Goal: Task Accomplishment & Management: Manage account settings

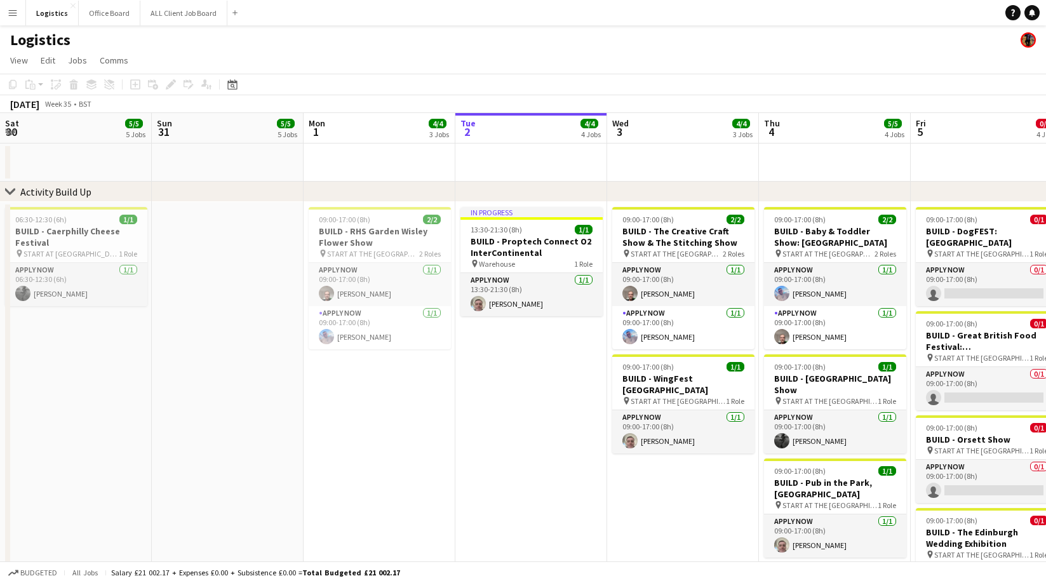
scroll to position [0, 302]
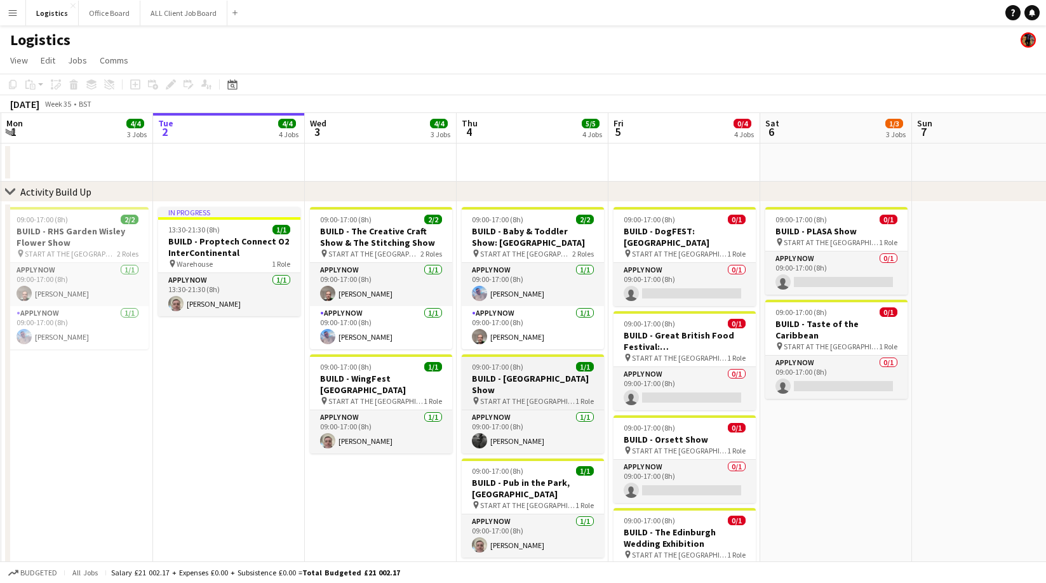
click at [507, 373] on h3 "BUILD - [GEOGRAPHIC_DATA] Show" at bounding box center [533, 384] width 142 height 23
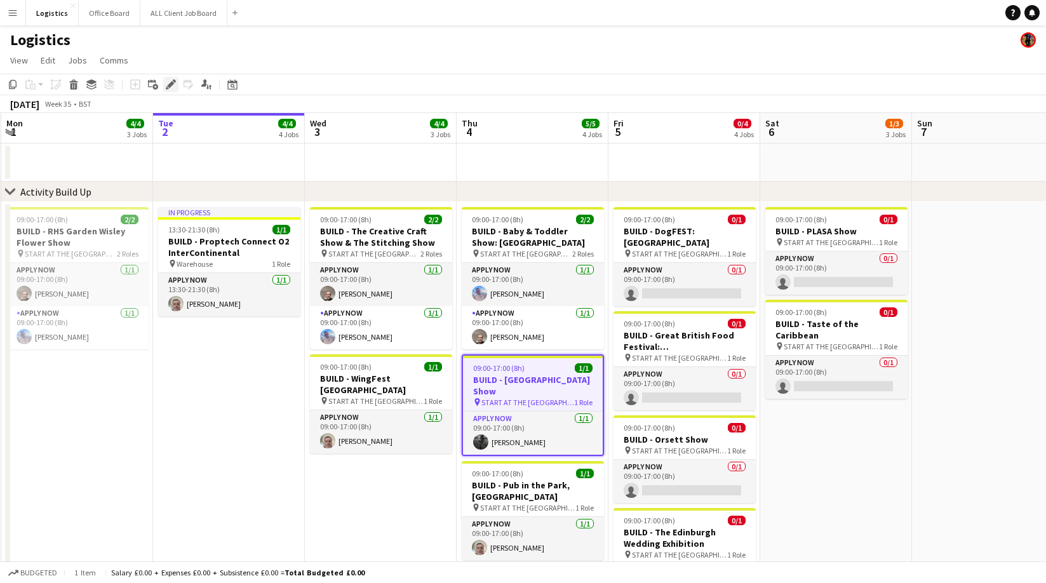
click at [168, 86] on icon at bounding box center [170, 84] width 7 height 7
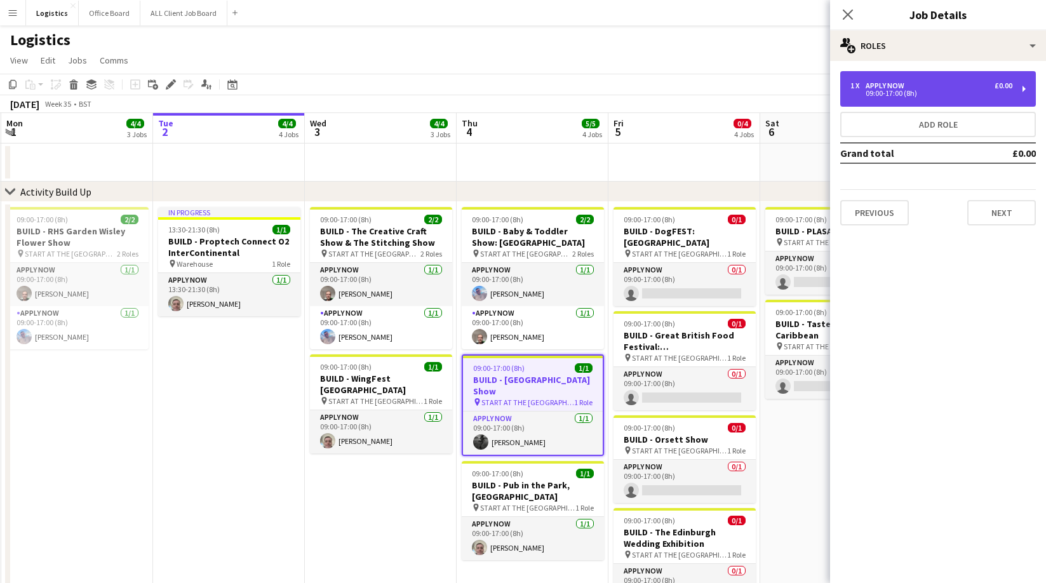
click at [873, 86] on div "APPLY NOW" at bounding box center [887, 85] width 44 height 9
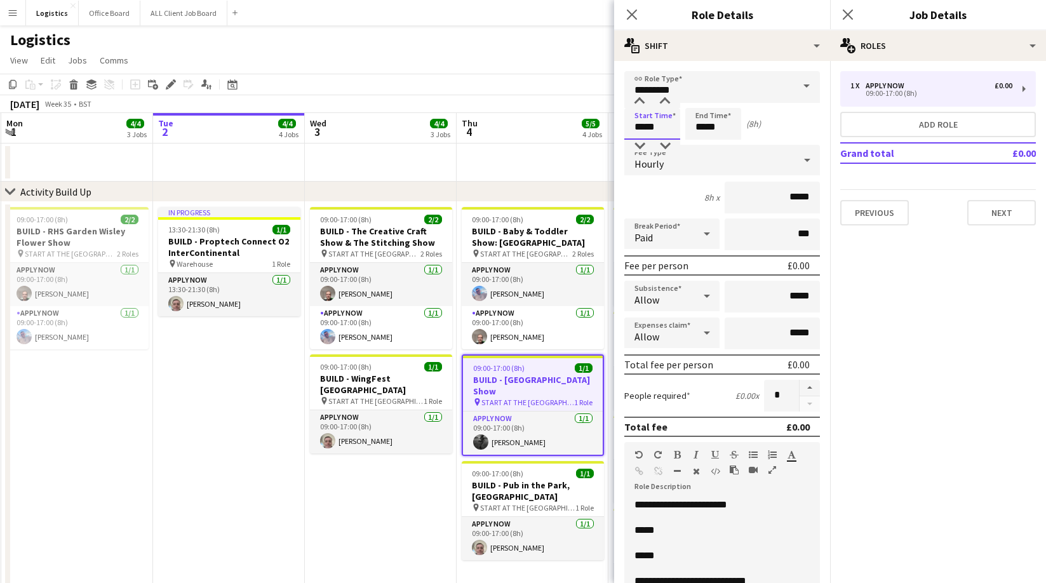
drag, startPoint x: 660, startPoint y: 128, endPoint x: 660, endPoint y: 93, distance: 34.9
click at [660, 127] on input "*****" at bounding box center [652, 124] width 56 height 32
click at [666, 98] on div at bounding box center [664, 101] width 25 height 13
type input "*****"
click at [666, 98] on div at bounding box center [664, 101] width 25 height 13
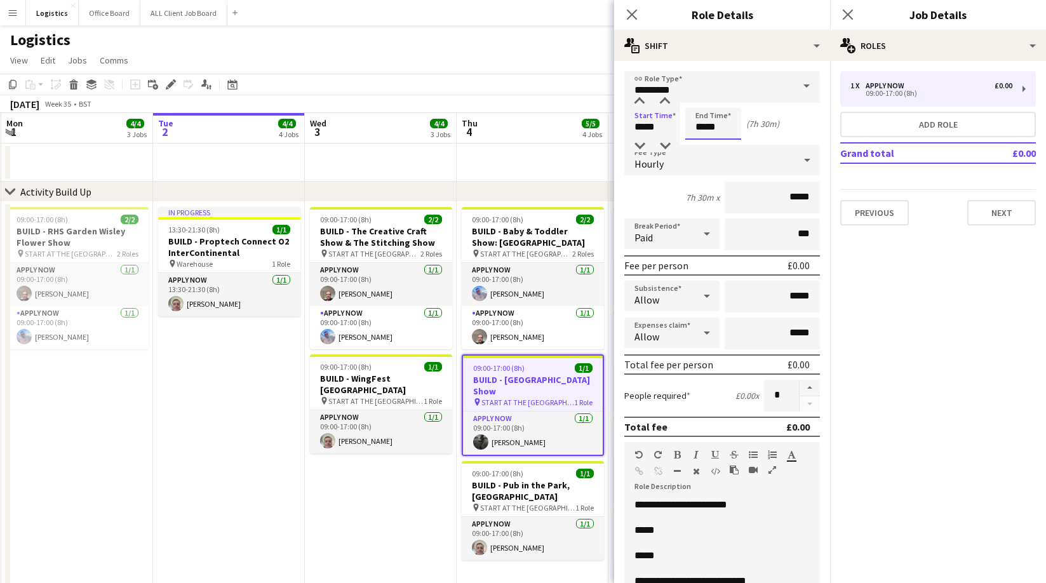
click at [723, 124] on input "*****" at bounding box center [713, 124] width 56 height 32
click at [728, 99] on div at bounding box center [725, 101] width 25 height 13
type input "*****"
click at [728, 99] on div at bounding box center [725, 101] width 25 height 13
click at [850, 13] on icon "Close pop-in" at bounding box center [848, 15] width 10 height 10
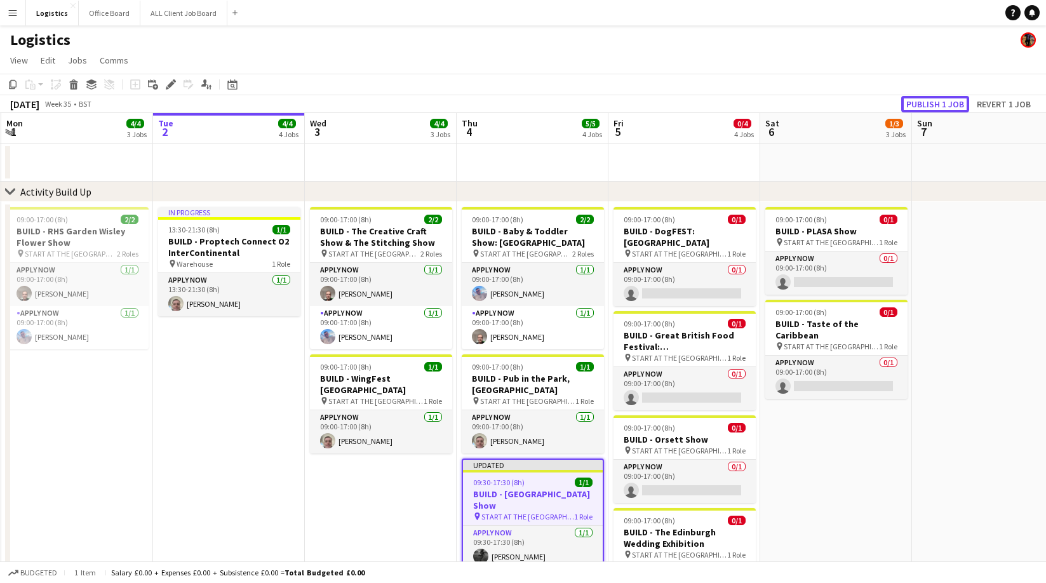
click at [930, 100] on button "Publish 1 job" at bounding box center [935, 104] width 68 height 17
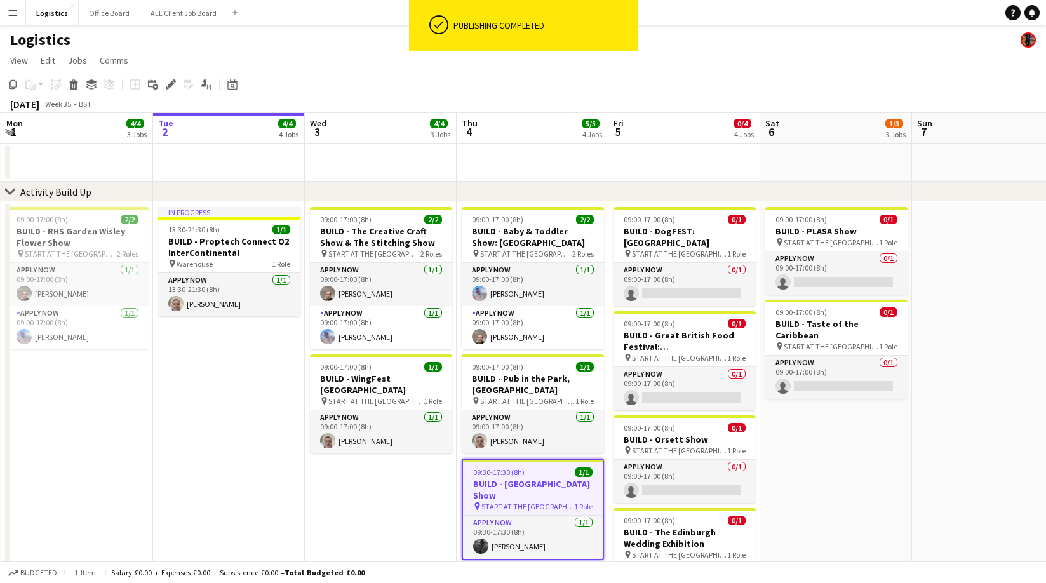
click at [287, 23] on app-navbar "Menu Boards Boards Boards All jobs Status Workforce Workforce My Workforce Recr…" at bounding box center [523, 12] width 1046 height 25
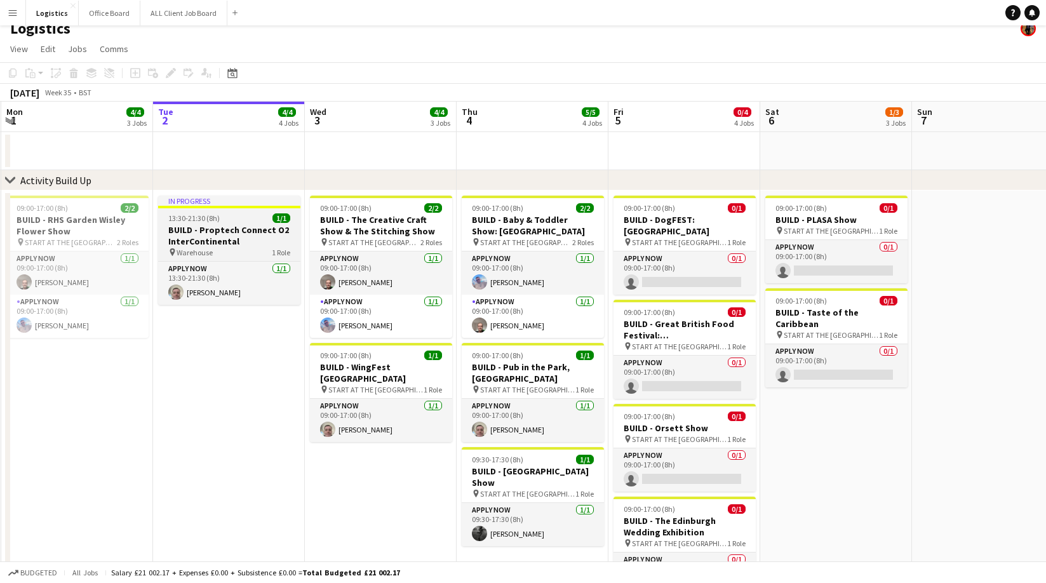
scroll to position [21, 0]
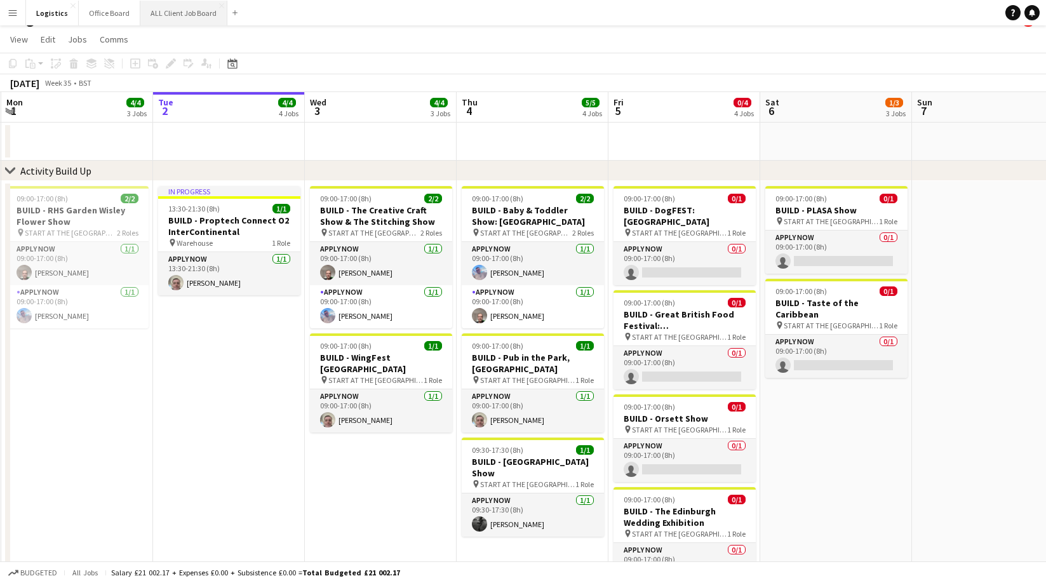
click at [170, 17] on button "ALL Client Job Board Close" at bounding box center [183, 13] width 87 height 25
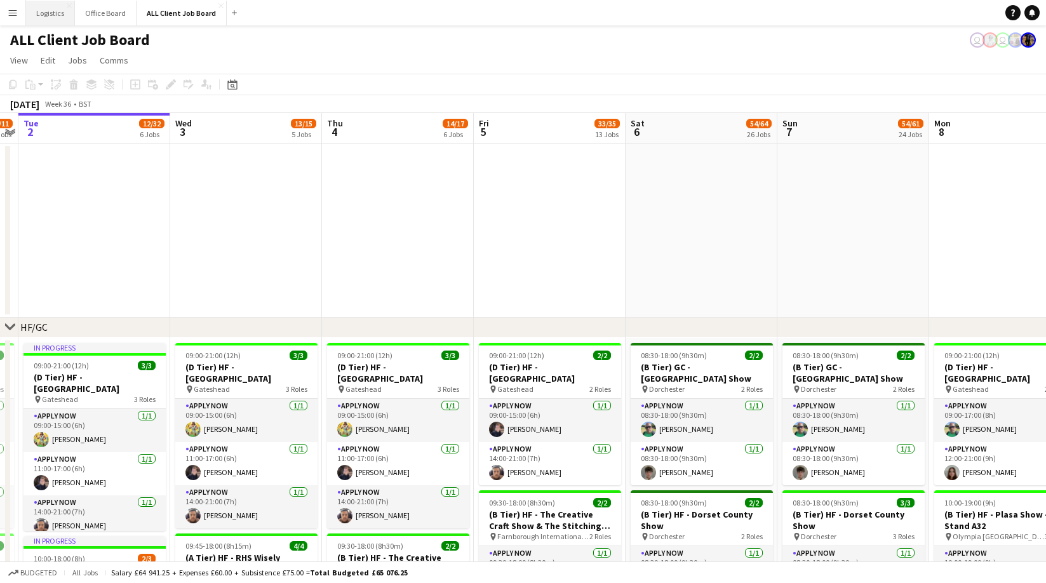
click at [51, 13] on button "Logistics Close" at bounding box center [50, 13] width 49 height 25
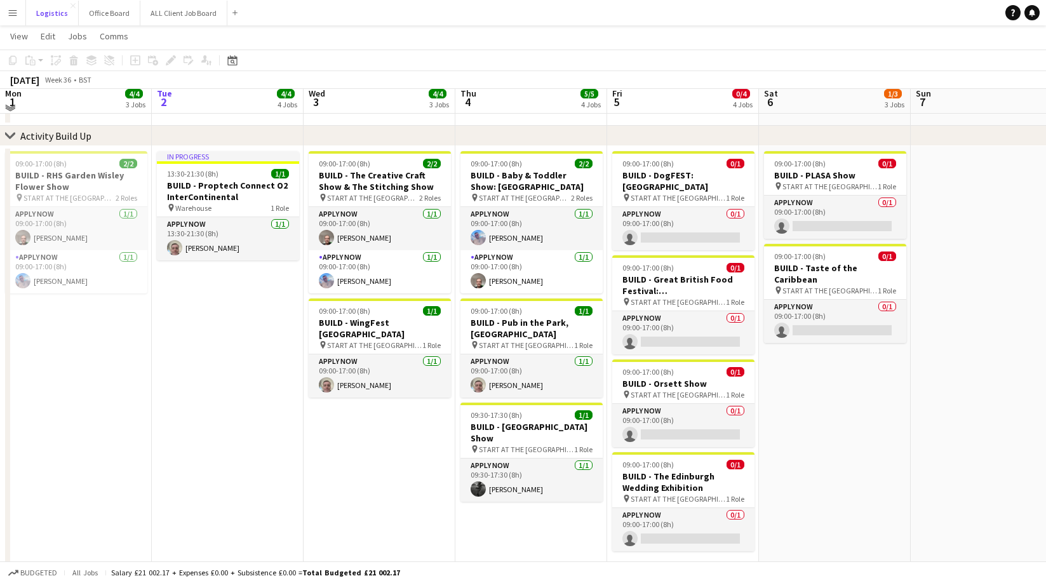
scroll to position [57, 0]
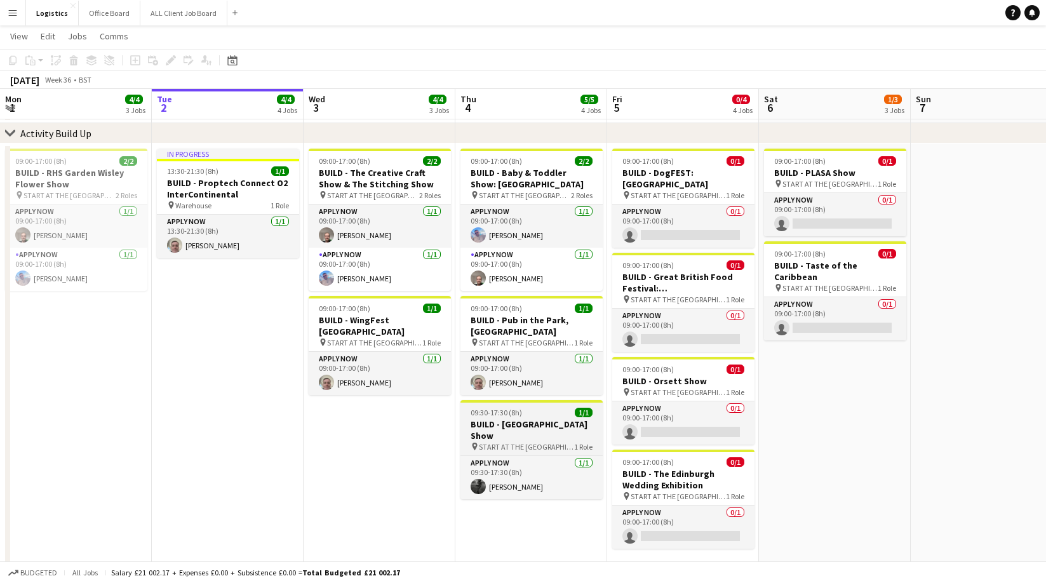
click at [523, 425] on h3 "BUILD - [GEOGRAPHIC_DATA] Show" at bounding box center [531, 429] width 142 height 23
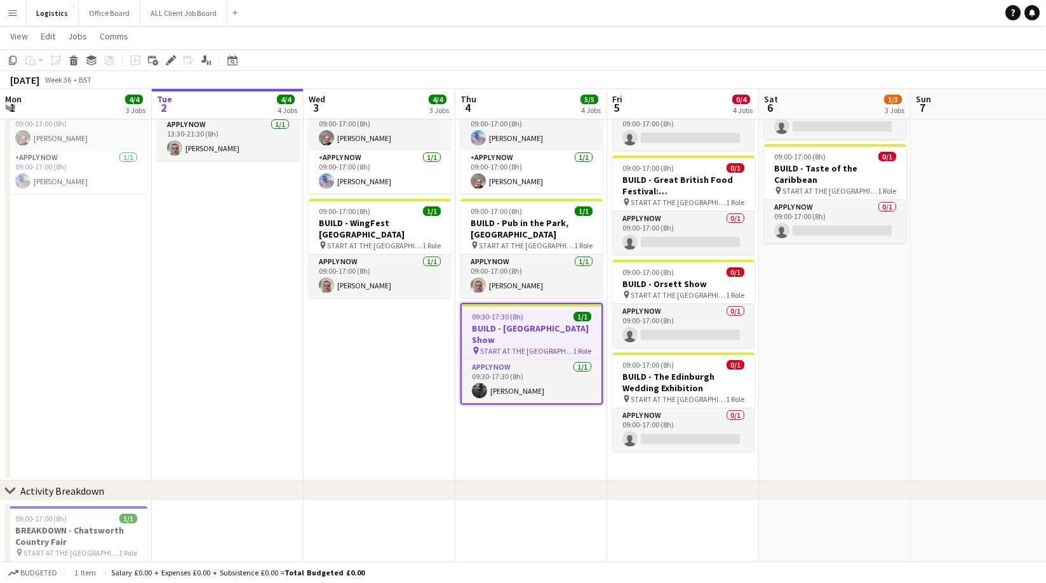
scroll to position [153, 0]
click at [175, 15] on button "ALL Client Job Board Close" at bounding box center [183, 13] width 87 height 25
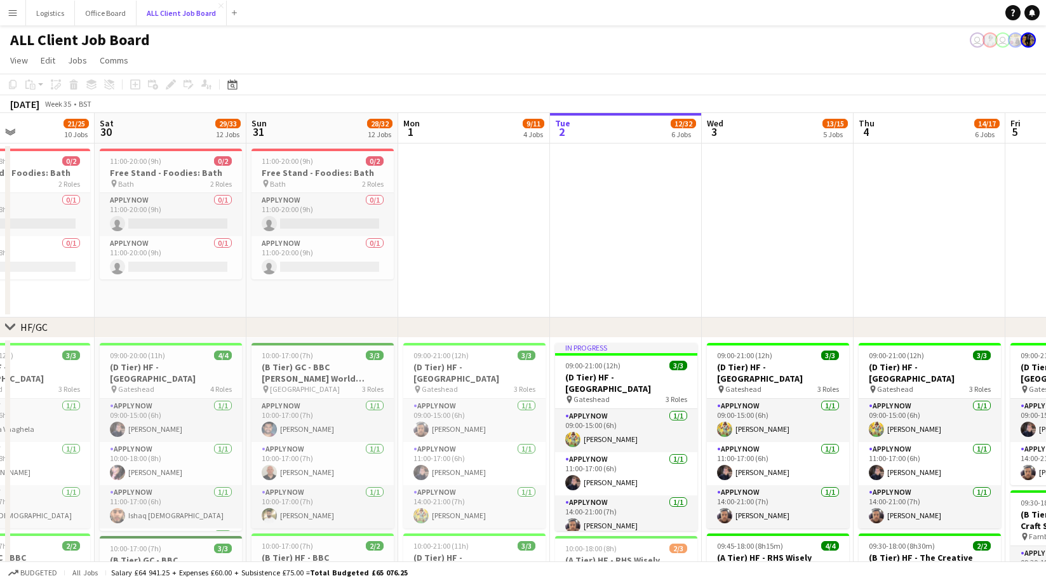
scroll to position [0, 275]
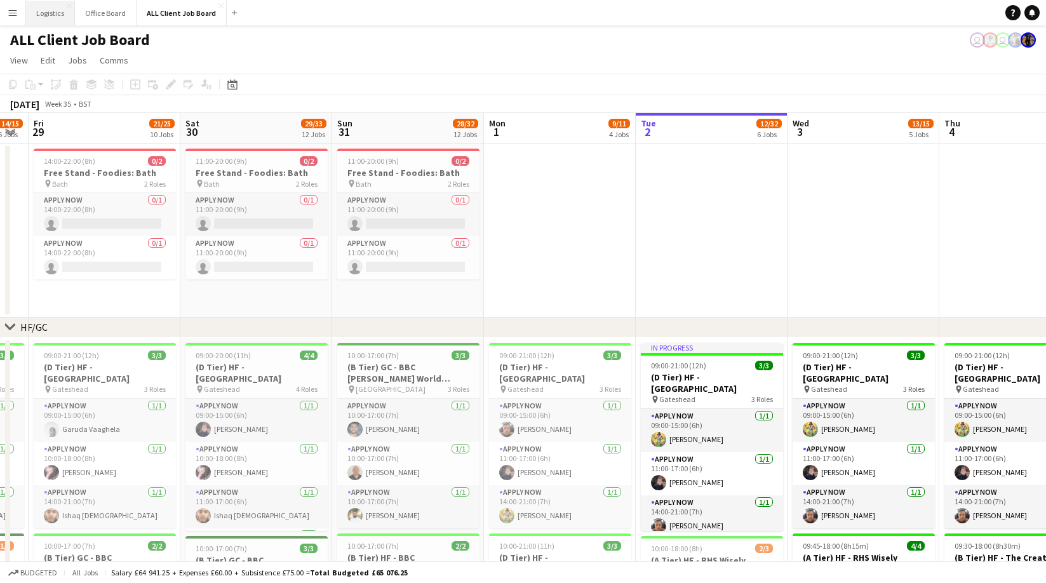
click at [51, 14] on button "Logistics Close" at bounding box center [50, 13] width 49 height 25
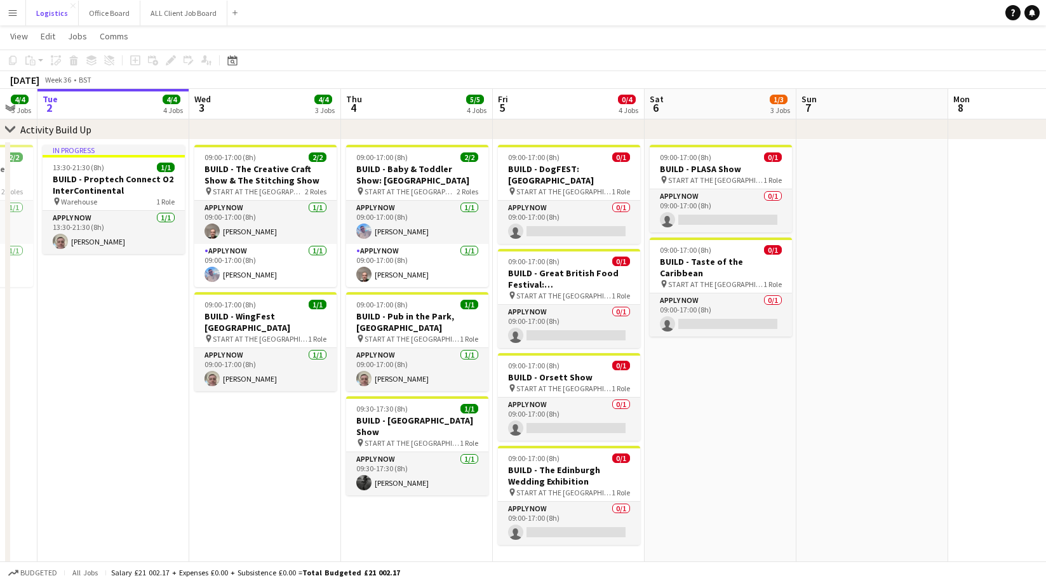
scroll to position [0, 421]
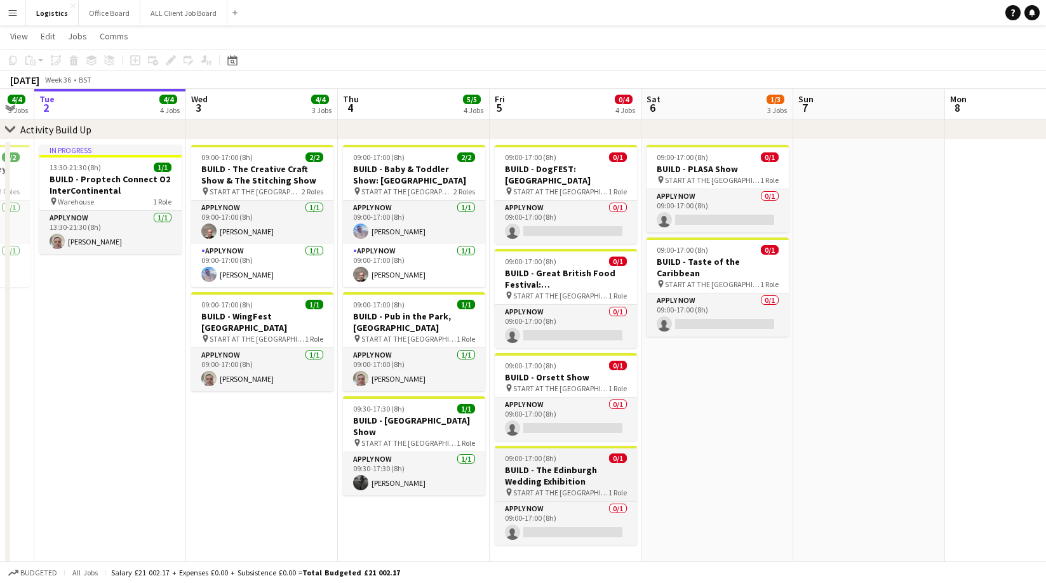
click at [554, 464] on h3 "BUILD - The Edinburgh Wedding Exhibition" at bounding box center [566, 475] width 142 height 23
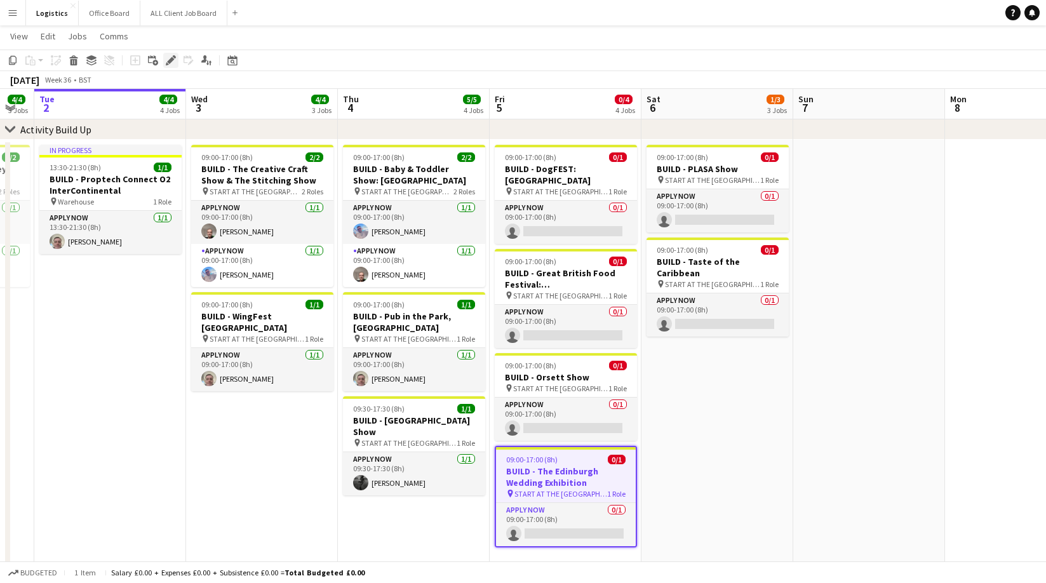
click at [172, 63] on icon "Edit" at bounding box center [171, 60] width 10 height 10
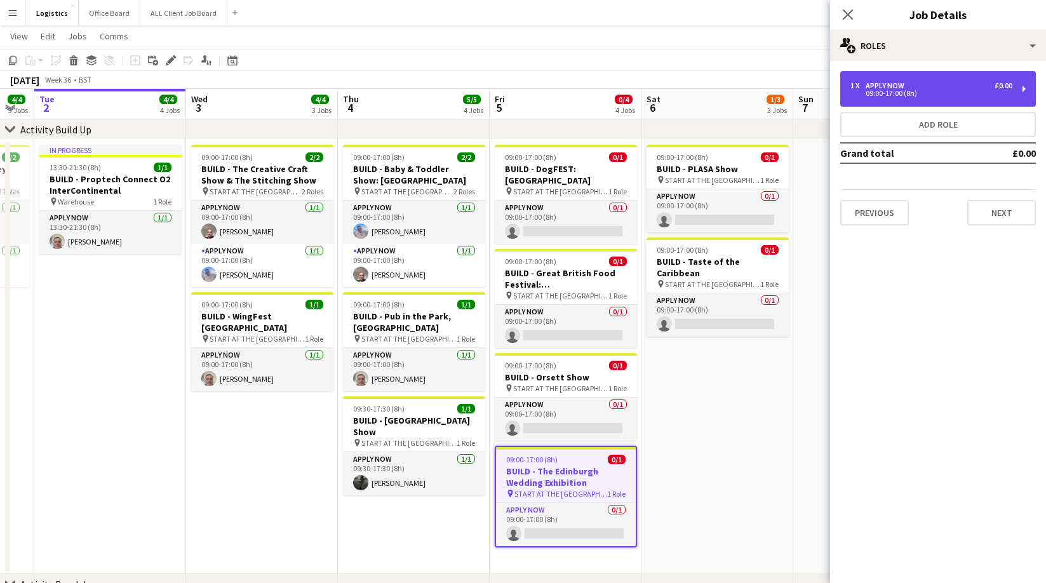
click at [900, 87] on div "APPLY NOW" at bounding box center [887, 85] width 44 height 9
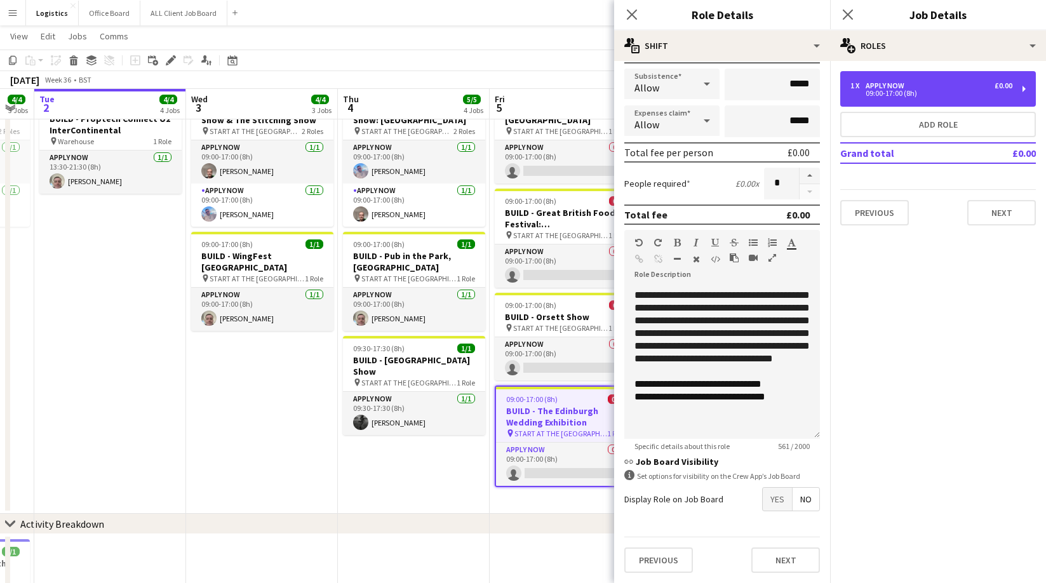
scroll to position [127, 0]
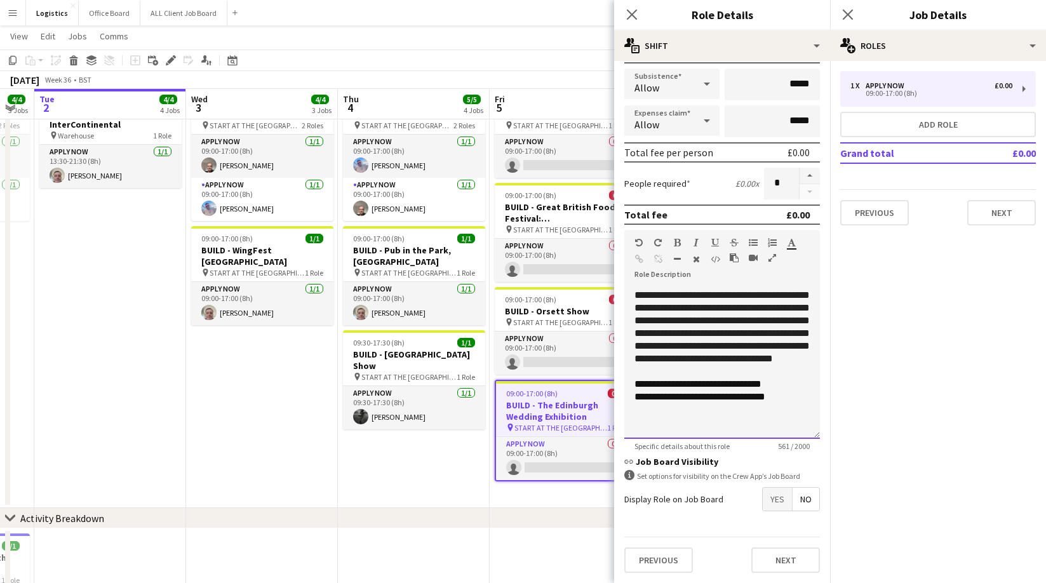
click at [639, 424] on p at bounding box center [721, 422] width 175 height 13
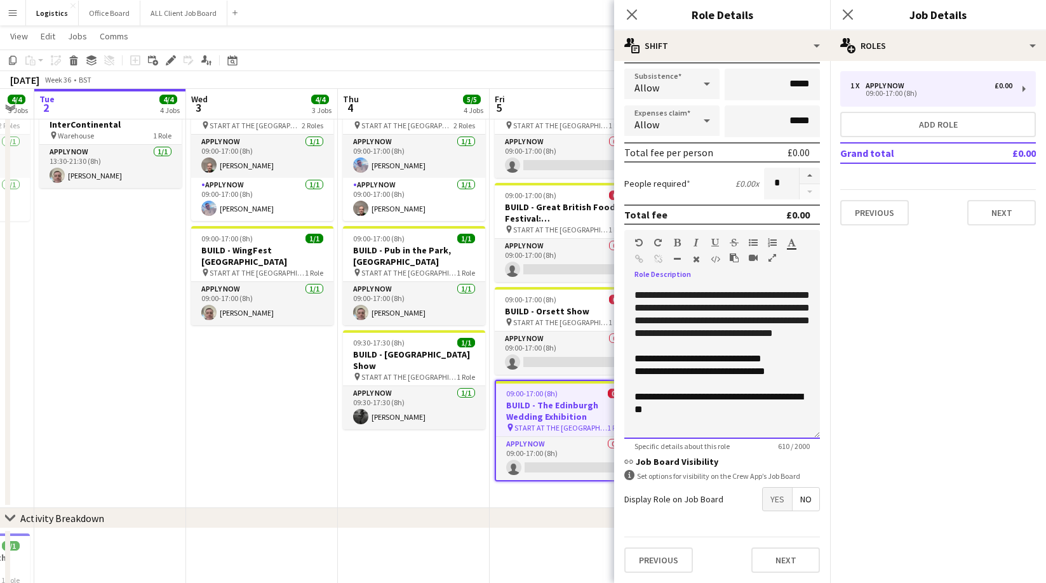
scroll to position [217, 0]
drag, startPoint x: 785, startPoint y: 561, endPoint x: 780, endPoint y: 548, distance: 14.5
click at [785, 561] on button "Next" at bounding box center [785, 559] width 69 height 25
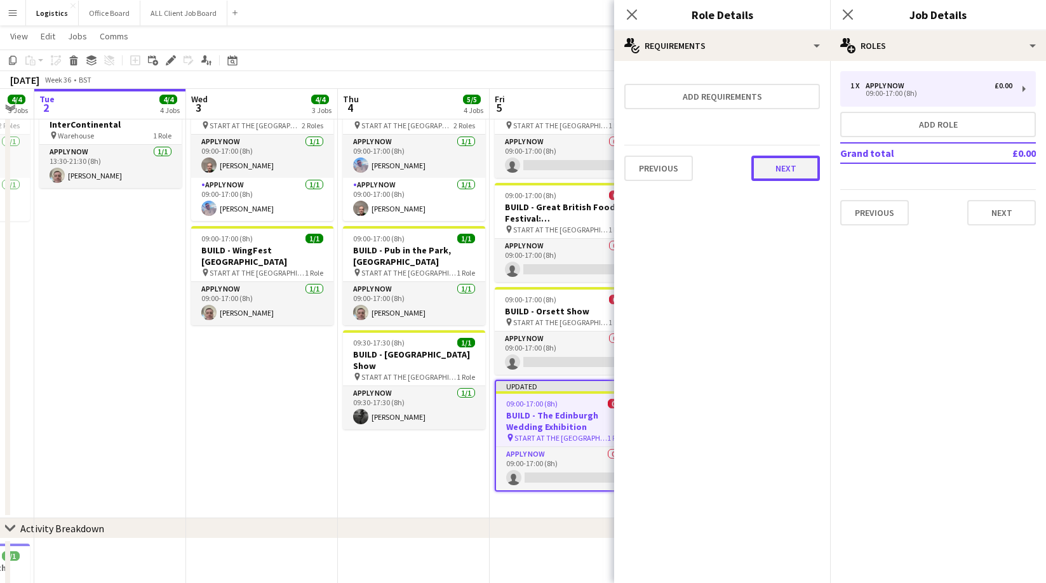
click at [784, 164] on button "Next" at bounding box center [785, 168] width 69 height 25
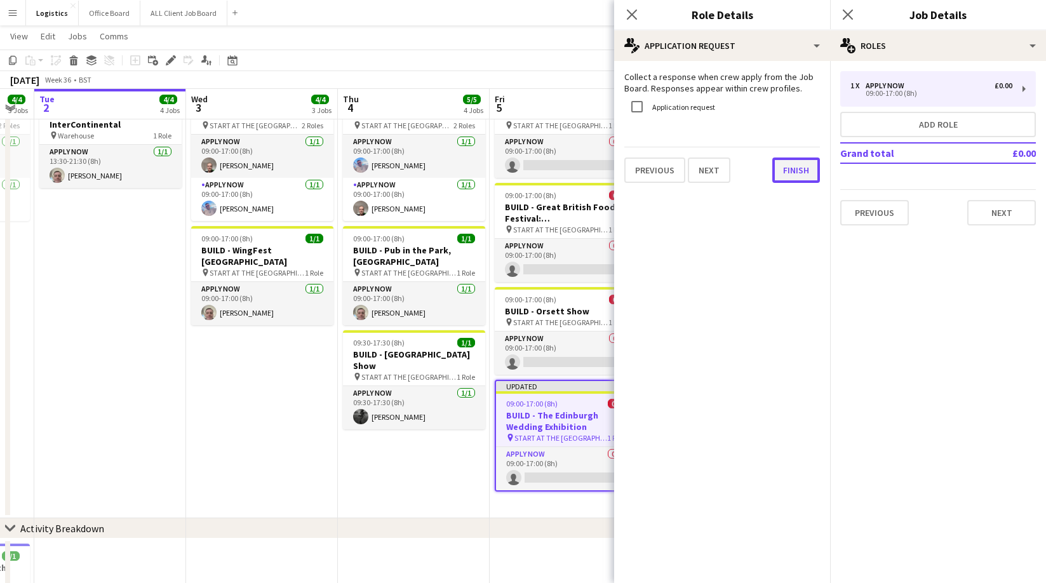
click at [795, 169] on button "Finish" at bounding box center [796, 169] width 48 height 25
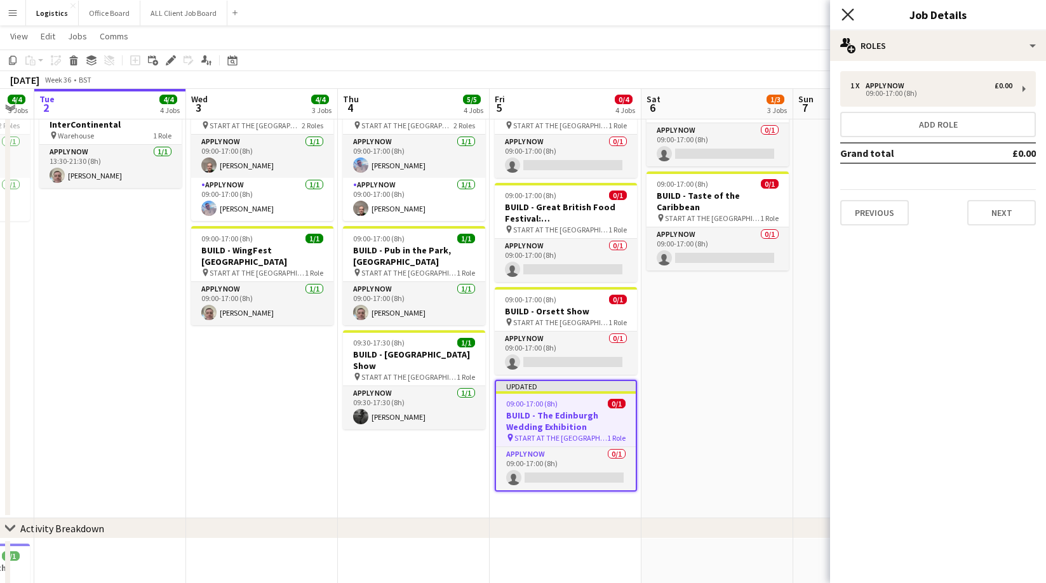
click at [850, 15] on icon "Close pop-in" at bounding box center [847, 14] width 12 height 12
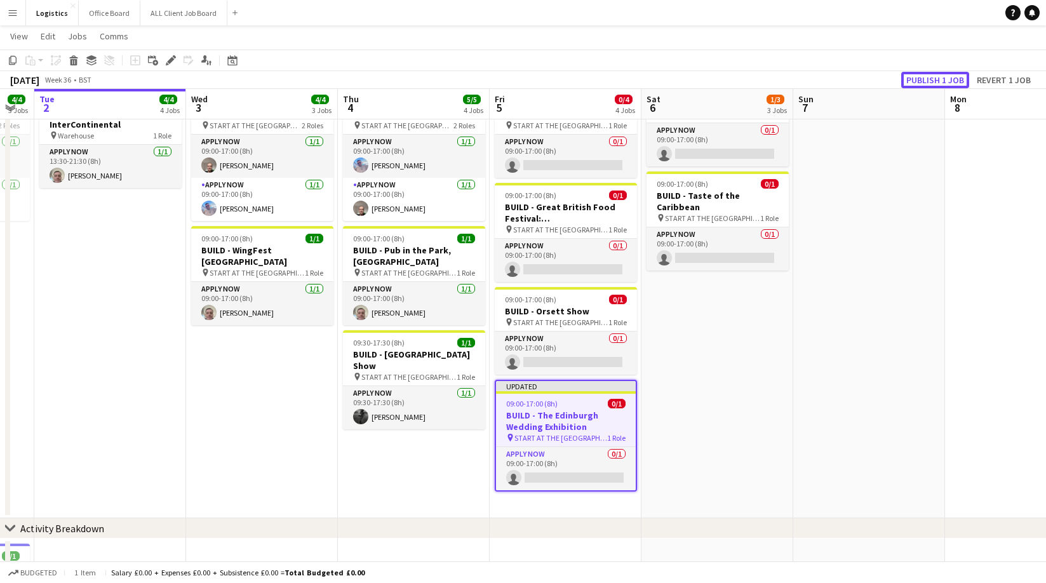
click at [925, 83] on button "Publish 1 job" at bounding box center [935, 80] width 68 height 17
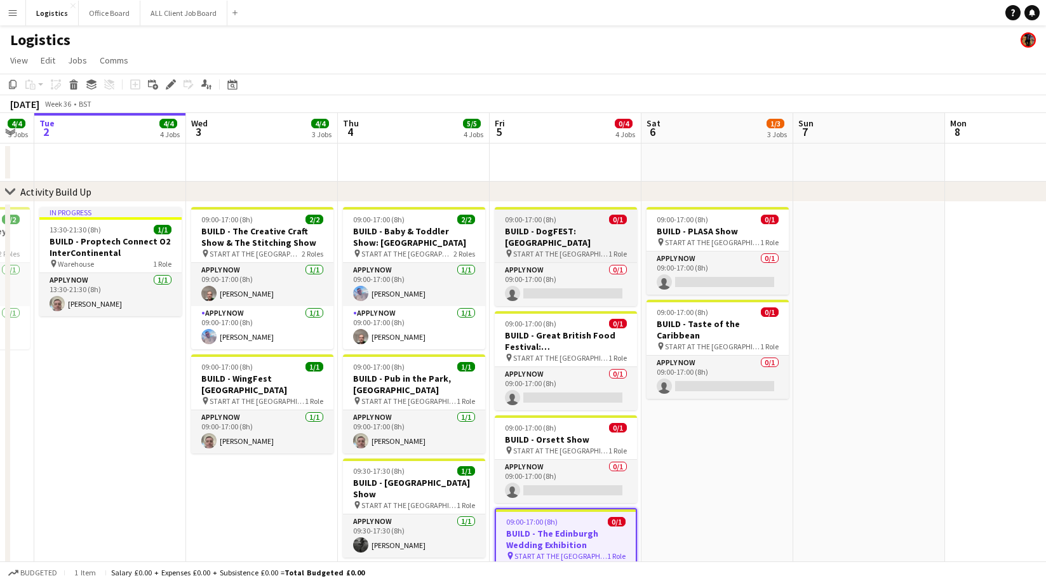
click at [553, 228] on h3 "BUILD - DogFEST: [GEOGRAPHIC_DATA]" at bounding box center [566, 236] width 142 height 23
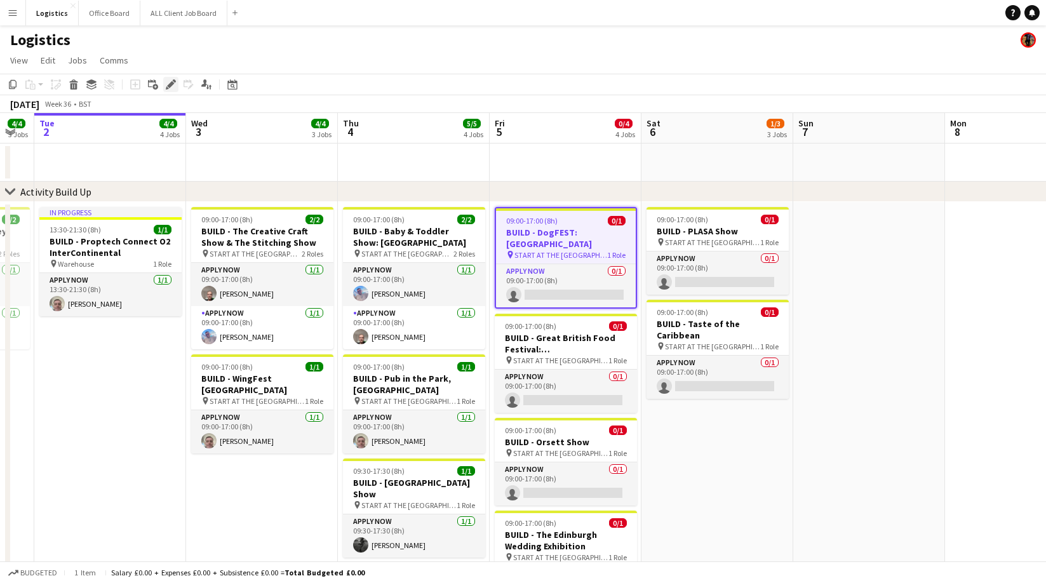
click at [173, 83] on icon at bounding box center [170, 84] width 7 height 7
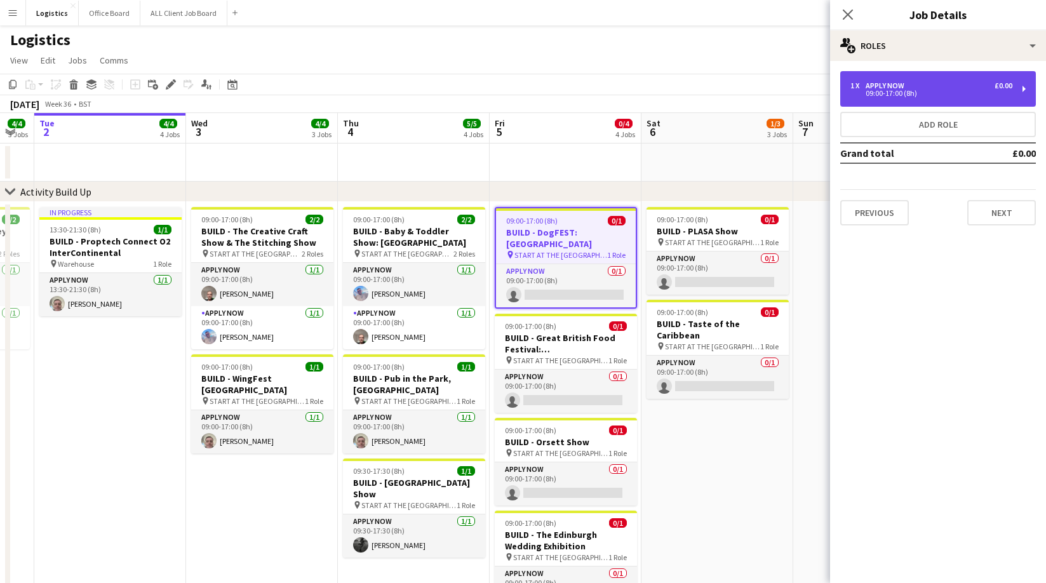
click at [890, 86] on div "APPLY NOW" at bounding box center [887, 85] width 44 height 9
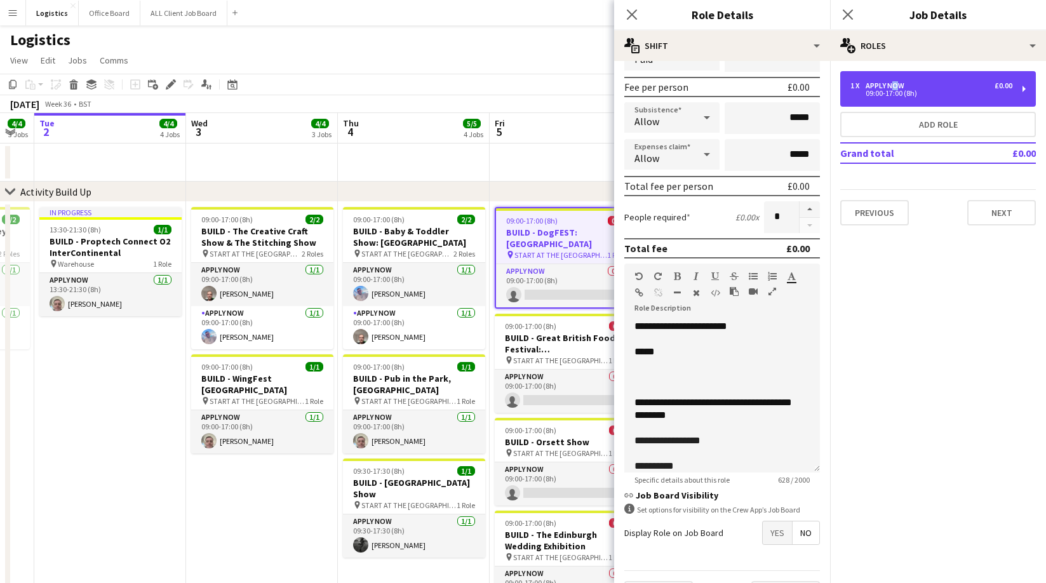
scroll to position [188, 0]
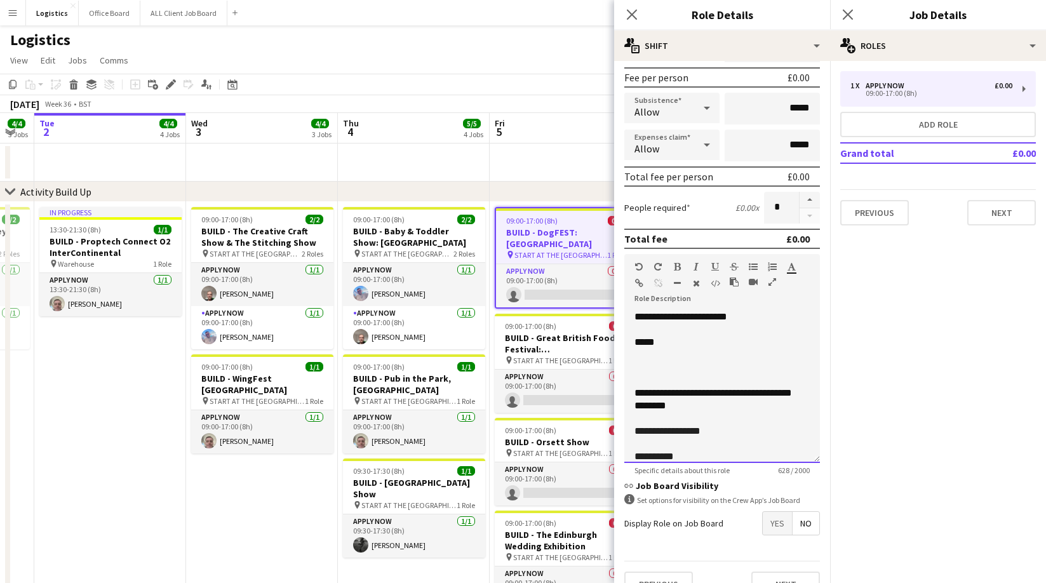
click at [633, 366] on div "**********" at bounding box center [722, 386] width 196 height 152
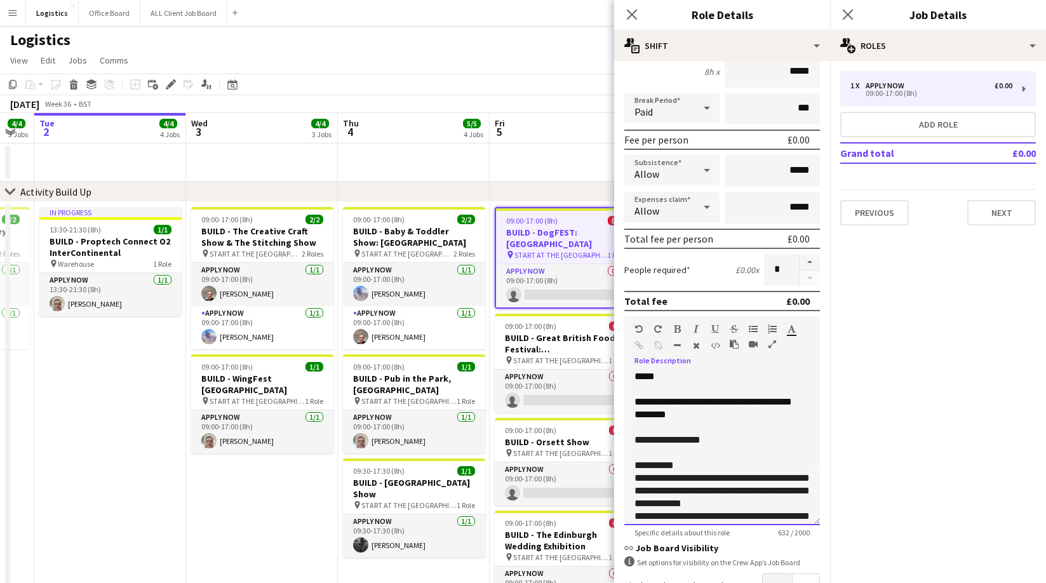
scroll to position [0, 0]
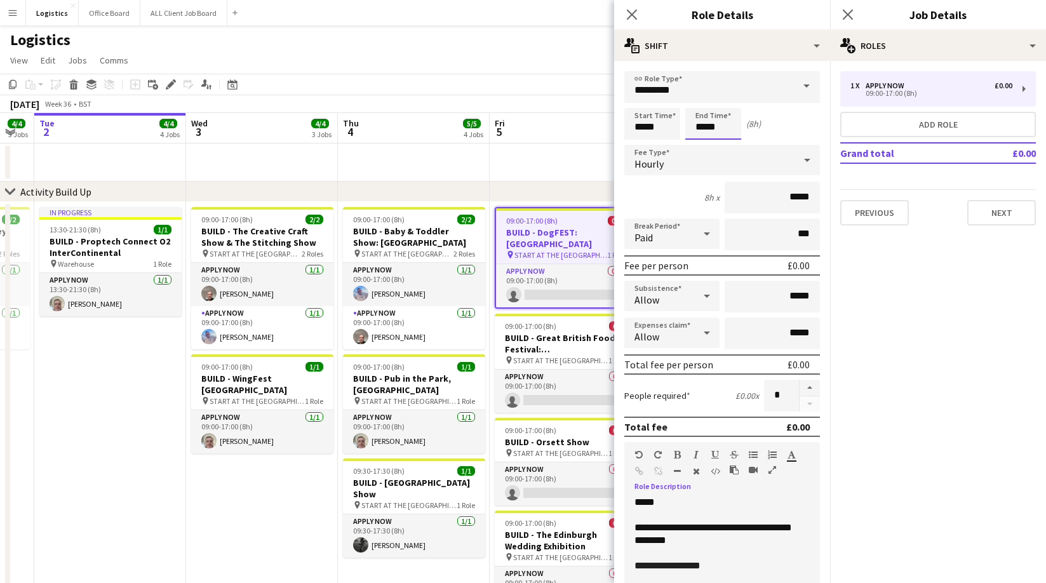
click at [723, 126] on input "*****" at bounding box center [713, 124] width 56 height 32
click at [701, 142] on div at bounding box center [700, 146] width 25 height 13
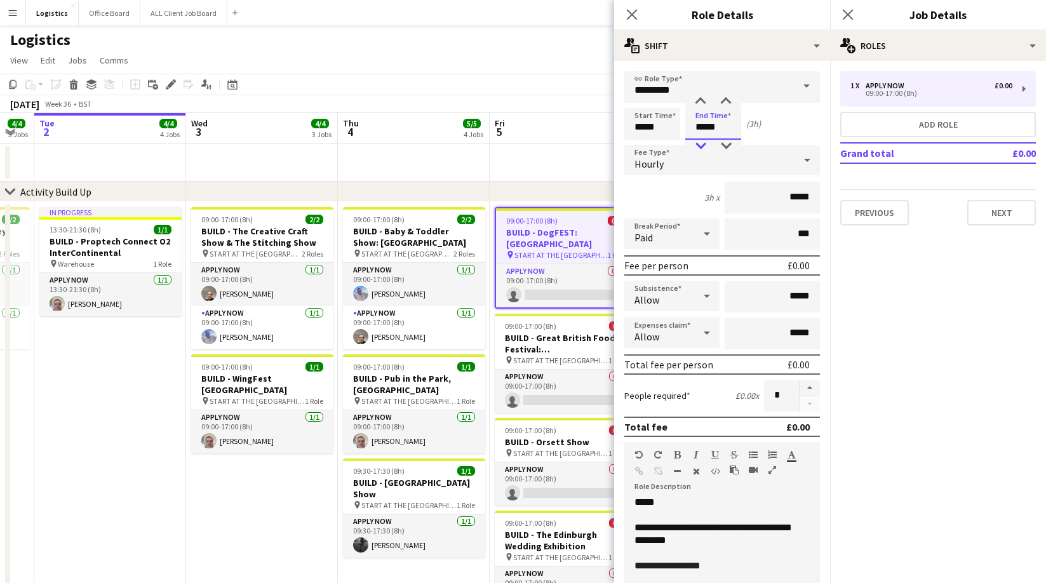
click at [701, 142] on div at bounding box center [700, 146] width 25 height 13
click at [729, 100] on div at bounding box center [725, 101] width 25 height 13
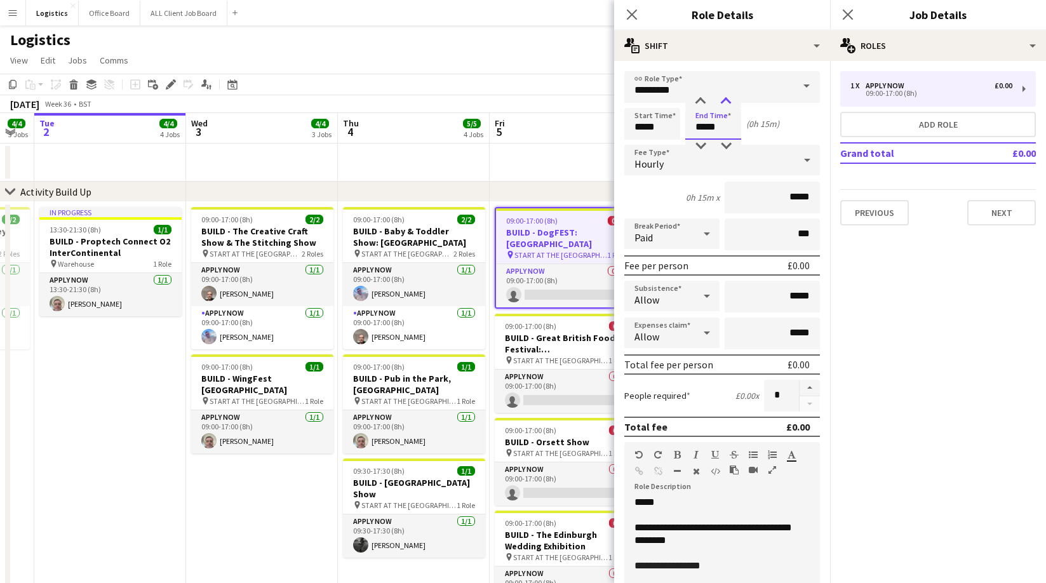
click at [729, 100] on div at bounding box center [725, 101] width 25 height 13
click at [726, 99] on div at bounding box center [725, 101] width 25 height 13
click at [702, 99] on div at bounding box center [700, 101] width 25 height 13
click at [699, 99] on div at bounding box center [700, 101] width 25 height 13
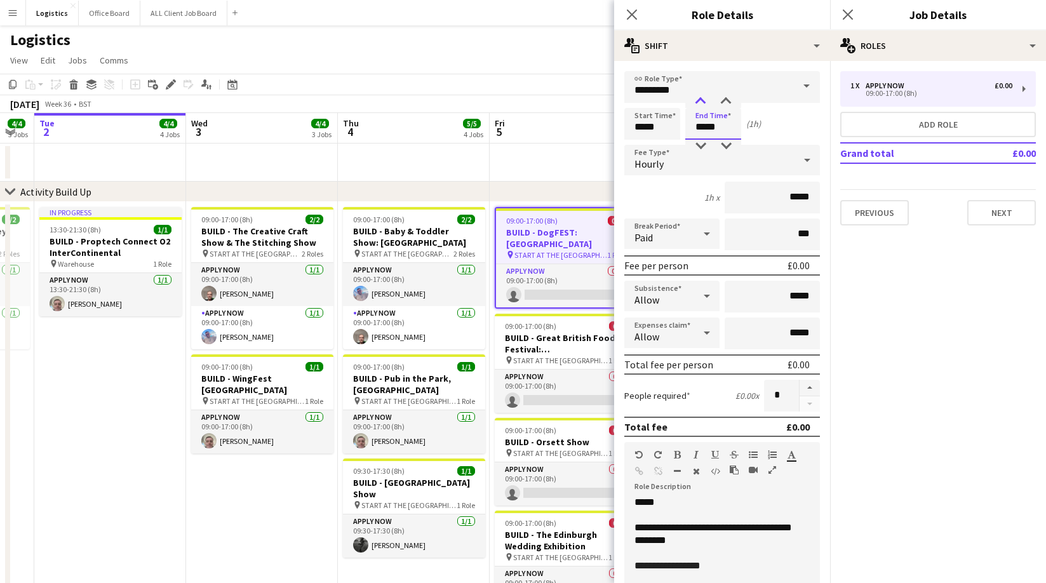
click at [699, 99] on div at bounding box center [700, 101] width 25 height 13
click at [699, 100] on div at bounding box center [700, 101] width 25 height 13
type input "*****"
click at [699, 99] on div at bounding box center [700, 101] width 25 height 13
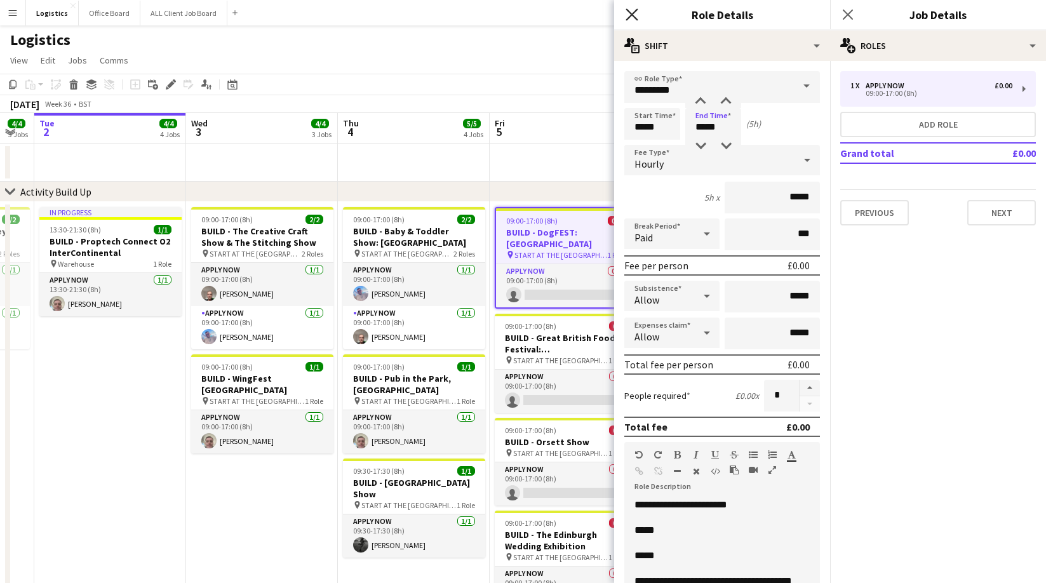
click at [633, 15] on icon at bounding box center [631, 14] width 12 height 12
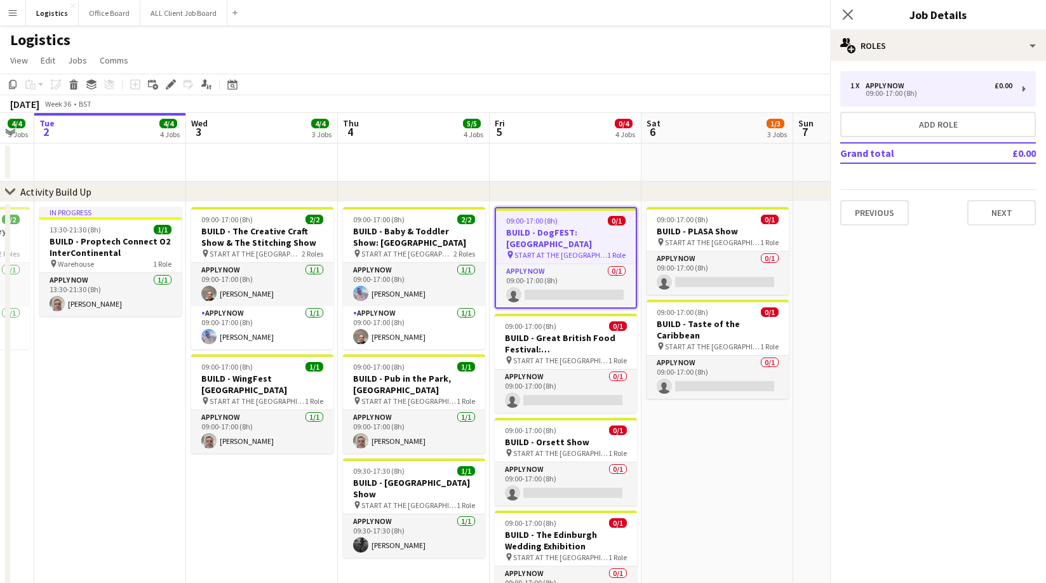
scroll to position [1, 0]
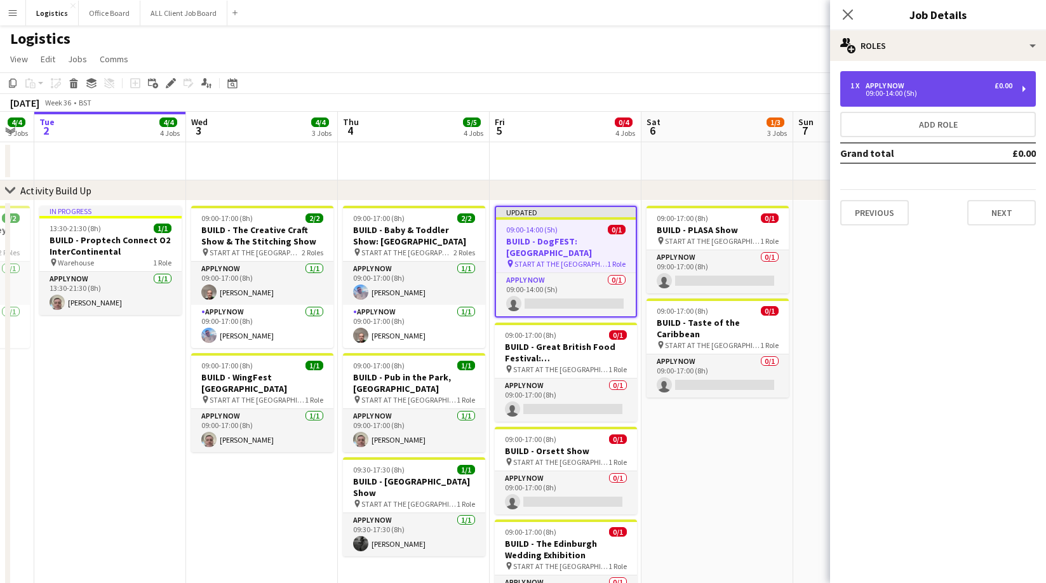
click at [912, 87] on div "1 x APPLY NOW £0.00" at bounding box center [931, 85] width 162 height 9
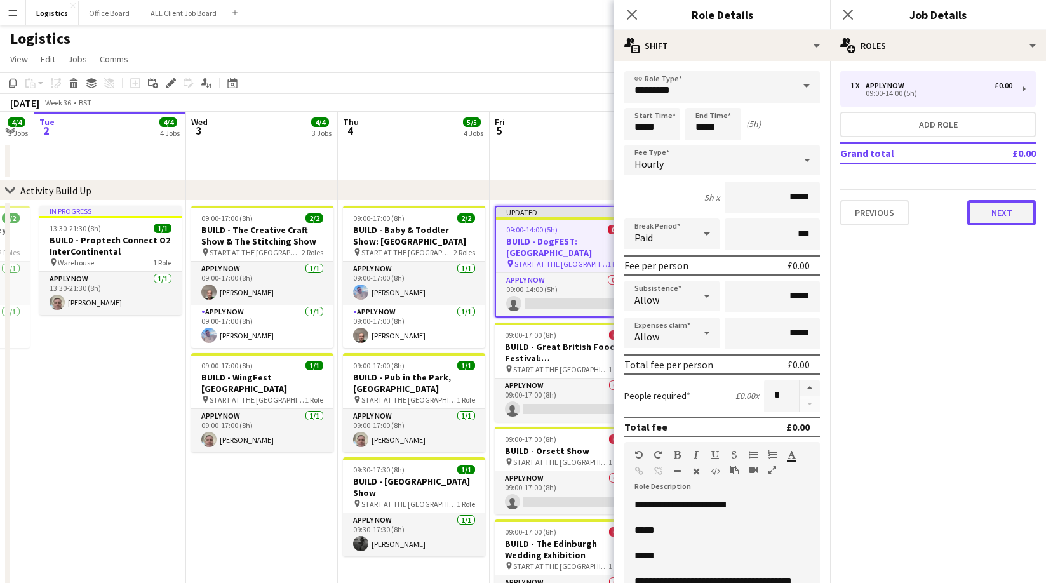
click at [1018, 211] on button "Next" at bounding box center [1001, 212] width 69 height 25
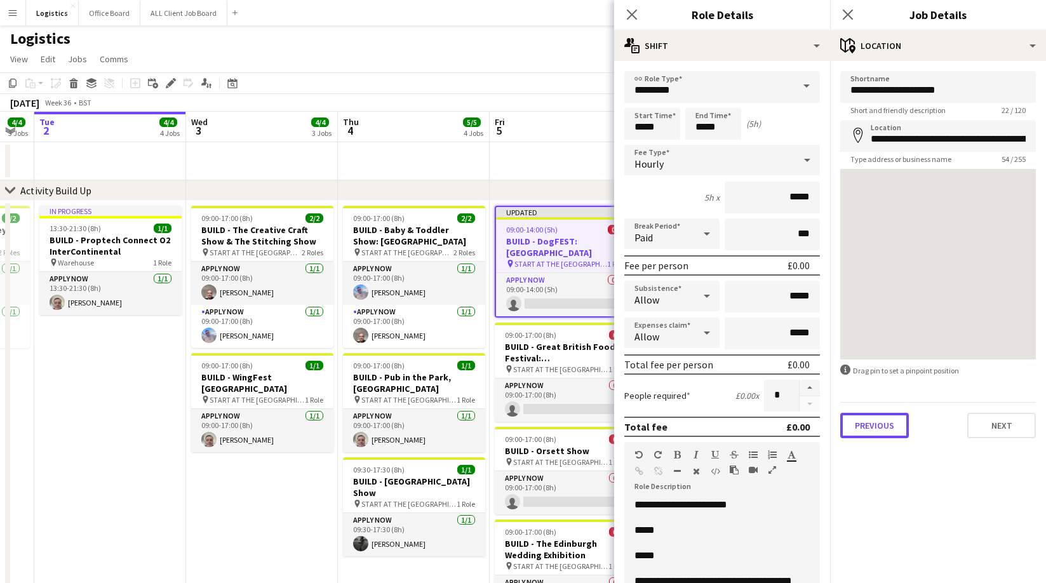
click at [874, 418] on button "Previous" at bounding box center [874, 425] width 69 height 25
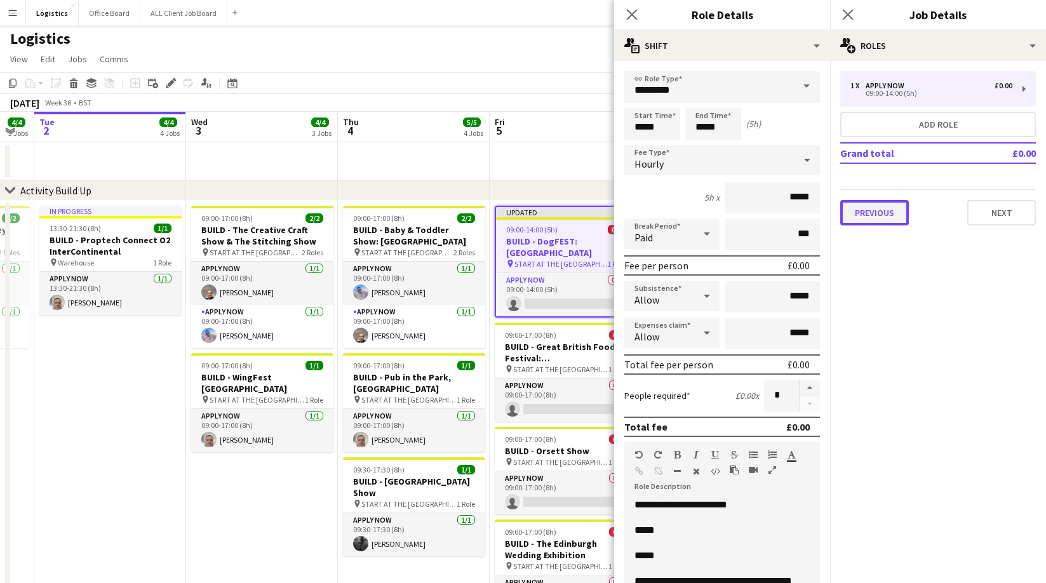
click at [864, 215] on button "Previous" at bounding box center [874, 212] width 69 height 25
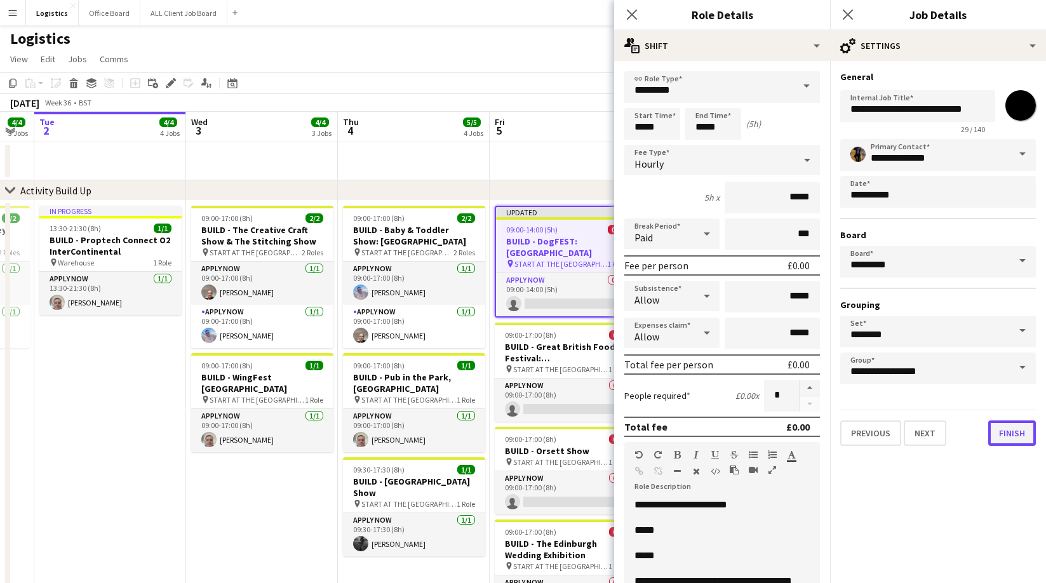
click at [1006, 436] on button "Finish" at bounding box center [1012, 432] width 48 height 25
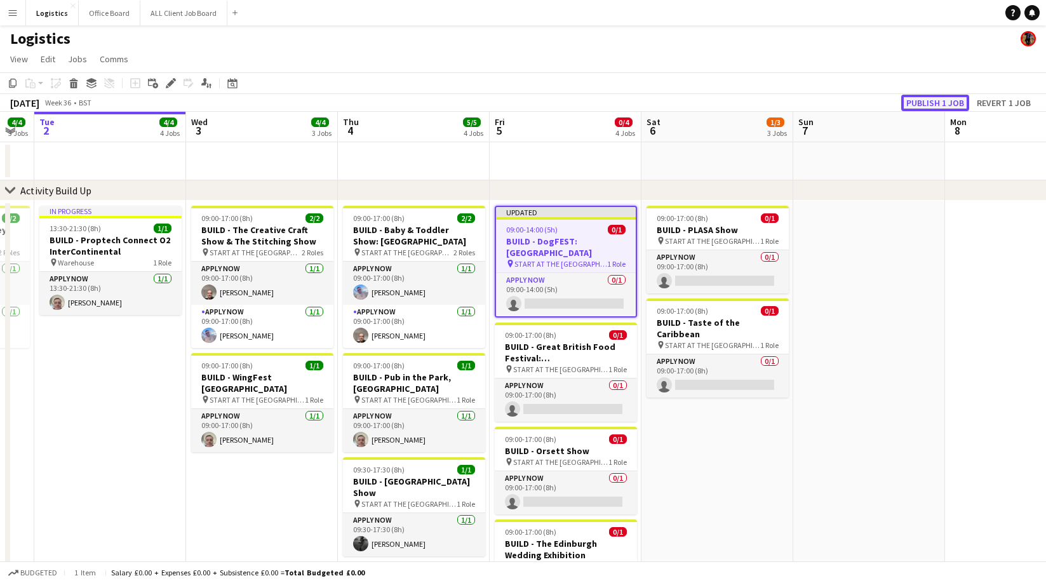
click at [938, 103] on button "Publish 1 job" at bounding box center [935, 103] width 68 height 17
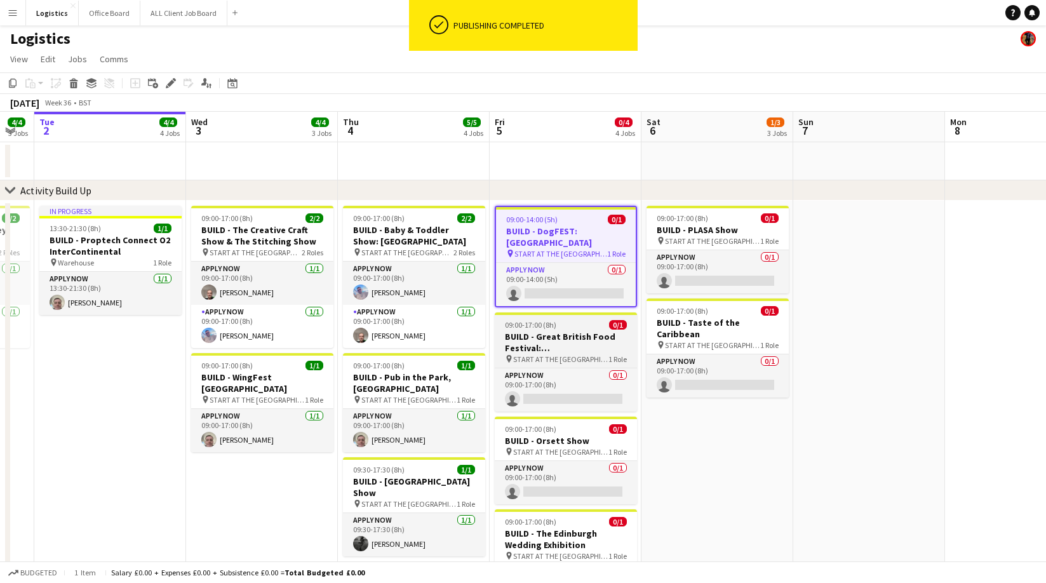
click at [552, 340] on h3 "BUILD - Great British Food Festival: [GEOGRAPHIC_DATA]" at bounding box center [566, 342] width 142 height 23
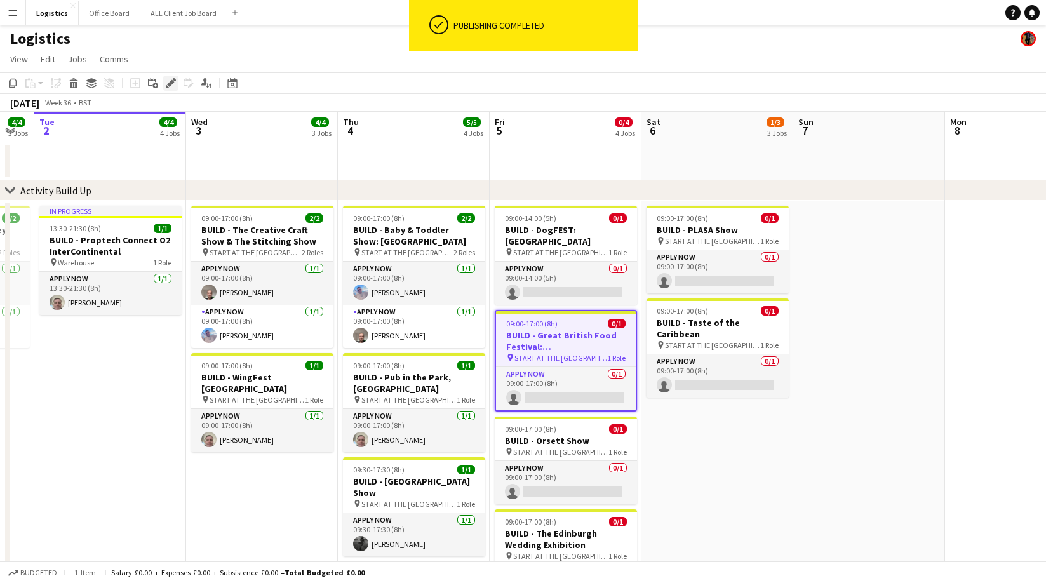
click at [170, 84] on icon at bounding box center [170, 83] width 7 height 7
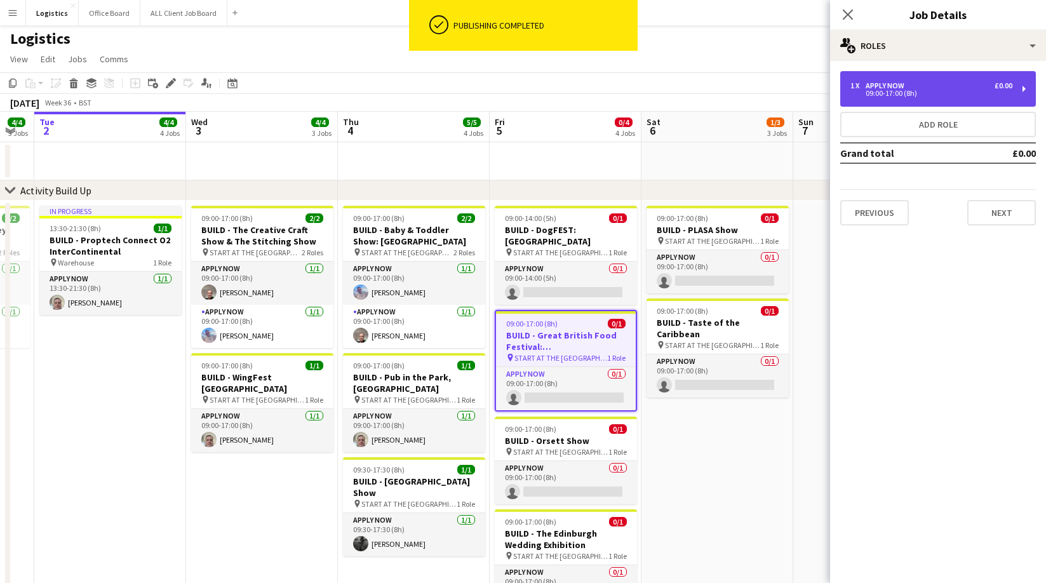
click at [850, 91] on div "09:00-17:00 (8h)" at bounding box center [931, 93] width 162 height 6
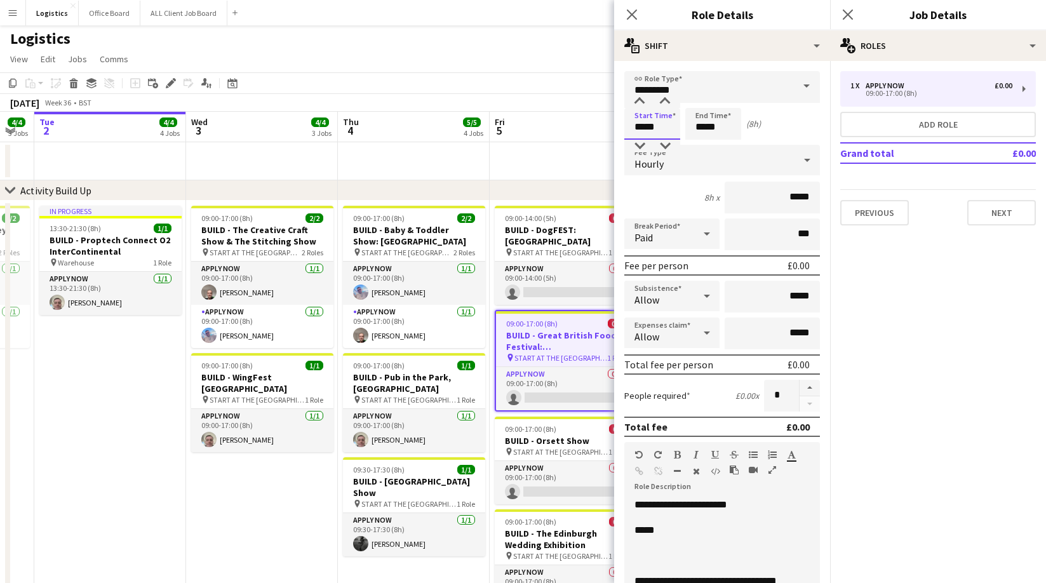
drag, startPoint x: 665, startPoint y: 128, endPoint x: 656, endPoint y: 124, distance: 10.3
click at [665, 128] on input "*****" at bounding box center [652, 124] width 56 height 32
click at [640, 98] on div at bounding box center [639, 101] width 25 height 13
click at [641, 98] on div at bounding box center [639, 101] width 25 height 13
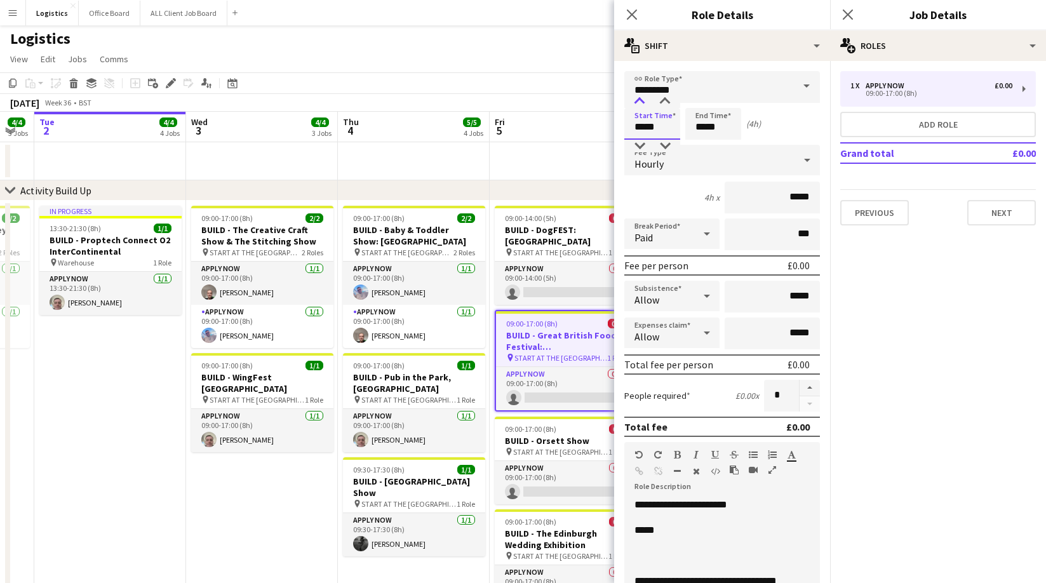
click at [640, 98] on div at bounding box center [639, 101] width 25 height 13
type input "*****"
click at [640, 98] on div at bounding box center [639, 101] width 25 height 13
drag, startPoint x: 767, startPoint y: 503, endPoint x: 693, endPoint y: 505, distance: 74.3
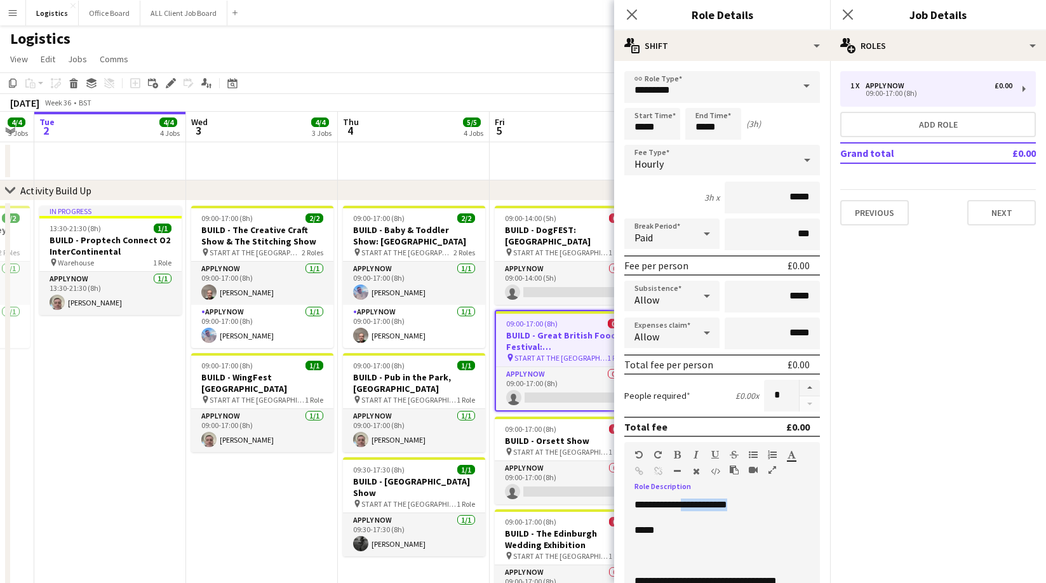
click at [693, 505] on p "**********" at bounding box center [721, 504] width 175 height 13
click at [641, 553] on p at bounding box center [721, 555] width 175 height 13
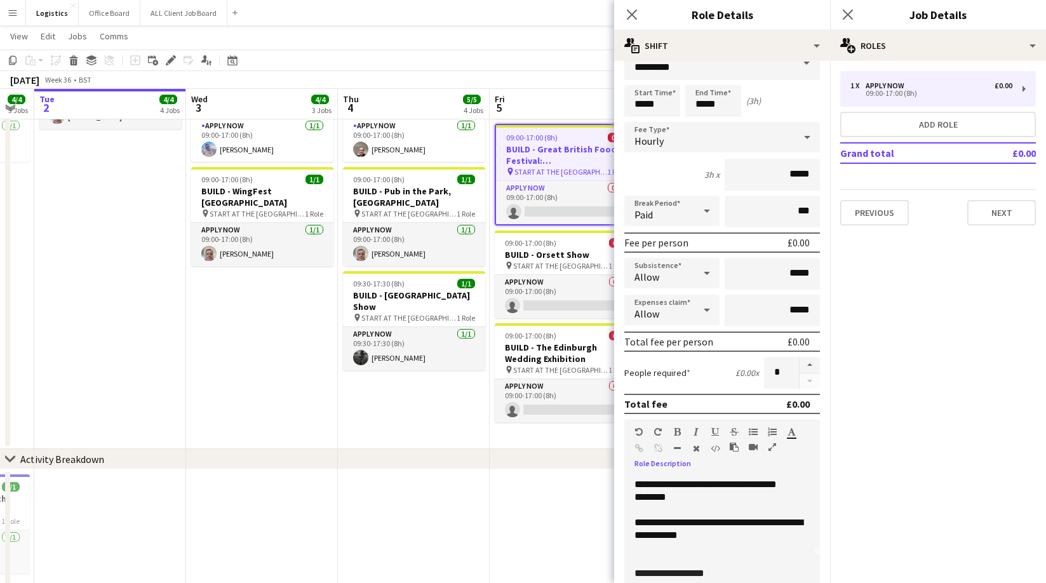
scroll to position [4, 0]
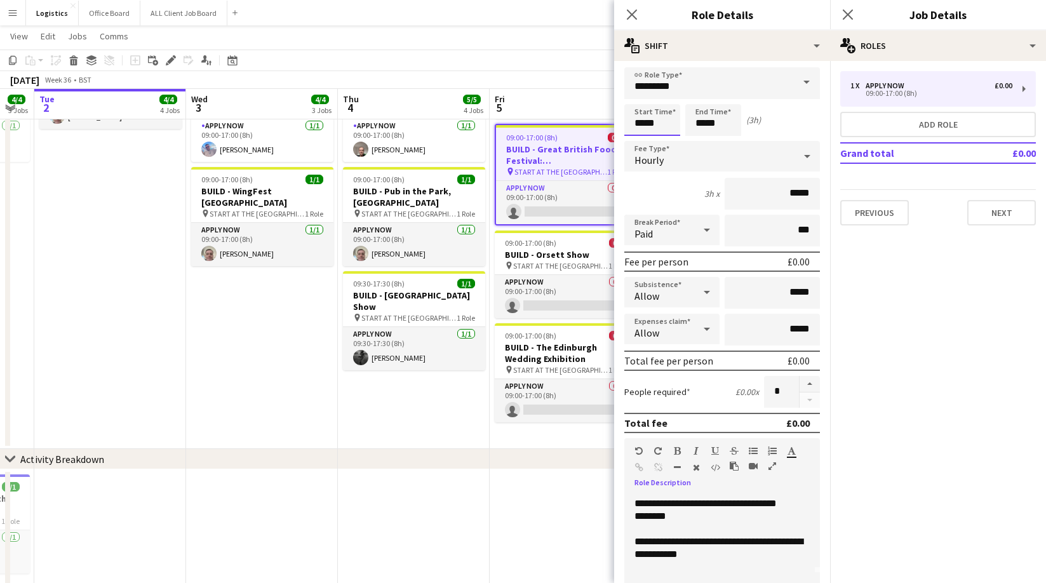
drag, startPoint x: 662, startPoint y: 124, endPoint x: 639, endPoint y: 89, distance: 41.4
click at [662, 124] on input "*****" at bounding box center [652, 120] width 56 height 32
click at [734, 122] on input "*****" at bounding box center [713, 120] width 56 height 32
click at [728, 142] on div at bounding box center [725, 142] width 25 height 13
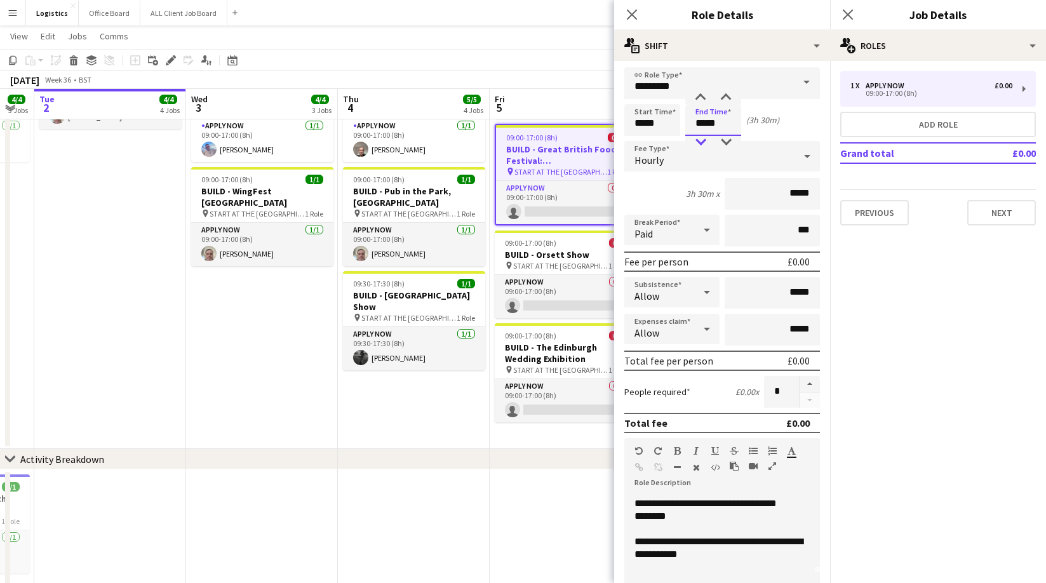
click at [704, 143] on div at bounding box center [700, 142] width 25 height 13
click at [702, 142] on div at bounding box center [700, 142] width 25 height 13
click at [701, 96] on div at bounding box center [700, 97] width 25 height 13
click at [701, 95] on div at bounding box center [700, 97] width 25 height 13
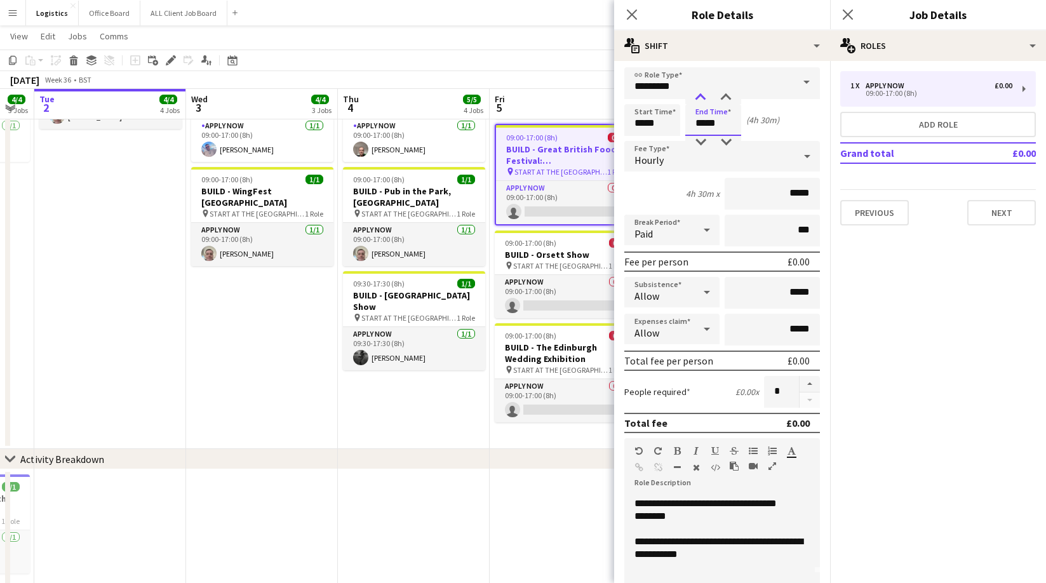
type input "*****"
click at [701, 95] on div at bounding box center [700, 97] width 25 height 13
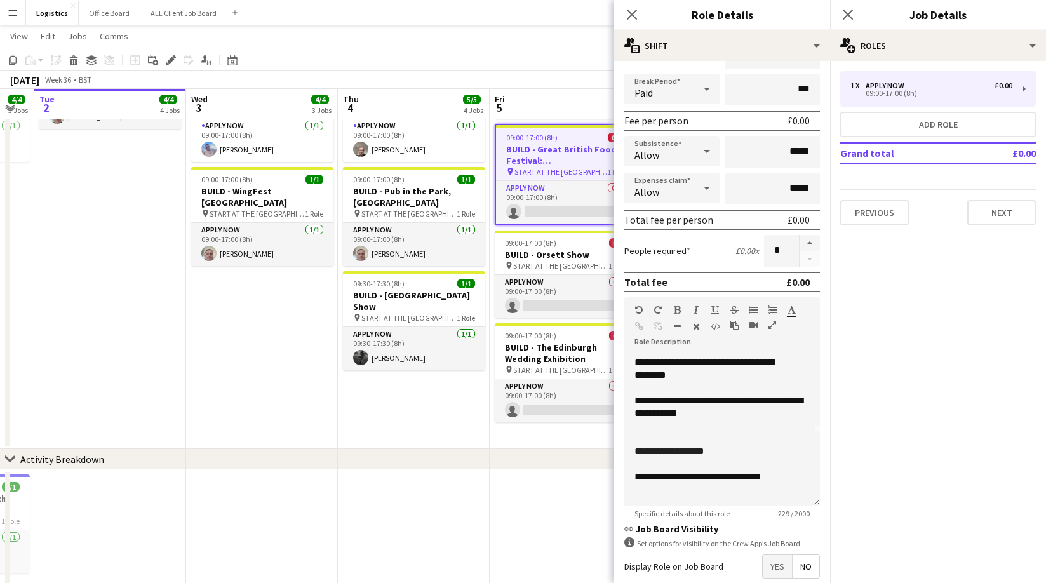
scroll to position [212, 0]
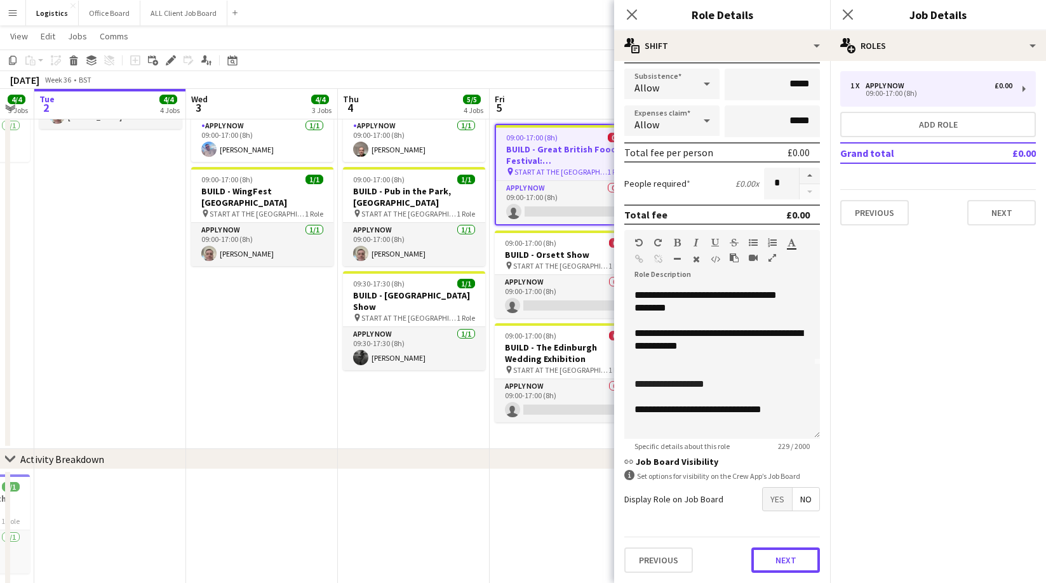
click at [778, 563] on button "Next" at bounding box center [785, 559] width 69 height 25
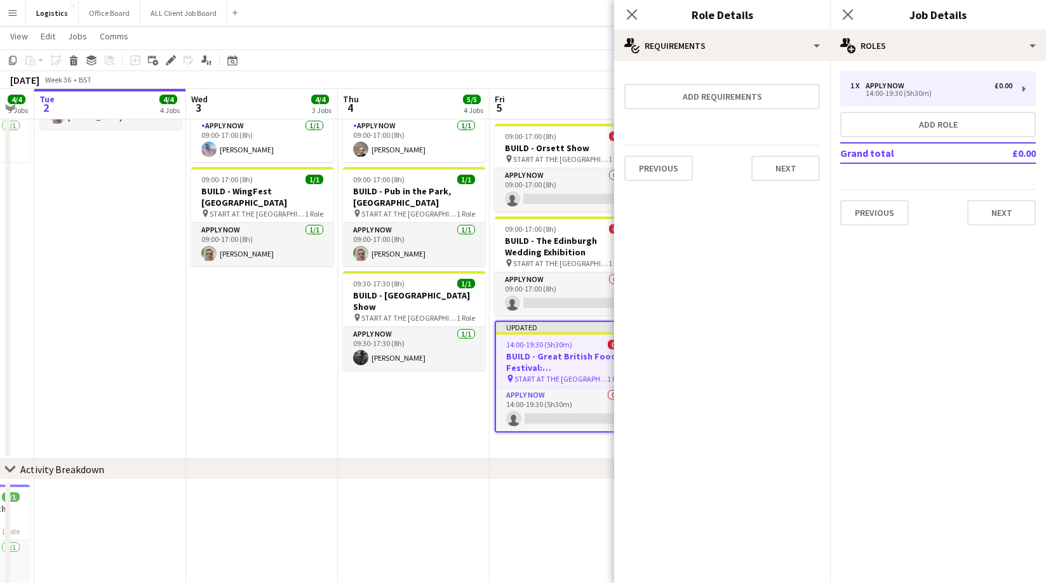
scroll to position [0, 0]
click at [789, 167] on button "Next" at bounding box center [785, 168] width 69 height 25
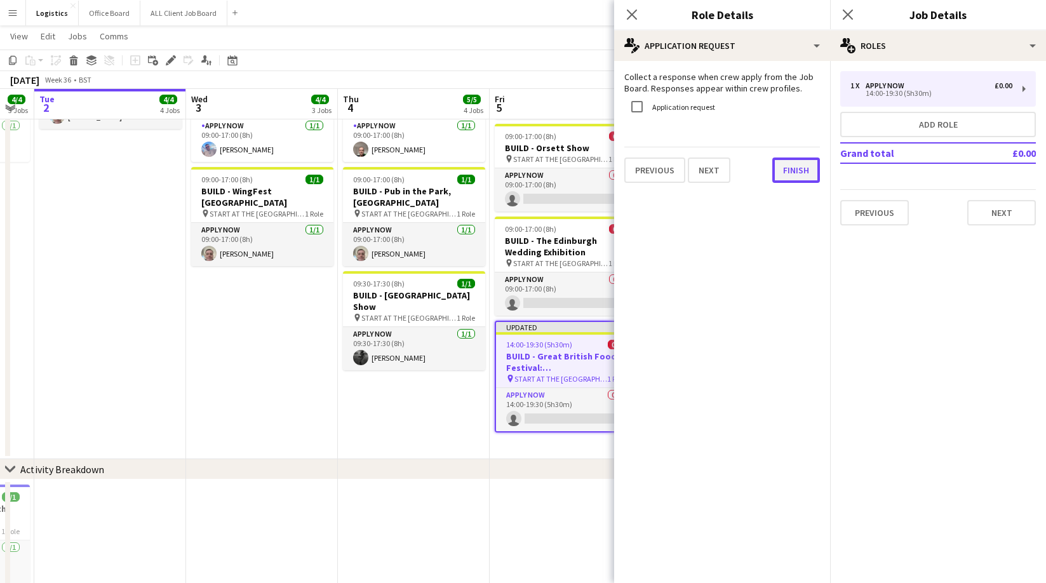
click at [794, 170] on button "Finish" at bounding box center [796, 169] width 48 height 25
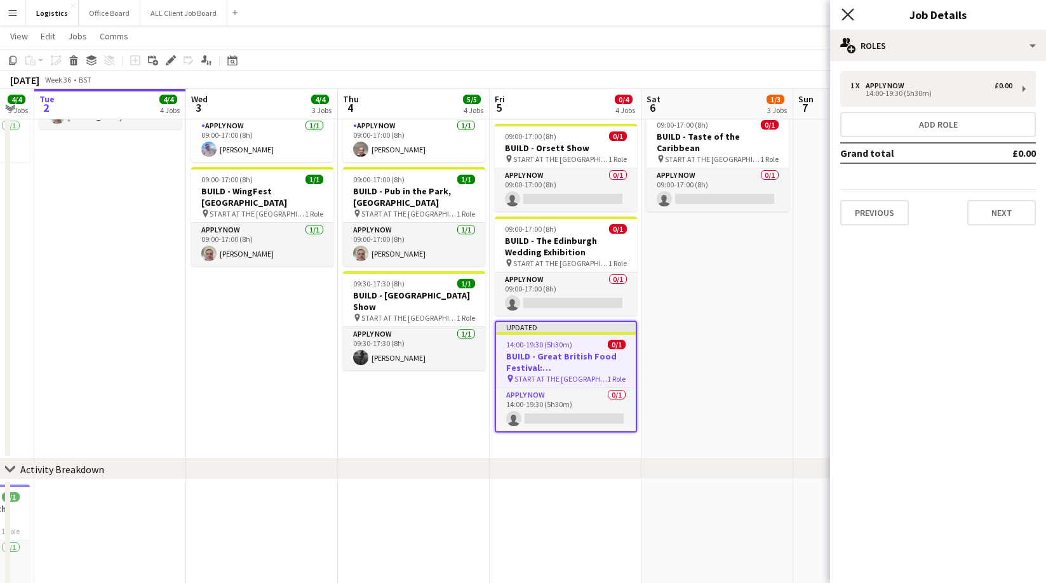
click at [847, 13] on icon at bounding box center [847, 14] width 12 height 12
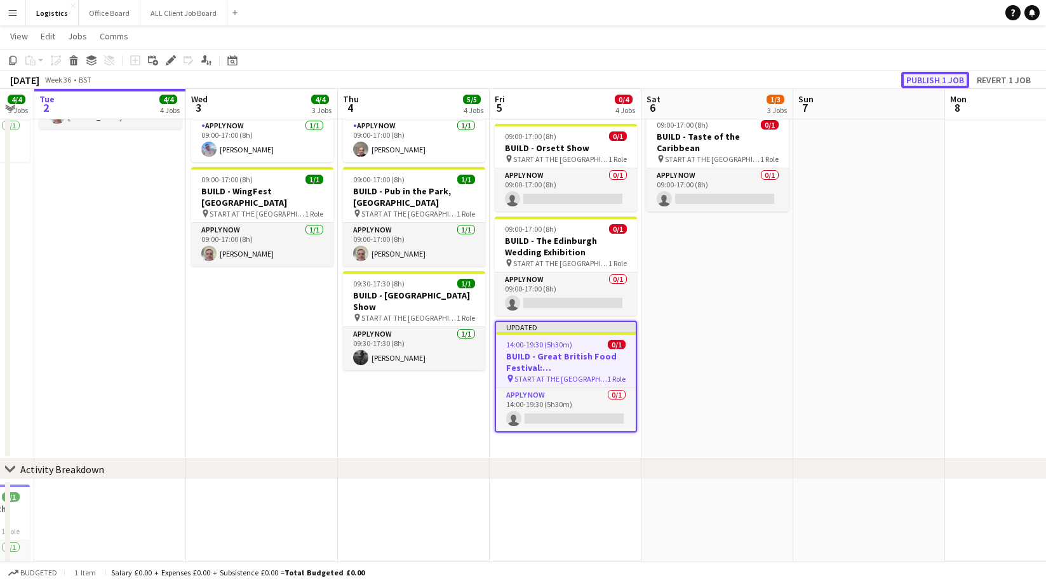
click at [935, 79] on button "Publish 1 job" at bounding box center [935, 80] width 68 height 17
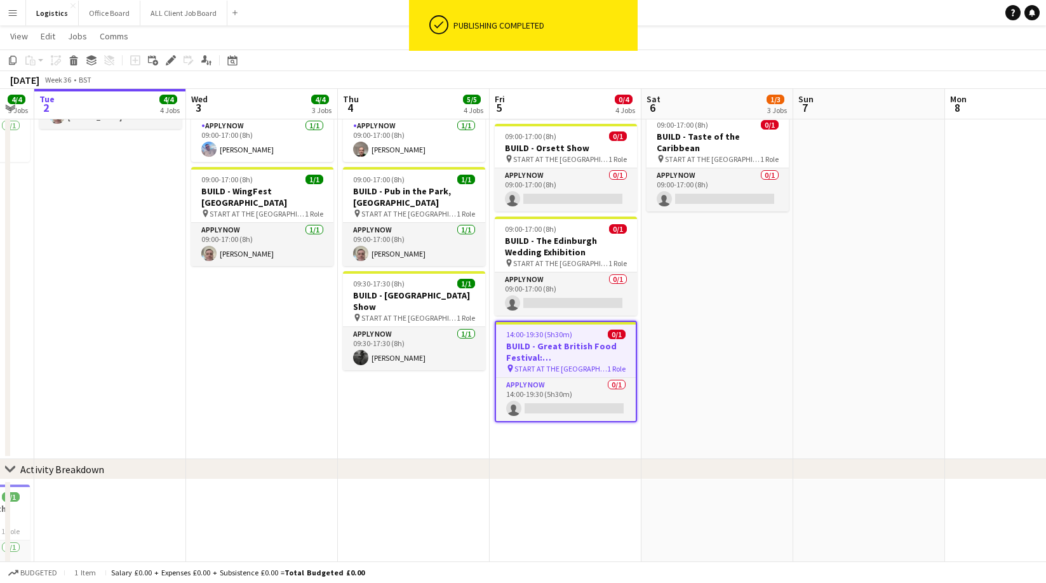
click at [799, 439] on app-date-cell at bounding box center [869, 237] width 152 height 444
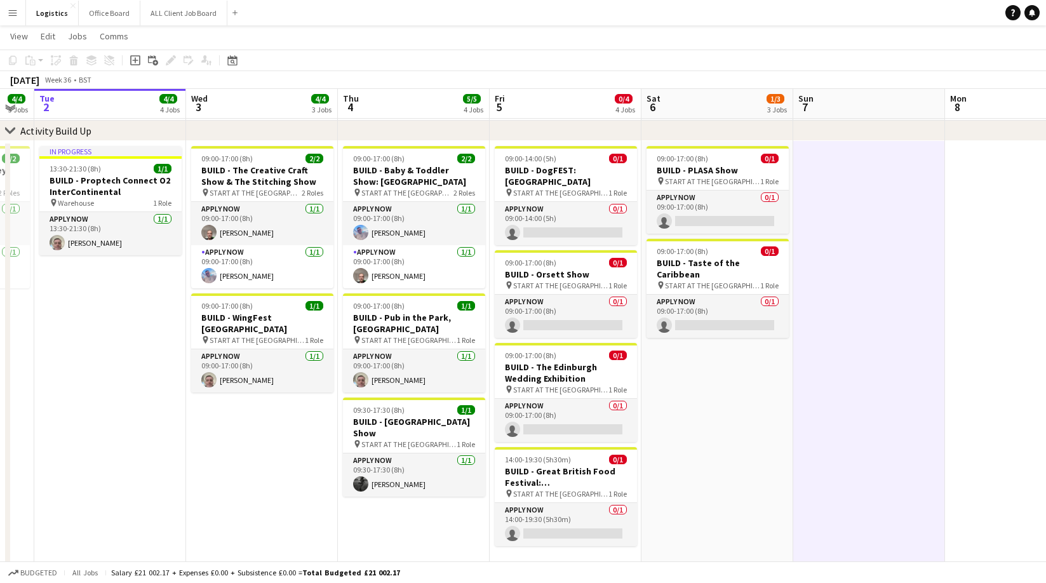
scroll to position [61, 0]
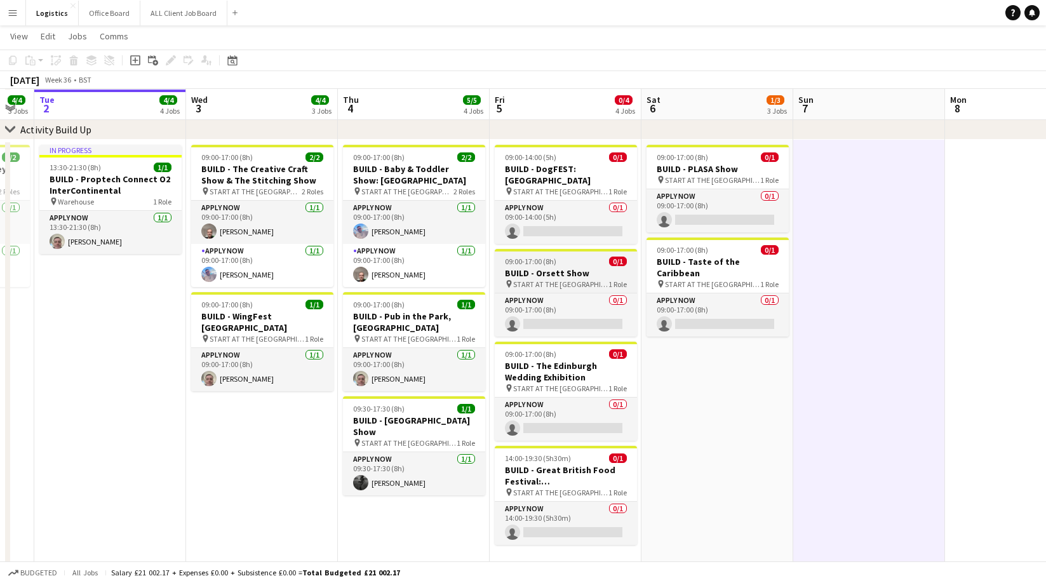
click at [557, 267] on h3 "BUILD - Orsett Show" at bounding box center [566, 272] width 142 height 11
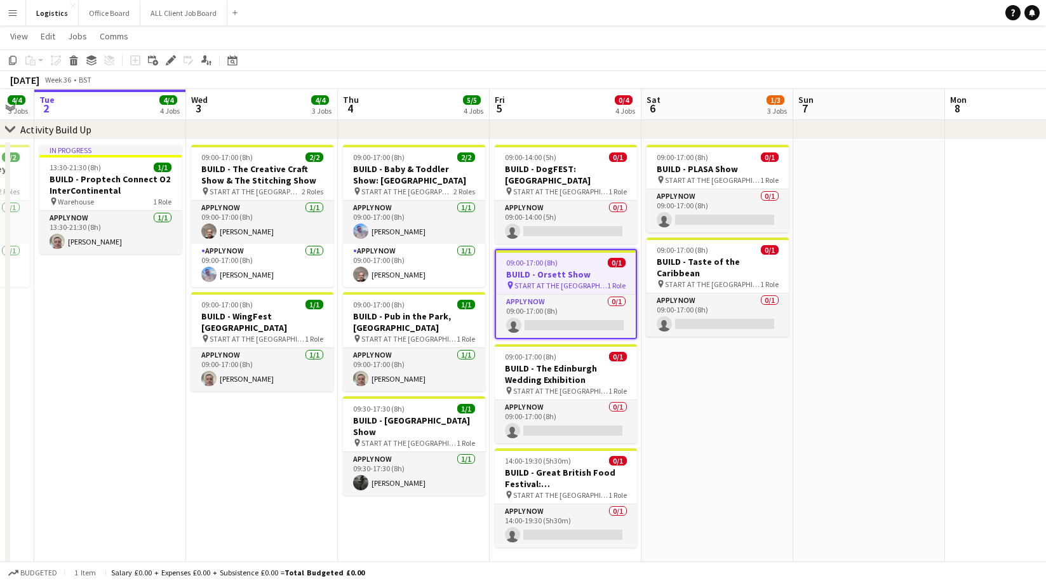
click at [175, 62] on icon "Edit" at bounding box center [171, 60] width 10 height 10
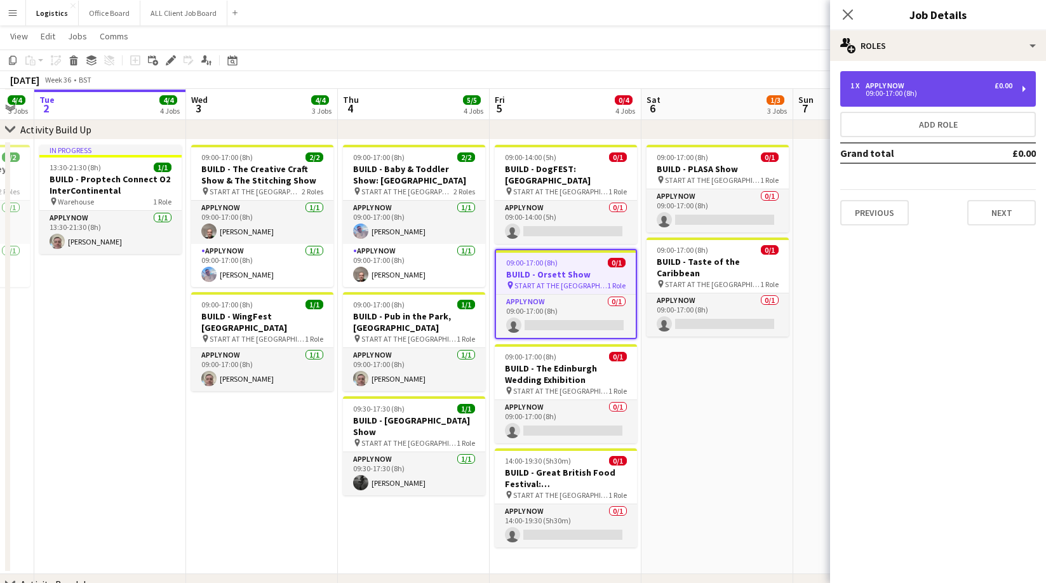
click at [908, 93] on div "09:00-17:00 (8h)" at bounding box center [931, 93] width 162 height 6
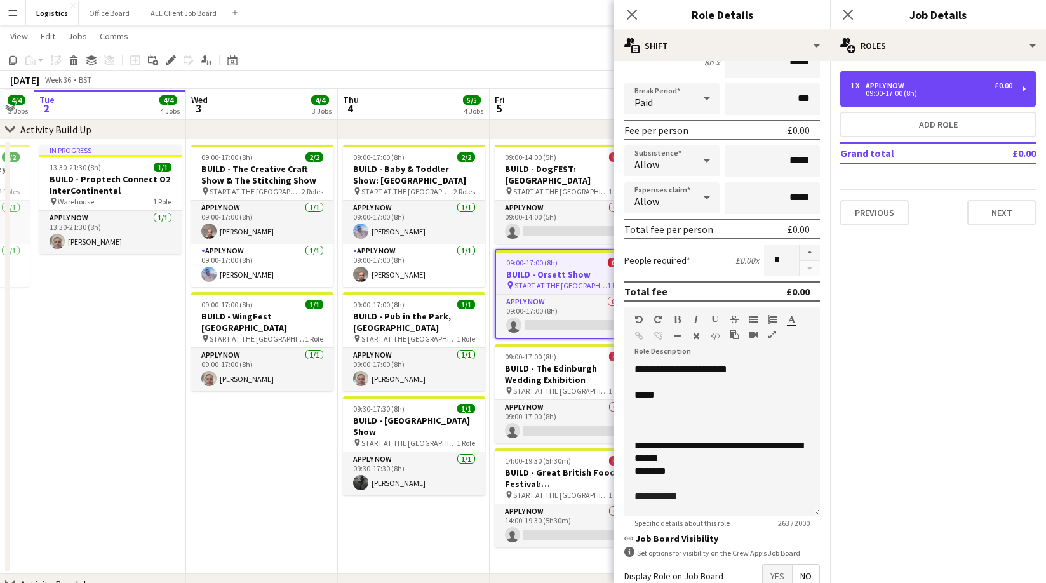
scroll to position [147, 0]
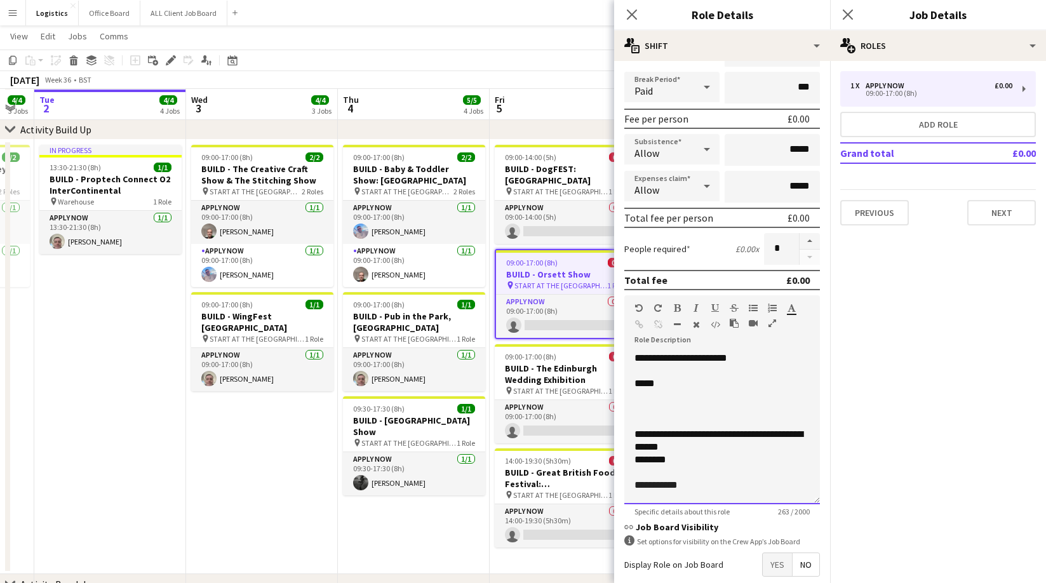
click at [643, 410] on p at bounding box center [721, 409] width 175 height 13
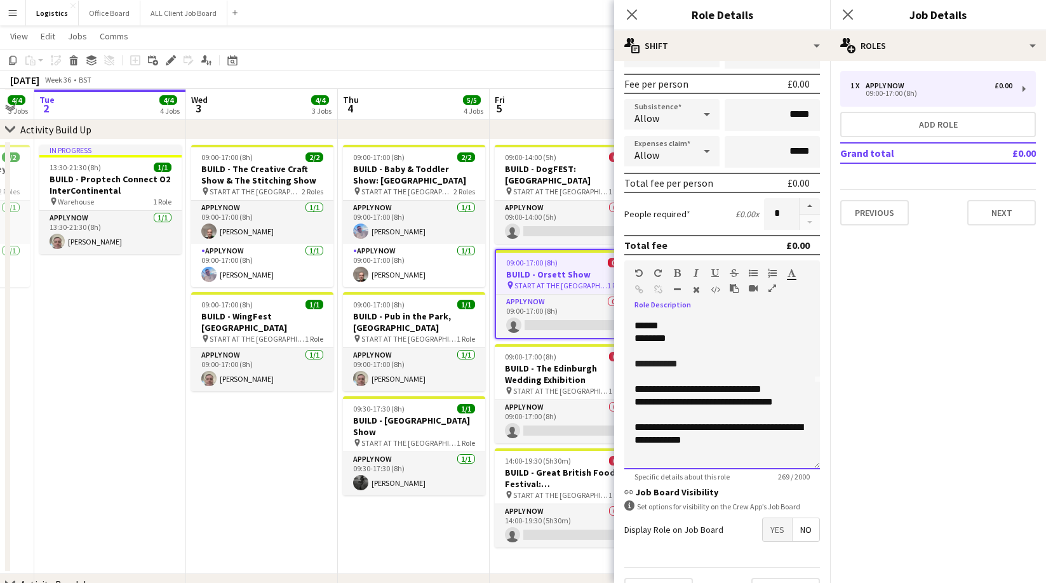
scroll to position [212, 0]
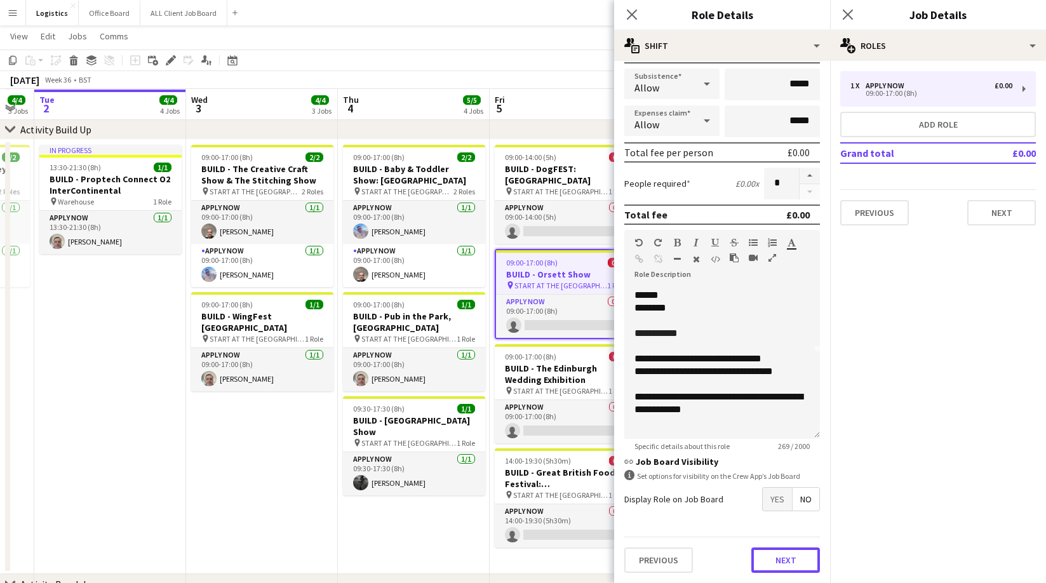
drag, startPoint x: 789, startPoint y: 564, endPoint x: 788, endPoint y: 526, distance: 38.7
click at [789, 565] on button "Next" at bounding box center [785, 559] width 69 height 25
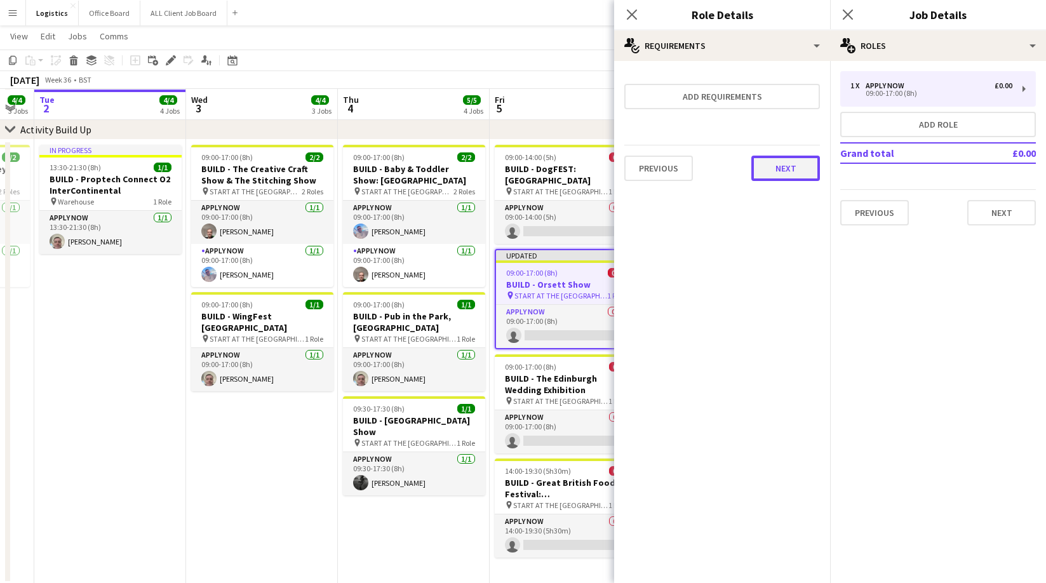
click at [791, 170] on button "Next" at bounding box center [785, 168] width 69 height 25
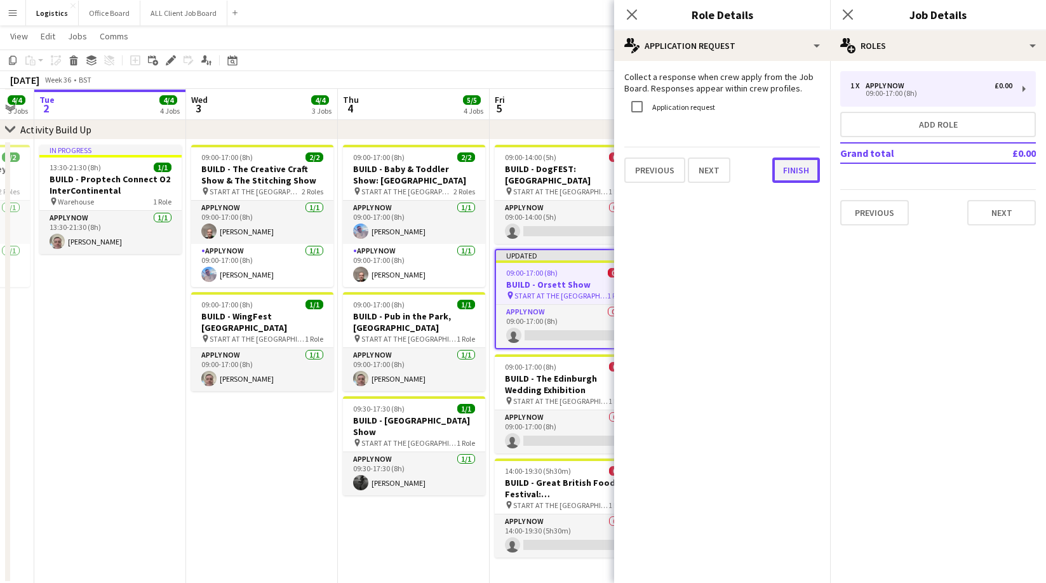
click at [797, 170] on button "Finish" at bounding box center [796, 169] width 48 height 25
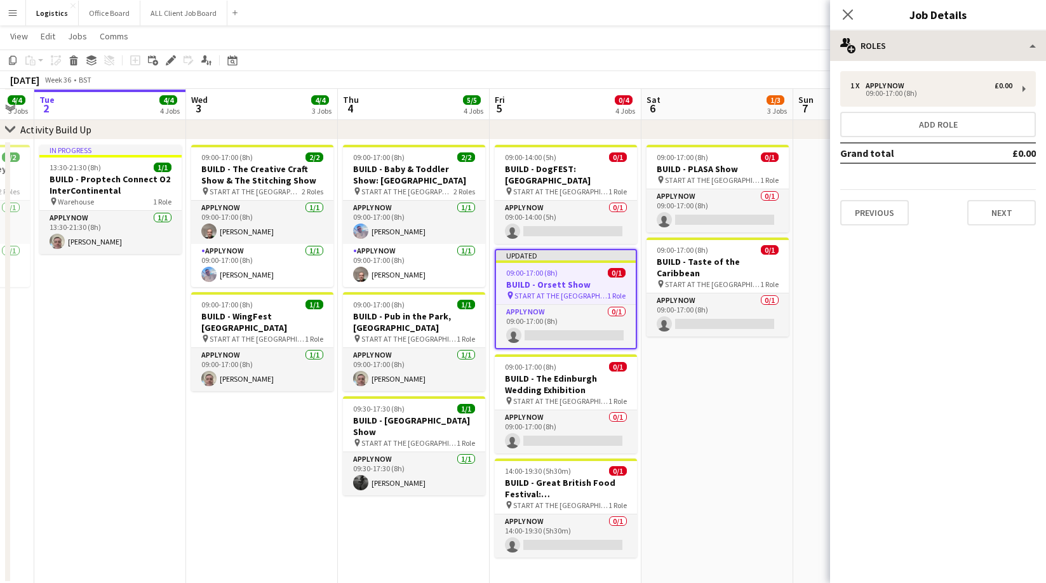
drag, startPoint x: 847, startPoint y: 12, endPoint x: 891, endPoint y: 53, distance: 60.7
click at [847, 12] on icon "Close pop-in" at bounding box center [848, 15] width 10 height 10
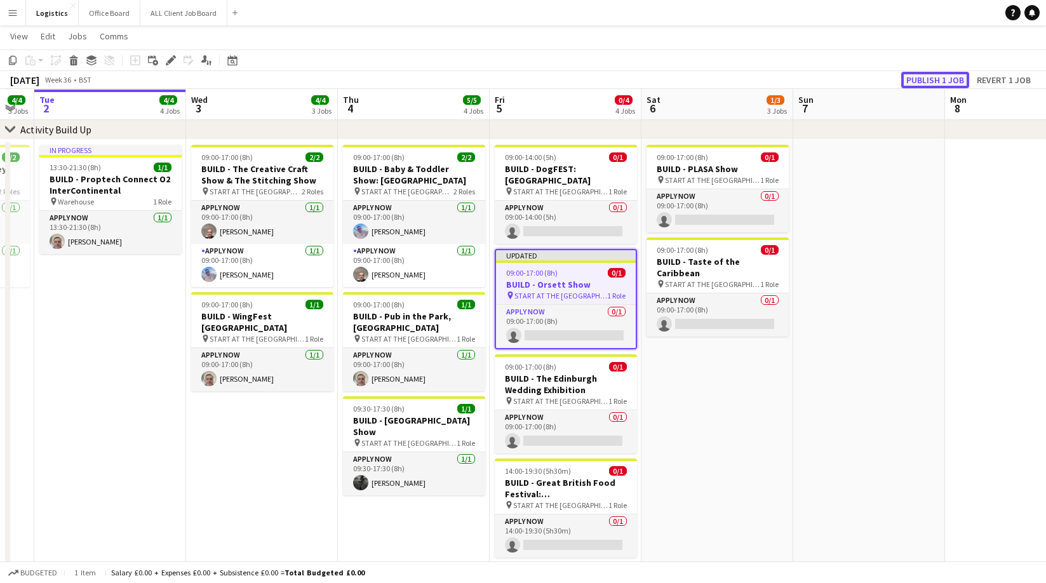
click at [925, 80] on button "Publish 1 job" at bounding box center [935, 80] width 68 height 17
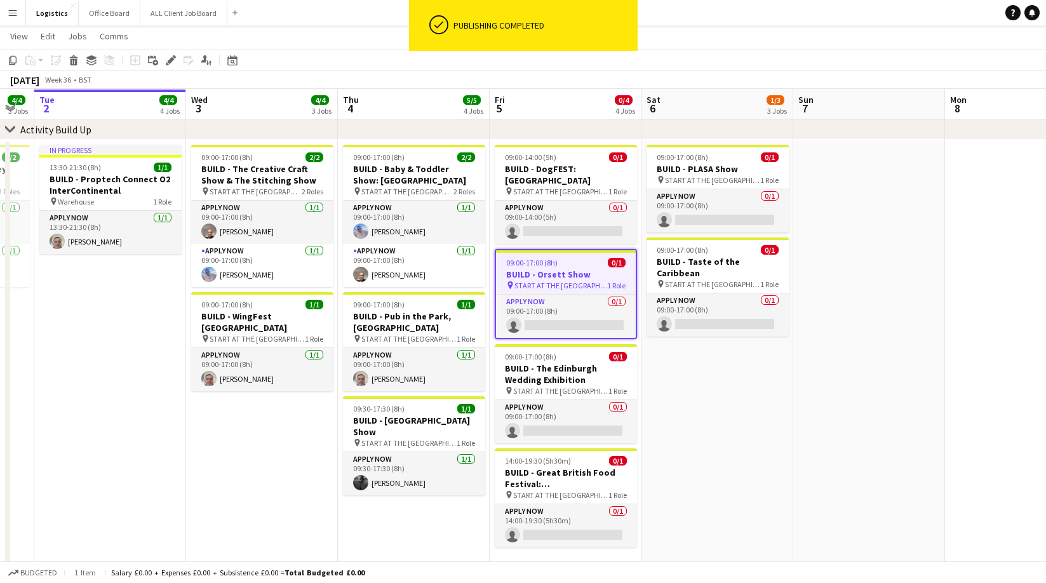
click at [561, 269] on h3 "BUILD - Orsett Show" at bounding box center [566, 274] width 140 height 11
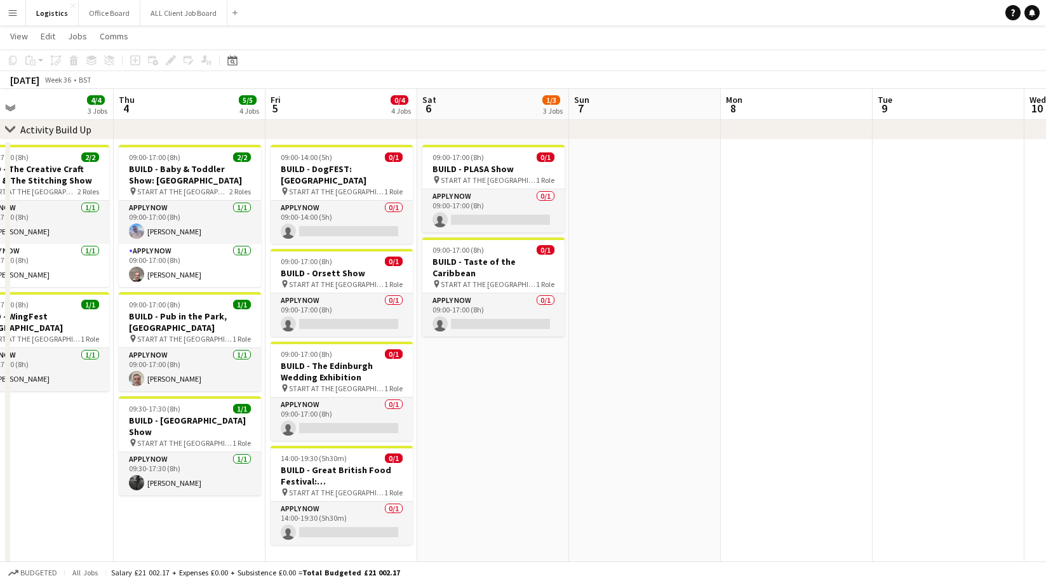
scroll to position [0, 502]
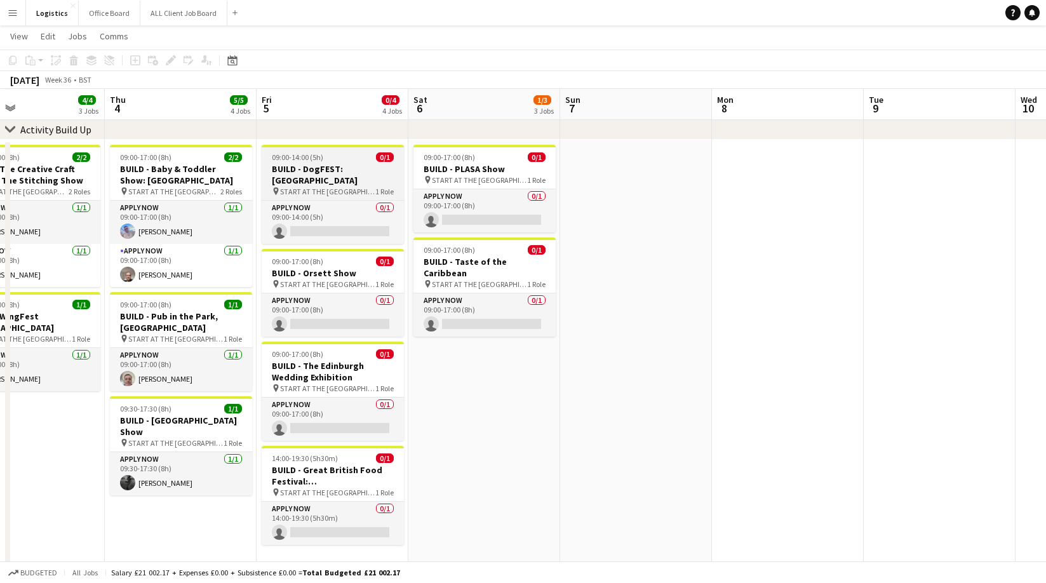
click at [340, 166] on h3 "BUILD - DogFEST: [GEOGRAPHIC_DATA]" at bounding box center [333, 174] width 142 height 23
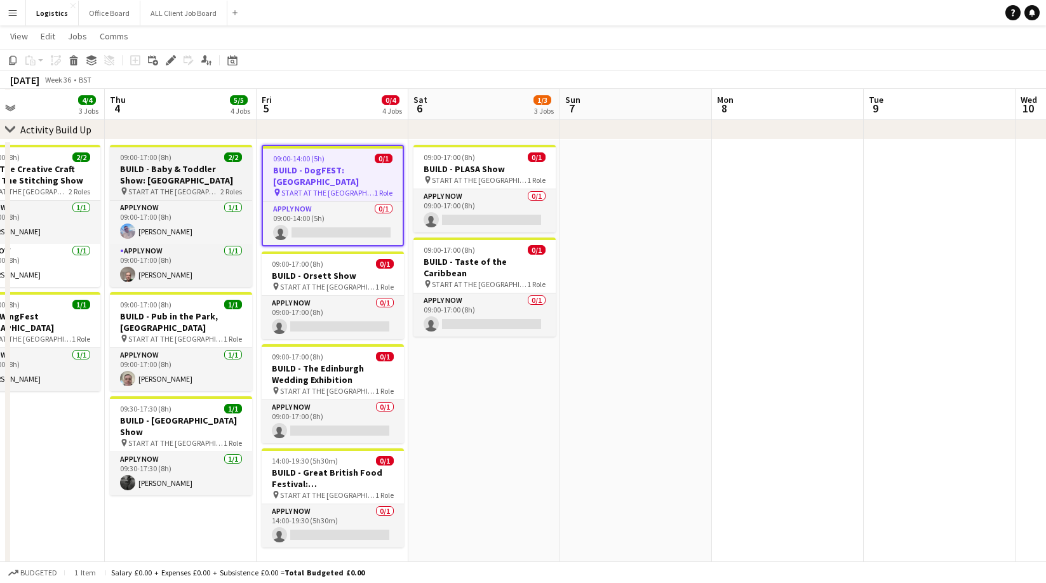
click at [166, 171] on h3 "BUILD - Baby & Toddler Show: [GEOGRAPHIC_DATA]" at bounding box center [181, 174] width 142 height 23
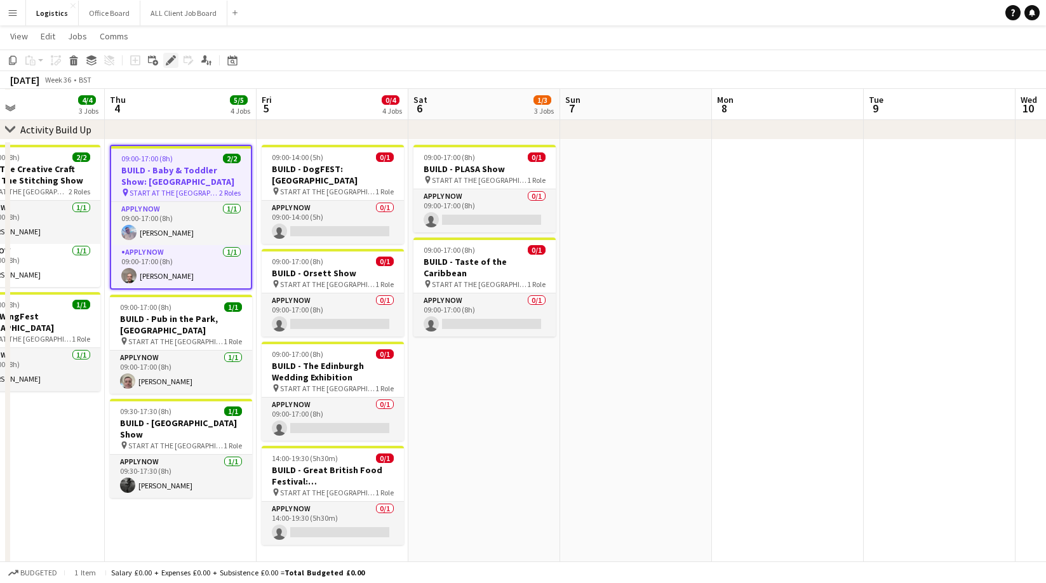
click at [170, 63] on icon "Edit" at bounding box center [171, 60] width 10 height 10
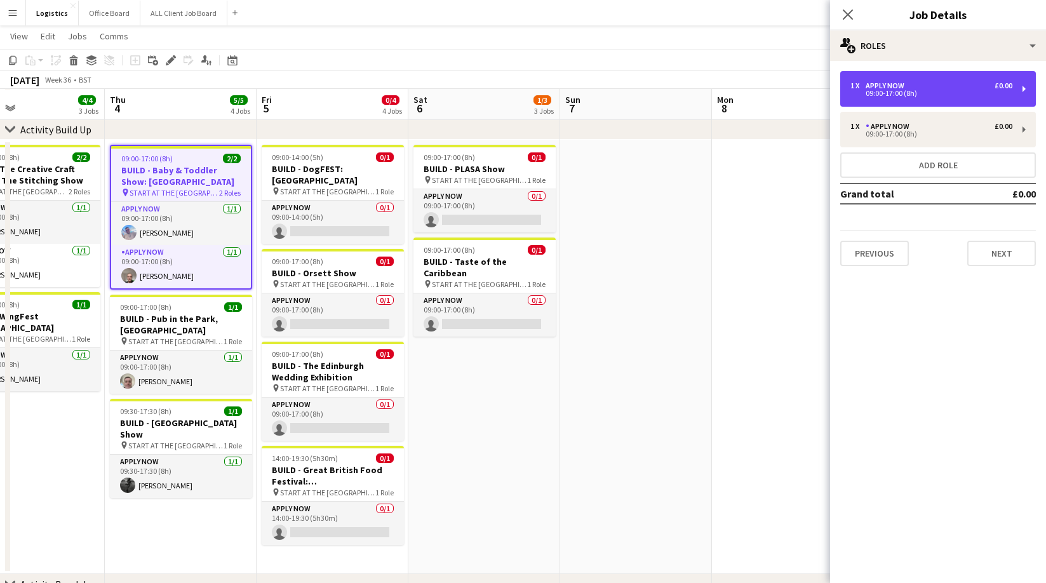
drag, startPoint x: 917, startPoint y: 95, endPoint x: 871, endPoint y: 150, distance: 71.7
click at [916, 95] on div "09:00-17:00 (8h)" at bounding box center [931, 93] width 162 height 6
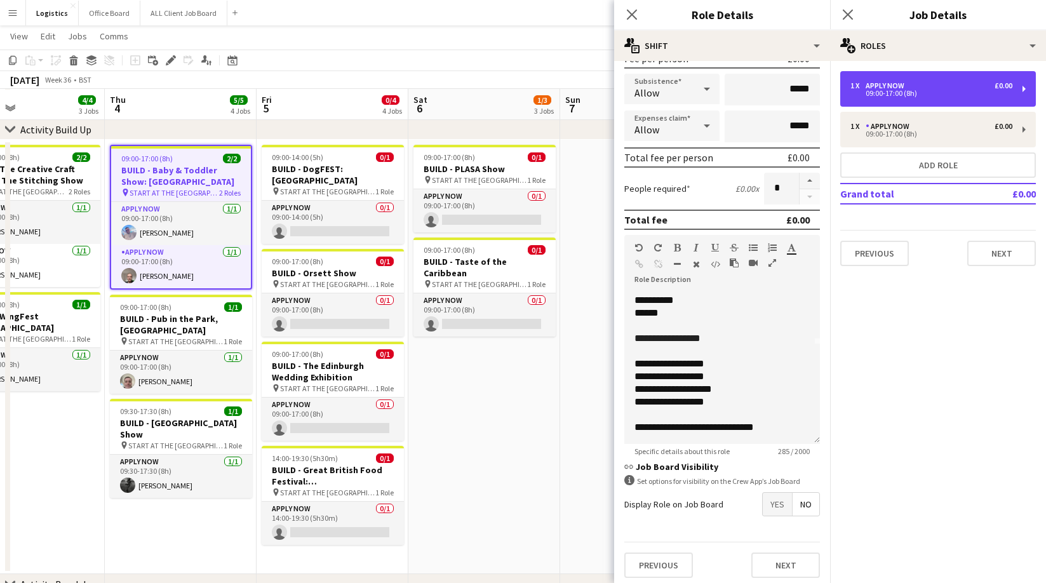
scroll to position [212, 0]
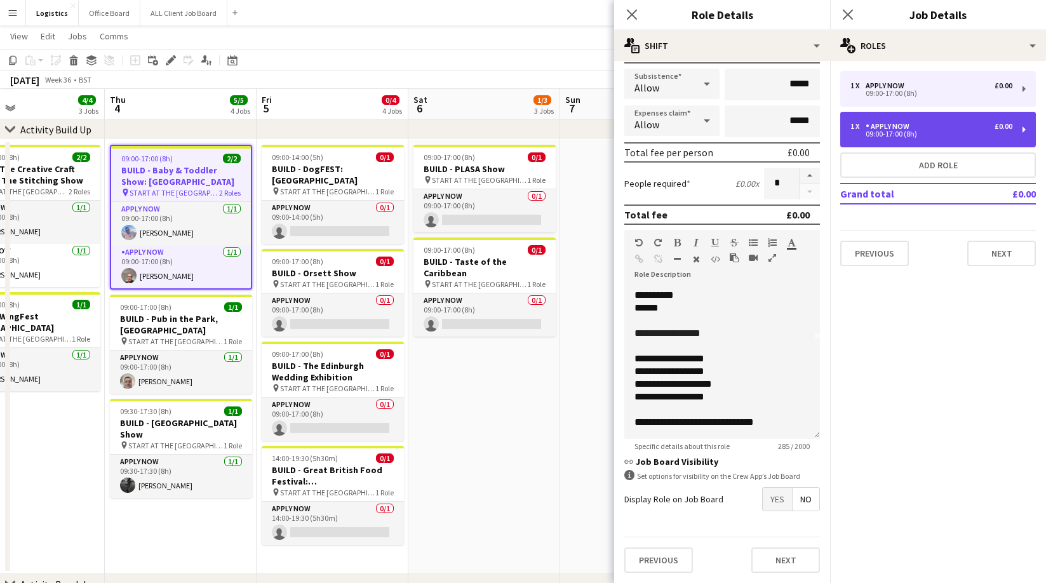
click at [893, 131] on div "09:00-17:00 (8h)" at bounding box center [931, 134] width 162 height 6
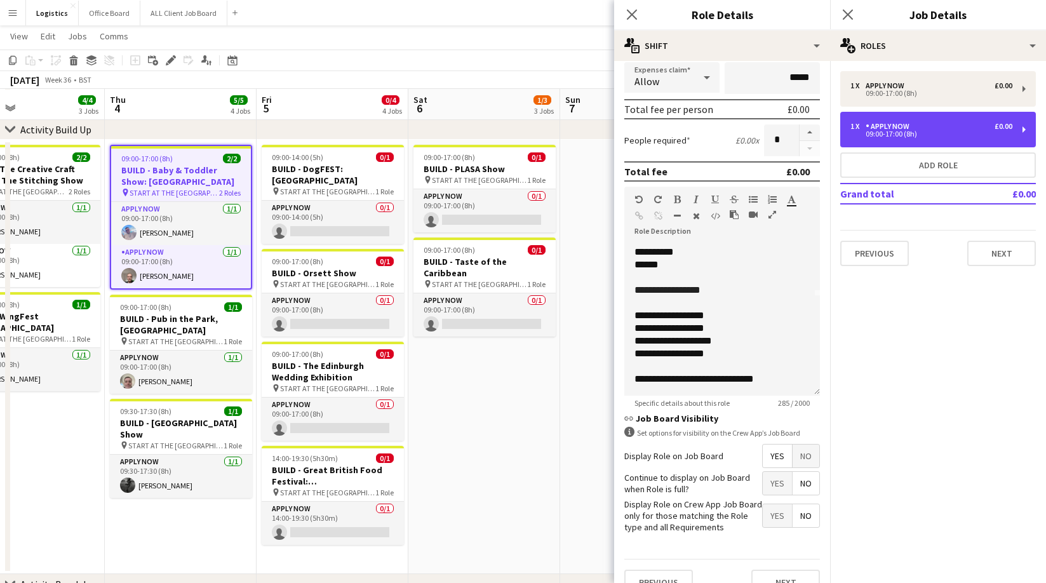
scroll to position [277, 0]
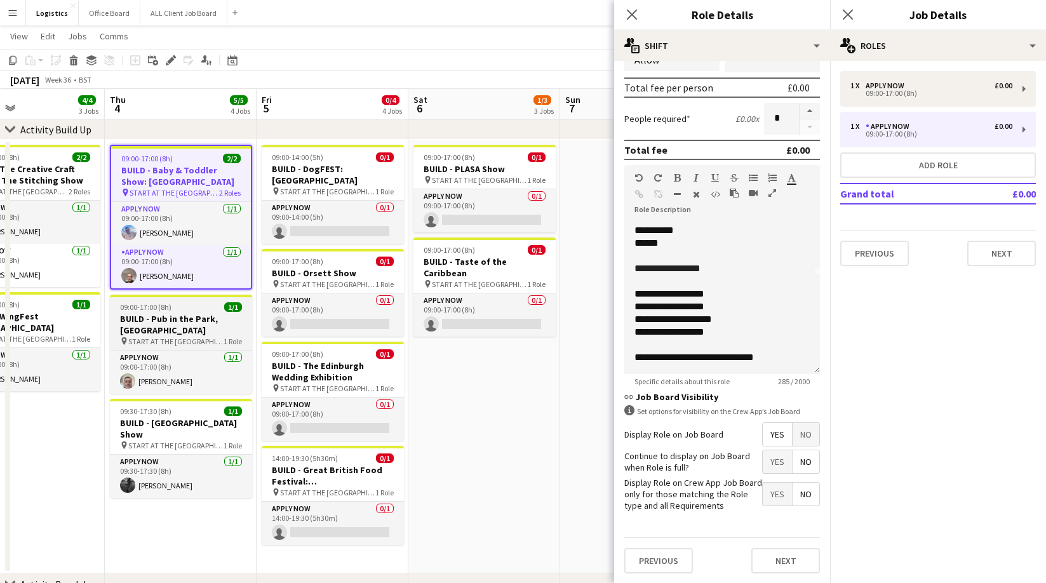
click at [170, 310] on div "09:00-17:00 (8h) 1/1" at bounding box center [181, 307] width 142 height 10
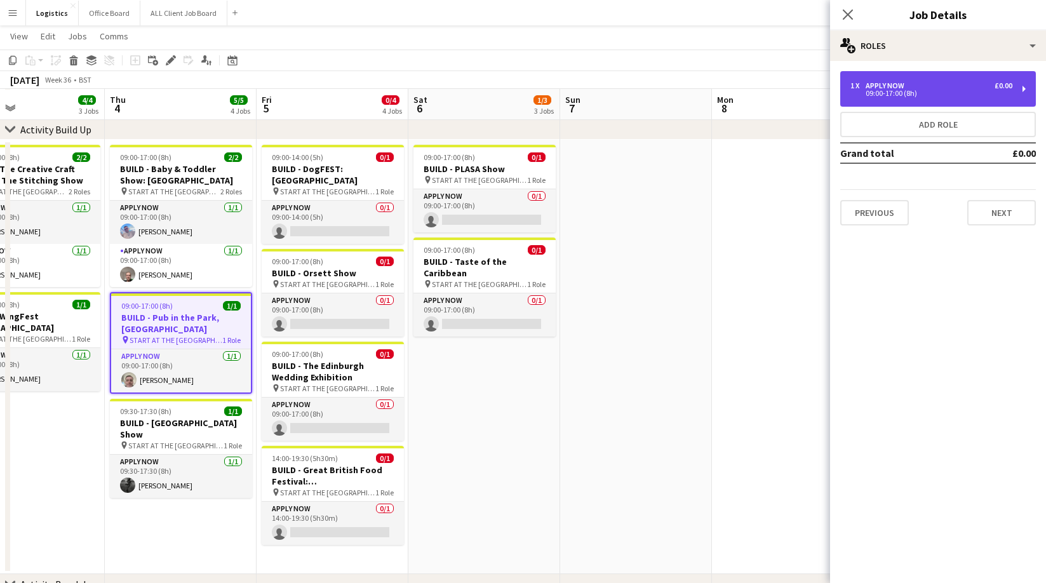
click at [888, 85] on div "APPLY NOW" at bounding box center [887, 85] width 44 height 9
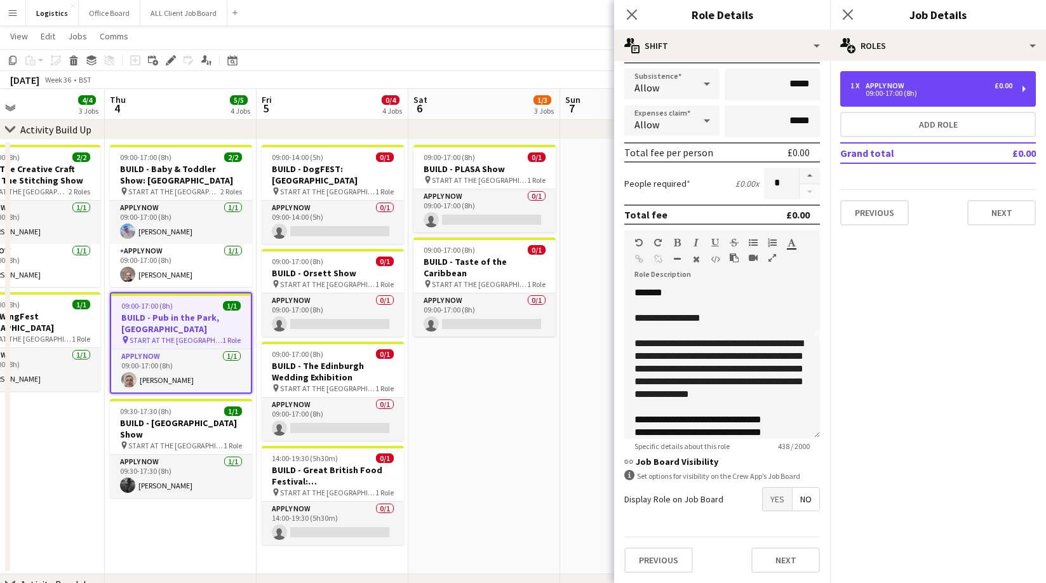
scroll to position [150, 0]
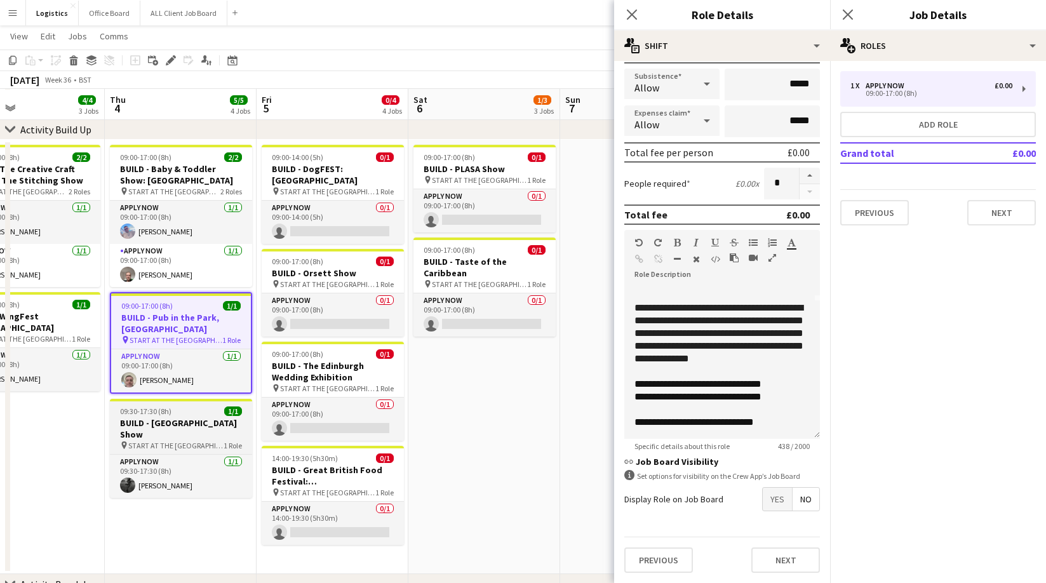
click at [166, 414] on span "09:30-17:30 (8h)" at bounding box center [145, 411] width 51 height 10
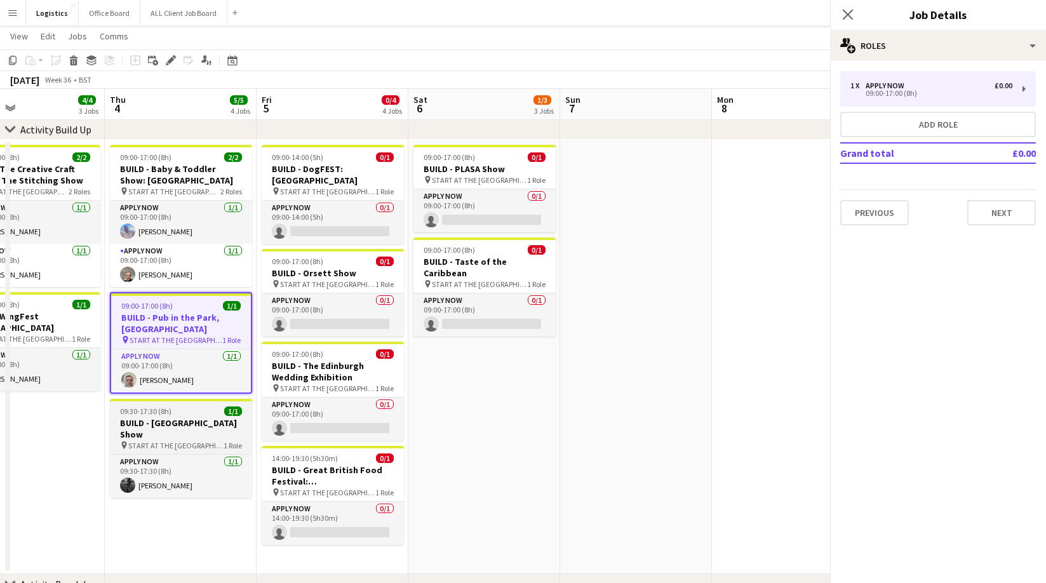
scroll to position [0, 503]
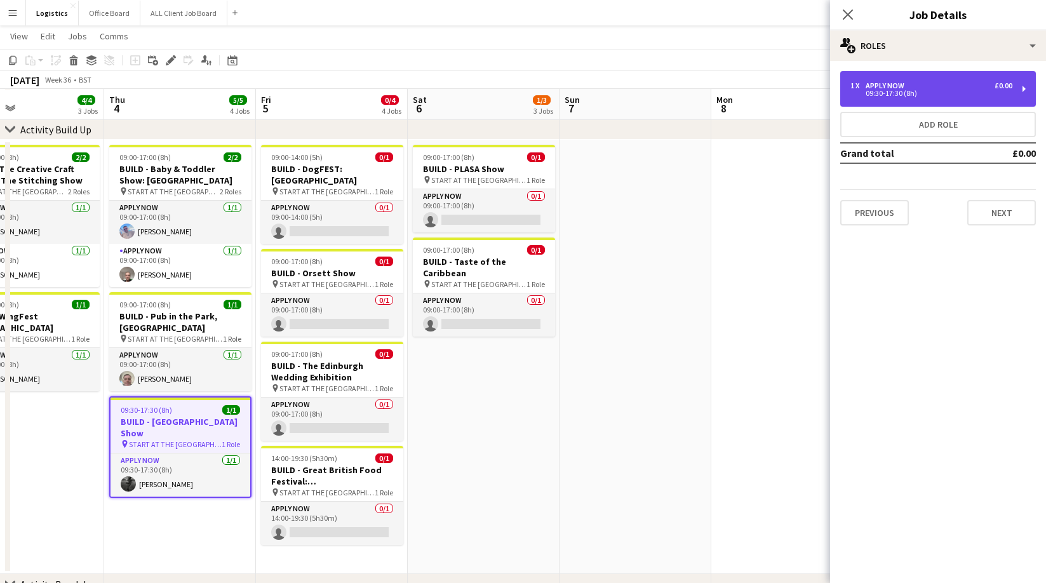
click at [905, 90] on div "09:30-17:30 (8h)" at bounding box center [931, 93] width 162 height 6
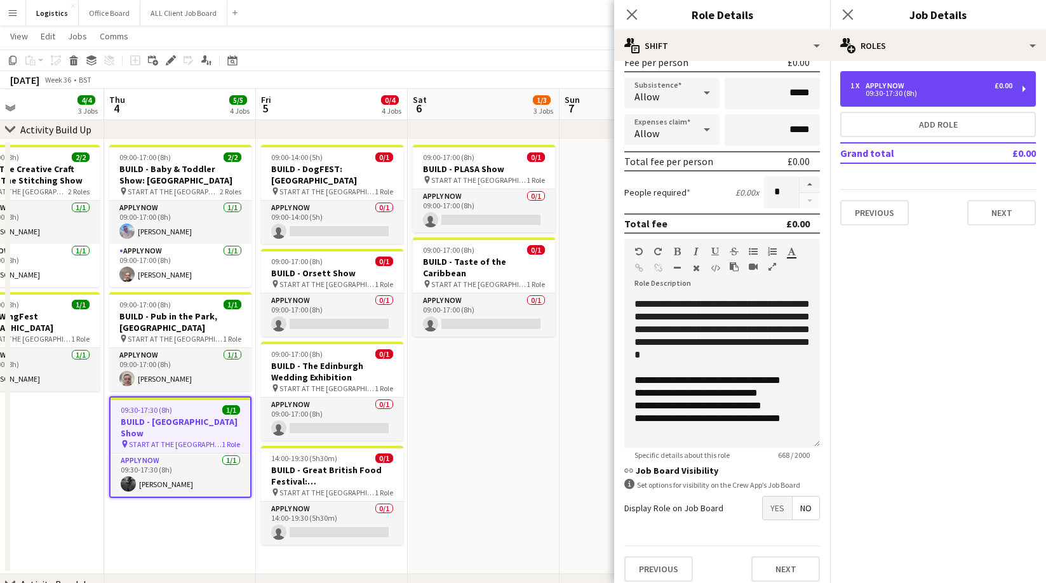
scroll to position [212, 0]
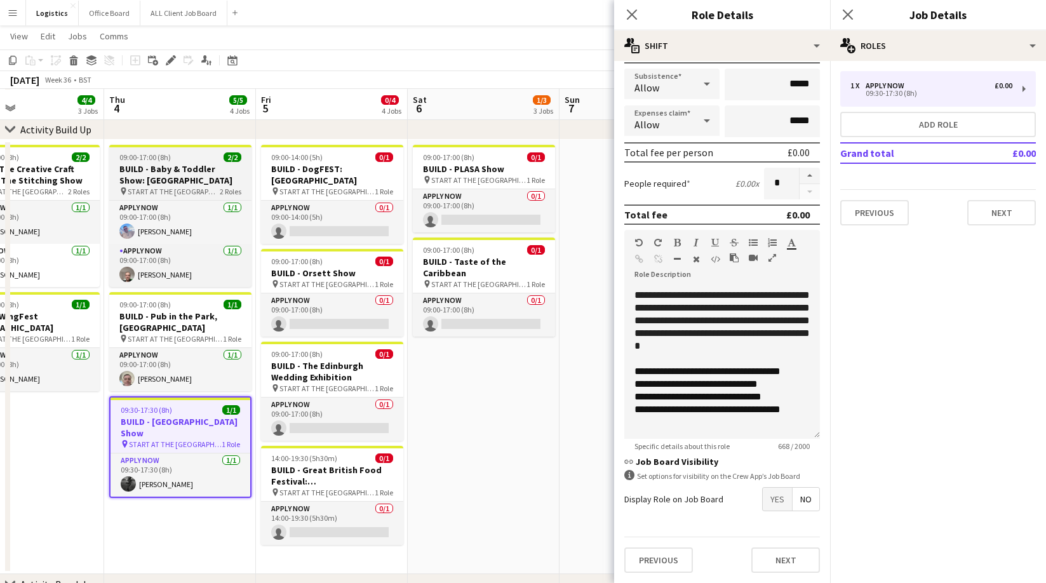
click at [178, 168] on h3 "BUILD - Baby & Toddler Show: [GEOGRAPHIC_DATA]" at bounding box center [180, 174] width 142 height 23
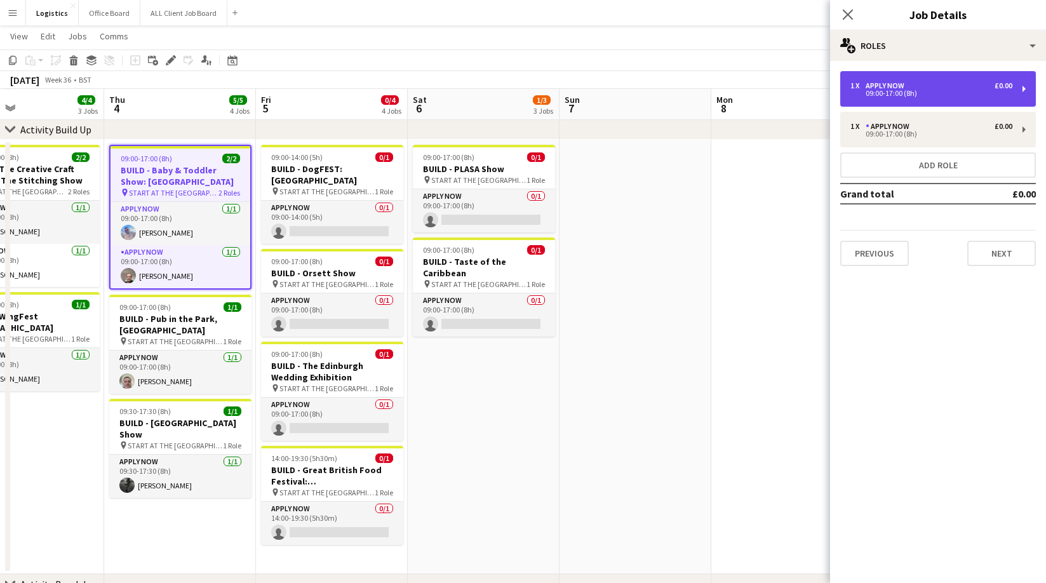
click at [904, 100] on div "1 x APPLY NOW £0.00 09:00-17:00 (8h)" at bounding box center [938, 89] width 196 height 36
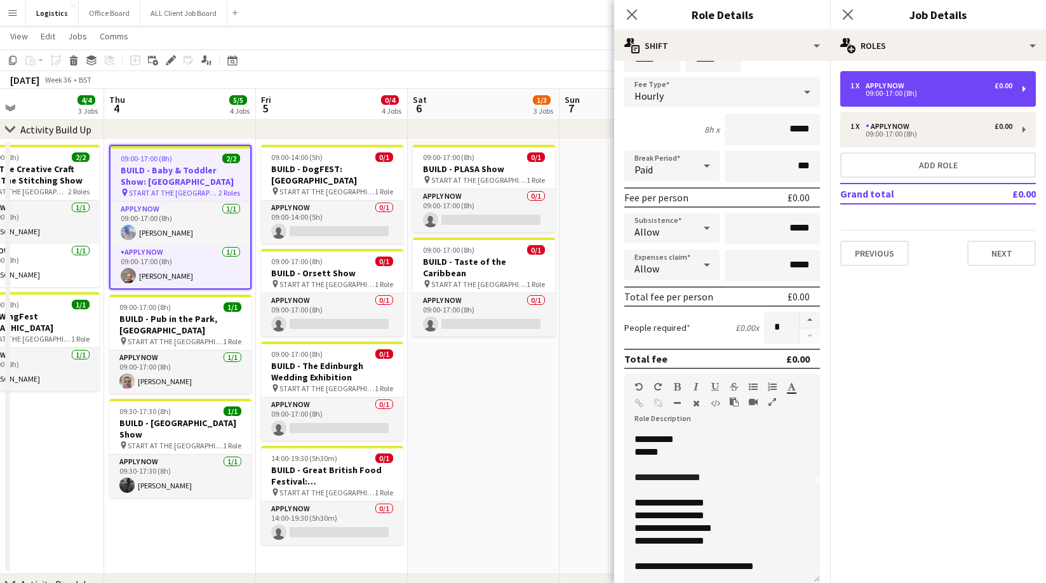
scroll to position [0, 0]
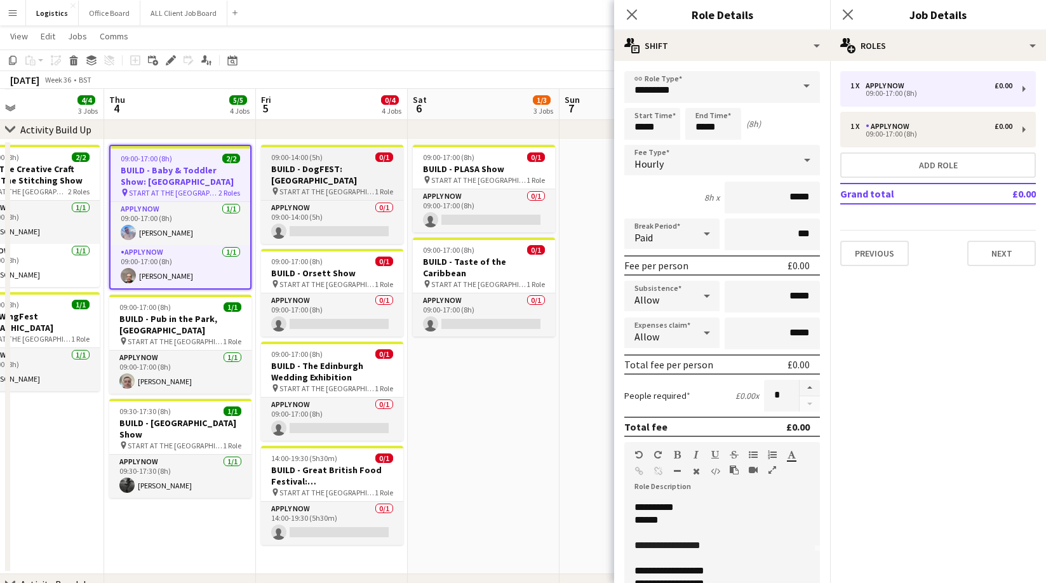
click at [319, 173] on h3 "BUILD - DogFEST: [GEOGRAPHIC_DATA]" at bounding box center [332, 174] width 142 height 23
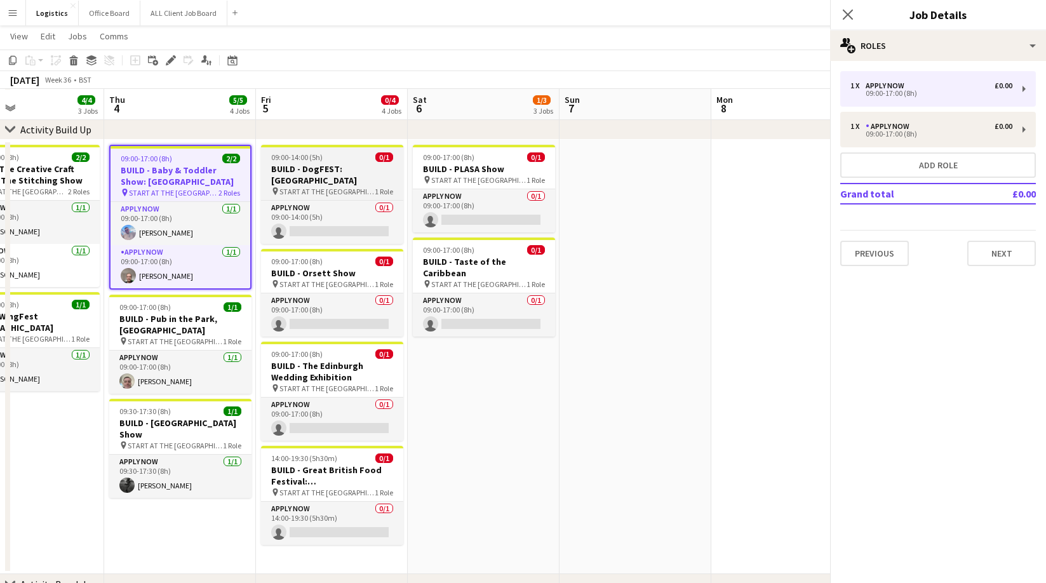
scroll to position [0, 502]
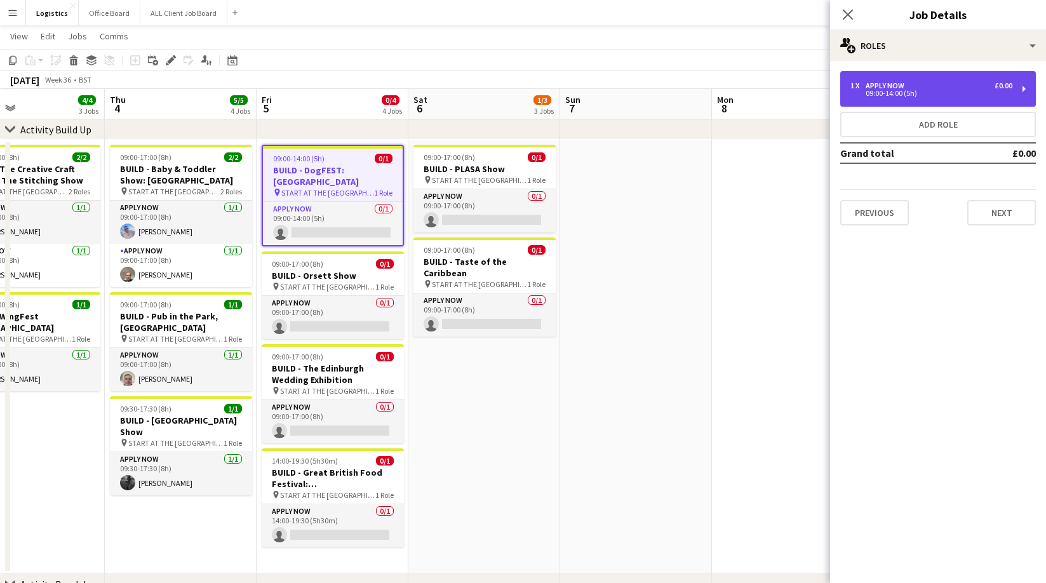
click at [905, 88] on div "APPLY NOW" at bounding box center [887, 85] width 44 height 9
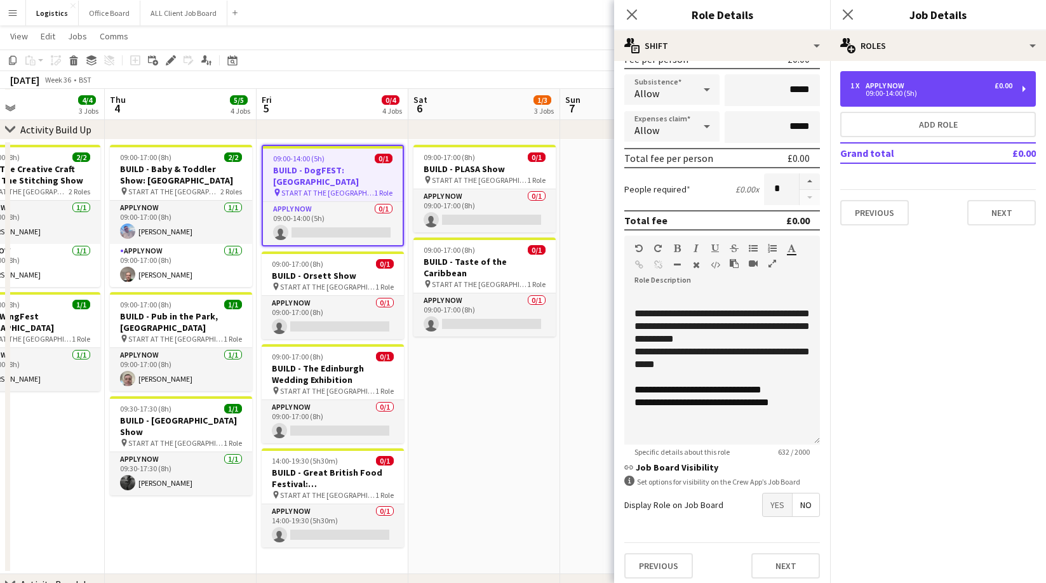
scroll to position [212, 0]
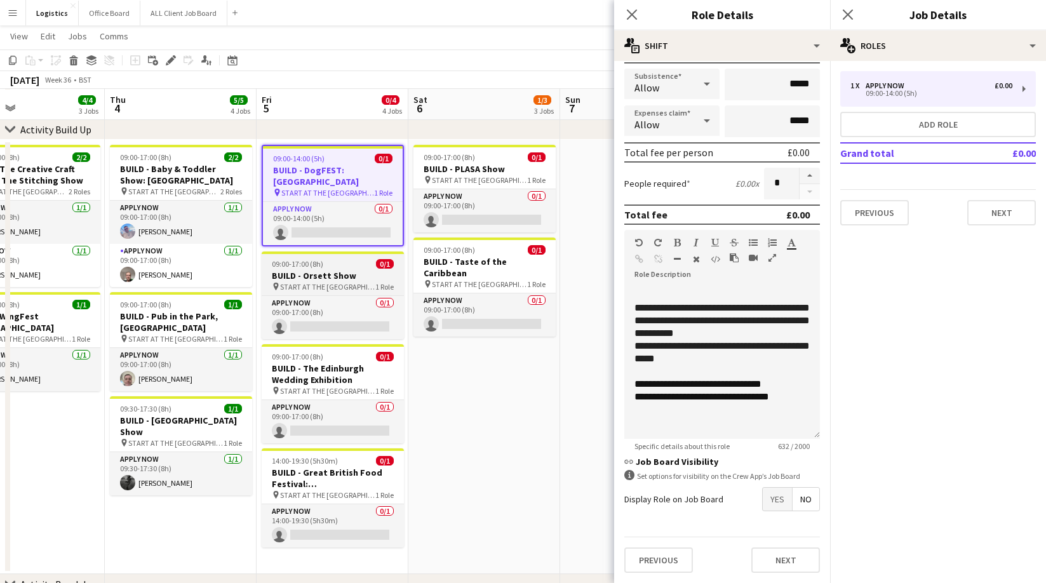
click at [319, 278] on h3 "BUILD - Orsett Show" at bounding box center [333, 275] width 142 height 11
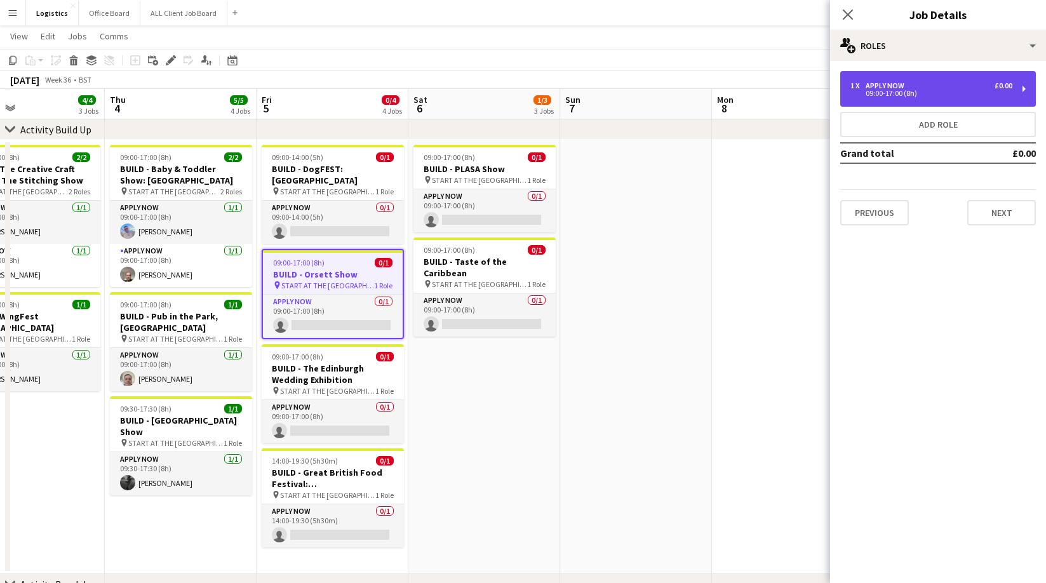
click at [898, 93] on div "09:00-17:00 (8h)" at bounding box center [931, 93] width 162 height 6
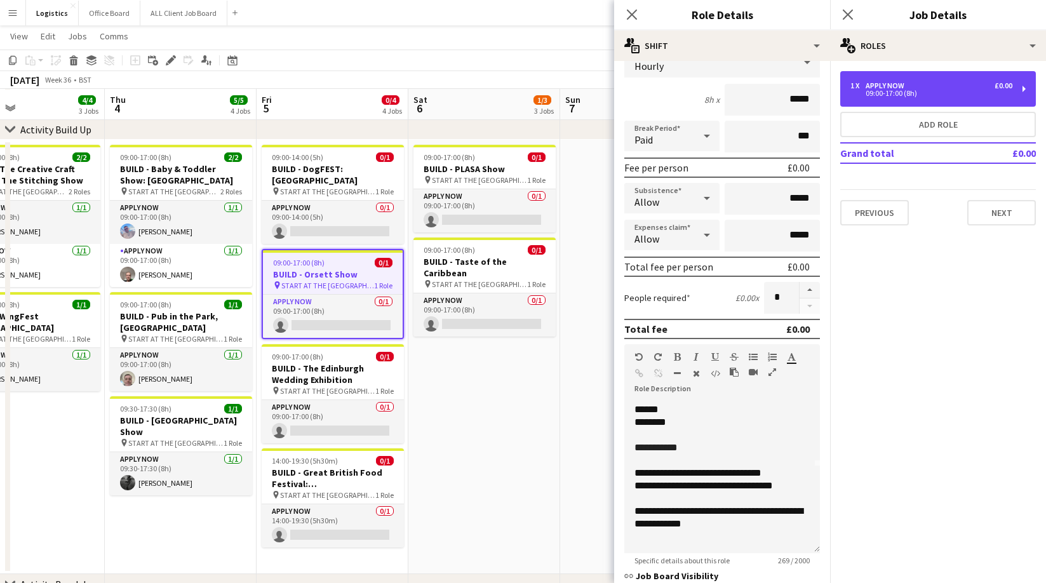
scroll to position [100, 0]
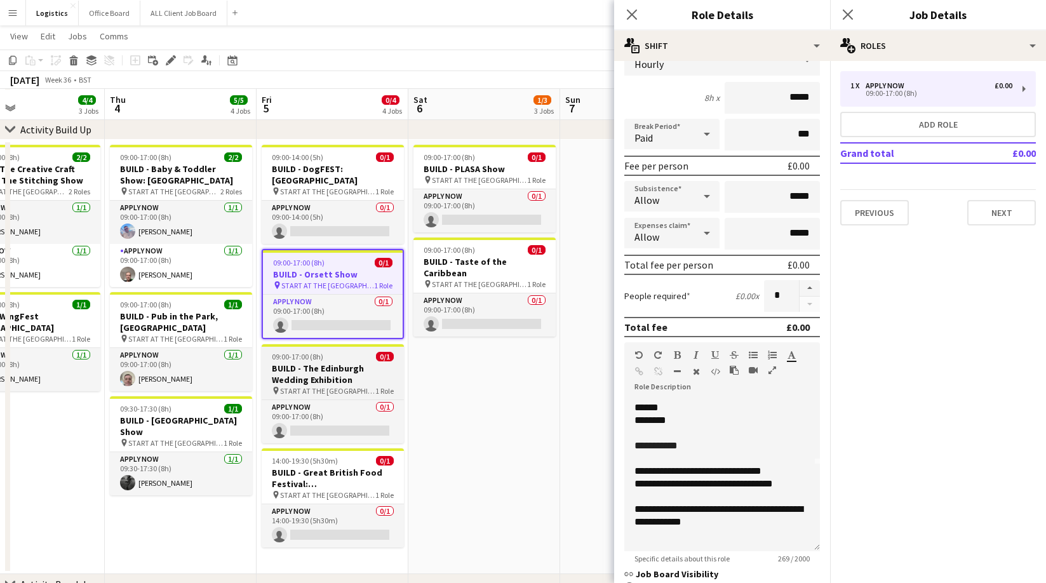
click at [331, 363] on h3 "BUILD - The Edinburgh Wedding Exhibition" at bounding box center [333, 374] width 142 height 23
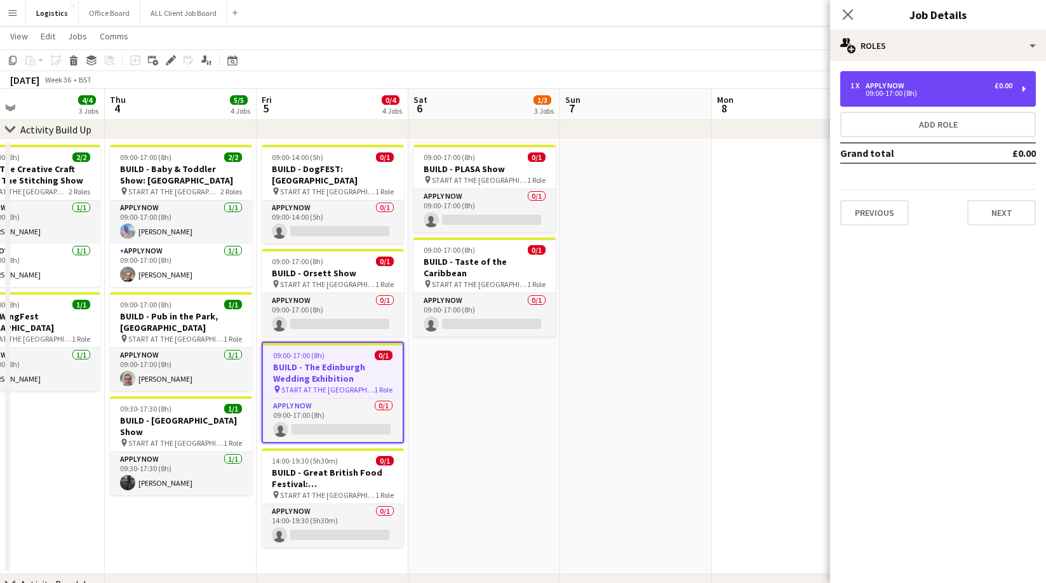
drag, startPoint x: 911, startPoint y: 90, endPoint x: 835, endPoint y: 143, distance: 93.0
click at [911, 91] on div "09:00-17:00 (8h)" at bounding box center [931, 93] width 162 height 6
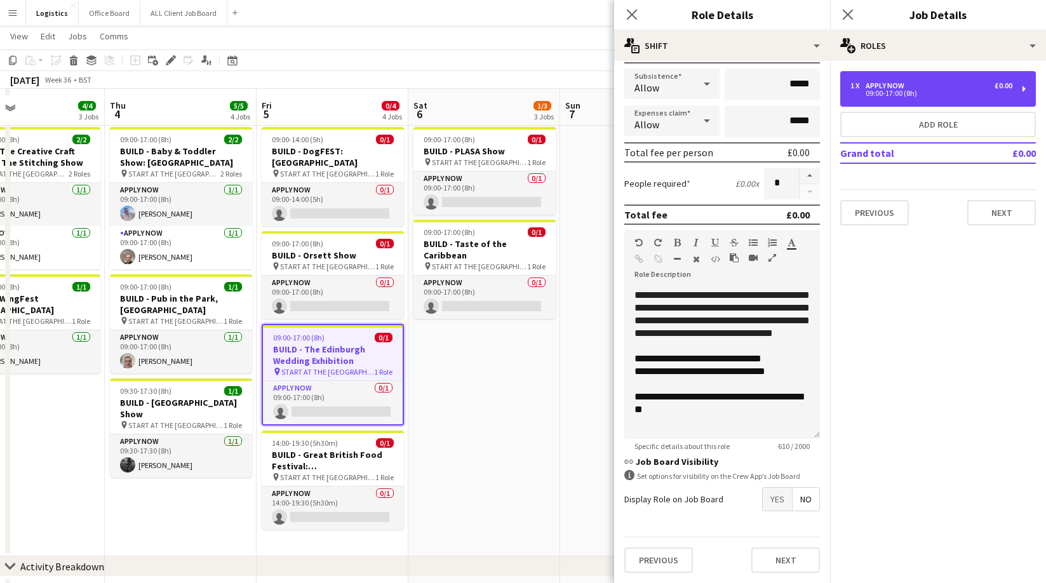
scroll to position [87, 0]
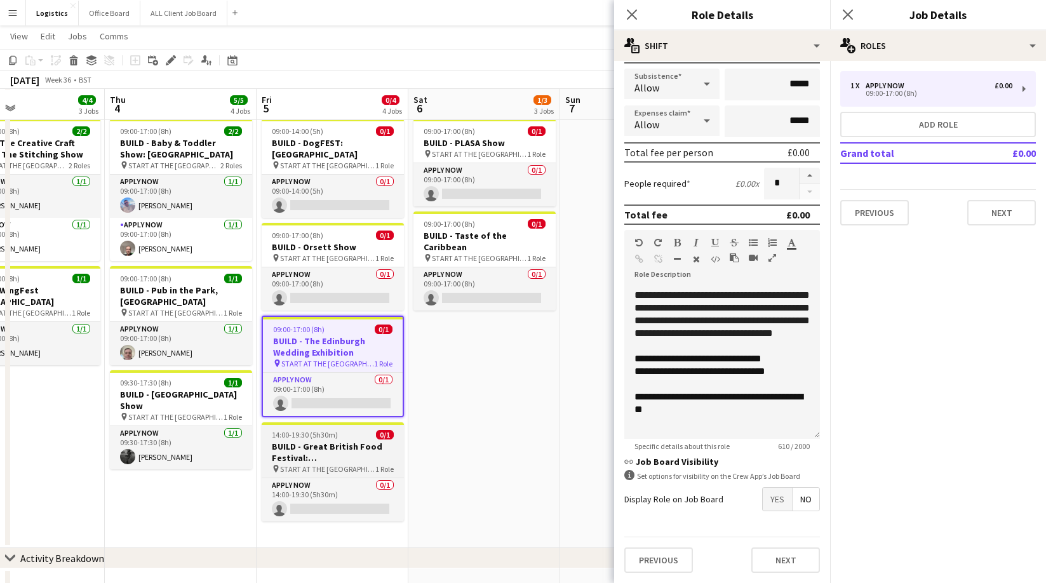
click at [314, 441] on h3 "BUILD - Great British Food Festival: [GEOGRAPHIC_DATA]" at bounding box center [333, 452] width 142 height 23
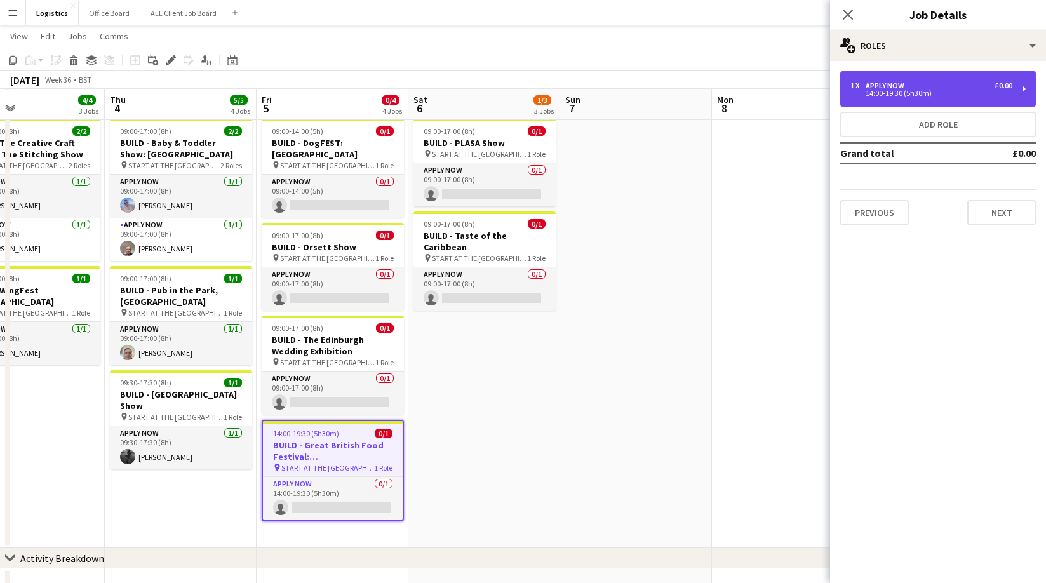
drag, startPoint x: 921, startPoint y: 88, endPoint x: 914, endPoint y: 93, distance: 8.6
click at [921, 90] on div "14:00-19:30 (5h30m)" at bounding box center [931, 93] width 162 height 6
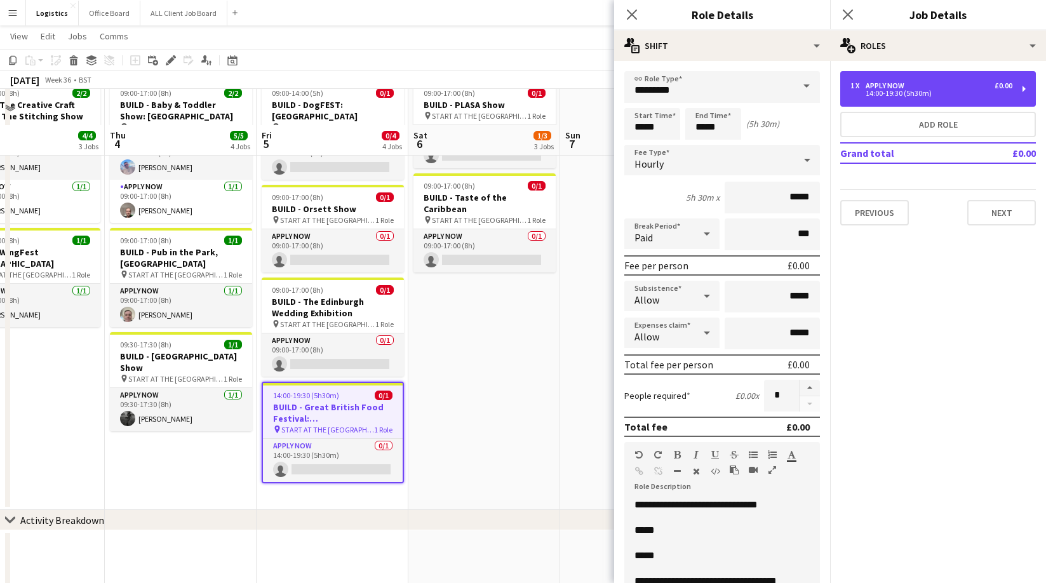
scroll to position [0, 0]
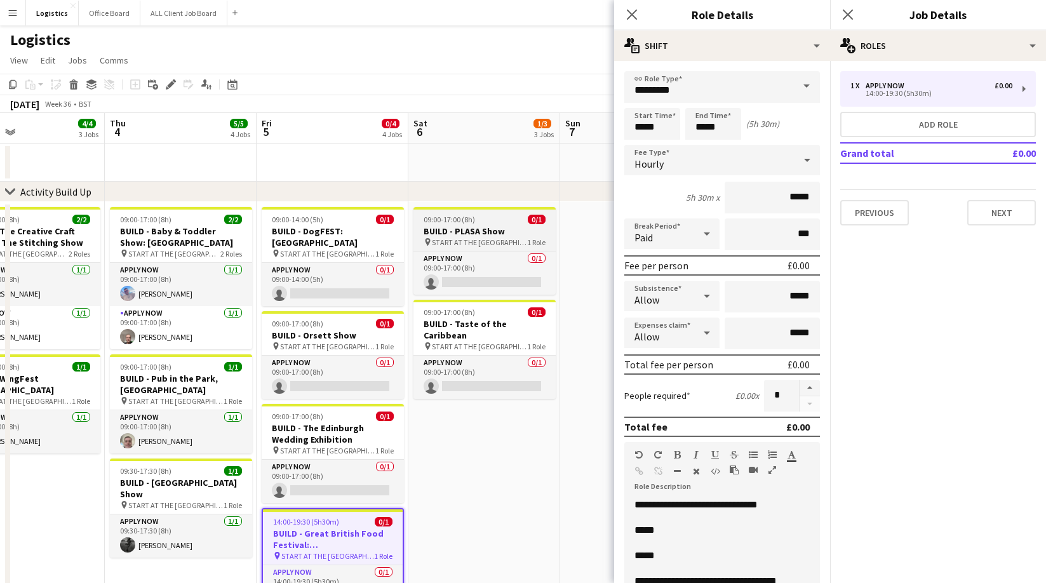
click at [486, 234] on h3 "BUILD - PLASA Show" at bounding box center [484, 230] width 142 height 11
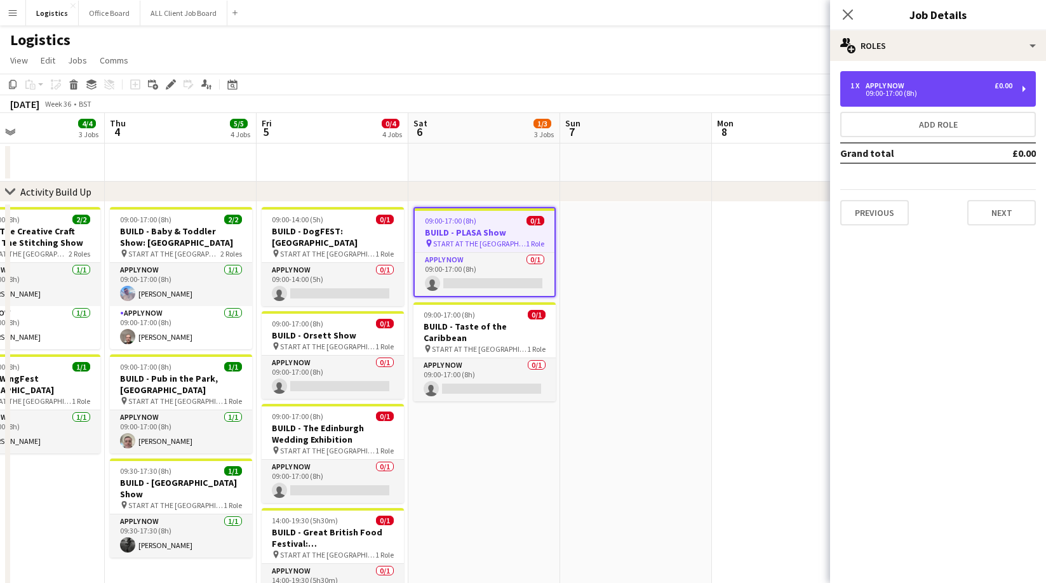
click at [936, 103] on div "1 x APPLY NOW £0.00 09:00-17:00 (8h)" at bounding box center [938, 89] width 196 height 36
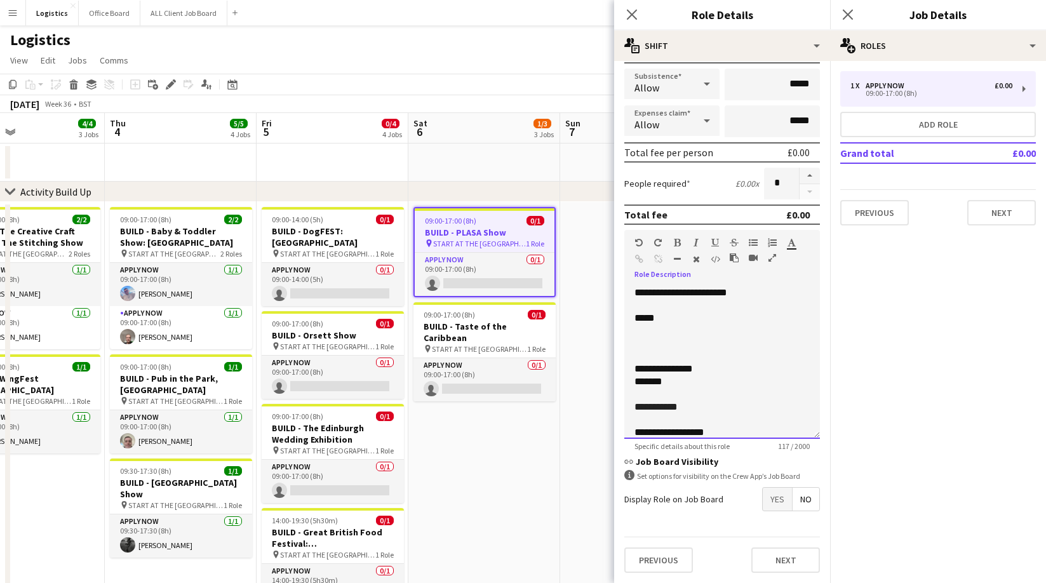
drag, startPoint x: 634, startPoint y: 345, endPoint x: 726, endPoint y: 350, distance: 92.2
click at [635, 345] on p at bounding box center [721, 343] width 175 height 13
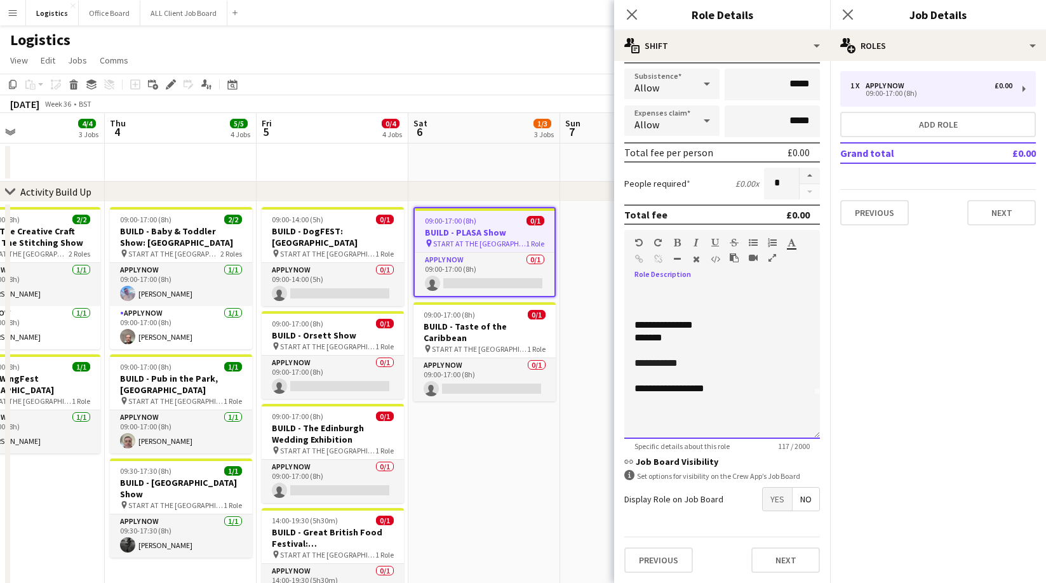
click at [697, 366] on p "**********" at bounding box center [721, 363] width 175 height 13
click at [673, 379] on p "*******" at bounding box center [721, 377] width 175 height 13
drag, startPoint x: 639, startPoint y: 337, endPoint x: 719, endPoint y: 357, distance: 83.0
click at [639, 337] on p at bounding box center [721, 339] width 175 height 13
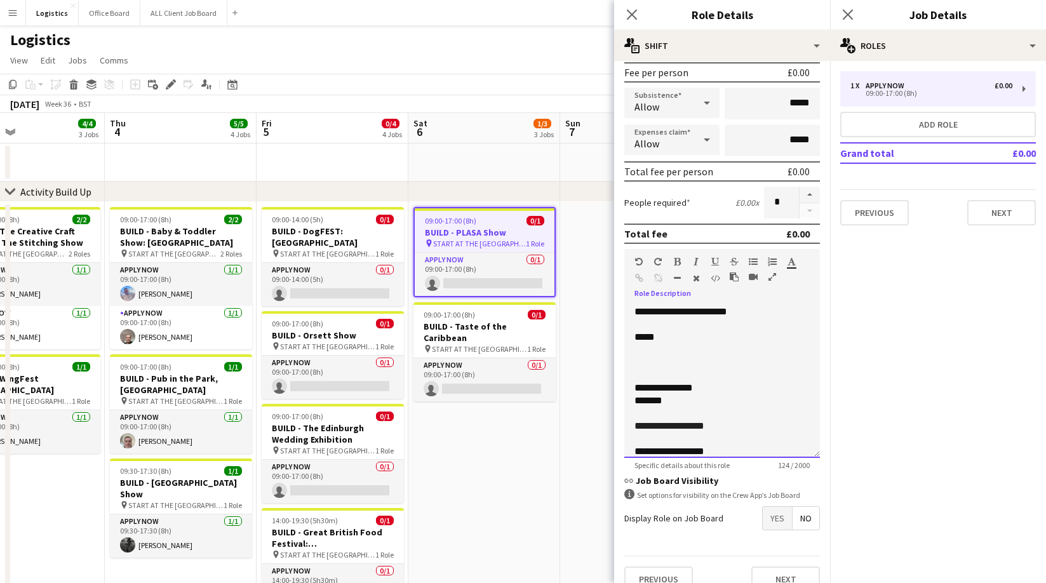
scroll to position [197, 0]
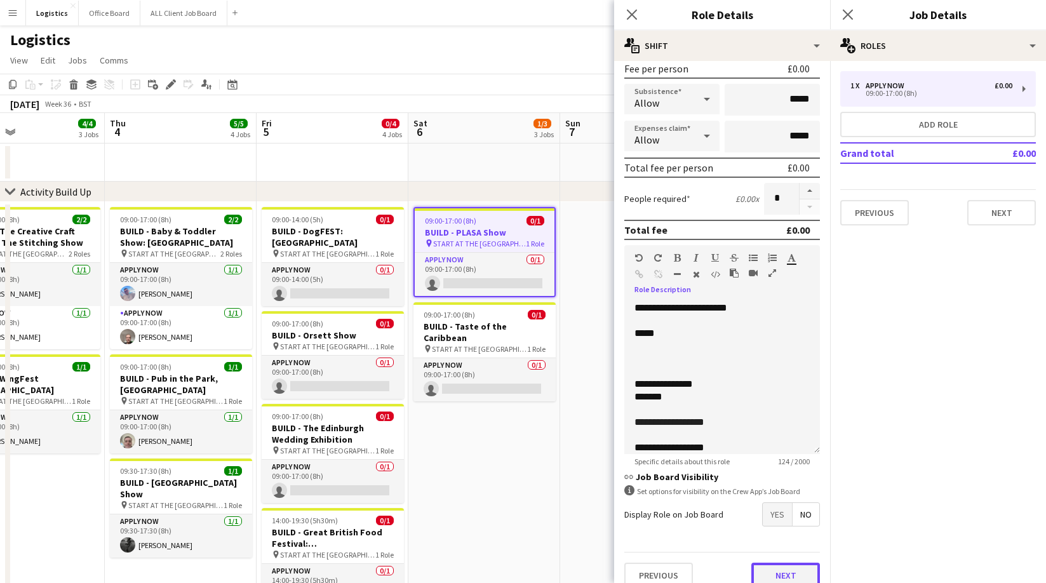
click at [785, 573] on button "Next" at bounding box center [785, 575] width 69 height 25
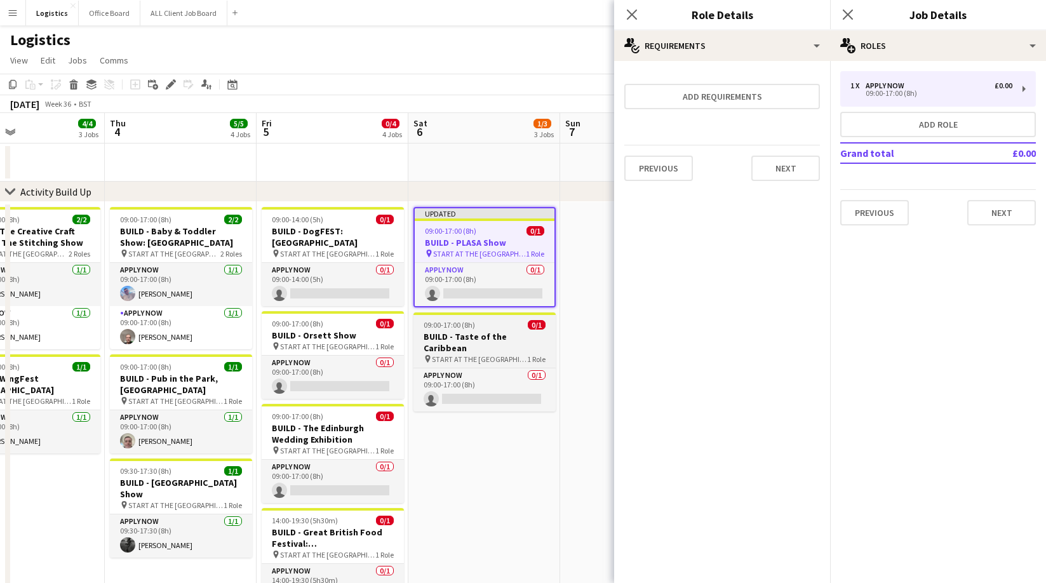
click at [434, 354] on span "START AT THE [GEOGRAPHIC_DATA]" at bounding box center [479, 359] width 95 height 10
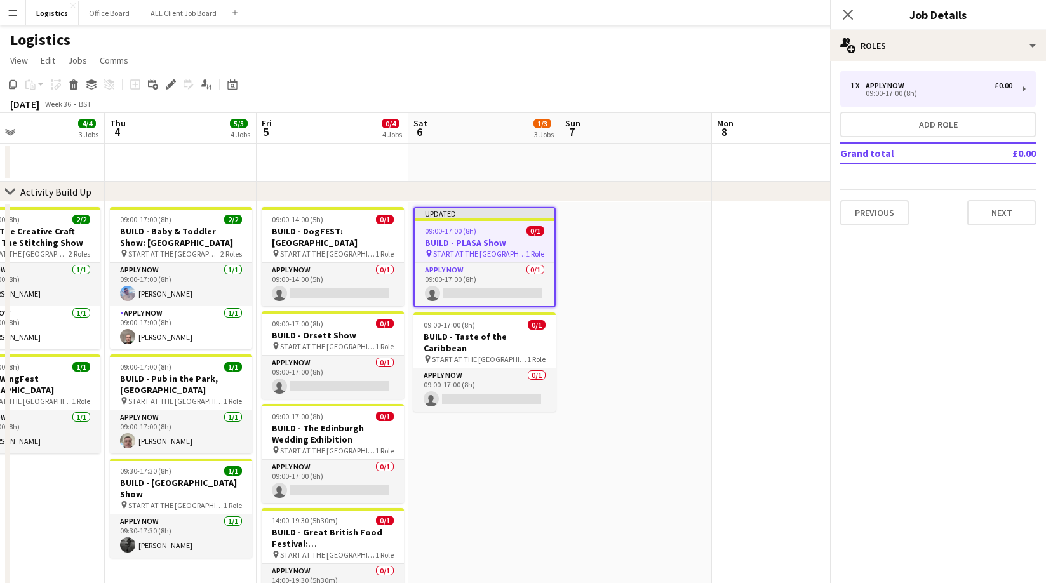
scroll to position [0, 503]
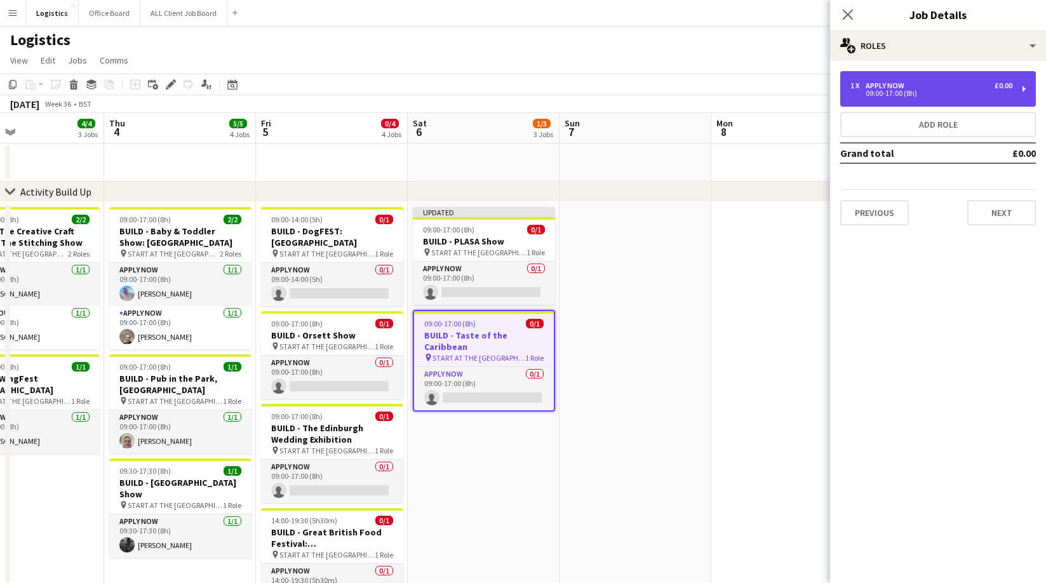
click at [905, 90] on div "09:00-17:00 (8h)" at bounding box center [931, 93] width 162 height 6
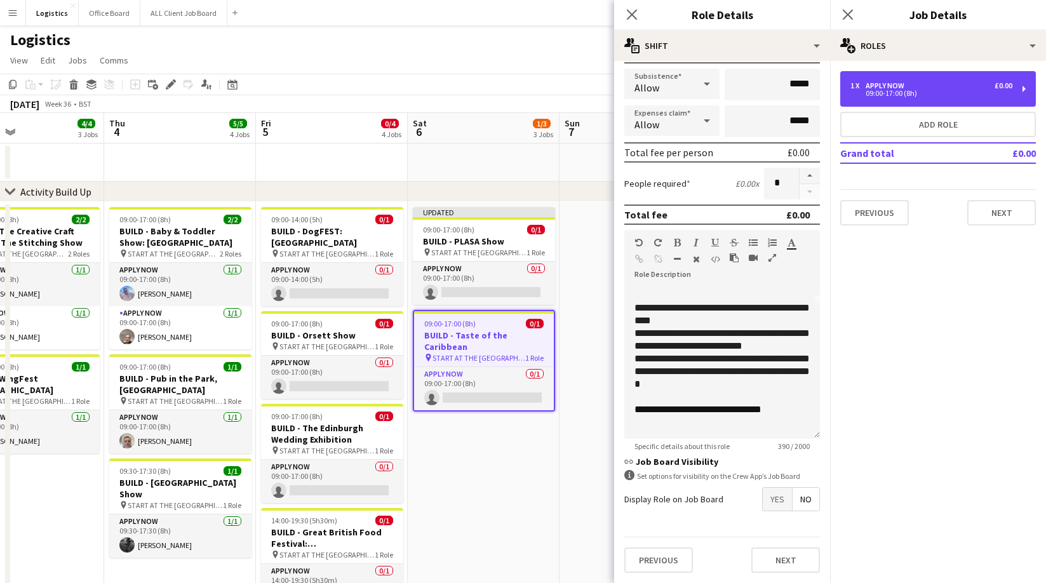
scroll to position [1, 0]
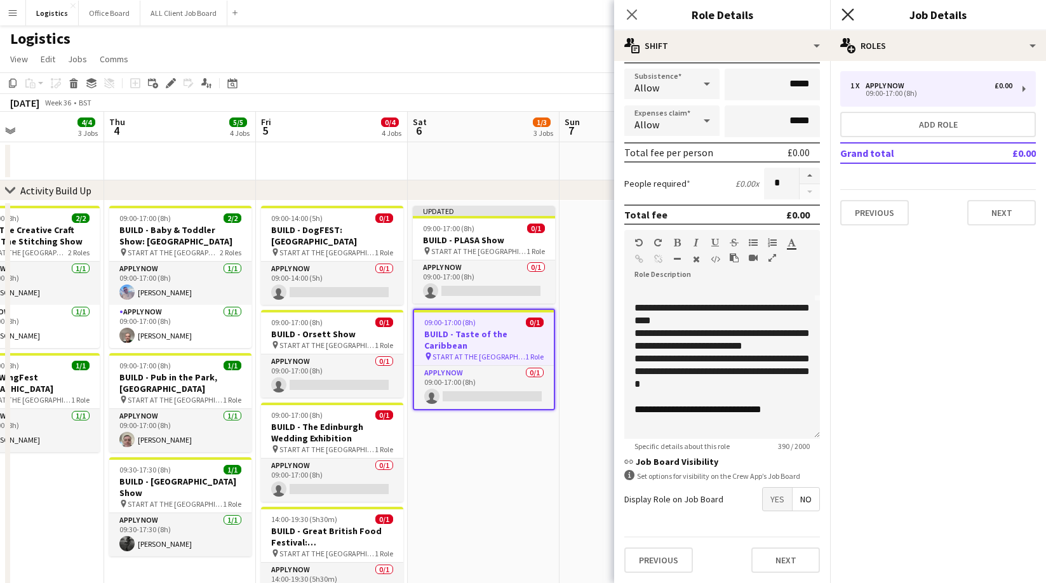
click at [850, 14] on icon "Close pop-in" at bounding box center [847, 14] width 12 height 12
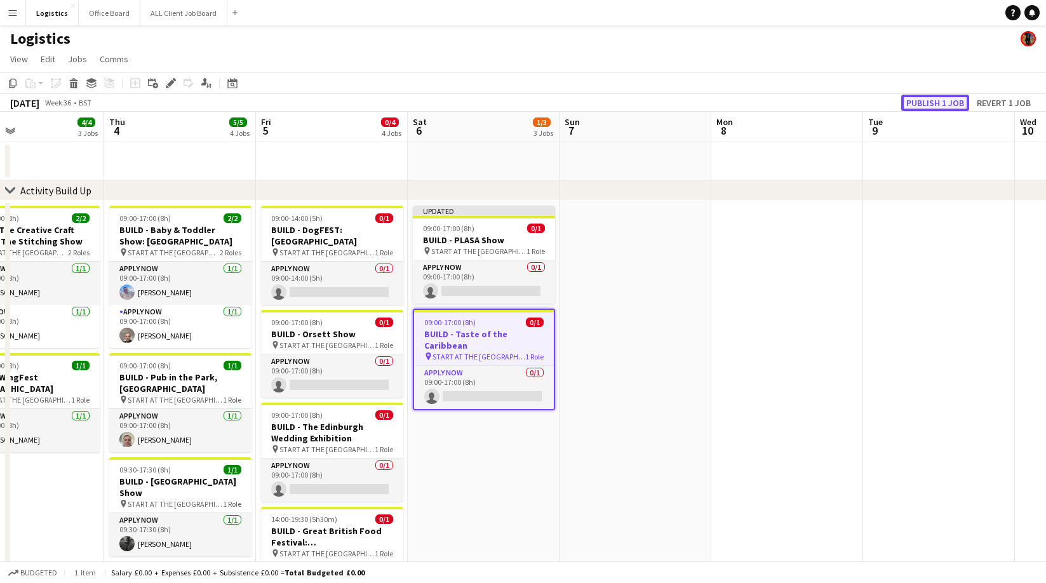
click at [923, 102] on button "Publish 1 job" at bounding box center [935, 103] width 68 height 17
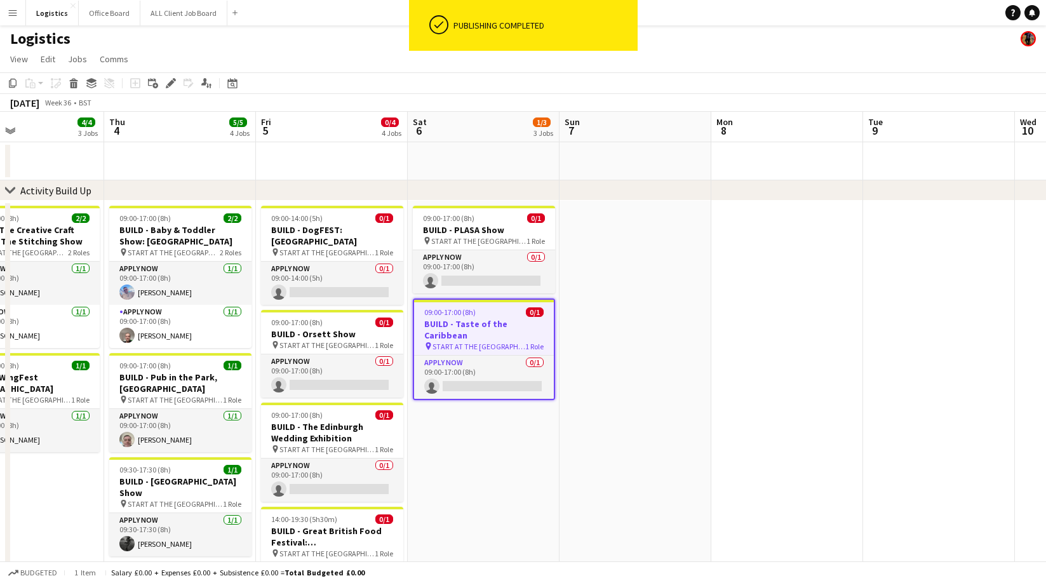
drag, startPoint x: 747, startPoint y: 40, endPoint x: 696, endPoint y: 112, distance: 88.3
click at [747, 40] on div "Logistics" at bounding box center [523, 36] width 1046 height 24
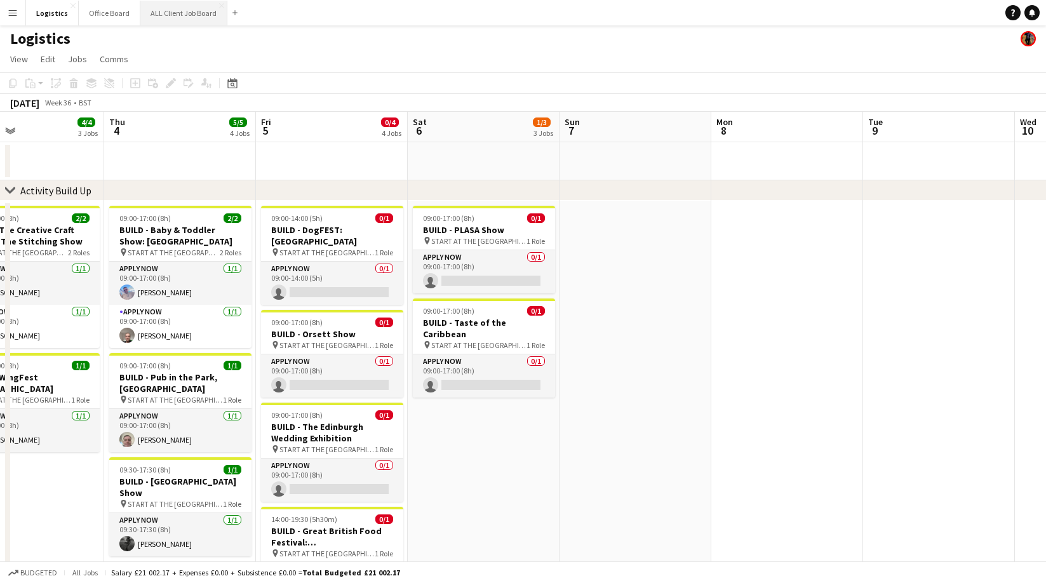
click at [179, 7] on button "ALL Client Job Board Close" at bounding box center [183, 13] width 87 height 25
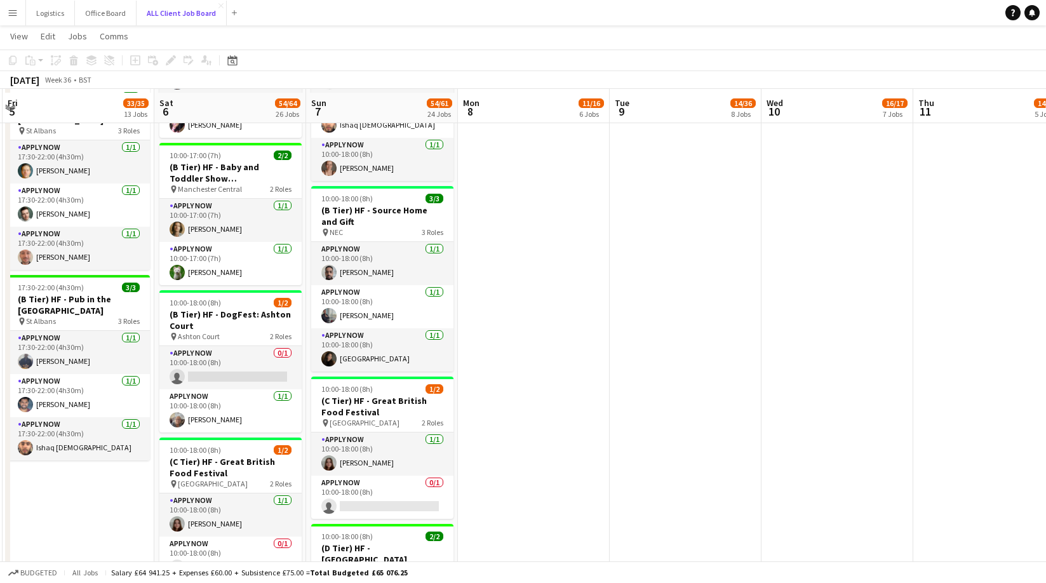
scroll to position [1948, 0]
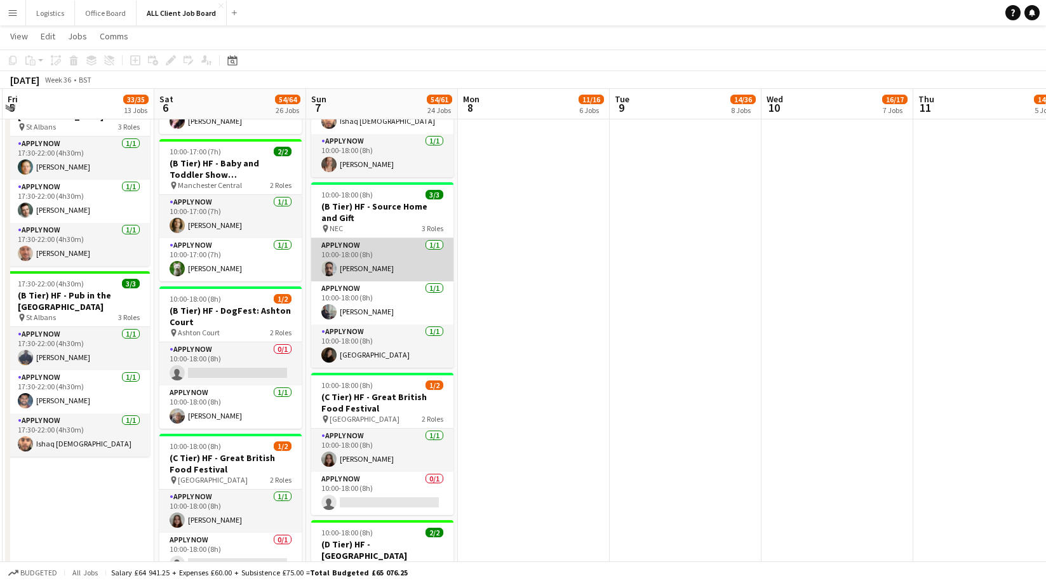
click at [378, 262] on app-card-role "APPLY NOW [DATE] 10:00-18:00 (8h) [PERSON_NAME]" at bounding box center [382, 259] width 142 height 43
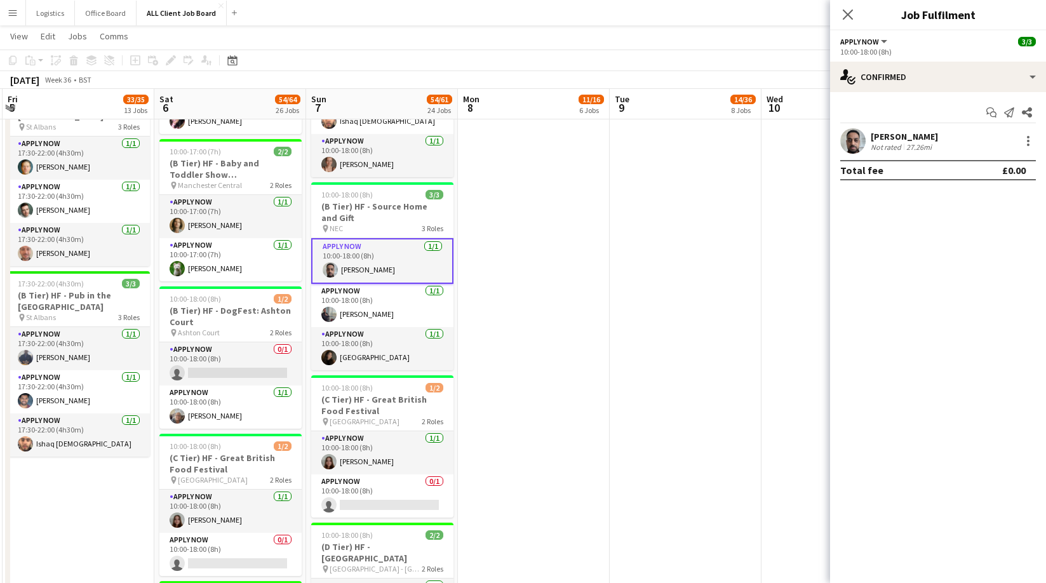
drag, startPoint x: 933, startPoint y: 135, endPoint x: 872, endPoint y: 140, distance: 61.1
click at [872, 140] on div "[PERSON_NAME] Not rated 27.26mi" at bounding box center [938, 140] width 216 height 25
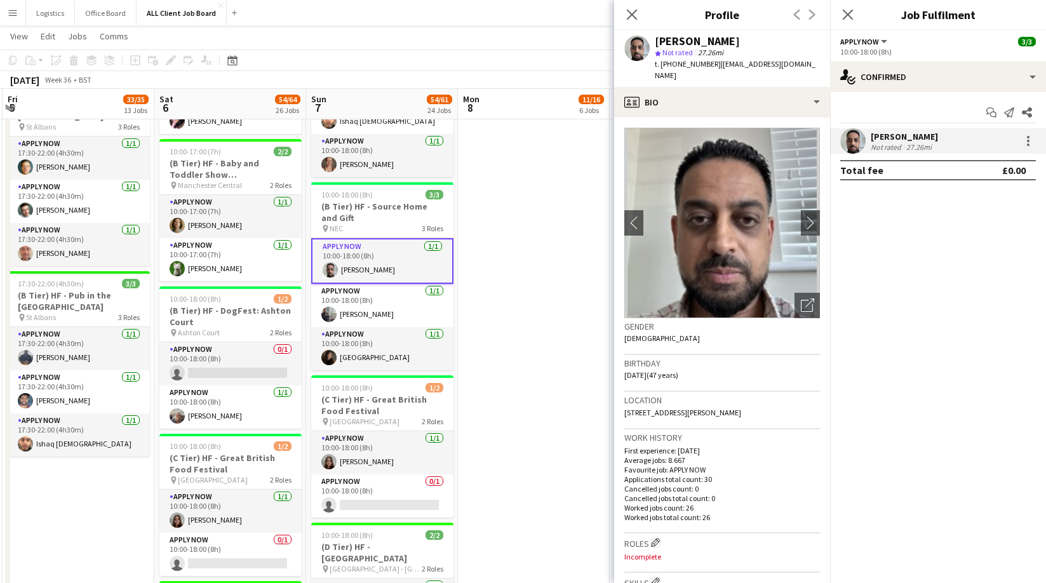
copy div "[PERSON_NAME]"
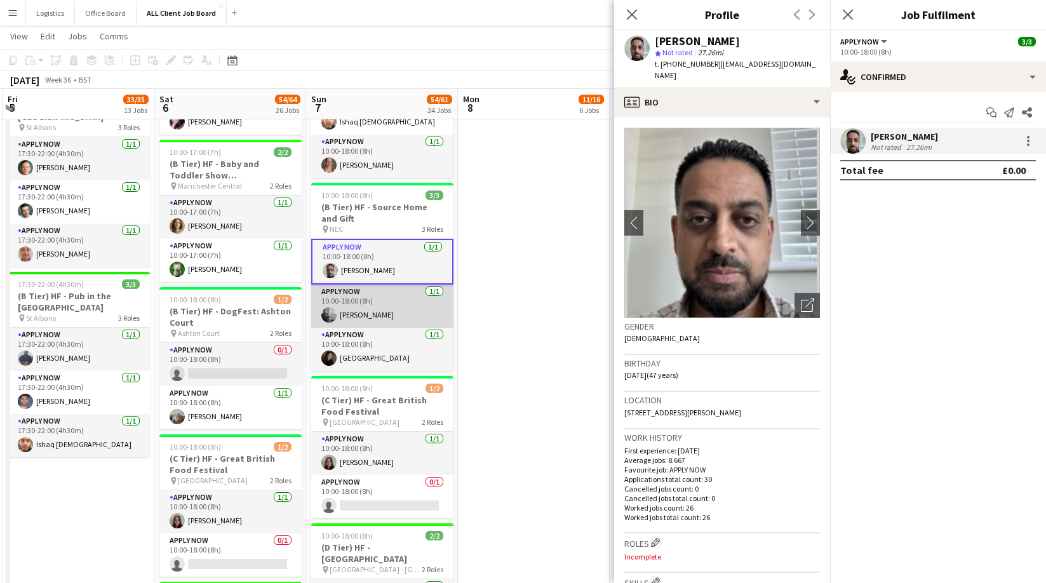
drag, startPoint x: 372, startPoint y: 307, endPoint x: 380, endPoint y: 314, distance: 9.9
click at [372, 307] on app-card-role "APPLY NOW [DATE] 10:00-18:00 (8h) [PERSON_NAME]" at bounding box center [382, 305] width 142 height 43
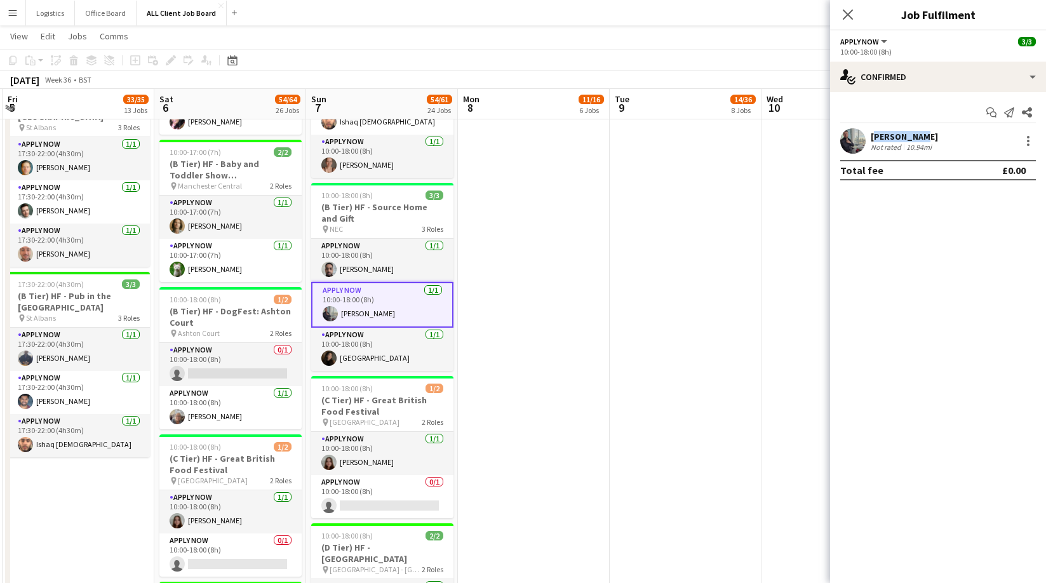
drag, startPoint x: 919, startPoint y: 138, endPoint x: 872, endPoint y: 140, distance: 47.7
click at [871, 140] on div "[PERSON_NAME]" at bounding box center [904, 136] width 67 height 11
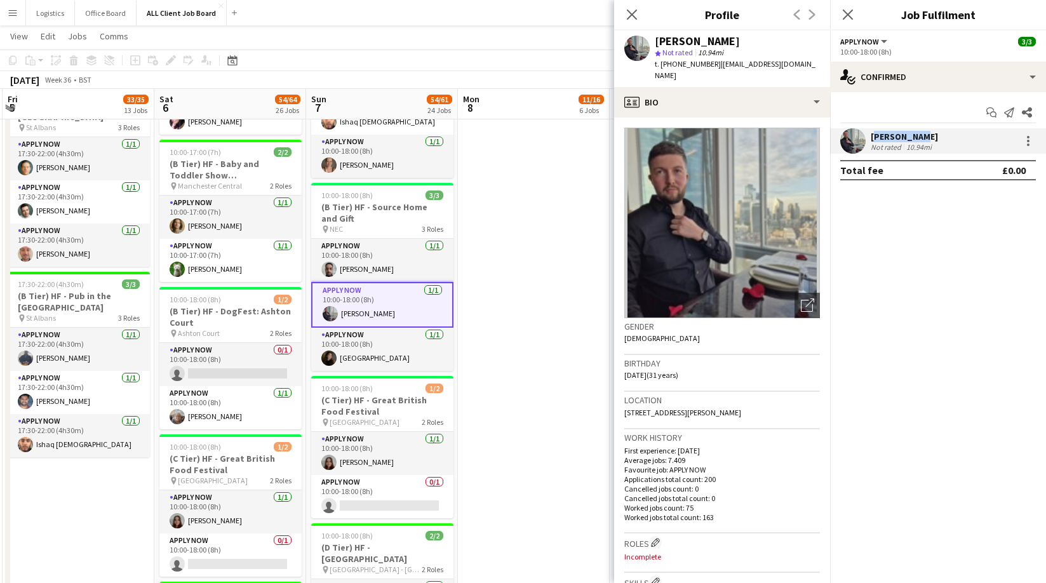
copy div "[PERSON_NAME]"
click at [349, 342] on app-card-role "APPLY NOW [DATE] 10:00-18:00 (8h) [GEOGRAPHIC_DATA]" at bounding box center [382, 349] width 142 height 43
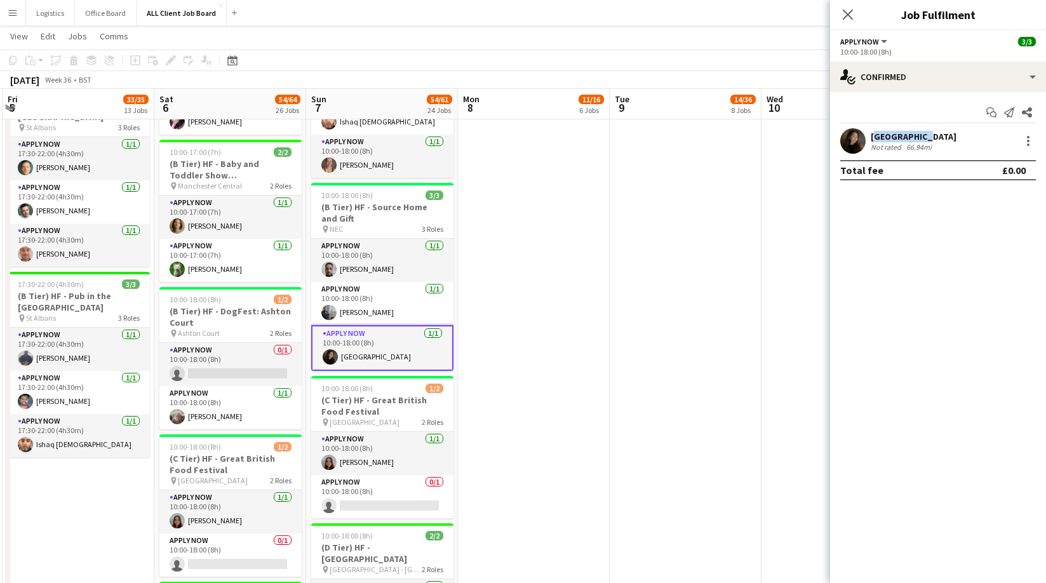
drag, startPoint x: 917, startPoint y: 136, endPoint x: 870, endPoint y: 139, distance: 47.7
click at [871, 139] on div "[GEOGRAPHIC_DATA]" at bounding box center [914, 136] width 86 height 11
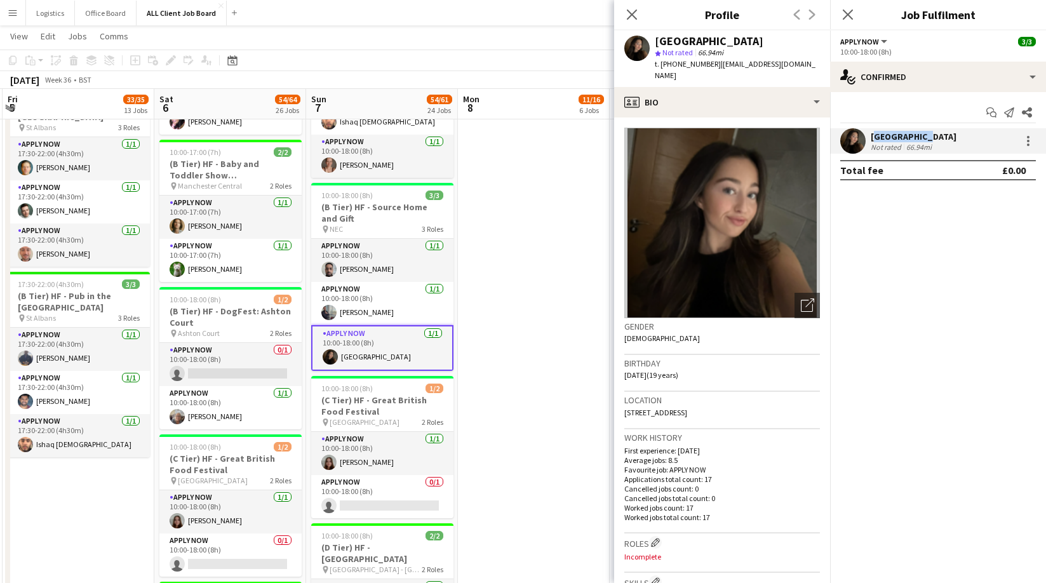
copy div "[GEOGRAPHIC_DATA]"
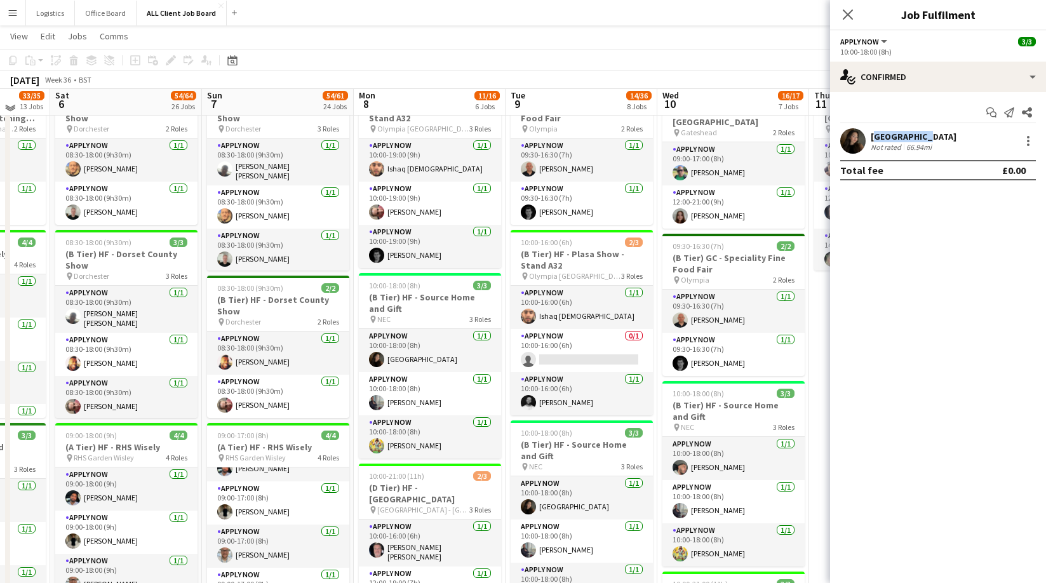
scroll to position [694, 0]
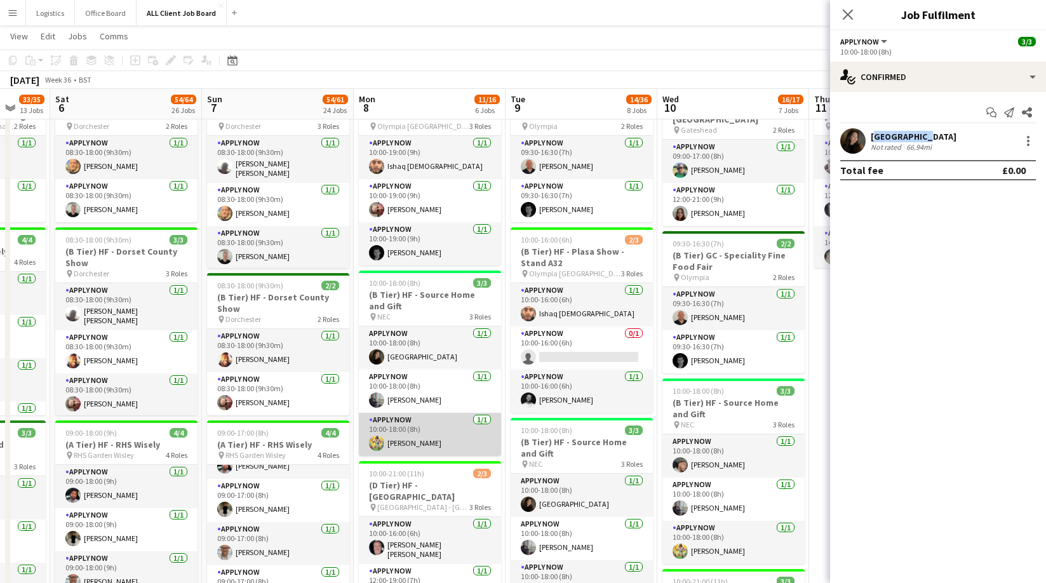
drag, startPoint x: 432, startPoint y: 434, endPoint x: 453, endPoint y: 422, distance: 23.6
click at [432, 434] on app-card-role "APPLY NOW [DATE] 10:00-18:00 (8h) [PERSON_NAME]" at bounding box center [430, 434] width 142 height 43
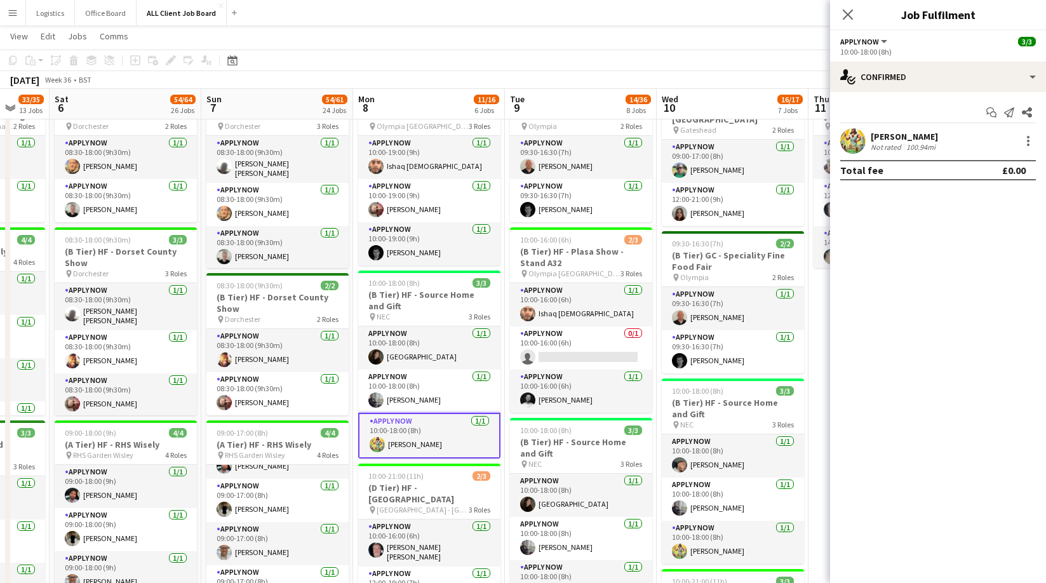
drag, startPoint x: 939, startPoint y: 137, endPoint x: 872, endPoint y: 138, distance: 66.7
click at [872, 138] on div "[PERSON_NAME] Not rated 100.94mi" at bounding box center [938, 140] width 216 height 25
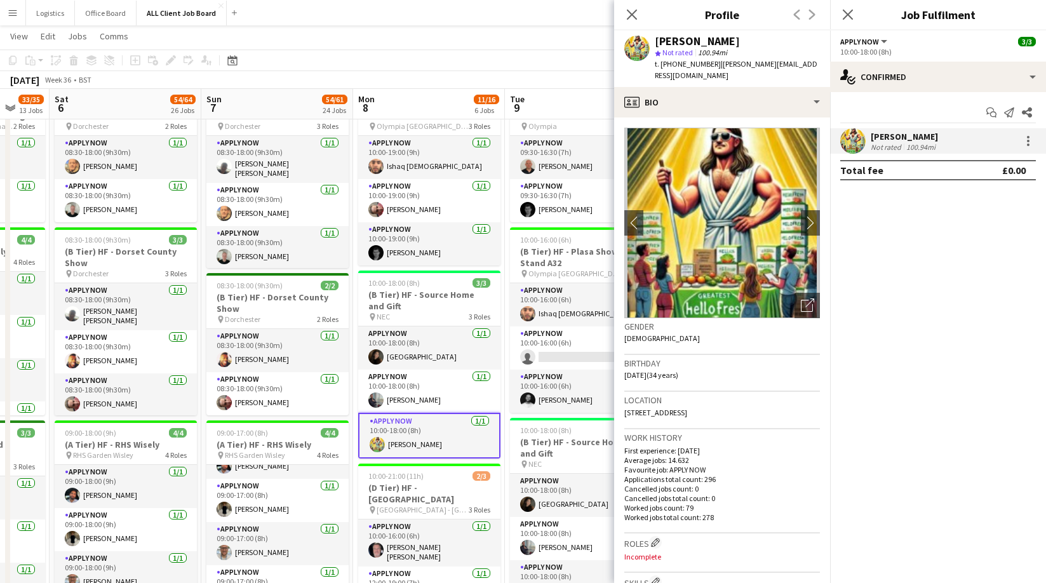
copy div "[PERSON_NAME]"
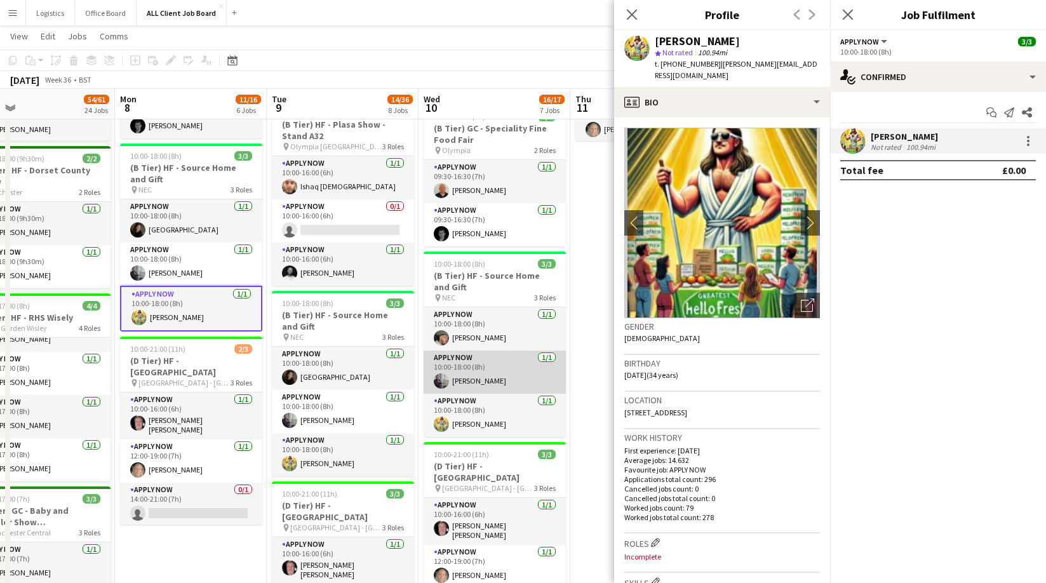
scroll to position [0, 500]
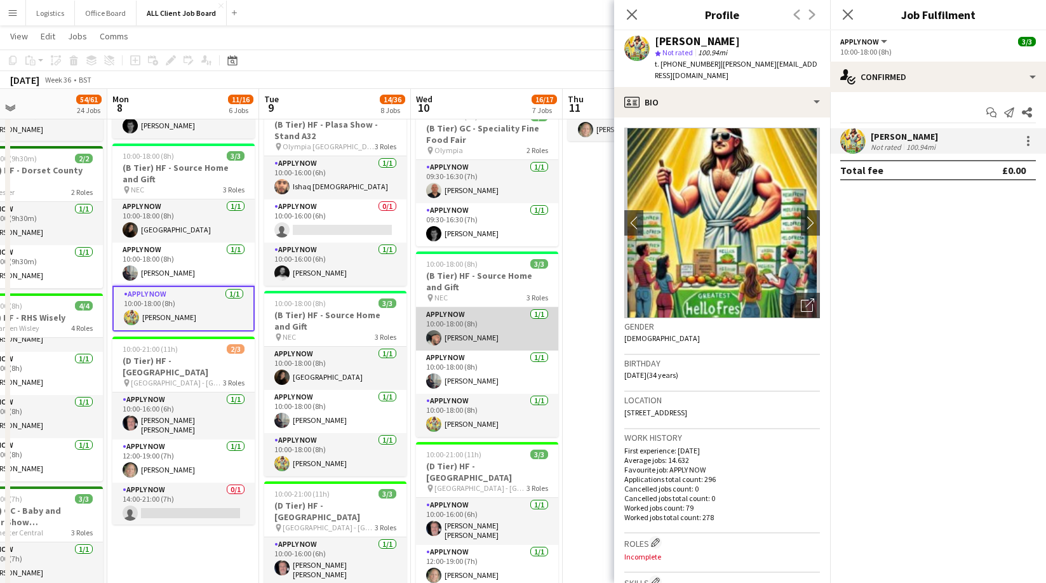
drag, startPoint x: 487, startPoint y: 319, endPoint x: 496, endPoint y: 316, distance: 9.4
click at [487, 319] on app-card-role "APPLY NOW [DATE] 10:00-18:00 (8h) [PERSON_NAME]" at bounding box center [487, 328] width 142 height 43
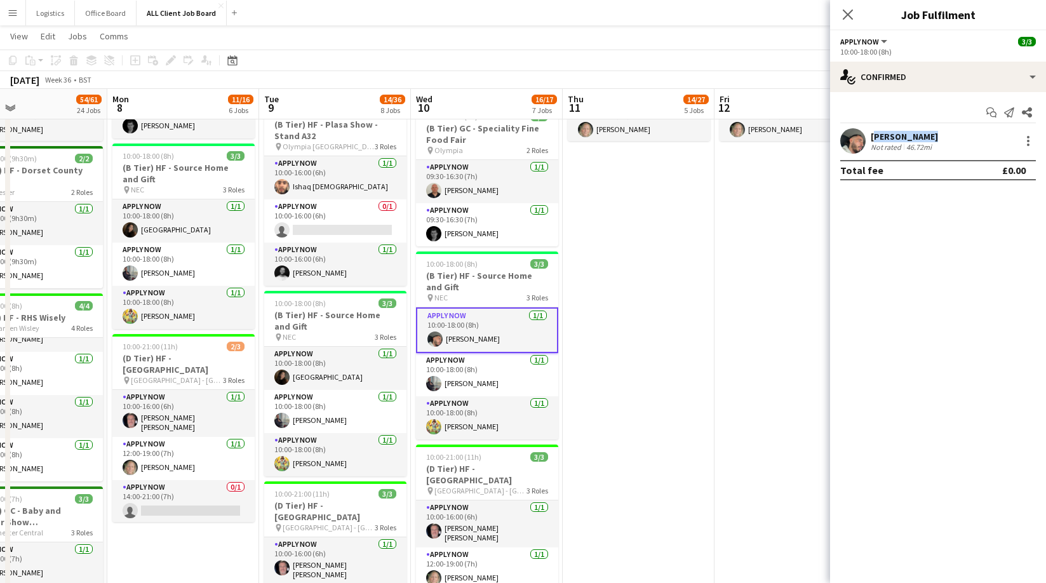
drag, startPoint x: 922, startPoint y: 136, endPoint x: 869, endPoint y: 139, distance: 53.4
click at [869, 139] on div "[PERSON_NAME] Not rated 46.72mi" at bounding box center [938, 140] width 216 height 25
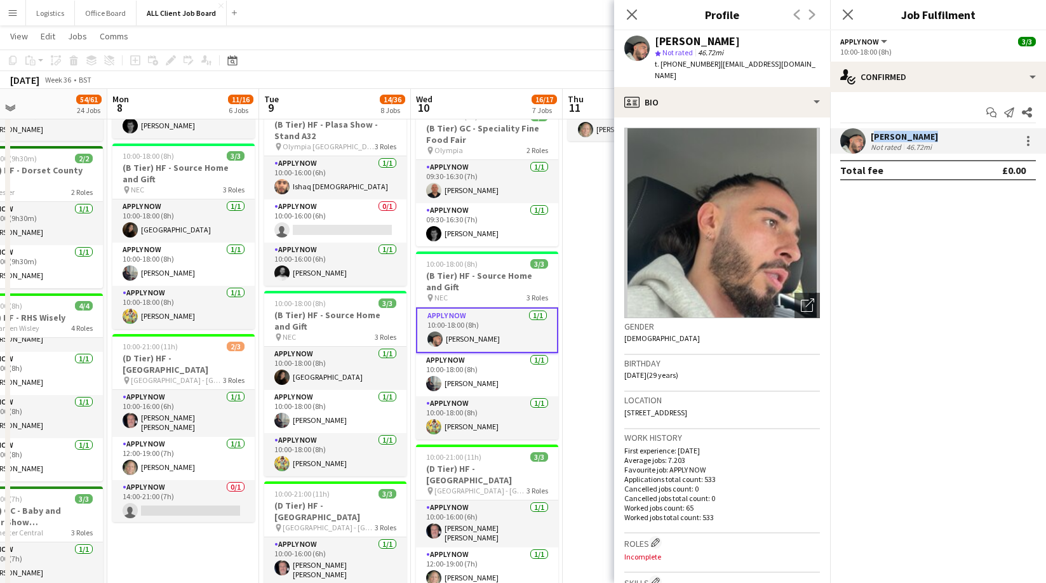
copy div "[PERSON_NAME]"
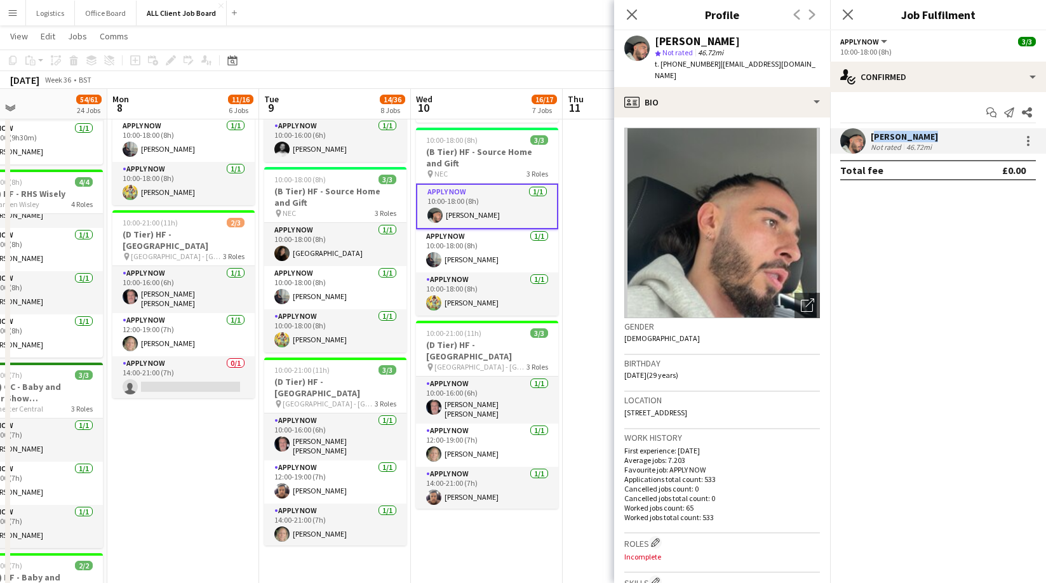
scroll to position [949, 0]
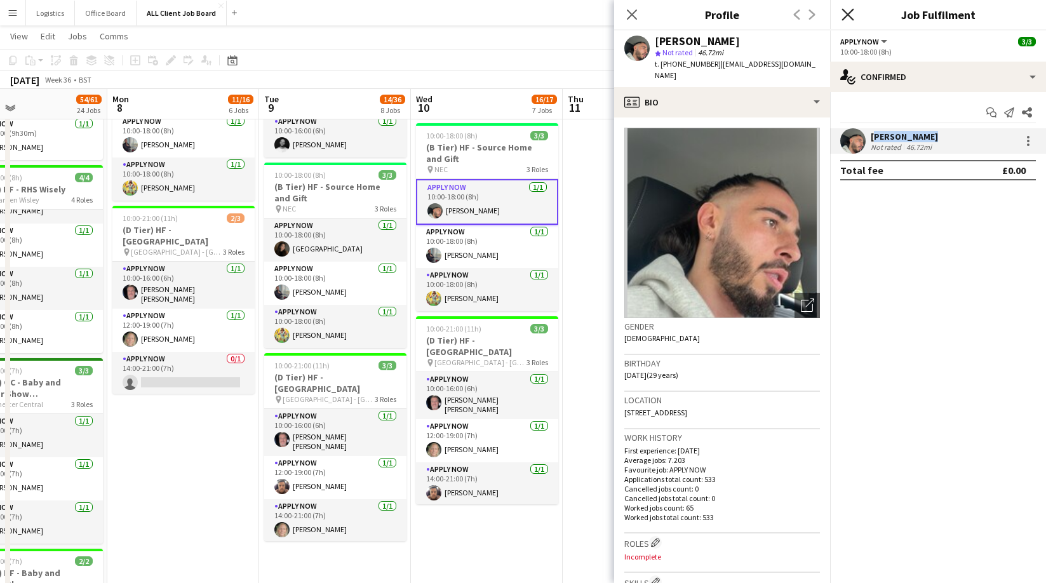
click at [851, 16] on icon "Close pop-in" at bounding box center [847, 14] width 12 height 12
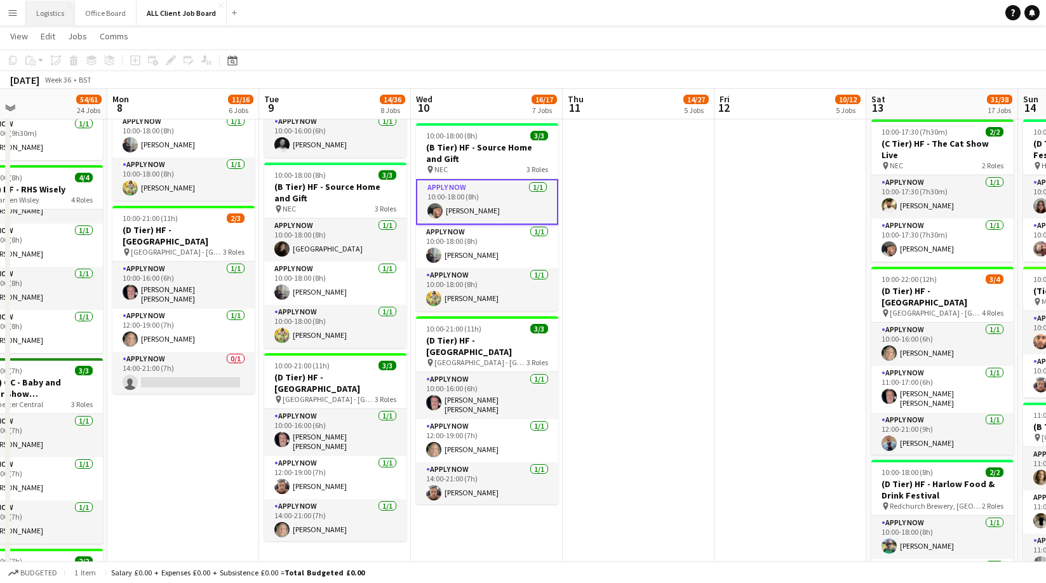
click at [49, 15] on button "Logistics Close" at bounding box center [50, 13] width 49 height 25
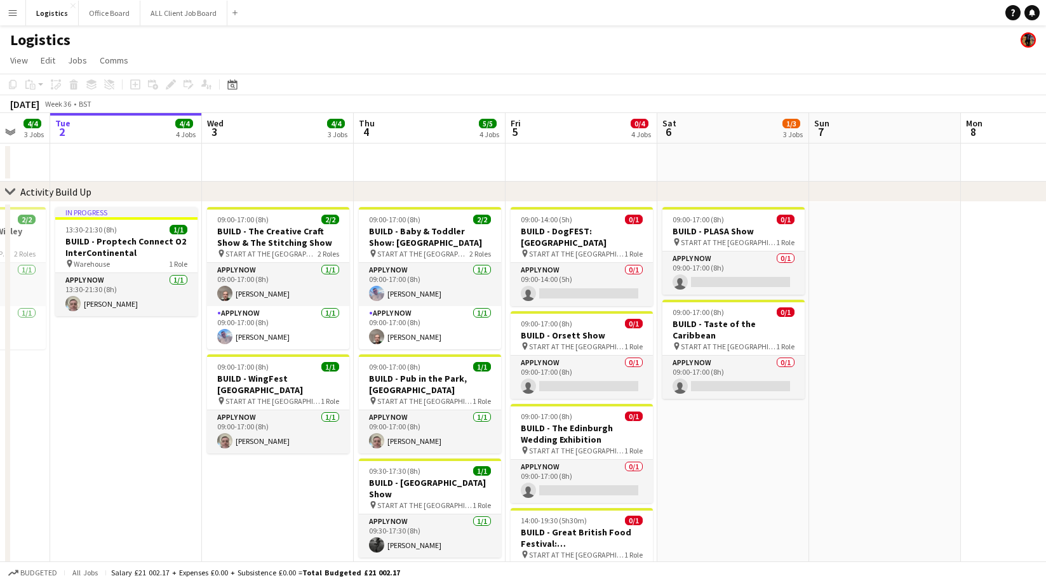
scroll to position [0, 404]
click at [105, 242] on h3 "BUILD - Proptech Connect O2 InterContinental" at bounding box center [127, 247] width 142 height 23
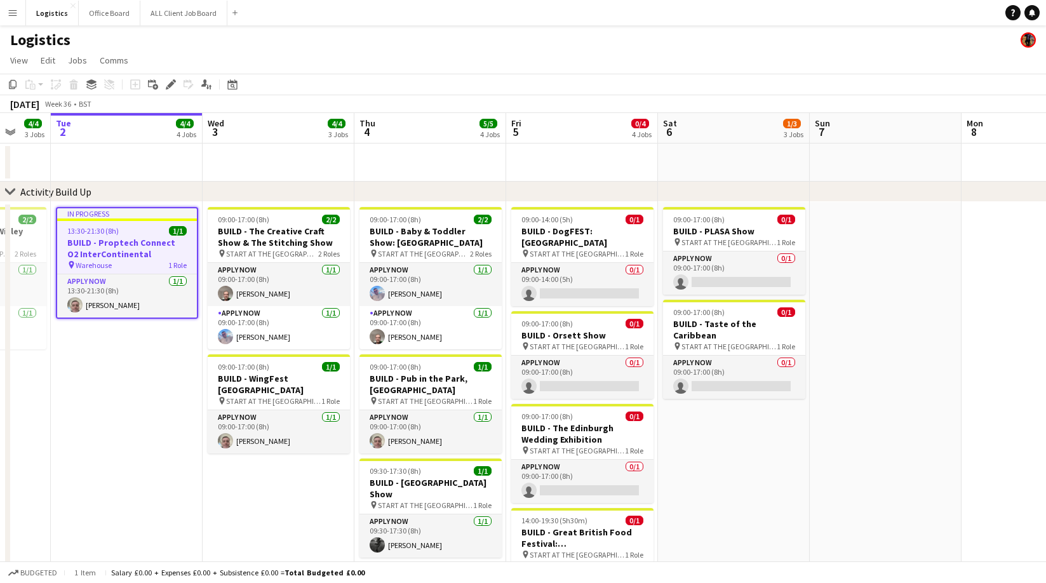
drag, startPoint x: 172, startPoint y: 82, endPoint x: 189, endPoint y: 111, distance: 33.9
click at [172, 82] on icon at bounding box center [170, 84] width 7 height 7
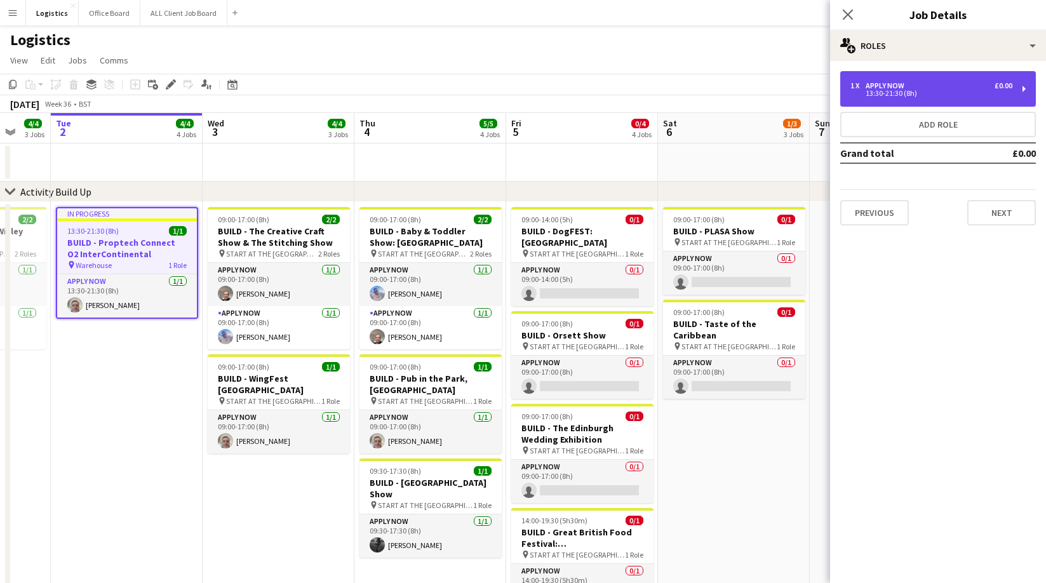
click at [905, 91] on div "13:30-21:30 (8h)" at bounding box center [931, 93] width 162 height 6
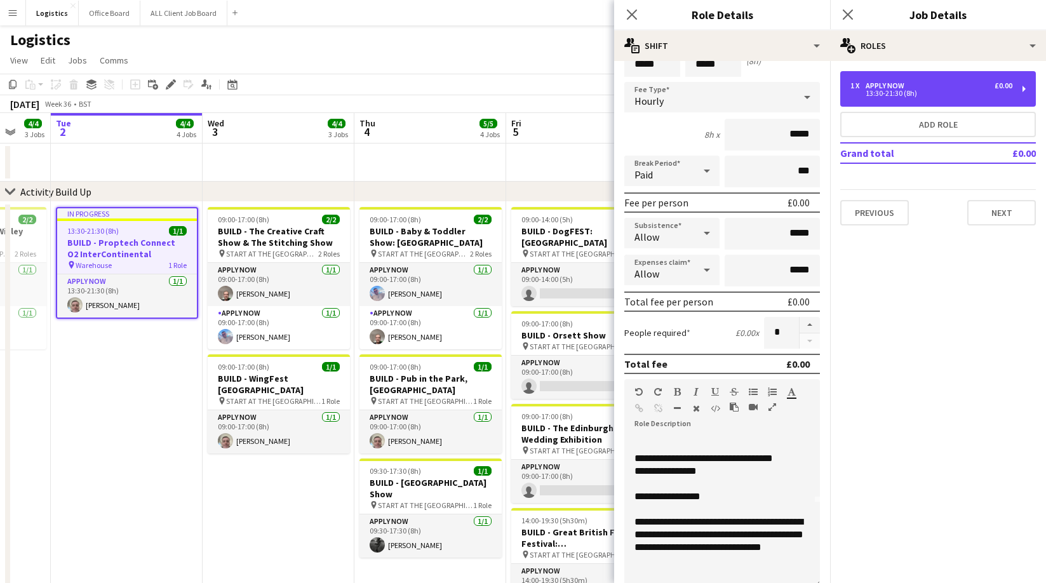
scroll to position [86, 0]
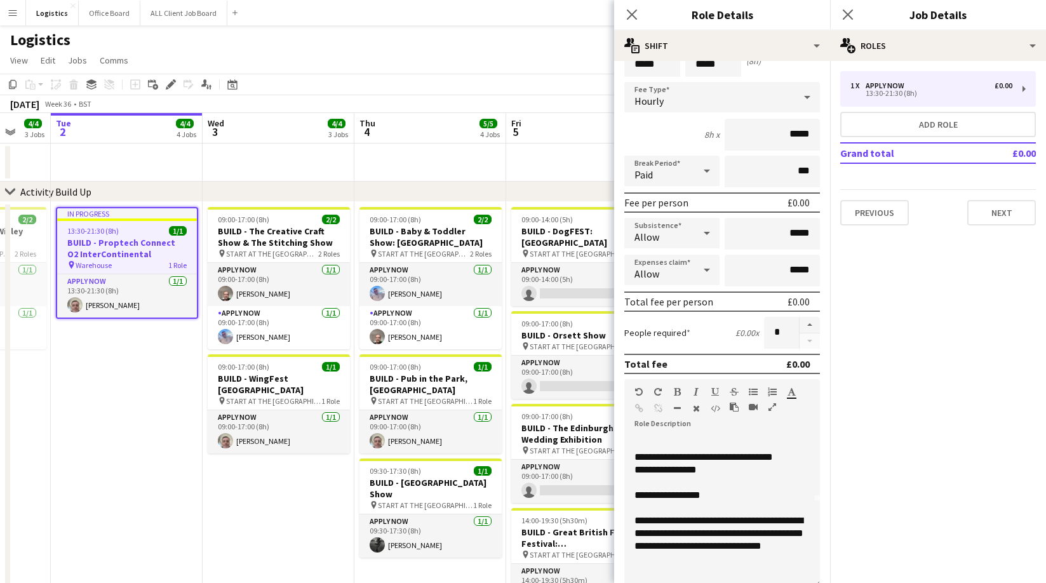
drag, startPoint x: 627, startPoint y: 11, endPoint x: 671, endPoint y: 12, distance: 43.8
click at [627, 11] on icon at bounding box center [632, 15] width 10 height 10
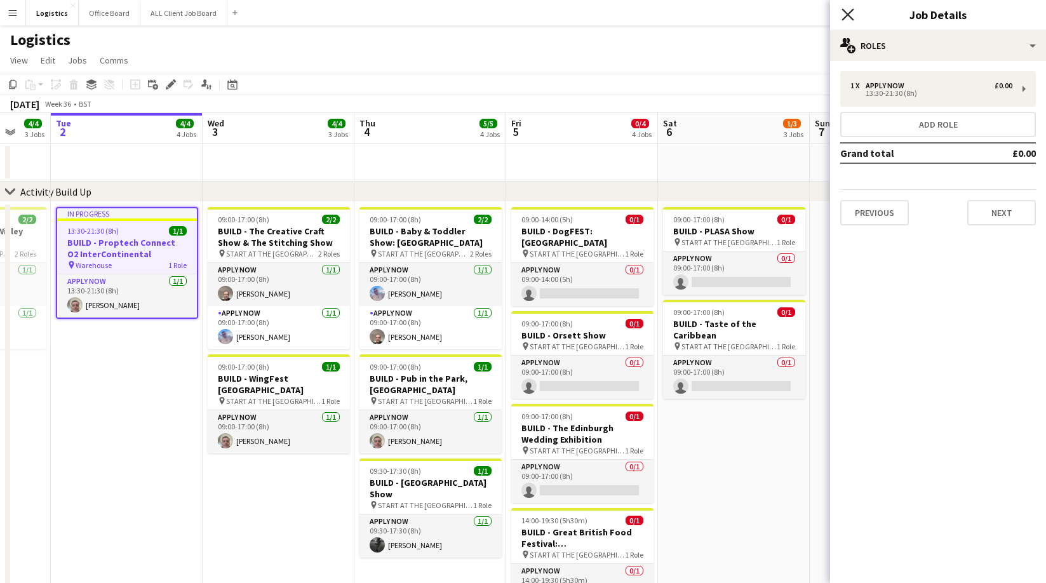
click at [845, 13] on icon "Close pop-in" at bounding box center [847, 14] width 12 height 12
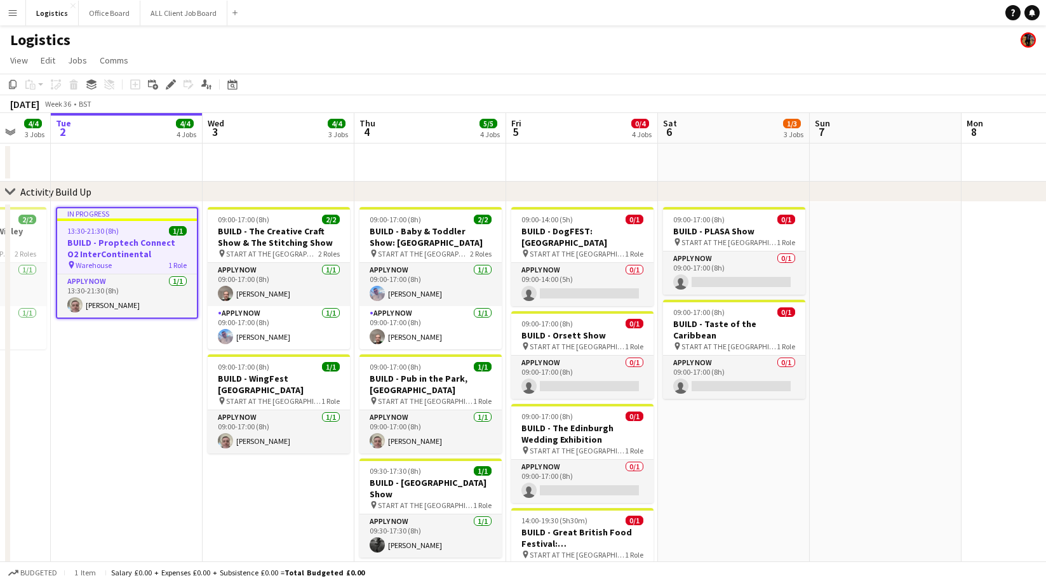
click at [102, 354] on app-date-cell "In progress 13:30-21:30 (8h) 1/1 BUILD - Proptech Connect O2 InterContinental p…" at bounding box center [127, 419] width 152 height 434
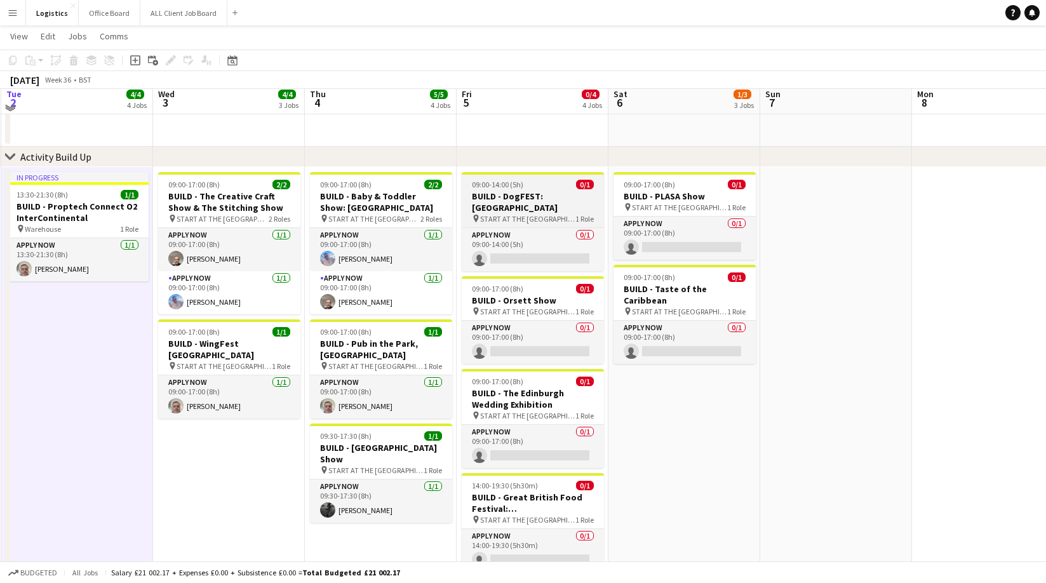
scroll to position [38, 0]
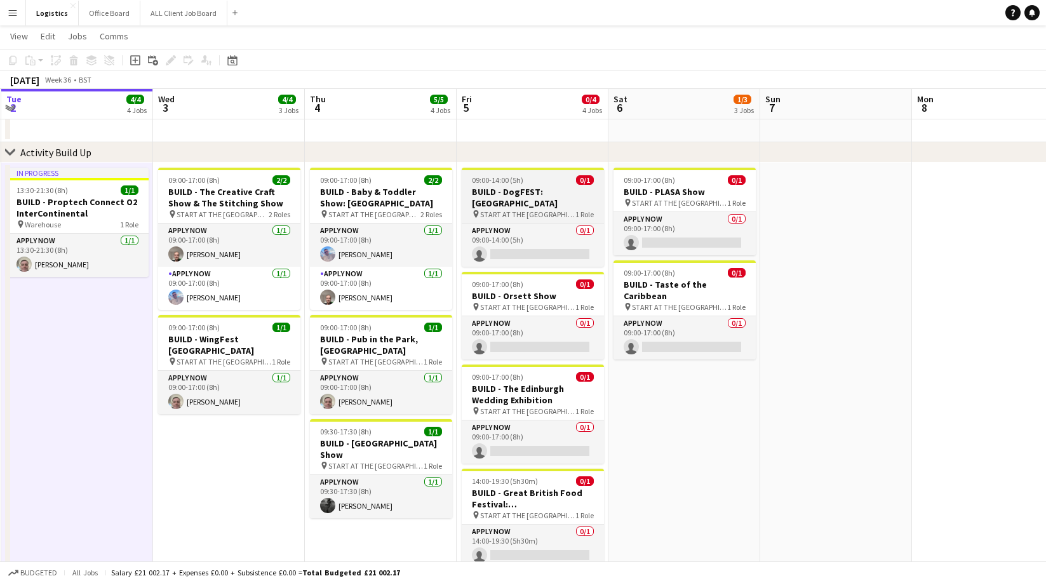
click at [512, 190] on h3 "BUILD - DogFEST: [GEOGRAPHIC_DATA]" at bounding box center [533, 197] width 142 height 23
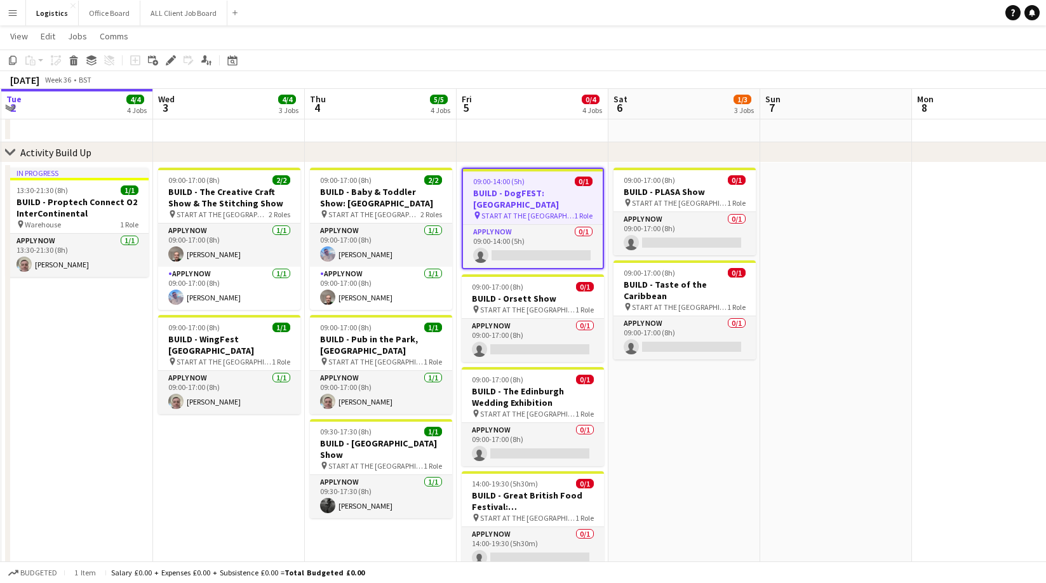
drag, startPoint x: 168, startPoint y: 60, endPoint x: 250, endPoint y: 63, distance: 82.6
click at [168, 60] on icon "Edit" at bounding box center [171, 60] width 10 height 10
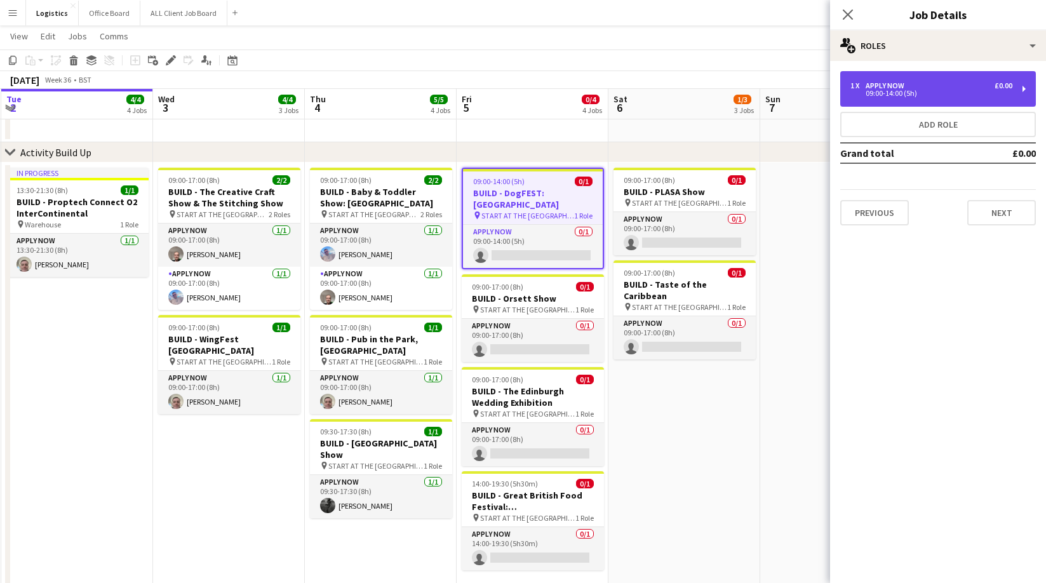
click at [902, 95] on div "09:00-14:00 (5h)" at bounding box center [931, 93] width 162 height 6
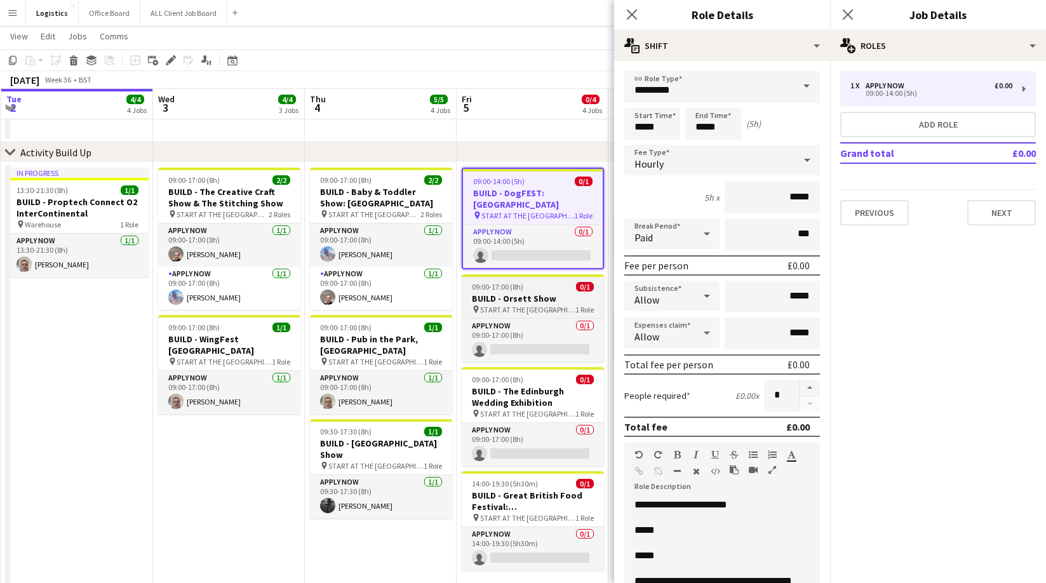
click at [516, 291] on app-job-card "09:00-17:00 (8h) 0/1 BUILD - Orsett Show pin START AT THE WAREHOUSE 1 Role APPL…" at bounding box center [533, 318] width 142 height 88
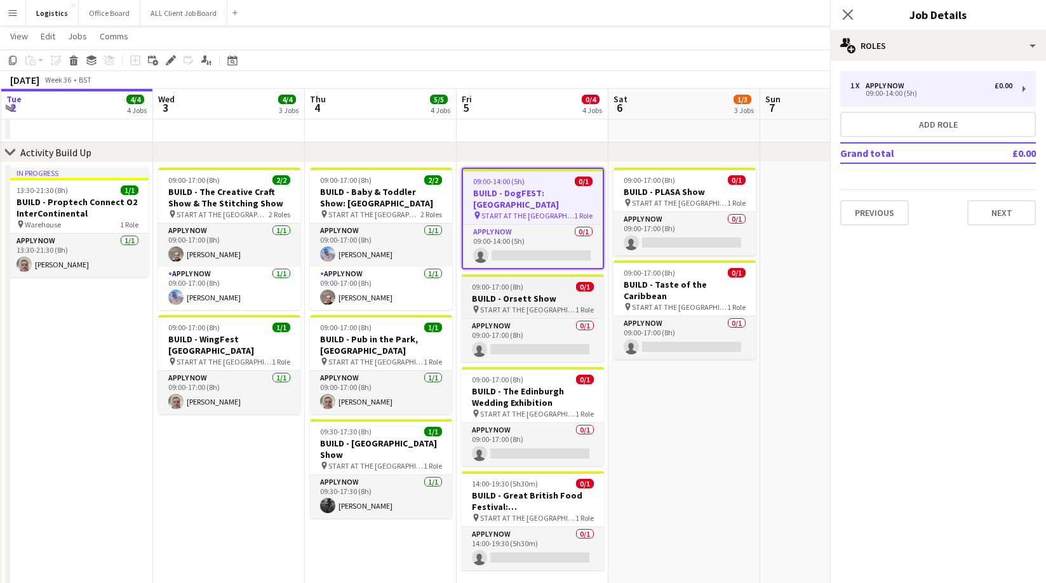
scroll to position [0, 451]
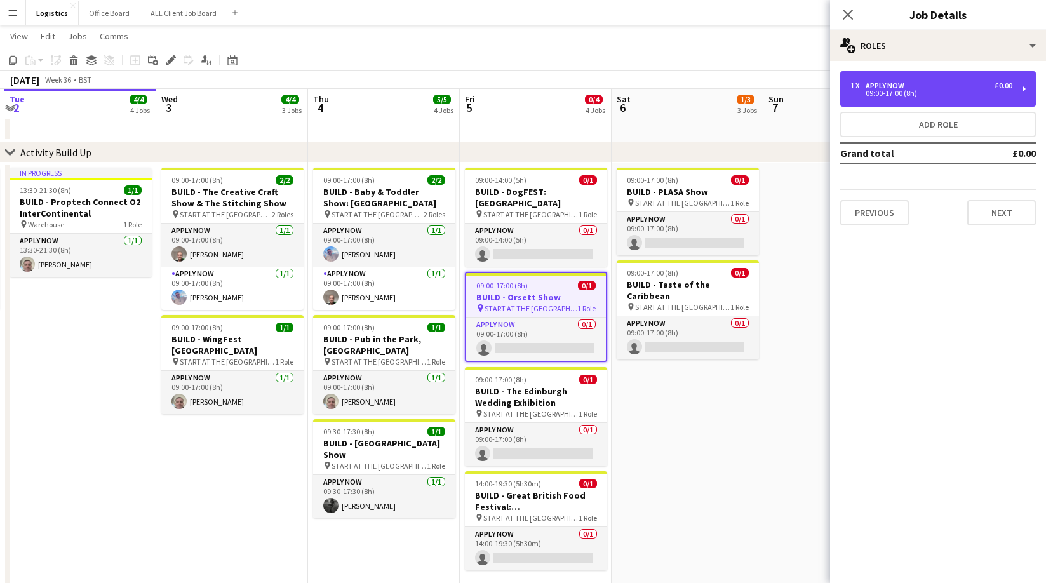
click at [883, 105] on div "1 x APPLY NOW £0.00 09:00-17:00 (8h)" at bounding box center [938, 89] width 196 height 36
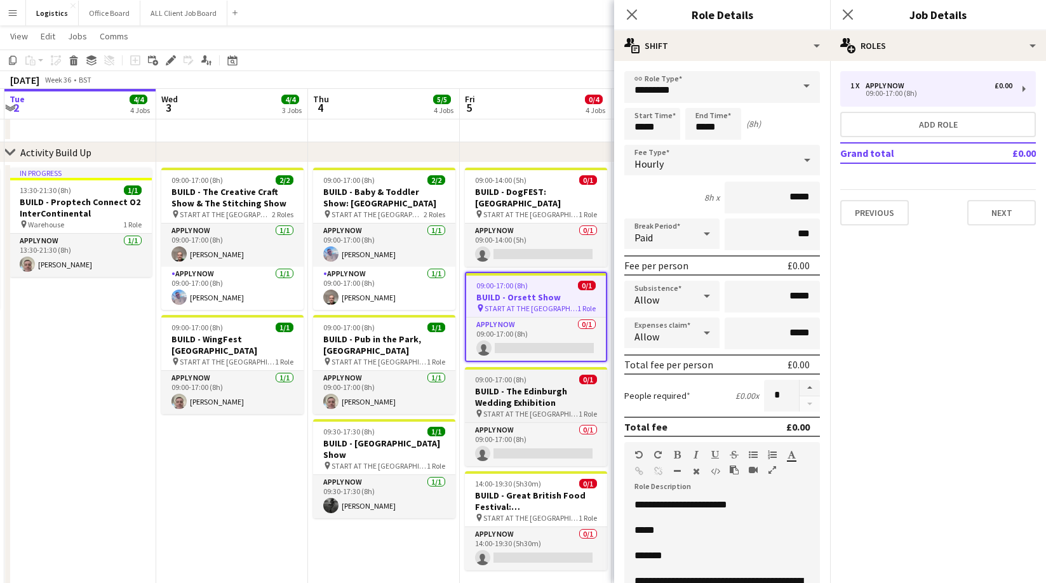
click at [517, 385] on h3 "BUILD - The Edinburgh Wedding Exhibition" at bounding box center [536, 396] width 142 height 23
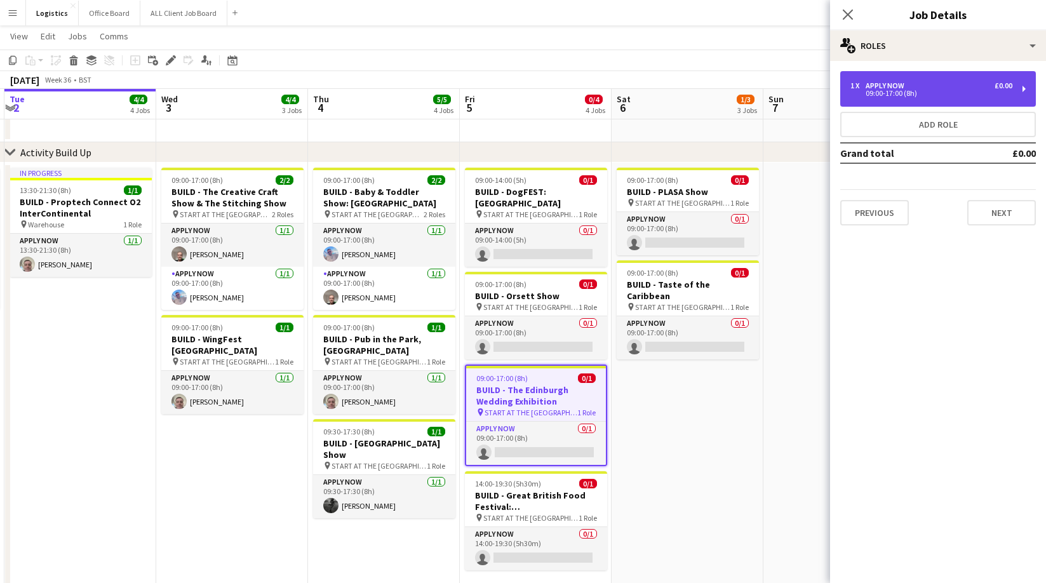
click at [892, 90] on div "09:00-17:00 (8h)" at bounding box center [931, 93] width 162 height 6
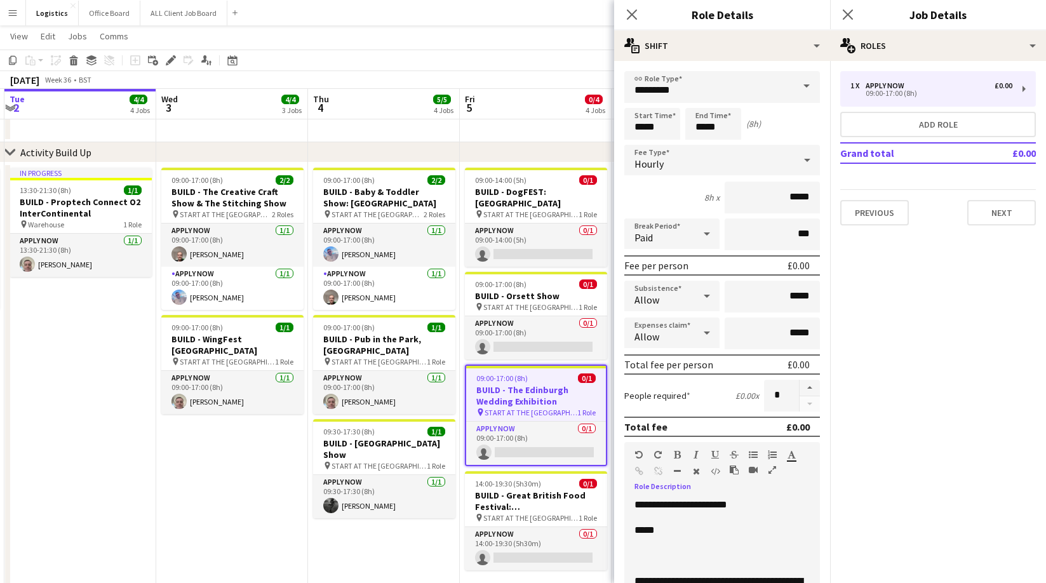
click at [643, 551] on p at bounding box center [721, 555] width 175 height 13
click at [523, 490] on h3 "BUILD - Great British Food Festival: [GEOGRAPHIC_DATA]" at bounding box center [536, 501] width 142 height 23
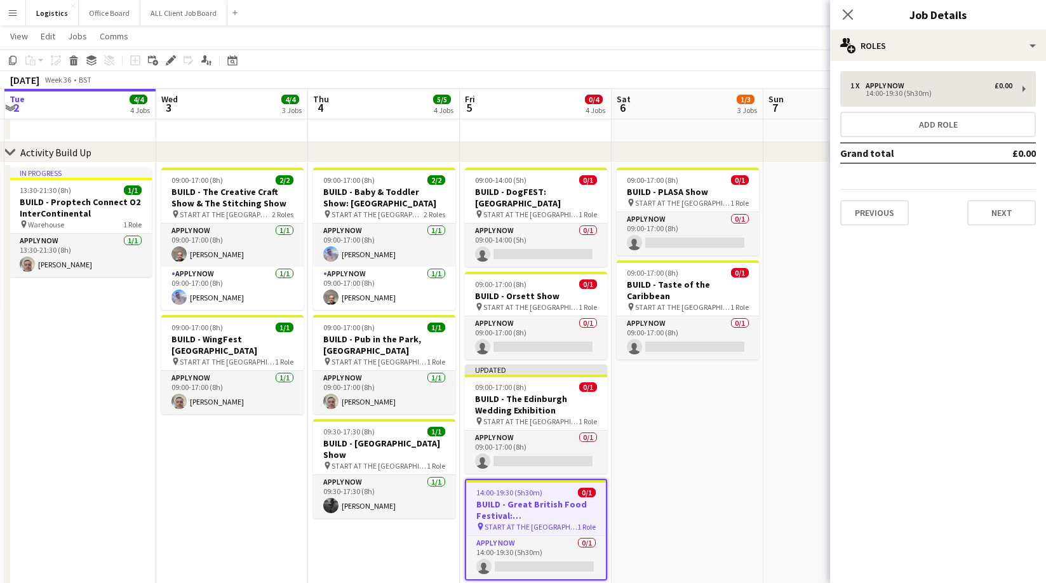
drag, startPoint x: 912, startPoint y: 91, endPoint x: 909, endPoint y: 97, distance: 6.9
click at [912, 91] on div "1 x APPLY NOW £0.00 14:00-19:30 (5h30m) Add role Grand total £0.00 Previous Next" at bounding box center [938, 148] width 216 height 154
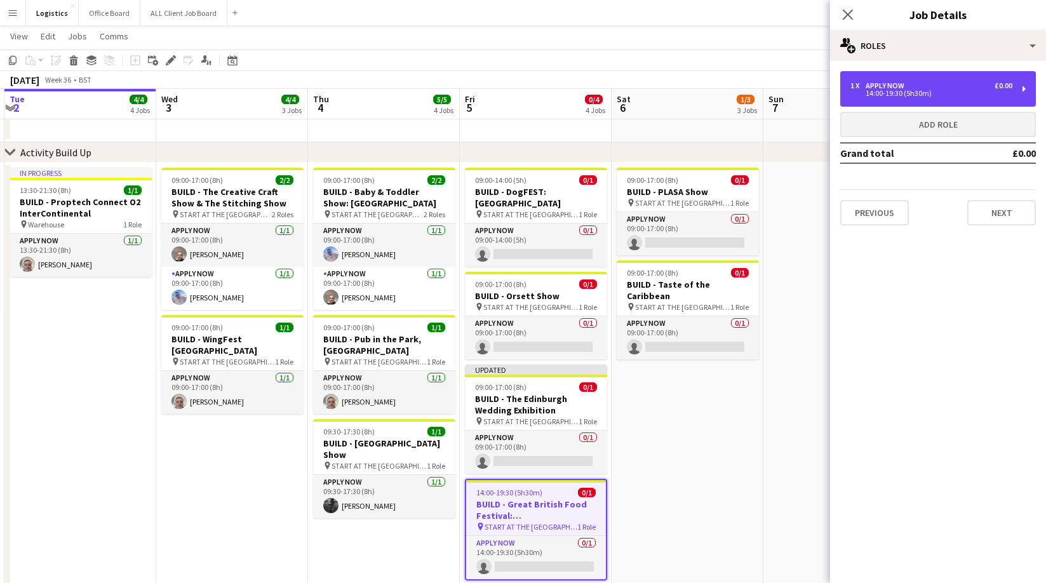
drag, startPoint x: 871, startPoint y: 92, endPoint x: 850, endPoint y: 124, distance: 38.9
click at [871, 92] on div "14:00-19:30 (5h30m)" at bounding box center [931, 93] width 162 height 6
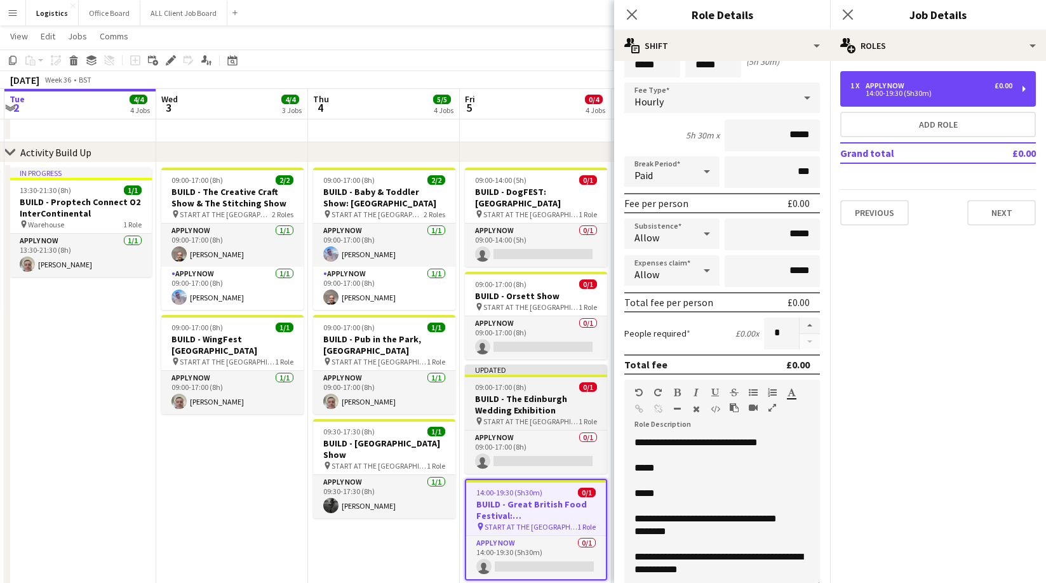
scroll to position [63, 0]
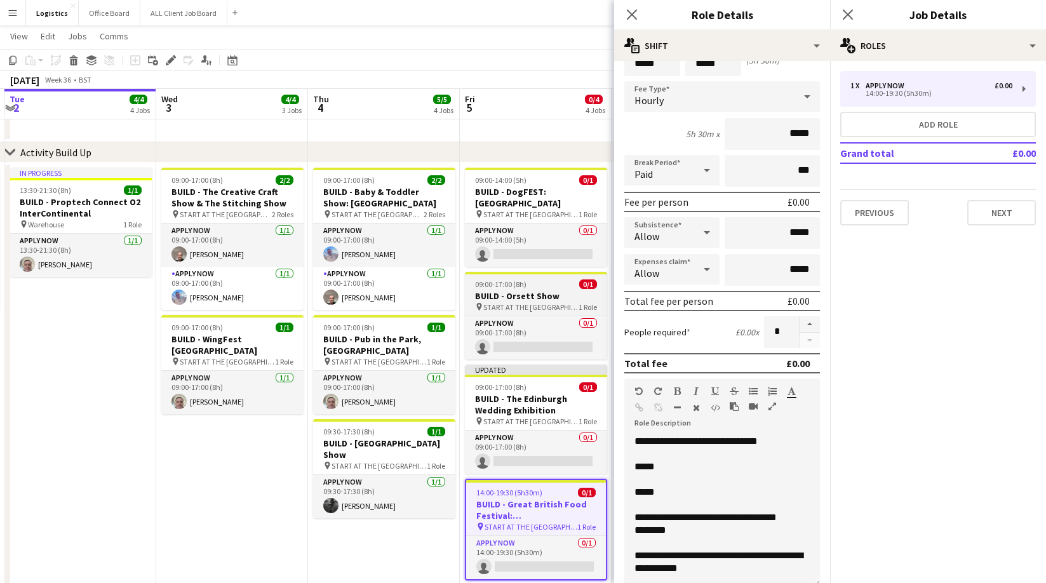
click at [498, 302] on span "START AT THE [GEOGRAPHIC_DATA]" at bounding box center [530, 307] width 95 height 10
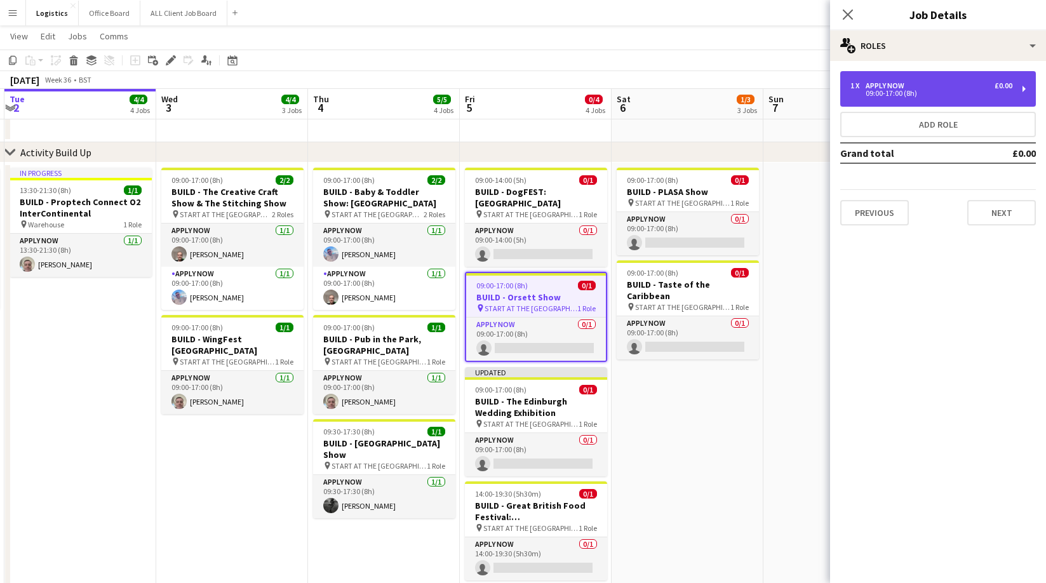
click at [883, 90] on div "09:00-17:00 (8h)" at bounding box center [931, 93] width 162 height 6
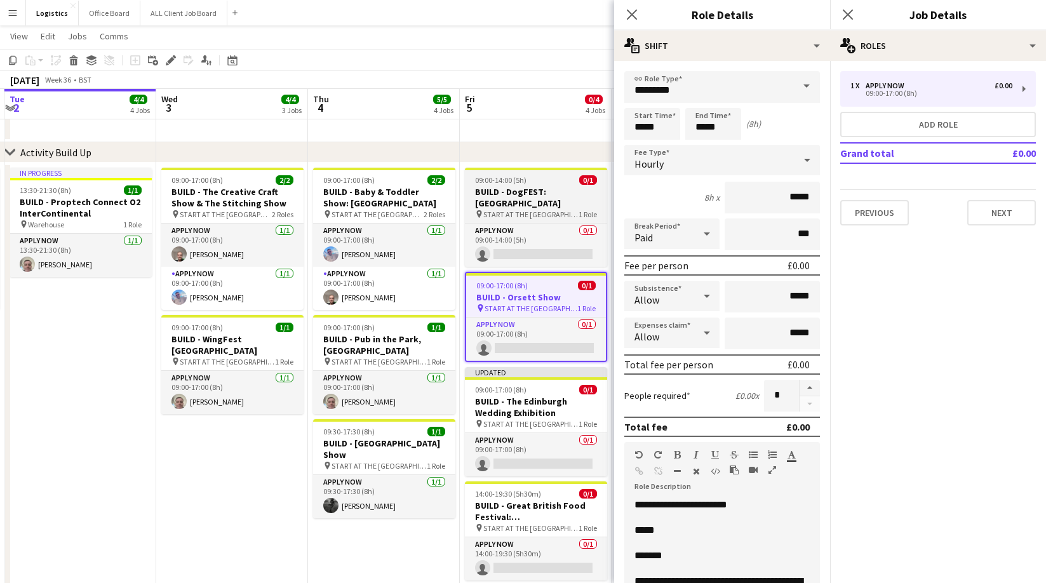
click at [513, 192] on h3 "BUILD - DogFEST: [GEOGRAPHIC_DATA]" at bounding box center [536, 197] width 142 height 23
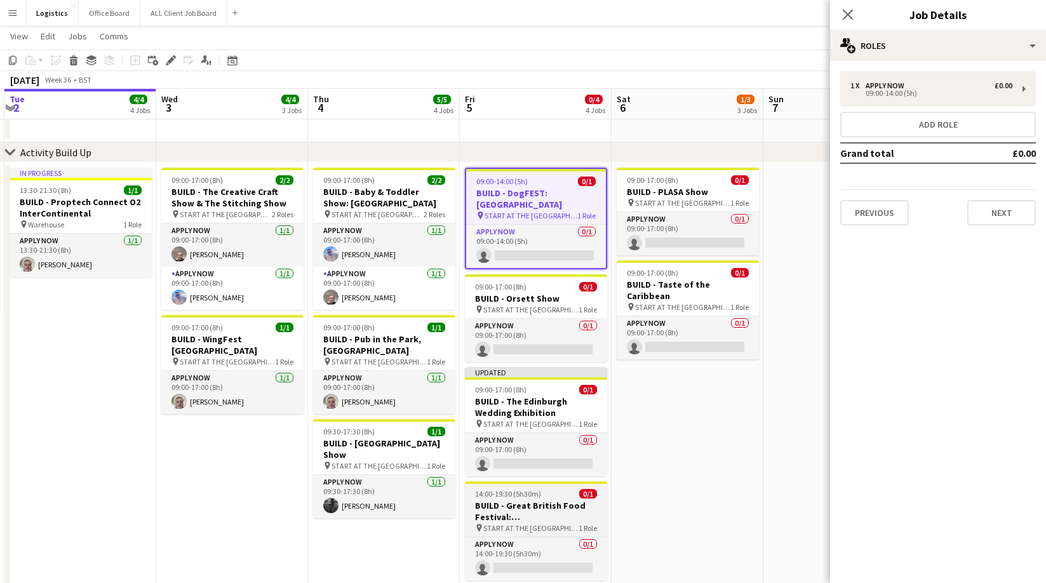
click at [524, 516] on h3 "BUILD - Great British Food Festival: [GEOGRAPHIC_DATA]" at bounding box center [536, 511] width 142 height 23
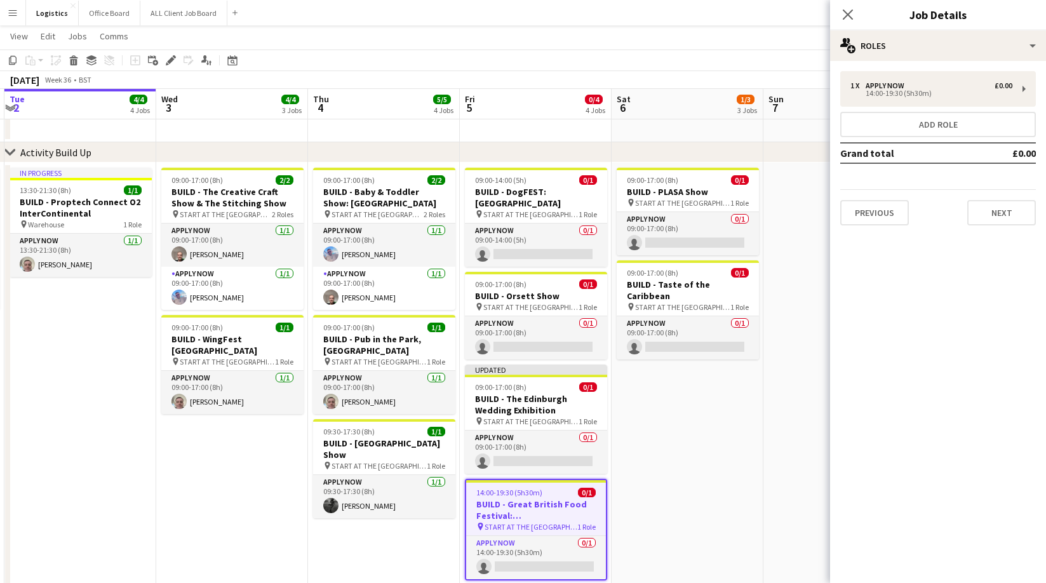
click at [529, 498] on h3 "BUILD - Great British Food Festival: [GEOGRAPHIC_DATA]" at bounding box center [536, 509] width 140 height 23
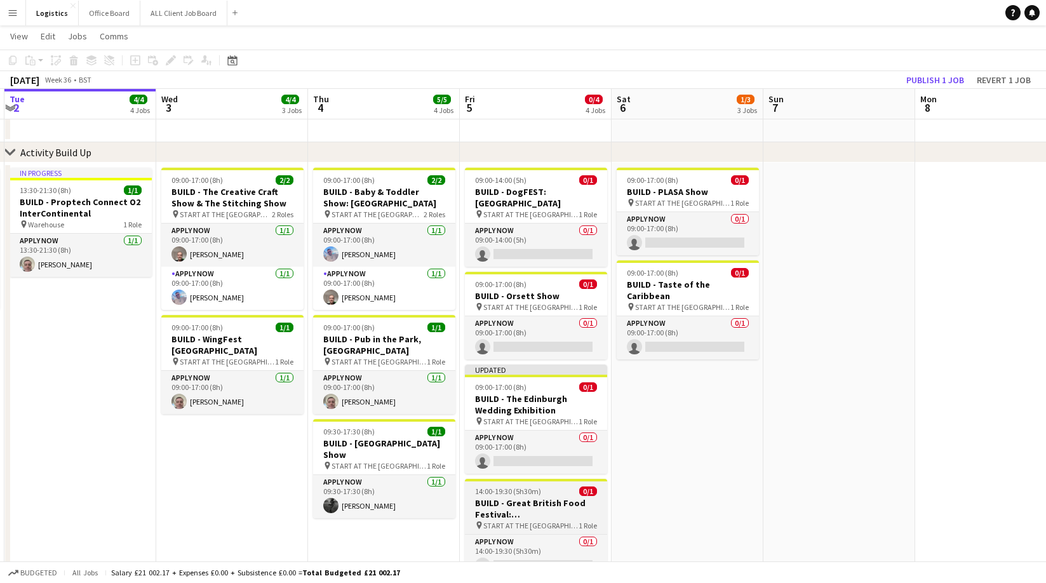
click at [549, 502] on h3 "BUILD - Great British Food Festival: [GEOGRAPHIC_DATA]" at bounding box center [536, 508] width 142 height 23
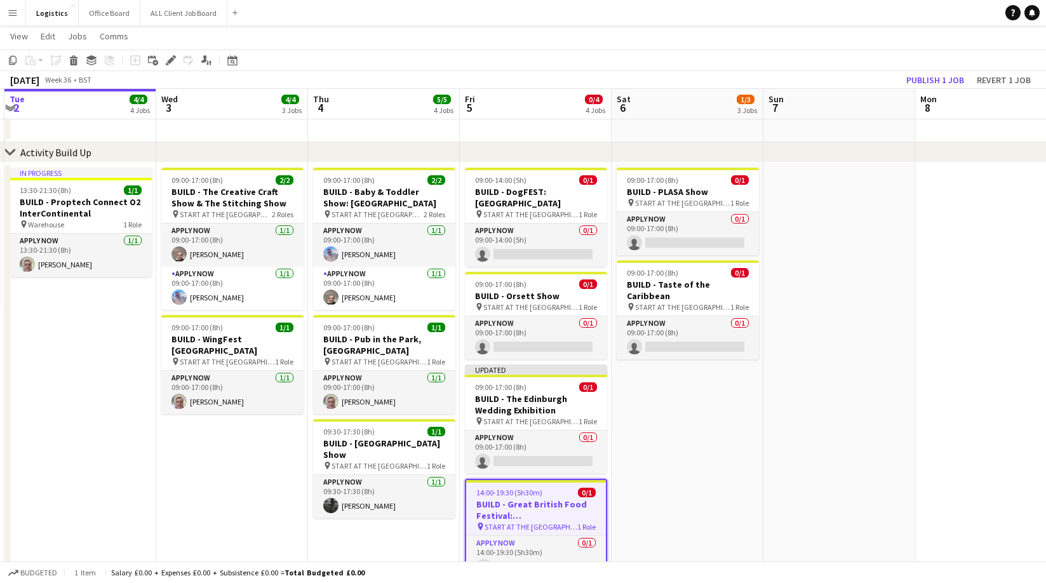
drag, startPoint x: 171, startPoint y: 62, endPoint x: 604, endPoint y: 92, distance: 433.5
click at [171, 62] on icon at bounding box center [170, 60] width 7 height 7
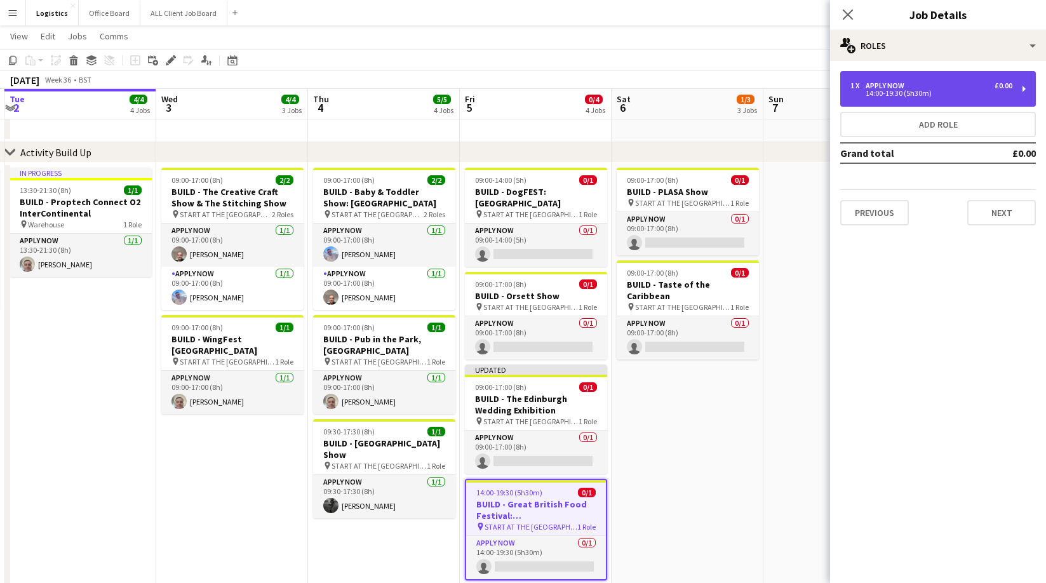
drag, startPoint x: 906, startPoint y: 77, endPoint x: 864, endPoint y: 179, distance: 110.7
click at [905, 77] on div "1 x APPLY NOW £0.00 14:00-19:30 (5h30m)" at bounding box center [938, 89] width 196 height 36
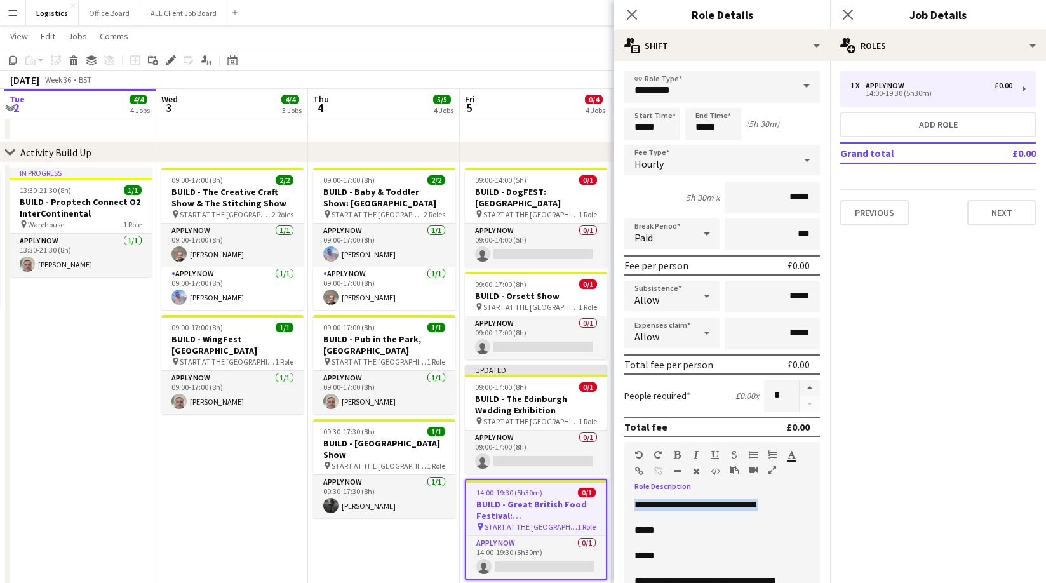
drag, startPoint x: 804, startPoint y: 504, endPoint x: 648, endPoint y: 507, distance: 156.2
click at [636, 507] on p "**********" at bounding box center [721, 504] width 175 height 13
copy span "**********"
drag, startPoint x: 990, startPoint y: 223, endPoint x: 984, endPoint y: 164, distance: 59.3
click at [989, 223] on button "Next" at bounding box center [1001, 212] width 69 height 25
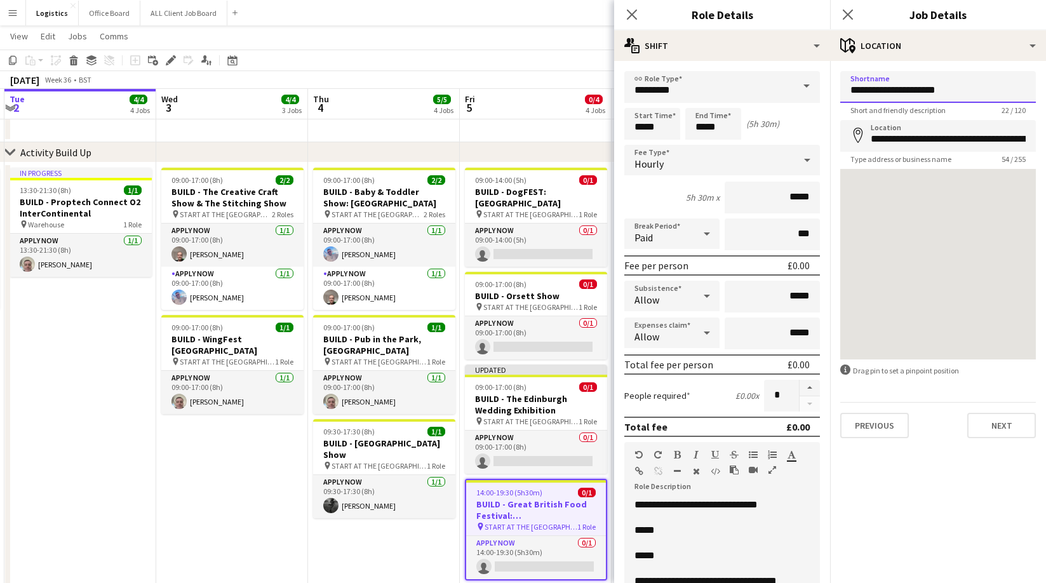
drag, startPoint x: 980, startPoint y: 87, endPoint x: 842, endPoint y: 90, distance: 138.4
click at [842, 90] on input "**********" at bounding box center [938, 87] width 196 height 32
paste input "**********"
type input "**********"
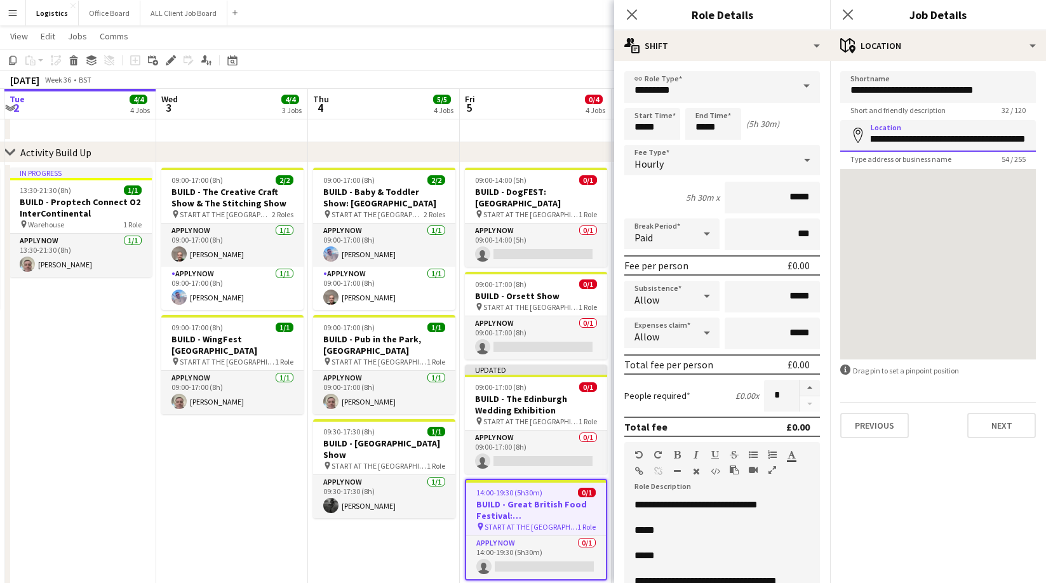
drag, startPoint x: 877, startPoint y: 140, endPoint x: 1213, endPoint y: 137, distance: 336.5
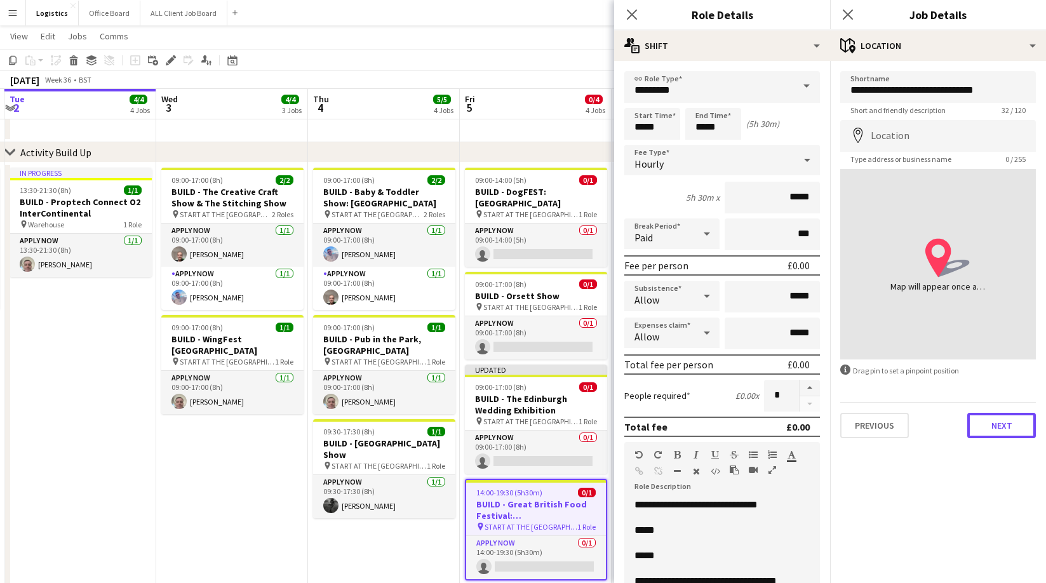
click at [1000, 428] on button "Next" at bounding box center [1001, 425] width 69 height 25
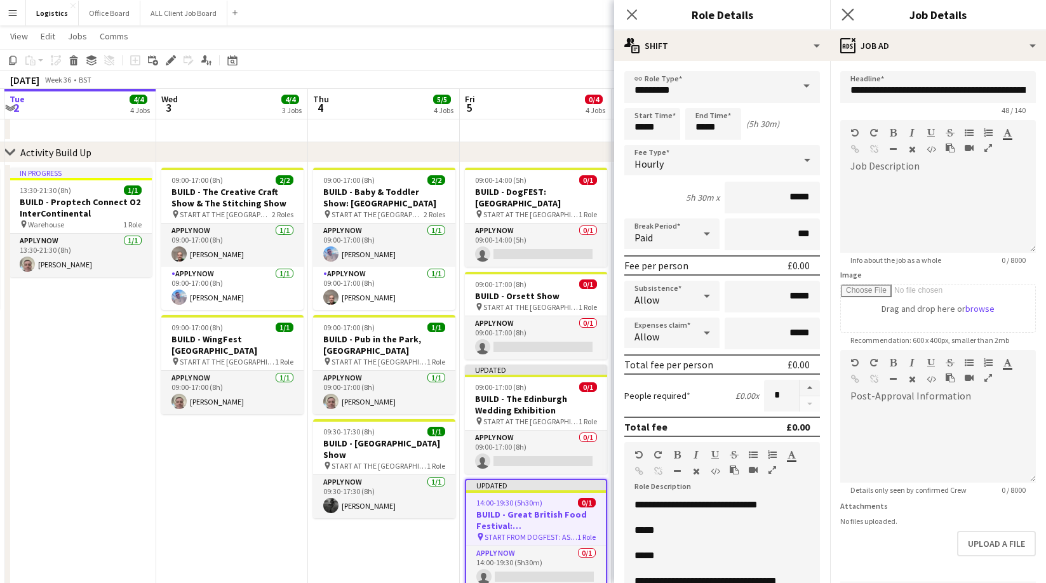
click at [843, 17] on icon "Close pop-in" at bounding box center [847, 14] width 12 height 12
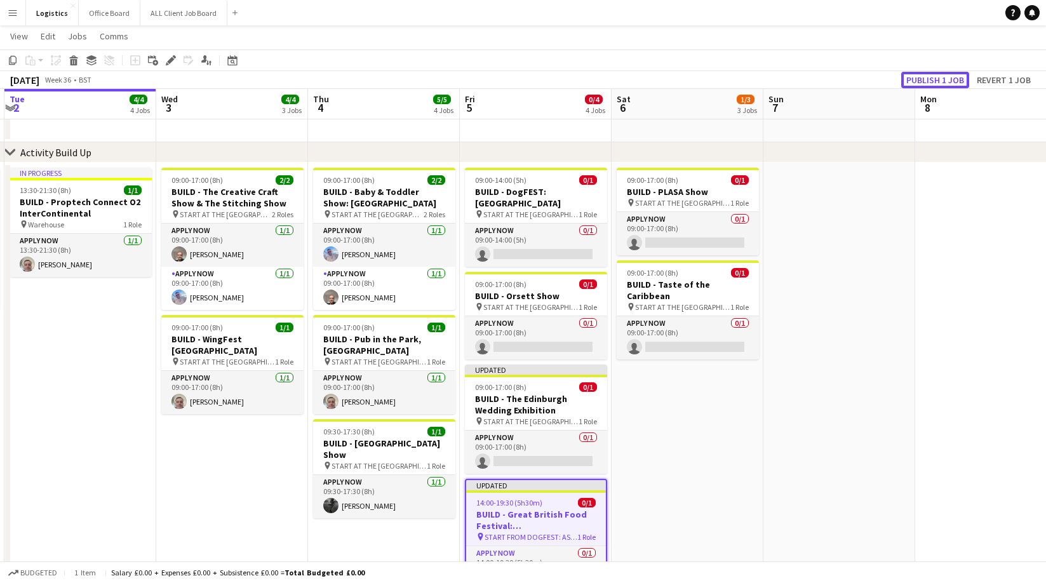
click at [929, 81] on button "Publish 1 job" at bounding box center [935, 80] width 68 height 17
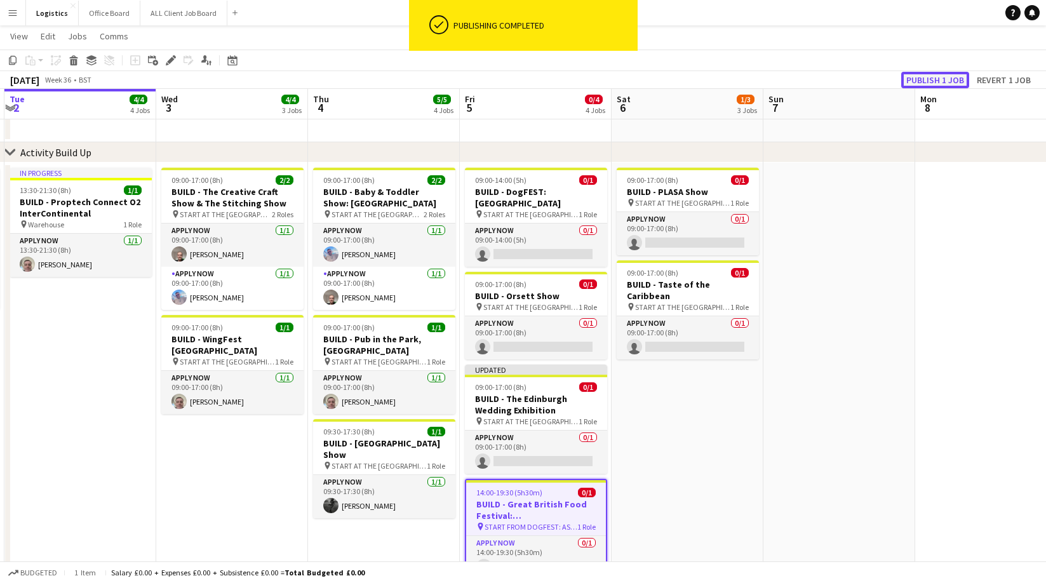
click at [930, 81] on button "Publish 1 job" at bounding box center [935, 80] width 68 height 17
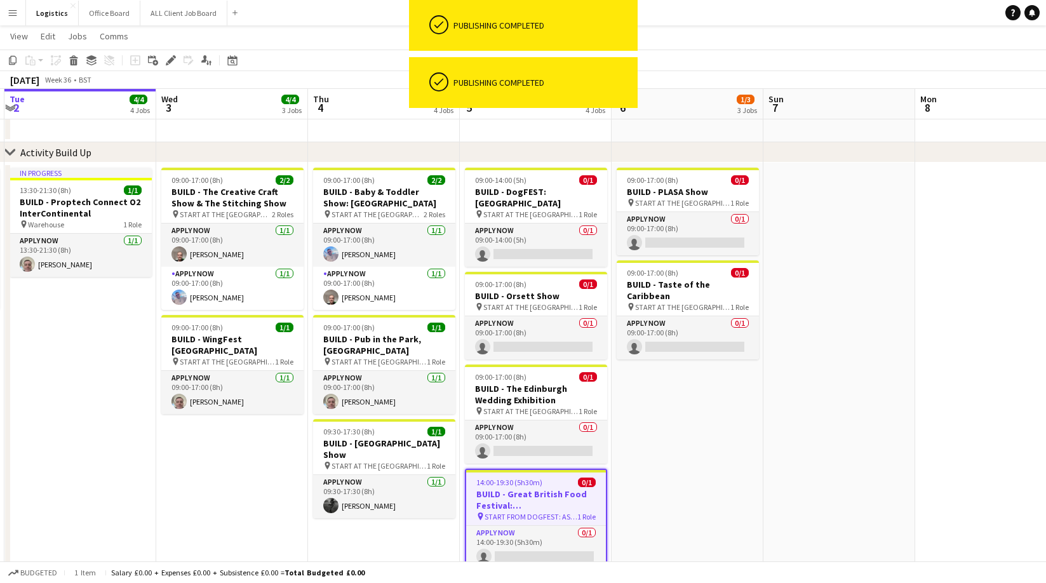
click at [799, 62] on app-toolbar "Copy Paste Paste Command V Paste with crew Command Shift V Paste linked Job [GE…" at bounding box center [523, 61] width 1046 height 22
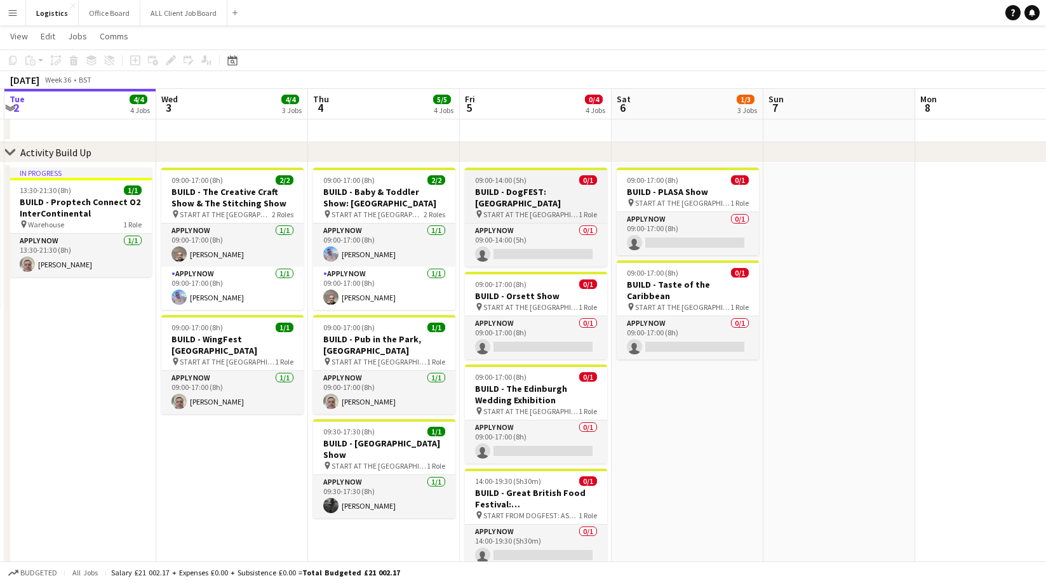
click at [515, 185] on app-job-card "09:00-14:00 (5h) 0/1 BUILD - DogFEST: [GEOGRAPHIC_DATA] pin START AT THE WAREHO…" at bounding box center [536, 217] width 142 height 99
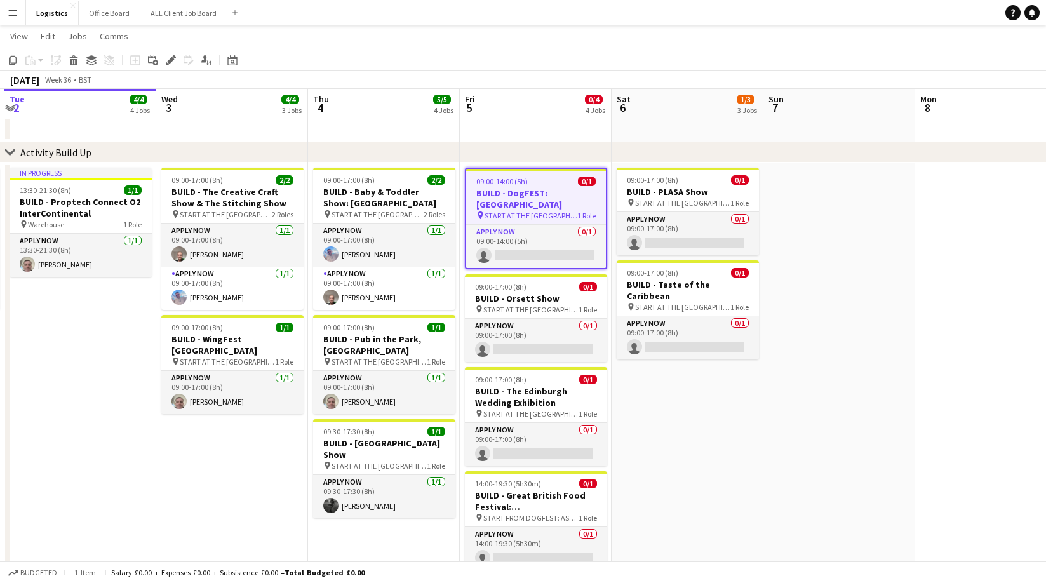
drag, startPoint x: 168, startPoint y: 60, endPoint x: 829, endPoint y: 119, distance: 664.2
click at [168, 60] on icon "Edit" at bounding box center [171, 60] width 10 height 10
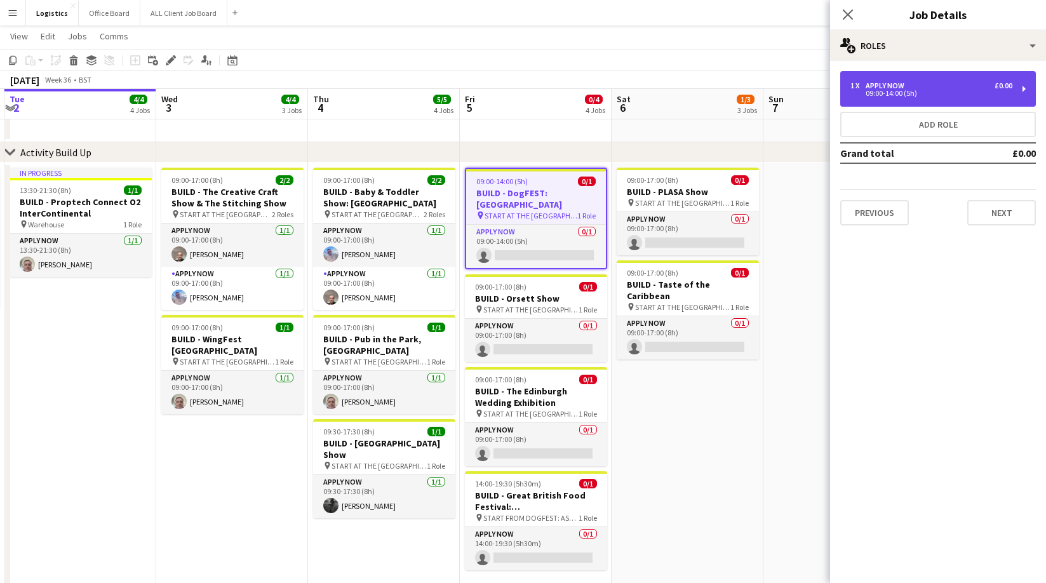
click at [909, 85] on div "1 x APPLY NOW £0.00" at bounding box center [931, 85] width 162 height 9
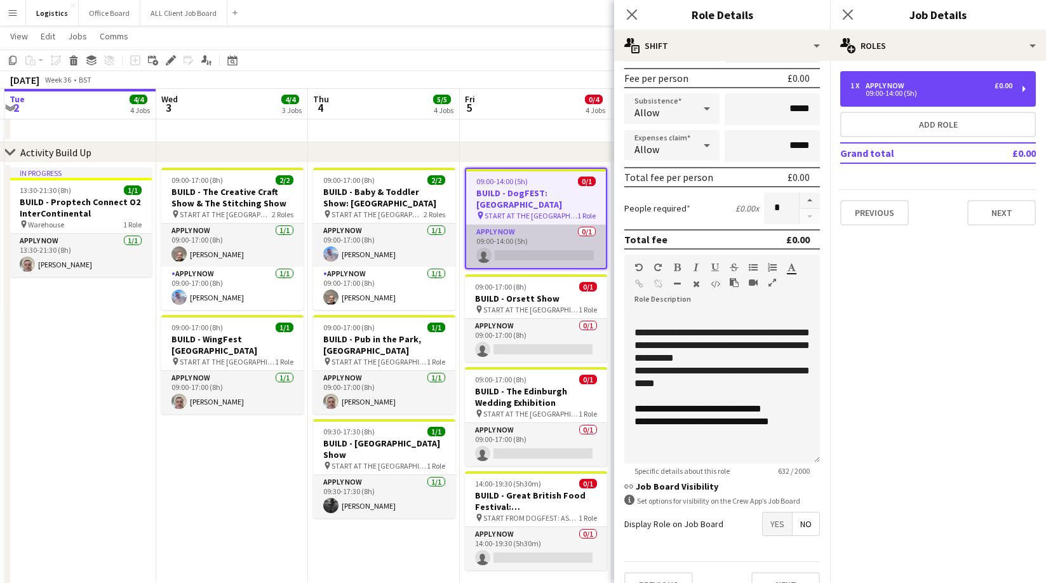
scroll to position [212, 0]
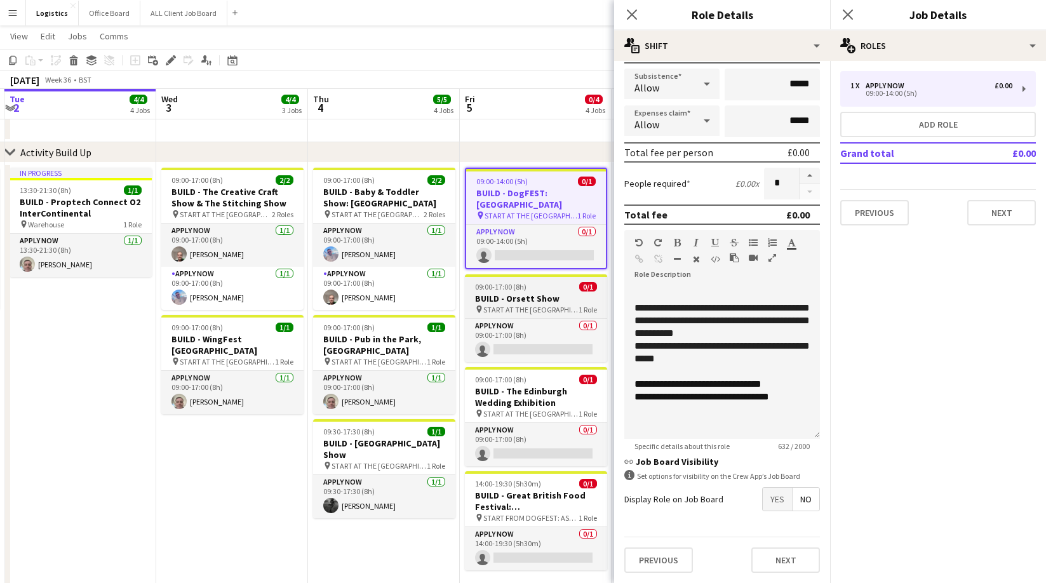
click at [518, 298] on h3 "BUILD - Orsett Show" at bounding box center [536, 298] width 142 height 11
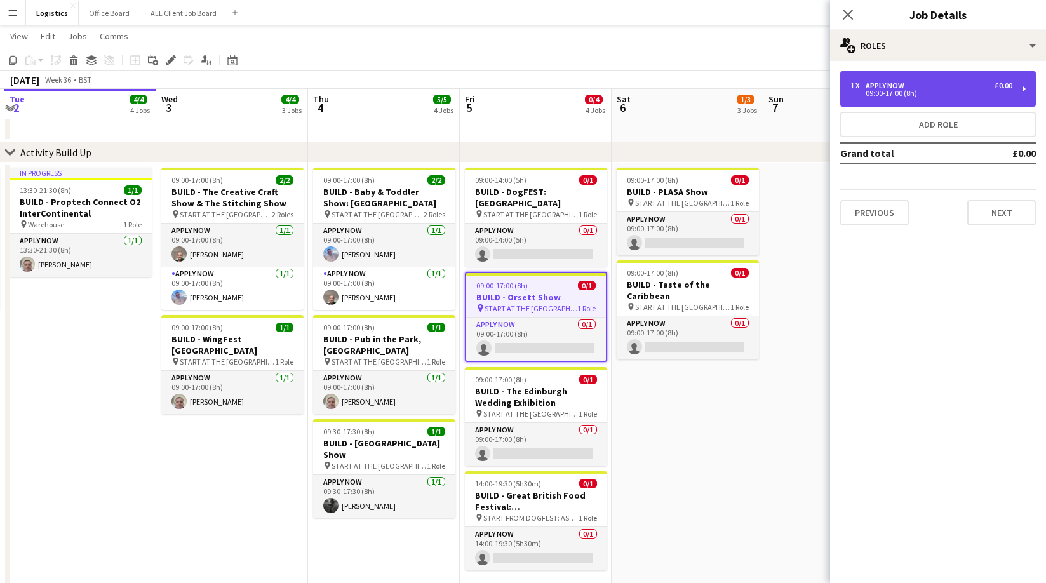
click at [915, 93] on div "09:00-17:00 (8h)" at bounding box center [931, 93] width 162 height 6
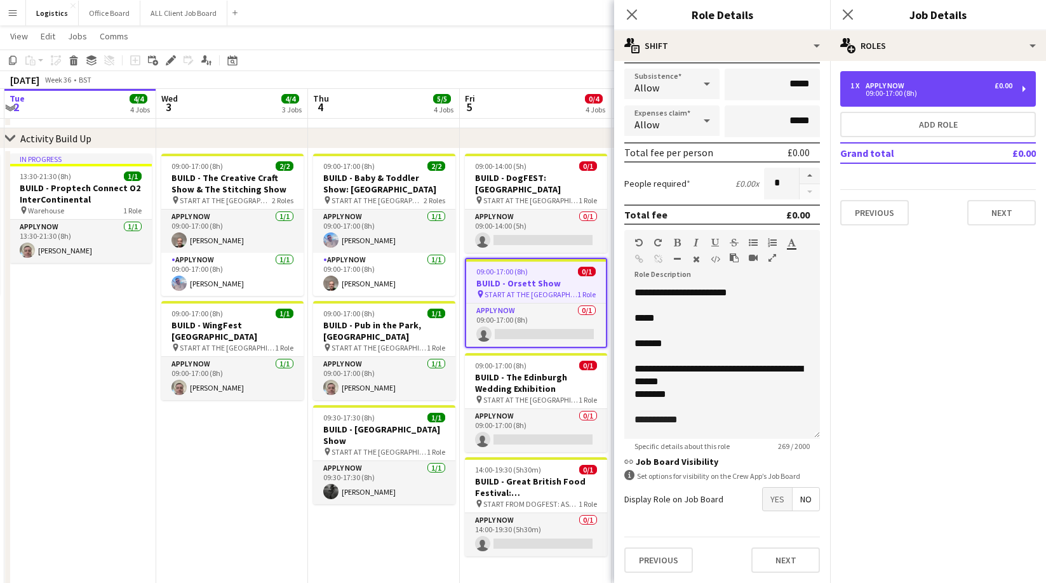
scroll to position [55, 0]
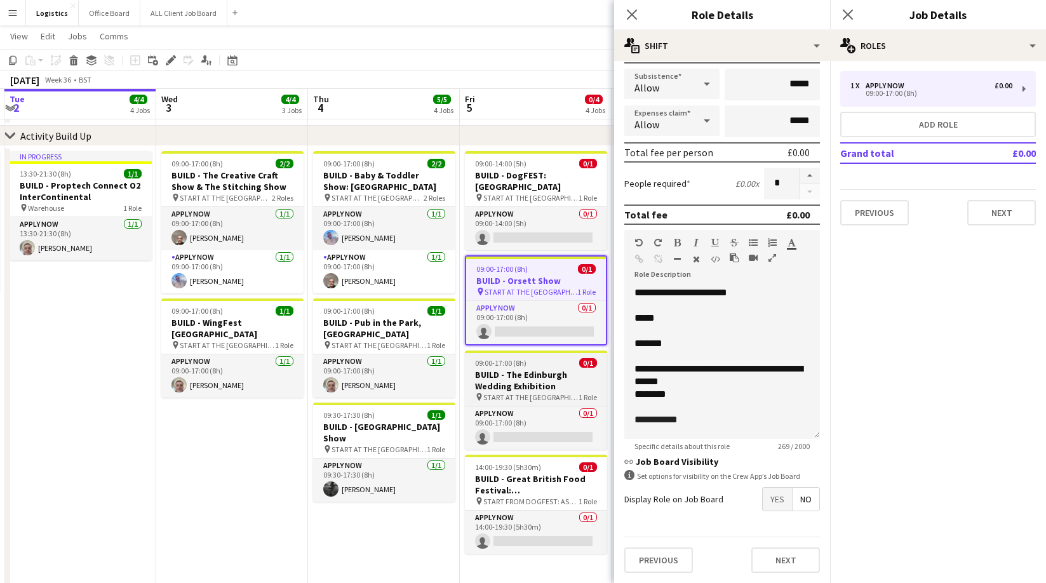
click at [517, 369] on h3 "BUILD - The Edinburgh Wedding Exhibition" at bounding box center [536, 380] width 142 height 23
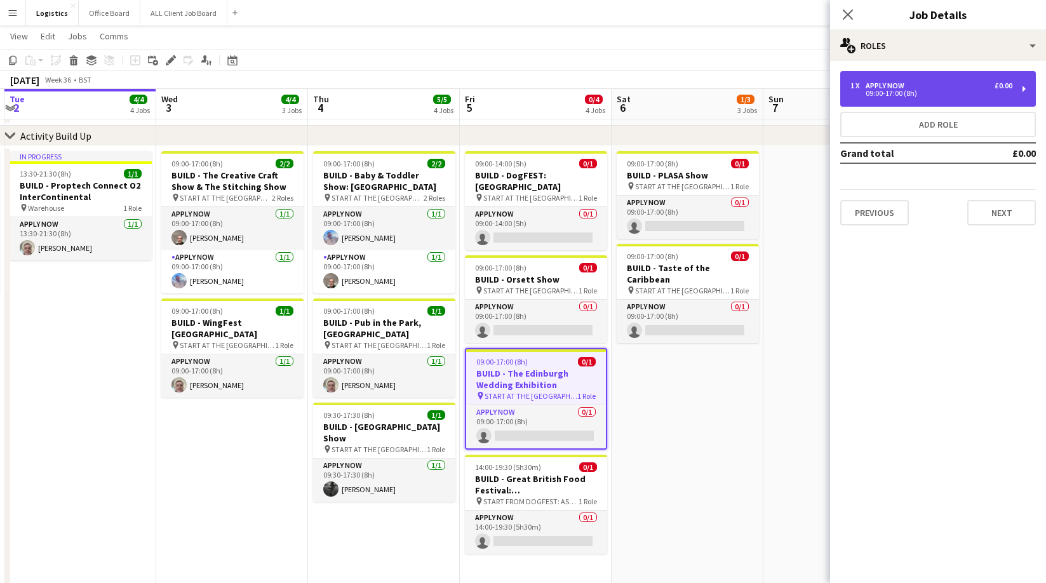
click at [898, 88] on div "APPLY NOW" at bounding box center [887, 85] width 44 height 9
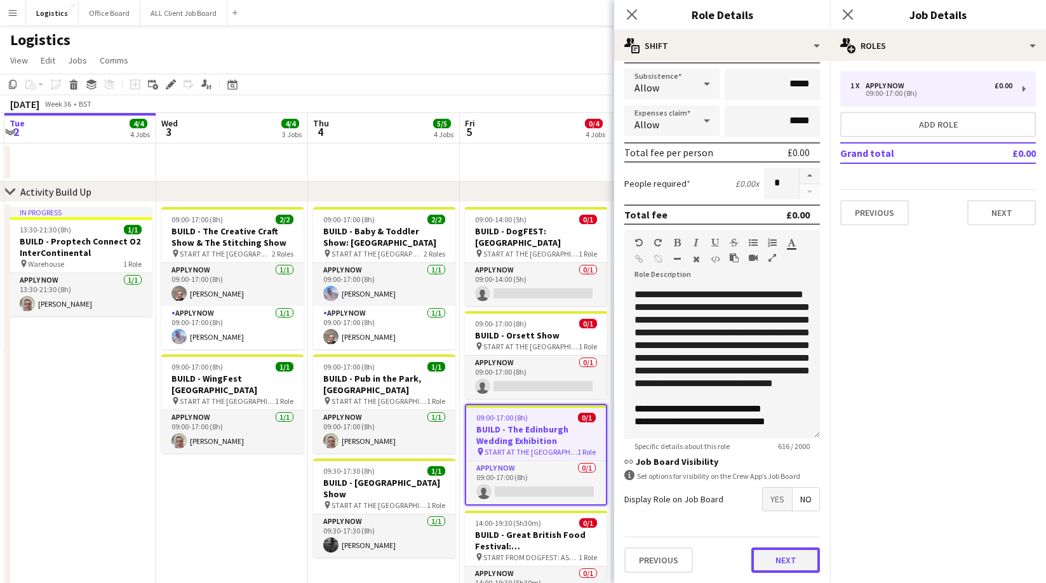
scroll to position [211, 0]
click at [796, 554] on button "Next" at bounding box center [785, 560] width 69 height 25
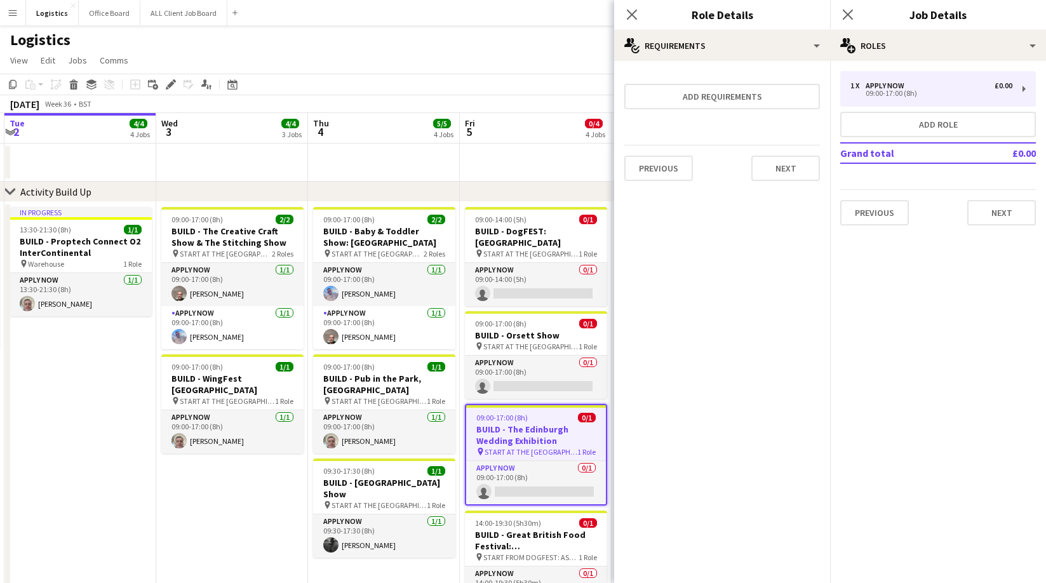
click at [785, 147] on div "Previous Next" at bounding box center [722, 168] width 196 height 46
click at [784, 168] on button "Next" at bounding box center [785, 168] width 69 height 25
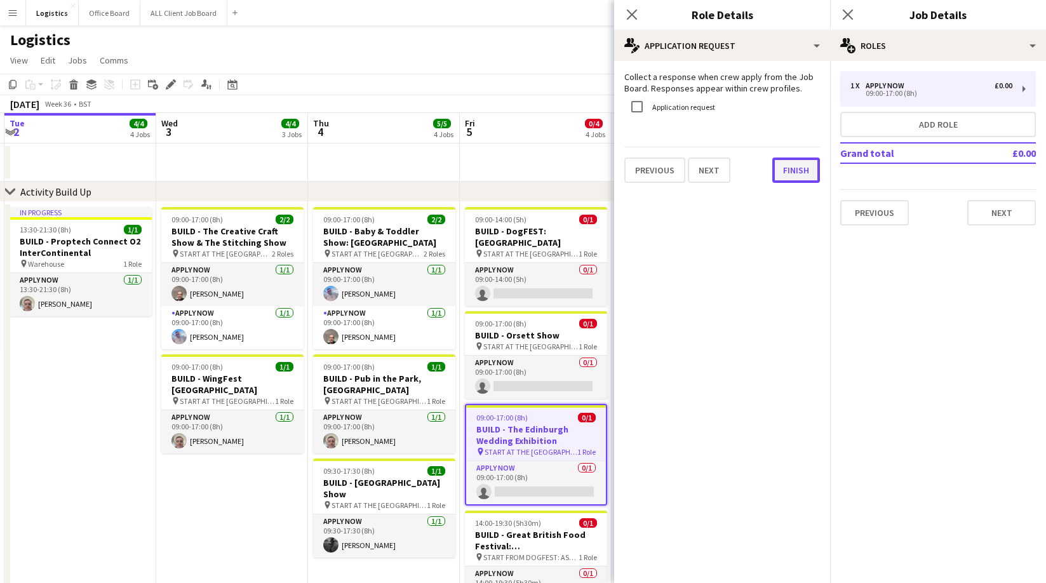
click at [795, 166] on button "Finish" at bounding box center [796, 169] width 48 height 25
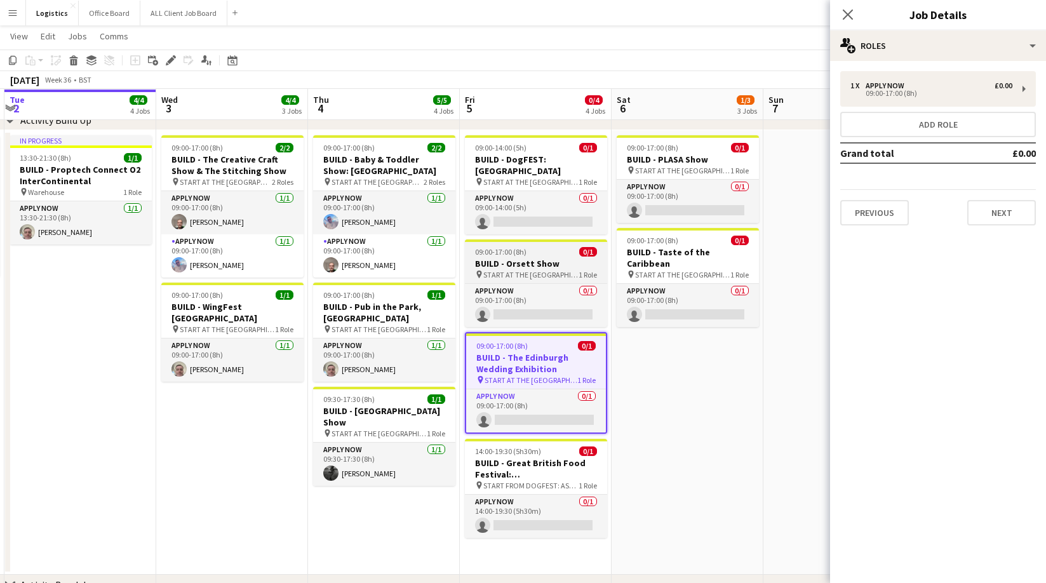
scroll to position [71, 0]
click at [661, 149] on span "09:00-17:00 (8h)" at bounding box center [652, 147] width 51 height 10
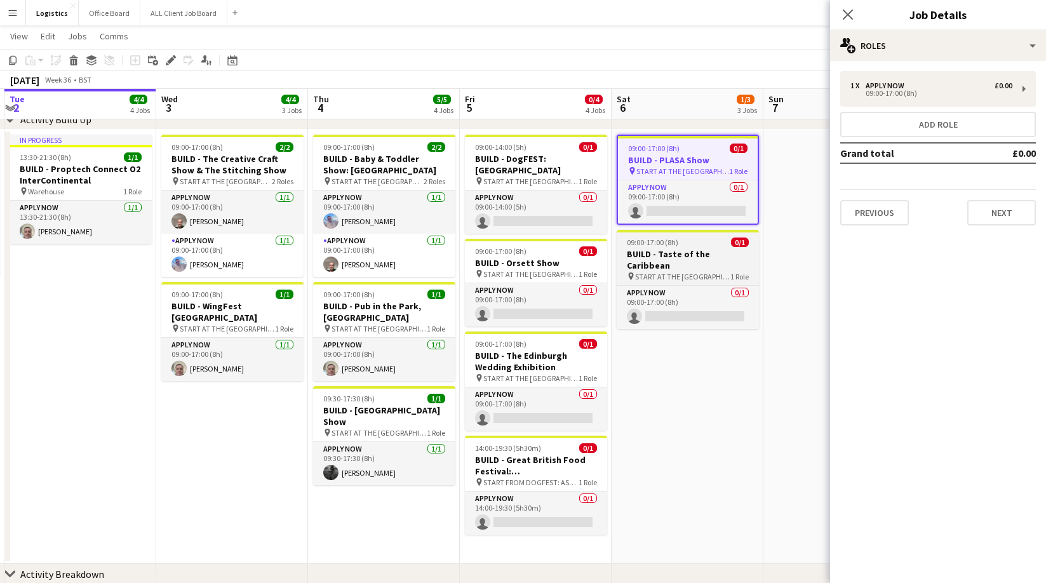
click at [684, 253] on h3 "BUILD - Taste of the Caribbean" at bounding box center [688, 259] width 142 height 23
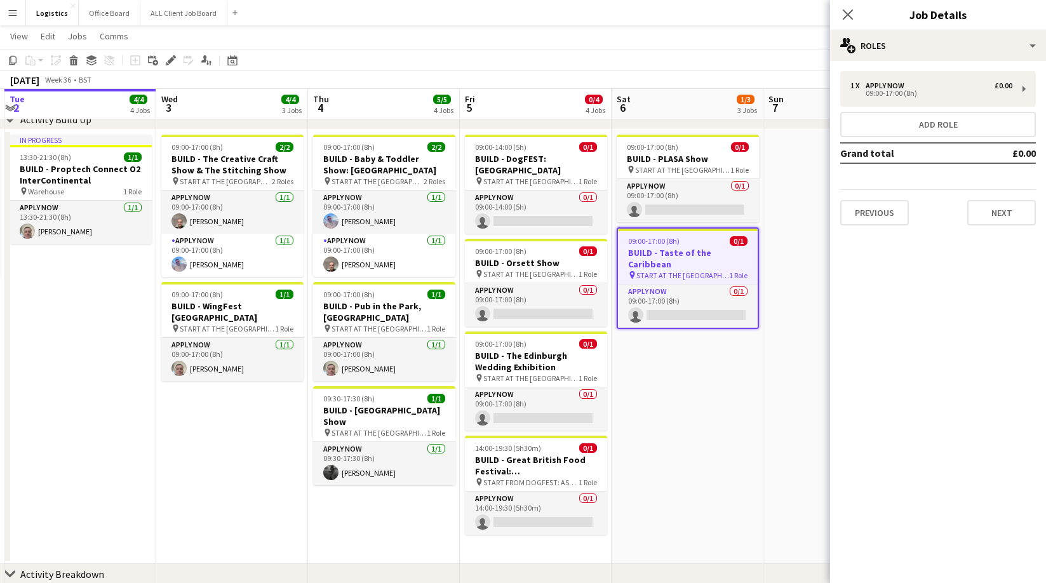
drag, startPoint x: 173, startPoint y: 62, endPoint x: 267, endPoint y: 83, distance: 96.9
click at [173, 62] on icon "Edit" at bounding box center [171, 60] width 10 height 10
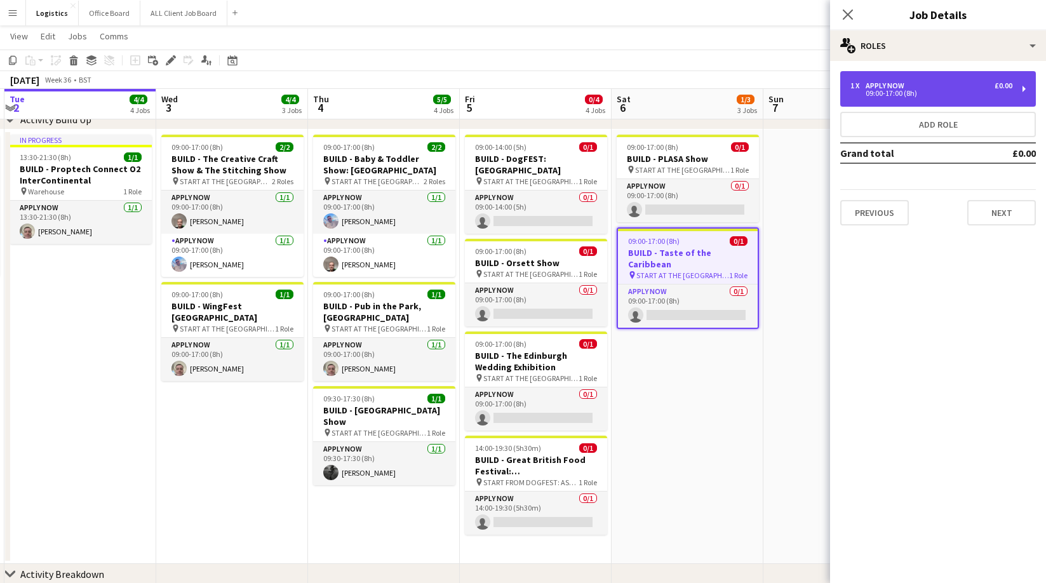
click at [864, 91] on div "09:00-17:00 (8h)" at bounding box center [931, 93] width 162 height 6
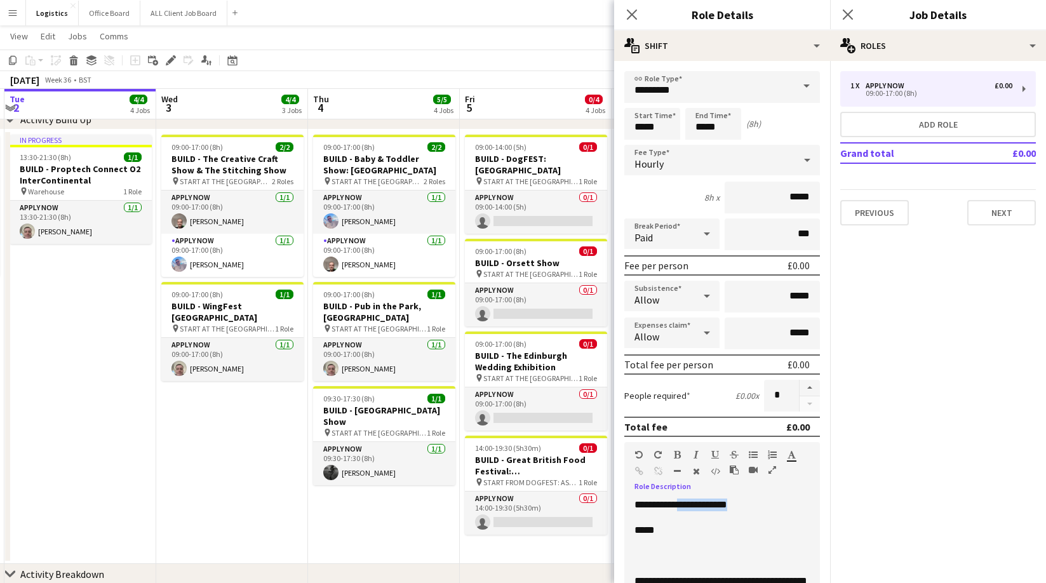
drag, startPoint x: 768, startPoint y: 504, endPoint x: 690, endPoint y: 505, distance: 77.5
click at [690, 505] on p "**********" at bounding box center [721, 504] width 175 height 13
click at [637, 550] on p at bounding box center [721, 555] width 175 height 13
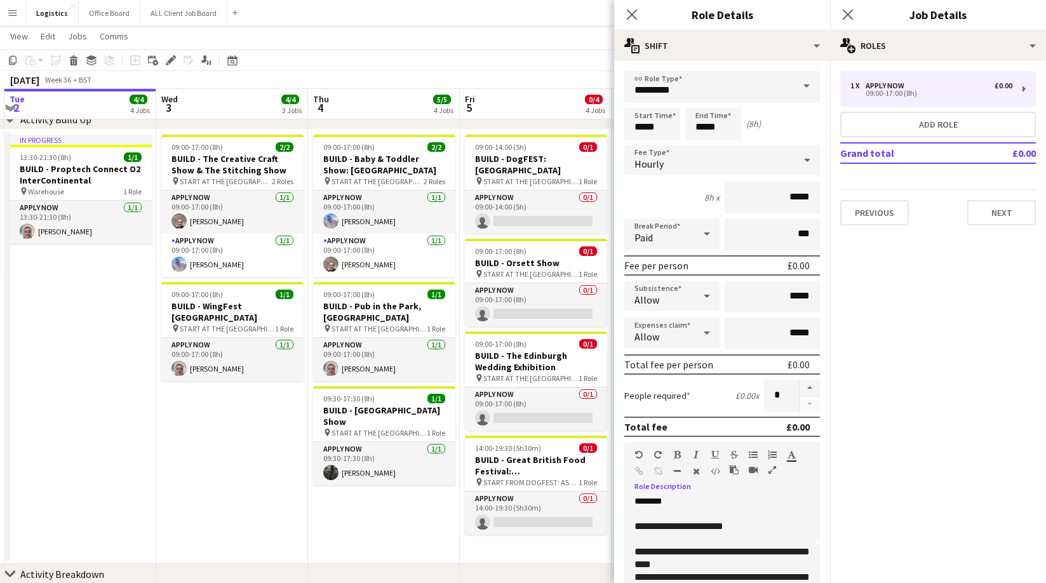
scroll to position [137, 0]
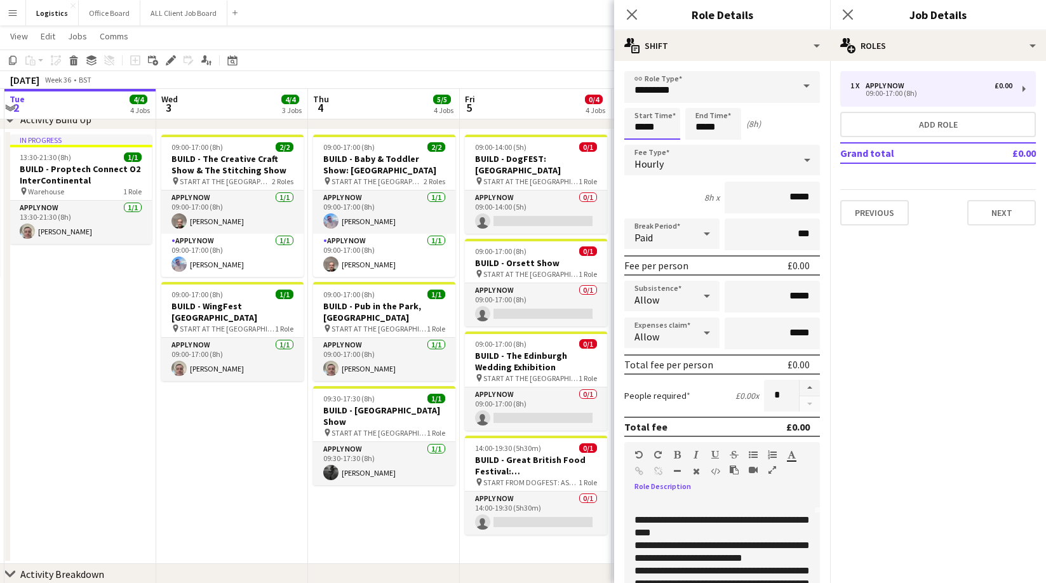
click at [664, 126] on input "*****" at bounding box center [652, 124] width 56 height 32
click at [639, 143] on div at bounding box center [639, 146] width 25 height 13
type input "*****"
click at [639, 143] on div at bounding box center [639, 146] width 25 height 13
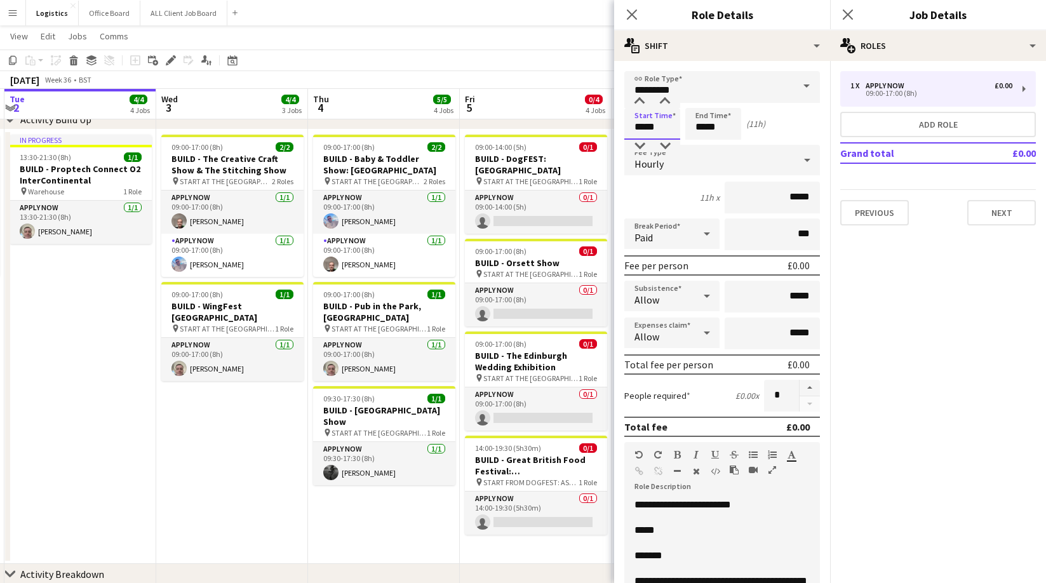
scroll to position [73, 0]
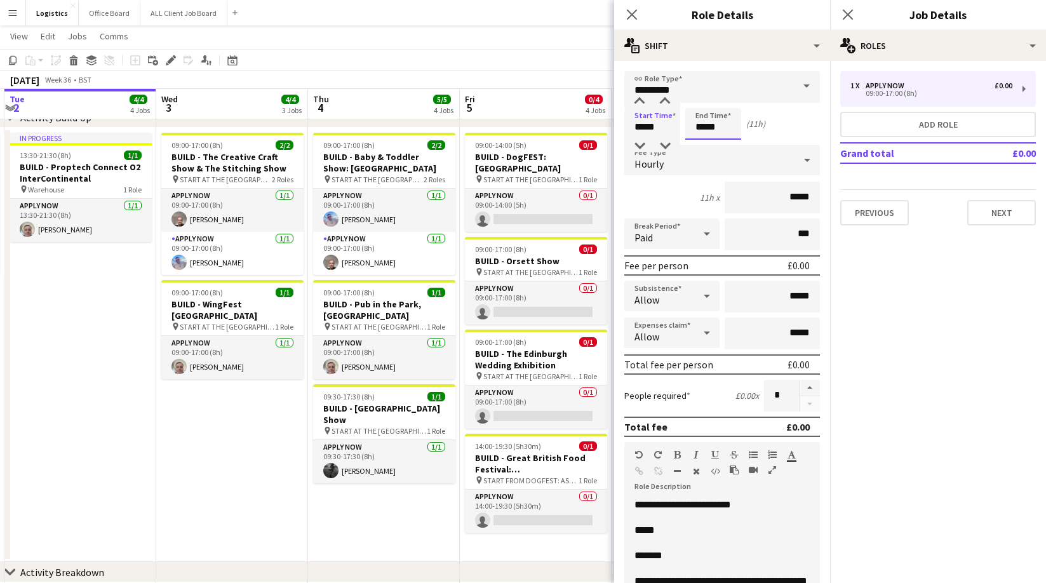
click at [721, 130] on input "*****" at bounding box center [713, 124] width 56 height 32
click at [702, 148] on div at bounding box center [700, 146] width 25 height 13
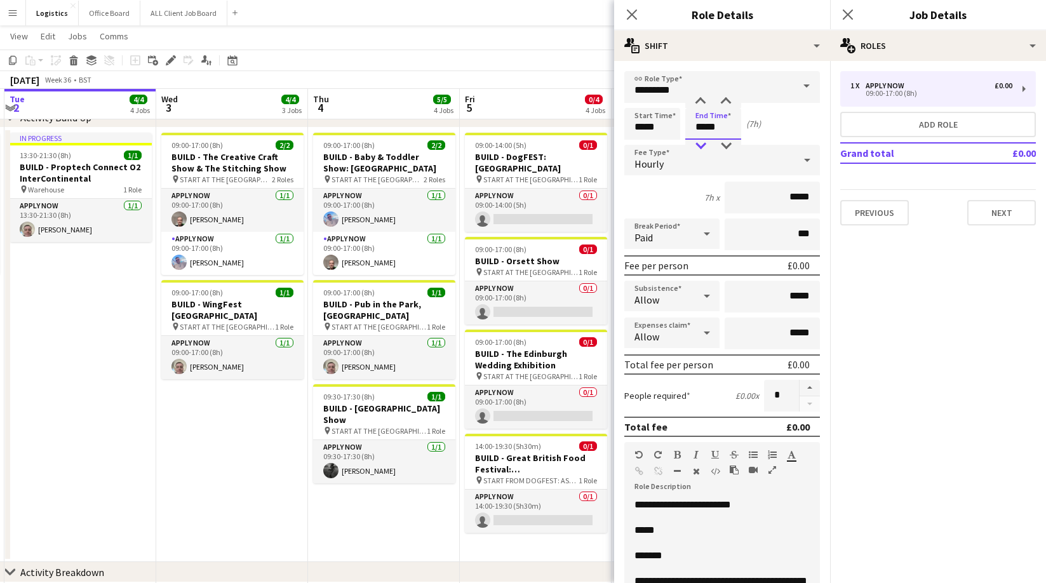
click at [703, 145] on div at bounding box center [700, 146] width 25 height 13
click at [702, 145] on div at bounding box center [700, 146] width 25 height 13
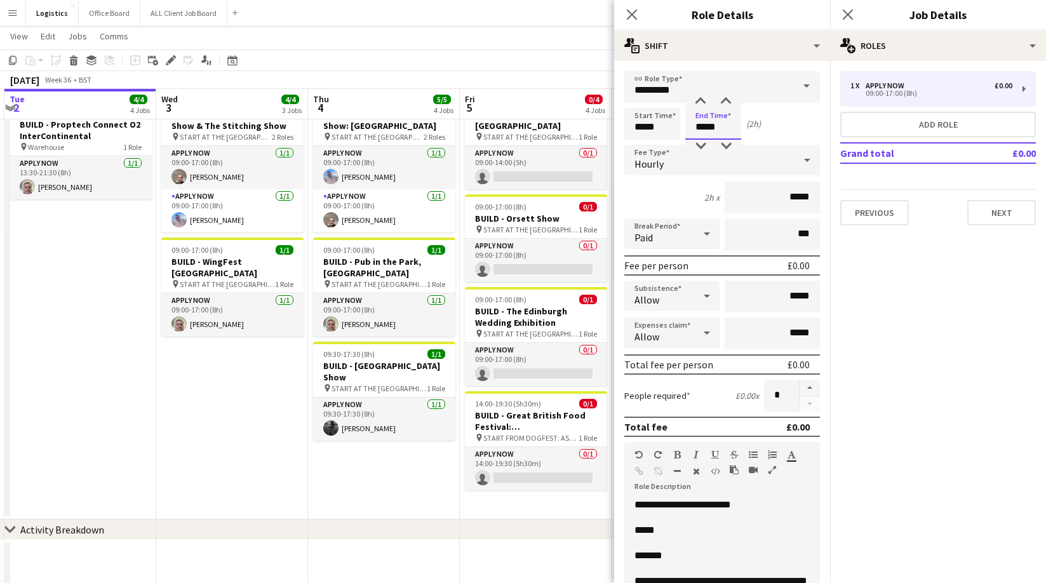
scroll to position [0, 0]
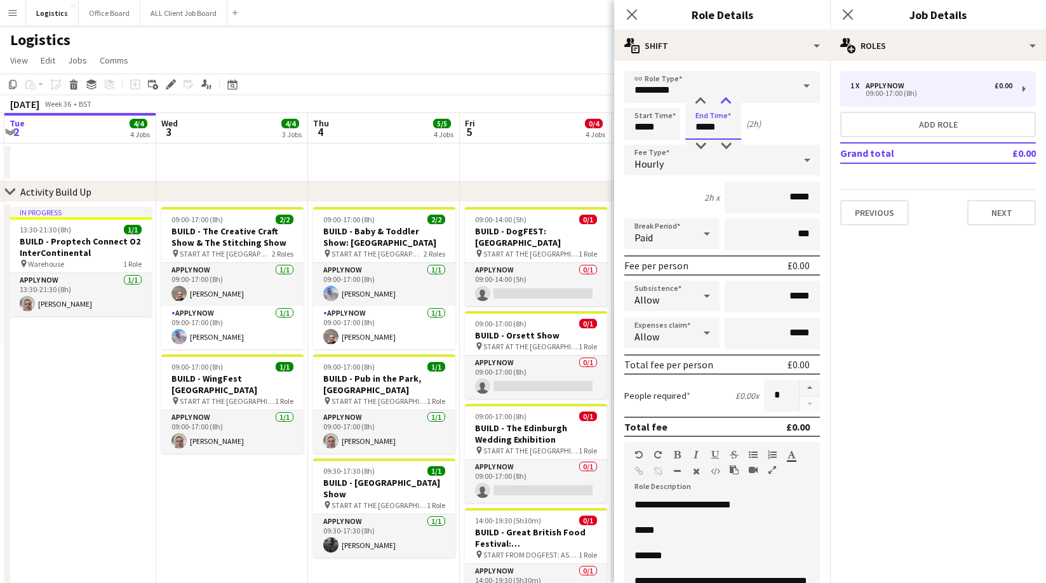
click at [726, 99] on div at bounding box center [725, 101] width 25 height 13
type input "*****"
click at [726, 99] on div at bounding box center [725, 101] width 25 height 13
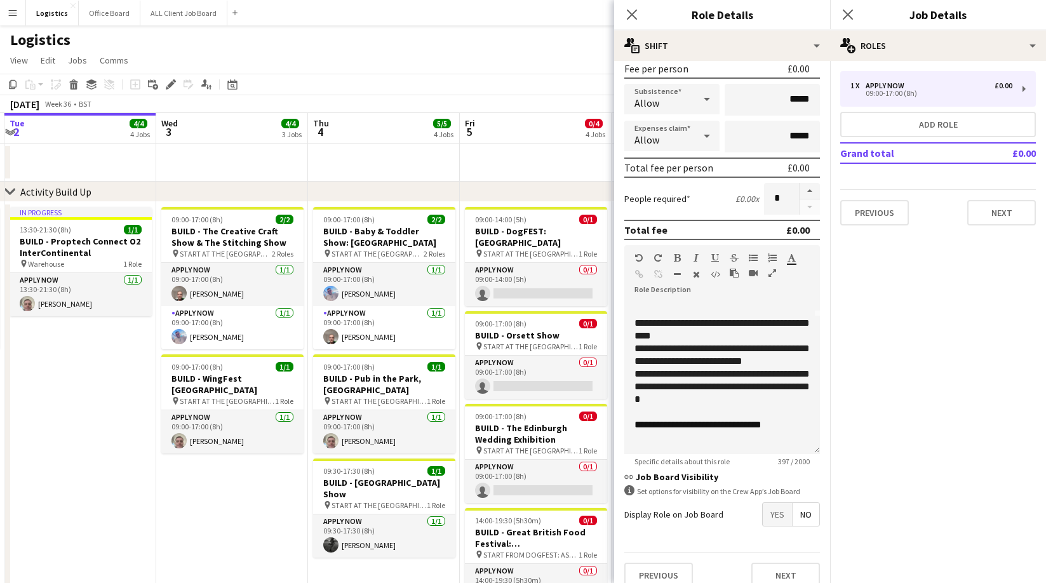
scroll to position [212, 0]
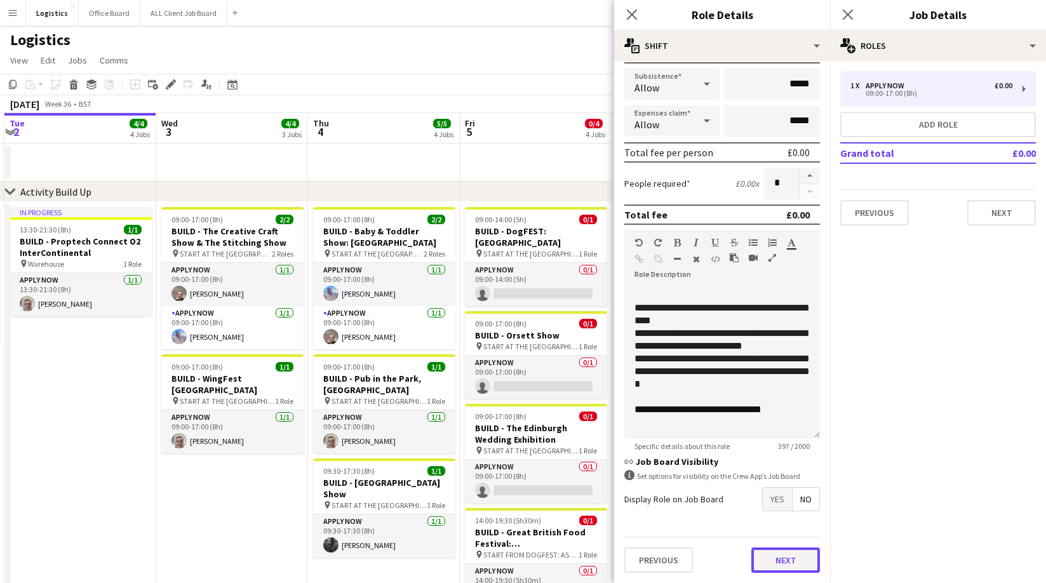
click at [784, 565] on button "Next" at bounding box center [785, 559] width 69 height 25
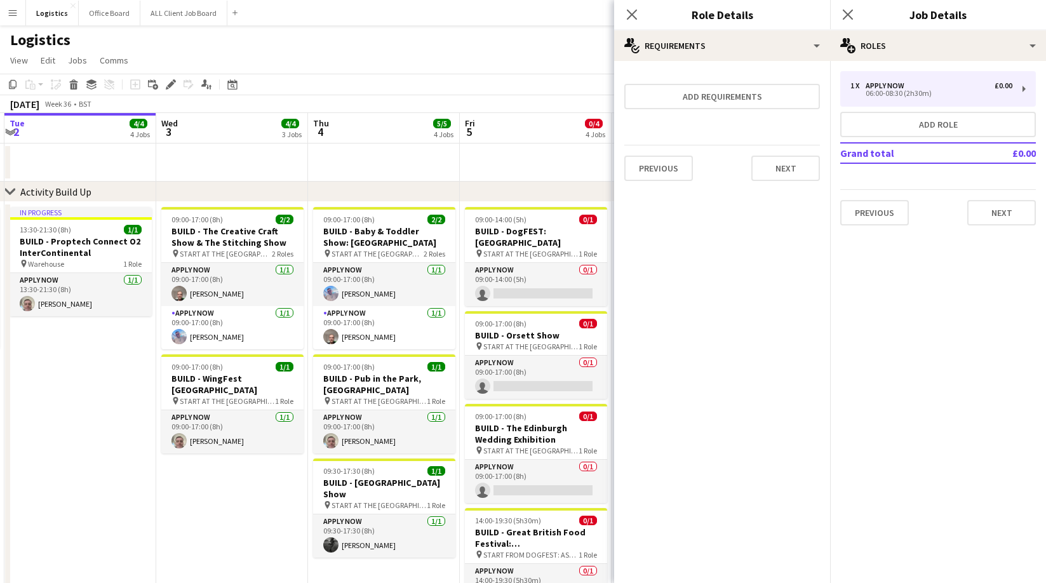
scroll to position [0, 0]
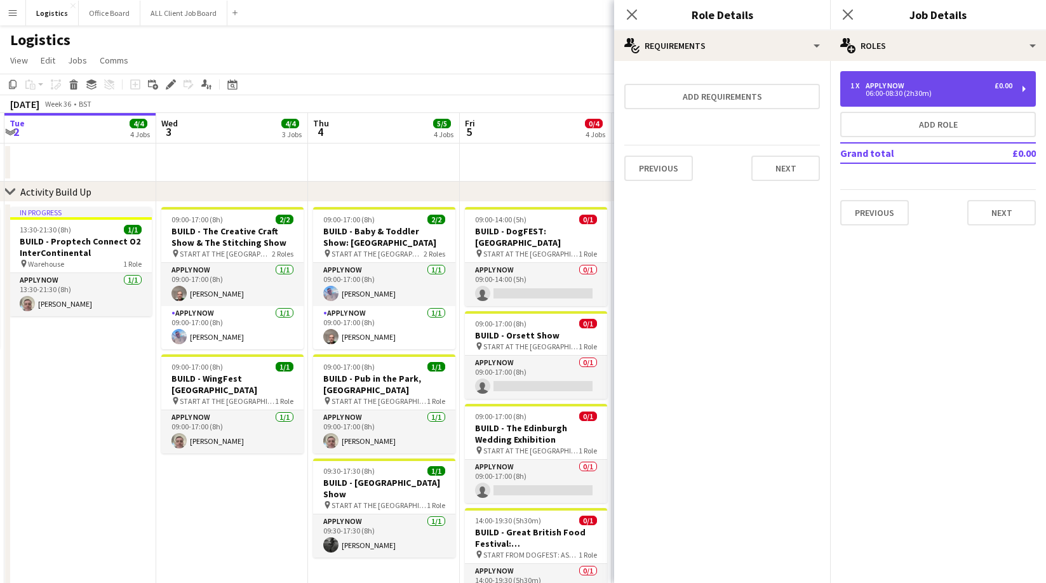
click at [895, 87] on div "APPLY NOW" at bounding box center [887, 85] width 44 height 9
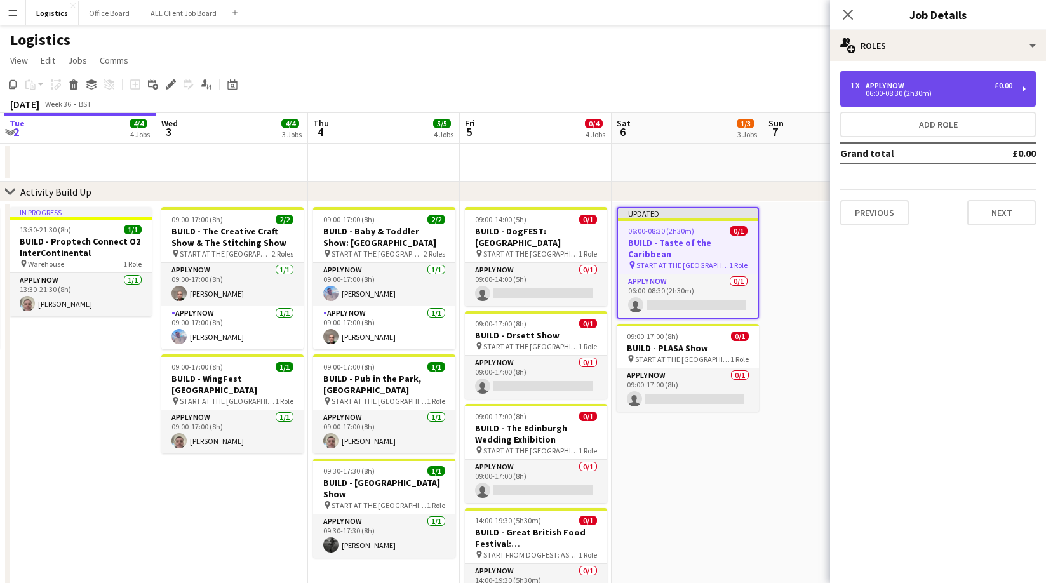
click at [891, 81] on div "APPLY NOW" at bounding box center [887, 85] width 44 height 9
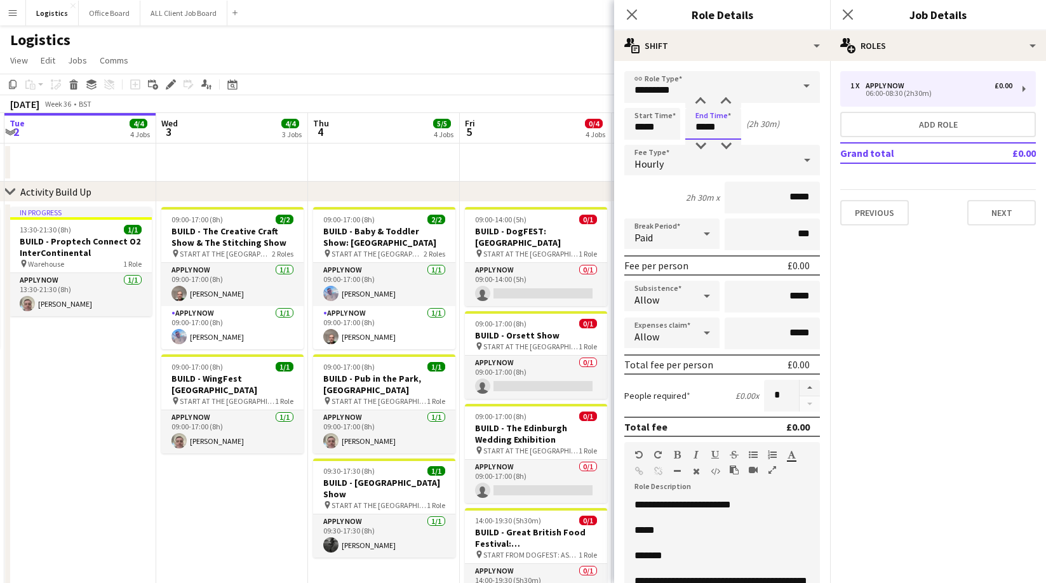
drag, startPoint x: 728, startPoint y: 126, endPoint x: 725, endPoint y: 136, distance: 10.6
click at [728, 126] on input "*****" at bounding box center [713, 124] width 56 height 32
click at [728, 143] on div at bounding box center [725, 146] width 25 height 13
type input "*****"
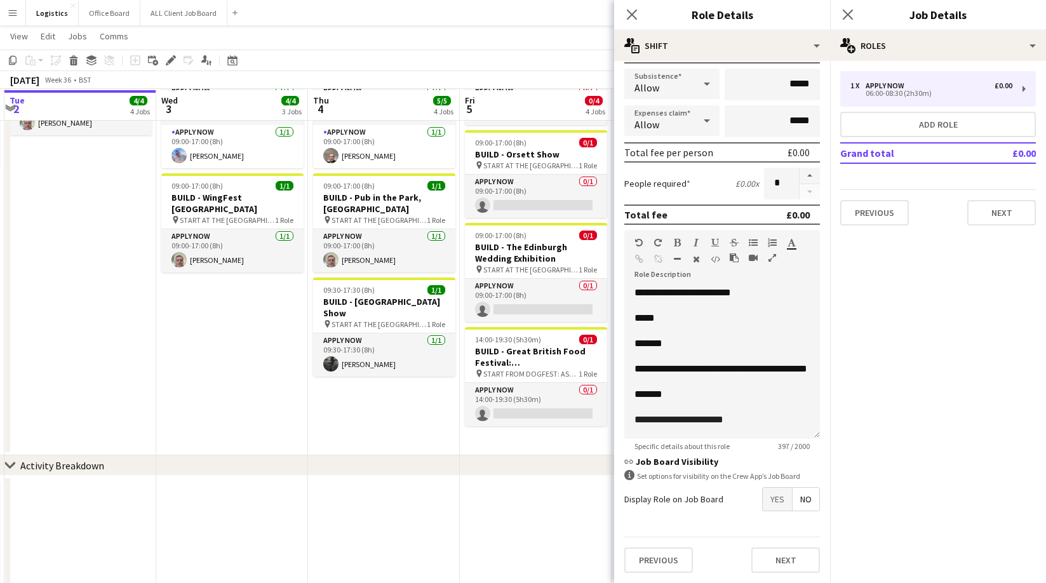
scroll to position [181, 0]
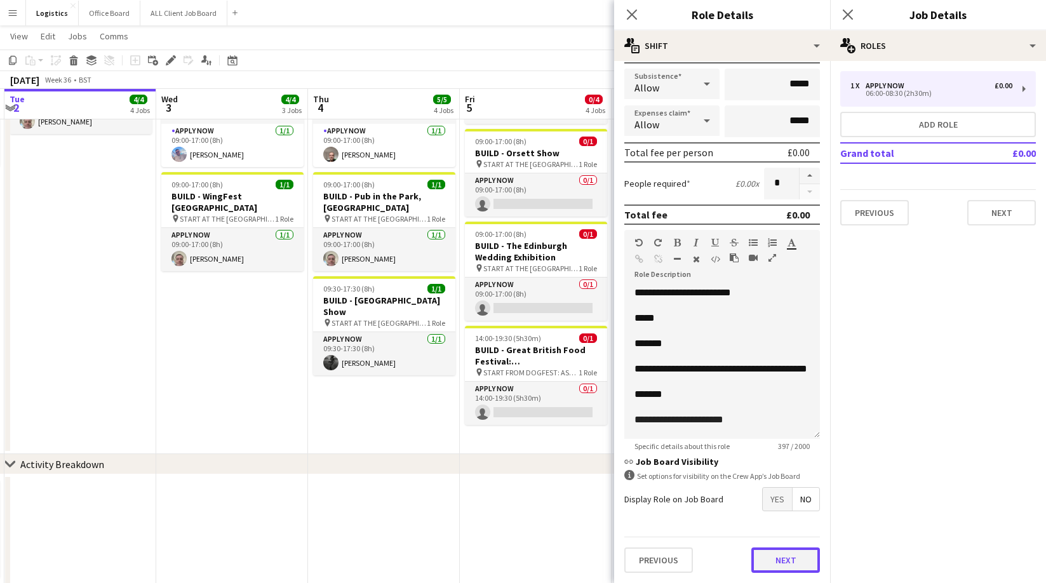
click at [788, 557] on button "Next" at bounding box center [785, 559] width 69 height 25
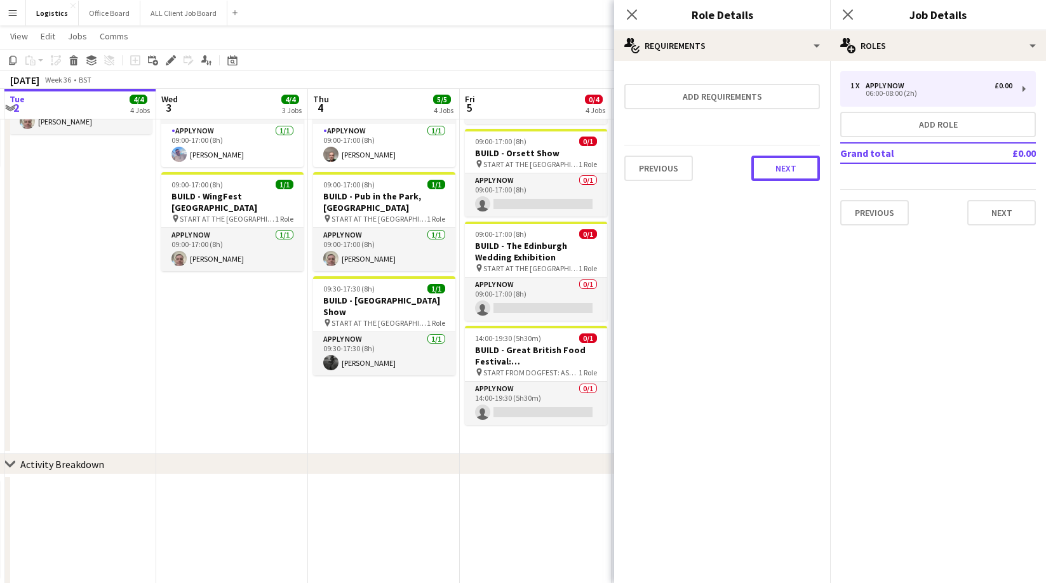
click at [787, 166] on button "Next" at bounding box center [785, 168] width 69 height 25
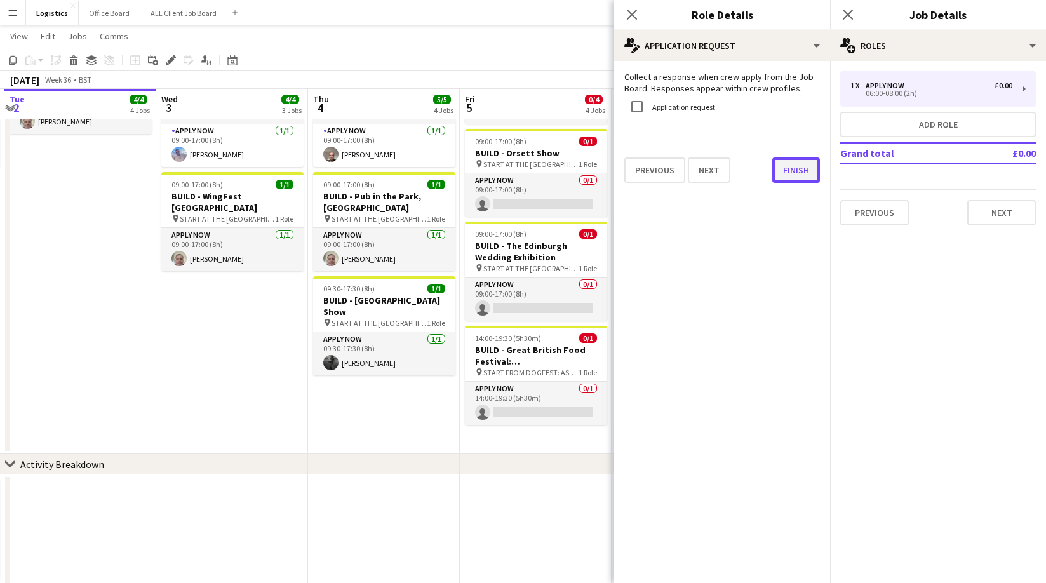
click at [794, 173] on button "Finish" at bounding box center [796, 169] width 48 height 25
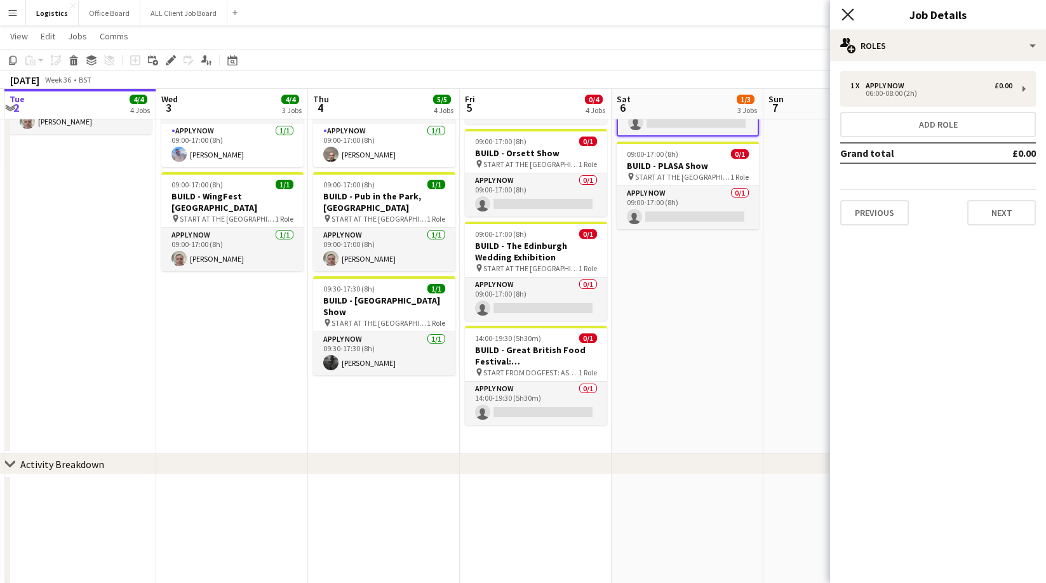
click at [851, 16] on icon "Close pop-in" at bounding box center [847, 14] width 12 height 12
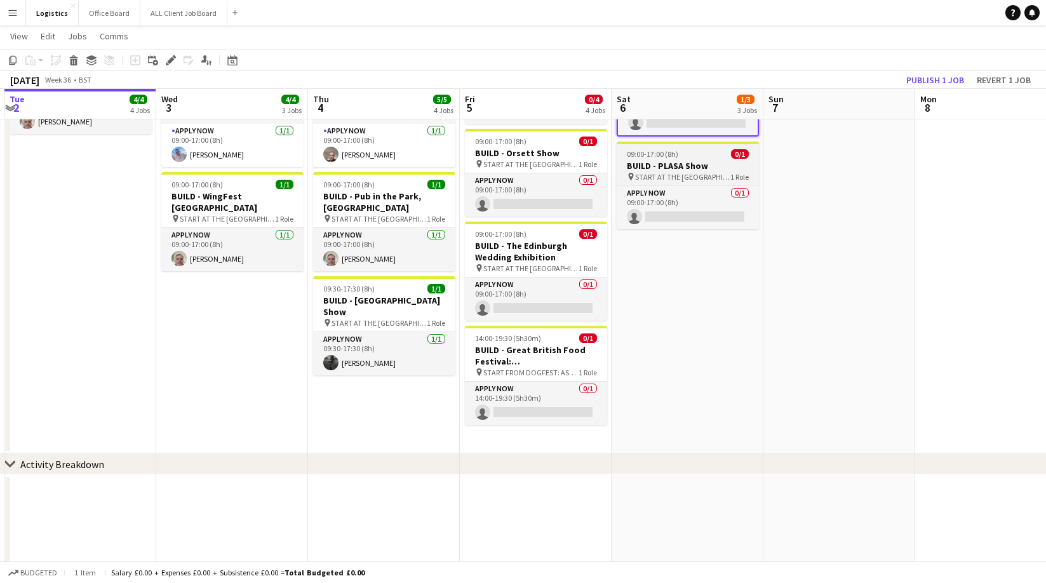
click at [679, 149] on div "09:00-17:00 (8h) 0/1" at bounding box center [688, 154] width 142 height 10
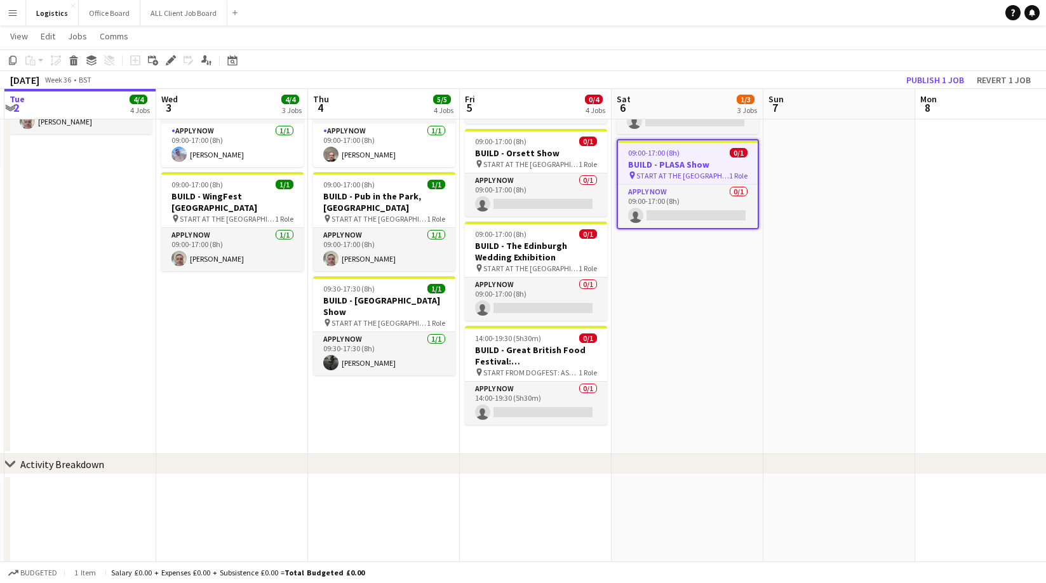
drag, startPoint x: 171, startPoint y: 62, endPoint x: 228, endPoint y: 70, distance: 57.1
click at [171, 62] on icon at bounding box center [170, 60] width 7 height 7
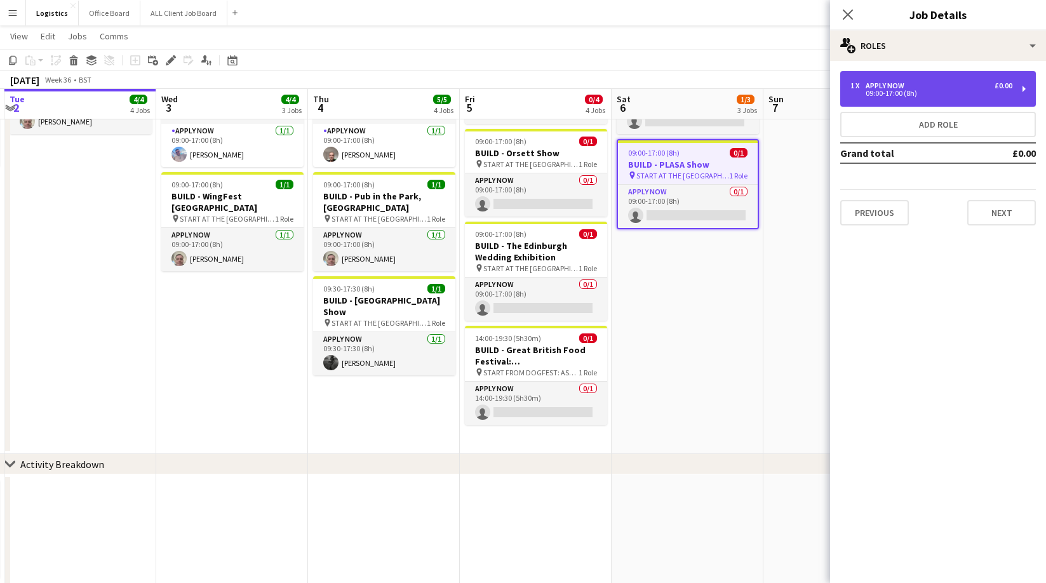
click at [886, 93] on div "09:00-17:00 (8h)" at bounding box center [931, 93] width 162 height 6
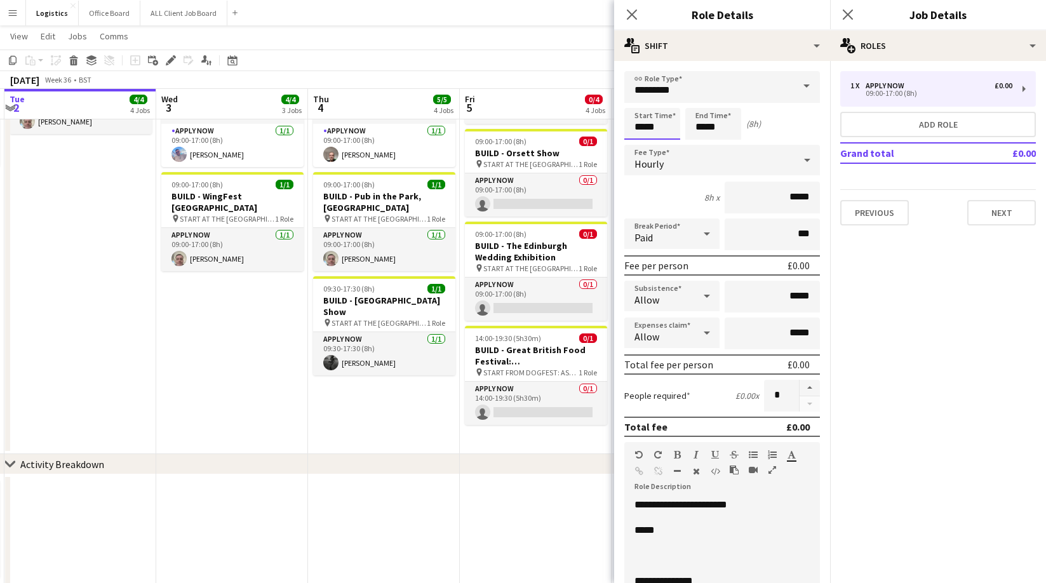
drag, startPoint x: 632, startPoint y: 126, endPoint x: 637, endPoint y: 117, distance: 10.8
click at [632, 126] on input "*****" at bounding box center [652, 124] width 56 height 32
type input "*****"
click at [637, 150] on div at bounding box center [639, 146] width 25 height 13
click at [726, 123] on input "*****" at bounding box center [713, 124] width 56 height 32
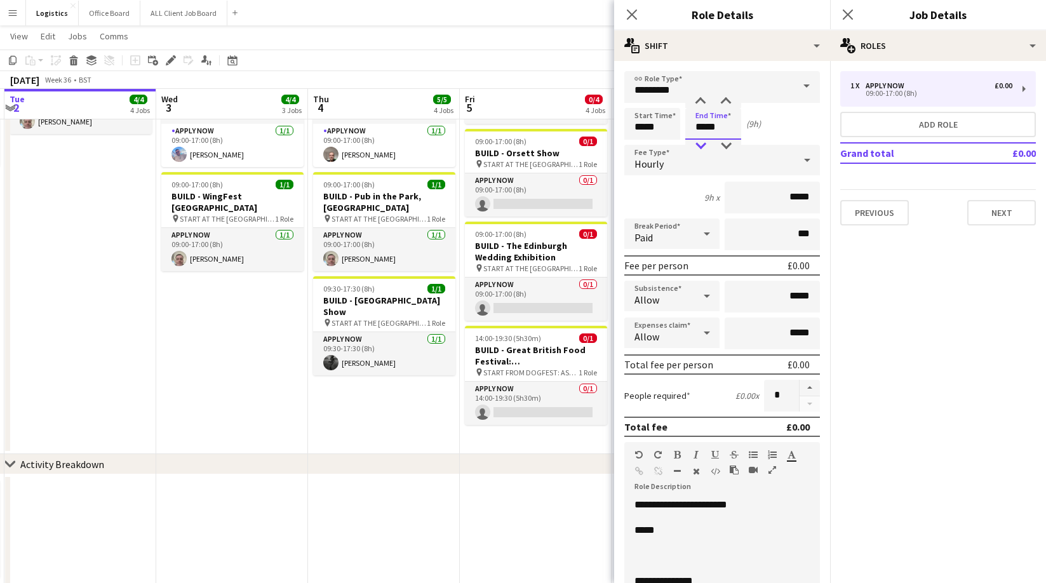
click at [698, 143] on div at bounding box center [700, 146] width 25 height 13
click at [700, 144] on div at bounding box center [700, 146] width 25 height 13
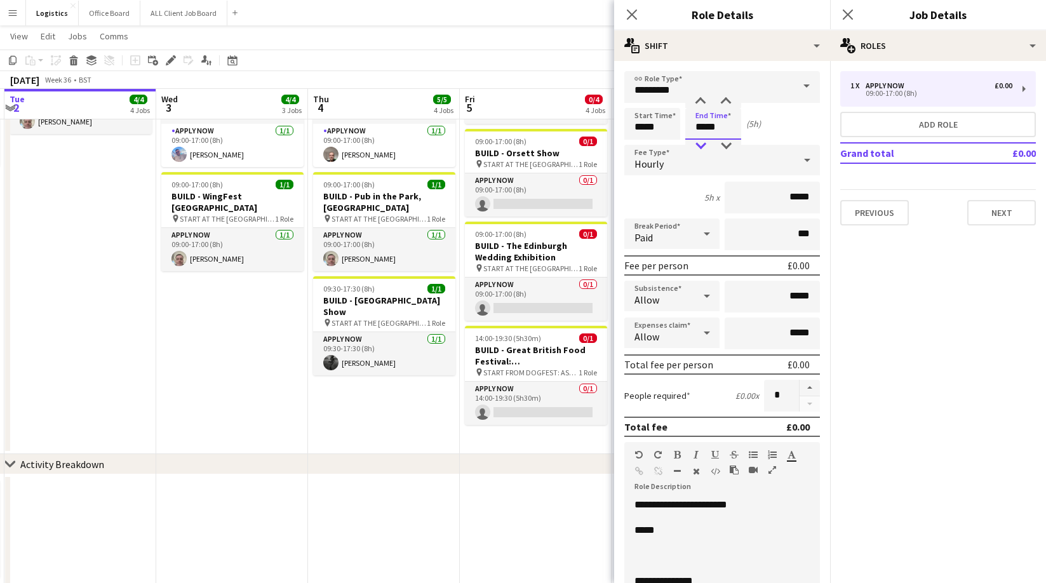
type input "*****"
drag, startPoint x: 700, startPoint y: 144, endPoint x: 735, endPoint y: 194, distance: 61.1
click at [701, 144] on div at bounding box center [700, 146] width 25 height 13
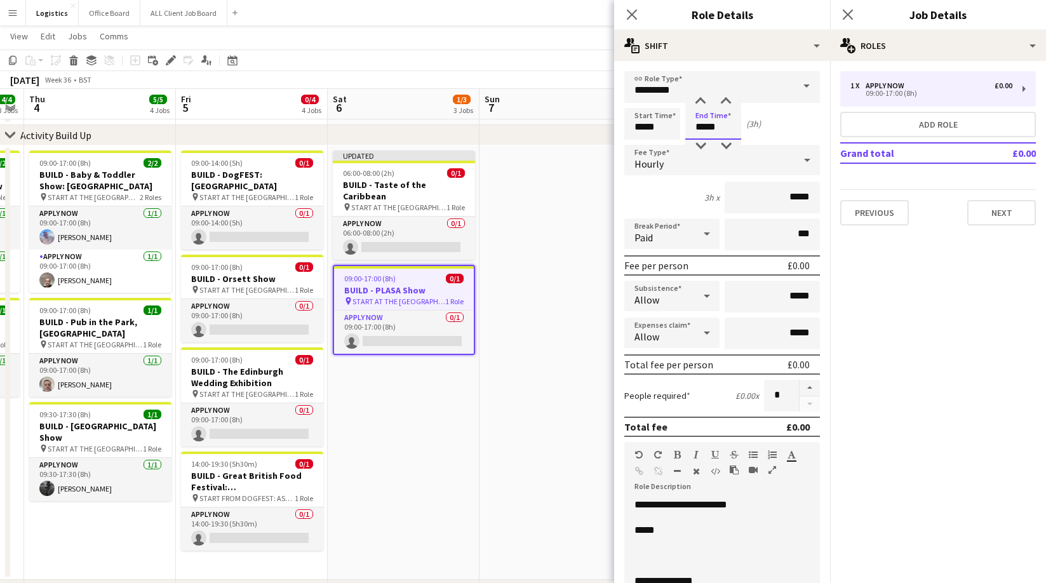
scroll to position [56, 0]
drag, startPoint x: 768, startPoint y: 505, endPoint x: 712, endPoint y: 507, distance: 55.9
click at [711, 507] on p "**********" at bounding box center [721, 504] width 175 height 13
click at [646, 562] on p at bounding box center [721, 555] width 175 height 13
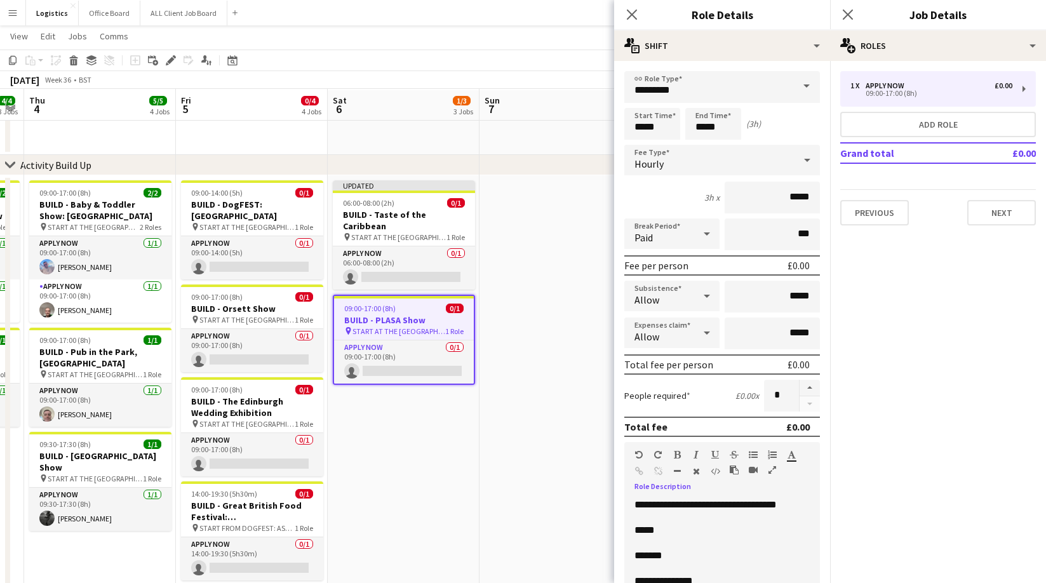
scroll to position [24, 0]
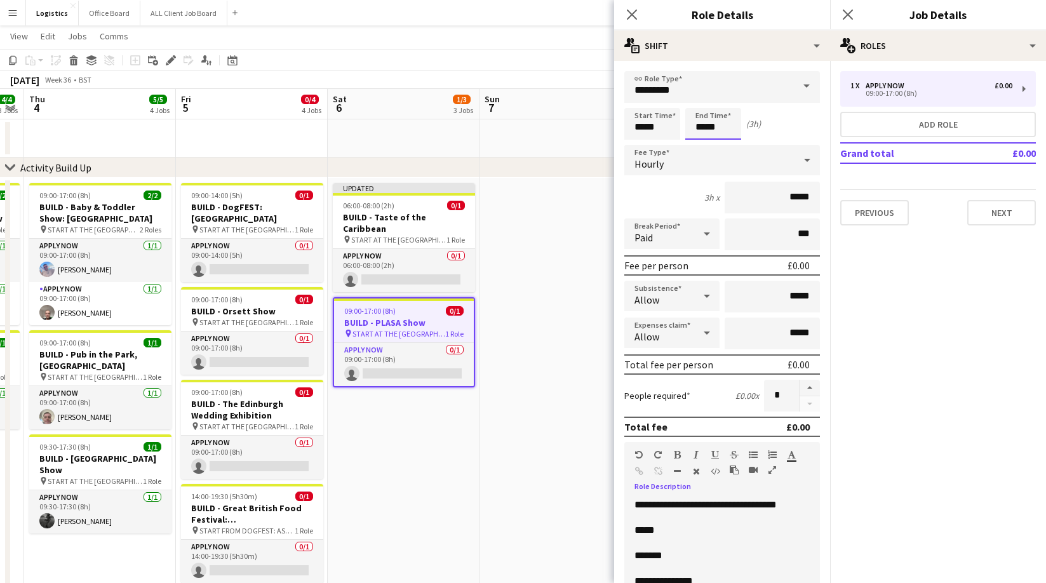
click at [721, 126] on input "*****" at bounding box center [713, 124] width 56 height 32
click at [702, 142] on div at bounding box center [700, 146] width 25 height 13
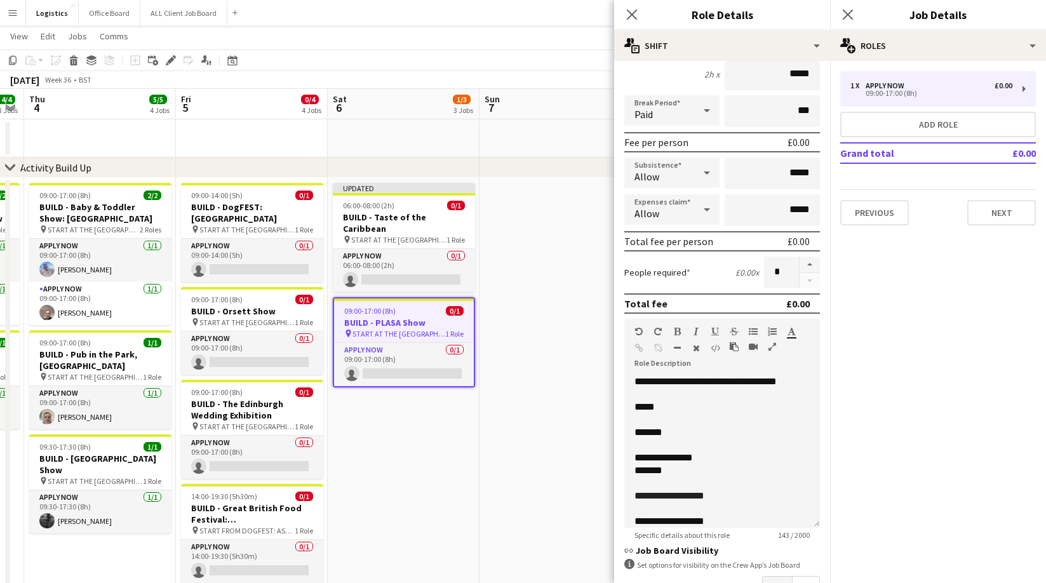
scroll to position [0, 0]
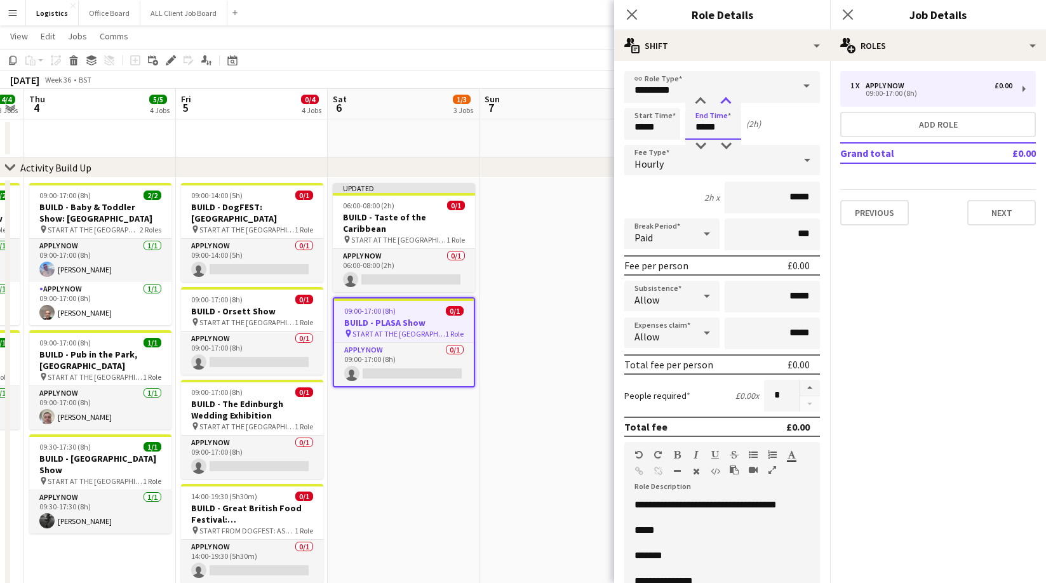
click at [726, 99] on div at bounding box center [725, 101] width 25 height 13
click at [725, 99] on div at bounding box center [725, 101] width 25 height 13
click at [699, 100] on div at bounding box center [700, 101] width 25 height 13
drag, startPoint x: 697, startPoint y: 99, endPoint x: 721, endPoint y: 99, distance: 24.1
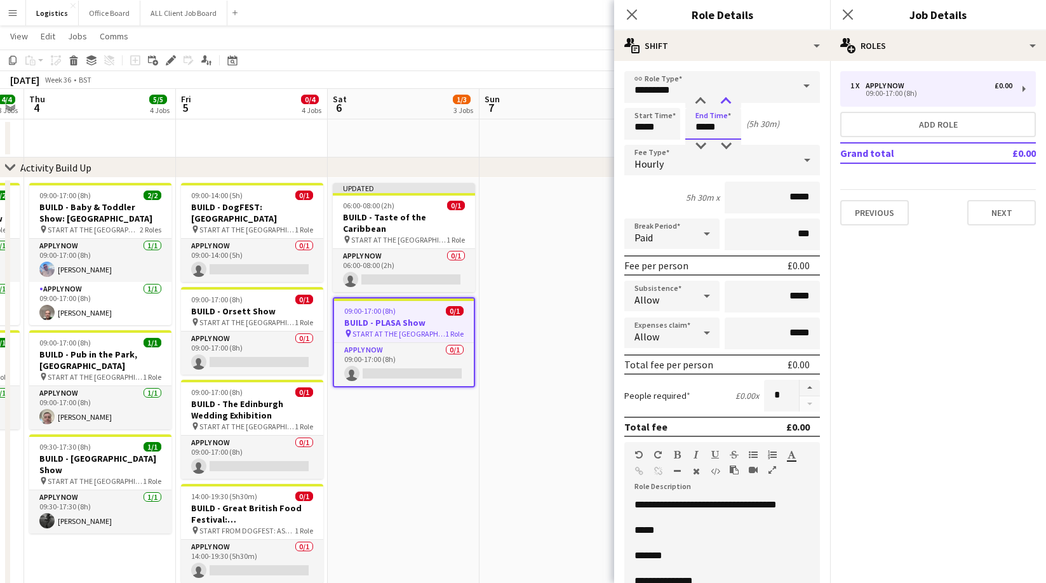
click at [697, 99] on div at bounding box center [700, 101] width 25 height 13
click at [727, 100] on div at bounding box center [725, 101] width 25 height 13
type input "*****"
click at [726, 100] on div at bounding box center [725, 101] width 25 height 13
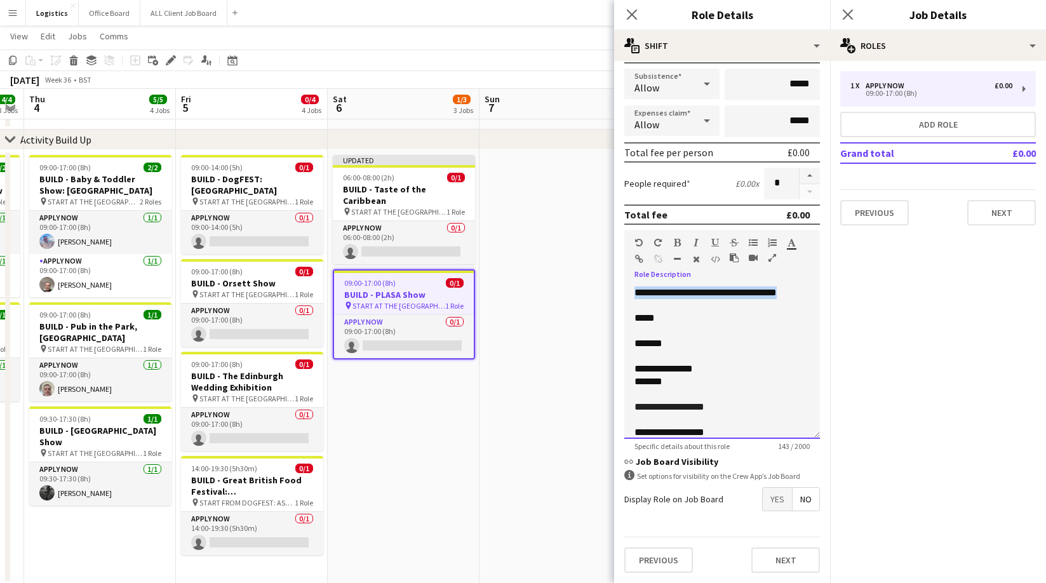
drag, startPoint x: 691, startPoint y: 303, endPoint x: 646, endPoint y: 294, distance: 45.9
click at [634, 294] on div "**********" at bounding box center [722, 362] width 196 height 152
copy span "**********"
click at [1001, 213] on button "Next" at bounding box center [1001, 212] width 69 height 25
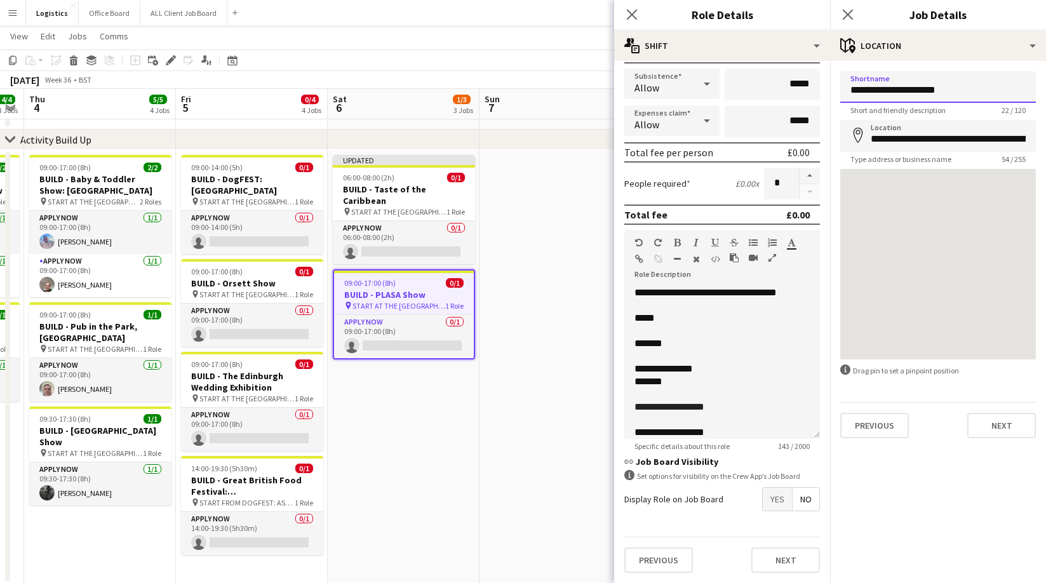
drag, startPoint x: 977, startPoint y: 86, endPoint x: 812, endPoint y: 95, distance: 164.7
click at [811, 95] on input "*****" at bounding box center [771, 85] width 95 height 32
drag, startPoint x: 970, startPoint y: 87, endPoint x: 839, endPoint y: 88, distance: 130.8
click at [840, 88] on input "**********" at bounding box center [938, 87] width 196 height 32
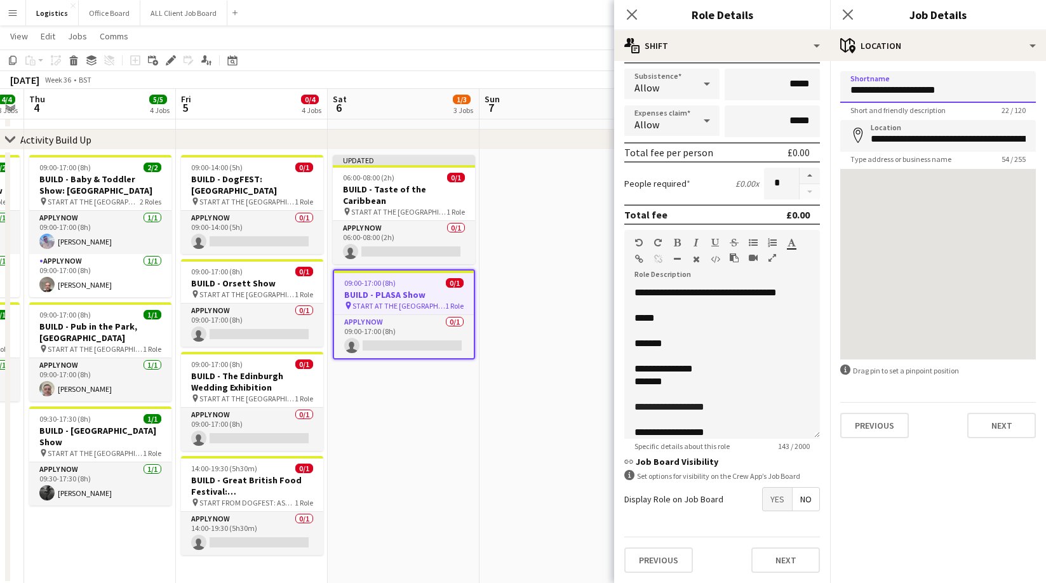
paste input "**********"
type input "**********"
click at [866, 140] on input "**********" at bounding box center [938, 136] width 196 height 32
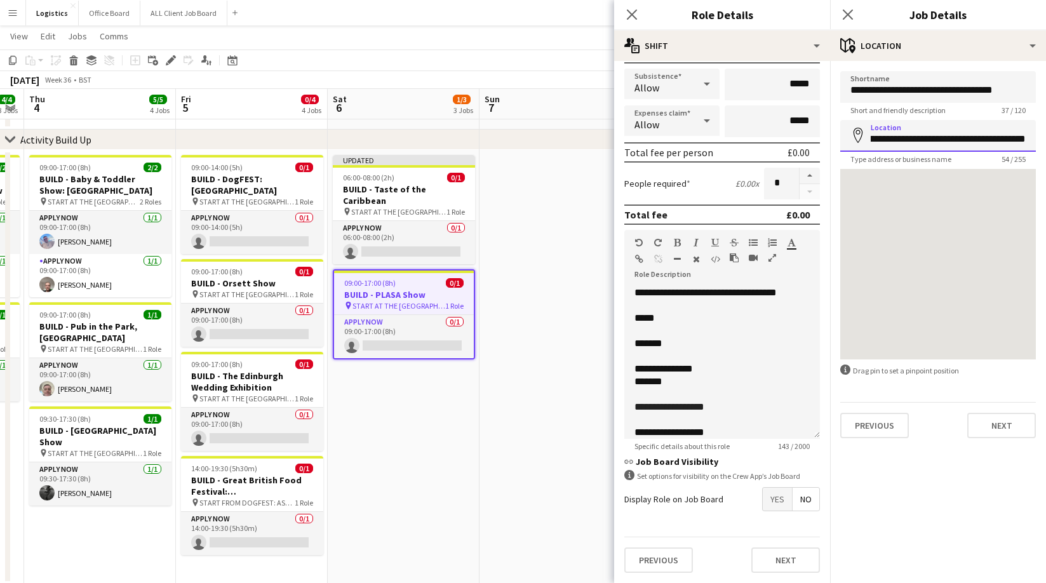
drag, startPoint x: 869, startPoint y: 140, endPoint x: 1045, endPoint y: 142, distance: 176.5
click at [1045, 141] on form "**********" at bounding box center [938, 254] width 216 height 367
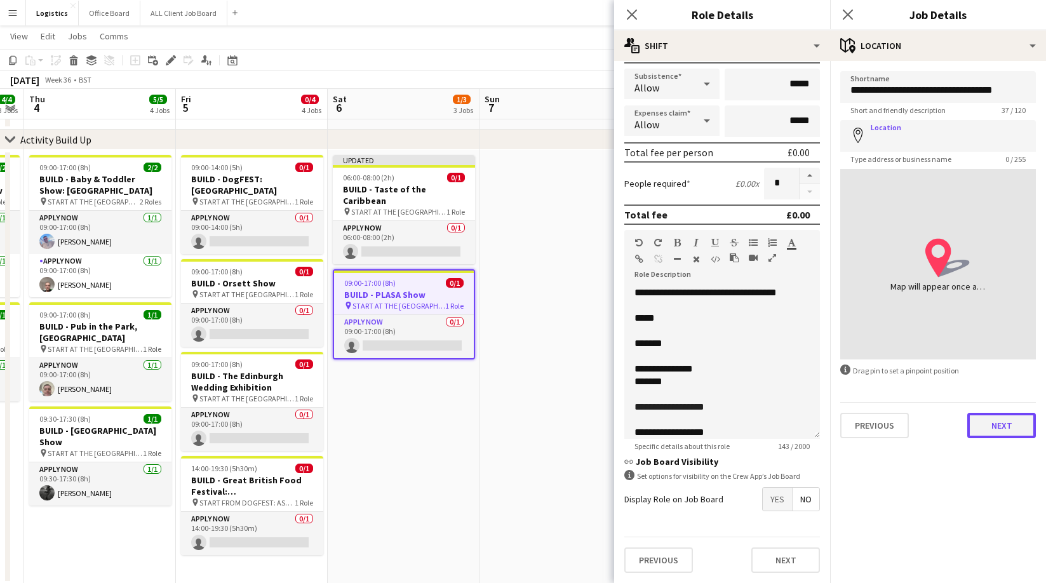
click at [1006, 422] on button "Next" at bounding box center [1001, 425] width 69 height 25
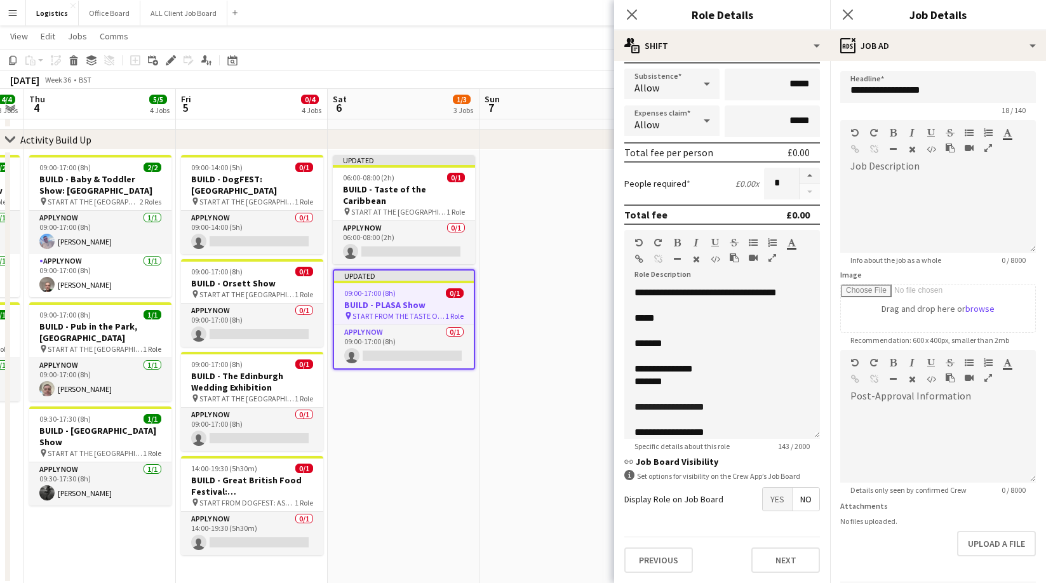
scroll to position [44, 0]
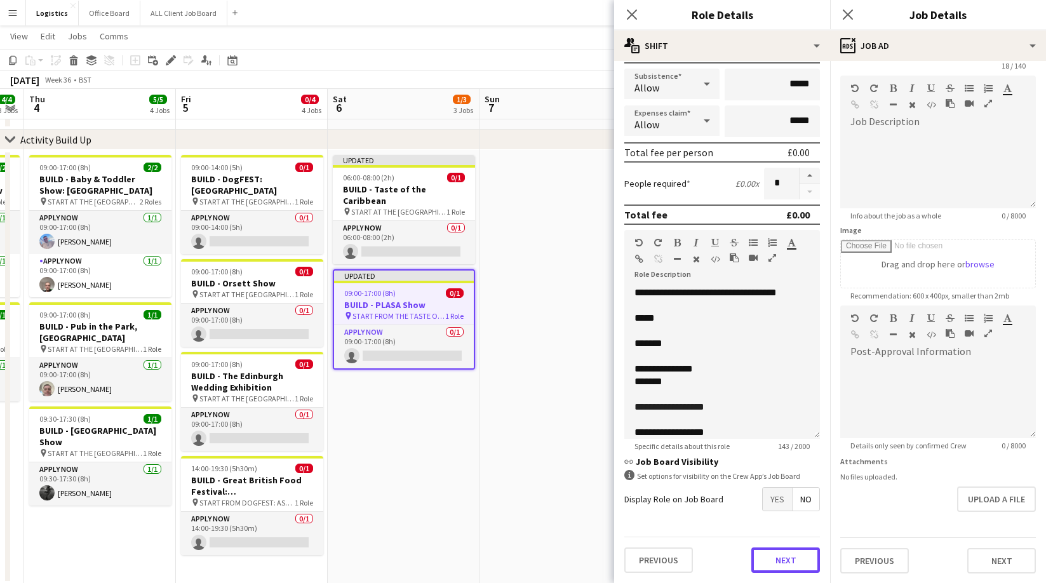
click at [770, 563] on button "Next" at bounding box center [785, 559] width 69 height 25
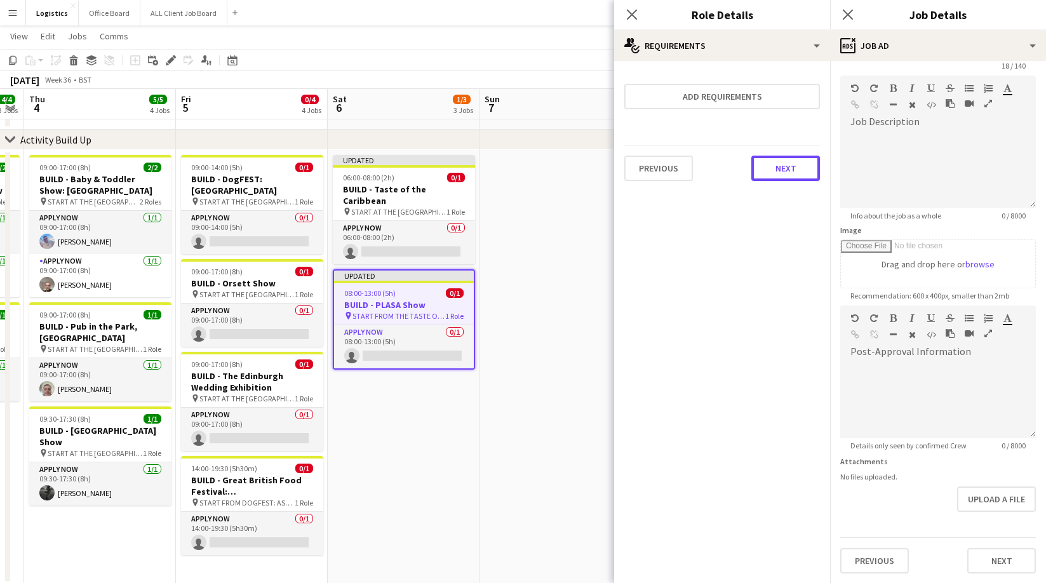
click at [780, 170] on button "Next" at bounding box center [785, 168] width 69 height 25
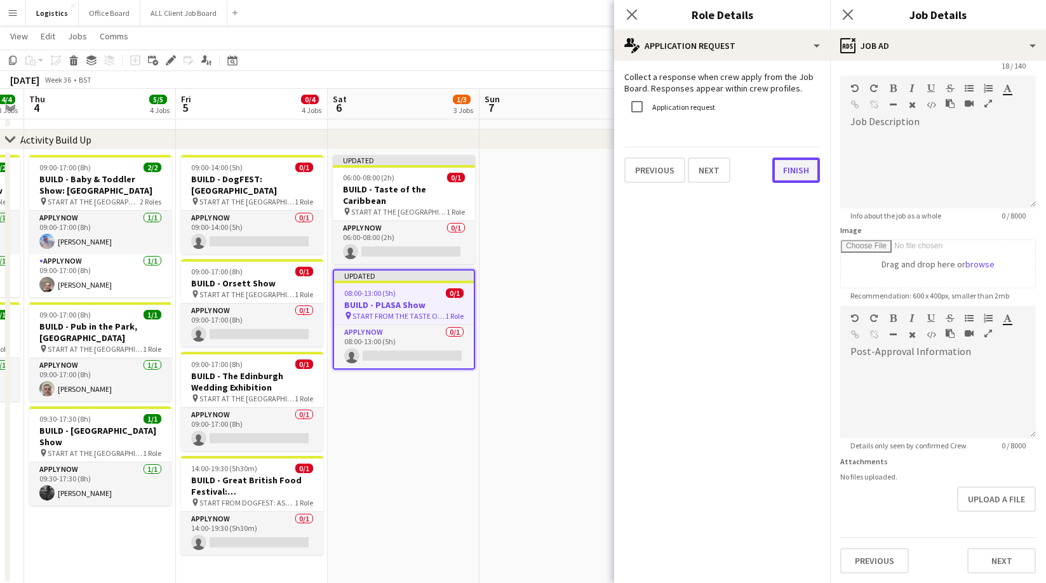
click at [788, 177] on button "Finish" at bounding box center [796, 169] width 48 height 25
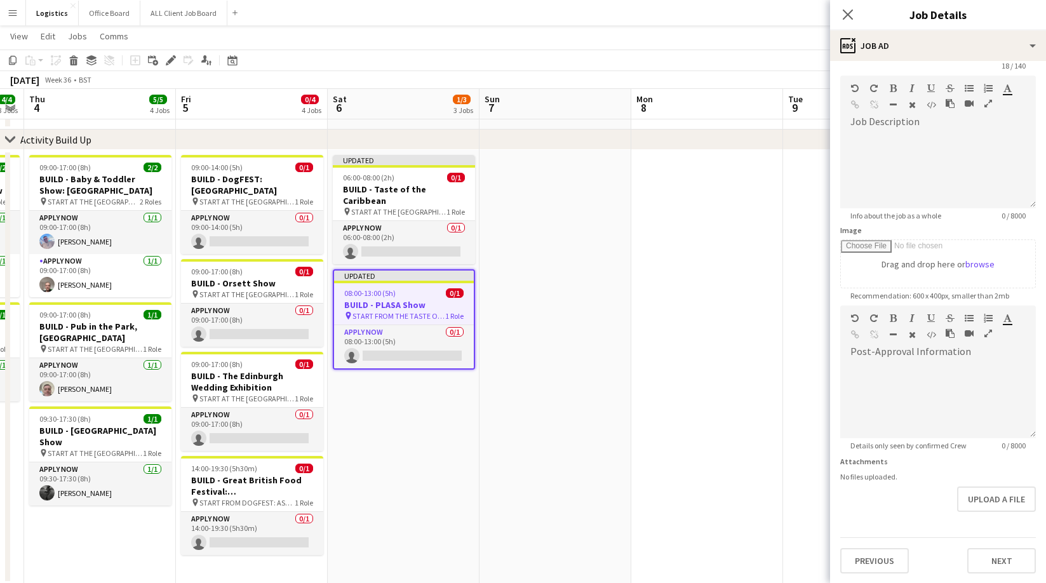
drag, startPoint x: 850, startPoint y: 13, endPoint x: 907, endPoint y: 83, distance: 90.2
click at [851, 13] on icon "Close pop-in" at bounding box center [848, 15] width 10 height 10
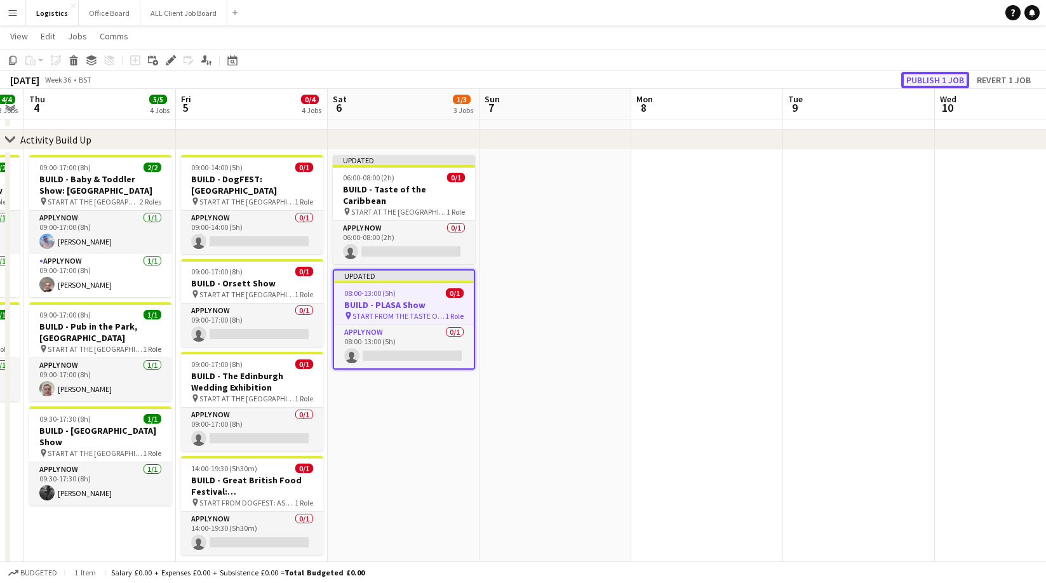
click at [933, 79] on button "Publish 1 job" at bounding box center [935, 80] width 68 height 17
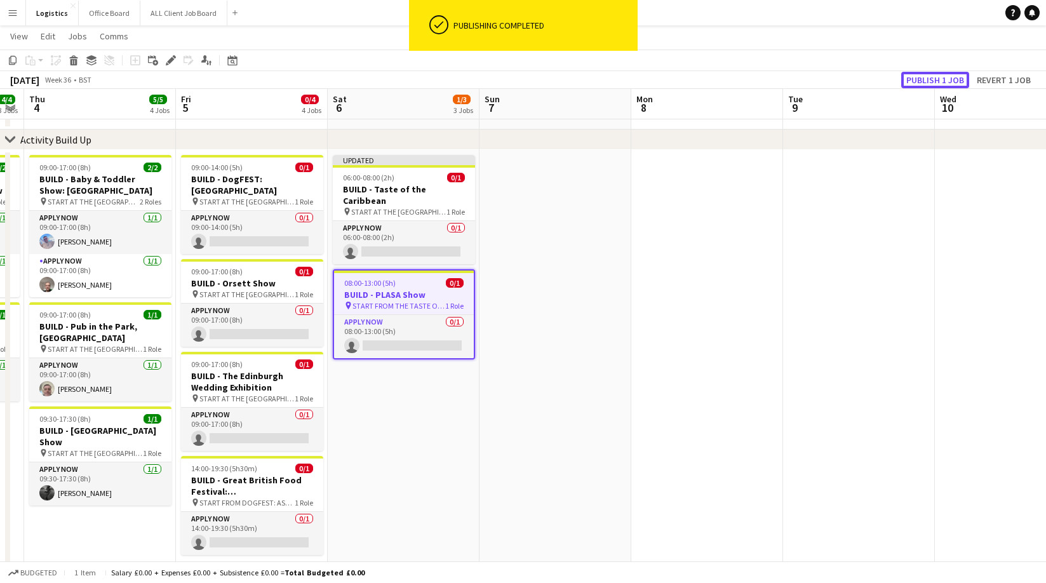
click at [932, 79] on button "Publish 1 job" at bounding box center [935, 80] width 68 height 17
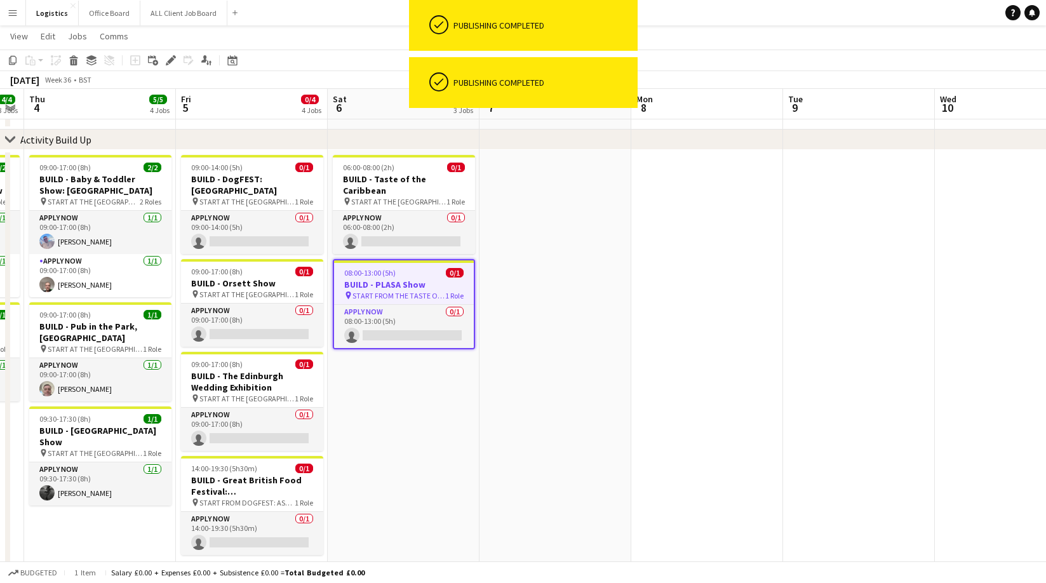
click at [394, 369] on app-date-cell "06:00-08:00 (2h) 0/1 BUILD - Taste of the Caribbean pin START AT THE WAREHOUSE …" at bounding box center [404, 367] width 152 height 434
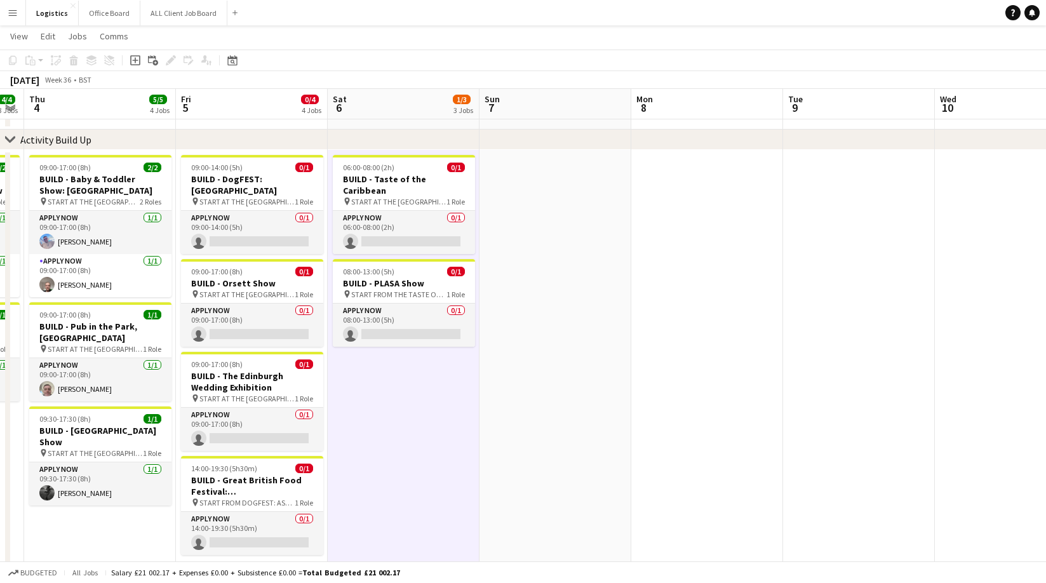
scroll to position [54, 0]
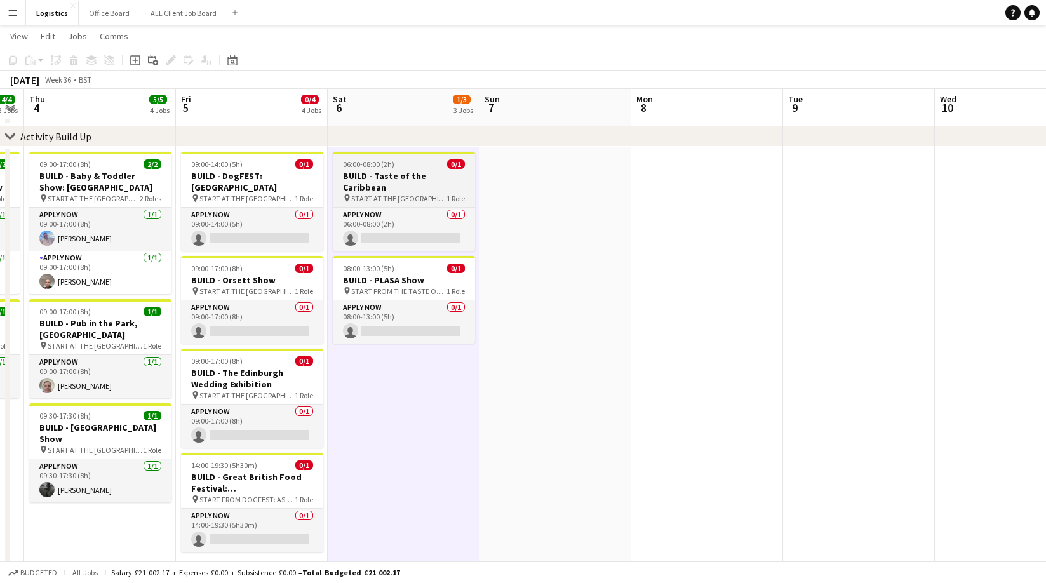
click at [387, 178] on h3 "BUILD - Taste of the Caribbean" at bounding box center [404, 181] width 142 height 23
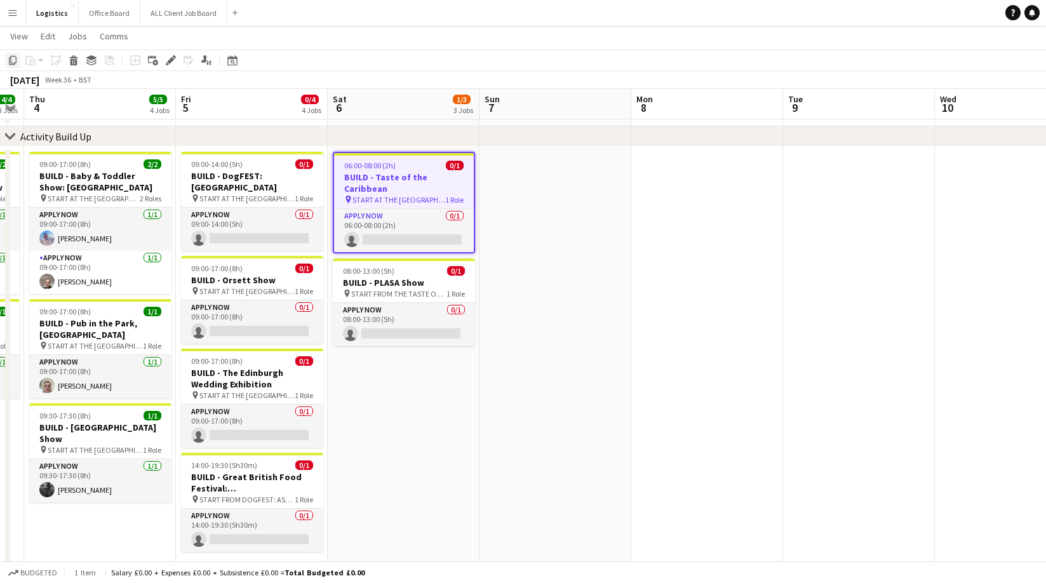
click at [13, 60] on icon "Copy" at bounding box center [13, 60] width 10 height 10
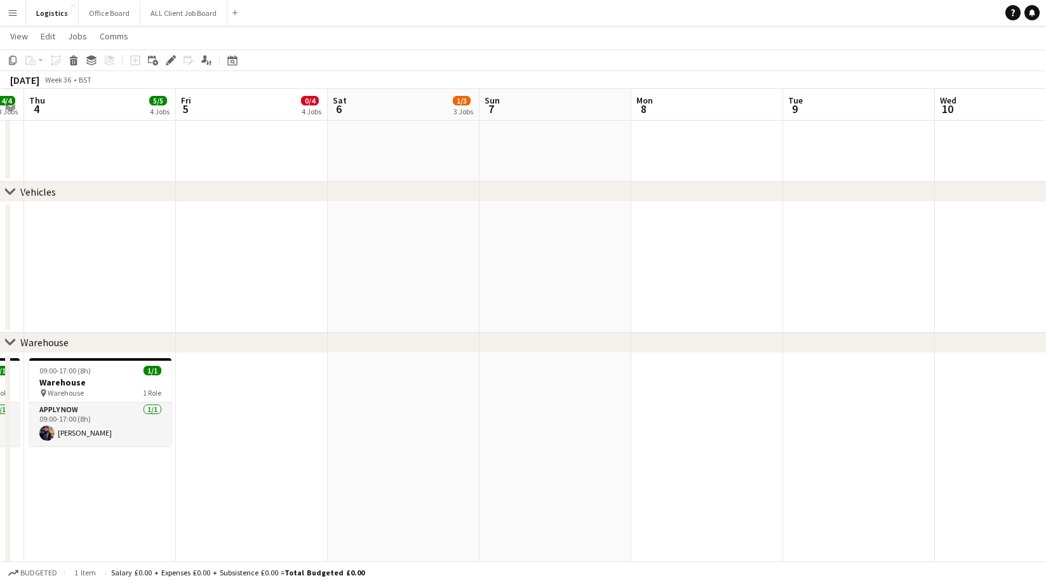
scroll to position [925, 0]
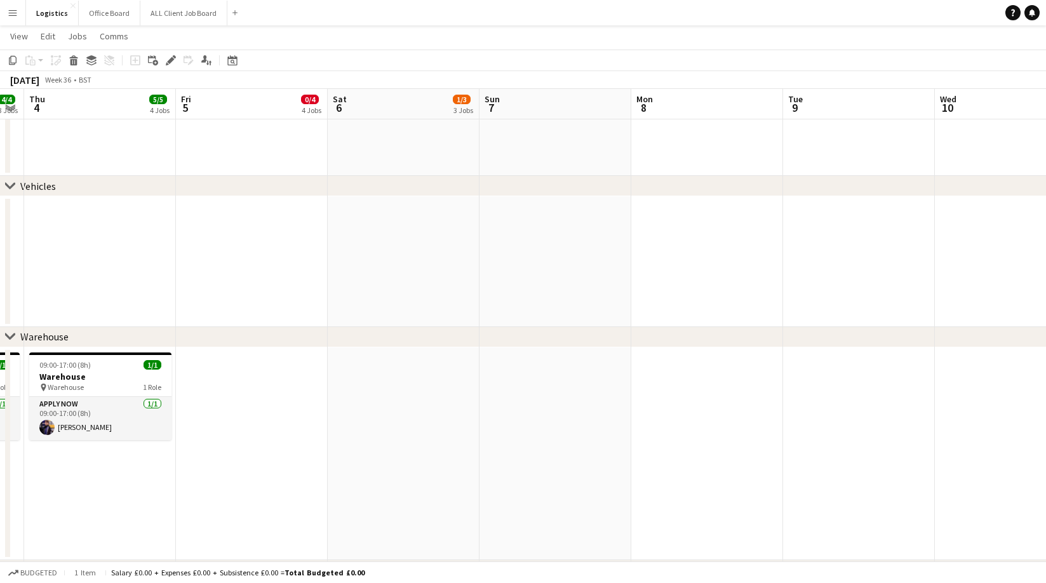
click at [215, 214] on app-date-cell at bounding box center [252, 261] width 152 height 131
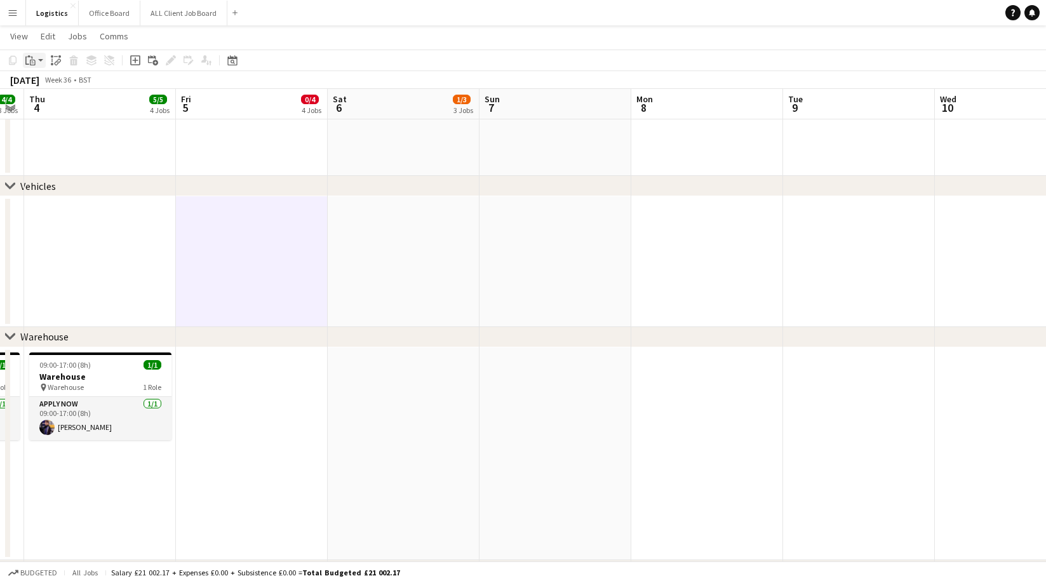
click at [31, 60] on icon at bounding box center [33, 63] width 6 height 6
click at [47, 84] on link "Paste Command V" at bounding box center [84, 84] width 100 height 11
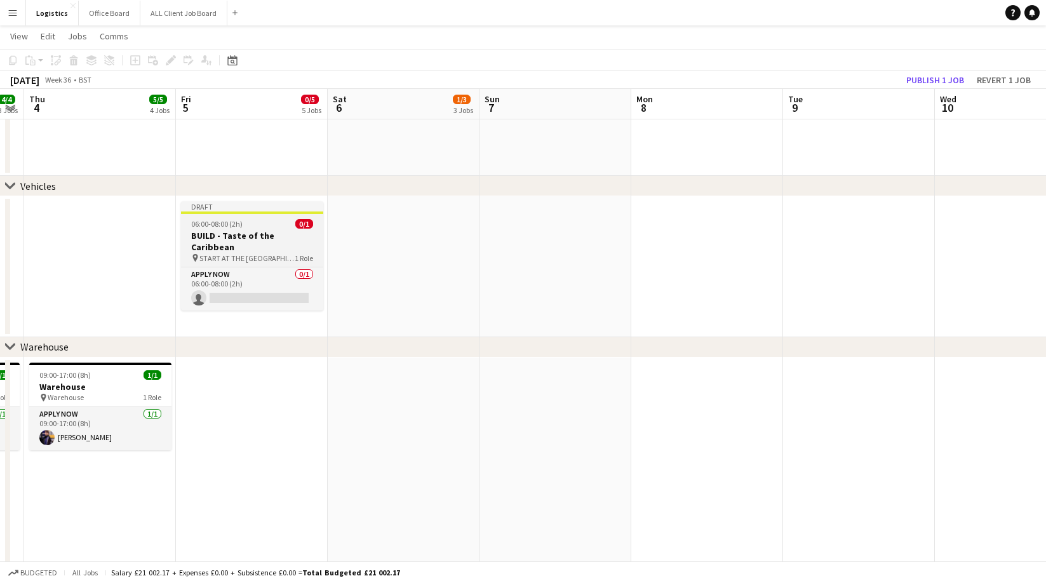
drag, startPoint x: 238, startPoint y: 228, endPoint x: 237, endPoint y: 220, distance: 7.6
click at [238, 228] on span "06:00-08:00 (2h)" at bounding box center [216, 224] width 51 height 10
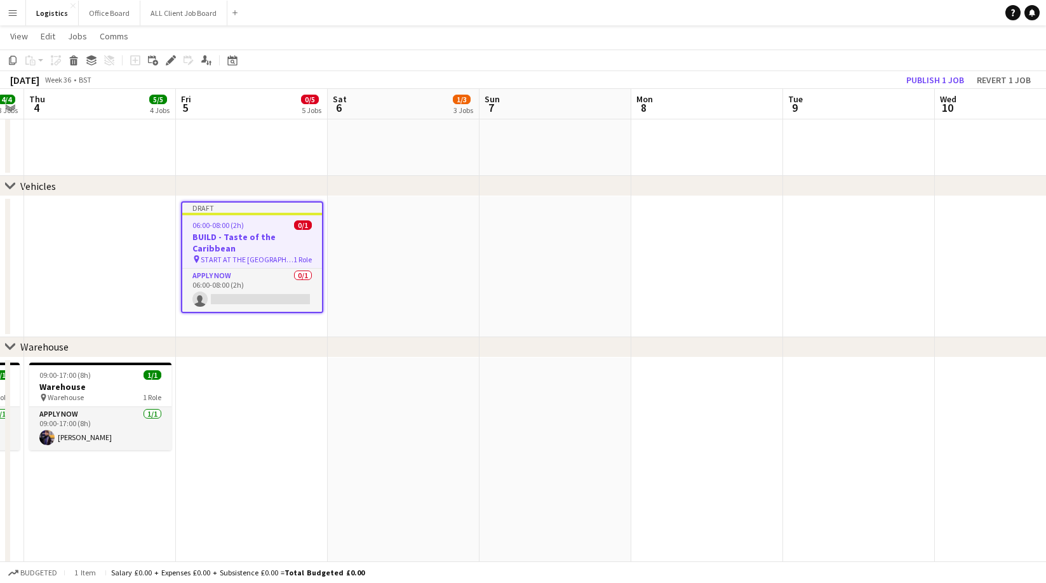
drag, startPoint x: 173, startPoint y: 60, endPoint x: 384, endPoint y: 139, distance: 225.2
click at [174, 59] on icon "Edit" at bounding box center [171, 60] width 10 height 10
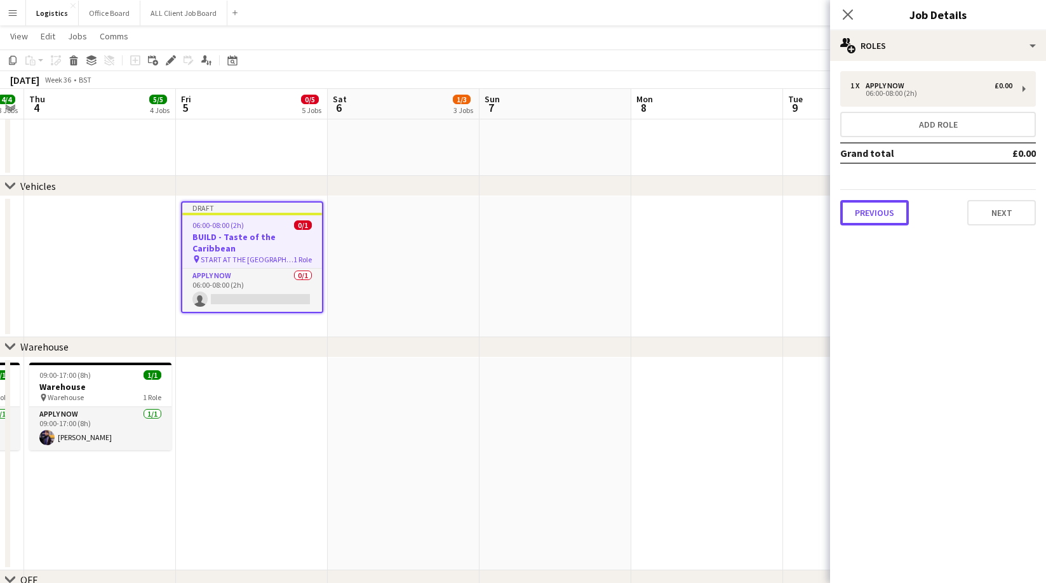
click at [870, 212] on button "Previous" at bounding box center [874, 212] width 69 height 25
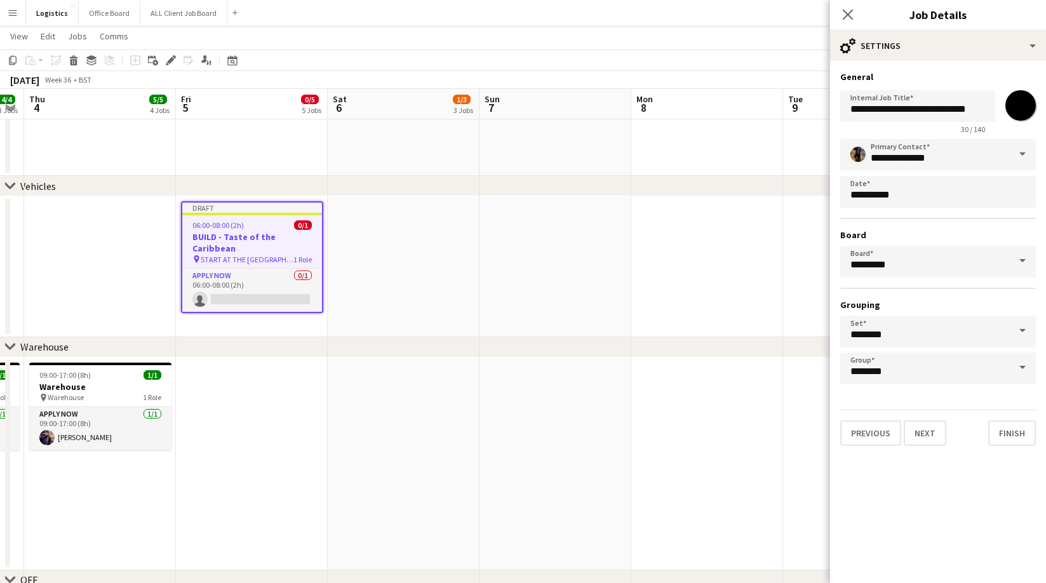
click at [1022, 101] on input "*******" at bounding box center [1020, 106] width 46 height 46
type input "*******"
click at [851, 110] on input "**********" at bounding box center [917, 106] width 155 height 32
drag, startPoint x: 883, startPoint y: 109, endPoint x: 872, endPoint y: 151, distance: 43.1
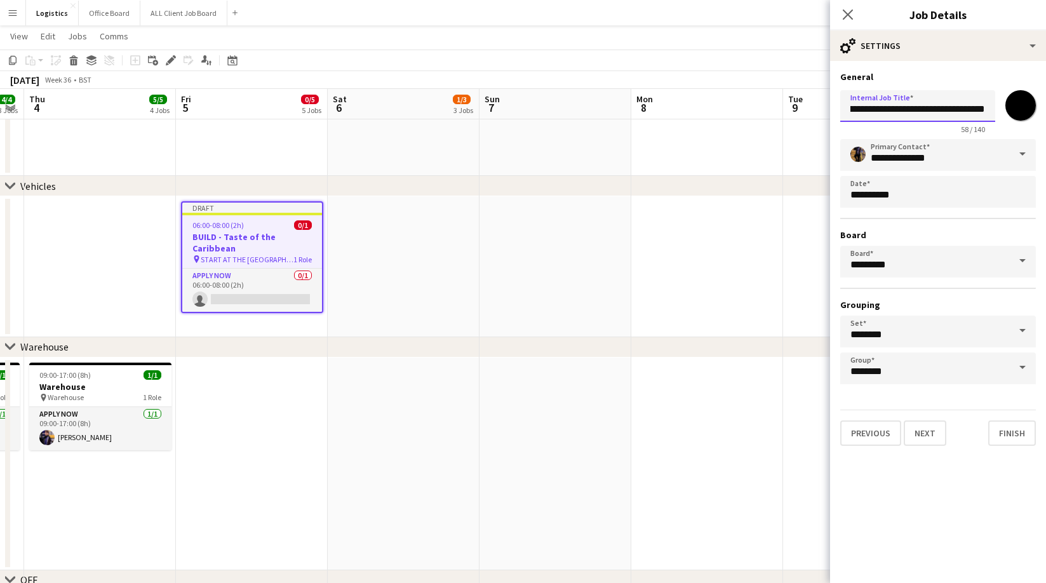
click at [881, 112] on input "**********" at bounding box center [917, 106] width 155 height 32
type input "**********"
click at [926, 435] on button "Next" at bounding box center [925, 432] width 43 height 25
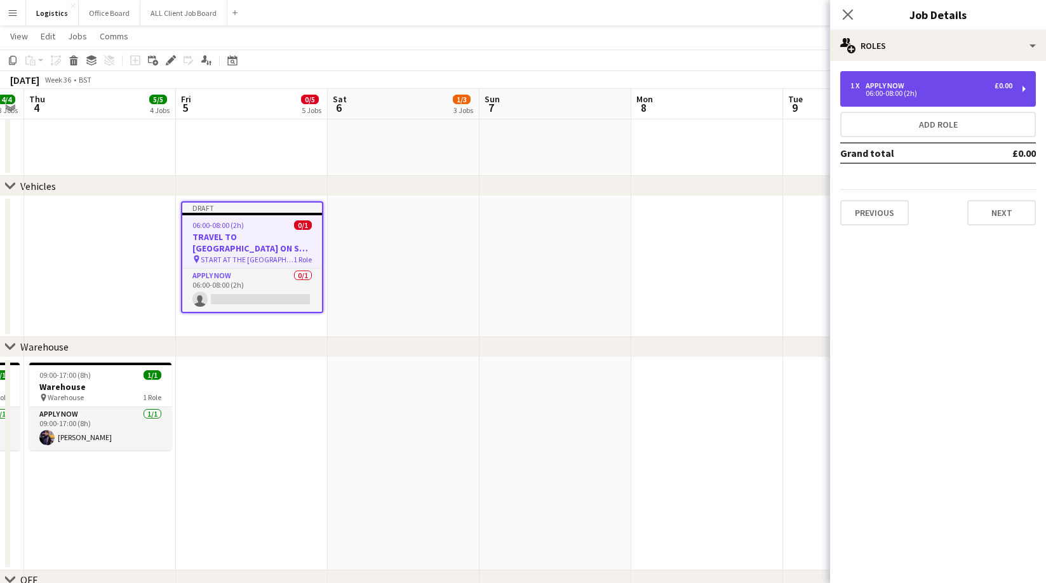
click at [881, 85] on div "APPLY NOW" at bounding box center [887, 85] width 44 height 9
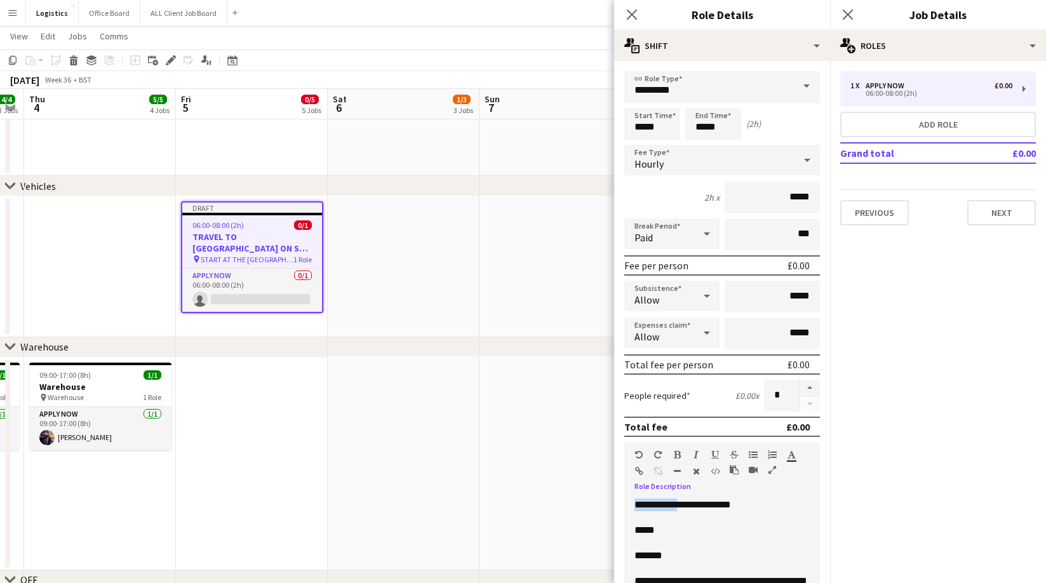
drag, startPoint x: 691, startPoint y: 503, endPoint x: 628, endPoint y: 505, distance: 63.5
click at [628, 505] on div "**********" at bounding box center [722, 574] width 196 height 152
click at [768, 504] on p "**********" at bounding box center [721, 504] width 175 height 13
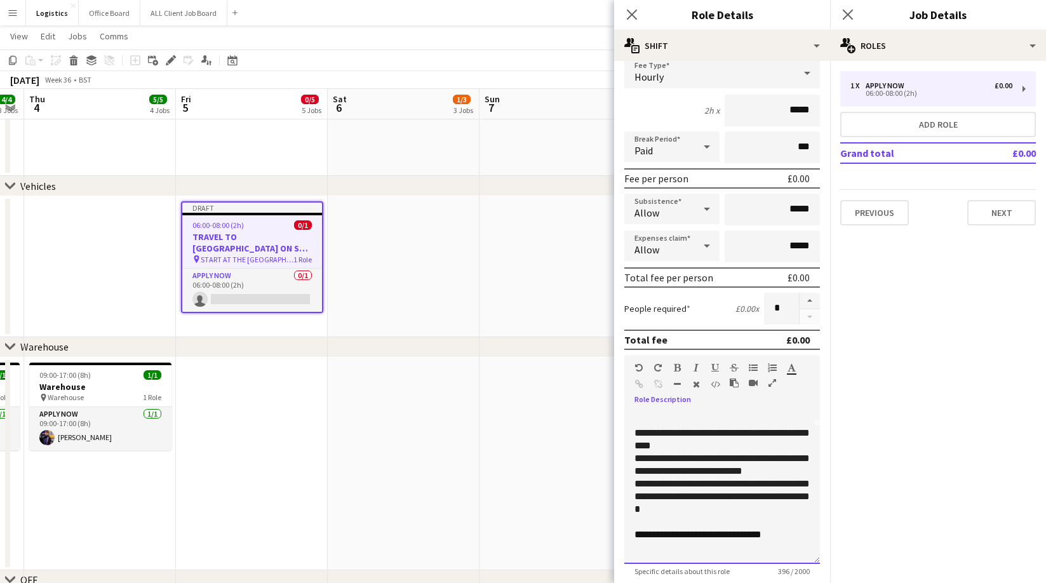
scroll to position [94, 0]
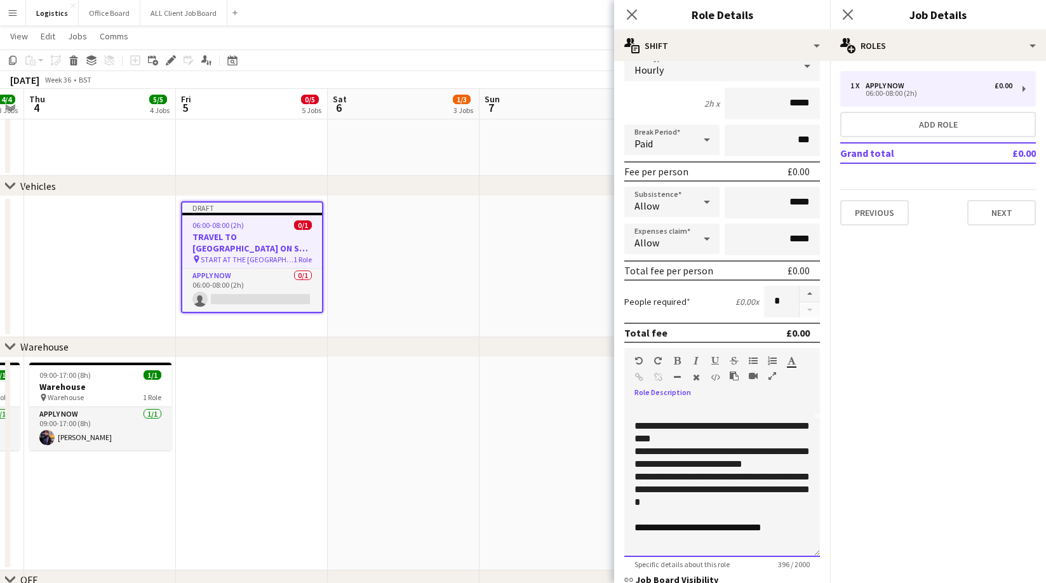
click at [798, 531] on p "**********" at bounding box center [721, 527] width 175 height 13
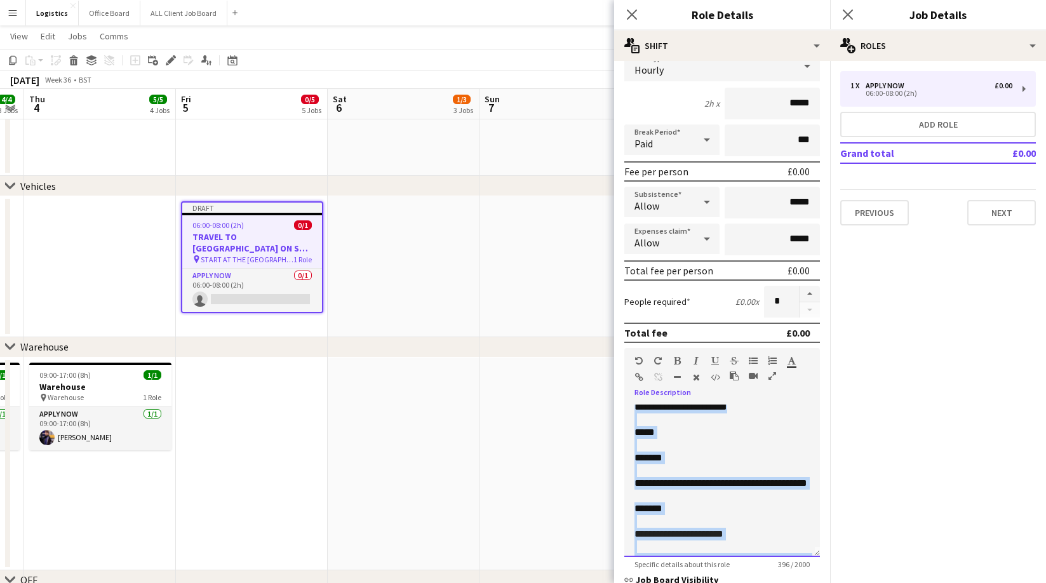
scroll to position [0, 0]
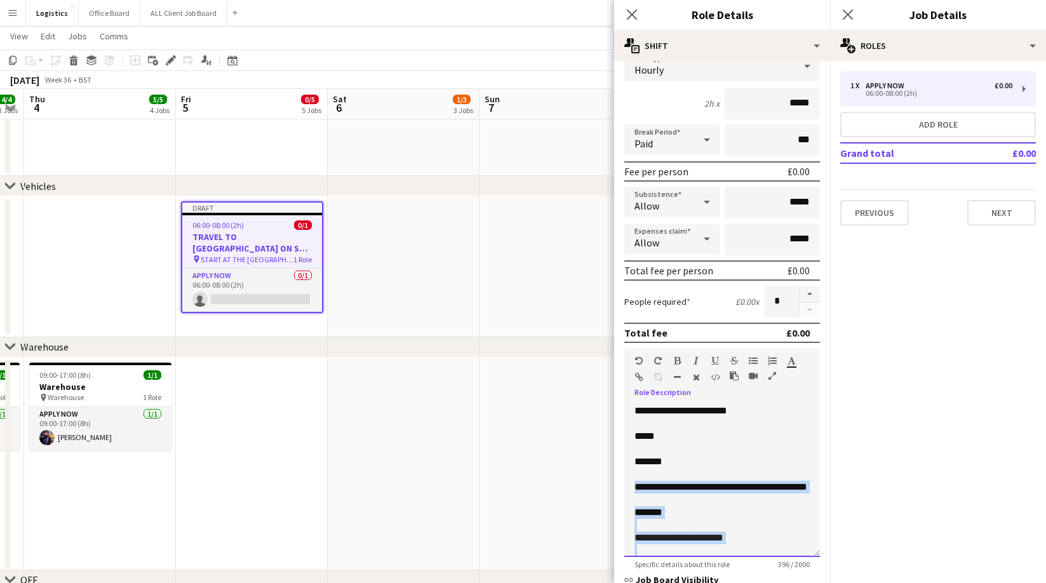
drag, startPoint x: 746, startPoint y: 528, endPoint x: 633, endPoint y: 484, distance: 121.2
click at [633, 484] on div "**********" at bounding box center [722, 480] width 196 height 152
drag, startPoint x: 669, startPoint y: 439, endPoint x: 632, endPoint y: 439, distance: 36.8
click at [632, 439] on div "**********" at bounding box center [722, 480] width 196 height 152
drag, startPoint x: 686, startPoint y: 433, endPoint x: 657, endPoint y: 464, distance: 42.7
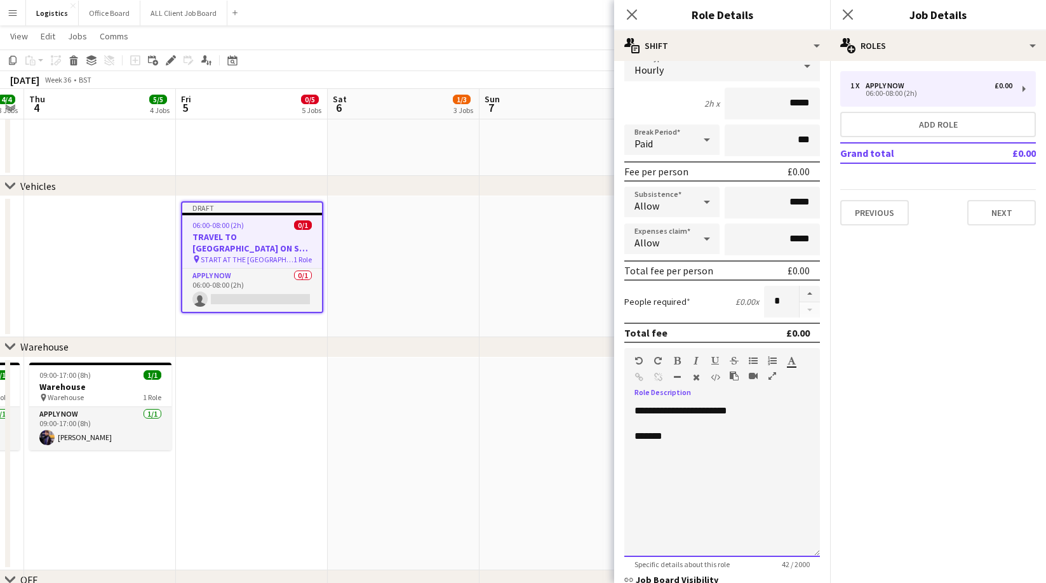
click at [686, 434] on p "*******" at bounding box center [721, 436] width 175 height 13
click at [642, 472] on div "**********" at bounding box center [722, 480] width 196 height 152
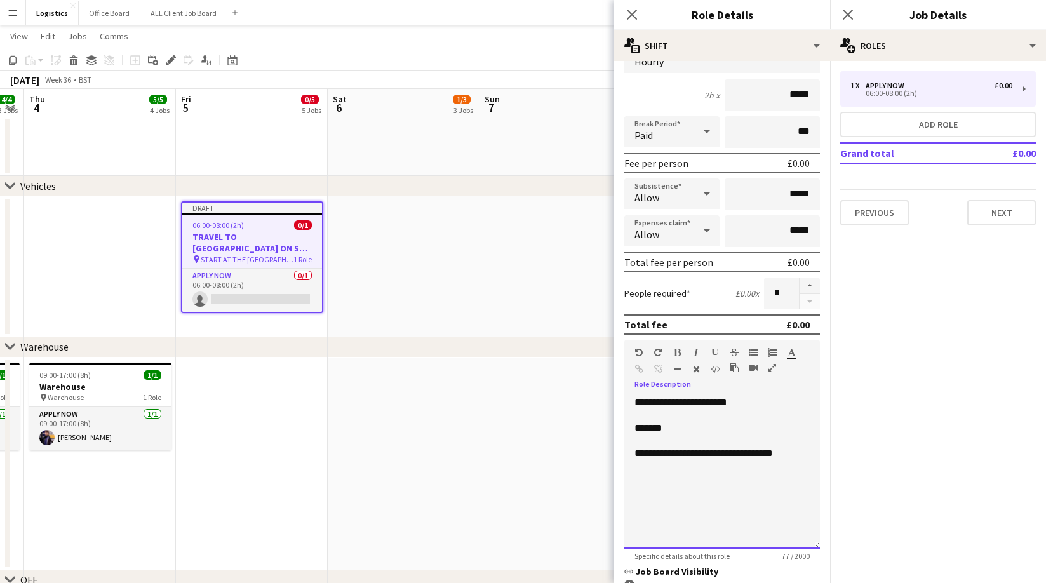
scroll to position [103, 0]
drag, startPoint x: 724, startPoint y: 403, endPoint x: 716, endPoint y: 436, distance: 34.6
click at [724, 404] on span "**********" at bounding box center [680, 401] width 93 height 10
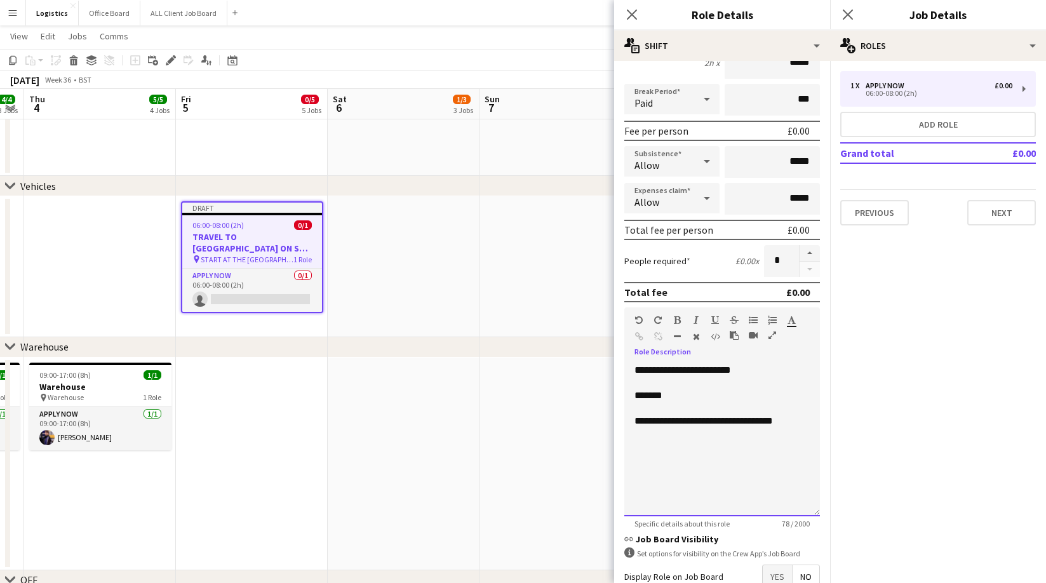
scroll to position [140, 0]
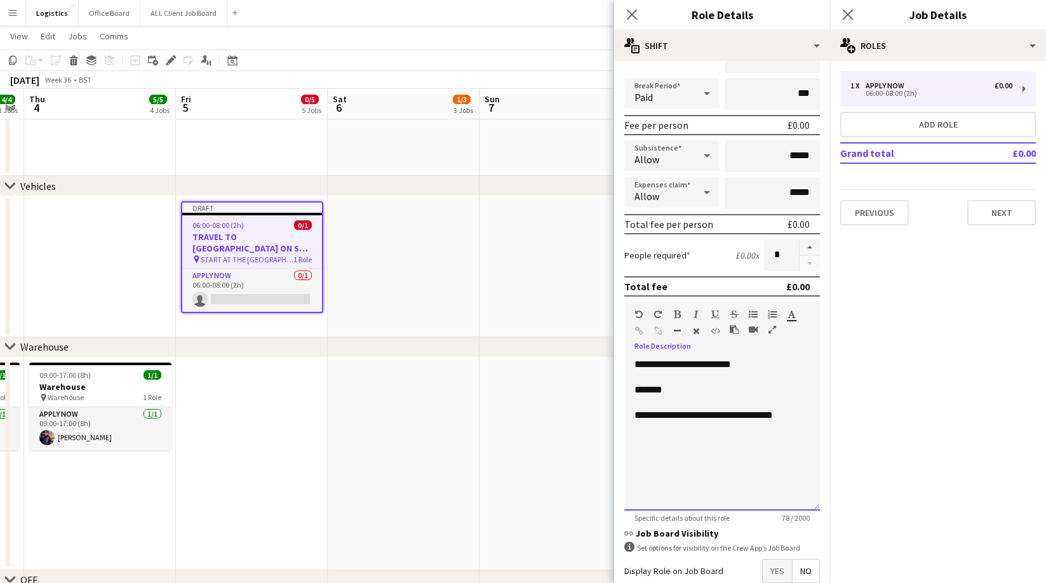
click at [664, 427] on p "**********" at bounding box center [721, 421] width 175 height 25
drag, startPoint x: 704, startPoint y: 416, endPoint x: 710, endPoint y: 480, distance: 64.4
click at [704, 419] on p "**********" at bounding box center [721, 421] width 175 height 25
click at [667, 410] on p "**********" at bounding box center [721, 421] width 175 height 25
click at [667, 427] on p "**********" at bounding box center [721, 421] width 175 height 25
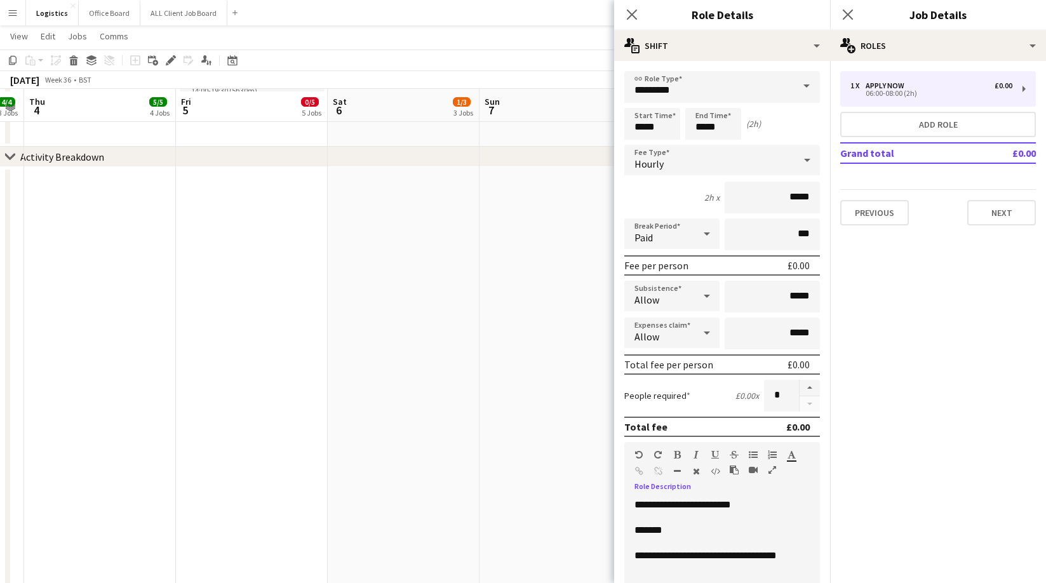
scroll to position [479, 0]
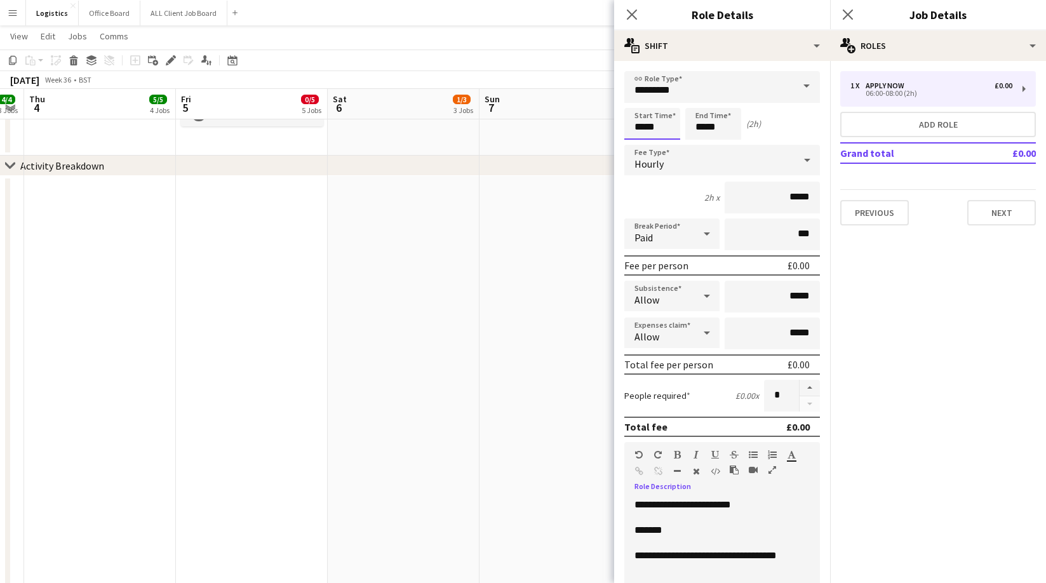
click at [662, 127] on input "*****" at bounding box center [652, 124] width 56 height 32
click at [659, 127] on input "*****" at bounding box center [652, 124] width 56 height 32
click at [639, 100] on div at bounding box center [639, 101] width 25 height 13
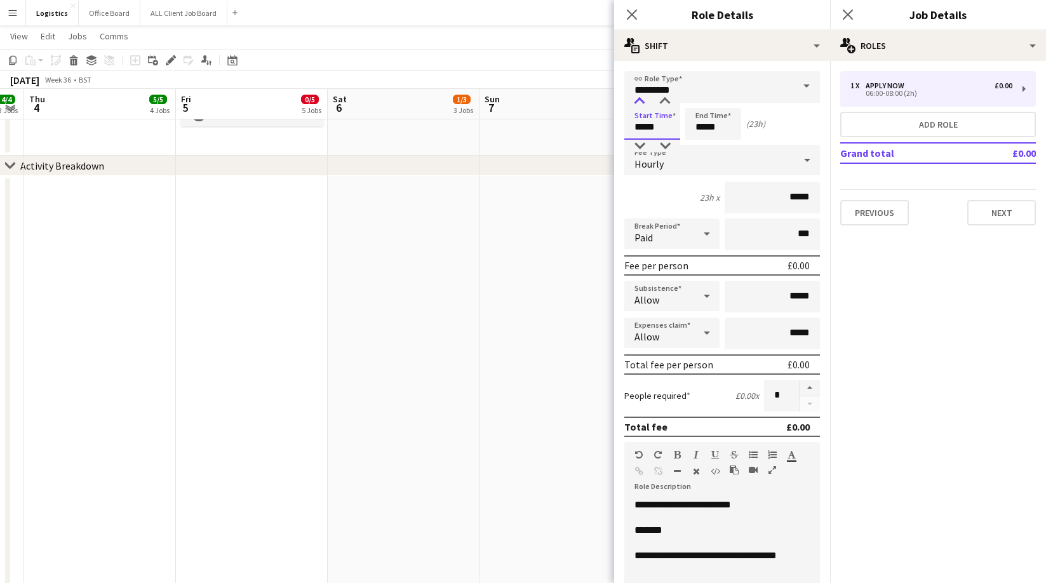
click at [639, 100] on div at bounding box center [639, 101] width 25 height 13
click at [638, 101] on div at bounding box center [639, 101] width 25 height 13
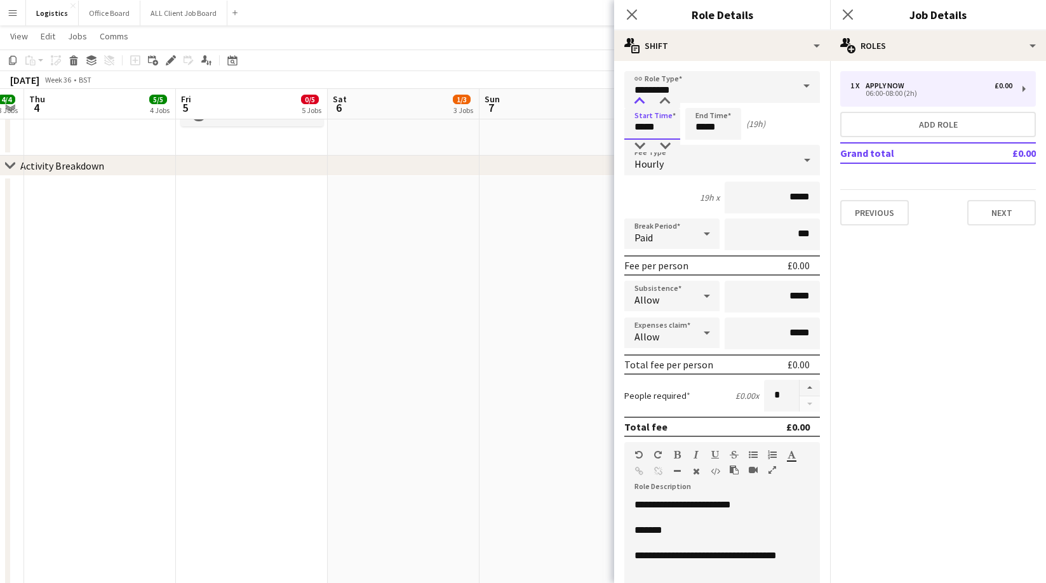
click at [638, 101] on div at bounding box center [639, 101] width 25 height 13
type input "*****"
click at [638, 101] on div at bounding box center [639, 101] width 25 height 13
drag, startPoint x: 722, startPoint y: 128, endPoint x: 718, endPoint y: 121, distance: 8.5
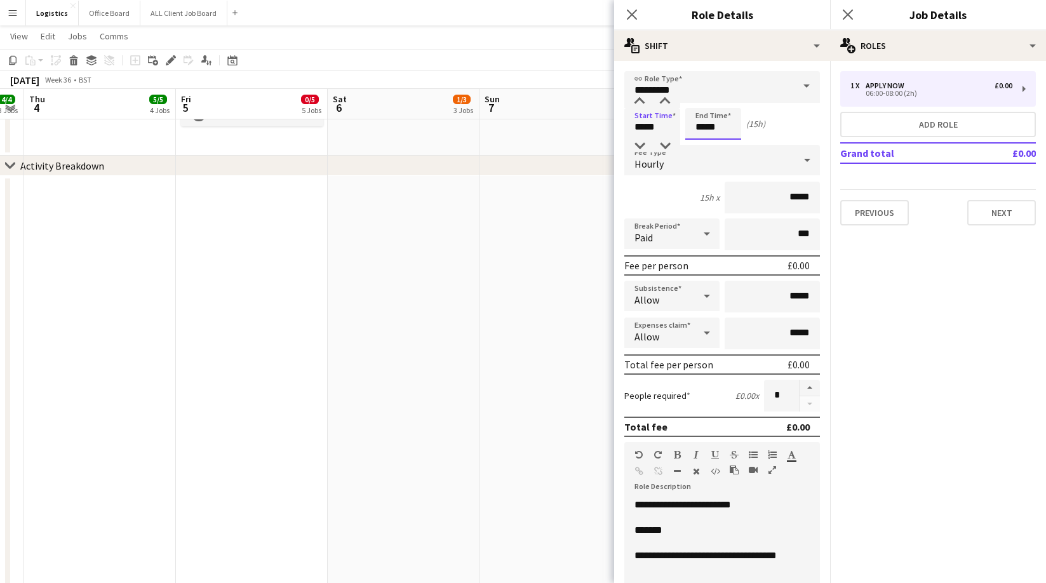
click at [722, 128] on input "*****" at bounding box center [713, 124] width 56 height 32
click at [702, 100] on div at bounding box center [700, 101] width 25 height 13
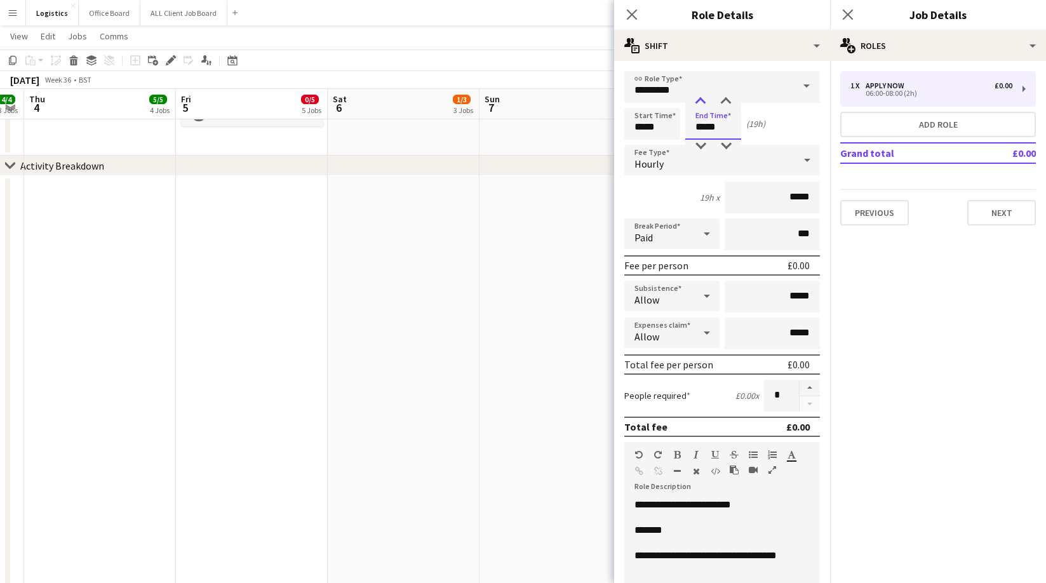
click at [702, 100] on div at bounding box center [700, 101] width 25 height 13
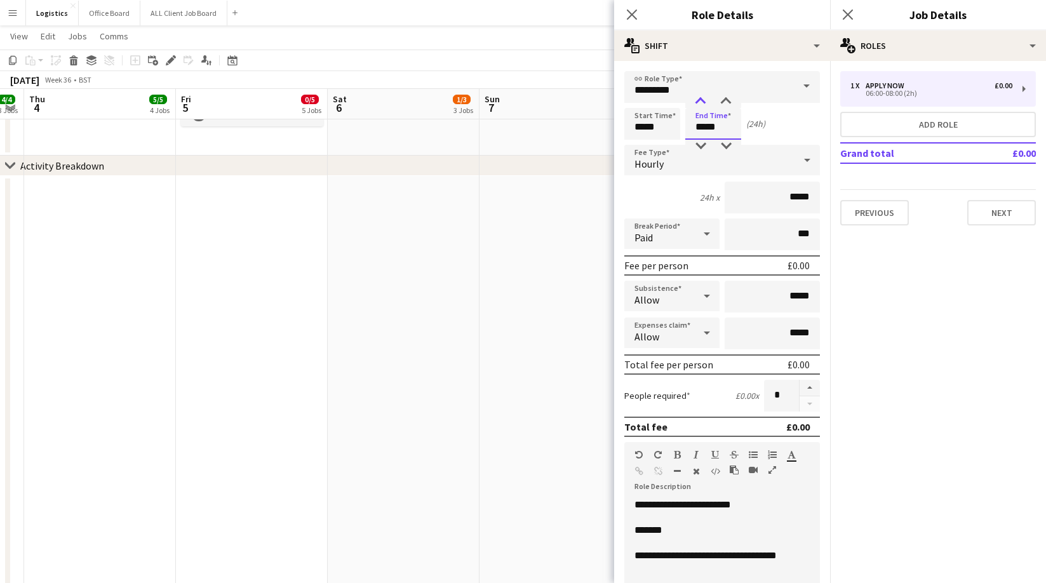
click at [702, 100] on div at bounding box center [700, 101] width 25 height 13
click at [728, 100] on div at bounding box center [725, 101] width 25 height 13
type input "*****"
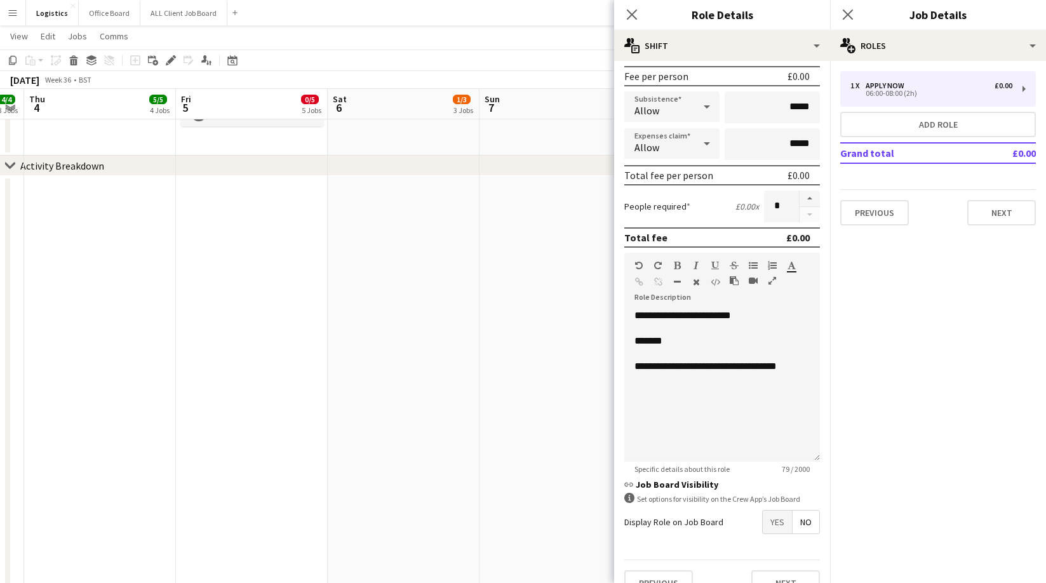
scroll to position [212, 0]
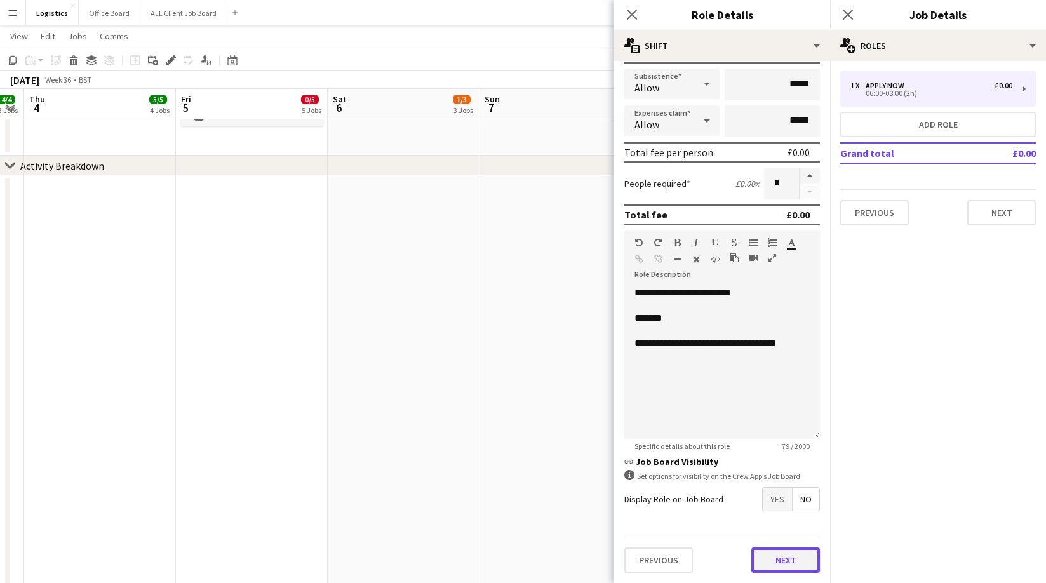
click at [784, 554] on button "Next" at bounding box center [785, 559] width 69 height 25
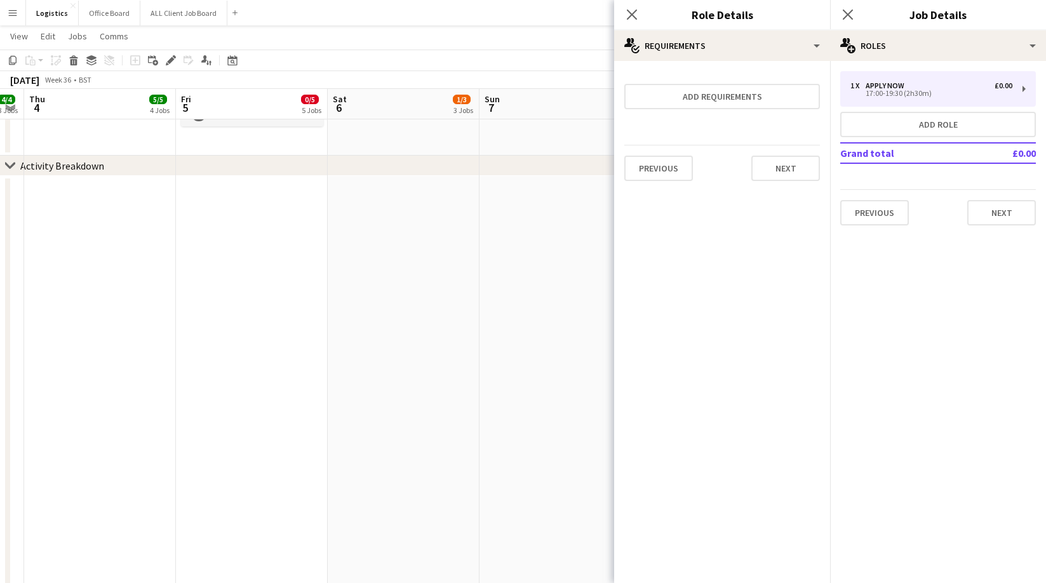
scroll to position [0, 0]
click at [778, 163] on button "Next" at bounding box center [785, 168] width 69 height 25
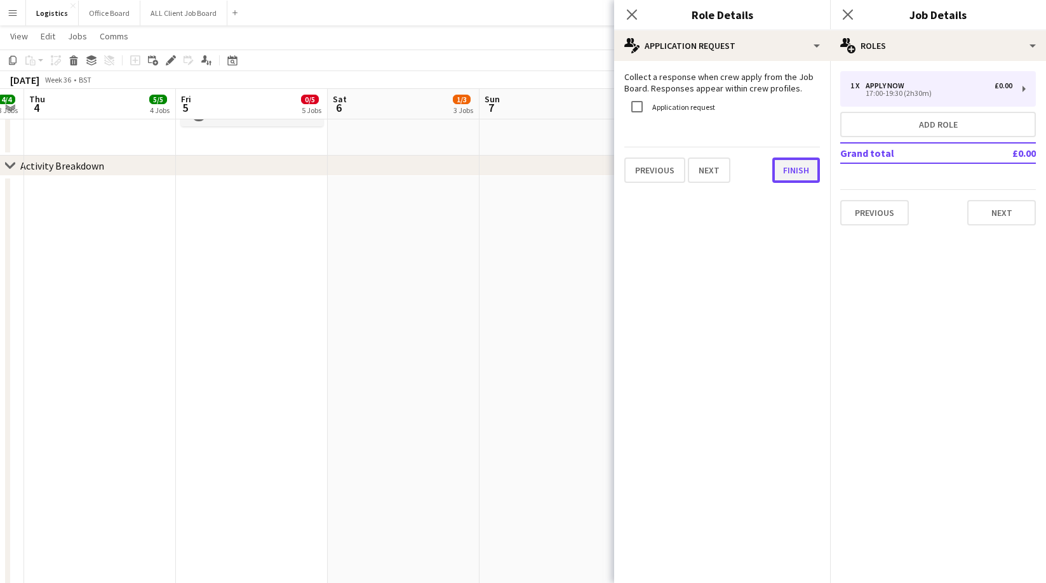
click at [799, 177] on button "Finish" at bounding box center [796, 169] width 48 height 25
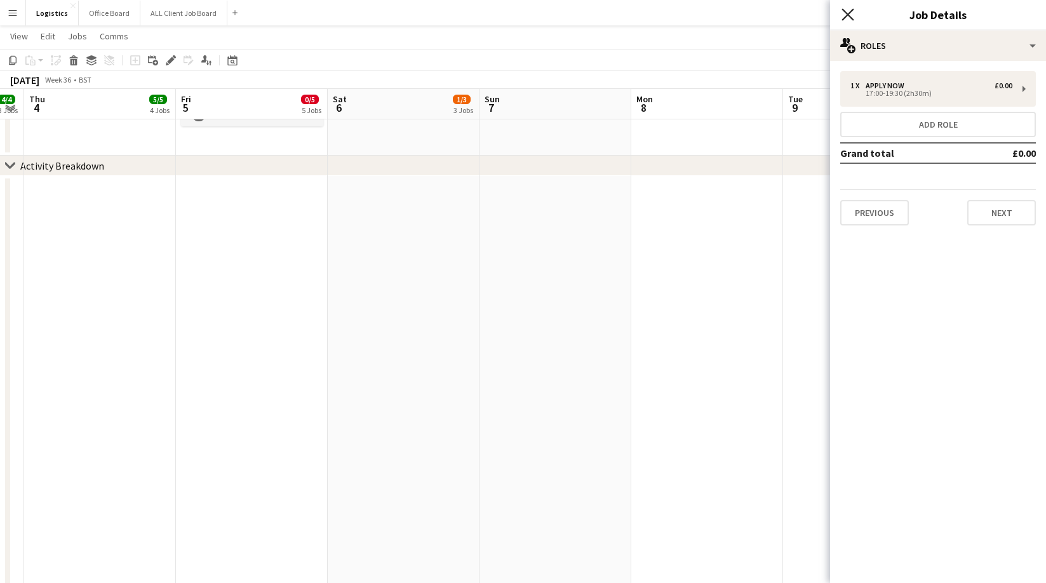
drag, startPoint x: 849, startPoint y: 15, endPoint x: 872, endPoint y: 35, distance: 30.6
click at [849, 15] on icon "Close pop-in" at bounding box center [848, 15] width 10 height 10
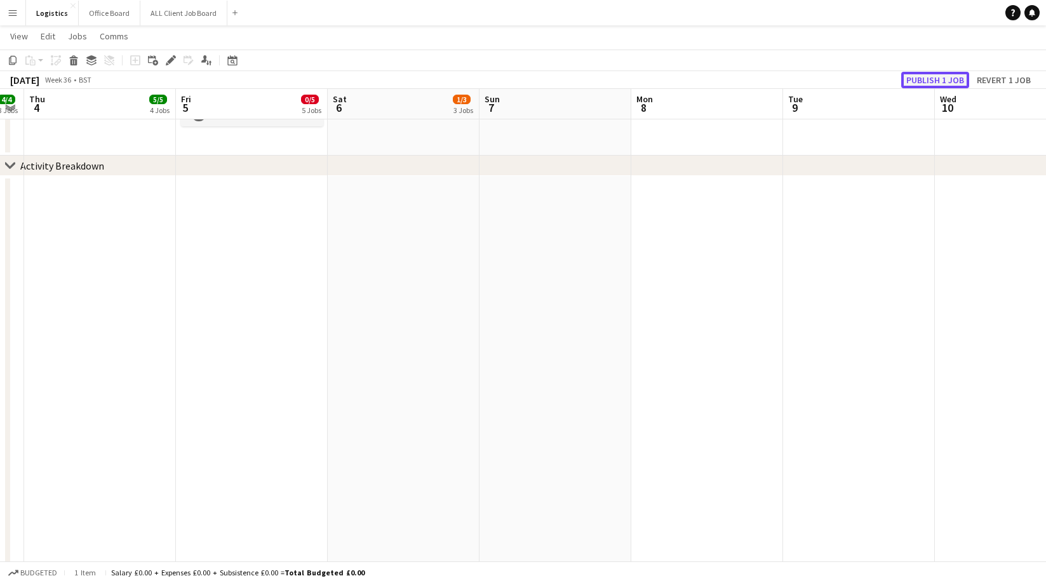
click at [928, 81] on button "Publish 1 job" at bounding box center [935, 80] width 68 height 17
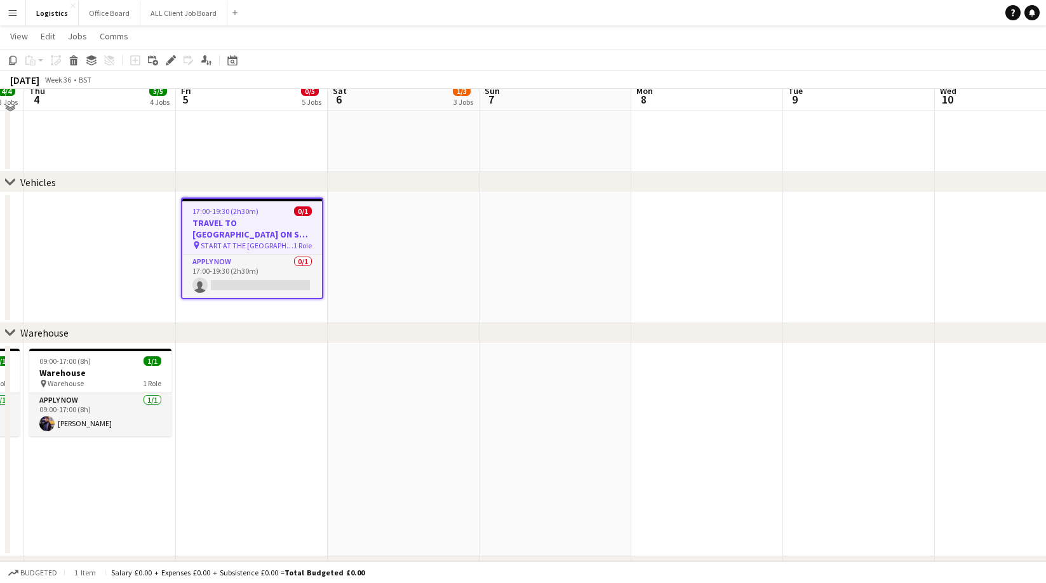
scroll to position [934, 0]
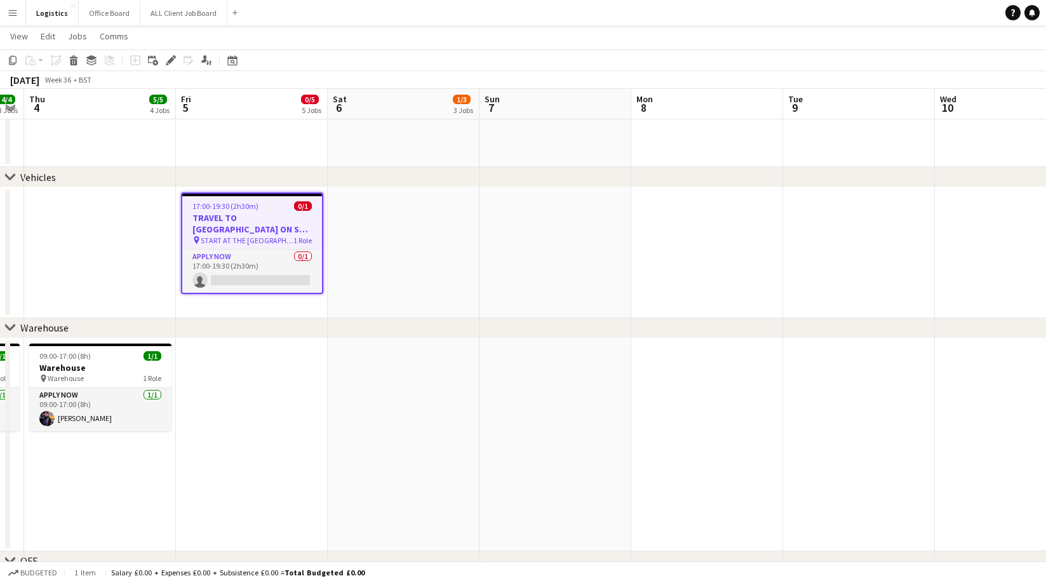
click at [257, 313] on app-date-cell "17:00-19:30 (2h30m) 0/1 TRAVEL TO [GEOGRAPHIC_DATA] ON SEA: BUILD - Taste of th…" at bounding box center [252, 252] width 152 height 131
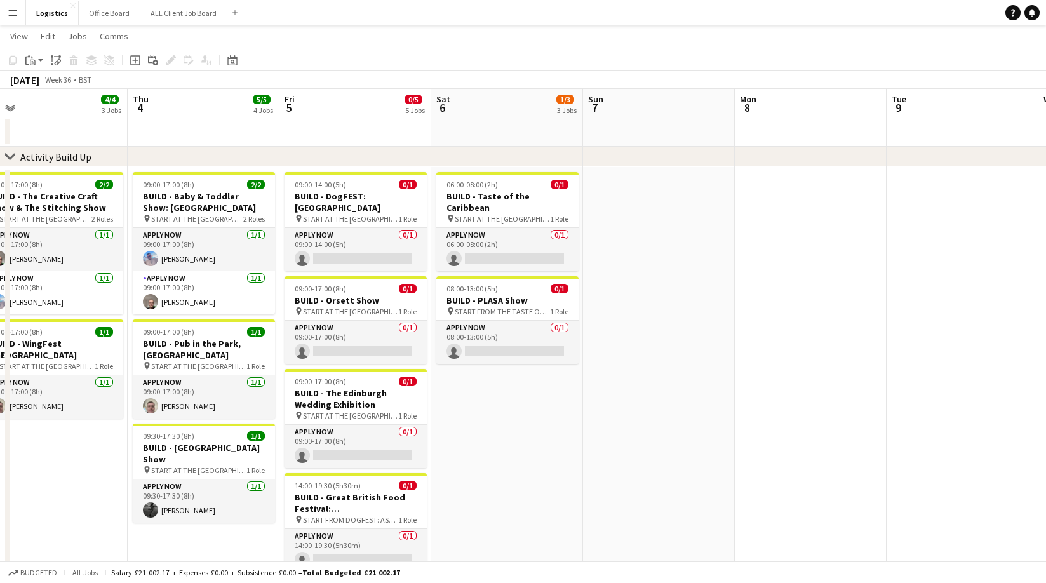
scroll to position [0, 272]
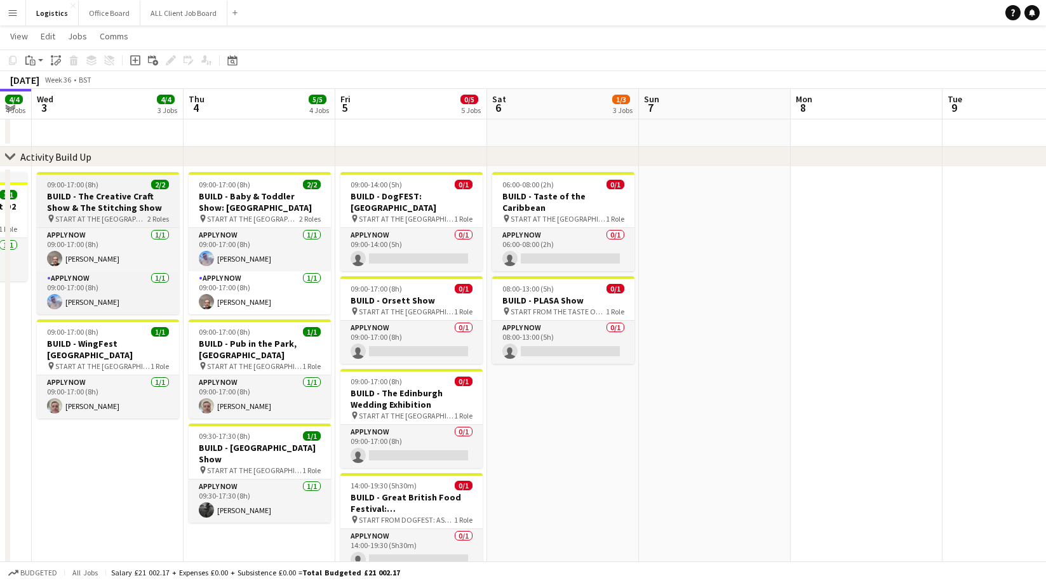
click at [72, 174] on div at bounding box center [108, 173] width 142 height 3
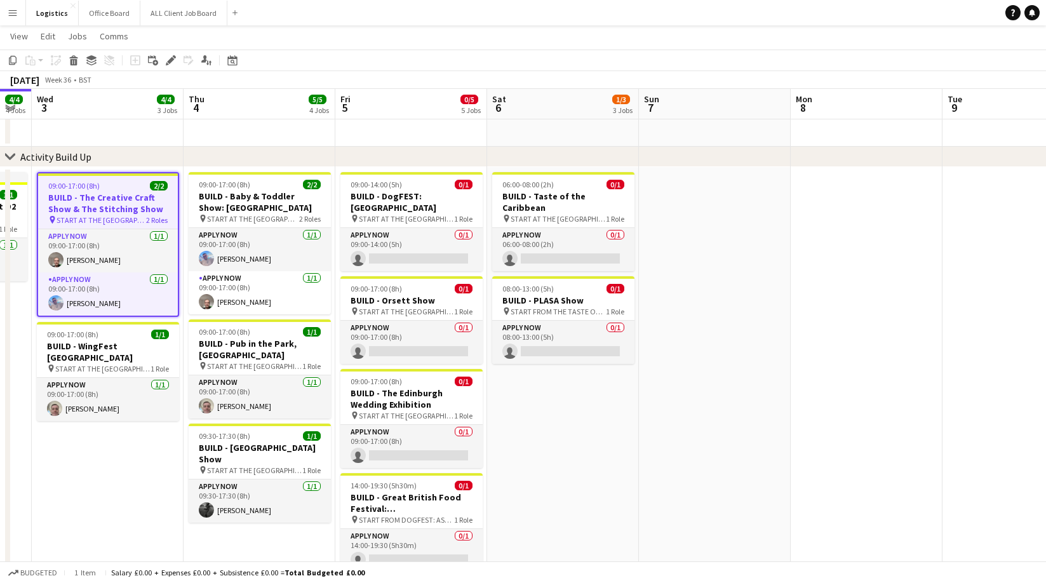
drag, startPoint x: 12, startPoint y: 61, endPoint x: 241, endPoint y: 163, distance: 250.7
click at [12, 60] on icon "Copy" at bounding box center [13, 60] width 10 height 10
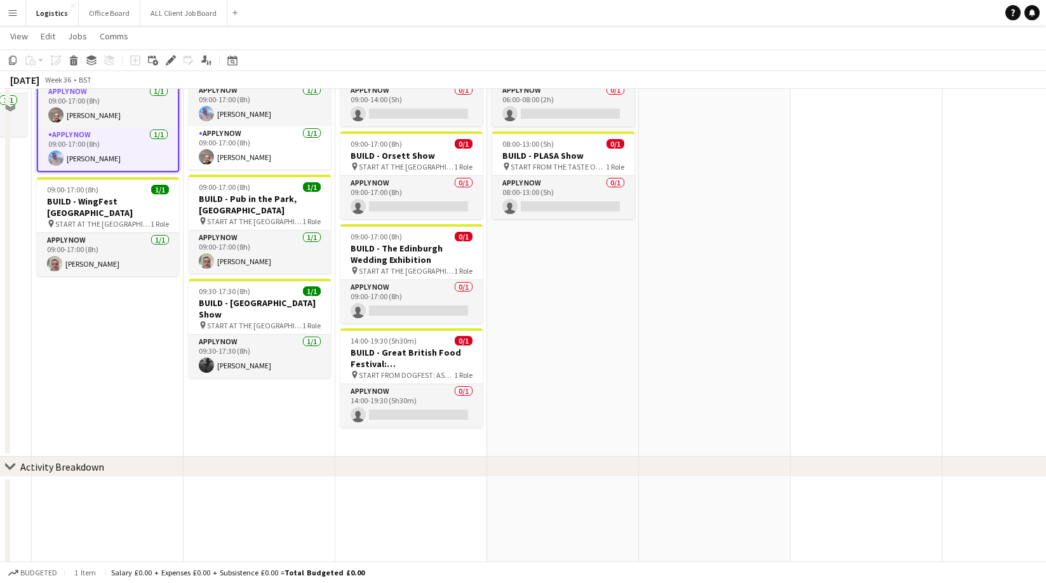
scroll to position [199, 0]
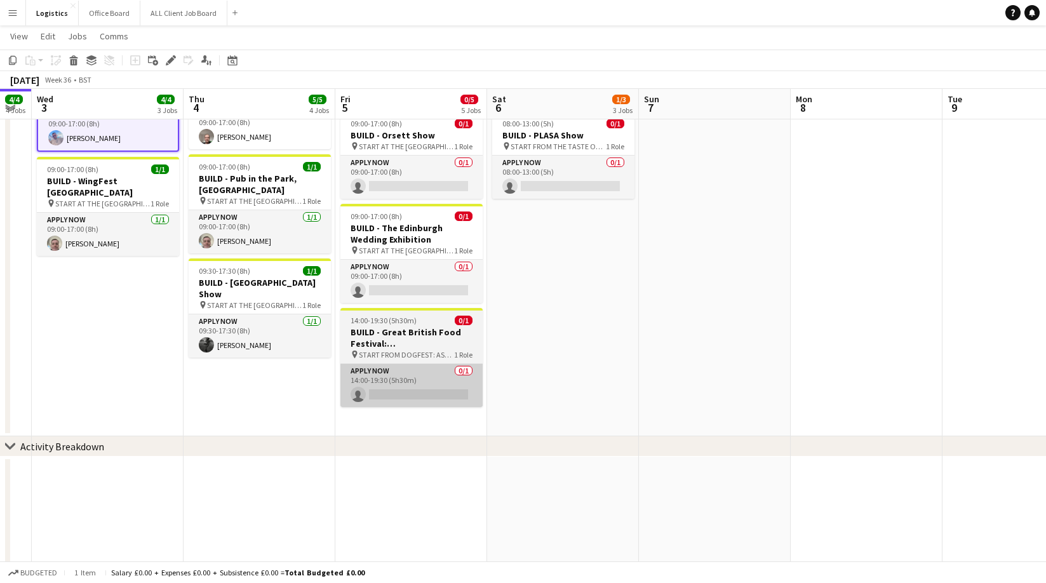
drag, startPoint x: 405, startPoint y: 413, endPoint x: 390, endPoint y: 380, distance: 35.5
click at [405, 413] on app-date-cell "09:00-14:00 (5h) 0/1 BUILD - DogFEST: [GEOGRAPHIC_DATA] pin START AT THE WAREHO…" at bounding box center [411, 219] width 152 height 434
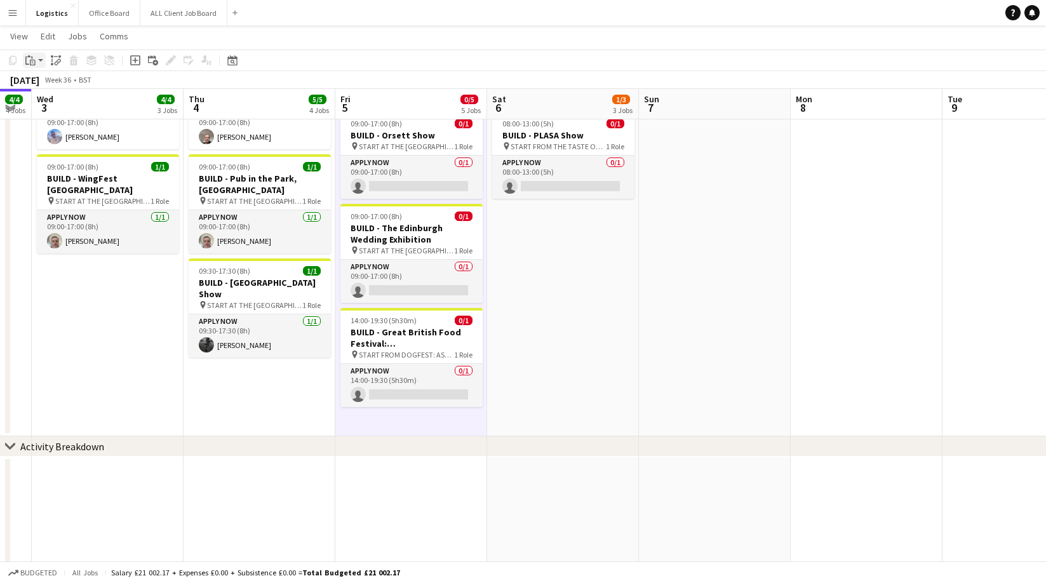
click at [32, 58] on icon "Paste" at bounding box center [30, 60] width 10 height 10
click at [48, 84] on link "Paste Command V" at bounding box center [84, 84] width 100 height 11
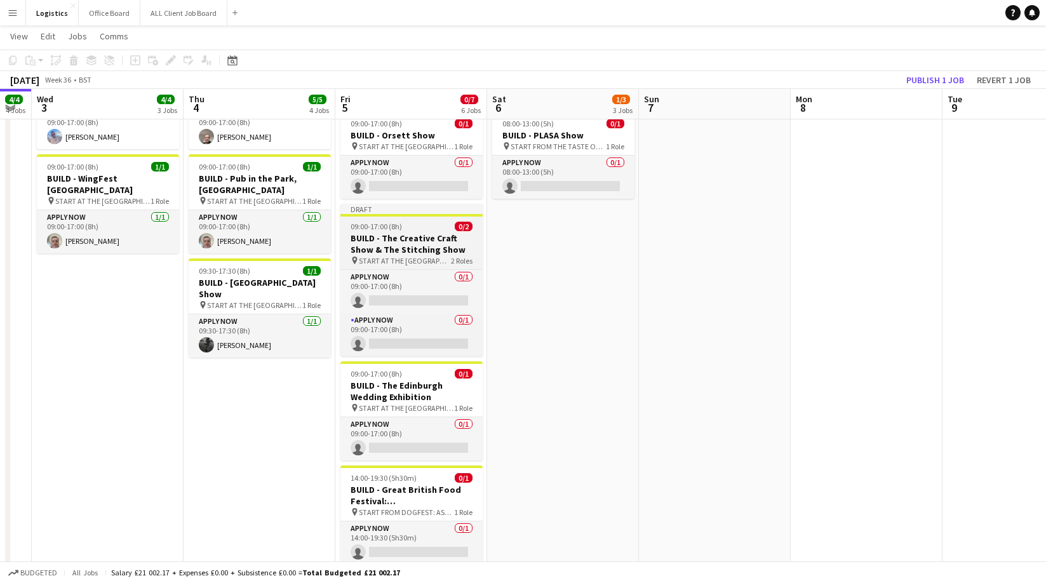
scroll to position [0, 271]
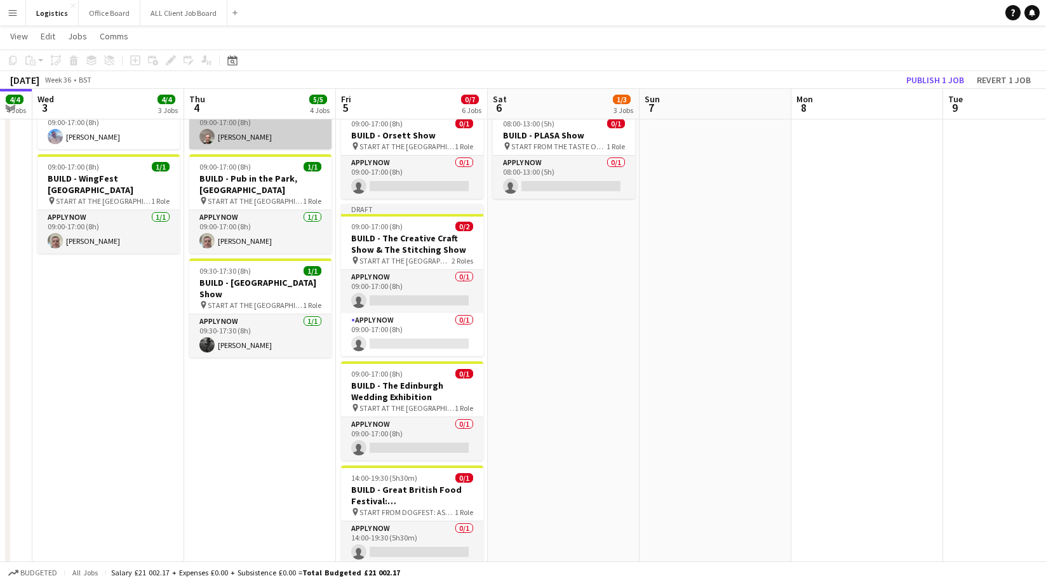
drag, startPoint x: 411, startPoint y: 222, endPoint x: 330, endPoint y: 140, distance: 115.8
click at [411, 232] on h3 "BUILD - The Creative Craft Show & The Stitching Show" at bounding box center [412, 243] width 142 height 23
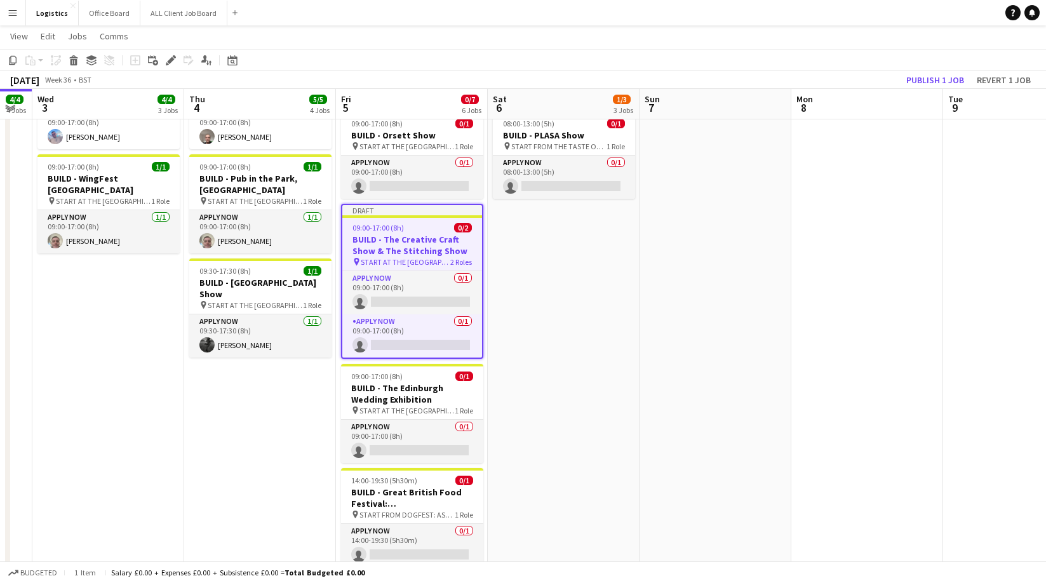
drag, startPoint x: 172, startPoint y: 59, endPoint x: 516, endPoint y: 199, distance: 370.8
click at [173, 59] on icon at bounding box center [170, 60] width 7 height 7
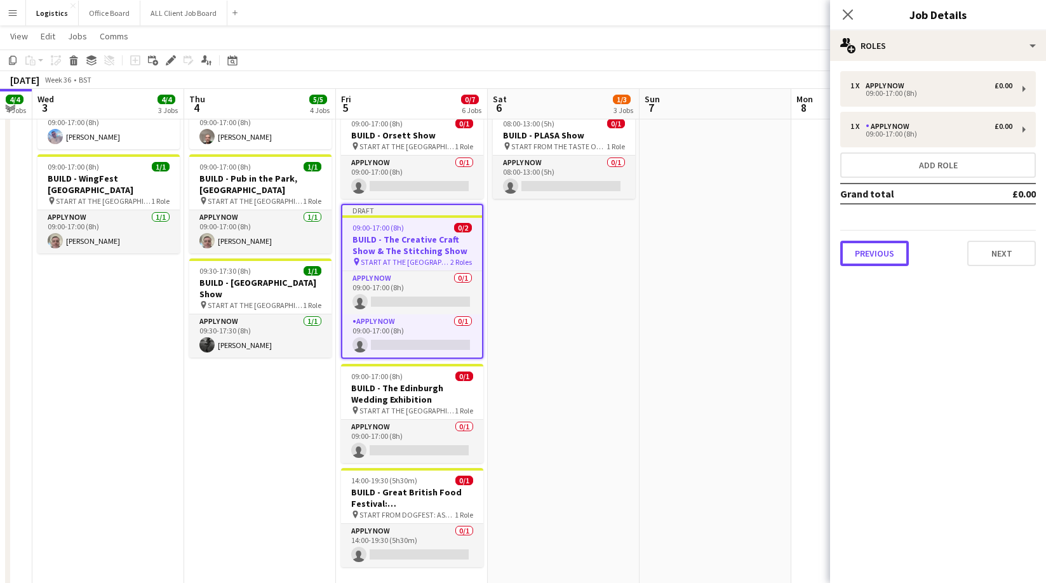
drag, startPoint x: 881, startPoint y: 250, endPoint x: 876, endPoint y: 178, distance: 71.3
click at [881, 250] on button "Previous" at bounding box center [874, 253] width 69 height 25
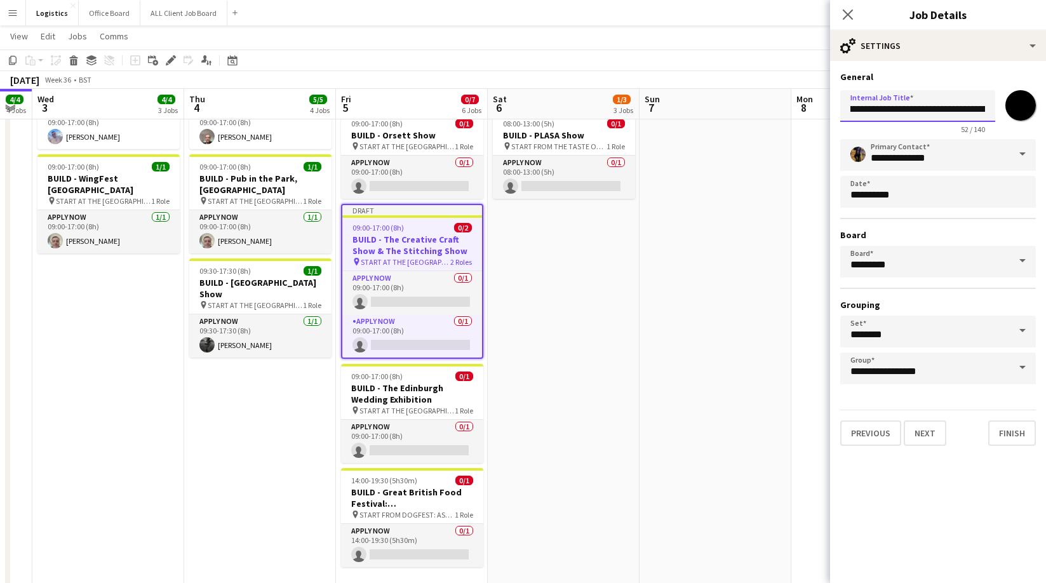
scroll to position [0, 91]
drag, startPoint x: 884, startPoint y: 111, endPoint x: 991, endPoint y: 112, distance: 106.0
click at [991, 112] on input "**********" at bounding box center [917, 106] width 155 height 32
paste input "text"
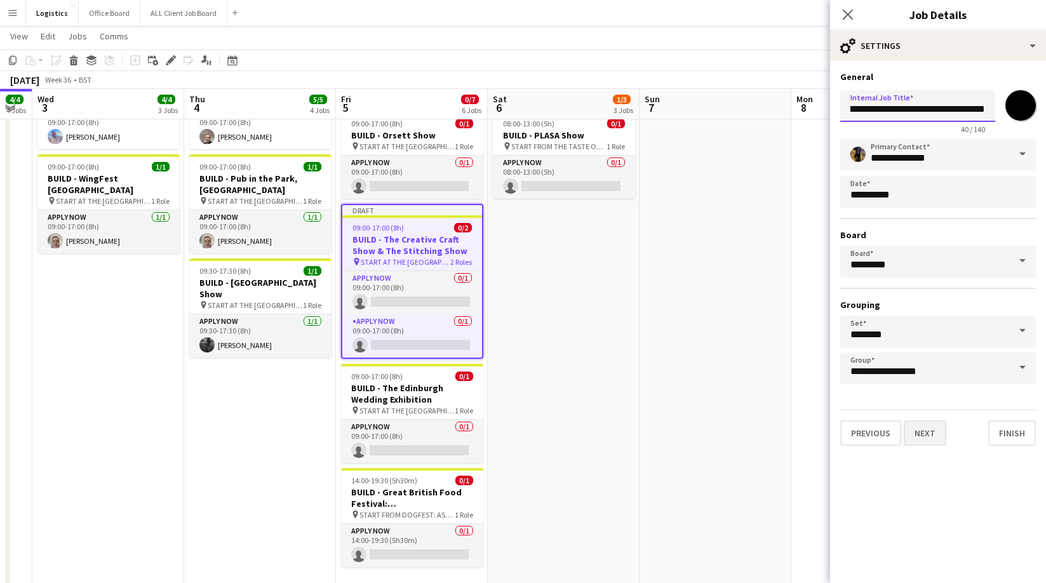
type input "**********"
click at [929, 436] on button "Next" at bounding box center [925, 432] width 43 height 25
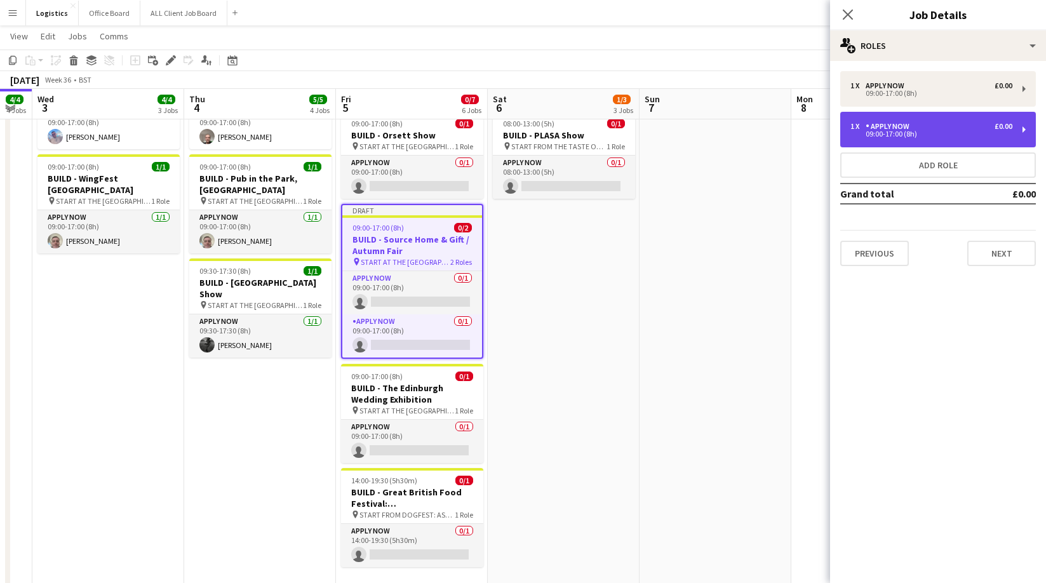
click at [888, 130] on div "APPLY NOW" at bounding box center [889, 126] width 49 height 9
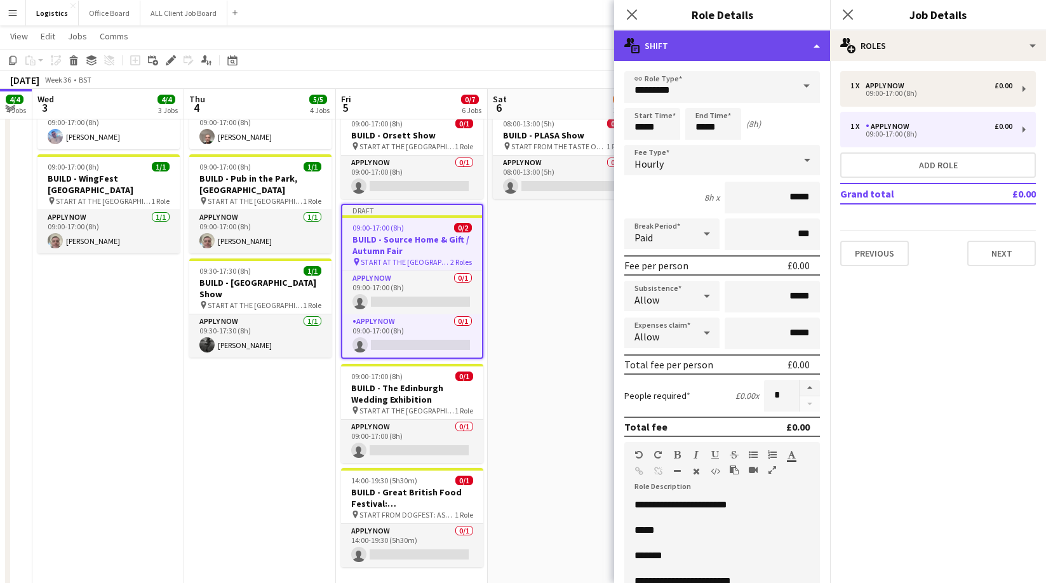
click at [794, 48] on div "multiple-actions-text Shift" at bounding box center [722, 45] width 216 height 30
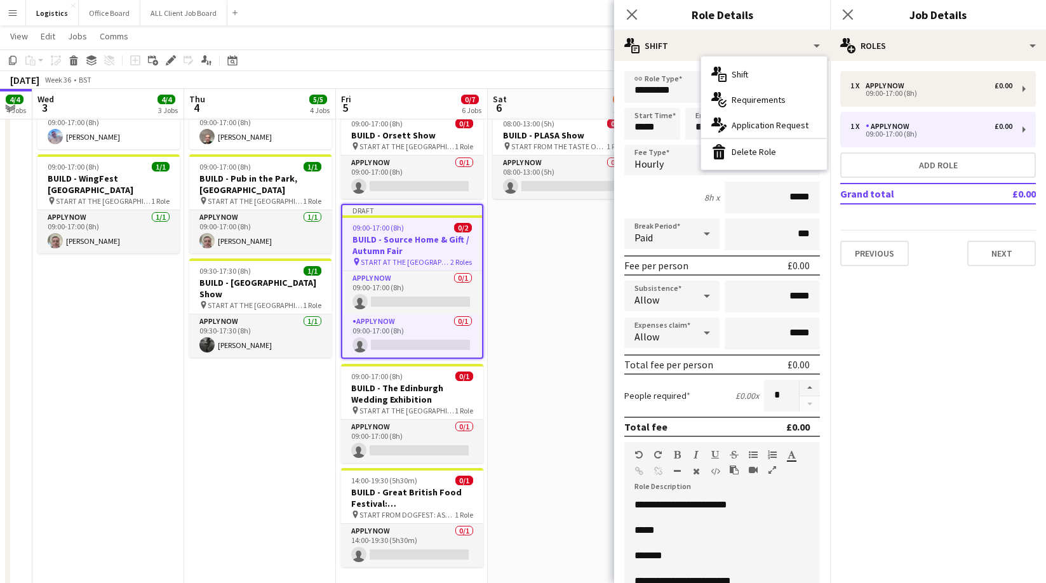
click at [747, 148] on div "bin-2 Delete Role" at bounding box center [764, 151] width 126 height 25
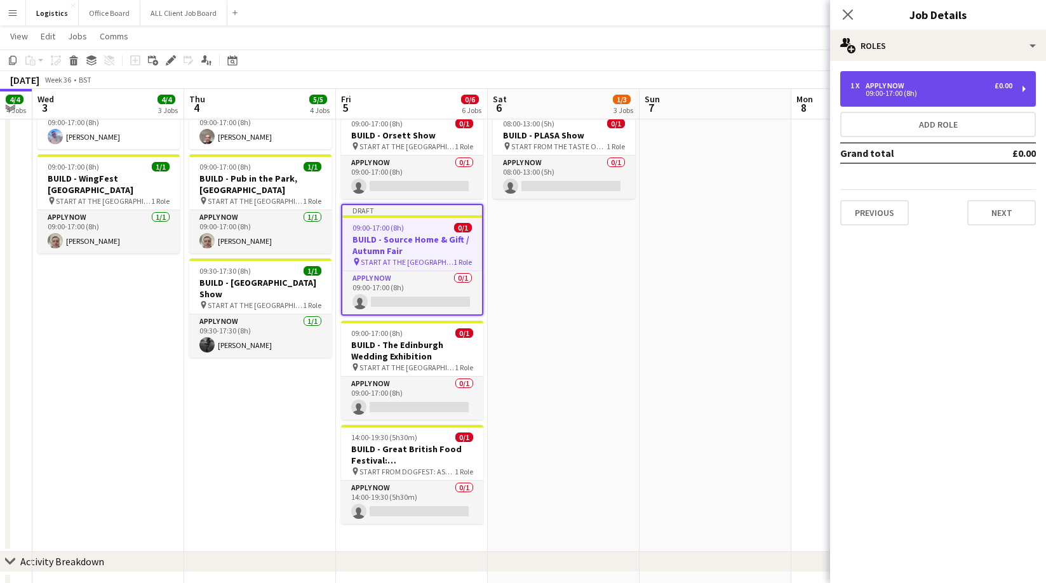
click at [888, 95] on div "09:00-17:00 (8h)" at bounding box center [931, 93] width 162 height 6
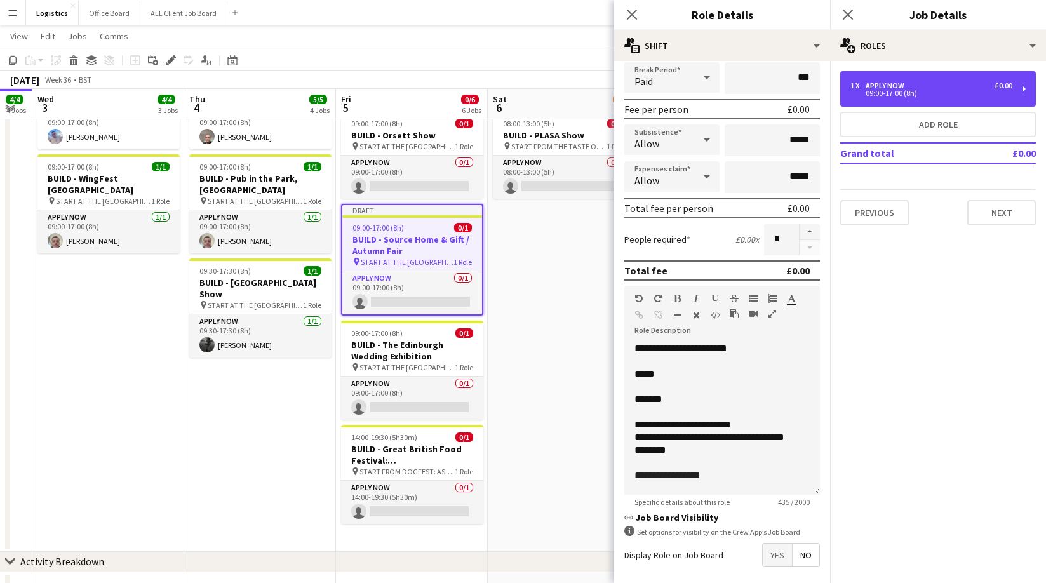
scroll to position [167, 0]
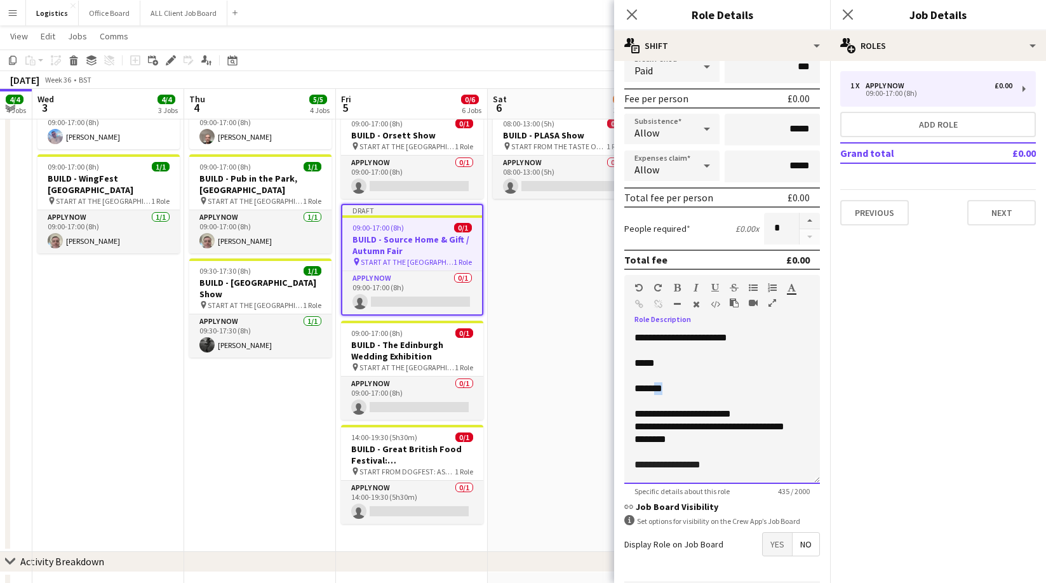
drag, startPoint x: 672, startPoint y: 388, endPoint x: 662, endPoint y: 389, distance: 10.2
click at [662, 389] on p "*******" at bounding box center [721, 388] width 175 height 13
click at [683, 441] on p "********" at bounding box center [721, 439] width 175 height 13
drag, startPoint x: 683, startPoint y: 439, endPoint x: 630, endPoint y: 415, distance: 58.0
click at [630, 415] on div "**********" at bounding box center [722, 407] width 196 height 152
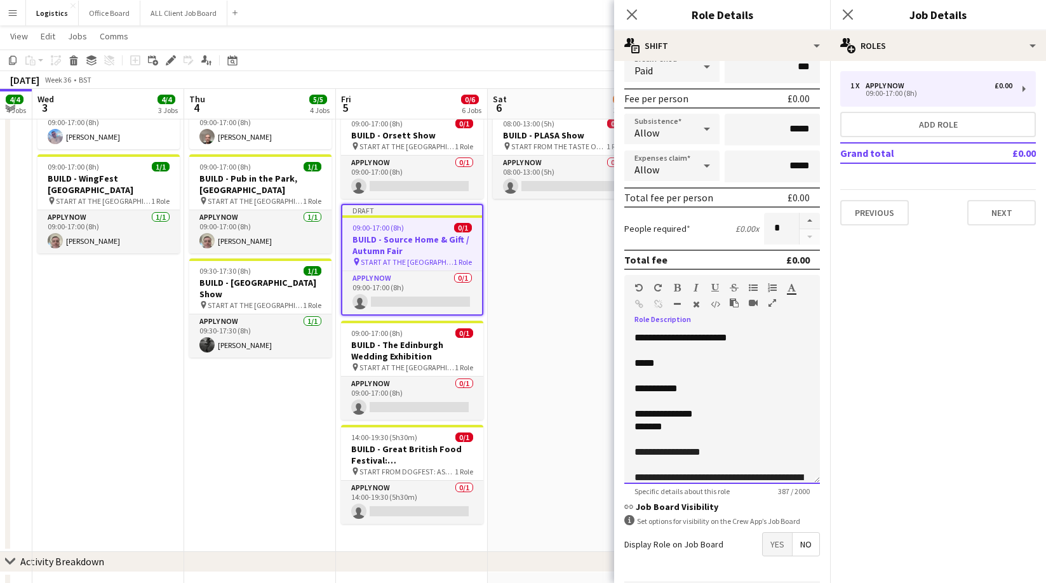
drag, startPoint x: 698, startPoint y: 448, endPoint x: 697, endPoint y: 462, distance: 13.3
click at [697, 451] on span "**********" at bounding box center [667, 452] width 66 height 10
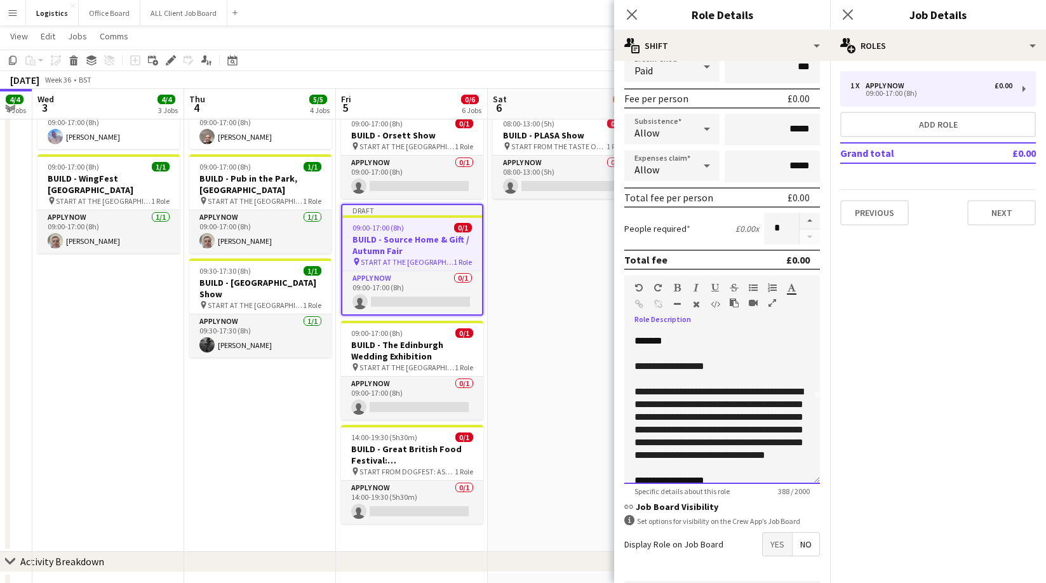
scroll to position [86, 0]
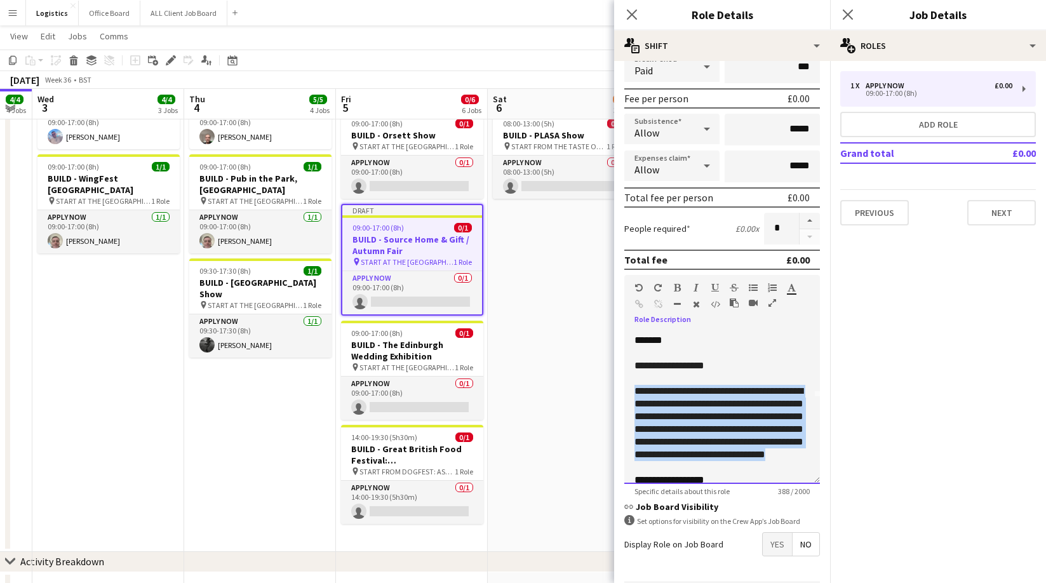
drag, startPoint x: 757, startPoint y: 467, endPoint x: 636, endPoint y: 390, distance: 144.1
click at [636, 390] on p "**********" at bounding box center [721, 423] width 175 height 76
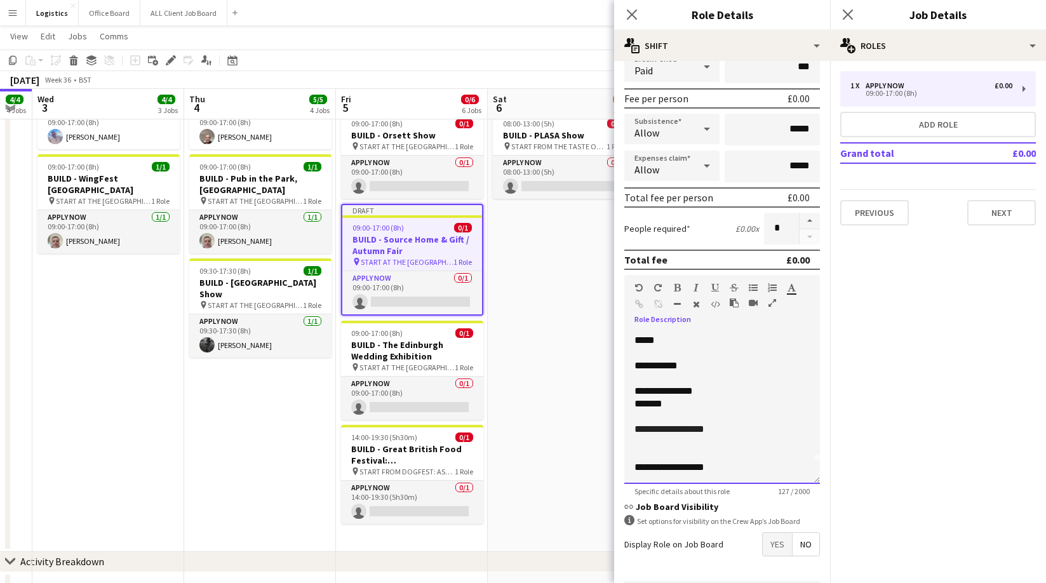
scroll to position [10, 0]
click at [712, 469] on div "**********" at bounding box center [721, 467] width 175 height 13
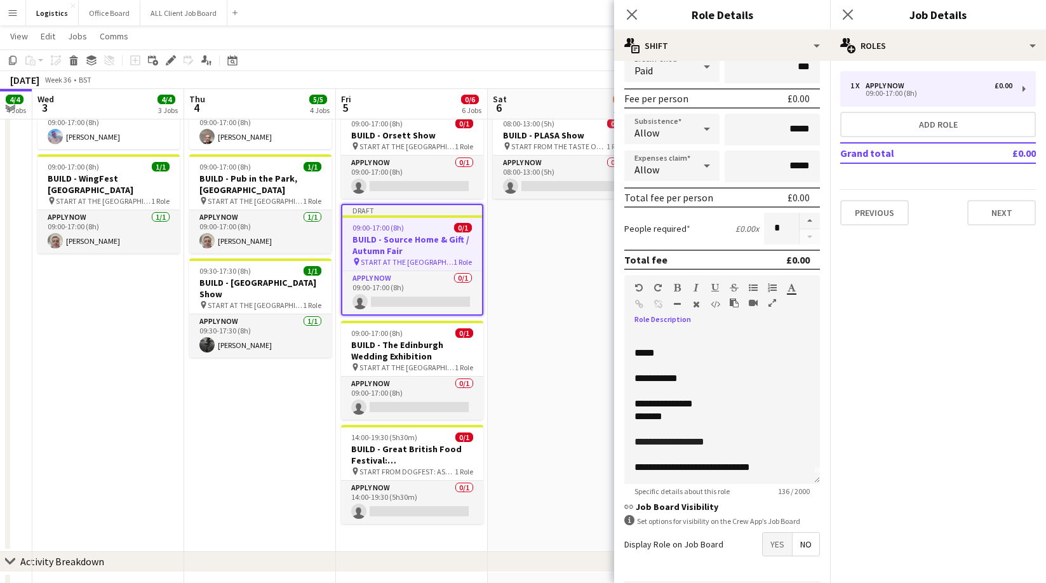
drag, startPoint x: 400, startPoint y: 289, endPoint x: 560, endPoint y: 254, distance: 163.8
click at [400, 289] on app-card-role "APPLY NOW 0/1 09:00-17:00 (8h) single-neutral-actions" at bounding box center [412, 292] width 140 height 43
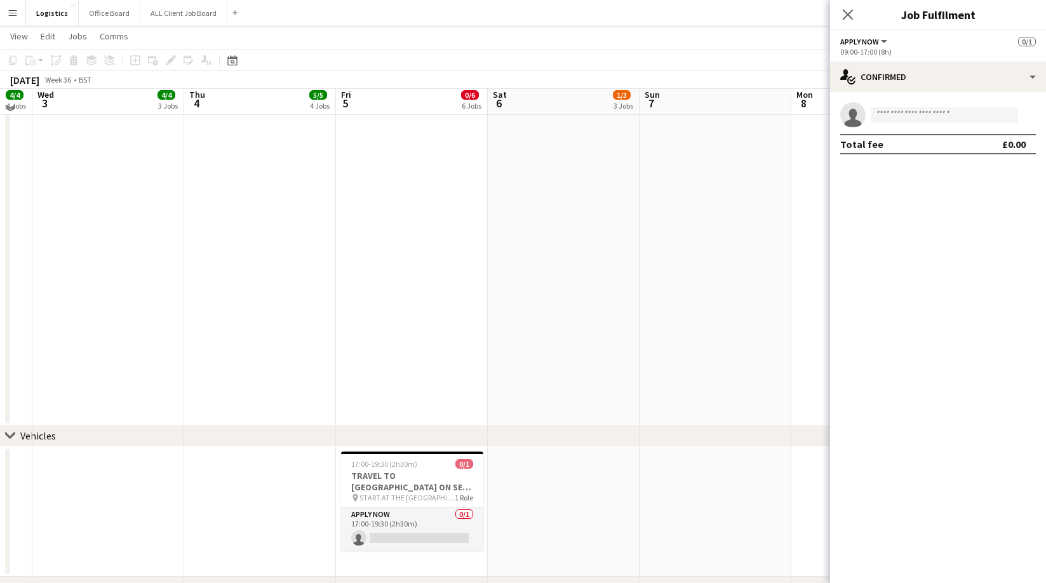
scroll to position [784, 0]
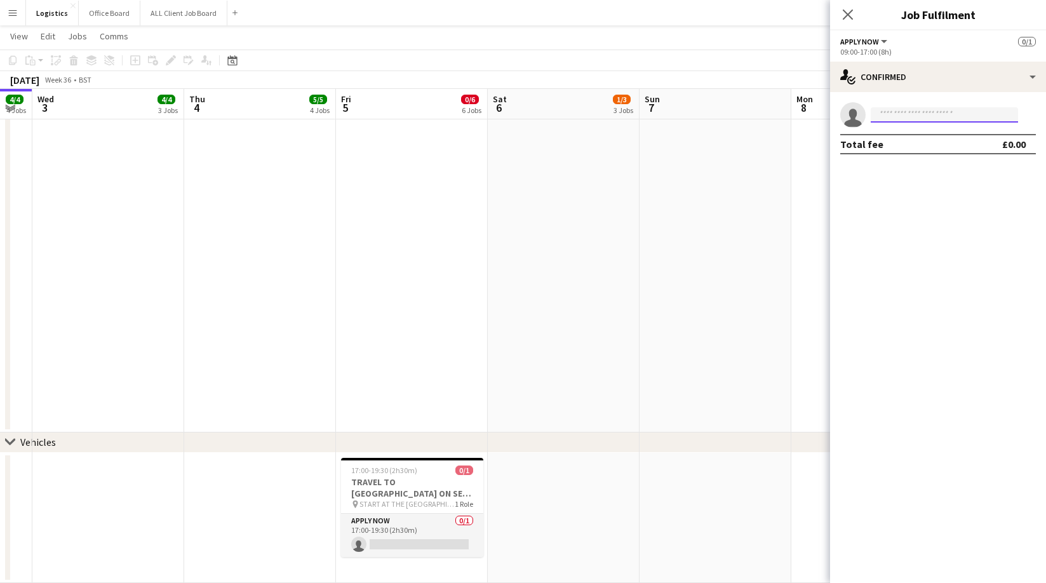
click at [885, 114] on input at bounding box center [944, 114] width 147 height 15
type input "******"
click at [917, 147] on span "[EMAIL_ADDRESS][DOMAIN_NAME]" at bounding box center [944, 143] width 127 height 10
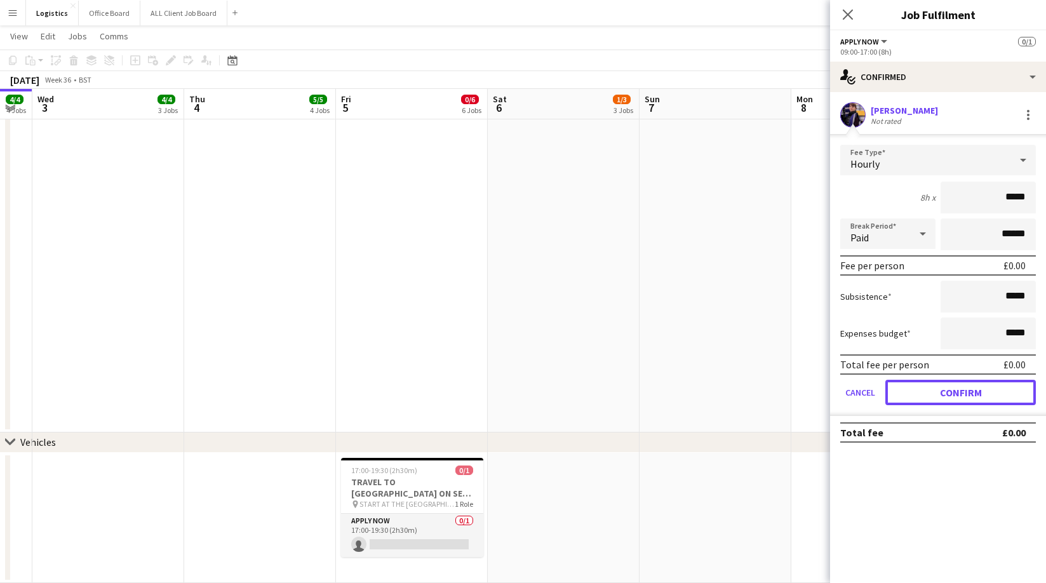
click at [940, 396] on button "Confirm" at bounding box center [960, 392] width 150 height 25
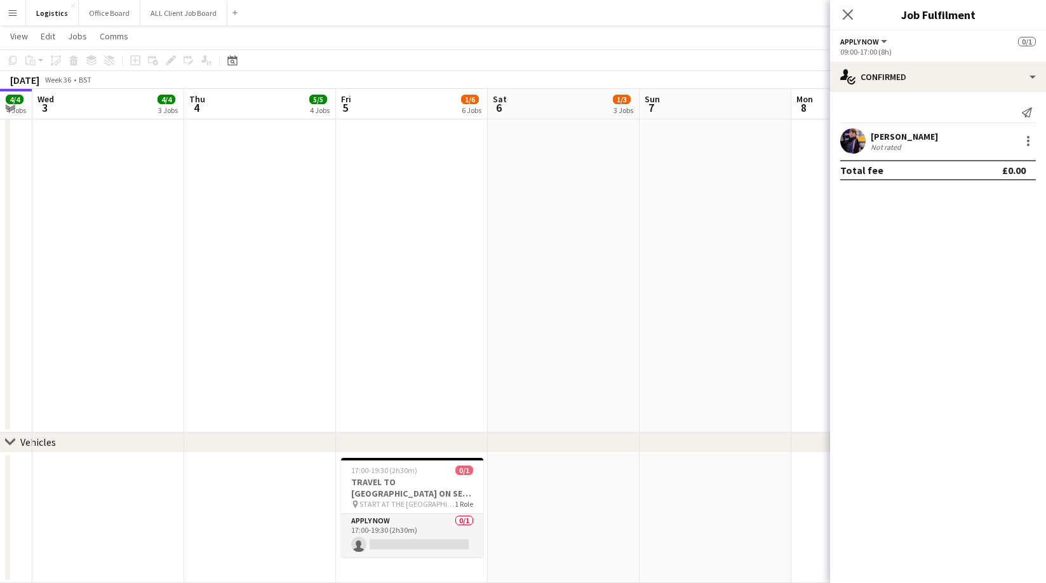
drag, startPoint x: 852, startPoint y: 11, endPoint x: 1007, endPoint y: 95, distance: 176.1
click at [855, 11] on app-icon "Close pop-in" at bounding box center [847, 14] width 15 height 15
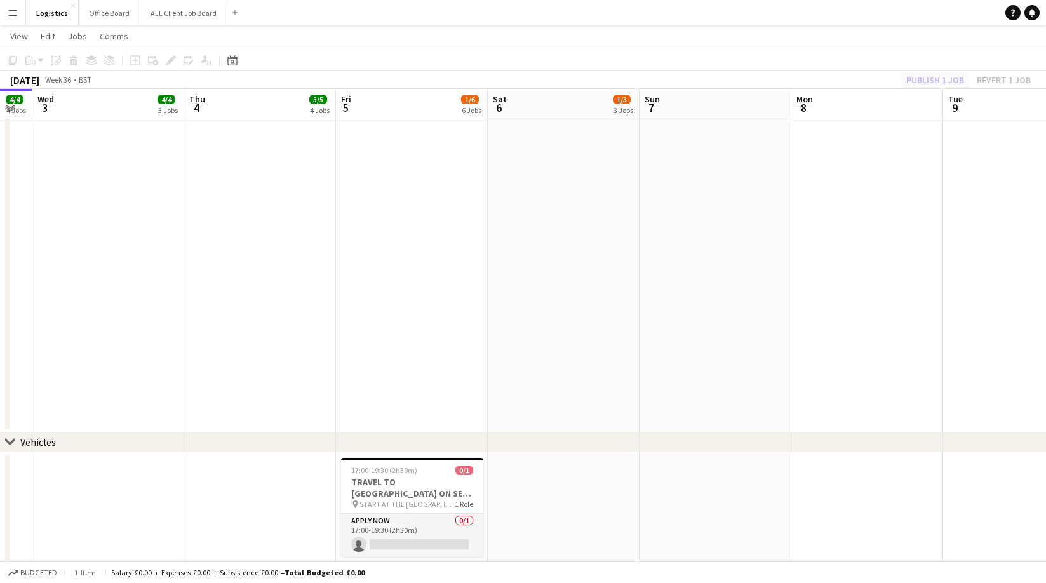
click at [947, 77] on div "Publish 1 job Revert 1 job" at bounding box center [968, 80] width 155 height 17
drag, startPoint x: 938, startPoint y: 77, endPoint x: 921, endPoint y: 112, distance: 39.2
click at [938, 77] on button "Publish 1 job" at bounding box center [935, 80] width 68 height 17
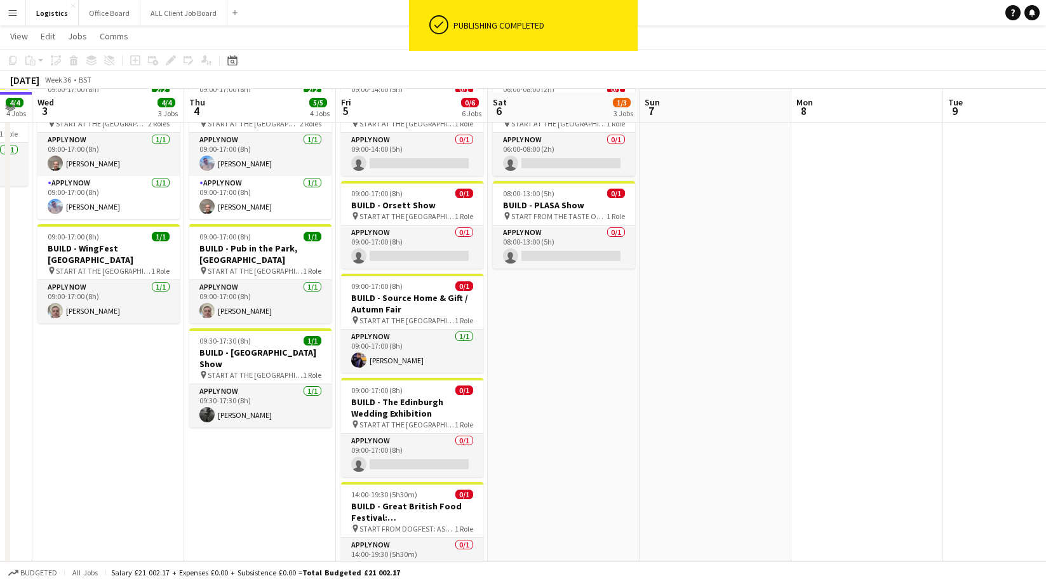
scroll to position [135, 0]
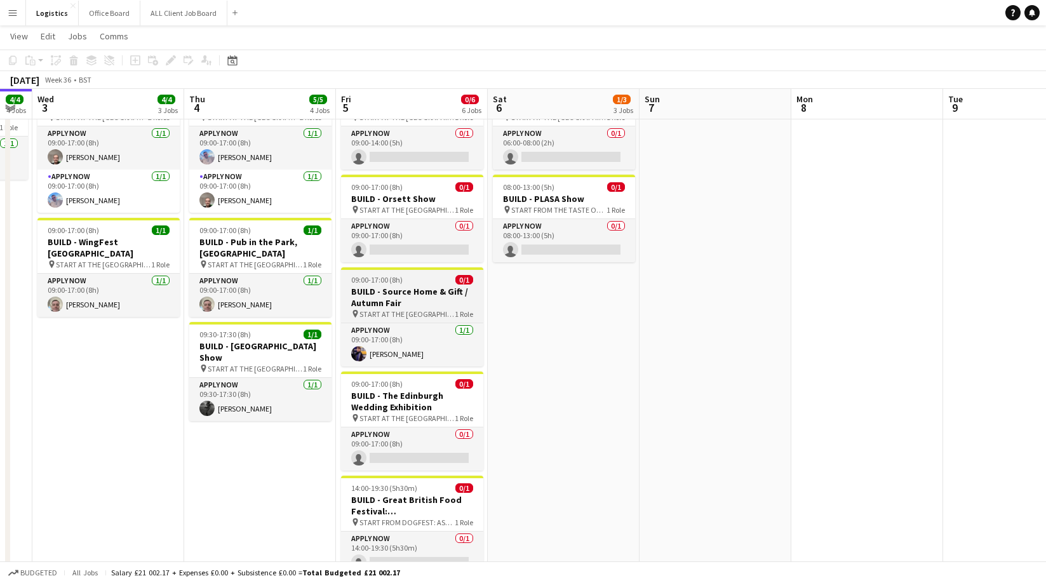
click at [408, 286] on h3 "BUILD - Source Home & Gift / Autumn Fair" at bounding box center [412, 297] width 142 height 23
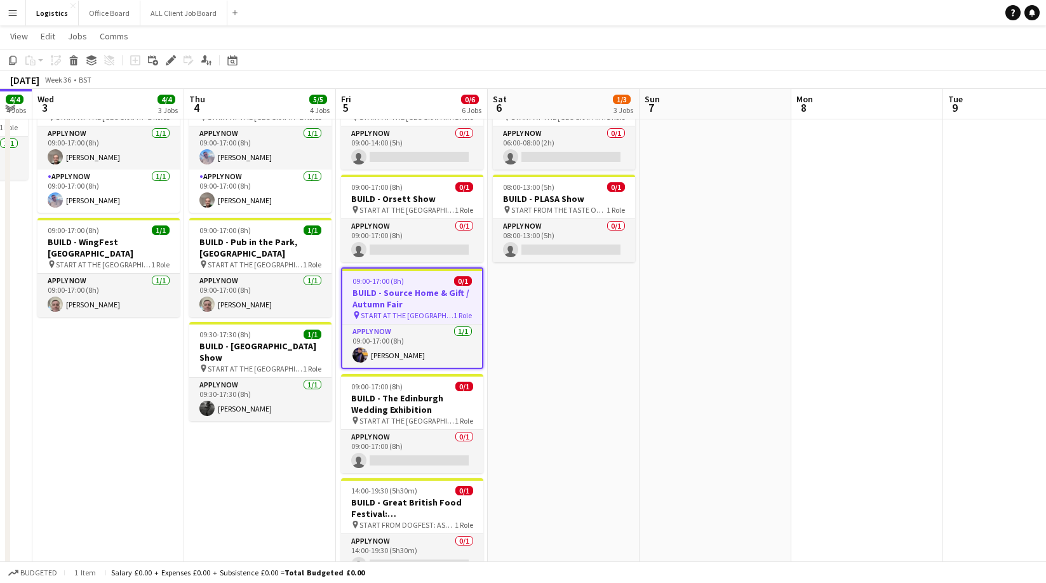
click at [173, 58] on icon at bounding box center [170, 60] width 7 height 7
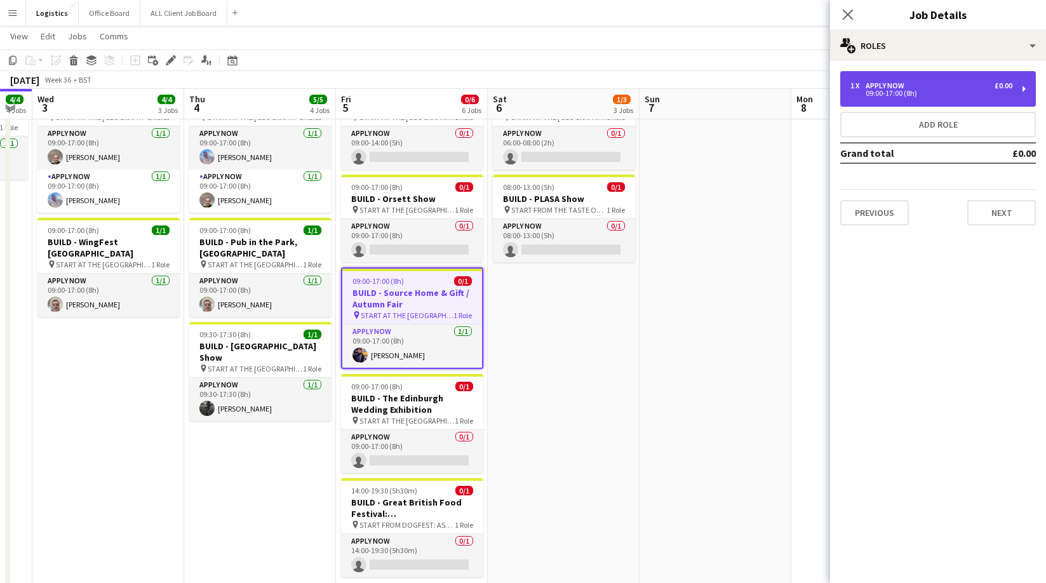
click at [874, 93] on div "09:00-17:00 (8h)" at bounding box center [931, 93] width 162 height 6
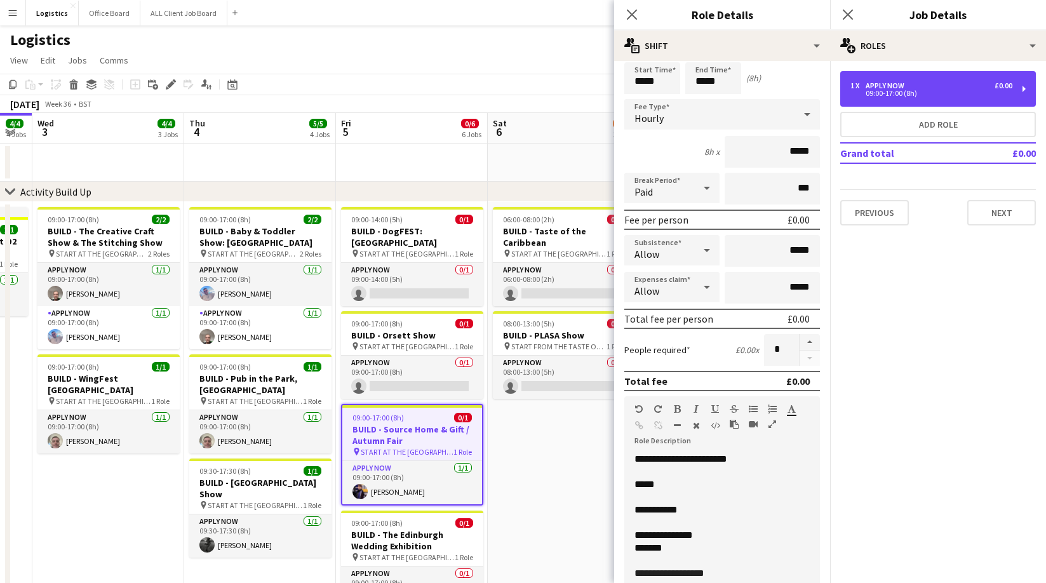
scroll to position [0, 0]
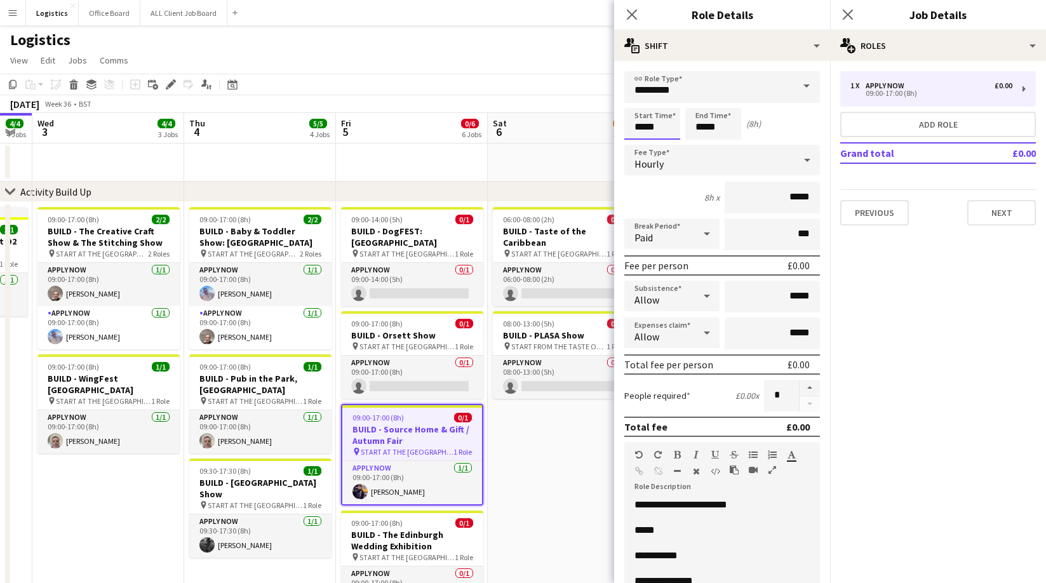
click at [659, 129] on input "*****" at bounding box center [652, 124] width 56 height 32
click at [641, 100] on div at bounding box center [639, 101] width 25 height 13
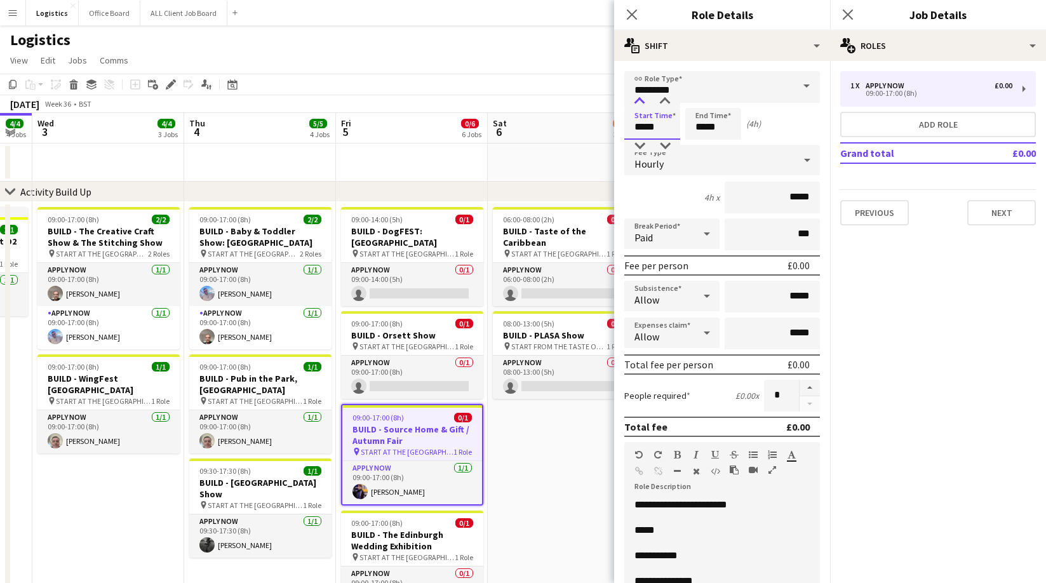
click at [641, 100] on div at bounding box center [639, 101] width 25 height 13
type input "*****"
click at [641, 146] on div at bounding box center [639, 146] width 25 height 13
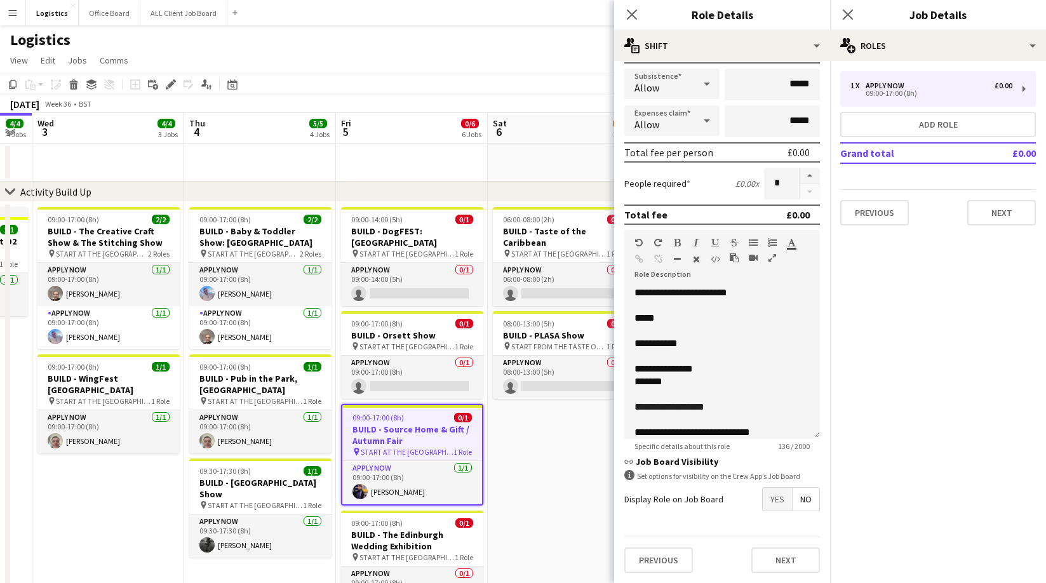
scroll to position [10, 0]
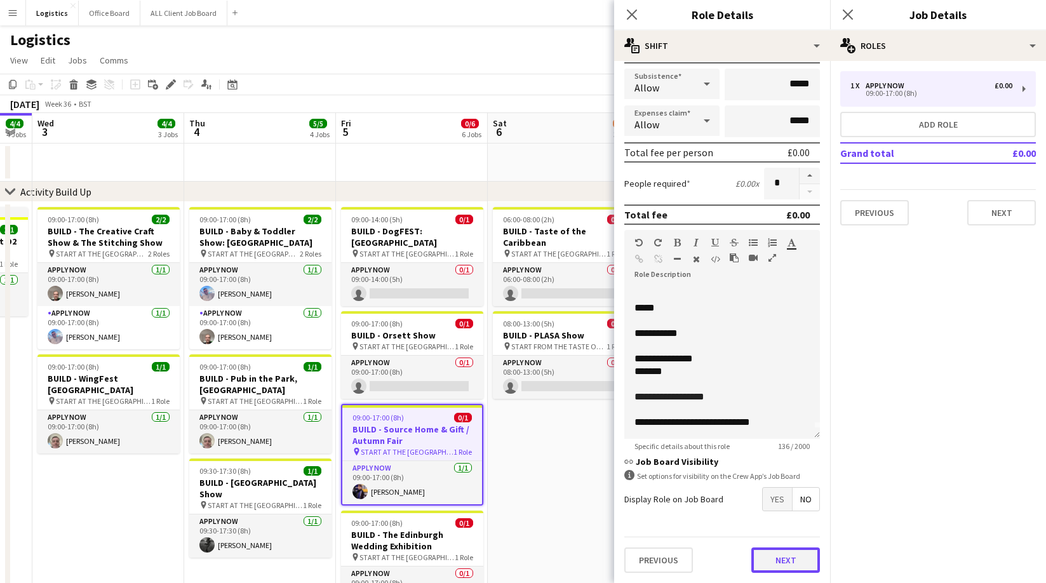
drag, startPoint x: 777, startPoint y: 557, endPoint x: 746, endPoint y: 479, distance: 83.8
click at [777, 557] on button "Next" at bounding box center [785, 559] width 69 height 25
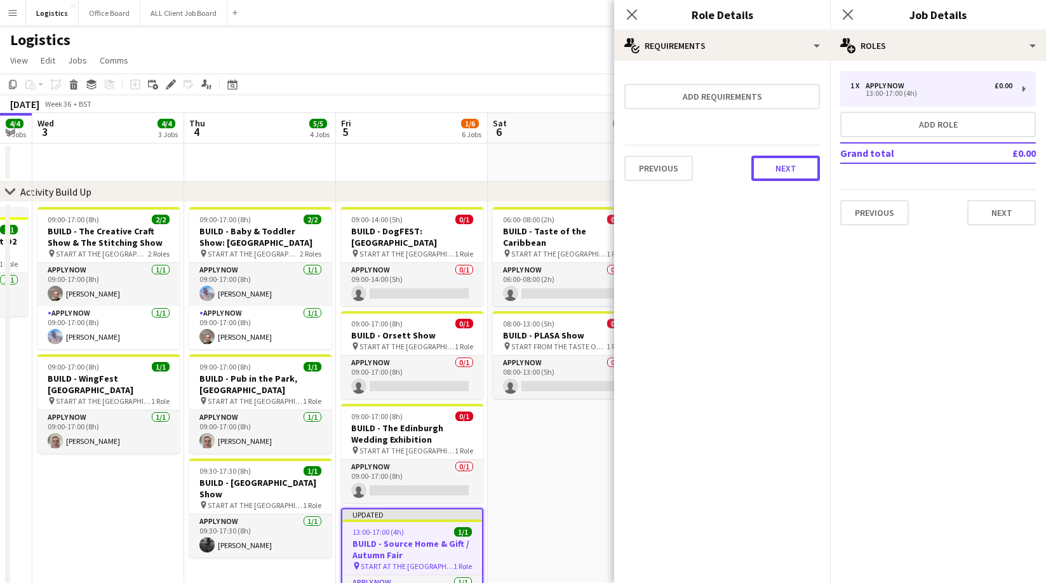
click at [788, 159] on button "Next" at bounding box center [785, 168] width 69 height 25
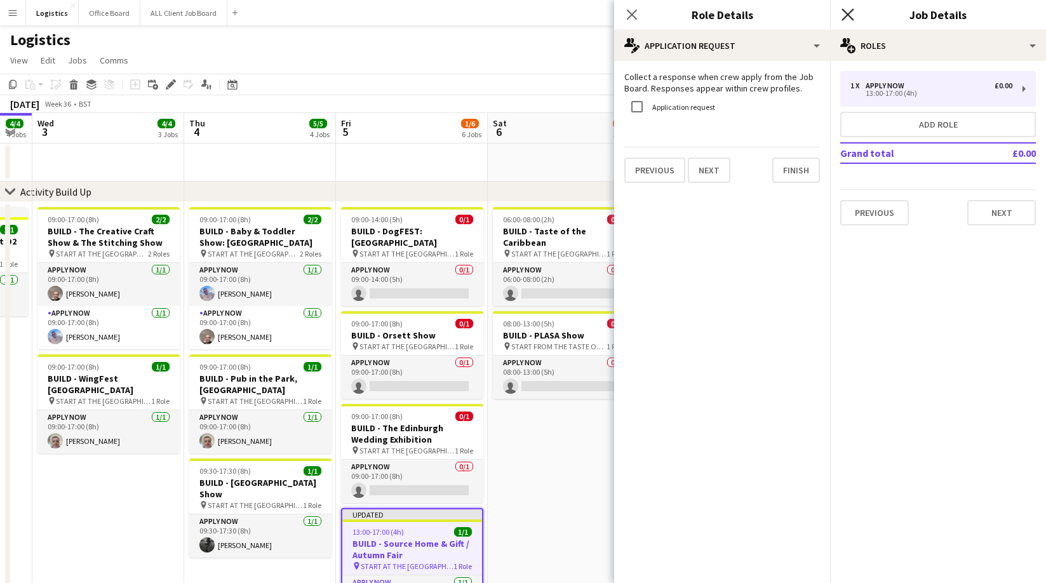
click at [850, 17] on icon at bounding box center [847, 14] width 12 height 12
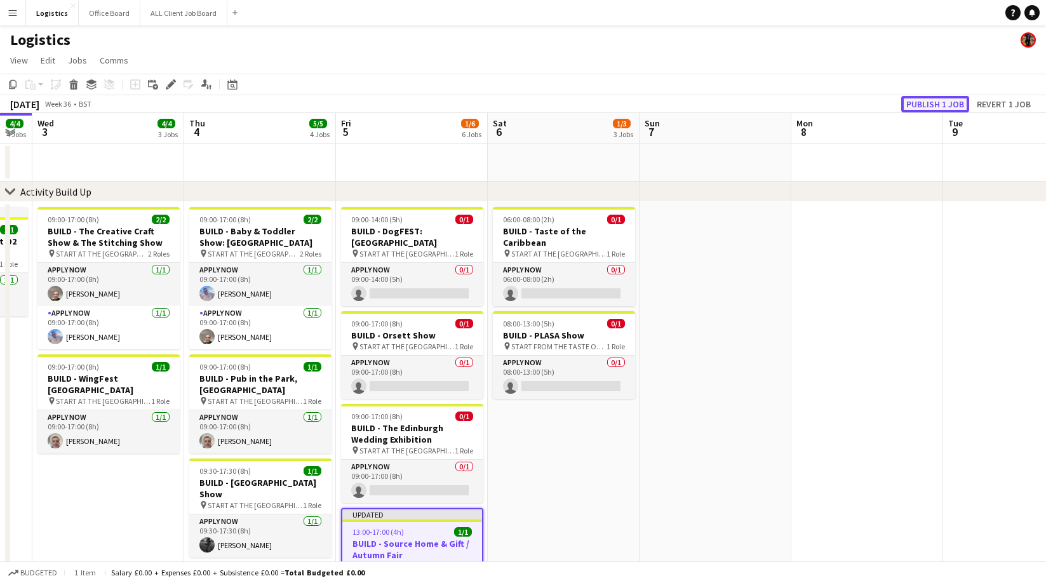
click at [959, 106] on button "Publish 1 job" at bounding box center [935, 104] width 68 height 17
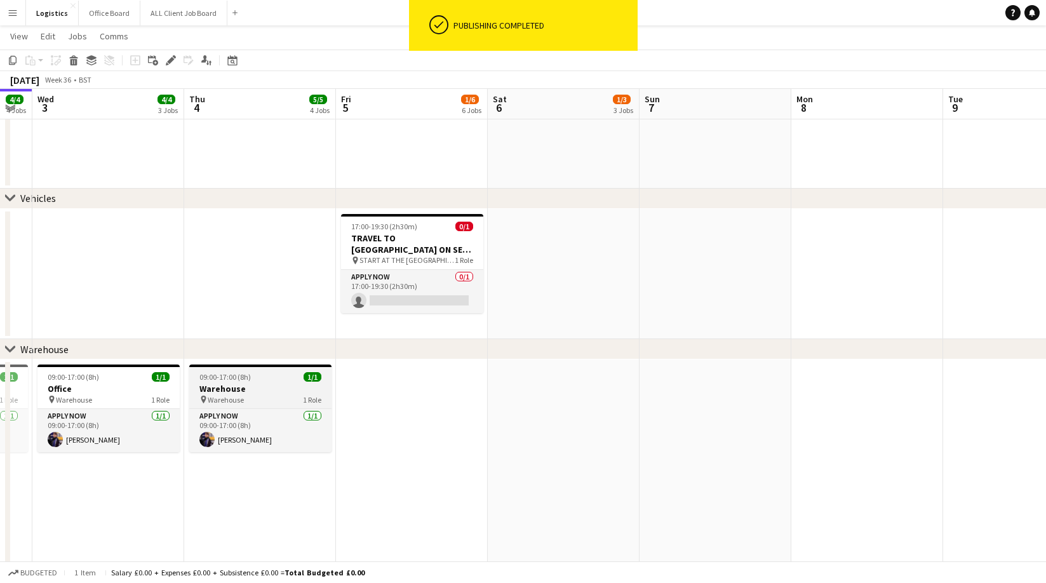
scroll to position [1030, 0]
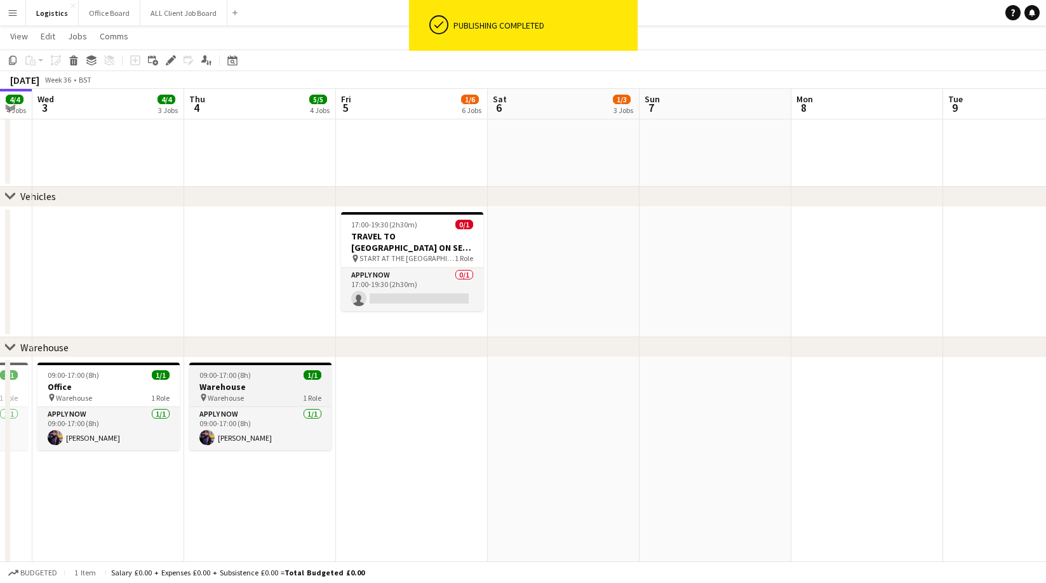
click at [229, 374] on span "09:00-17:00 (8h)" at bounding box center [224, 375] width 51 height 10
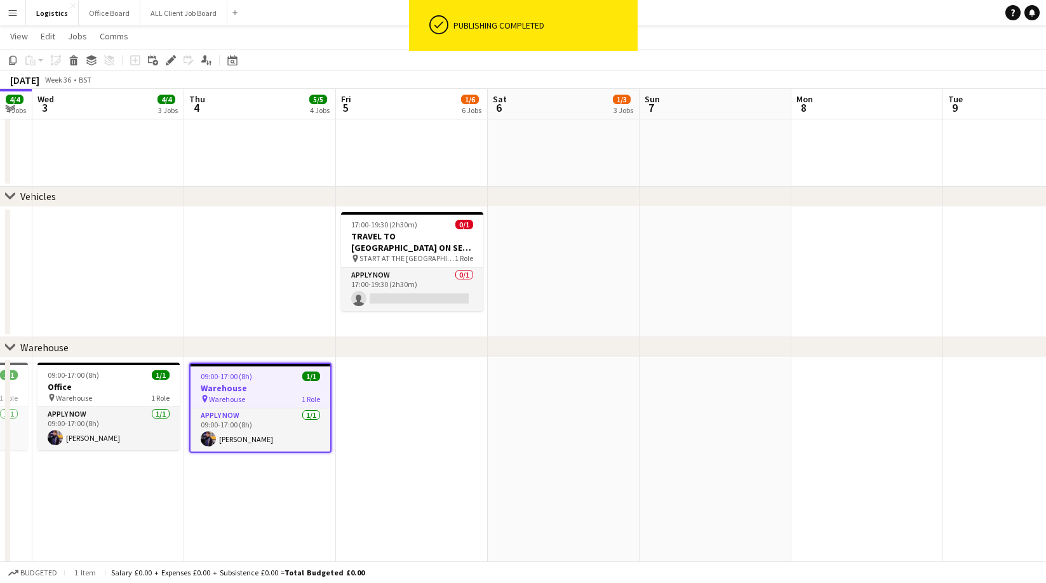
scroll to position [0, 272]
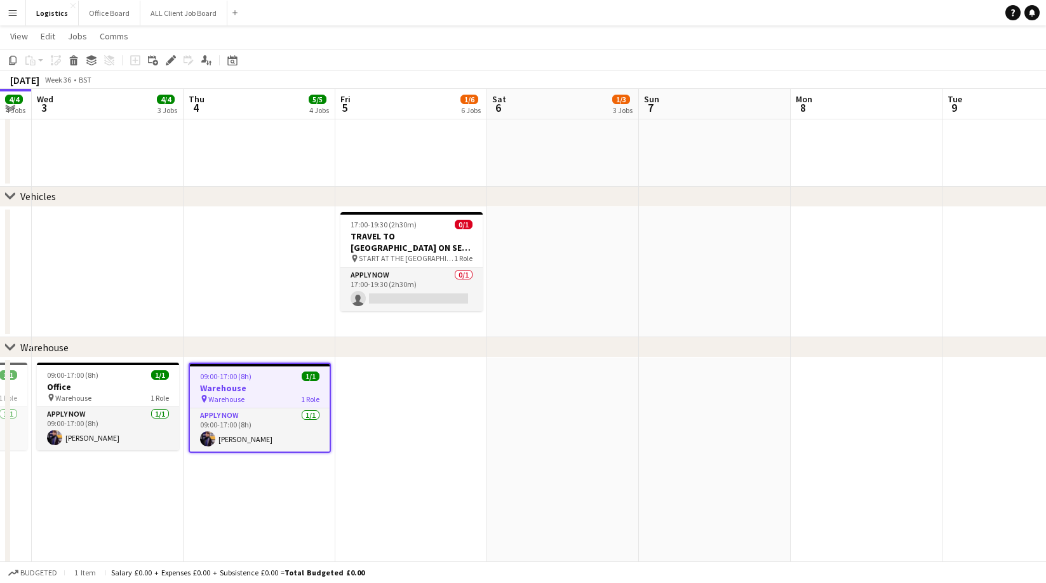
drag, startPoint x: 13, startPoint y: 60, endPoint x: 201, endPoint y: 223, distance: 248.5
click at [13, 60] on icon "Copy" at bounding box center [13, 60] width 10 height 10
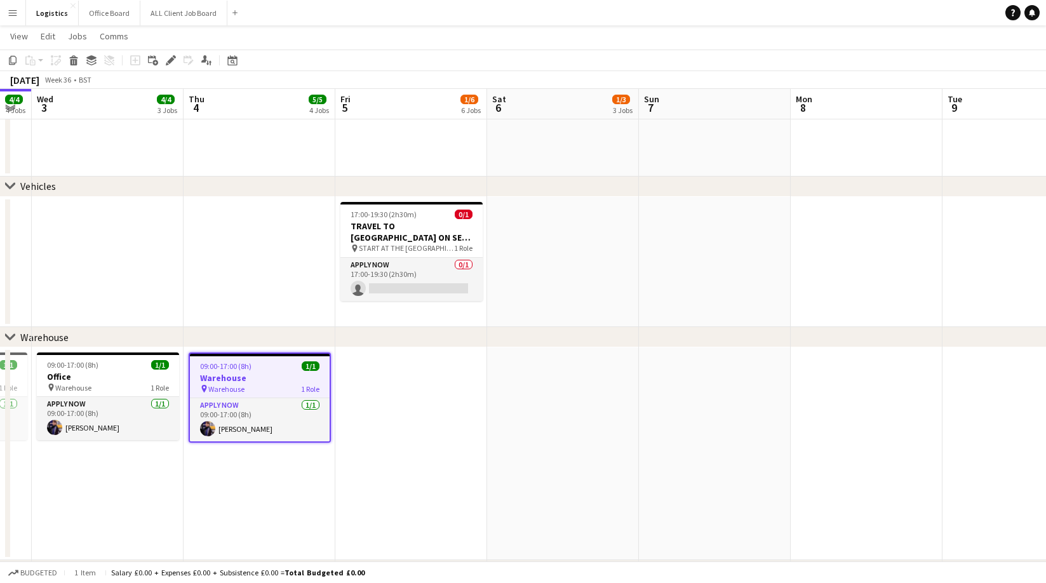
click at [396, 385] on app-date-cell at bounding box center [411, 453] width 152 height 213
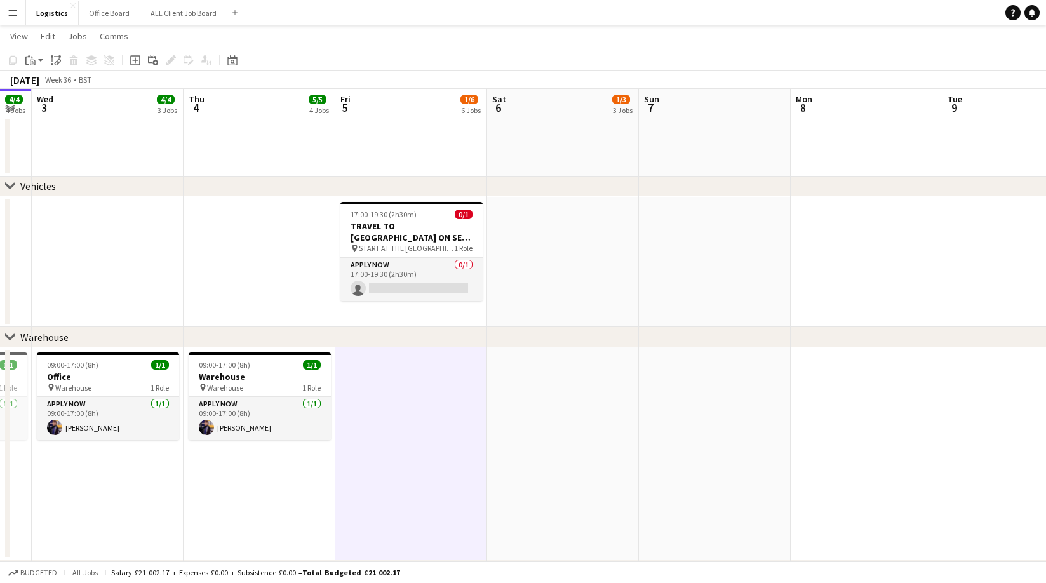
drag, startPoint x: 32, startPoint y: 59, endPoint x: 39, endPoint y: 79, distance: 21.3
click at [32, 60] on icon at bounding box center [33, 63] width 6 height 6
click at [63, 104] on link "Paste with crew Command Shift V" at bounding box center [84, 105] width 100 height 11
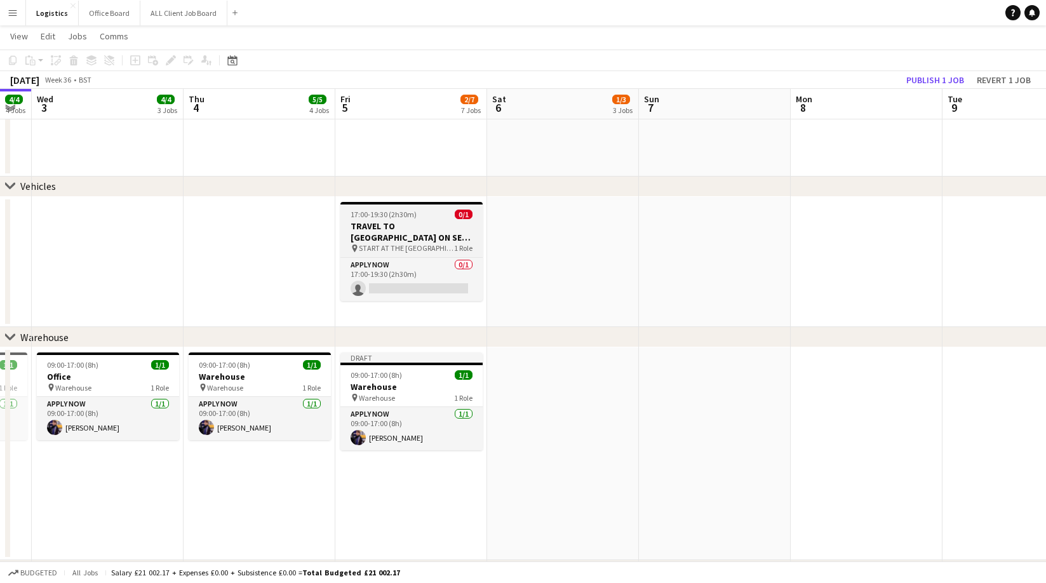
drag, startPoint x: 388, startPoint y: 382, endPoint x: 363, endPoint y: 251, distance: 133.7
click at [388, 382] on h3 "Warehouse" at bounding box center [411, 386] width 142 height 11
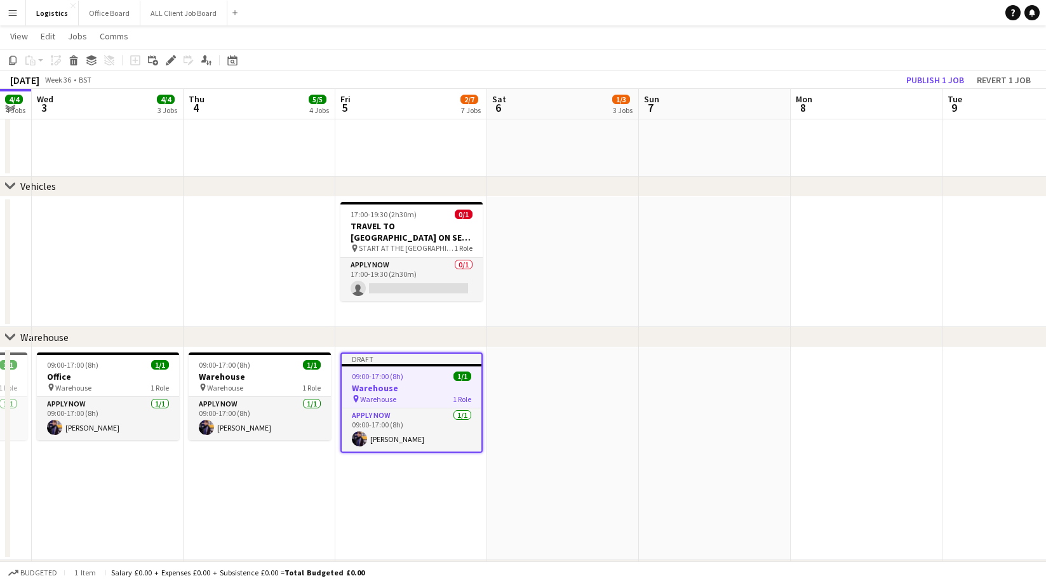
click at [171, 62] on icon "Edit" at bounding box center [171, 60] width 10 height 10
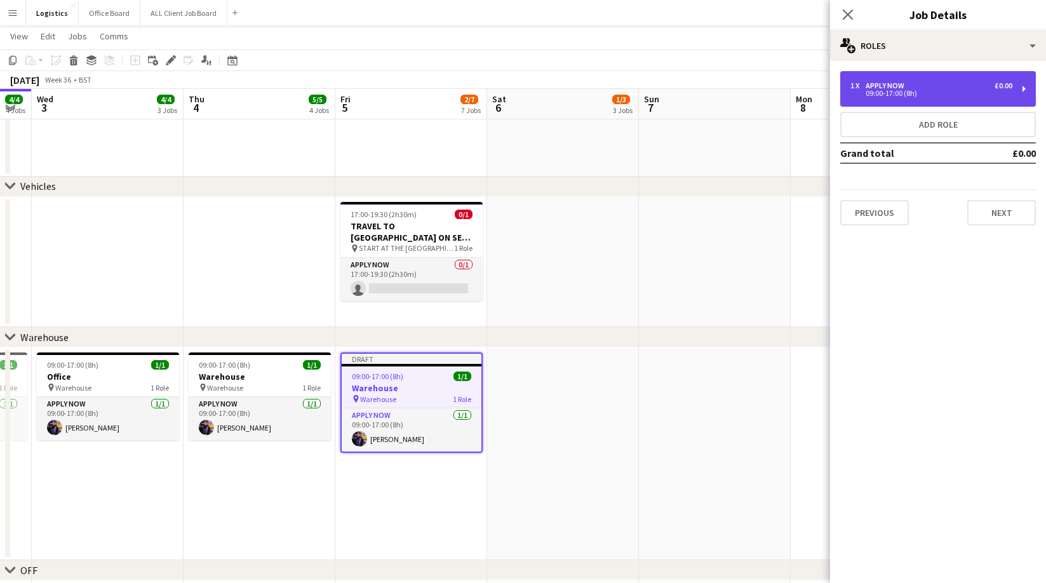
drag, startPoint x: 899, startPoint y: 89, endPoint x: 867, endPoint y: 97, distance: 32.8
click at [899, 90] on div "09:00-17:00 (8h)" at bounding box center [931, 93] width 162 height 6
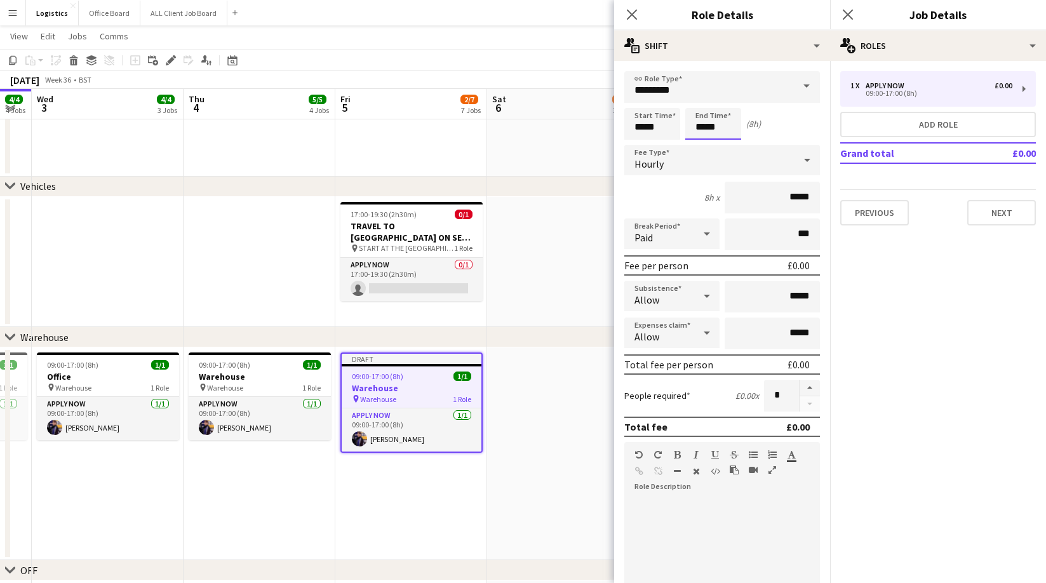
drag, startPoint x: 726, startPoint y: 124, endPoint x: 707, endPoint y: 138, distance: 23.5
click at [726, 124] on input "*****" at bounding box center [713, 124] width 56 height 32
click at [702, 147] on div at bounding box center [700, 146] width 25 height 13
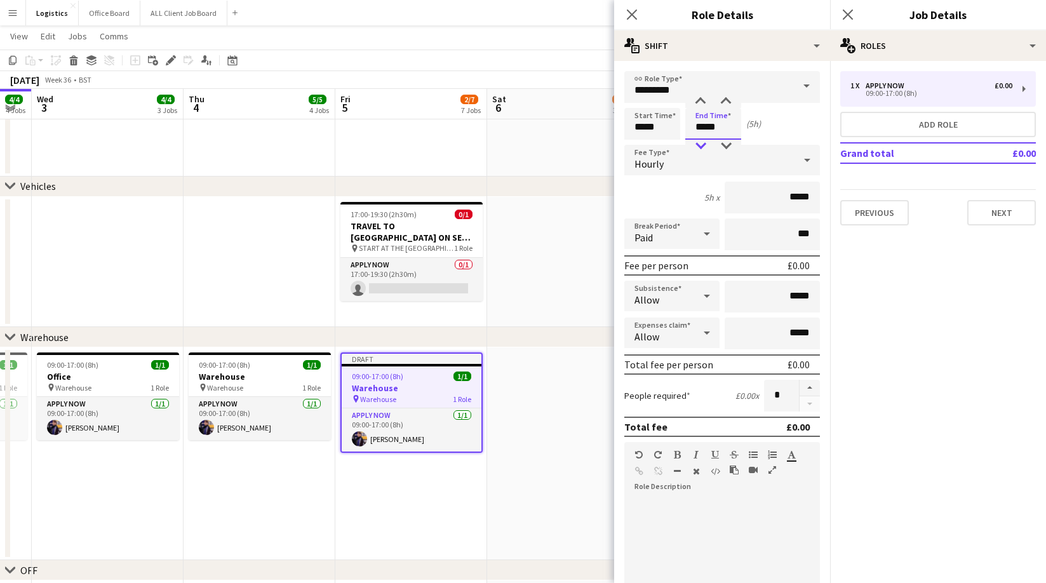
type input "*****"
click at [702, 147] on div at bounding box center [700, 146] width 25 height 13
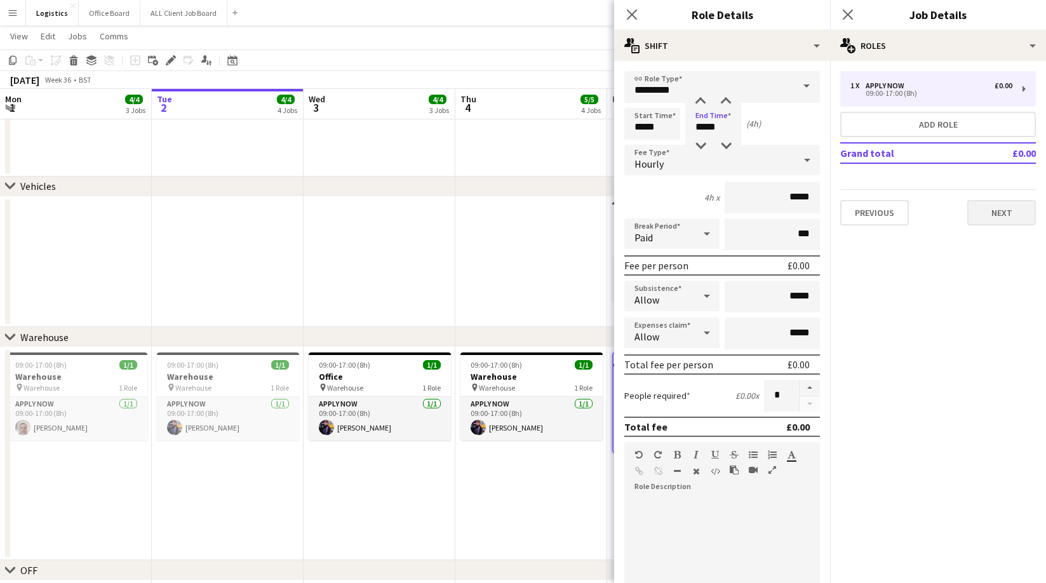
scroll to position [0, 272]
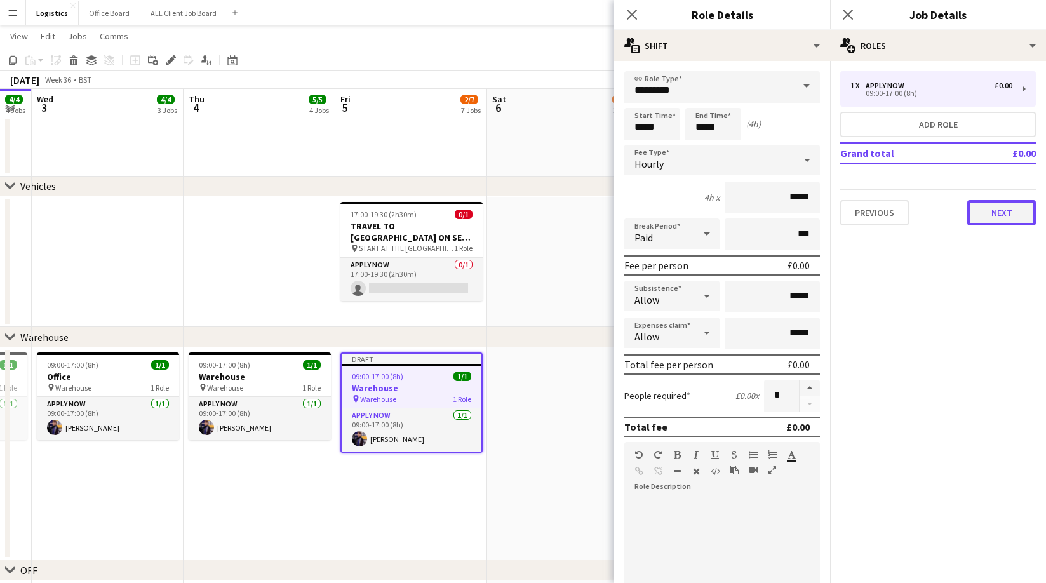
click at [1003, 206] on button "Next" at bounding box center [1001, 212] width 69 height 25
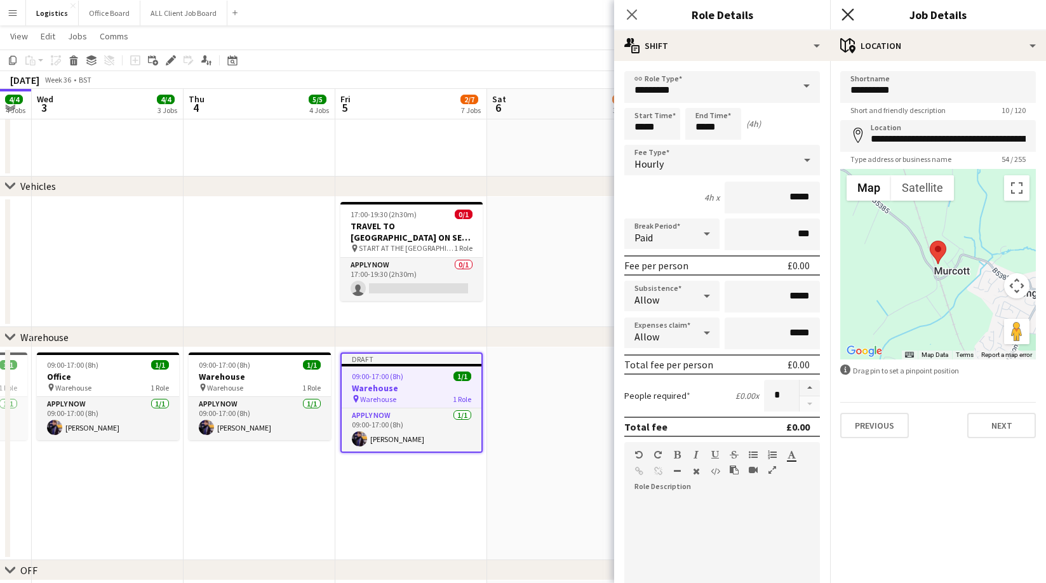
drag, startPoint x: 845, startPoint y: 14, endPoint x: 907, endPoint y: 51, distance: 72.6
click at [845, 14] on icon "Close pop-in" at bounding box center [847, 14] width 12 height 12
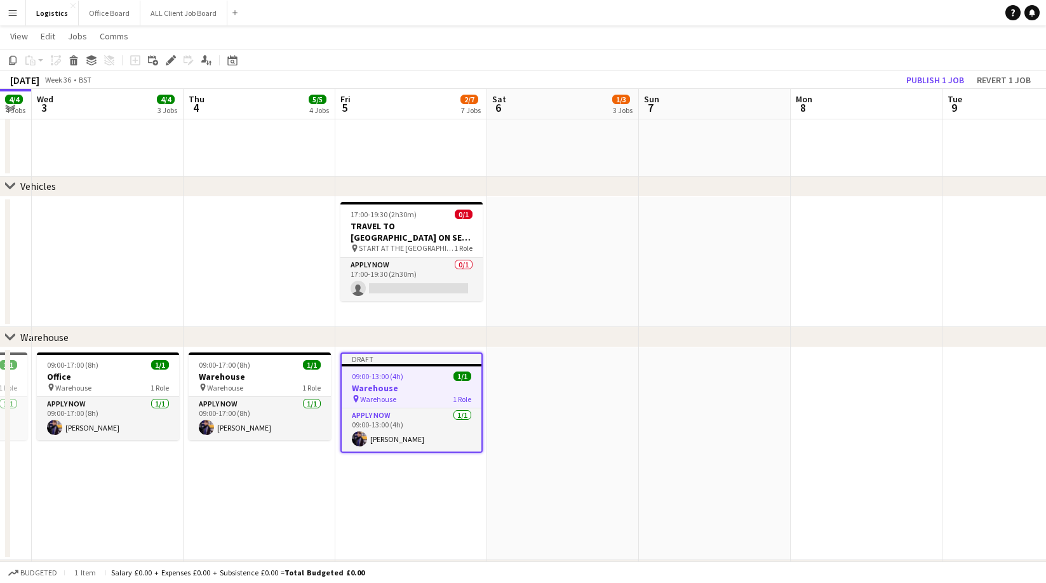
click at [918, 68] on app-toolbar "Copy Paste Paste Command V Paste with crew Command Shift V Paste linked Job [GE…" at bounding box center [523, 61] width 1046 height 22
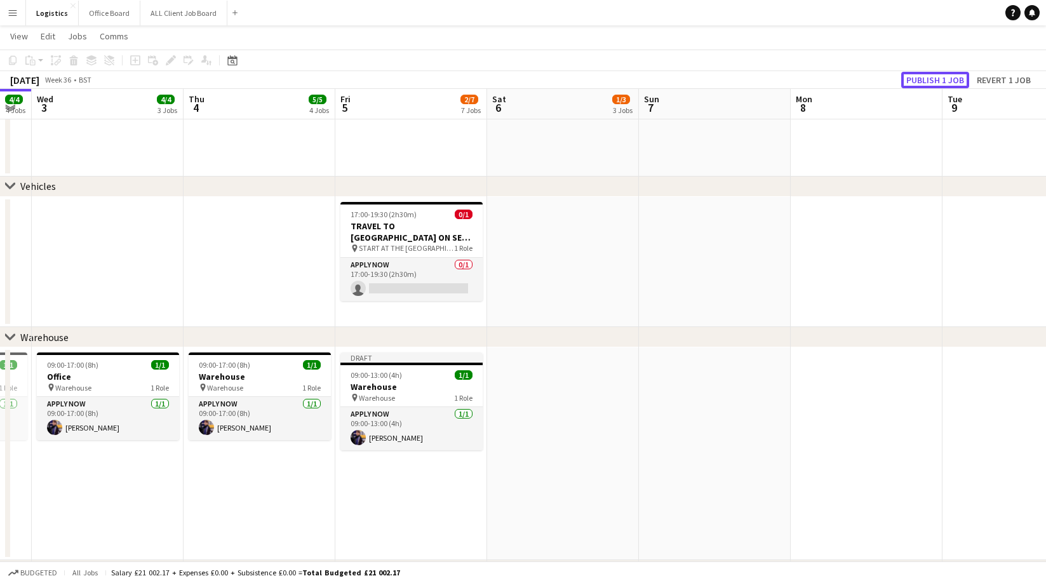
click at [930, 78] on button "Publish 1 job" at bounding box center [935, 80] width 68 height 17
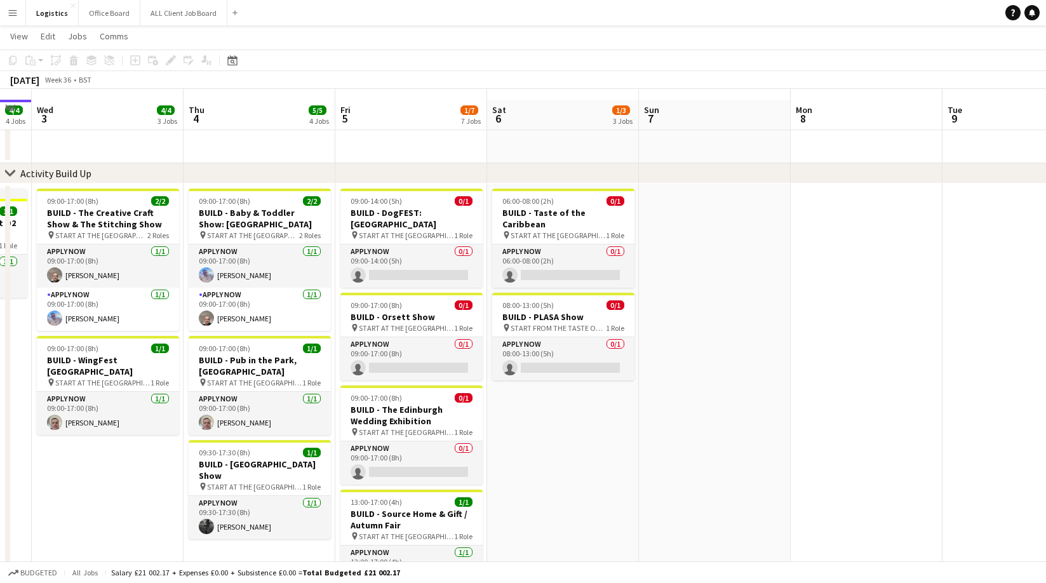
scroll to position [0, 0]
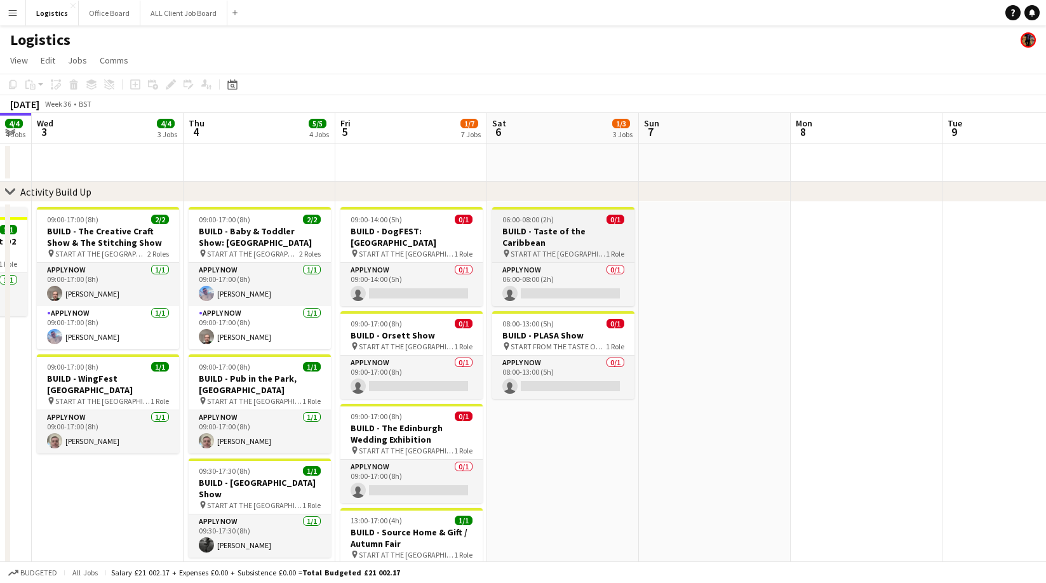
click at [545, 226] on h3 "BUILD - Taste of the Caribbean" at bounding box center [563, 236] width 142 height 23
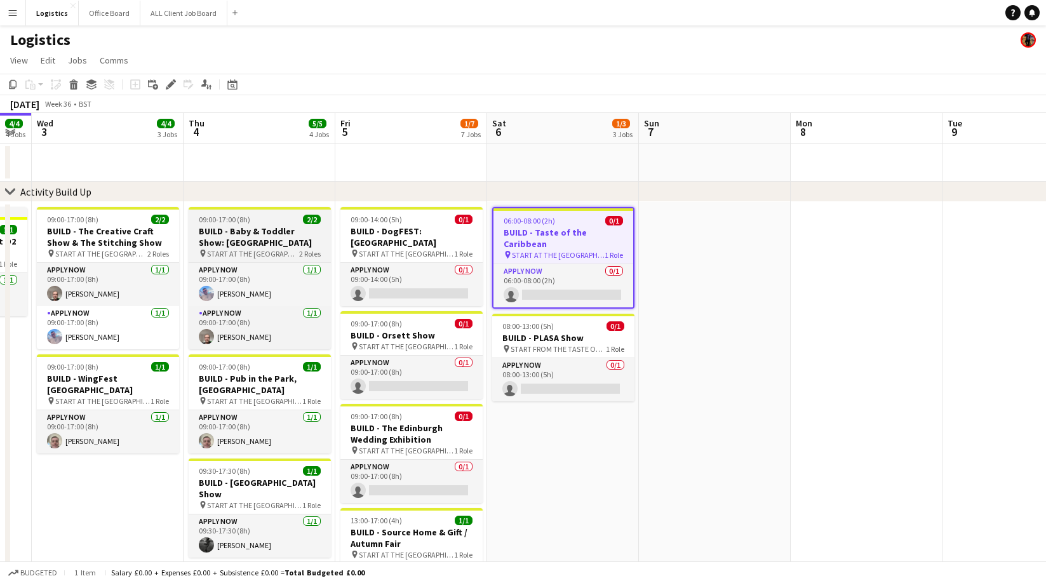
drag, startPoint x: 12, startPoint y: 83, endPoint x: 231, endPoint y: 242, distance: 270.5
click at [11, 83] on icon "Copy" at bounding box center [13, 84] width 10 height 10
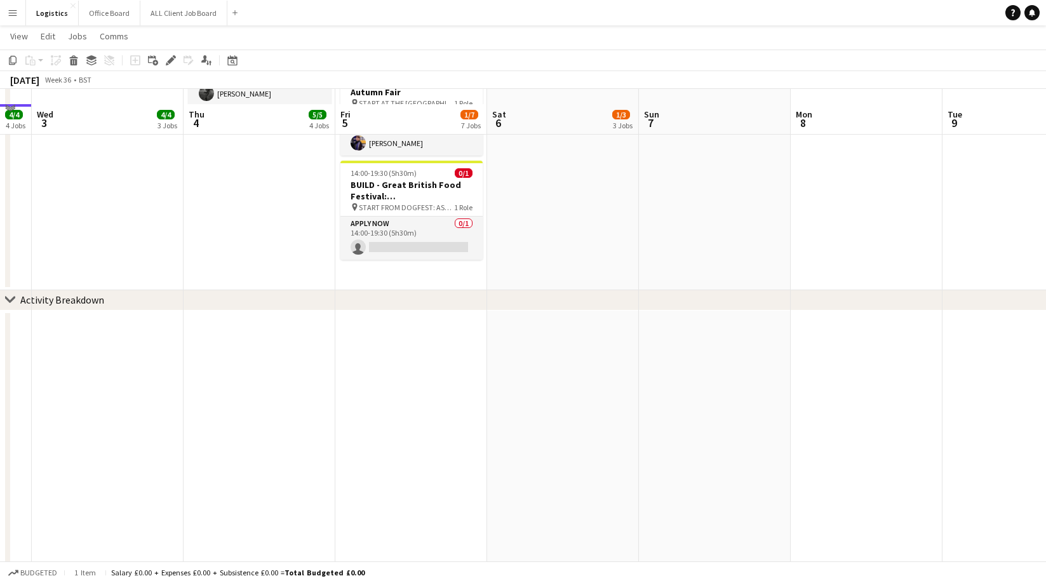
scroll to position [467, 0]
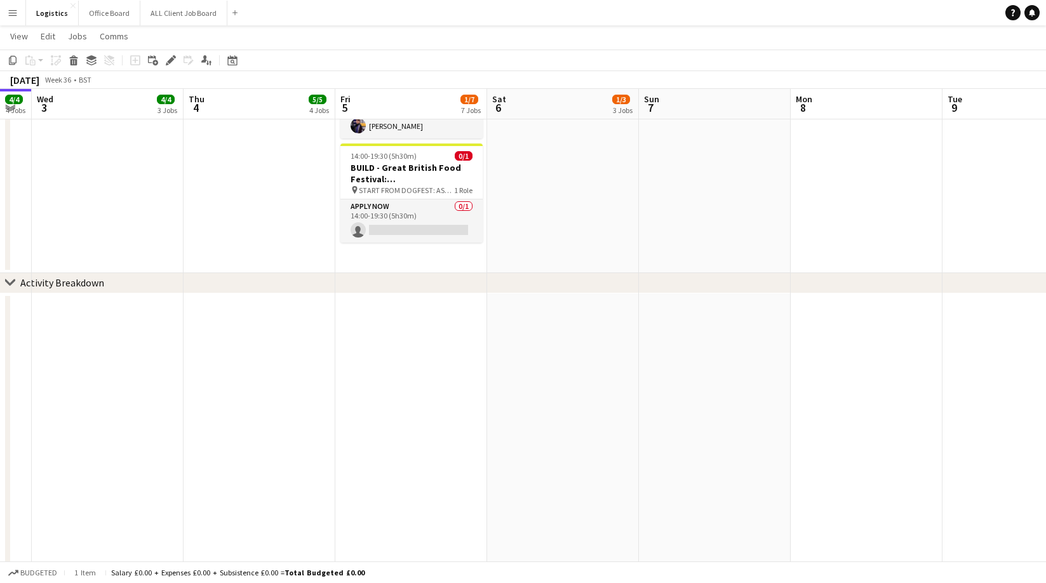
drag, startPoint x: 545, startPoint y: 345, endPoint x: 539, endPoint y: 351, distance: 9.0
click at [545, 345] on app-date-cell at bounding box center [563, 516] width 152 height 446
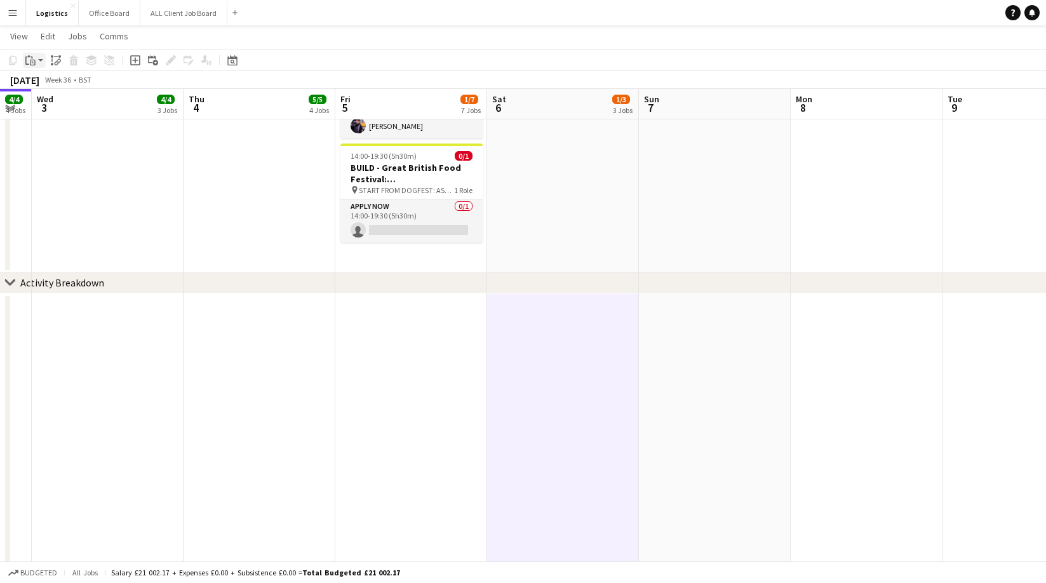
click at [32, 60] on icon at bounding box center [33, 63] width 6 height 6
click at [47, 82] on link "Paste Command V" at bounding box center [84, 84] width 100 height 11
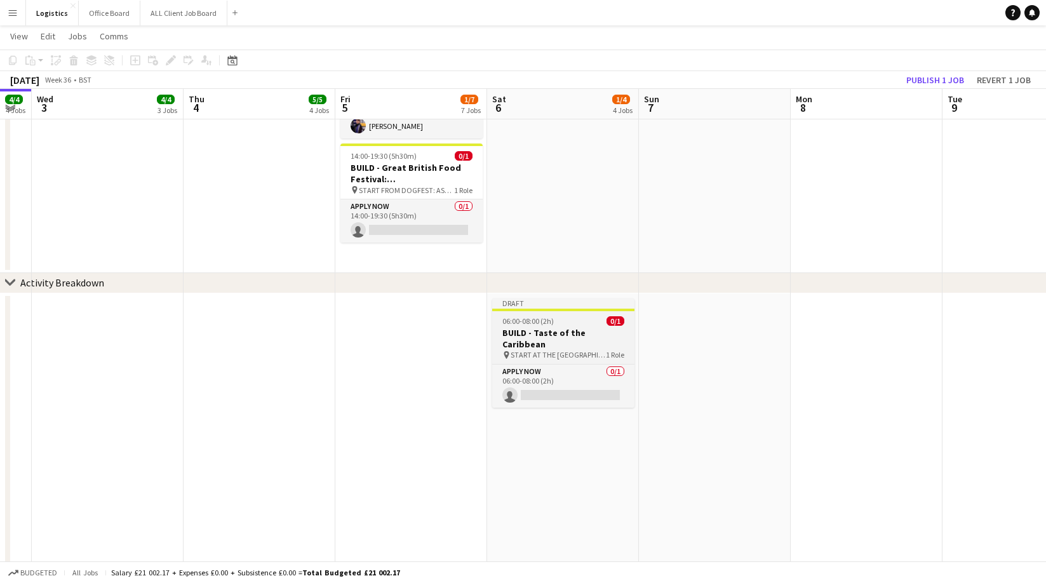
click at [556, 331] on h3 "BUILD - Taste of the Caribbean" at bounding box center [563, 338] width 142 height 23
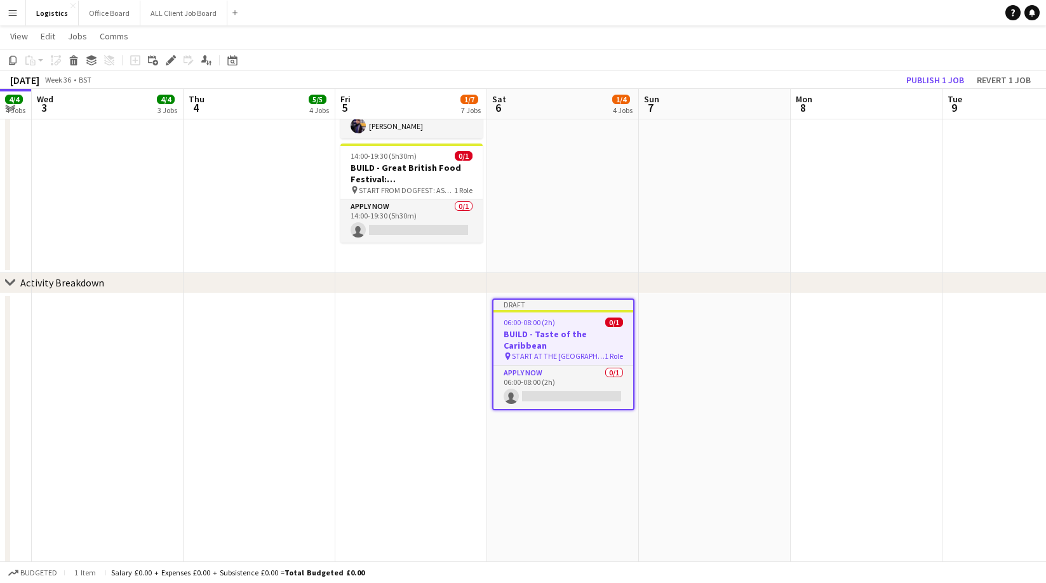
scroll to position [0, 271]
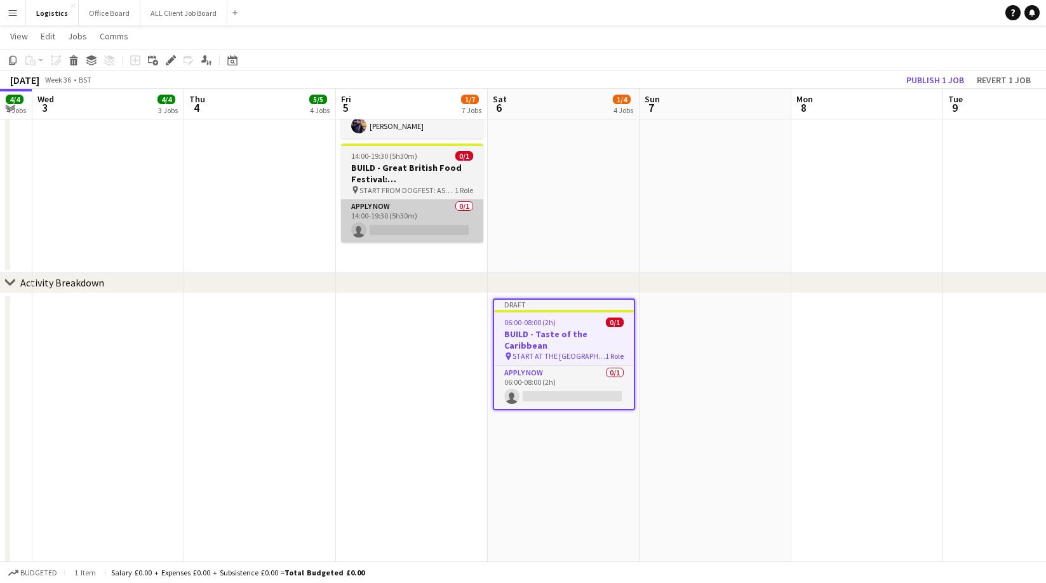
drag, startPoint x: 170, startPoint y: 60, endPoint x: 428, endPoint y: 210, distance: 297.9
click at [170, 60] on icon at bounding box center [170, 60] width 7 height 7
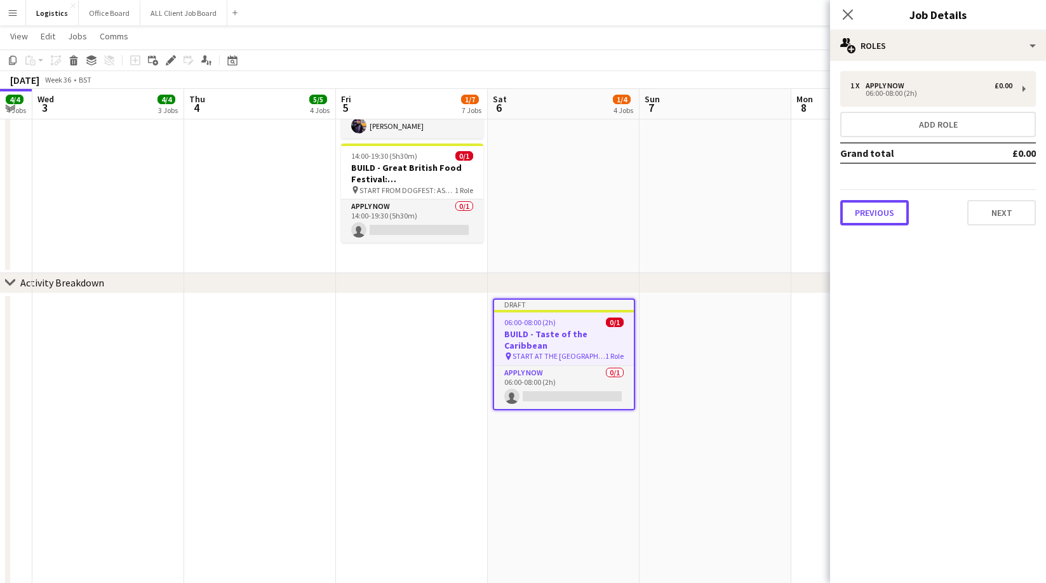
drag, startPoint x: 864, startPoint y: 211, endPoint x: 824, endPoint y: 147, distance: 75.8
click at [864, 211] on button "Previous" at bounding box center [874, 212] width 69 height 25
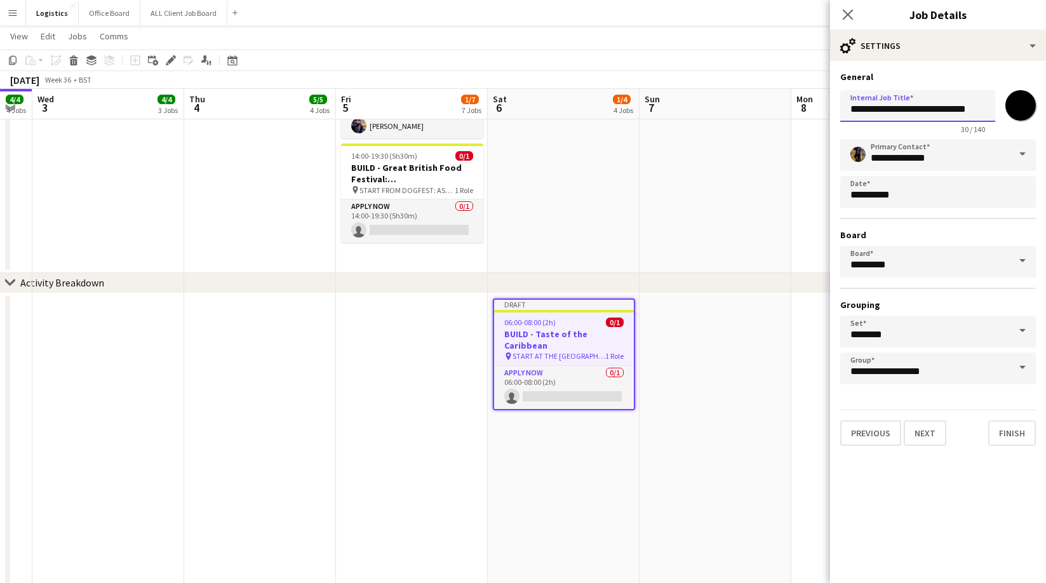
drag, startPoint x: 875, startPoint y: 109, endPoint x: 874, endPoint y: 137, distance: 28.6
click at [875, 109] on input "**********" at bounding box center [917, 106] width 155 height 32
type input "**********"
click at [1017, 109] on input "*******" at bounding box center [1020, 106] width 46 height 46
type input "*******"
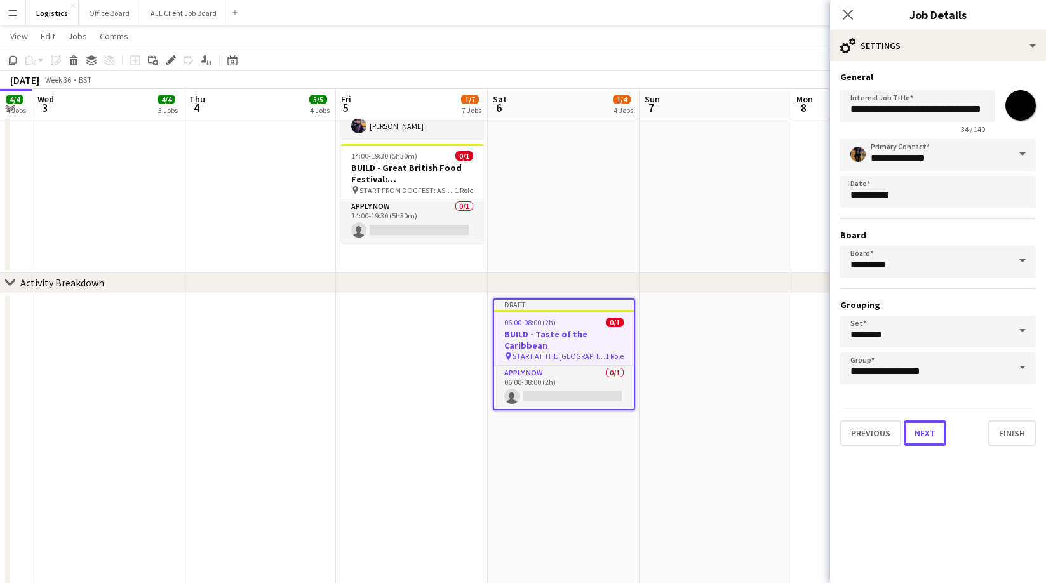
click at [928, 438] on button "Next" at bounding box center [925, 432] width 43 height 25
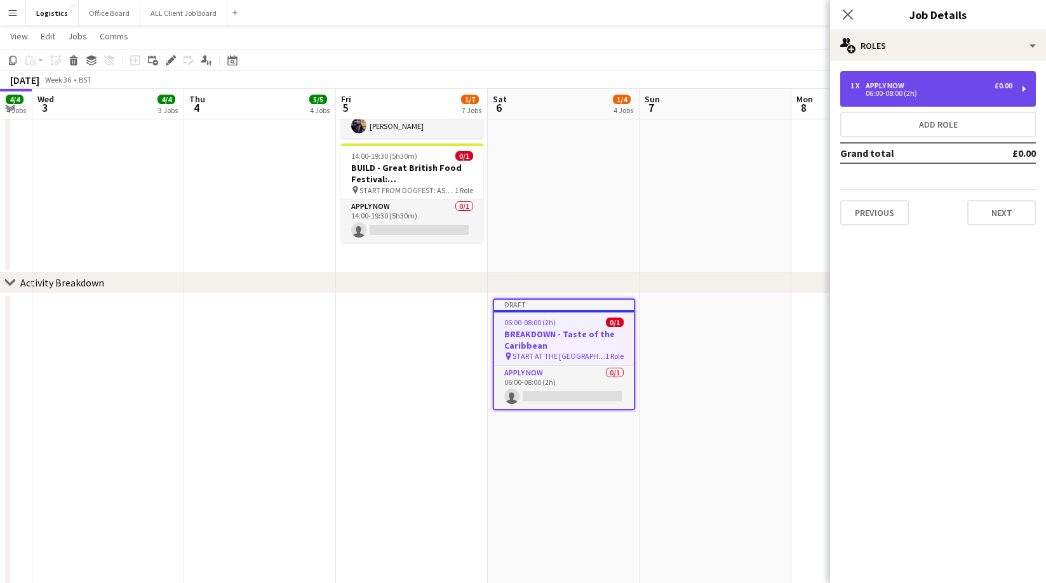
click at [888, 95] on div "06:00-08:00 (2h)" at bounding box center [931, 93] width 162 height 6
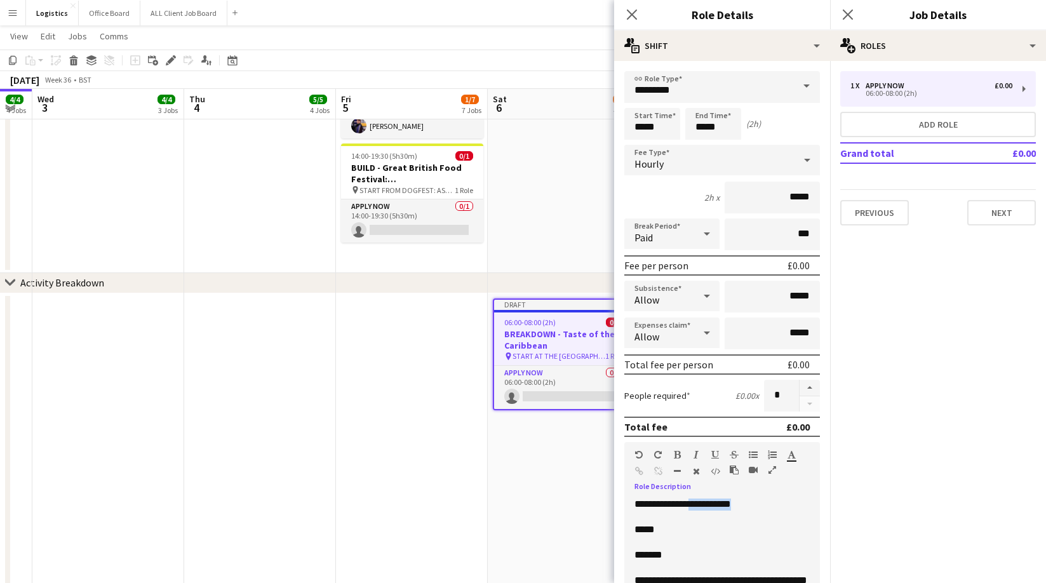
scroll to position [0, 0]
drag, startPoint x: 771, startPoint y: 504, endPoint x: 691, endPoint y: 504, distance: 80.0
click at [691, 504] on p "**********" at bounding box center [721, 504] width 175 height 13
click at [665, 530] on p "*****" at bounding box center [721, 530] width 175 height 13
drag, startPoint x: 681, startPoint y: 557, endPoint x: 632, endPoint y: 557, distance: 48.9
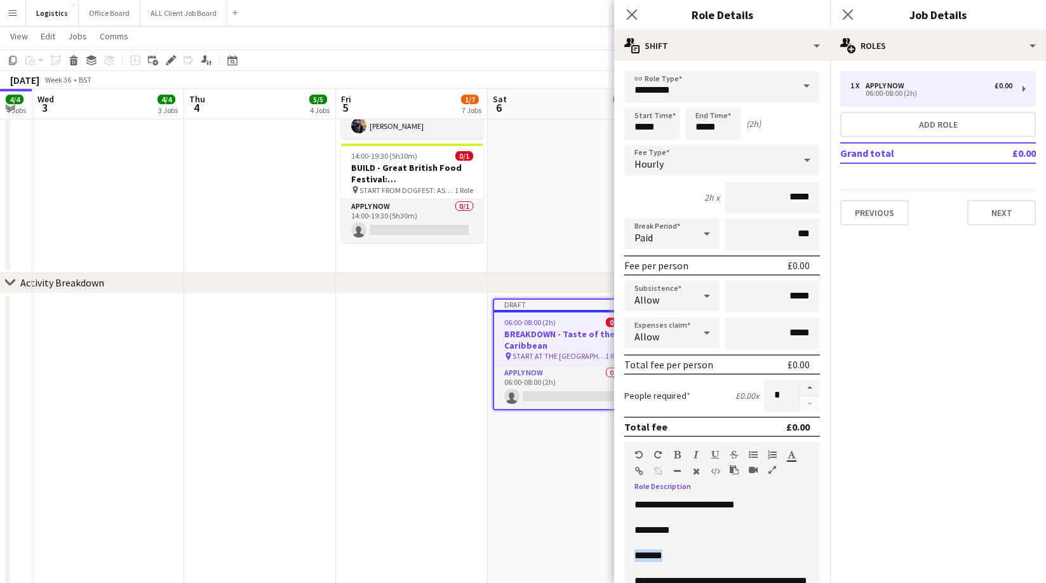
click at [632, 557] on div "**********" at bounding box center [722, 574] width 196 height 152
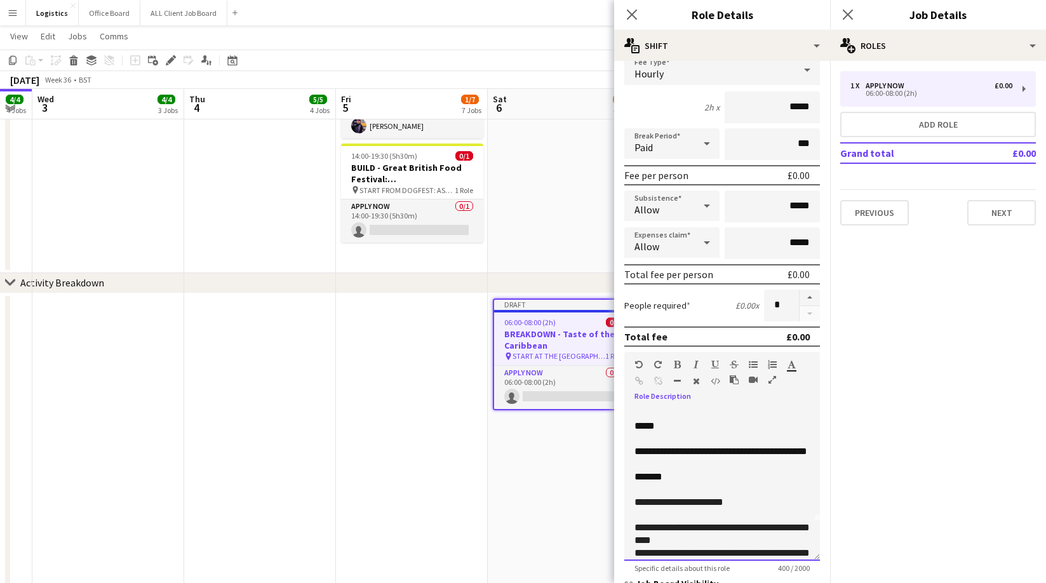
scroll to position [41, 0]
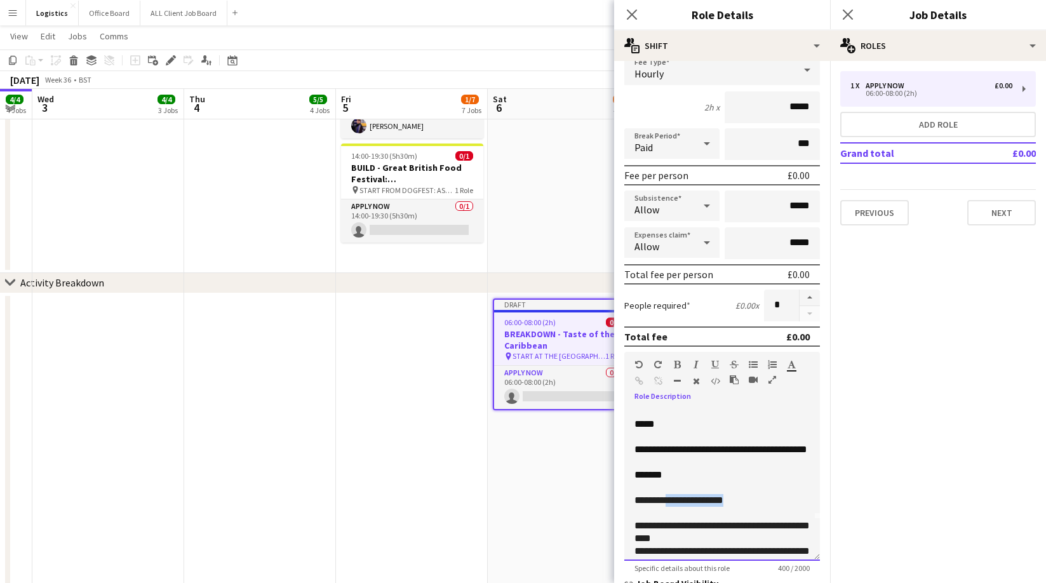
drag, startPoint x: 736, startPoint y: 499, endPoint x: 667, endPoint y: 502, distance: 69.3
click at [667, 502] on p "**********" at bounding box center [721, 500] width 175 height 13
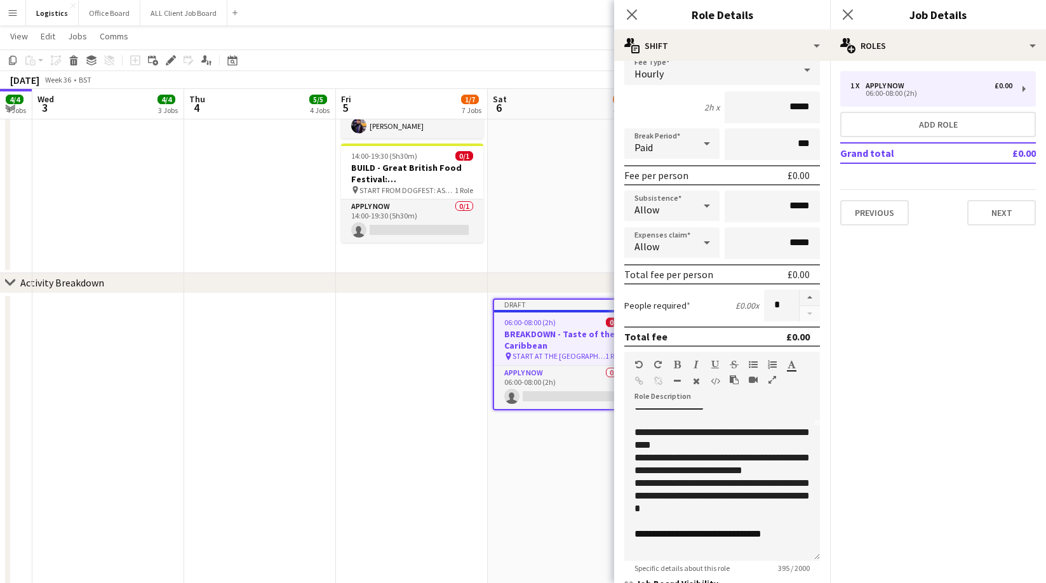
scroll to position [137, 0]
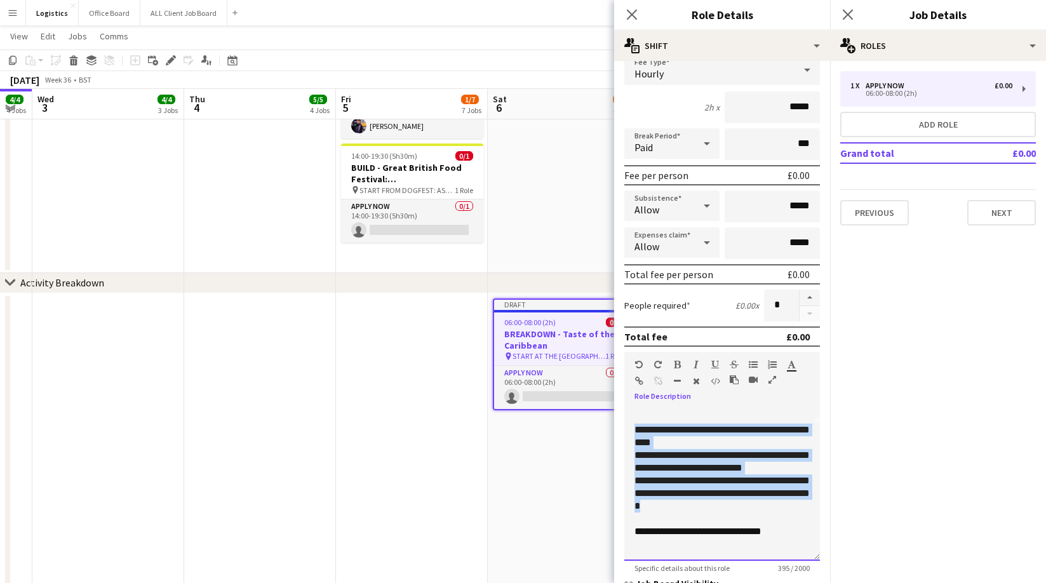
drag, startPoint x: 634, startPoint y: 431, endPoint x: 788, endPoint y: 509, distance: 172.1
click at [788, 509] on div "**********" at bounding box center [722, 484] width 196 height 152
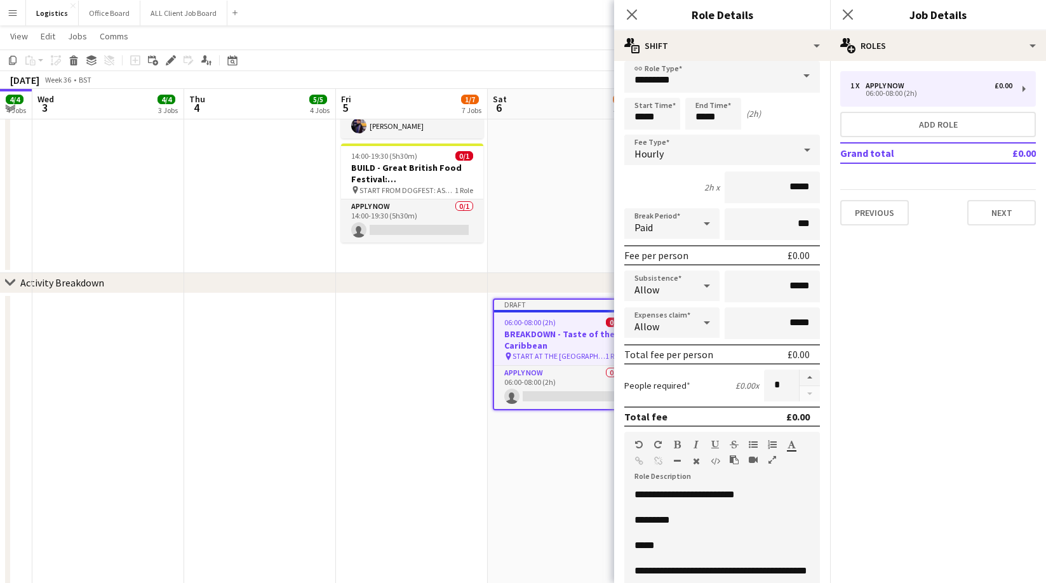
scroll to position [13, 0]
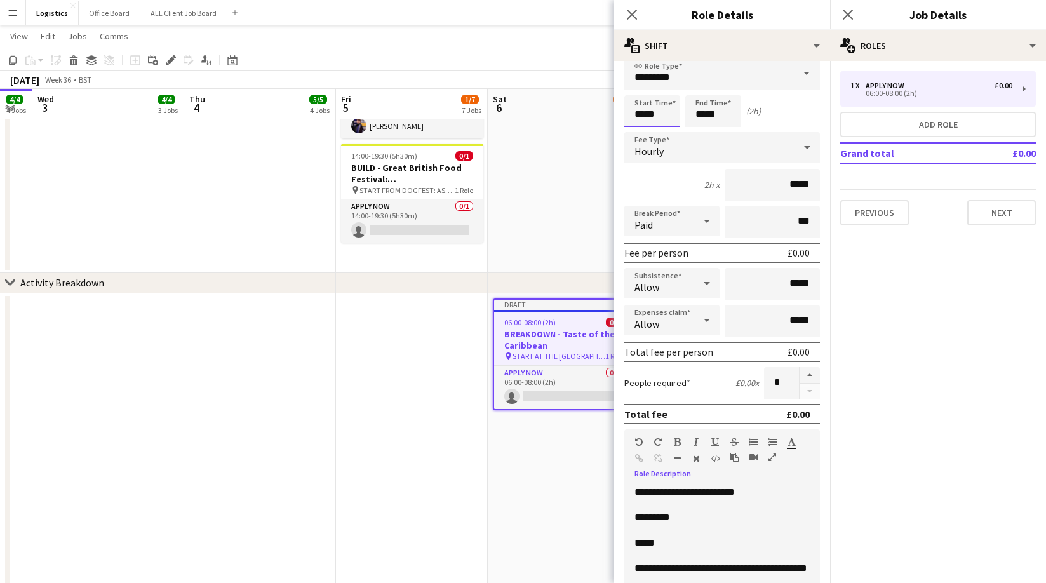
click at [662, 116] on input "*****" at bounding box center [652, 111] width 56 height 32
click at [640, 88] on div at bounding box center [639, 89] width 25 height 13
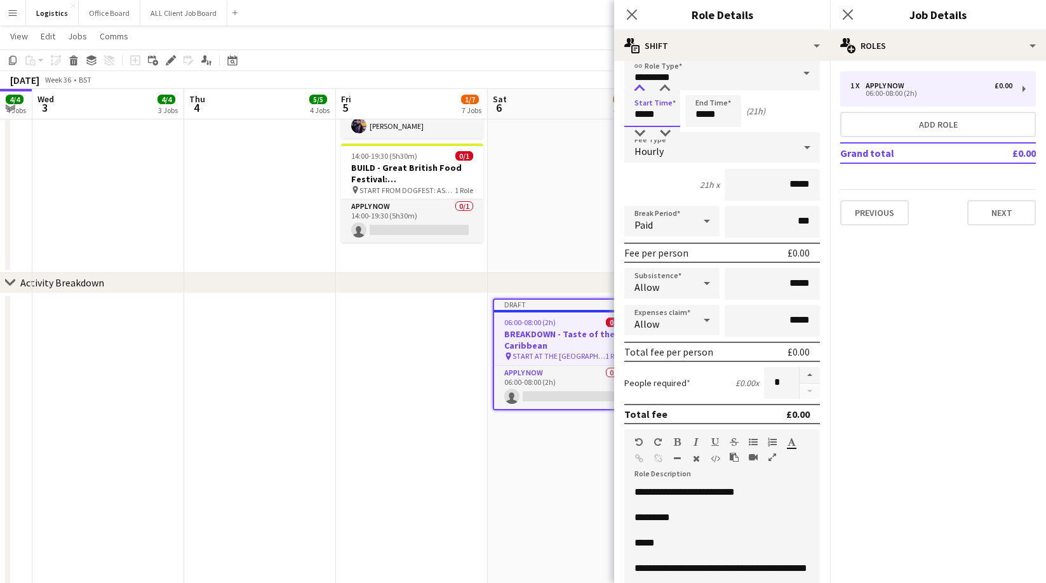
click at [640, 88] on div at bounding box center [639, 89] width 25 height 13
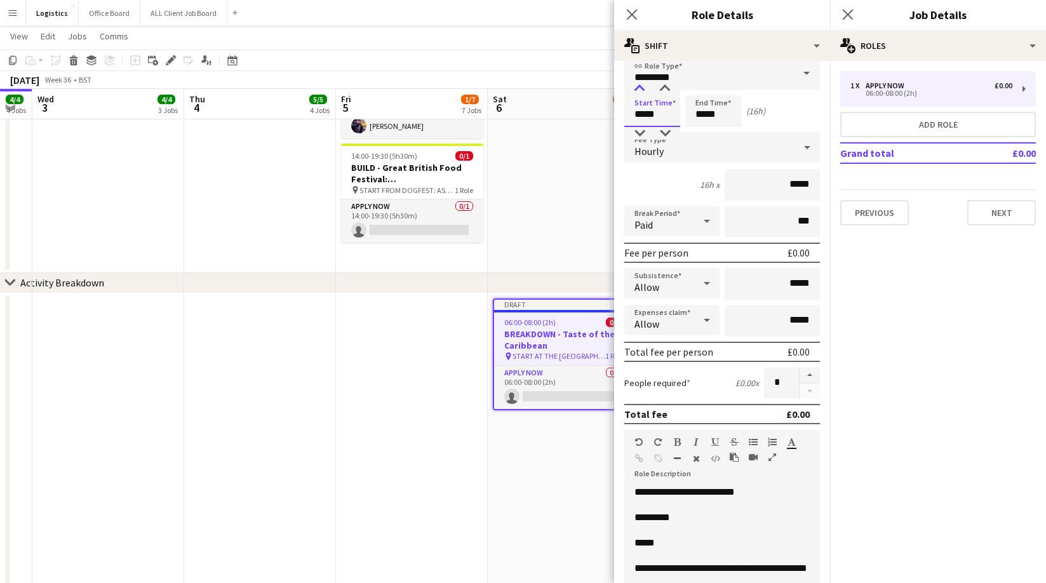
click at [640, 88] on div at bounding box center [639, 89] width 25 height 13
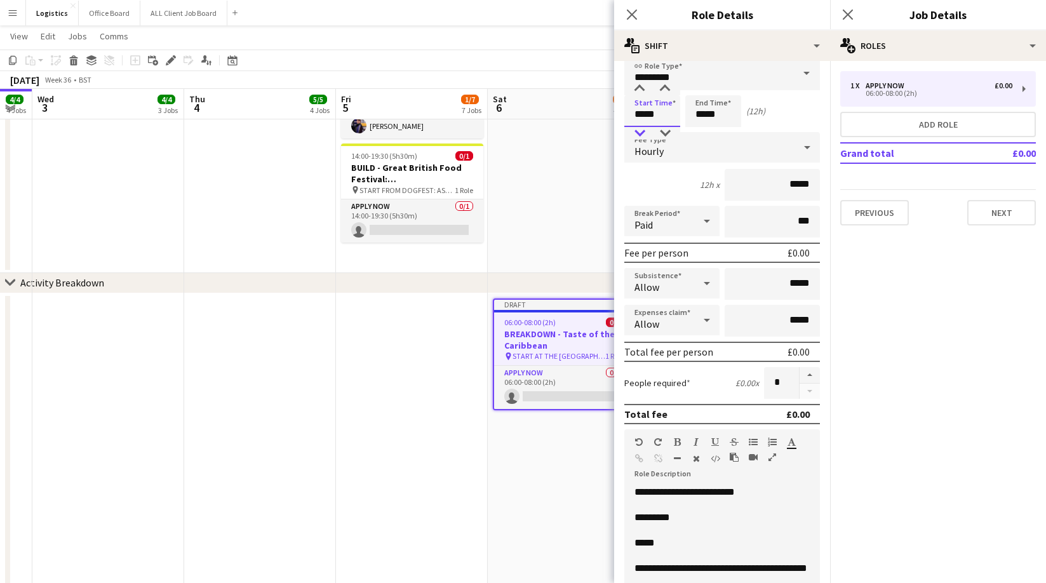
click at [641, 133] on div at bounding box center [639, 133] width 25 height 13
click at [664, 86] on div at bounding box center [664, 89] width 25 height 13
type input "*****"
click at [664, 85] on div at bounding box center [664, 89] width 25 height 13
drag, startPoint x: 725, startPoint y: 113, endPoint x: 701, endPoint y: 77, distance: 43.0
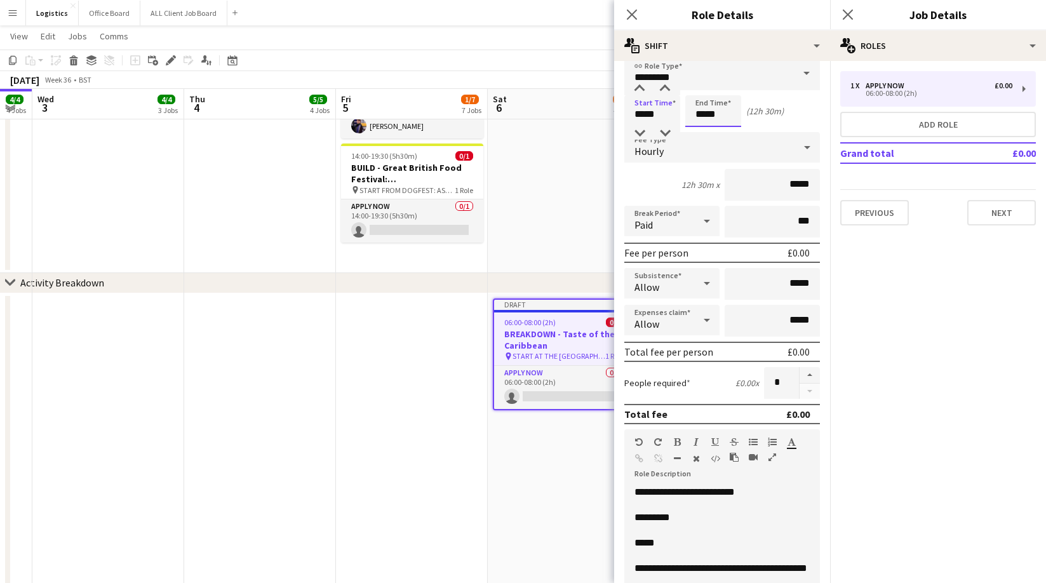
click at [725, 113] on input "*****" at bounding box center [713, 111] width 56 height 32
click at [702, 90] on div at bounding box center [700, 89] width 25 height 13
click at [701, 89] on div at bounding box center [700, 89] width 25 height 13
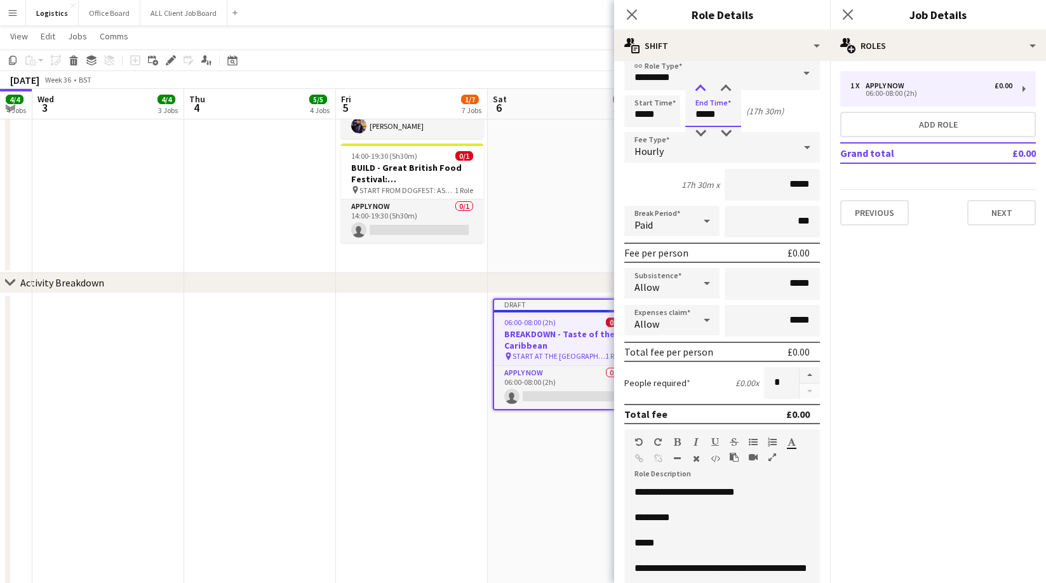
click at [699, 88] on div at bounding box center [700, 89] width 25 height 13
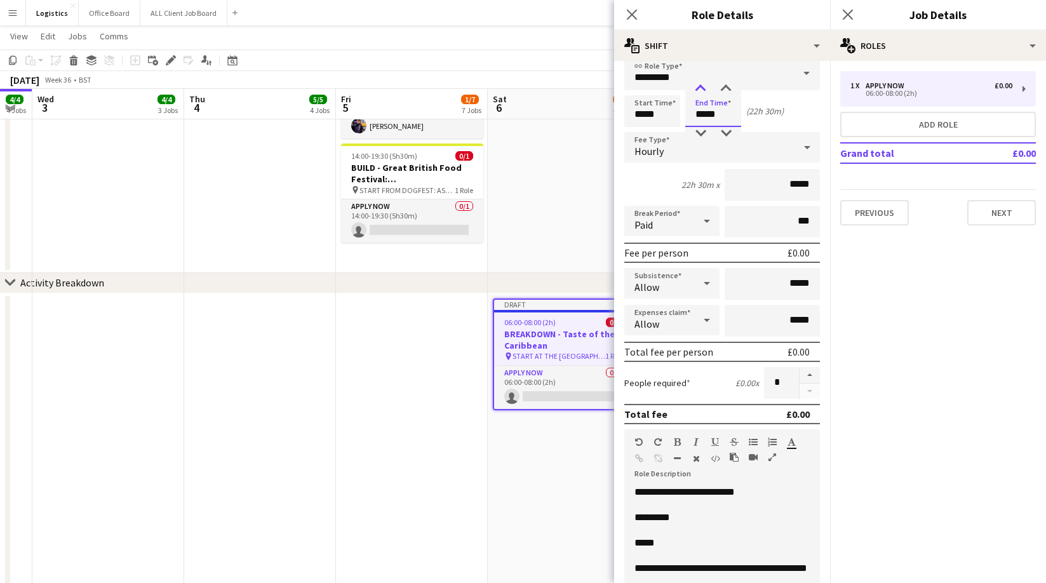
click at [699, 88] on div at bounding box center [700, 89] width 25 height 13
click at [700, 133] on div at bounding box center [700, 133] width 25 height 13
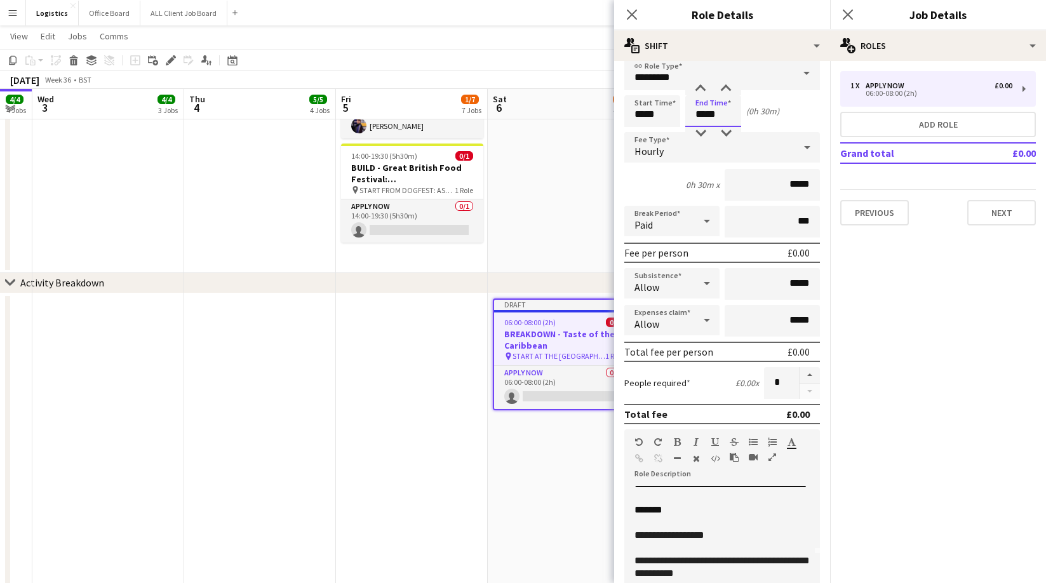
scroll to position [84, 0]
click at [700, 88] on div at bounding box center [700, 89] width 25 height 13
click at [701, 88] on div at bounding box center [700, 89] width 25 height 13
type input "*****"
click at [701, 88] on div at bounding box center [700, 89] width 25 height 13
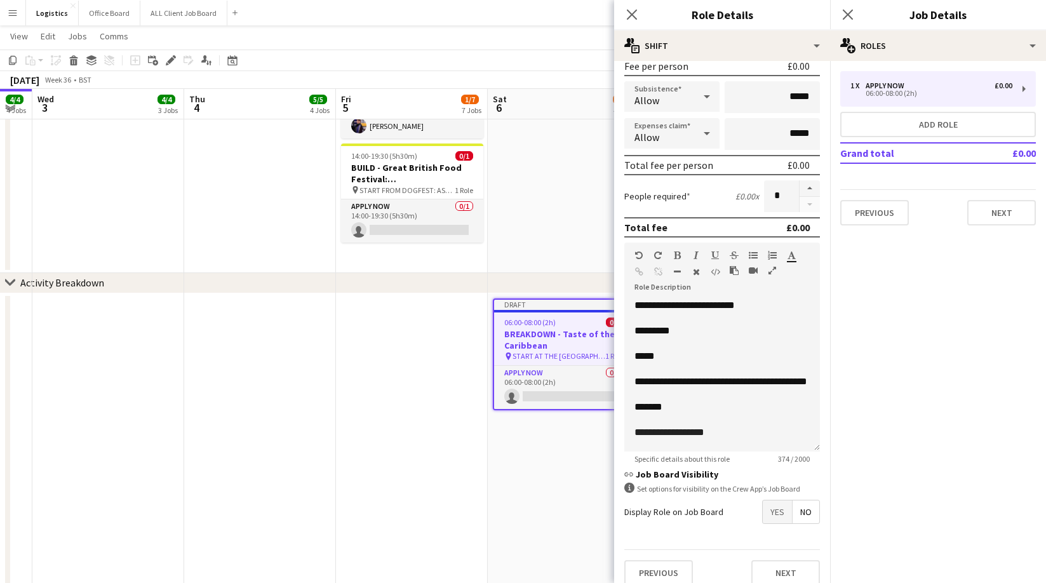
scroll to position [124, 0]
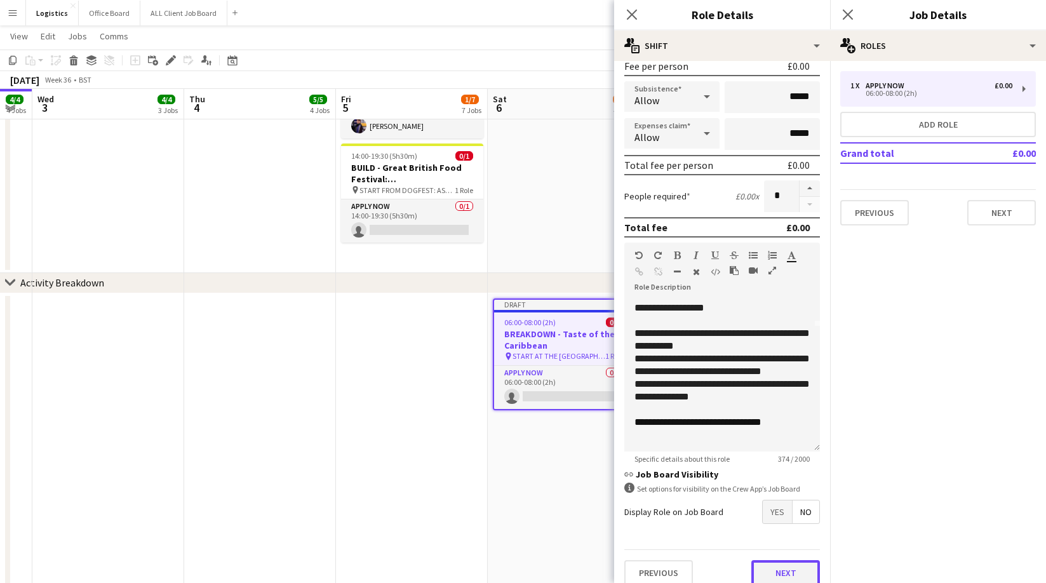
click at [778, 571] on button "Next" at bounding box center [785, 572] width 69 height 25
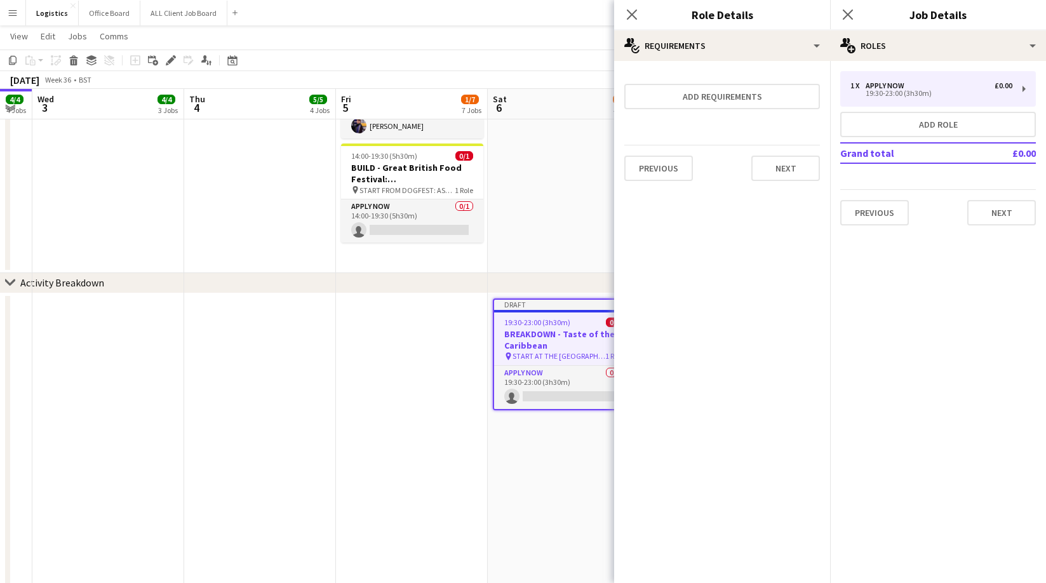
scroll to position [0, 0]
click at [796, 175] on button "Next" at bounding box center [785, 168] width 69 height 25
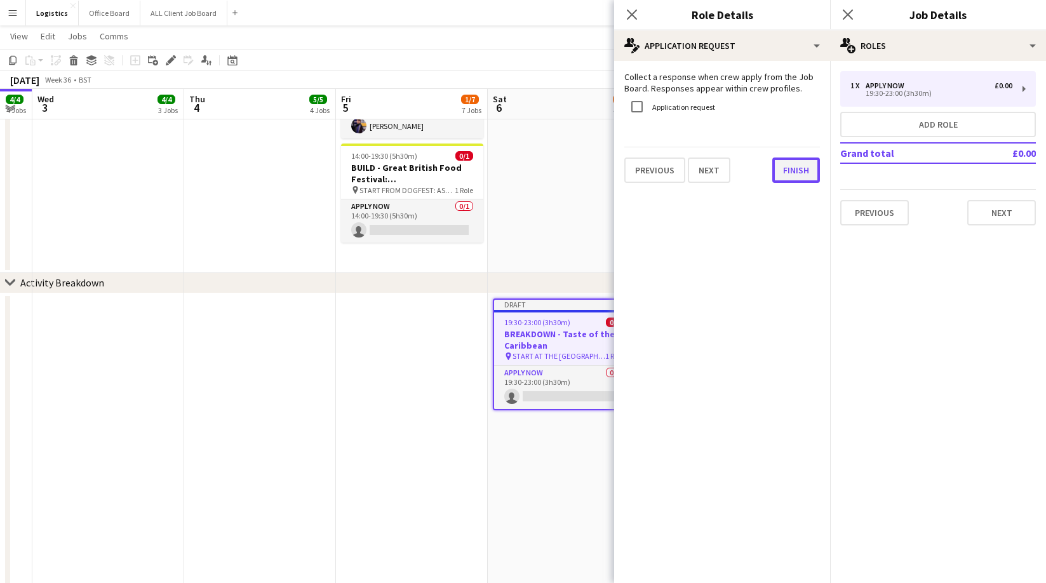
click at [796, 171] on button "Finish" at bounding box center [796, 169] width 48 height 25
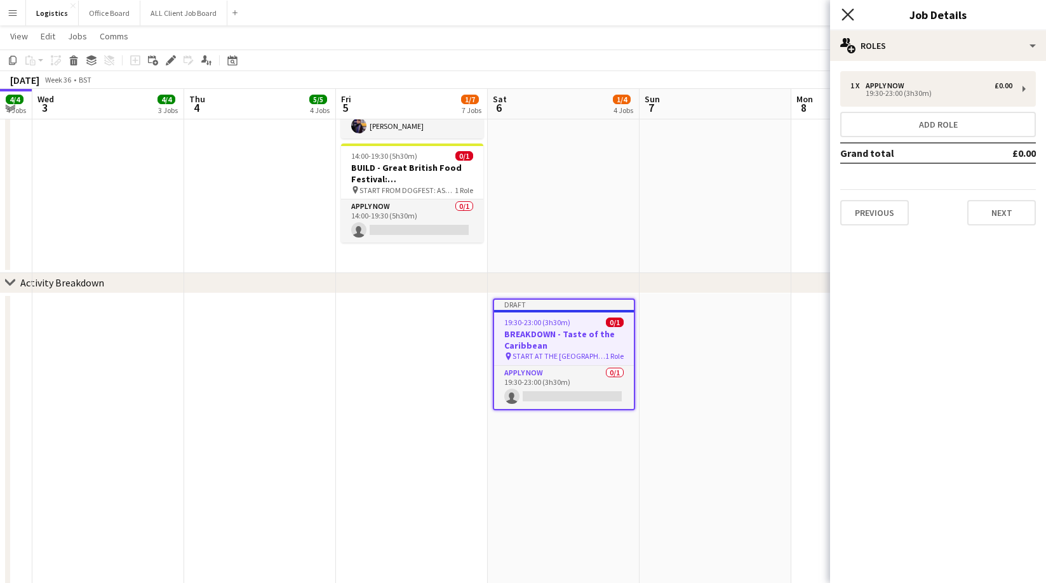
click at [851, 14] on icon "Close pop-in" at bounding box center [847, 14] width 12 height 12
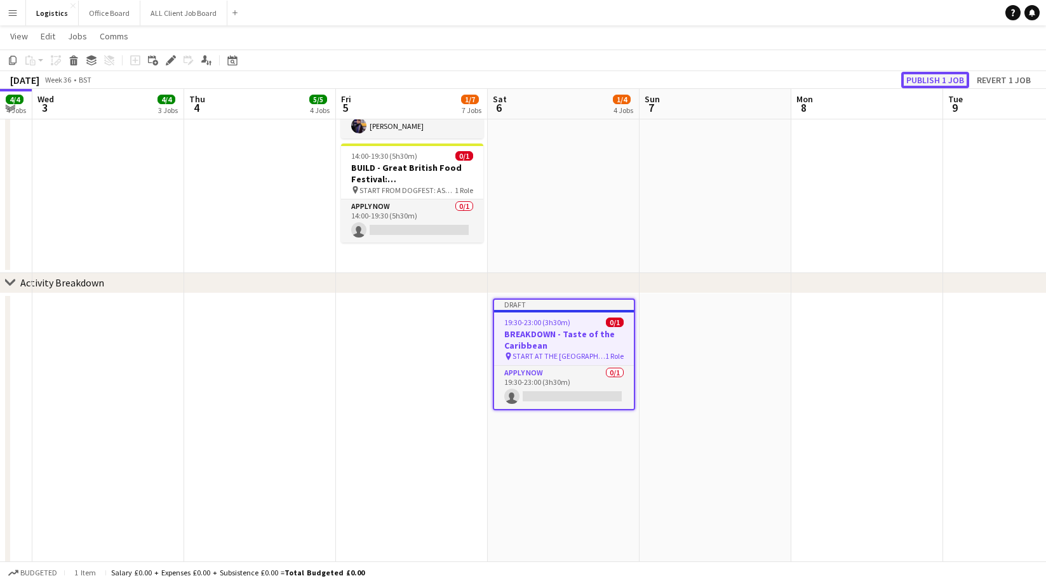
click at [919, 77] on button "Publish 1 job" at bounding box center [935, 80] width 68 height 17
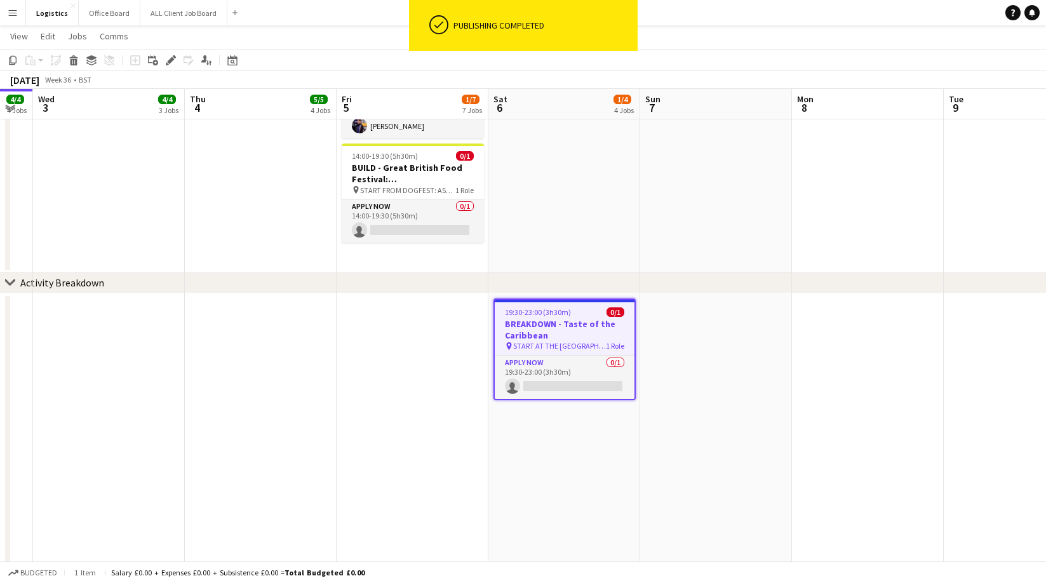
click at [544, 327] on h3 "BREAKDOWN - Taste of the Caribbean" at bounding box center [565, 329] width 140 height 23
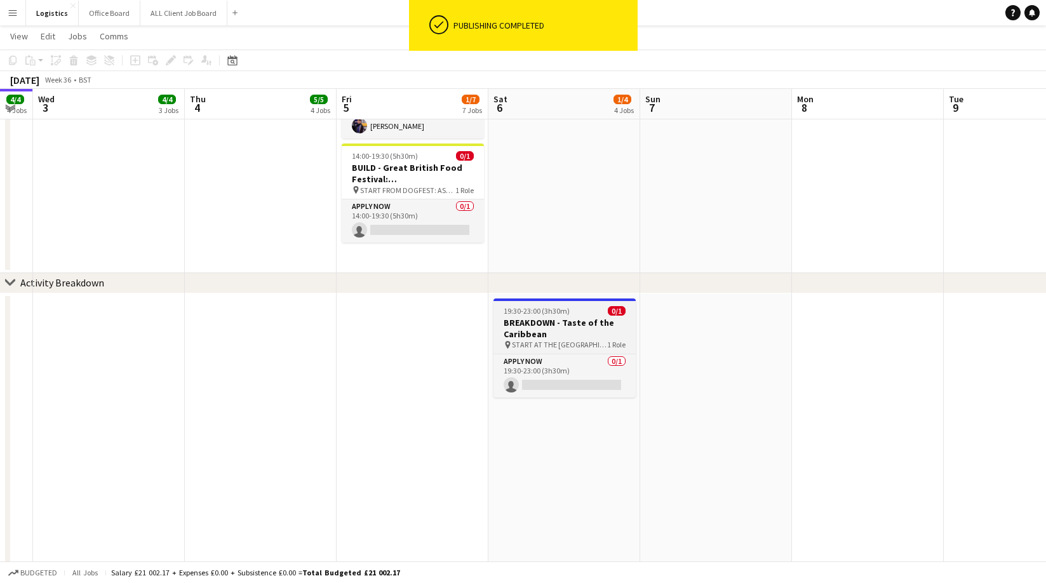
scroll to position [0, 271]
drag, startPoint x: 546, startPoint y: 326, endPoint x: 539, endPoint y: 322, distance: 8.3
click at [546, 326] on h3 "BREAKDOWN - Taste of the Caribbean" at bounding box center [564, 328] width 142 height 23
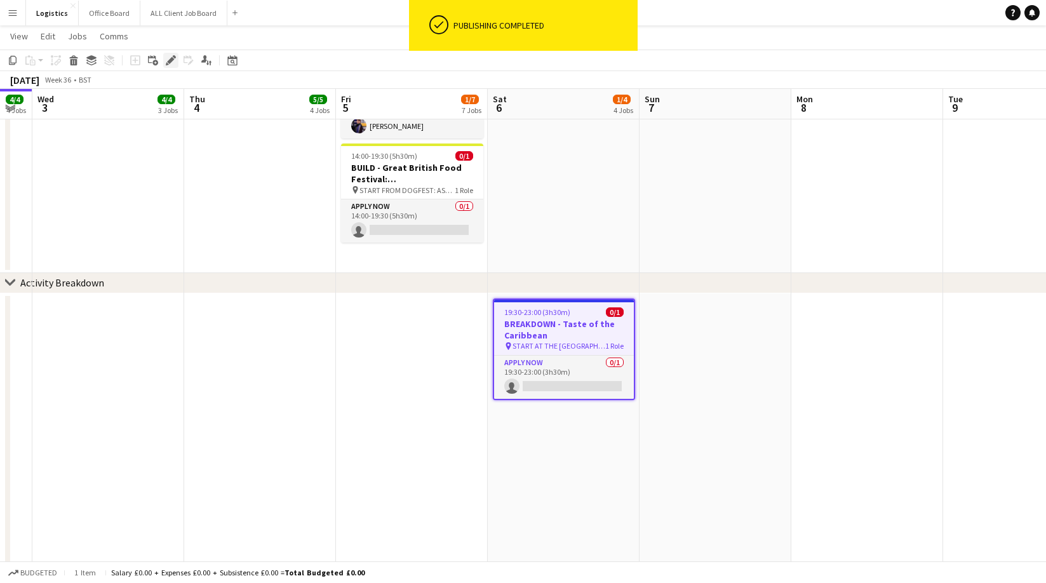
click at [171, 60] on icon at bounding box center [170, 60] width 7 height 7
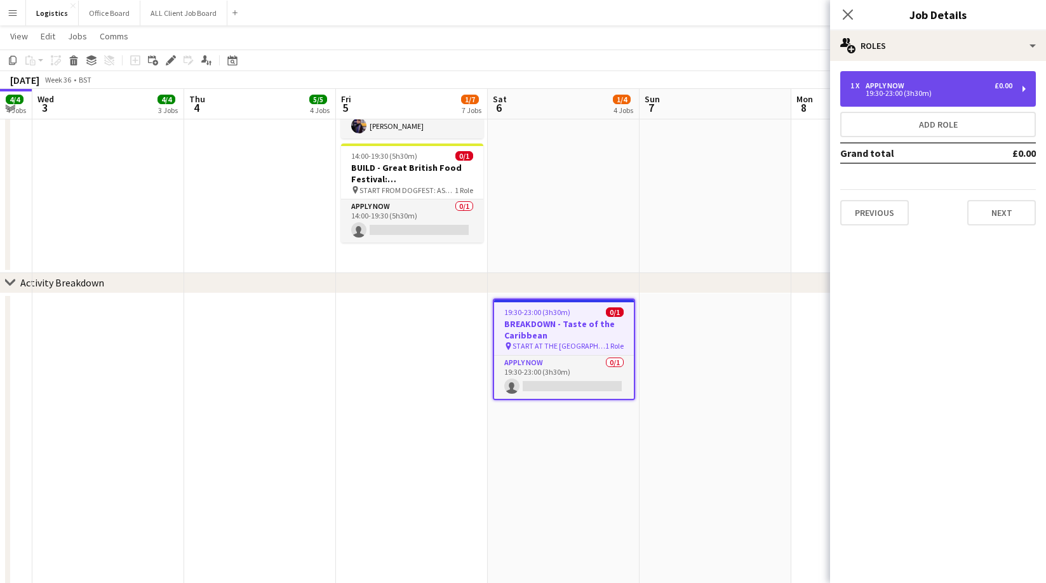
drag, startPoint x: 885, startPoint y: 74, endPoint x: 879, endPoint y: 96, distance: 22.3
click at [885, 74] on div "1 x APPLY NOW £0.00 19:30-23:00 (3h30m)" at bounding box center [938, 89] width 196 height 36
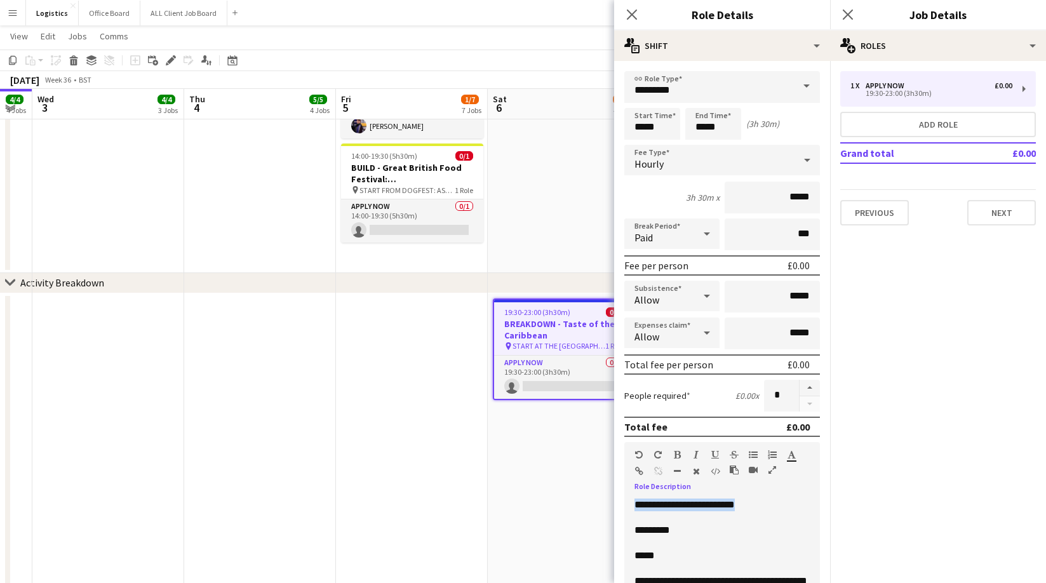
drag, startPoint x: 777, startPoint y: 505, endPoint x: 656, endPoint y: 503, distance: 121.3
click at [632, 504] on div "**********" at bounding box center [722, 574] width 196 height 152
copy span "**********"
click at [1024, 208] on button "Next" at bounding box center [1001, 212] width 69 height 25
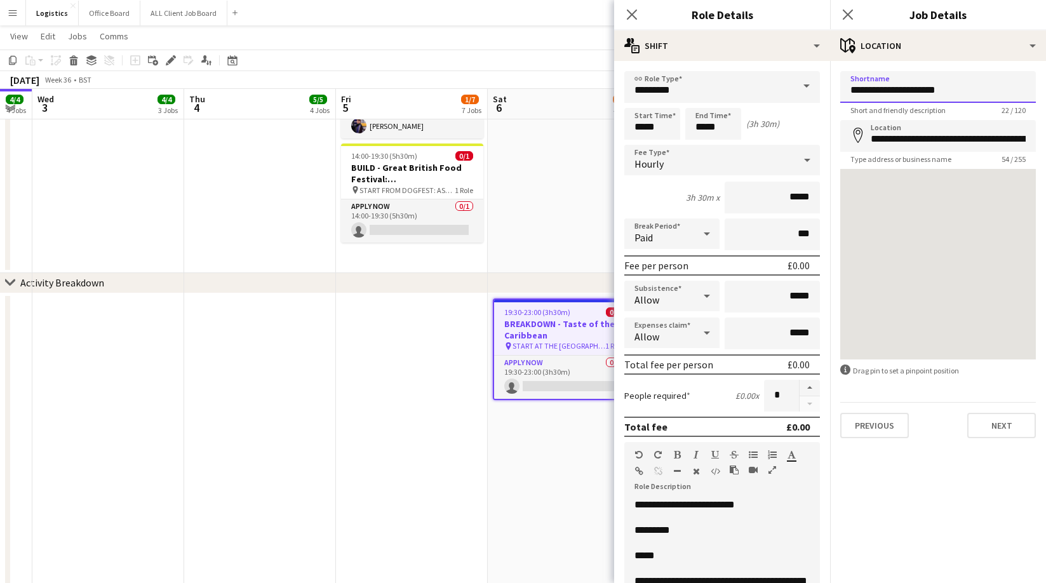
drag, startPoint x: 985, startPoint y: 90, endPoint x: 846, endPoint y: 86, distance: 139.7
click at [846, 86] on input "**********" at bounding box center [938, 87] width 196 height 32
paste input "****"
type input "**********"
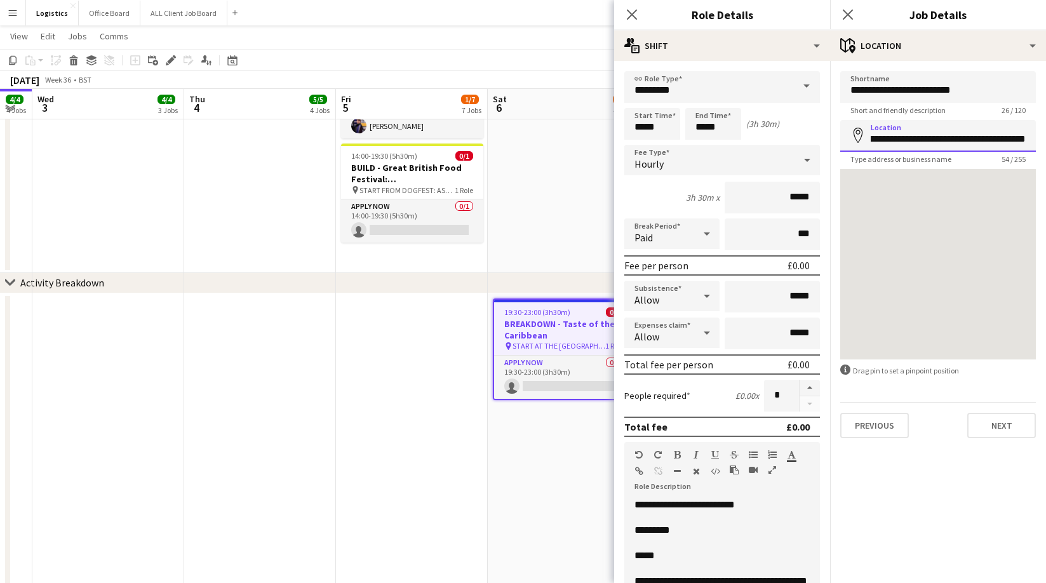
drag, startPoint x: 869, startPoint y: 142, endPoint x: 1079, endPoint y: 146, distance: 210.2
click at [1045, 146] on html "Menu Boards Boards Boards All jobs Status Workforce Workforce My Workforce Recr…" at bounding box center [523, 578] width 1046 height 2090
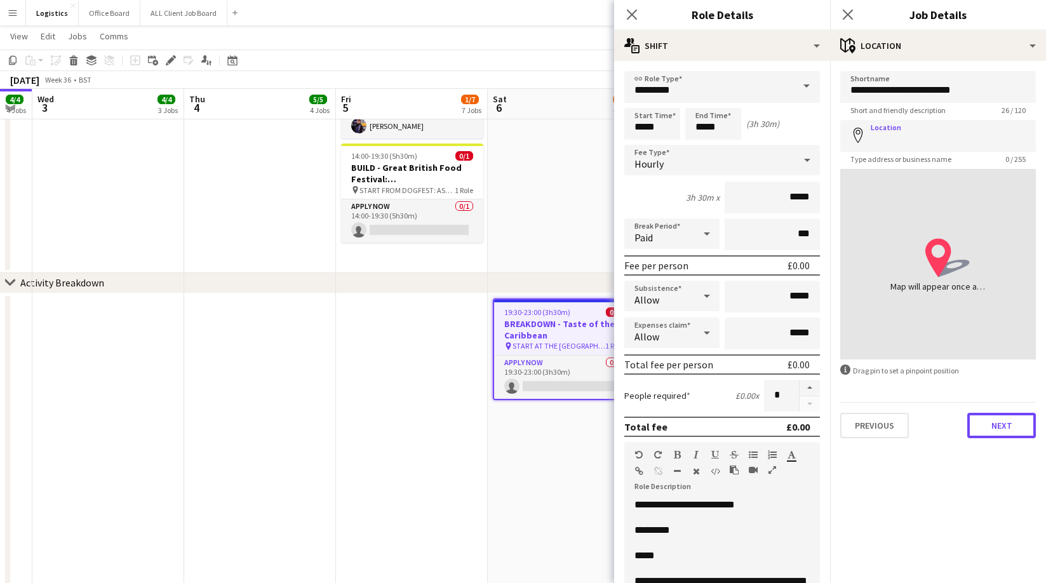
drag, startPoint x: 1005, startPoint y: 429, endPoint x: 988, endPoint y: 350, distance: 80.0
click at [1005, 429] on button "Next" at bounding box center [1001, 425] width 69 height 25
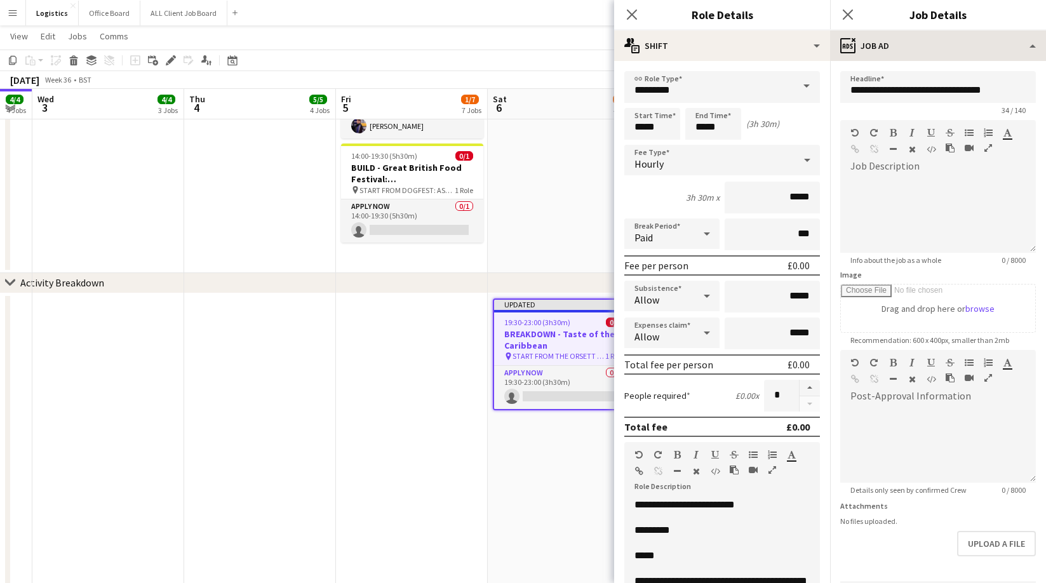
drag, startPoint x: 848, startPoint y: 13, endPoint x: 911, endPoint y: 48, distance: 72.5
click at [848, 12] on icon "Close pop-in" at bounding box center [848, 15] width 10 height 10
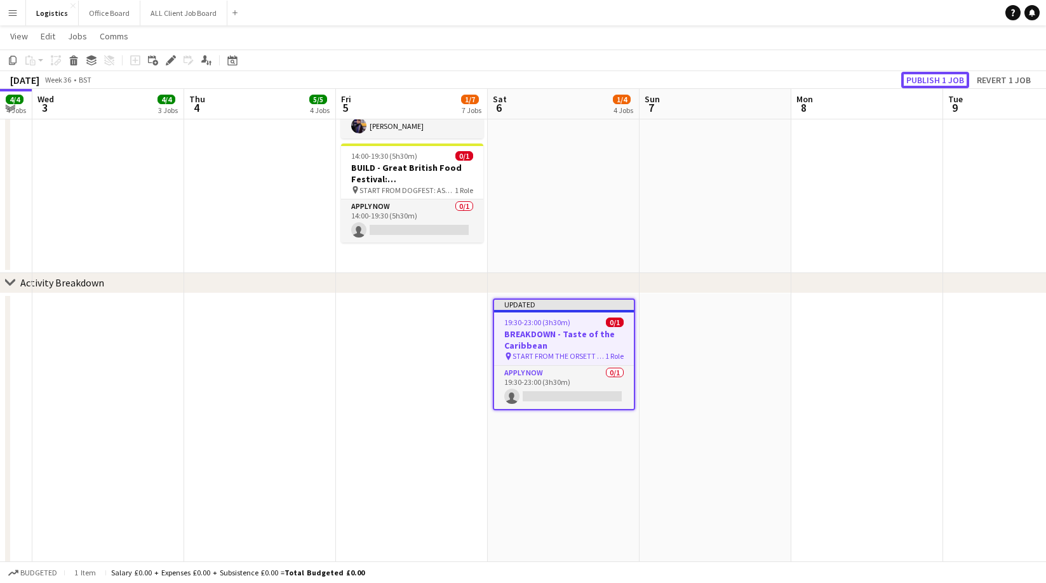
click at [935, 76] on button "Publish 1 job" at bounding box center [935, 80] width 68 height 17
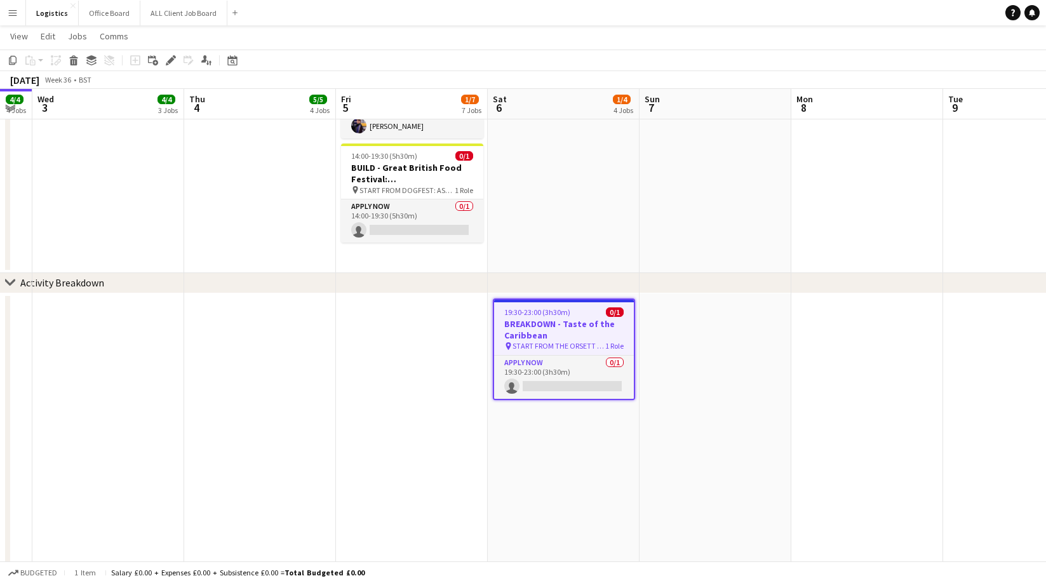
drag, startPoint x: 562, startPoint y: 311, endPoint x: 552, endPoint y: 300, distance: 14.4
click at [562, 311] on span "19:30-23:00 (3h30m)" at bounding box center [537, 312] width 66 height 10
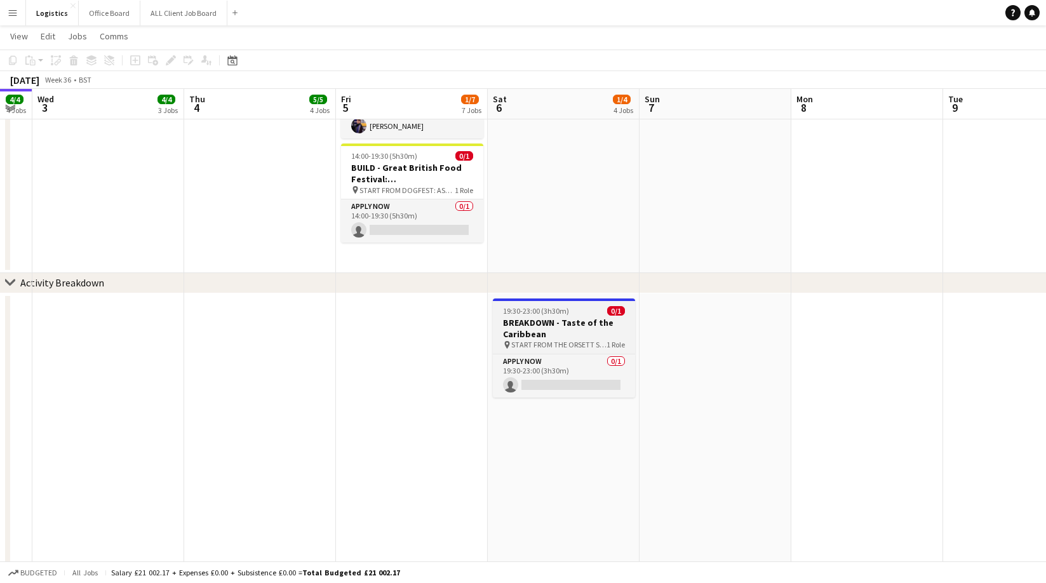
drag, startPoint x: 586, startPoint y: 326, endPoint x: 417, endPoint y: 175, distance: 227.1
click at [586, 326] on h3 "BREAKDOWN - Taste of the Caribbean" at bounding box center [564, 328] width 142 height 23
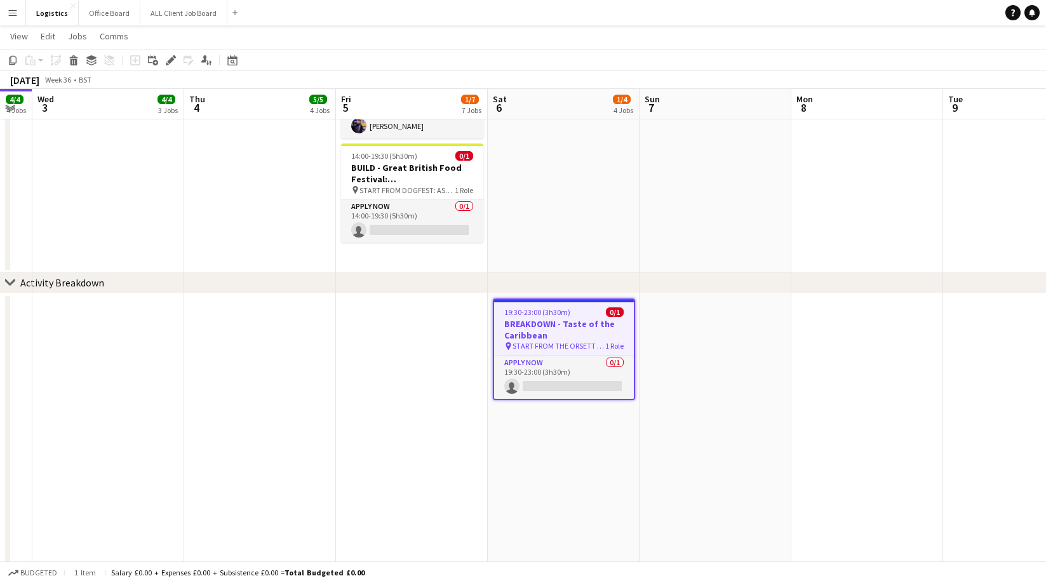
drag, startPoint x: 172, startPoint y: 60, endPoint x: 238, endPoint y: 79, distance: 68.9
click at [171, 60] on icon at bounding box center [170, 60] width 7 height 7
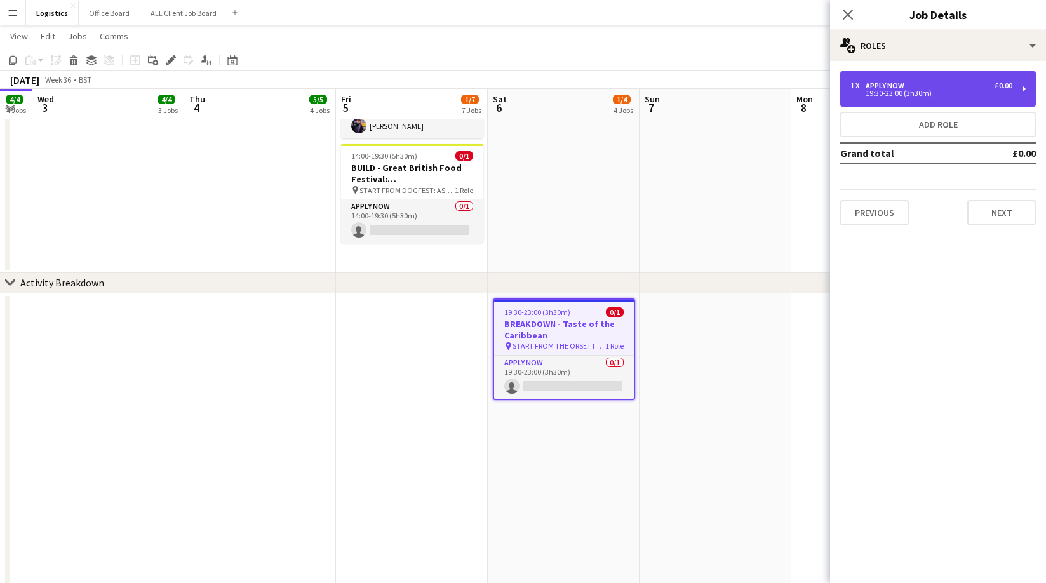
click at [896, 94] on div "19:30-23:00 (3h30m)" at bounding box center [931, 93] width 162 height 6
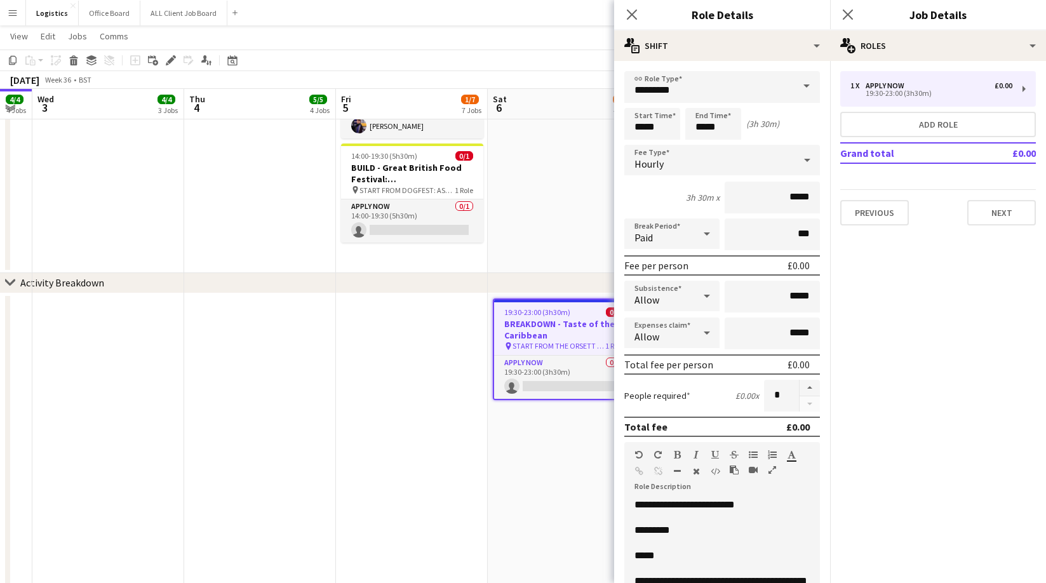
click at [853, 17] on icon "Close pop-in" at bounding box center [848, 15] width 10 height 10
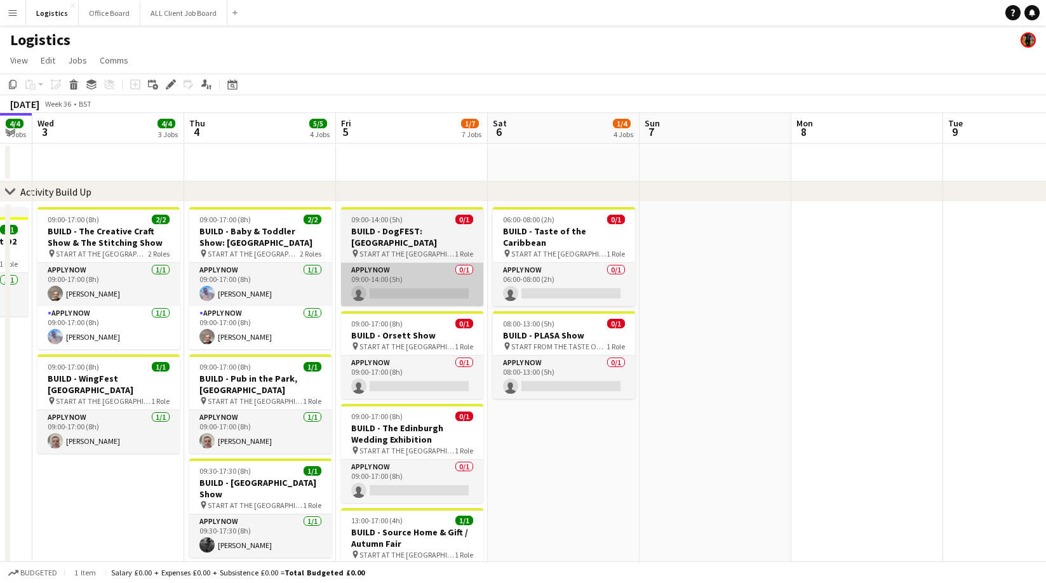
drag, startPoint x: 396, startPoint y: 319, endPoint x: 371, endPoint y: 286, distance: 40.9
click at [395, 330] on h3 "BUILD - Orsett Show" at bounding box center [412, 335] width 142 height 11
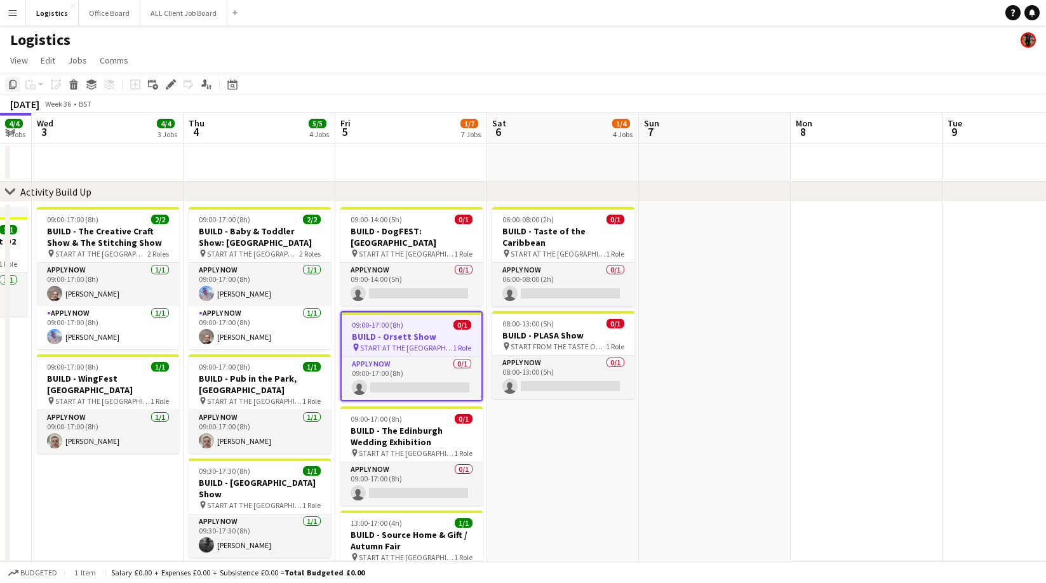
click at [10, 86] on icon "Copy" at bounding box center [13, 84] width 10 height 10
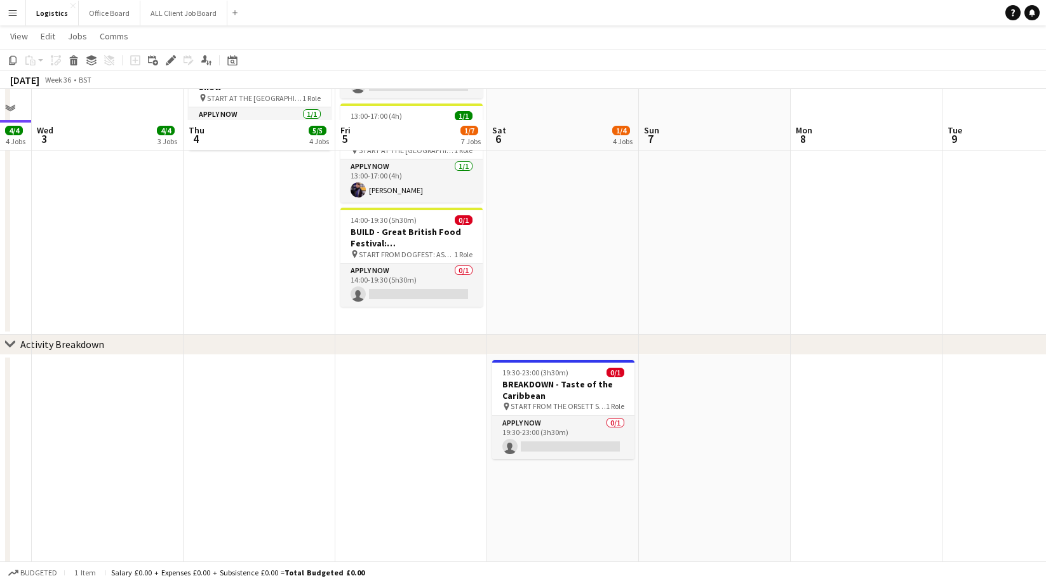
scroll to position [453, 0]
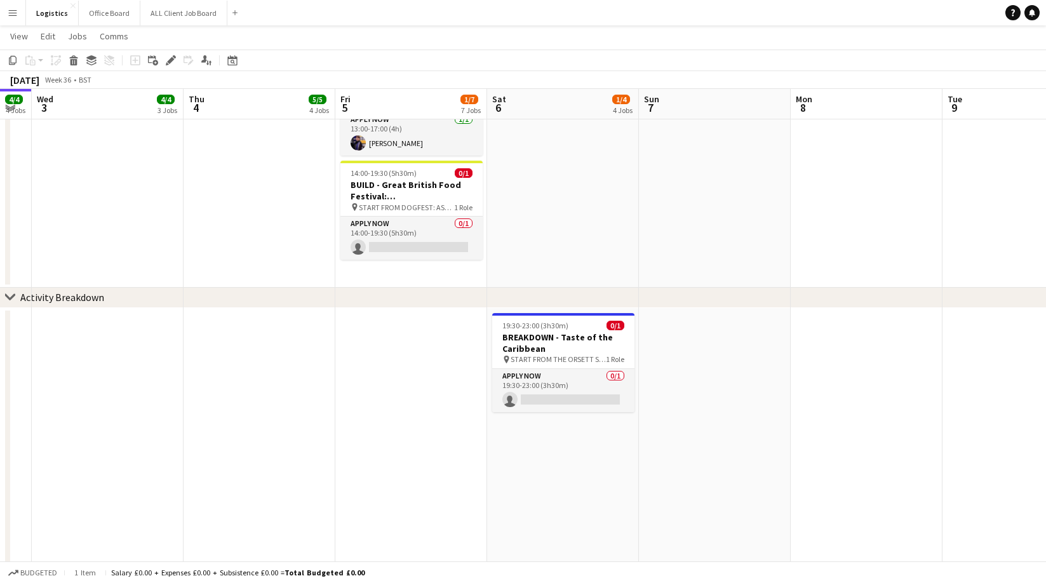
click at [551, 434] on app-date-cell "19:30-23:00 (3h30m) 0/1 BREAKDOWN - Taste of the Caribbean pin START FROM THE O…" at bounding box center [563, 531] width 152 height 446
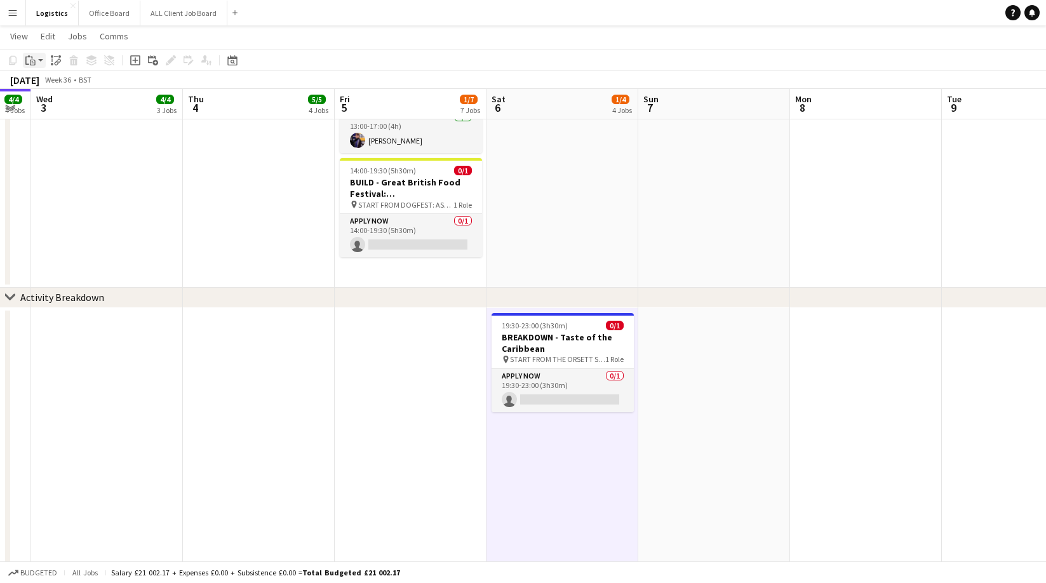
click at [32, 58] on icon at bounding box center [31, 58] width 1 height 3
click at [46, 84] on link "Paste Command V" at bounding box center [84, 84] width 100 height 11
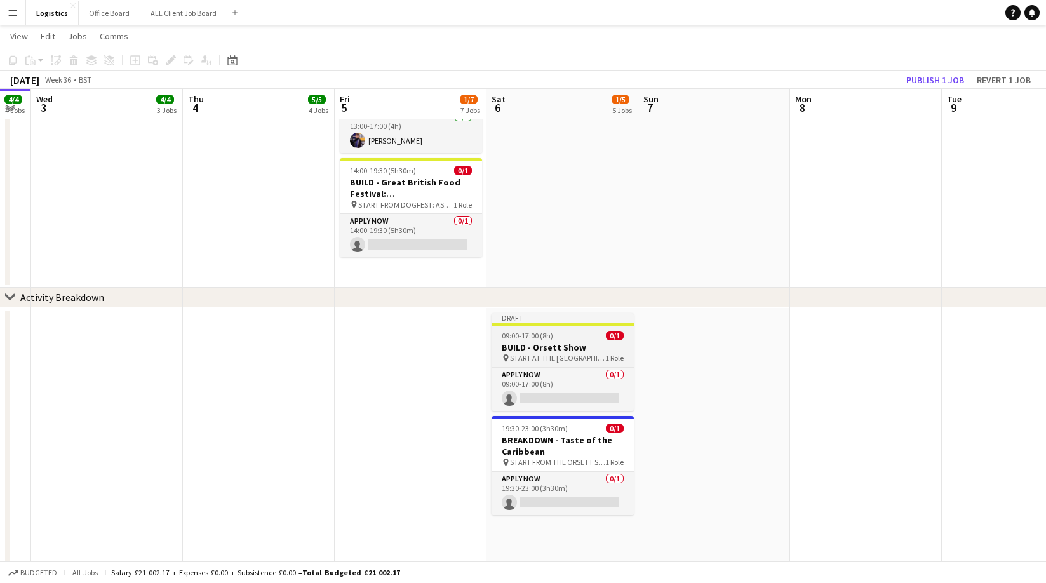
click at [547, 335] on span "09:00-17:00 (8h)" at bounding box center [527, 336] width 51 height 10
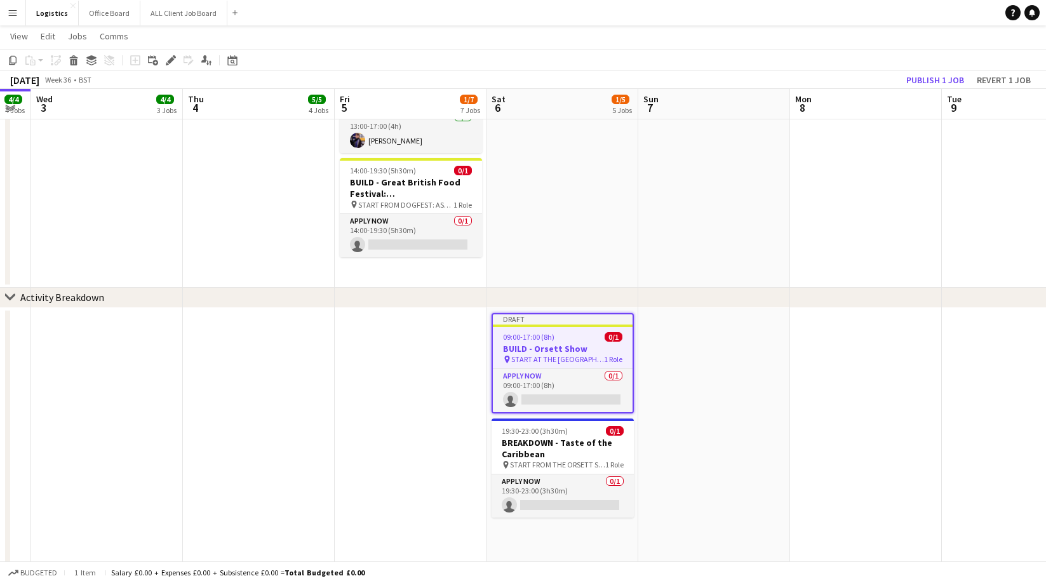
drag, startPoint x: 171, startPoint y: 59, endPoint x: 187, endPoint y: 70, distance: 19.6
click at [171, 59] on icon at bounding box center [170, 60] width 7 height 7
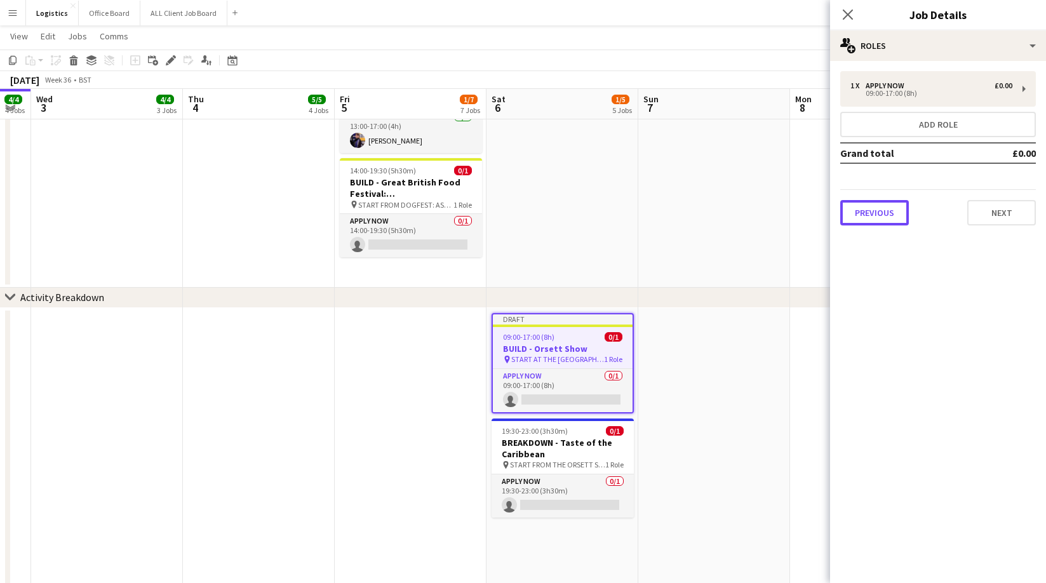
click at [869, 215] on button "Previous" at bounding box center [874, 212] width 69 height 25
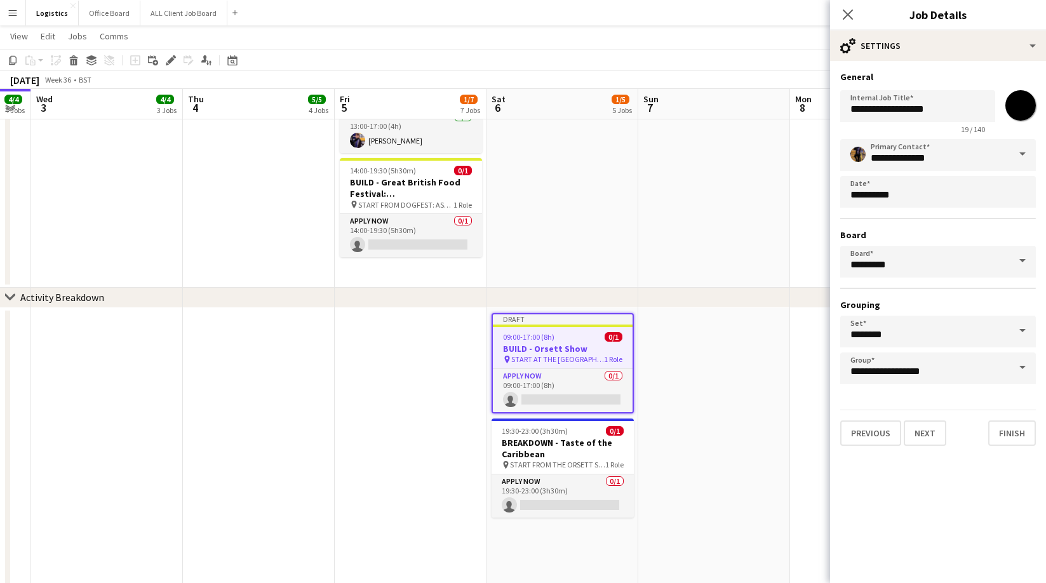
click at [1024, 105] on input "*******" at bounding box center [1020, 106] width 46 height 46
type input "*******"
click at [875, 109] on input "**********" at bounding box center [917, 106] width 155 height 32
type input "**********"
drag, startPoint x: 926, startPoint y: 426, endPoint x: 925, endPoint y: 418, distance: 8.4
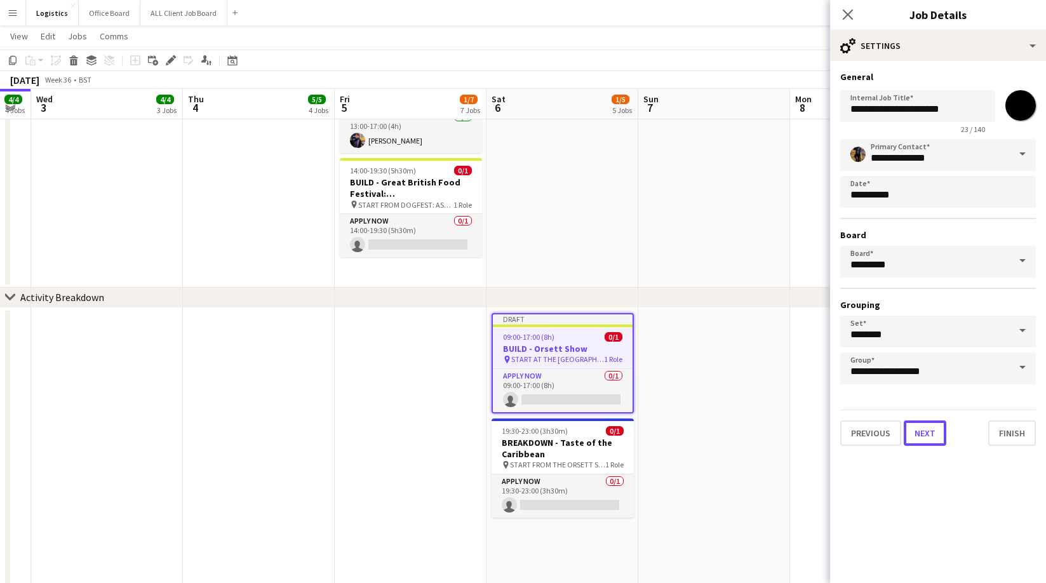
click at [926, 427] on button "Next" at bounding box center [925, 432] width 43 height 25
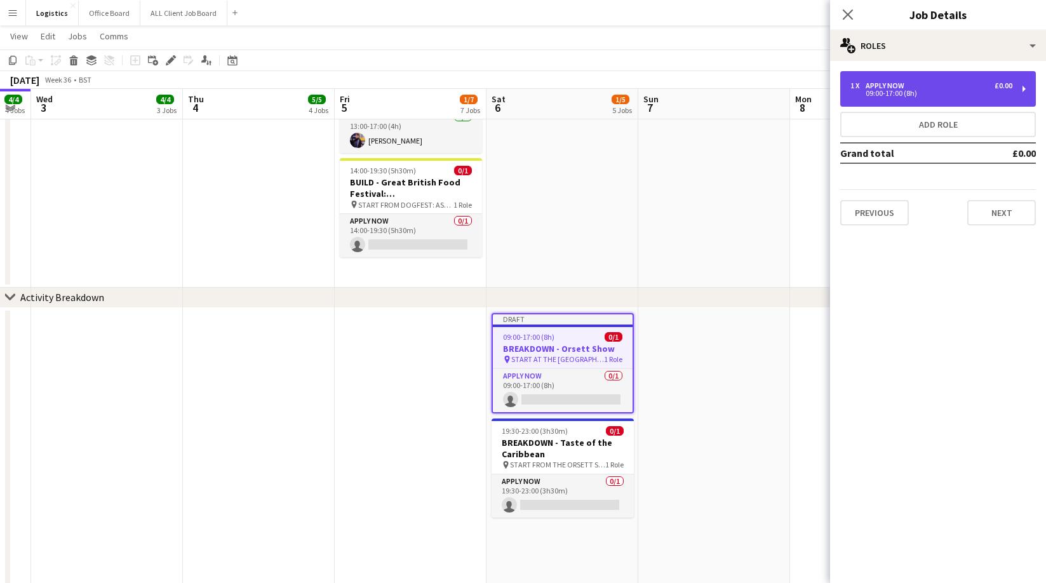
click at [880, 86] on div "APPLY NOW" at bounding box center [887, 85] width 44 height 9
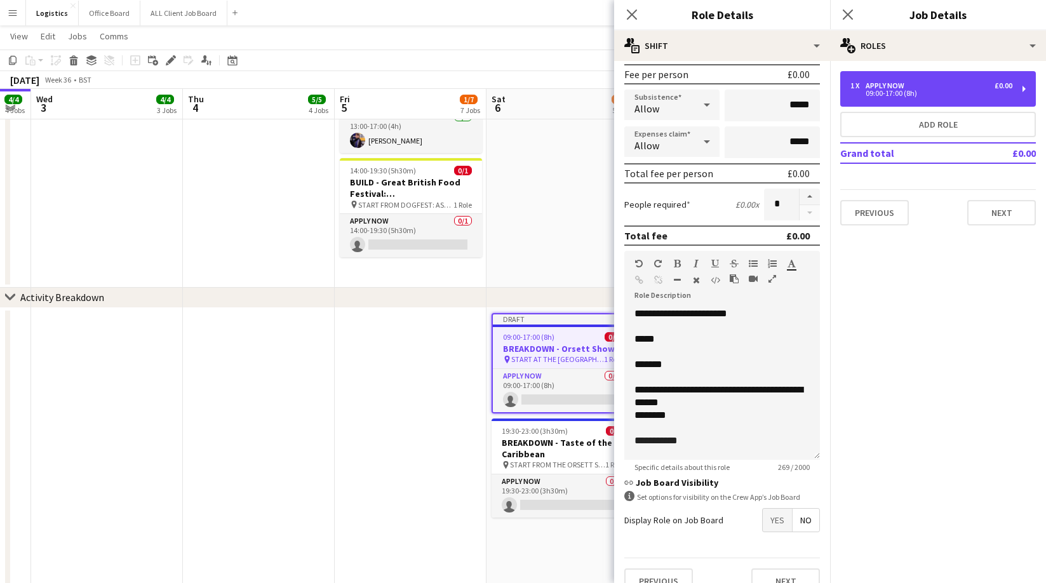
scroll to position [212, 0]
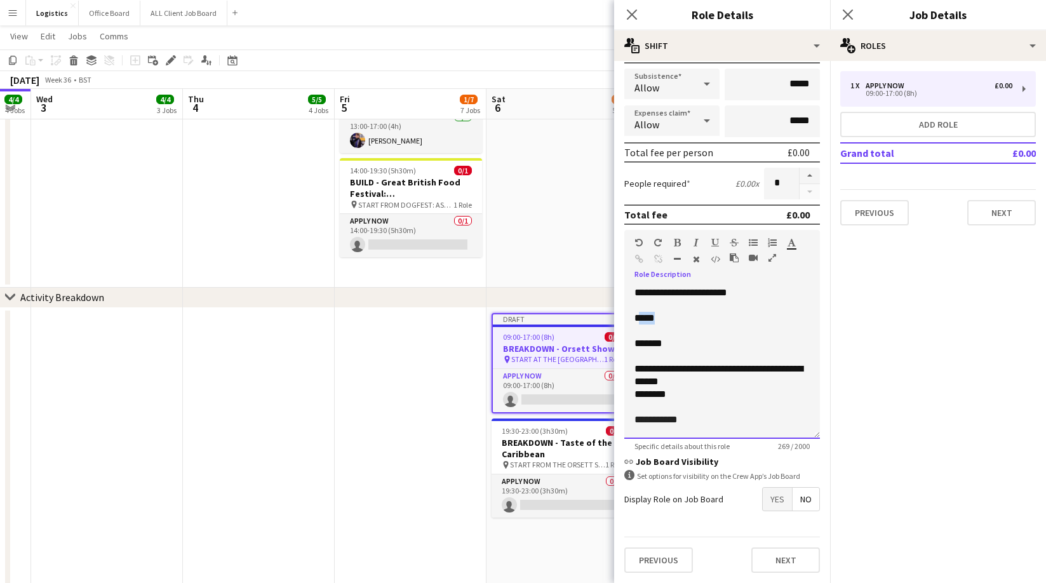
drag, startPoint x: 663, startPoint y: 317, endPoint x: 642, endPoint y: 319, distance: 21.0
click at [642, 319] on p "*****" at bounding box center [721, 318] width 175 height 13
drag, startPoint x: 677, startPoint y: 345, endPoint x: 636, endPoint y: 345, distance: 41.3
click at [636, 345] on p "*******" at bounding box center [721, 343] width 175 height 13
click at [688, 421] on p "**********" at bounding box center [721, 419] width 175 height 13
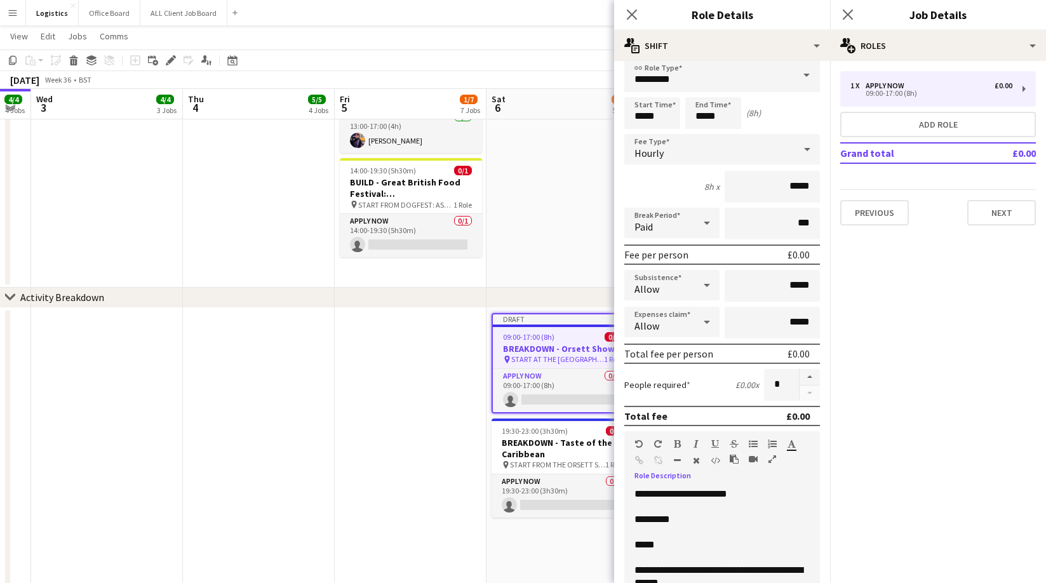
scroll to position [10, 0]
drag, startPoint x: 723, startPoint y: 119, endPoint x: 703, endPoint y: 98, distance: 28.3
click at [723, 118] on input "*****" at bounding box center [713, 114] width 56 height 32
click at [700, 90] on div at bounding box center [700, 92] width 25 height 13
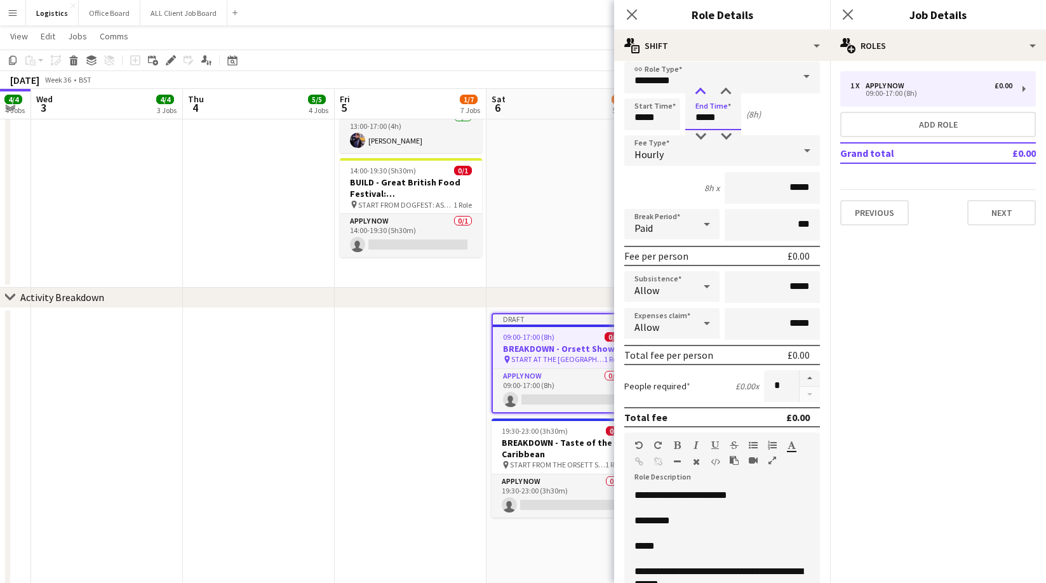
click at [700, 90] on div at bounding box center [700, 92] width 25 height 13
click at [698, 143] on div "Hourly" at bounding box center [709, 150] width 170 height 30
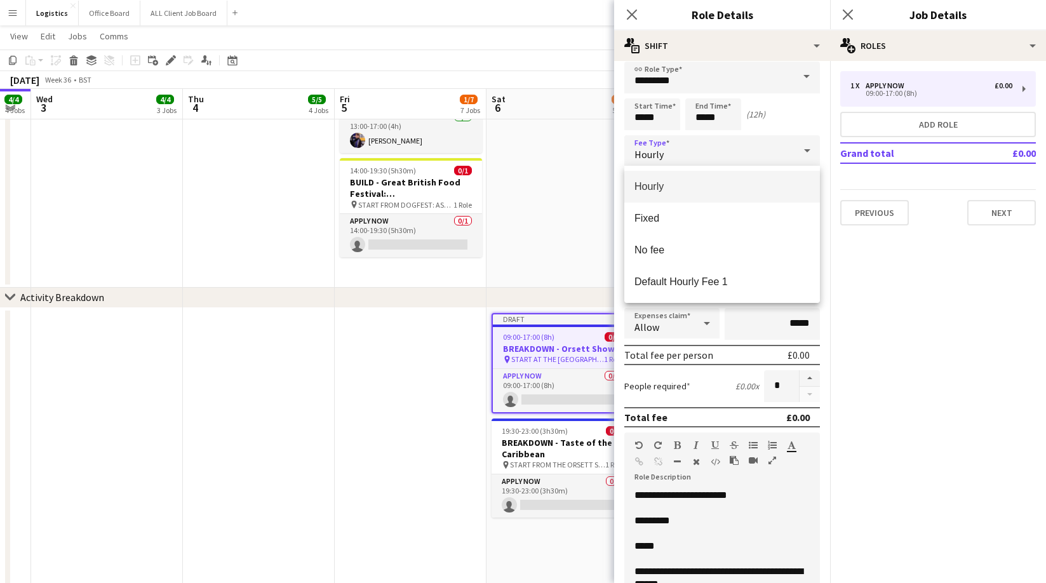
click at [697, 137] on div at bounding box center [523, 291] width 1046 height 583
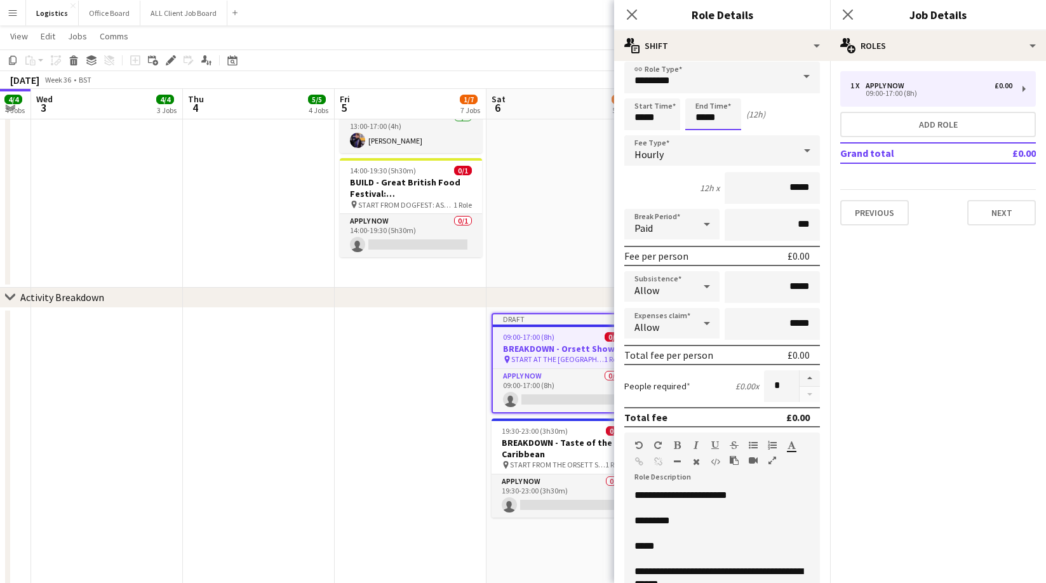
drag, startPoint x: 705, startPoint y: 117, endPoint x: 703, endPoint y: 123, distance: 6.6
click at [704, 117] on input "*****" at bounding box center [713, 114] width 56 height 32
click at [701, 132] on div at bounding box center [700, 136] width 25 height 13
click at [701, 133] on div at bounding box center [700, 136] width 25 height 13
click at [725, 90] on div at bounding box center [725, 92] width 25 height 13
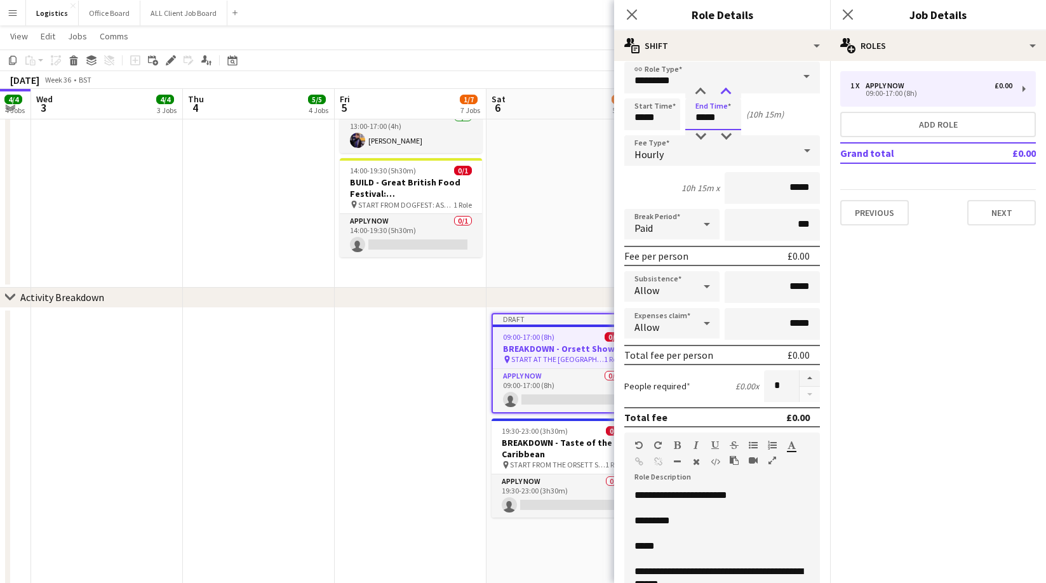
type input "*****"
click at [725, 90] on div at bounding box center [725, 92] width 25 height 13
click at [661, 119] on input "*****" at bounding box center [652, 114] width 56 height 32
click at [638, 91] on div at bounding box center [639, 92] width 25 height 13
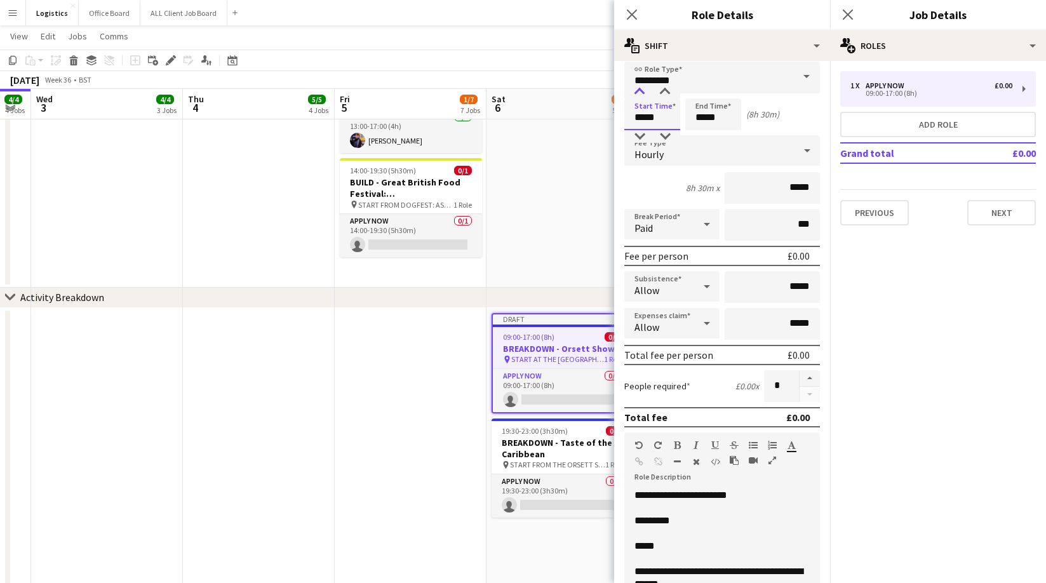
click at [638, 91] on div at bounding box center [639, 92] width 25 height 13
click at [639, 91] on div at bounding box center [639, 92] width 25 height 13
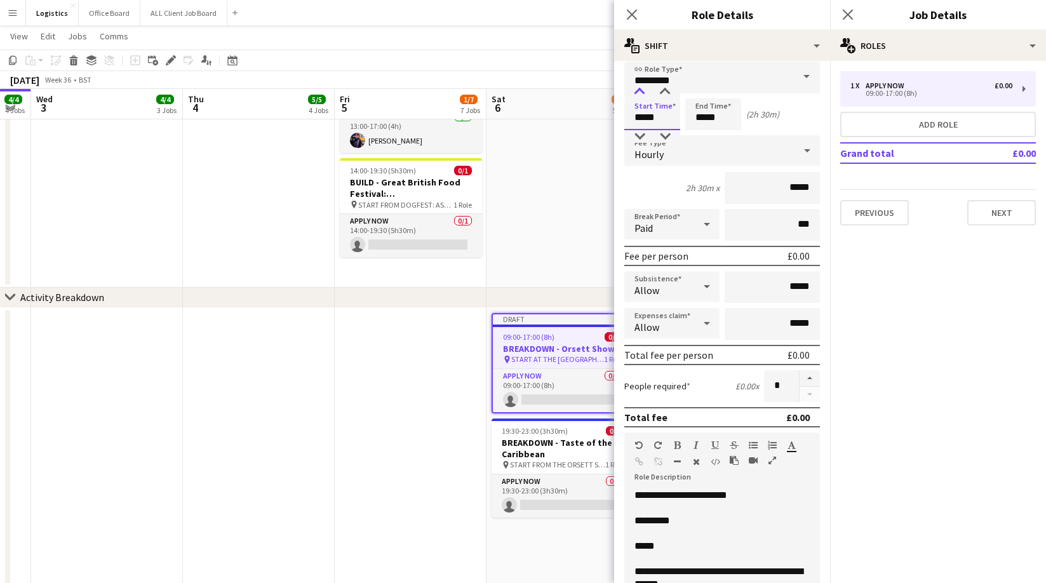
click at [640, 91] on div at bounding box center [639, 92] width 25 height 13
click at [639, 91] on div at bounding box center [639, 92] width 25 height 13
click at [640, 136] on div at bounding box center [639, 136] width 25 height 13
click at [669, 136] on div at bounding box center [664, 136] width 25 height 13
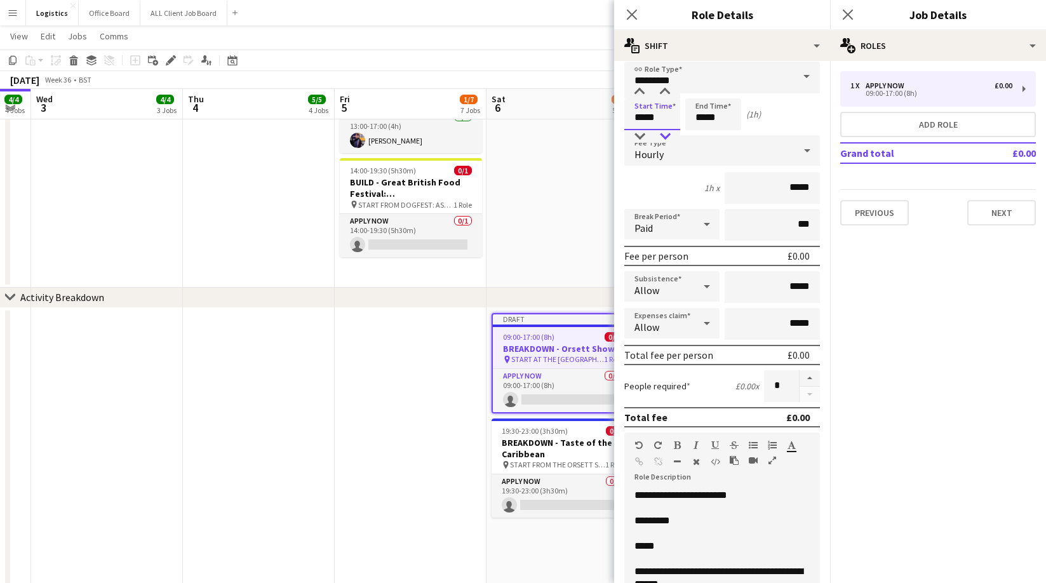
click at [669, 136] on div at bounding box center [664, 136] width 25 height 13
click at [667, 135] on div at bounding box center [664, 136] width 25 height 13
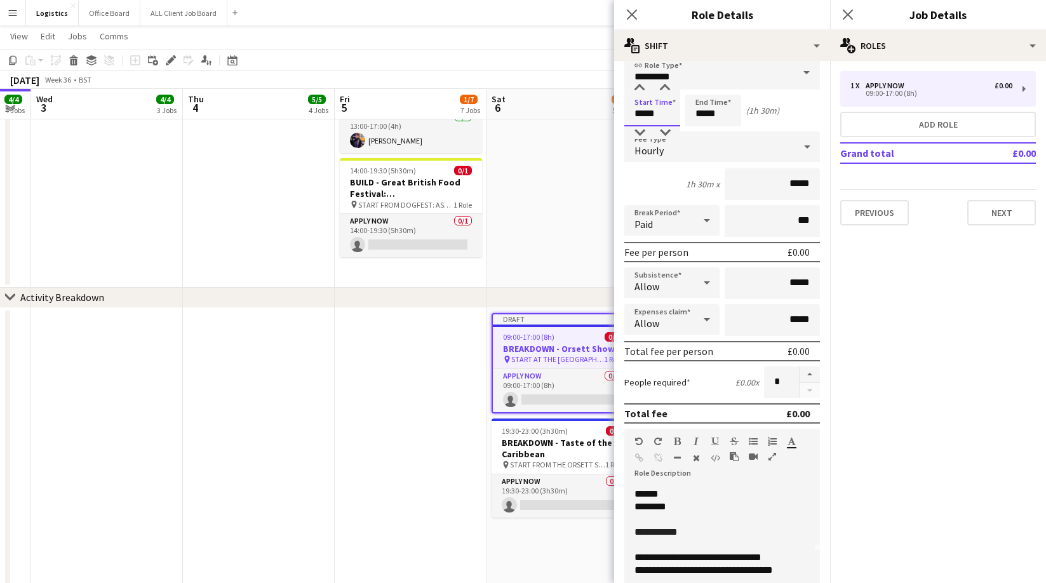
scroll to position [0, 0]
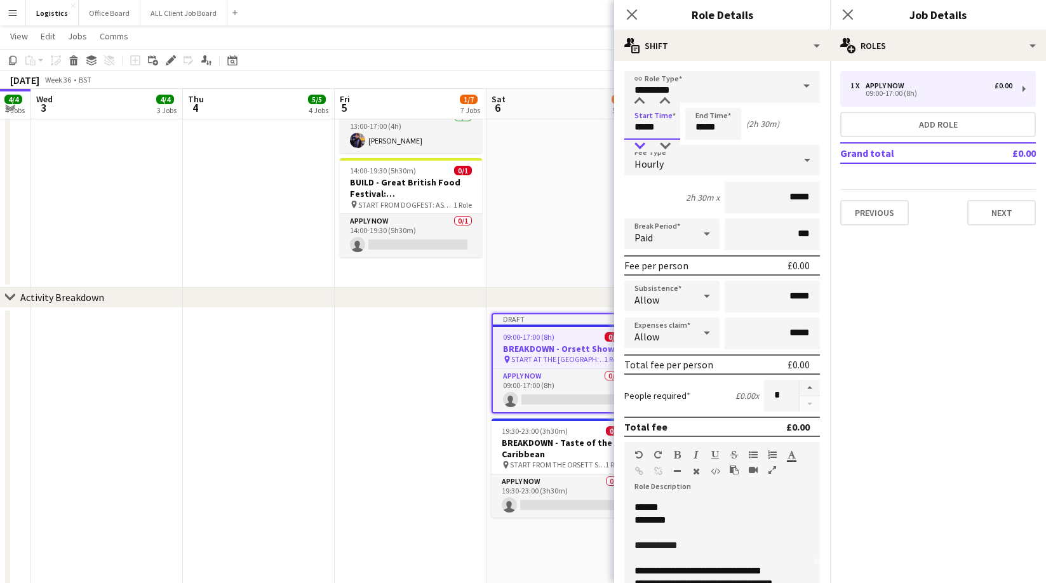
click at [636, 143] on div at bounding box center [639, 146] width 25 height 13
type input "*****"
click at [636, 143] on div at bounding box center [639, 146] width 25 height 13
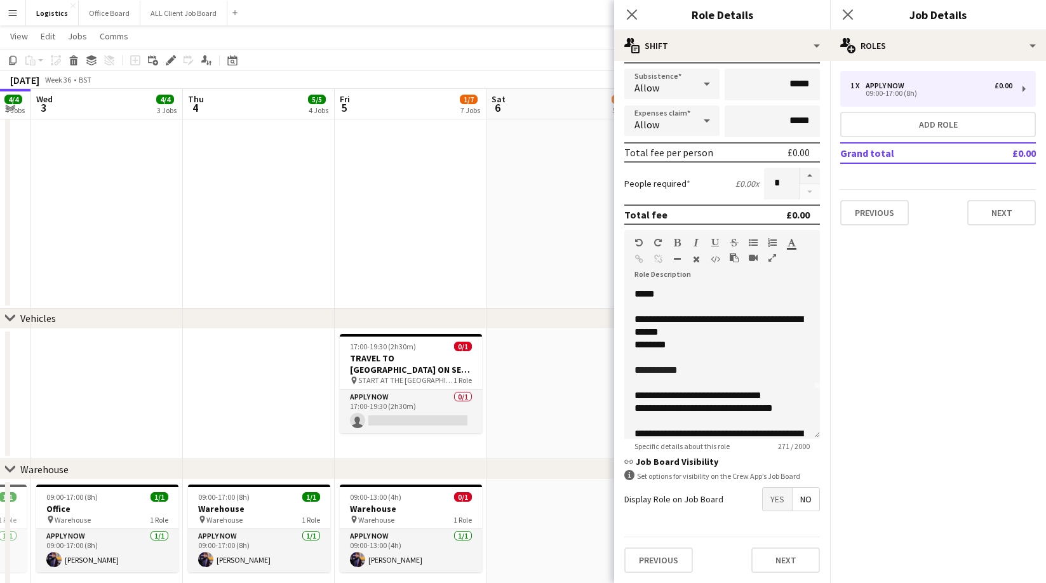
scroll to position [86, 0]
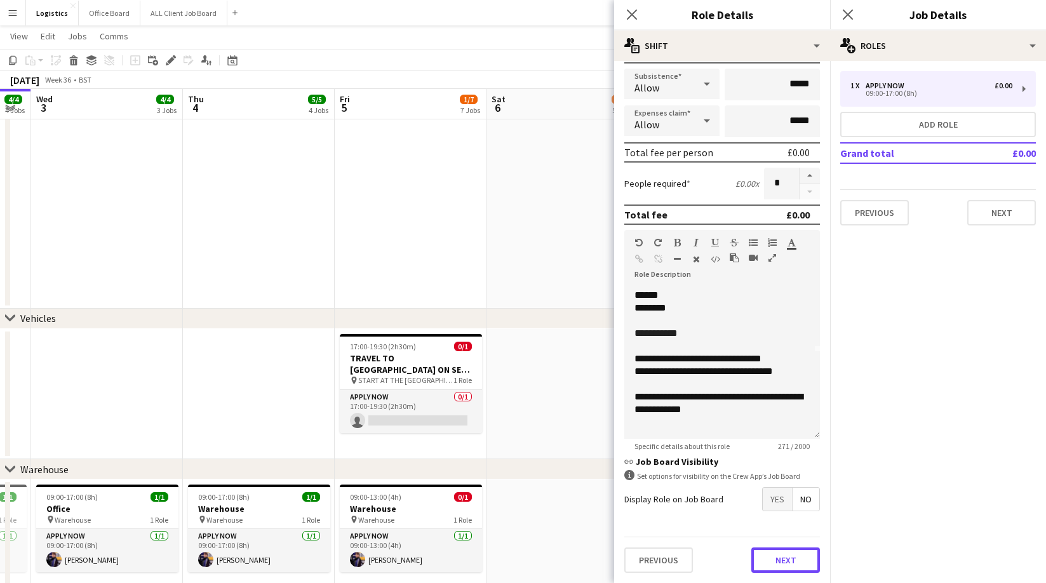
click at [790, 559] on button "Next" at bounding box center [785, 559] width 69 height 25
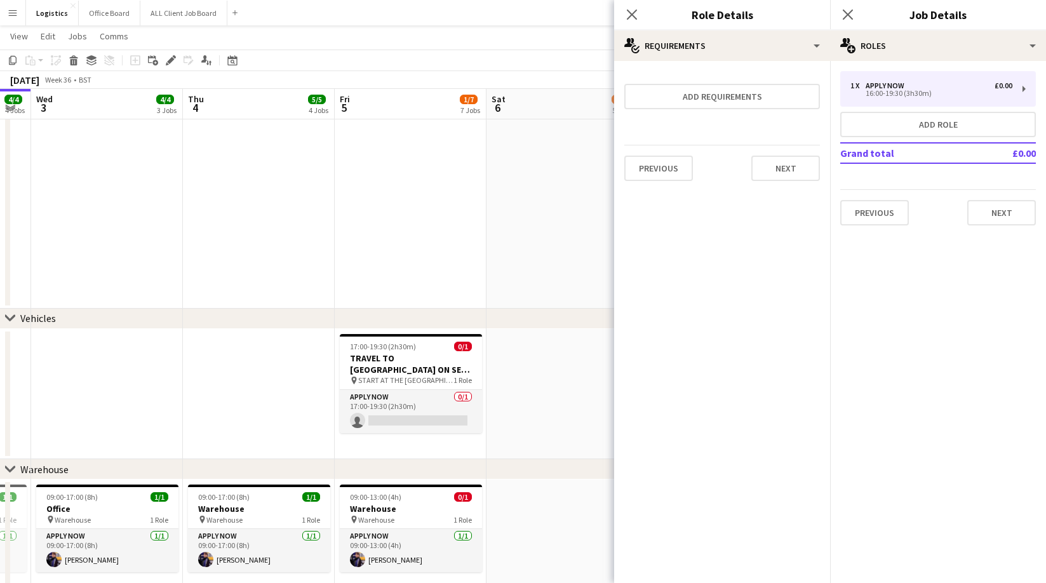
scroll to position [0, 0]
click at [782, 177] on button "Next" at bounding box center [785, 168] width 69 height 25
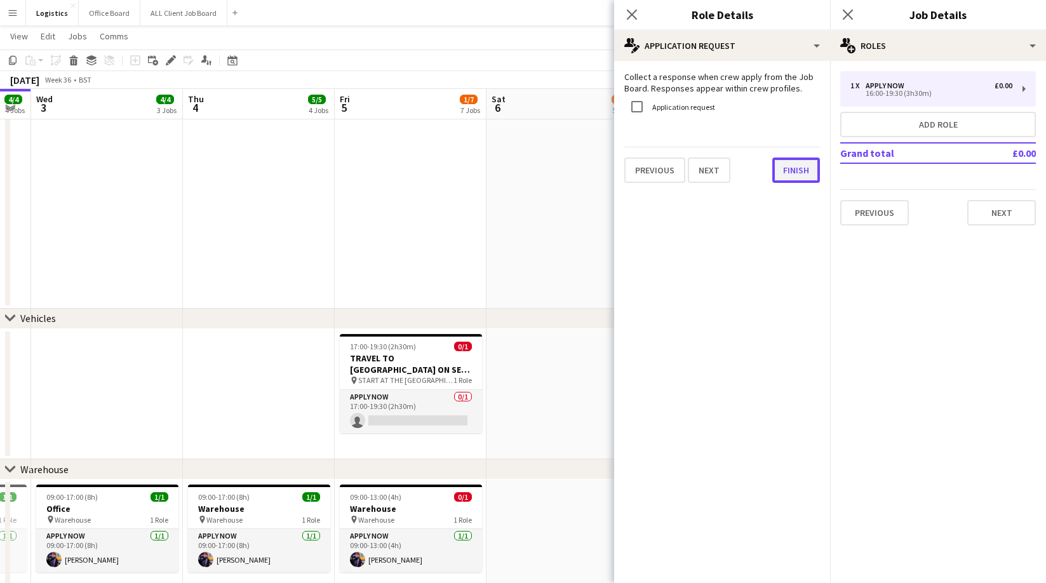
click at [780, 173] on button "Finish" at bounding box center [796, 169] width 48 height 25
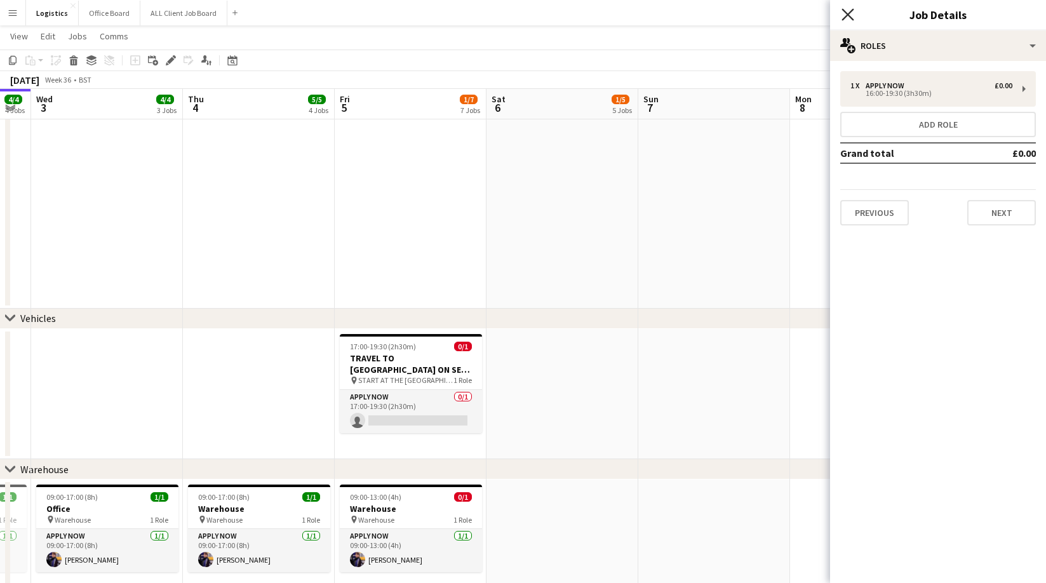
click at [850, 12] on icon at bounding box center [847, 14] width 12 height 12
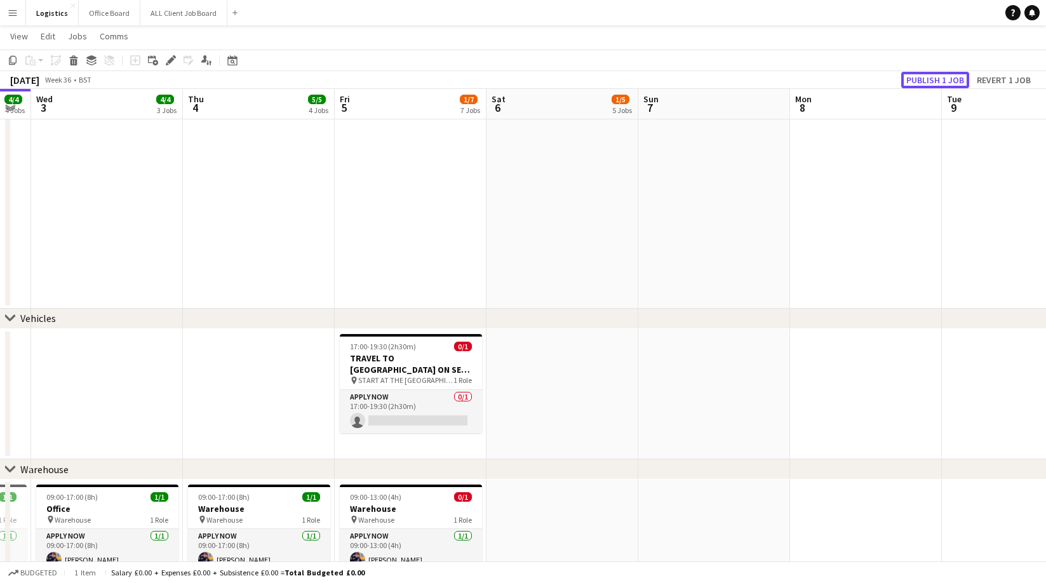
click at [933, 83] on button "Publish 1 job" at bounding box center [935, 80] width 68 height 17
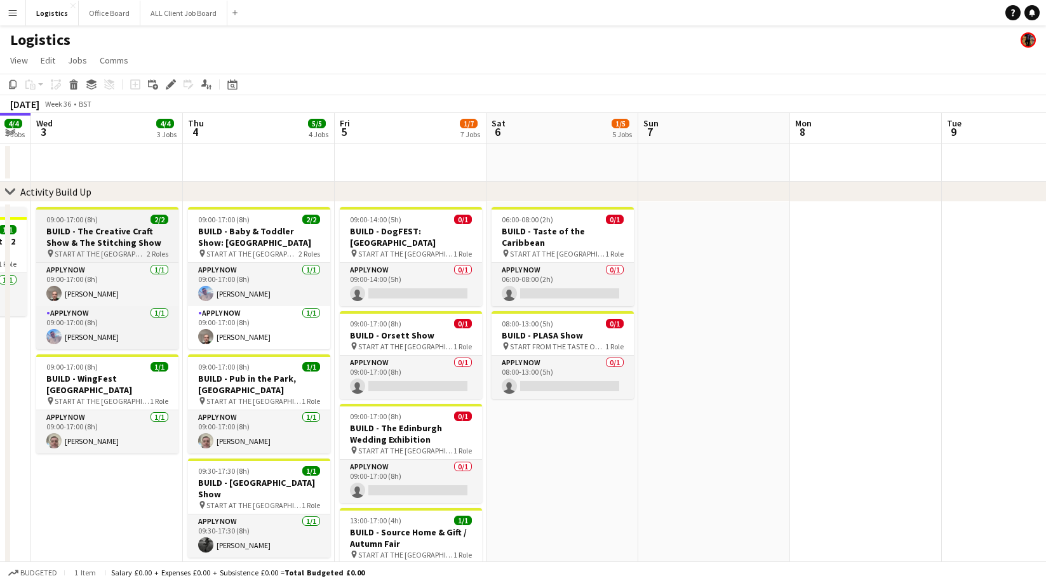
click at [105, 241] on h3 "BUILD - The Creative Craft Show & The Stitching Show" at bounding box center [107, 236] width 142 height 23
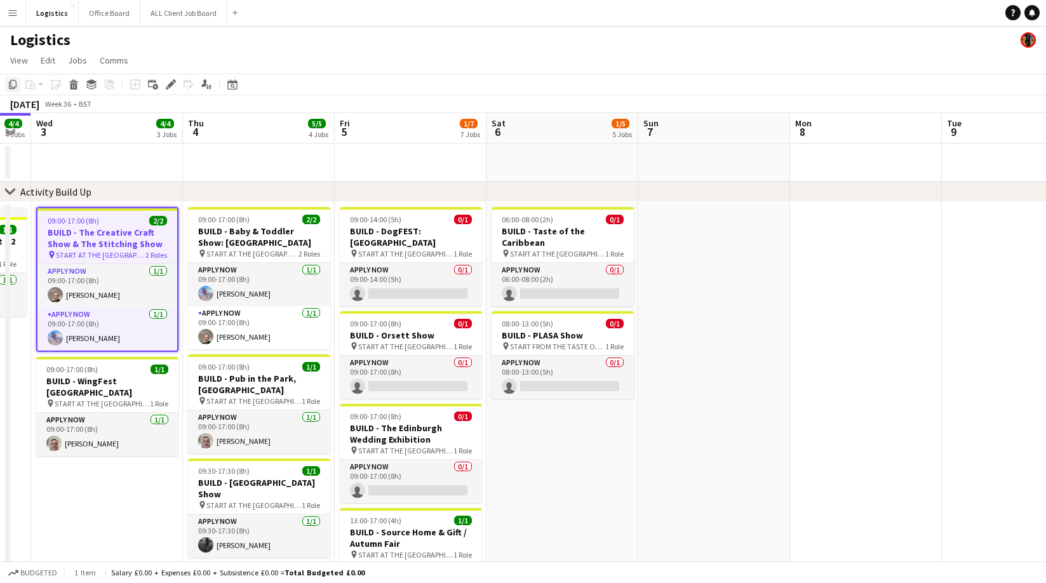
click at [15, 84] on icon "Copy" at bounding box center [13, 84] width 10 height 10
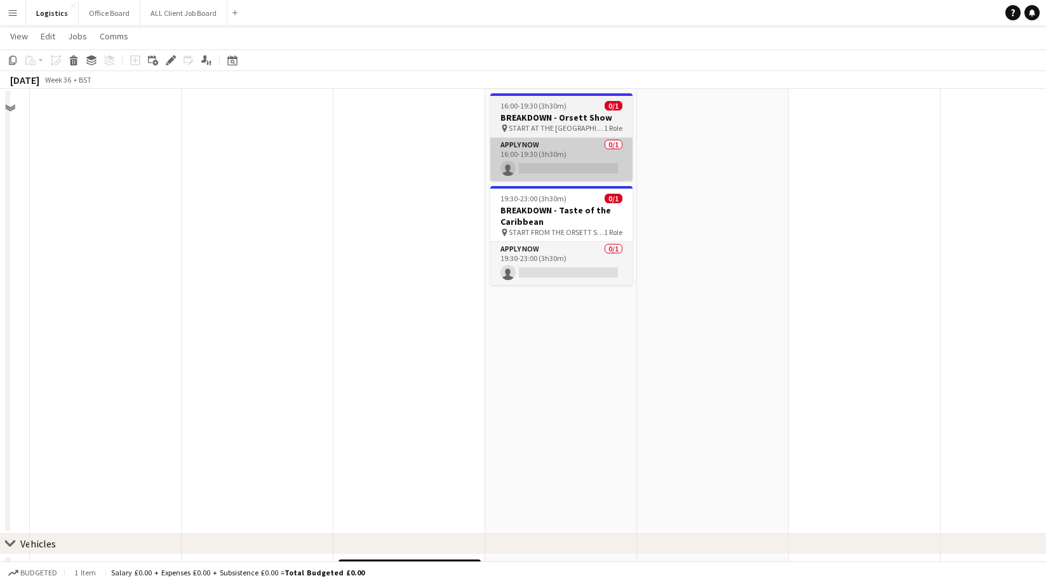
scroll to position [711, 0]
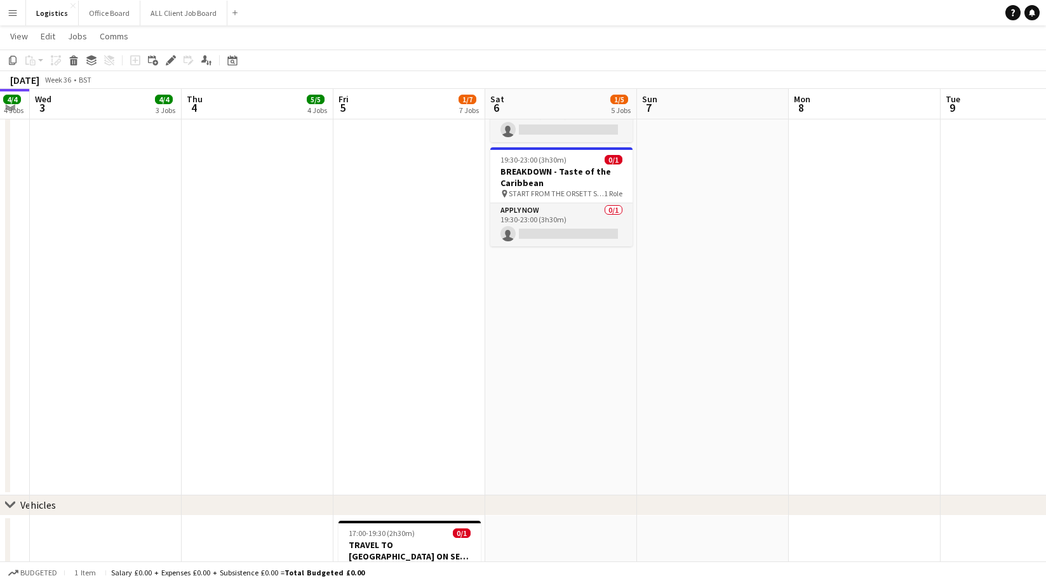
click at [556, 276] on app-date-cell "16:00-19:30 (3h30m) 0/1 BREAKDOWN - Orsett Show pin START AT THE WAREHOUSE 1 Ro…" at bounding box center [561, 273] width 152 height 446
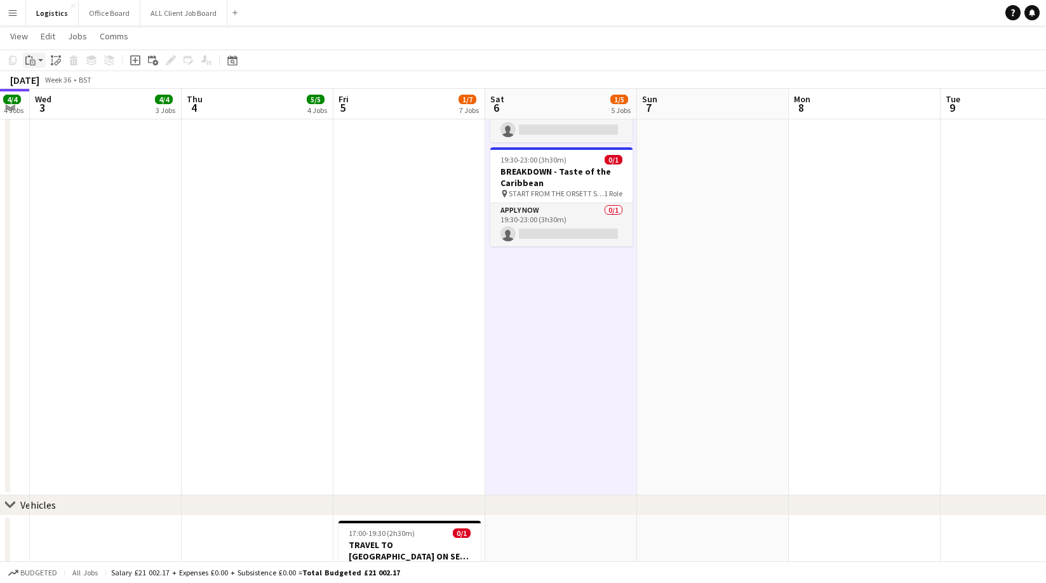
click at [34, 60] on icon at bounding box center [33, 63] width 6 height 6
click at [46, 84] on link "Paste Command V" at bounding box center [84, 84] width 100 height 11
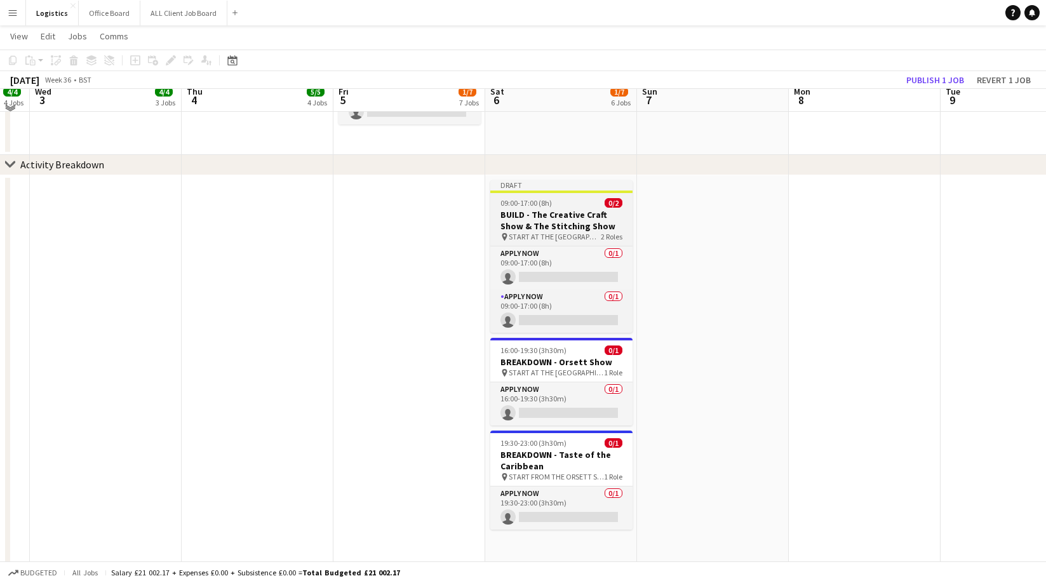
scroll to position [577, 0]
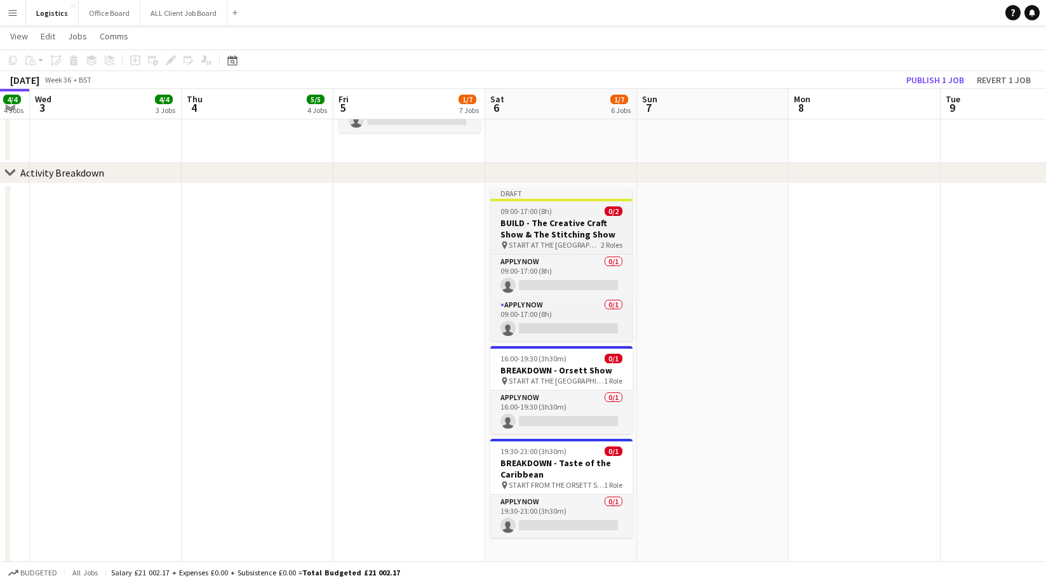
click at [562, 206] on app-job-card "Draft 09:00-17:00 (8h) 0/2 BUILD - The Creative Craft Show & The Stitching Show…" at bounding box center [561, 265] width 142 height 152
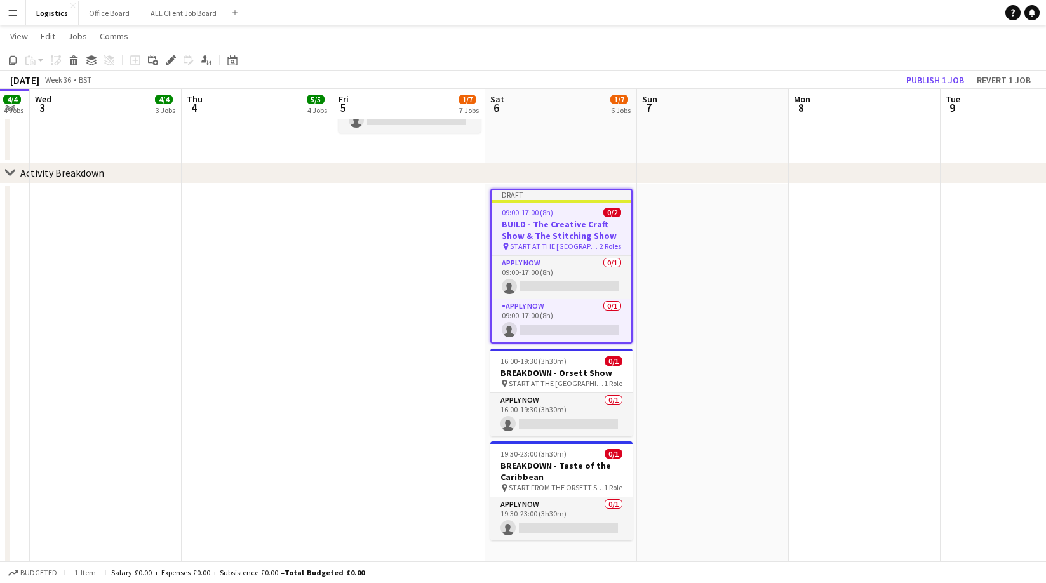
drag, startPoint x: 170, startPoint y: 59, endPoint x: 250, endPoint y: 75, distance: 82.2
click at [170, 58] on icon "Edit" at bounding box center [171, 60] width 10 height 10
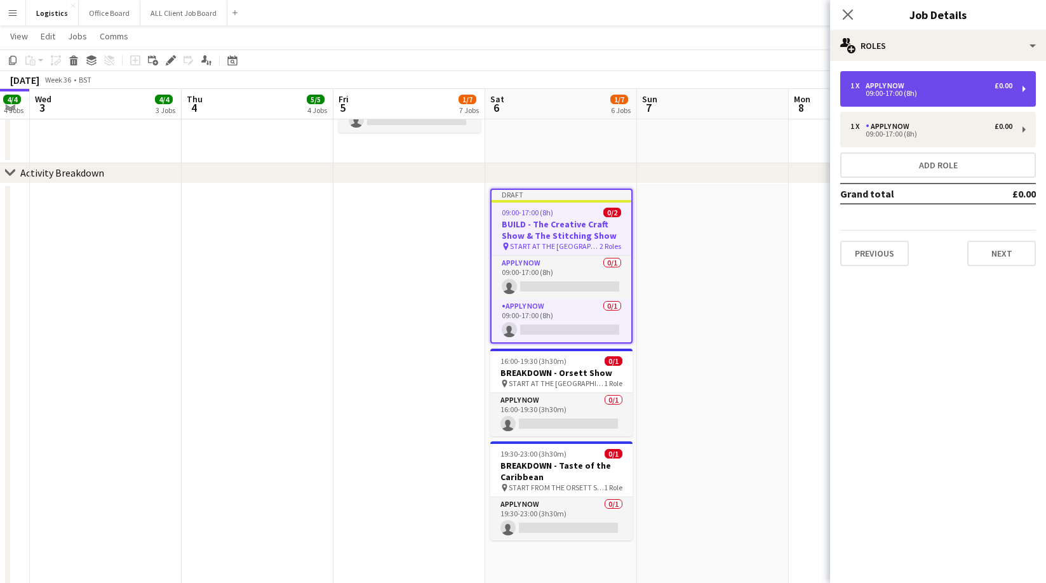
click at [872, 85] on div "APPLY NOW" at bounding box center [887, 85] width 44 height 9
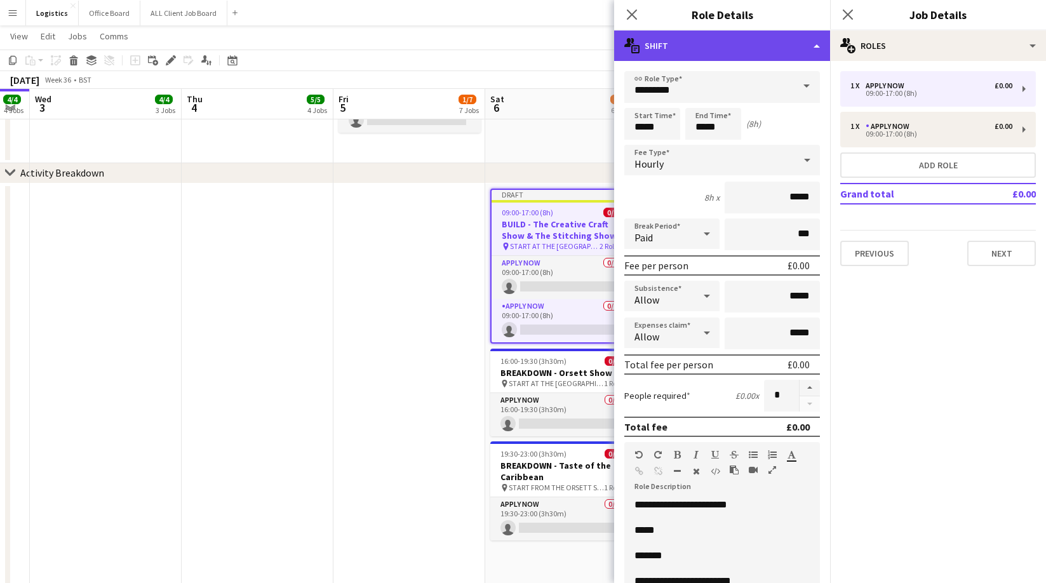
click at [786, 50] on div "multiple-actions-text Shift" at bounding box center [722, 45] width 216 height 30
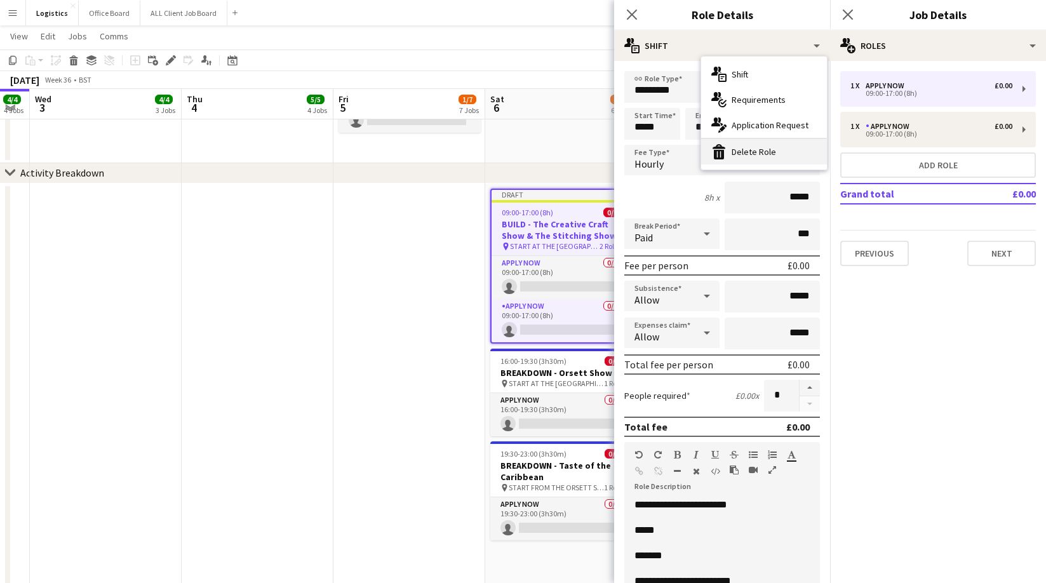
click at [750, 149] on div "bin-2 Delete Role" at bounding box center [764, 151] width 126 height 25
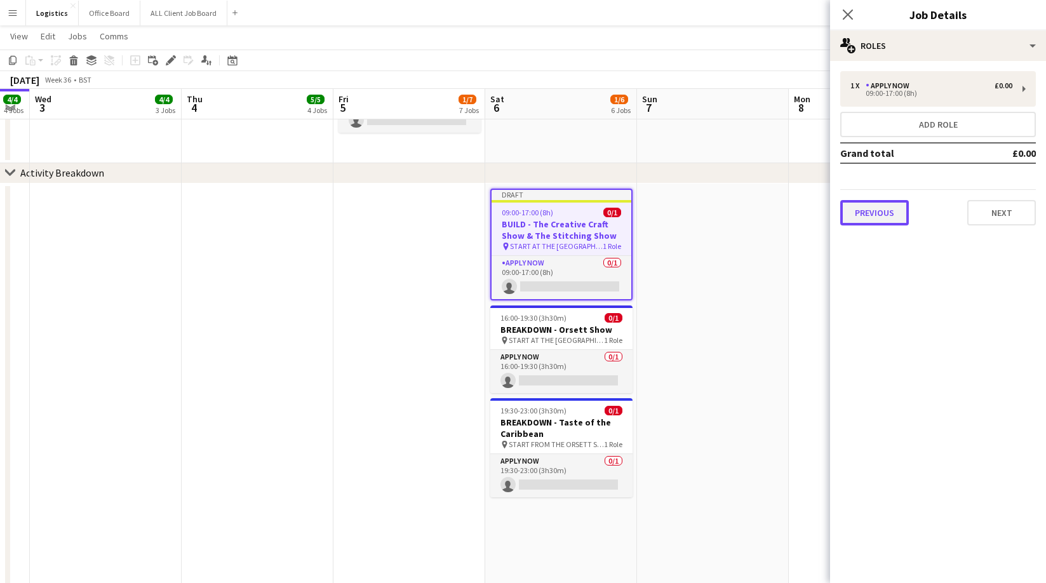
click at [867, 211] on button "Previous" at bounding box center [874, 212] width 69 height 25
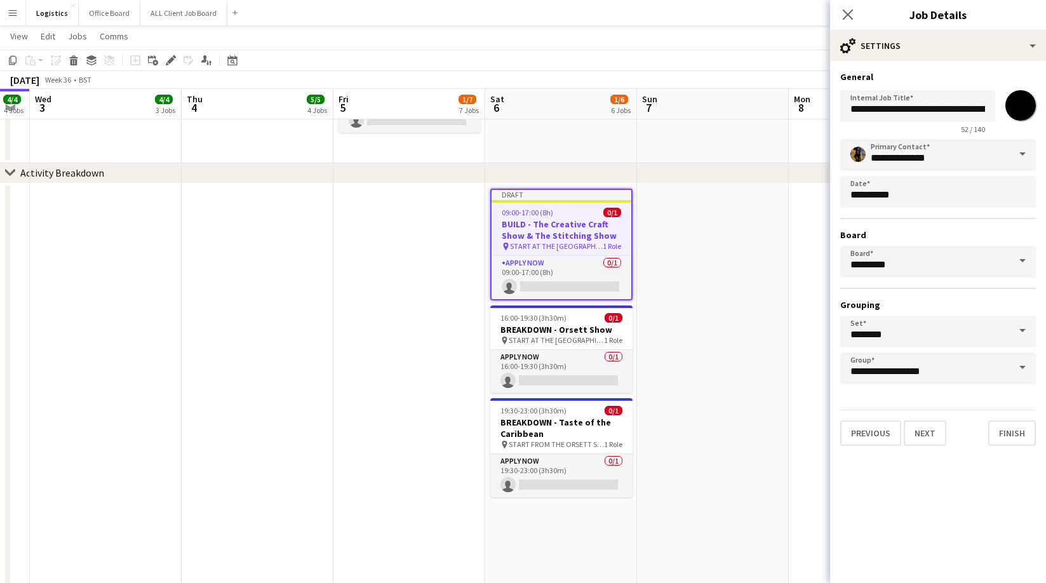
click at [1020, 103] on input "*******" at bounding box center [1020, 106] width 46 height 46
type input "*******"
drag, startPoint x: 872, startPoint y: 110, endPoint x: 876, endPoint y: 120, distance: 10.0
click at [872, 111] on input "**********" at bounding box center [917, 106] width 155 height 32
drag, startPoint x: 875, startPoint y: 109, endPoint x: 868, endPoint y: 134, distance: 25.7
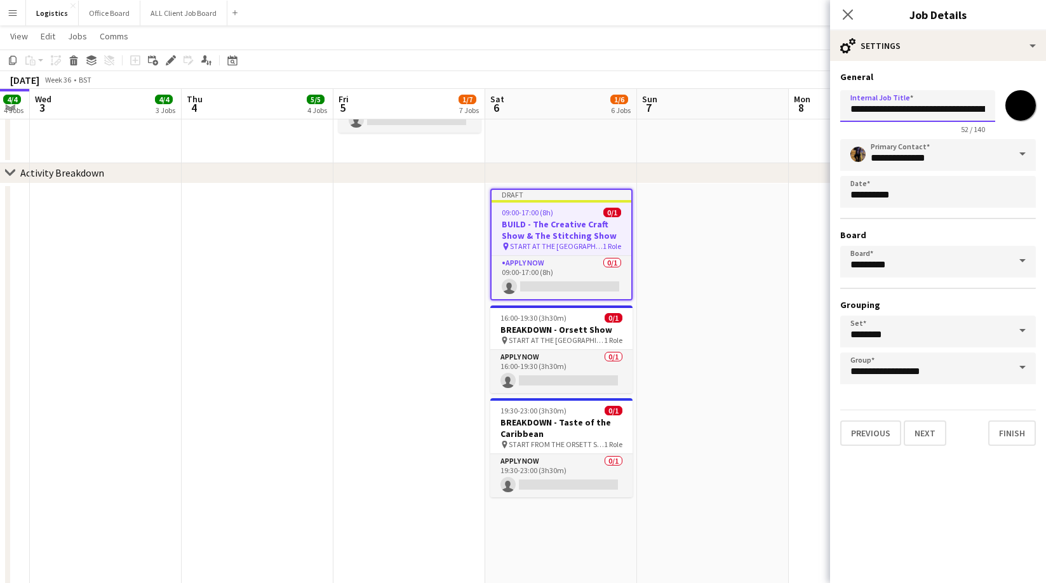
click at [875, 111] on input "**********" at bounding box center [917, 106] width 155 height 32
type input "**********"
click at [916, 429] on button "Next" at bounding box center [925, 432] width 43 height 25
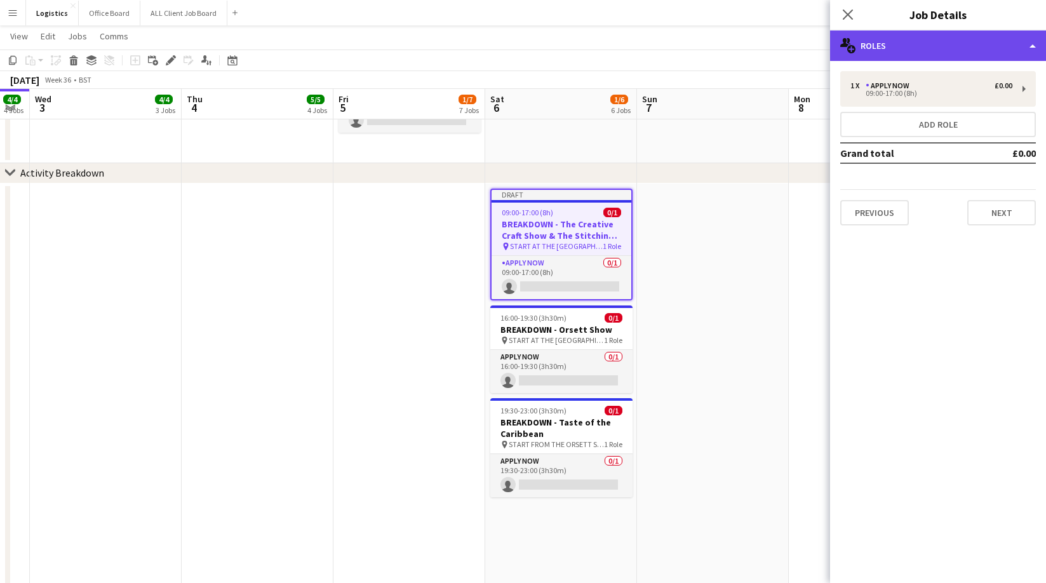
click at [877, 57] on div "multiple-users-add Roles" at bounding box center [938, 45] width 216 height 30
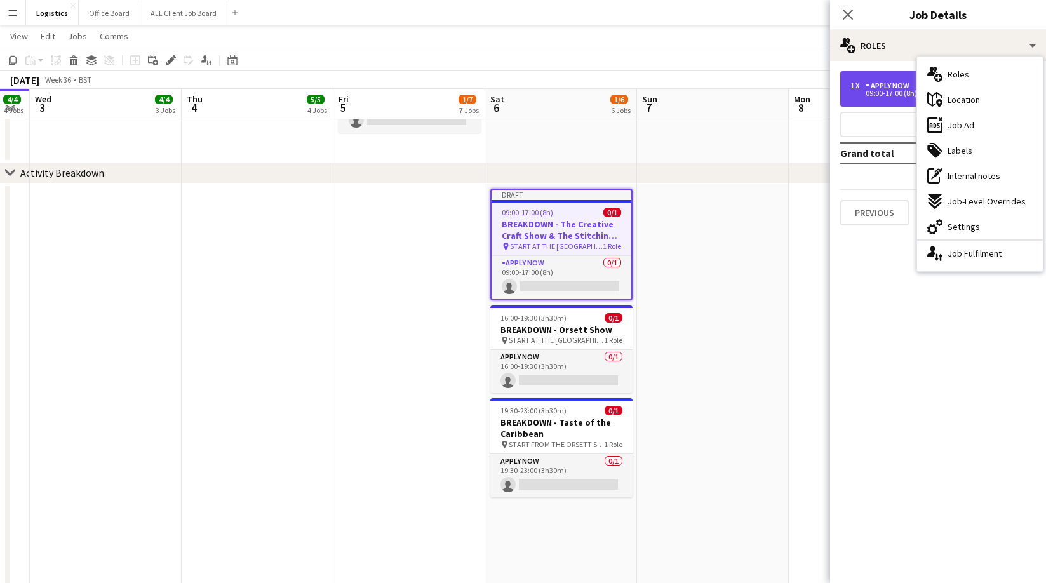
click at [874, 96] on div "09:00-17:00 (8h)" at bounding box center [931, 93] width 162 height 6
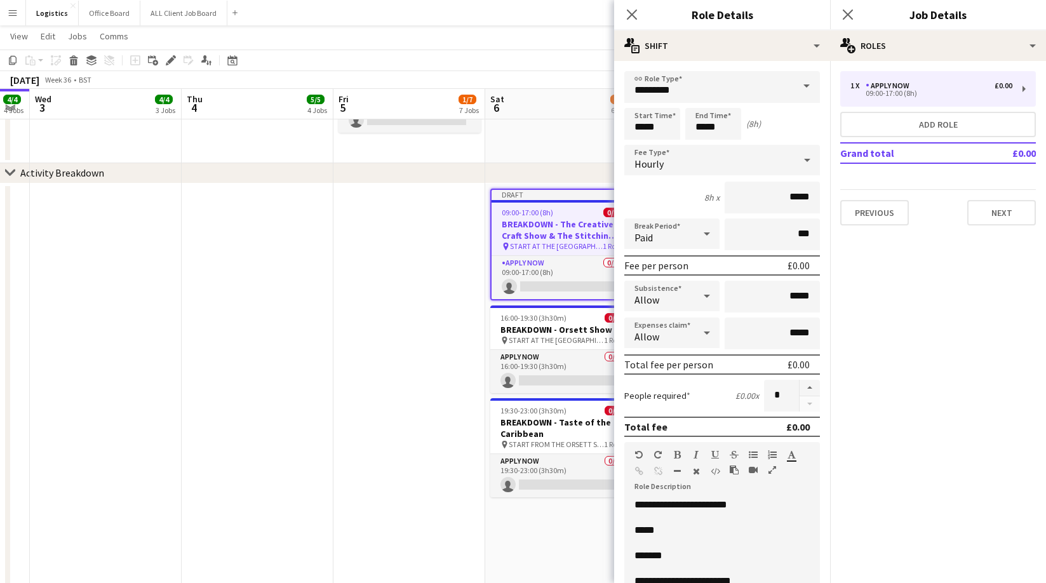
click at [655, 529] on span "*****" at bounding box center [644, 530] width 20 height 10
click at [675, 551] on p "*******" at bounding box center [721, 555] width 175 height 13
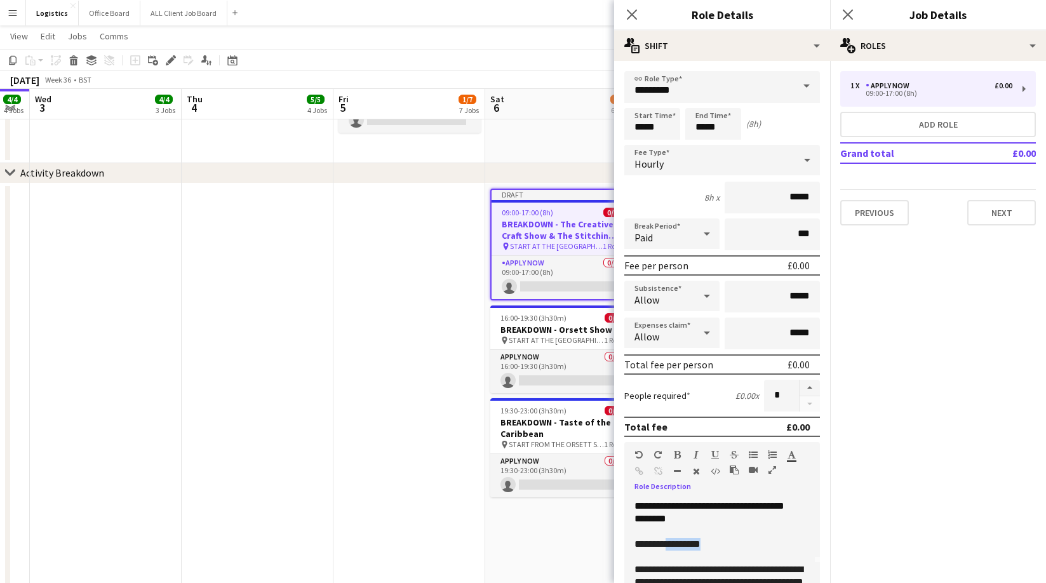
drag, startPoint x: 710, startPoint y: 544, endPoint x: 668, endPoint y: 546, distance: 41.9
click at [668, 546] on p "**********" at bounding box center [721, 544] width 175 height 13
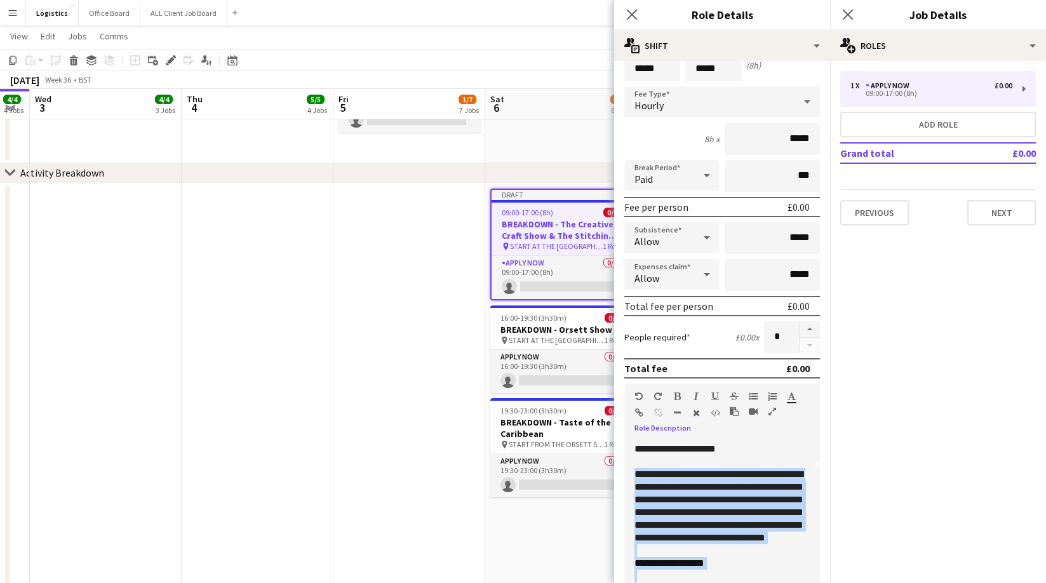
scroll to position [91, 0]
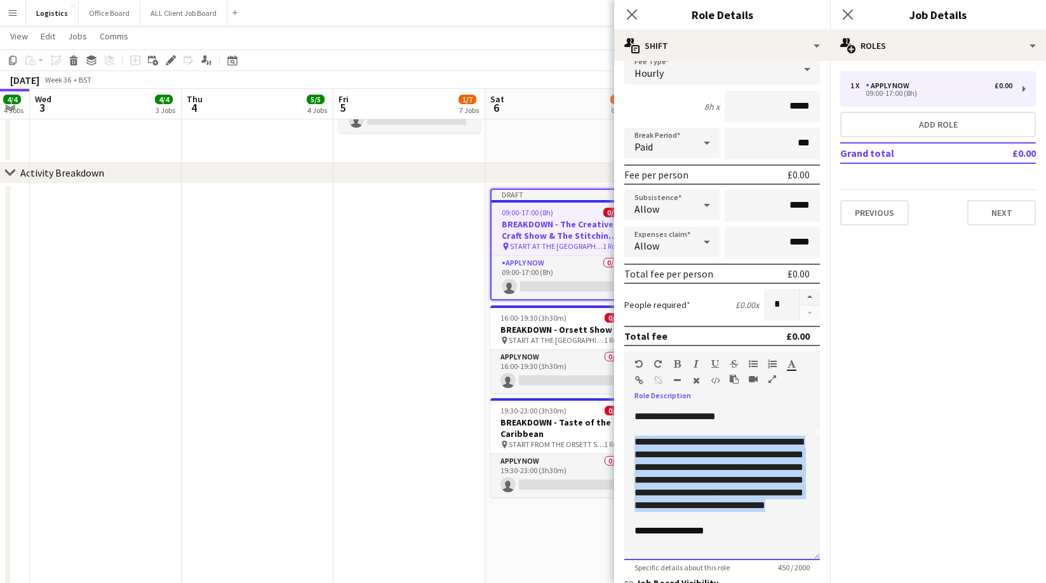
drag, startPoint x: 634, startPoint y: 521, endPoint x: 771, endPoint y: 509, distance: 137.7
click at [771, 509] on p "**********" at bounding box center [721, 474] width 175 height 76
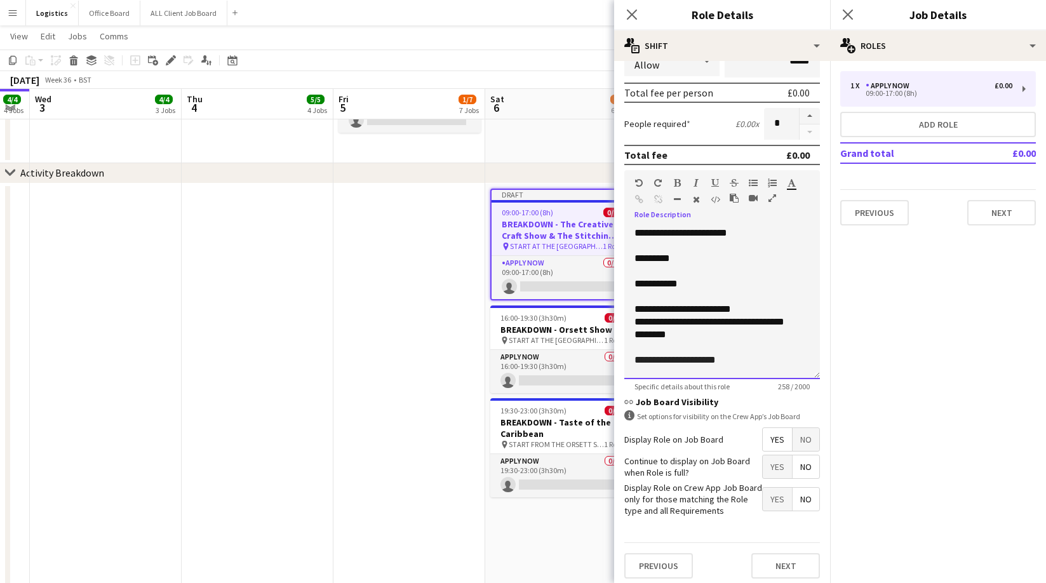
scroll to position [277, 0]
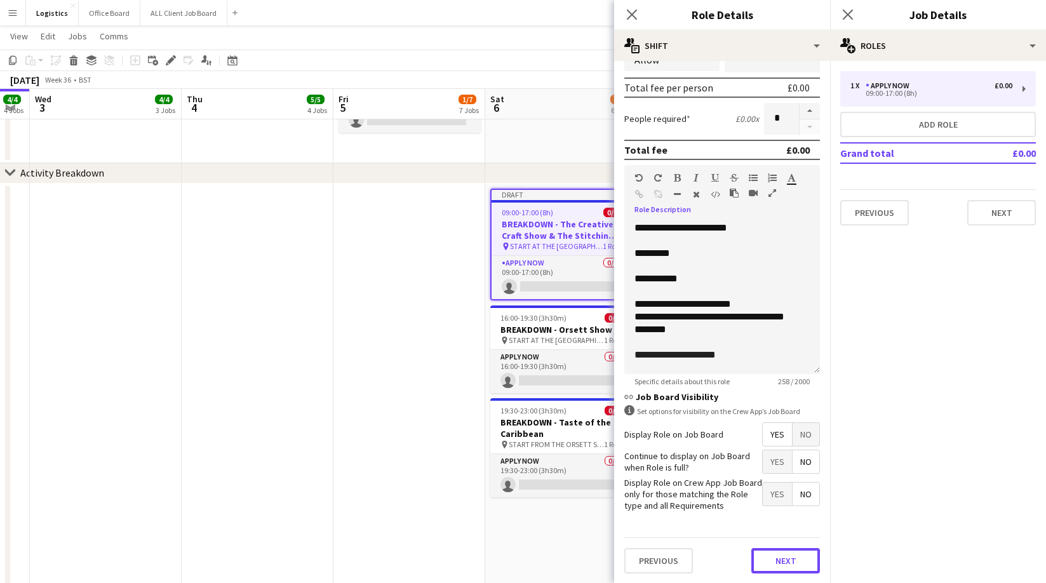
drag, startPoint x: 789, startPoint y: 560, endPoint x: 790, endPoint y: 526, distance: 33.7
click at [789, 560] on button "Next" at bounding box center [785, 560] width 69 height 25
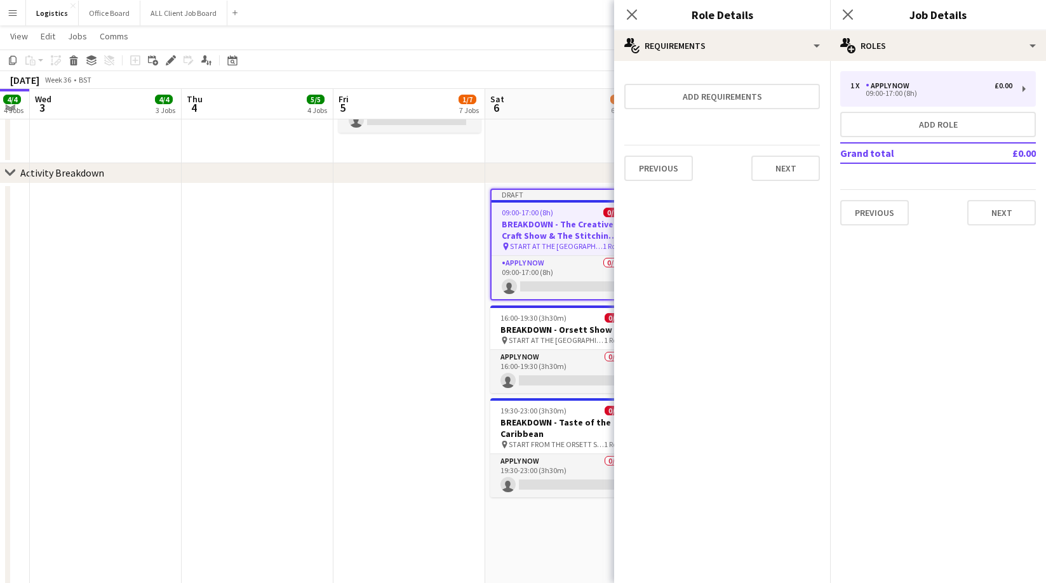
scroll to position [0, 0]
drag, startPoint x: 782, startPoint y: 173, endPoint x: 790, endPoint y: 167, distance: 10.0
click at [782, 173] on button "Next" at bounding box center [785, 168] width 69 height 25
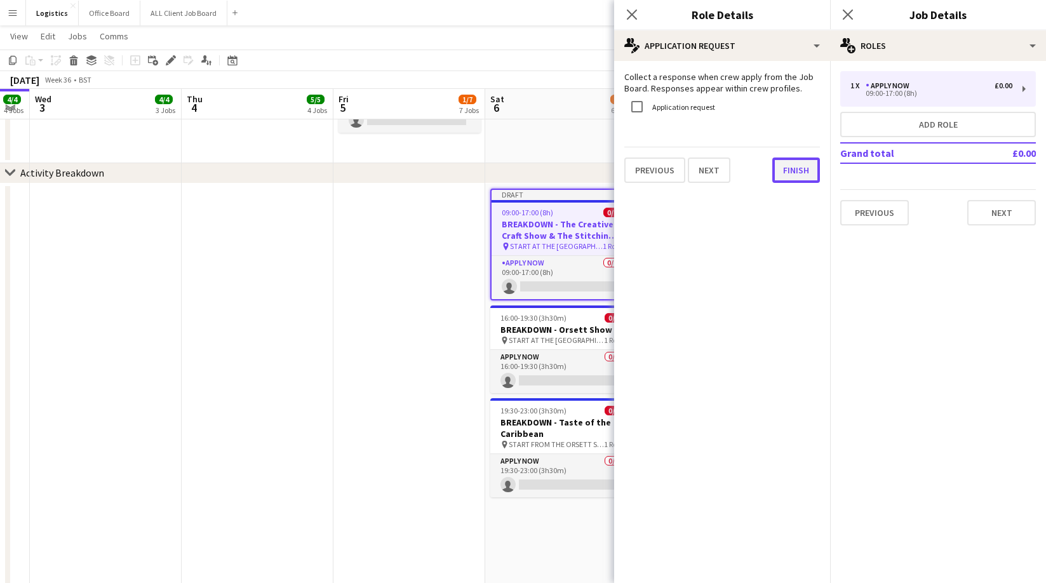
drag, startPoint x: 792, startPoint y: 163, endPoint x: 797, endPoint y: 154, distance: 10.0
click at [792, 163] on button "Finish" at bounding box center [796, 169] width 48 height 25
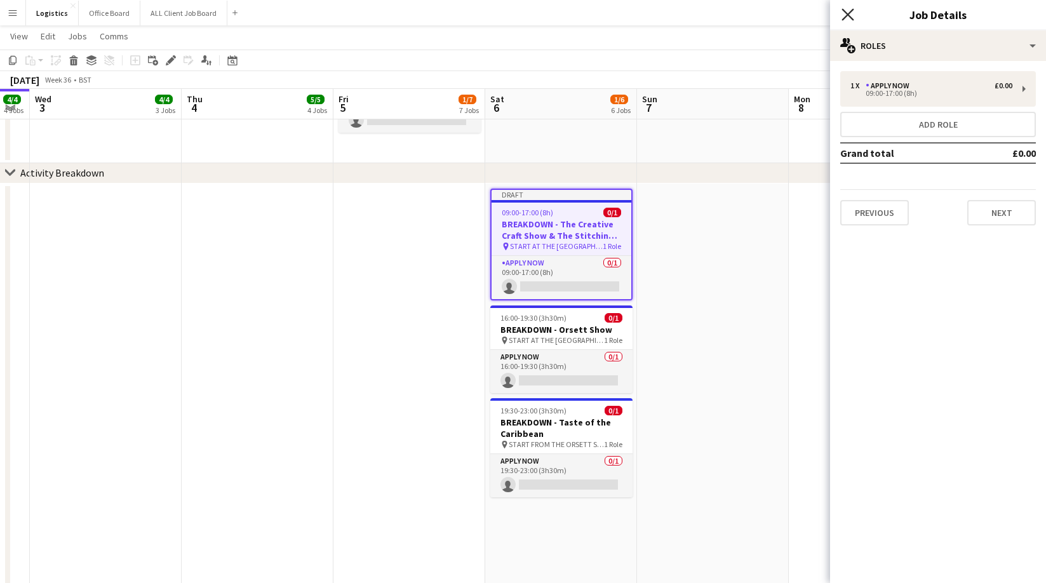
drag, startPoint x: 850, startPoint y: 11, endPoint x: 853, endPoint y: 18, distance: 7.4
click at [850, 12] on icon at bounding box center [847, 14] width 12 height 12
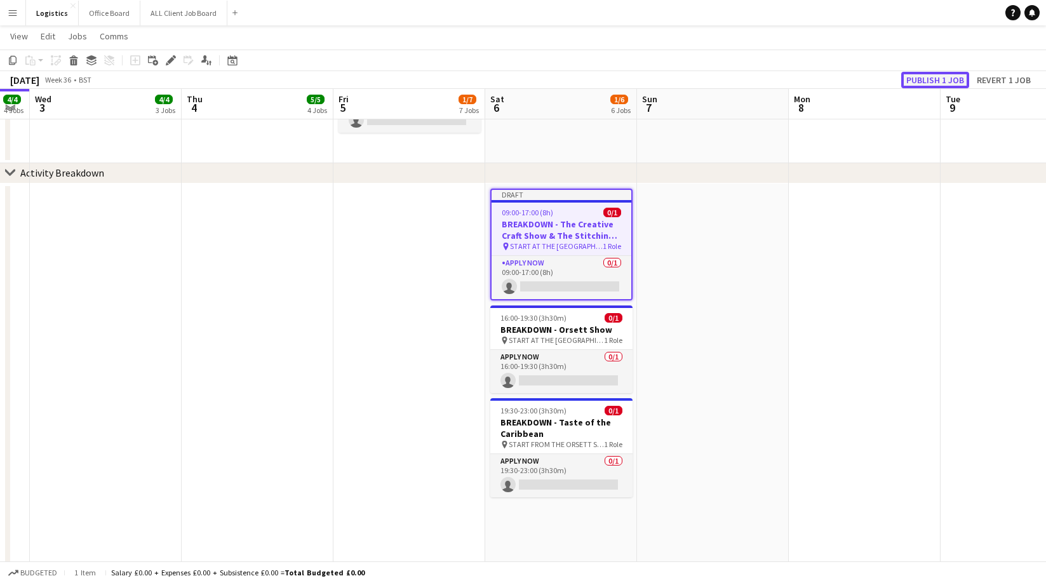
click at [925, 79] on button "Publish 1 job" at bounding box center [935, 80] width 68 height 17
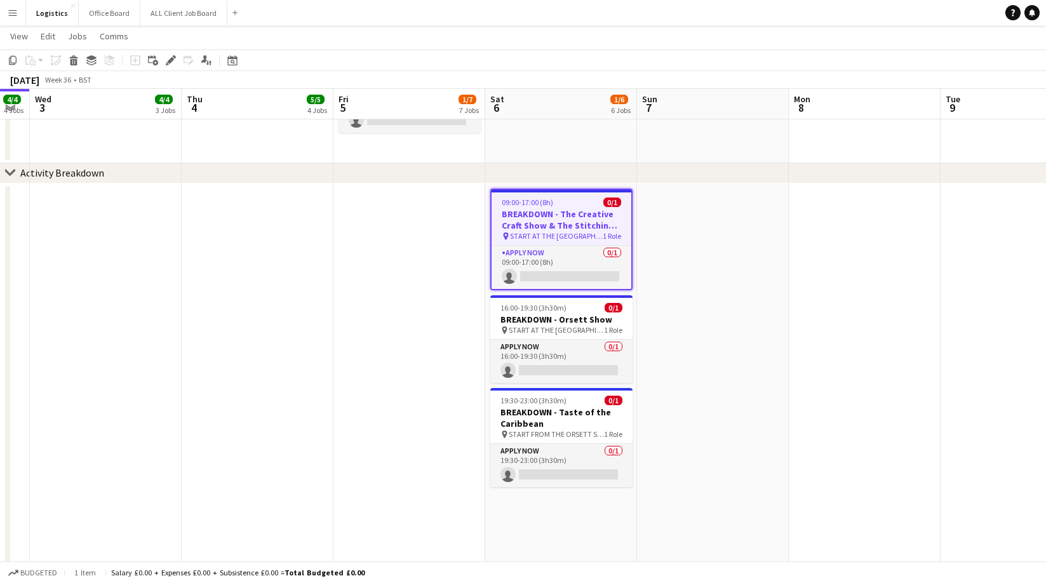
drag, startPoint x: 171, startPoint y: 58, endPoint x: 465, endPoint y: 110, distance: 298.4
click at [171, 58] on icon at bounding box center [170, 60] width 7 height 7
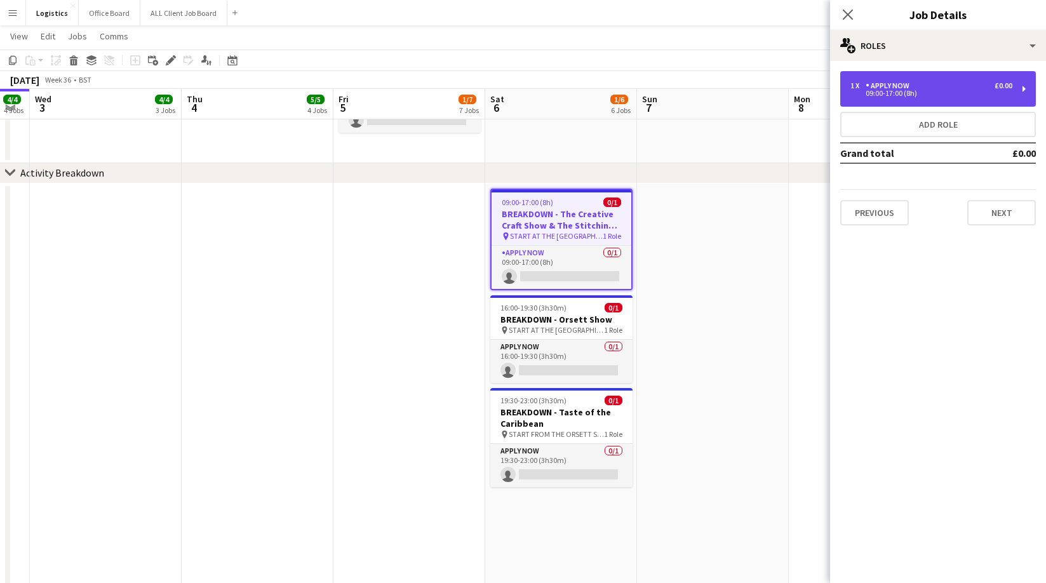
click at [897, 86] on div "APPLY NOW" at bounding box center [889, 85] width 49 height 9
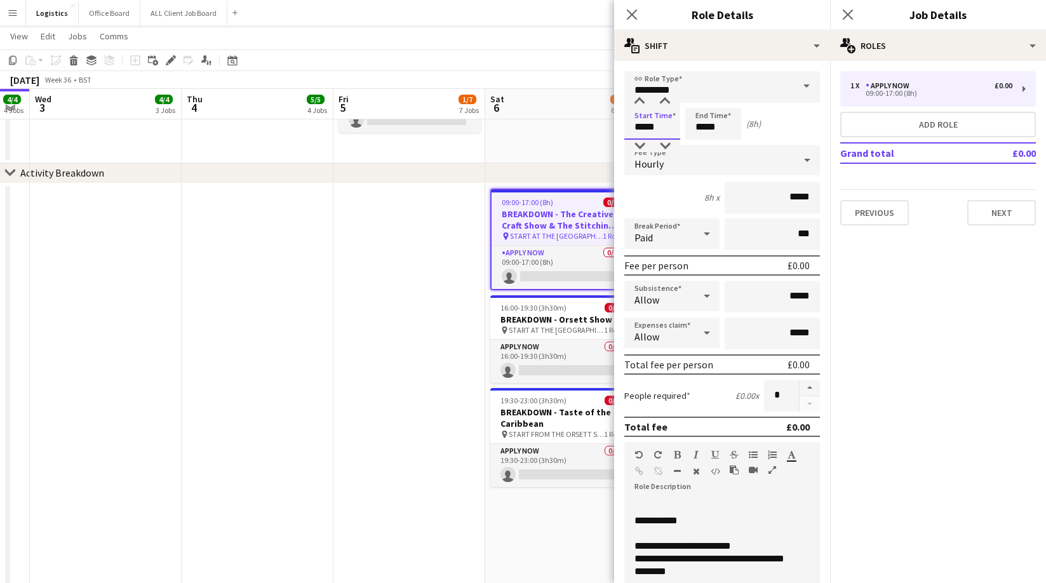
click at [662, 126] on input "*****" at bounding box center [652, 124] width 56 height 32
click at [639, 100] on div at bounding box center [639, 101] width 25 height 13
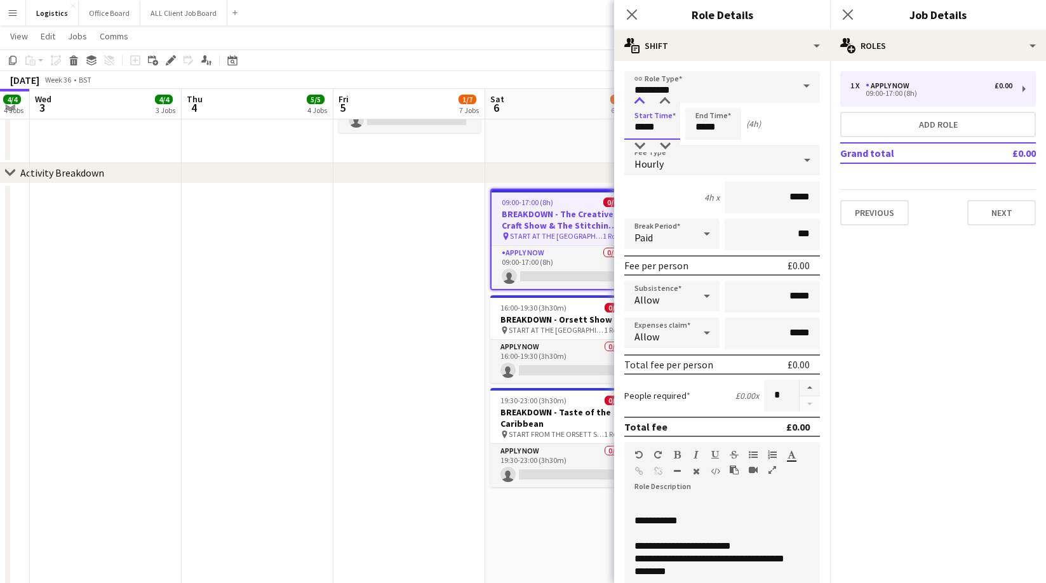
click at [639, 100] on div at bounding box center [639, 101] width 25 height 13
click at [664, 100] on div at bounding box center [664, 101] width 25 height 13
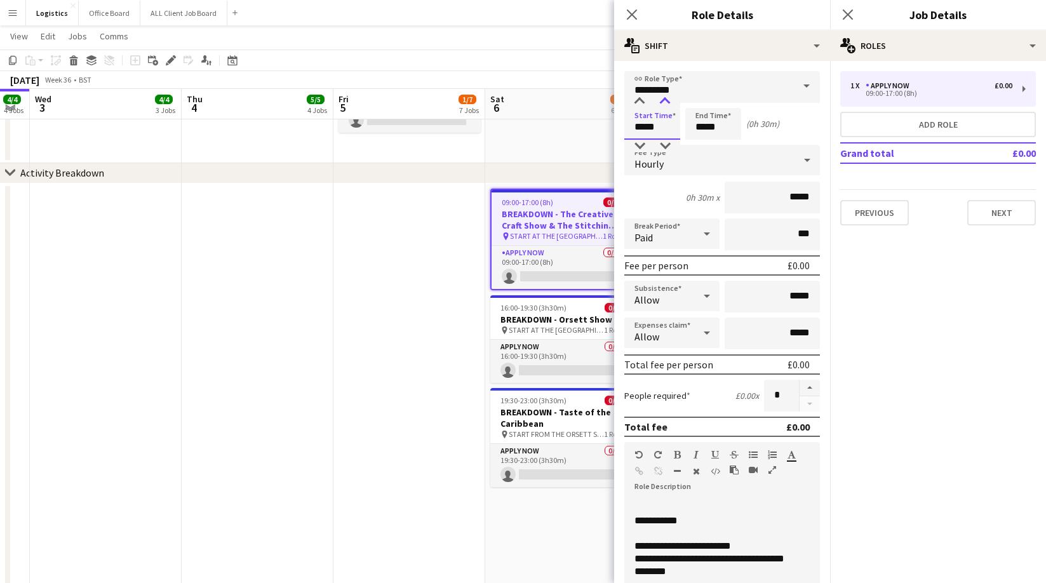
click at [664, 100] on div at bounding box center [664, 101] width 25 height 13
click at [642, 147] on div at bounding box center [639, 146] width 25 height 13
click at [665, 147] on div at bounding box center [664, 146] width 25 height 13
click at [664, 147] on div at bounding box center [664, 146] width 25 height 13
type input "*****"
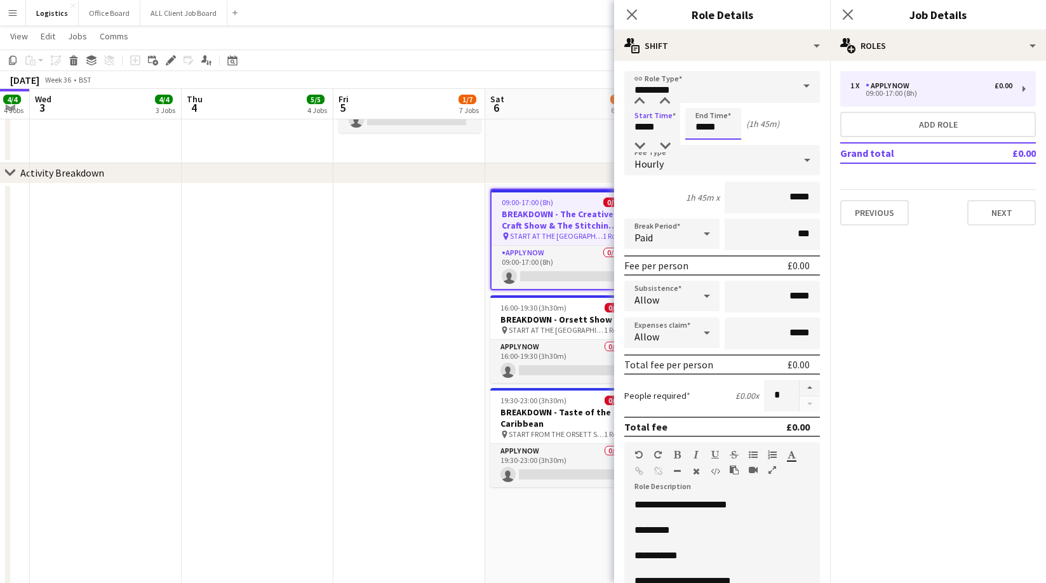
click at [721, 129] on input "*****" at bounding box center [713, 124] width 56 height 32
click at [702, 145] on div at bounding box center [700, 146] width 25 height 13
click at [726, 100] on div at bounding box center [725, 101] width 25 height 13
type input "*****"
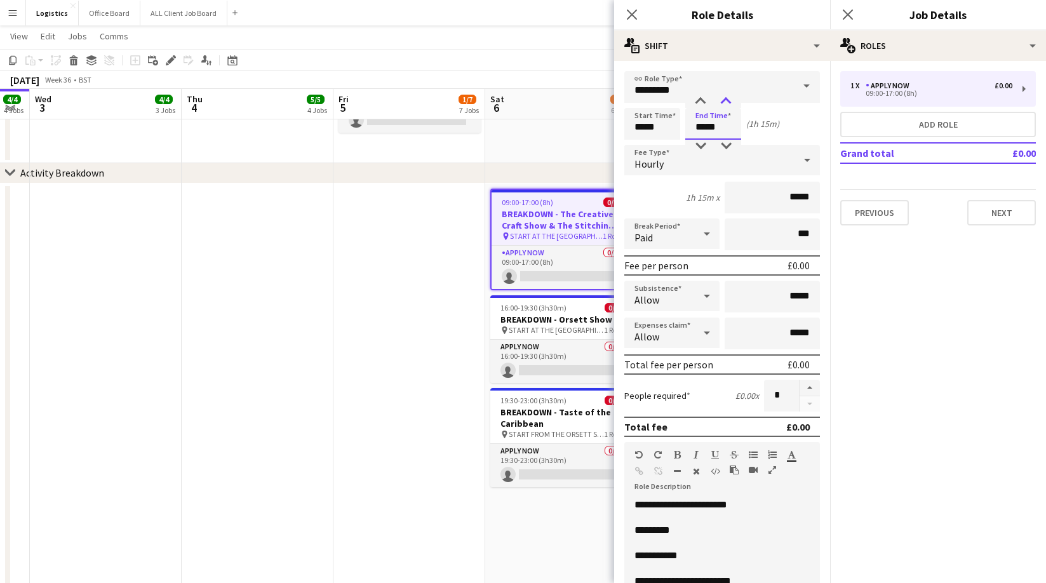
click at [726, 100] on div at bounding box center [725, 101] width 25 height 13
drag, startPoint x: 661, startPoint y: 125, endPoint x: 670, endPoint y: 137, distance: 14.5
click at [660, 125] on input "*****" at bounding box center [652, 124] width 56 height 32
click at [666, 143] on div at bounding box center [664, 146] width 25 height 13
drag, startPoint x: 666, startPoint y: 143, endPoint x: 656, endPoint y: 144, distance: 10.2
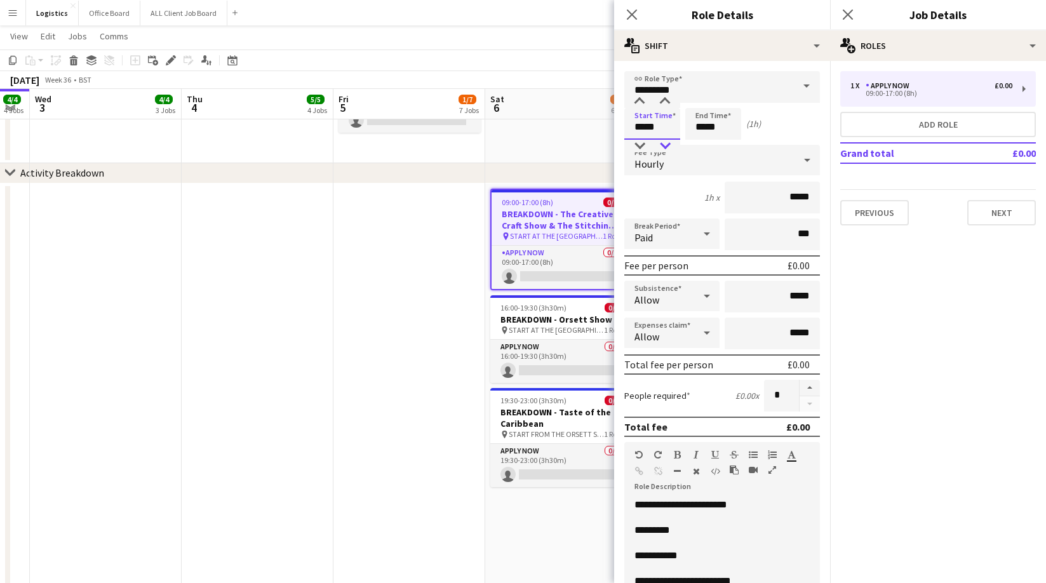
click at [666, 143] on div at bounding box center [664, 146] width 25 height 13
type input "*****"
click at [640, 144] on div at bounding box center [639, 146] width 25 height 13
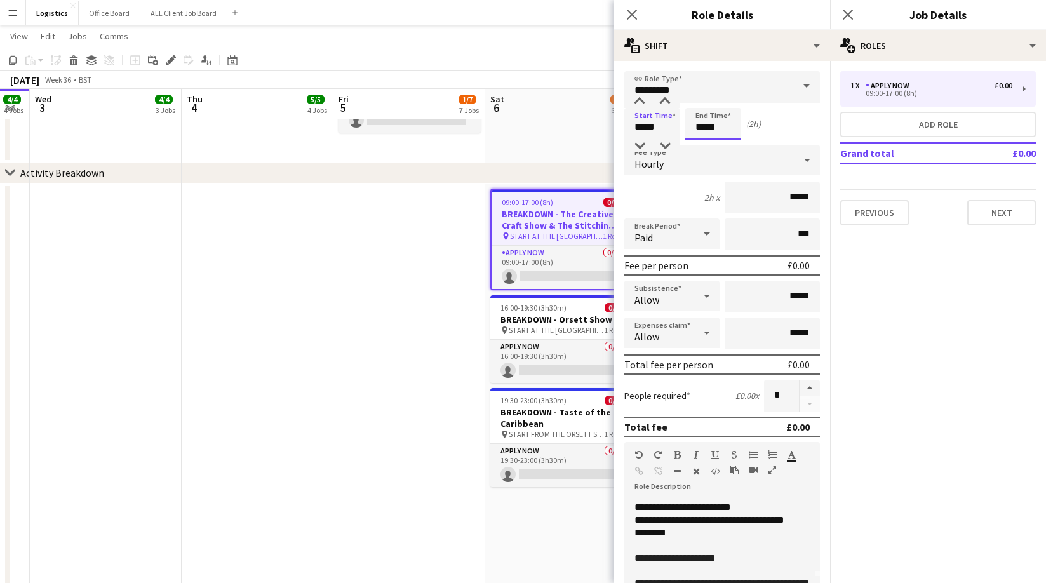
drag, startPoint x: 723, startPoint y: 129, endPoint x: 730, endPoint y: 95, distance: 34.9
click at [723, 129] on input "*****" at bounding box center [713, 124] width 56 height 32
click at [727, 98] on div at bounding box center [725, 101] width 25 height 13
drag, startPoint x: 700, startPoint y: 100, endPoint x: 692, endPoint y: 319, distance: 219.2
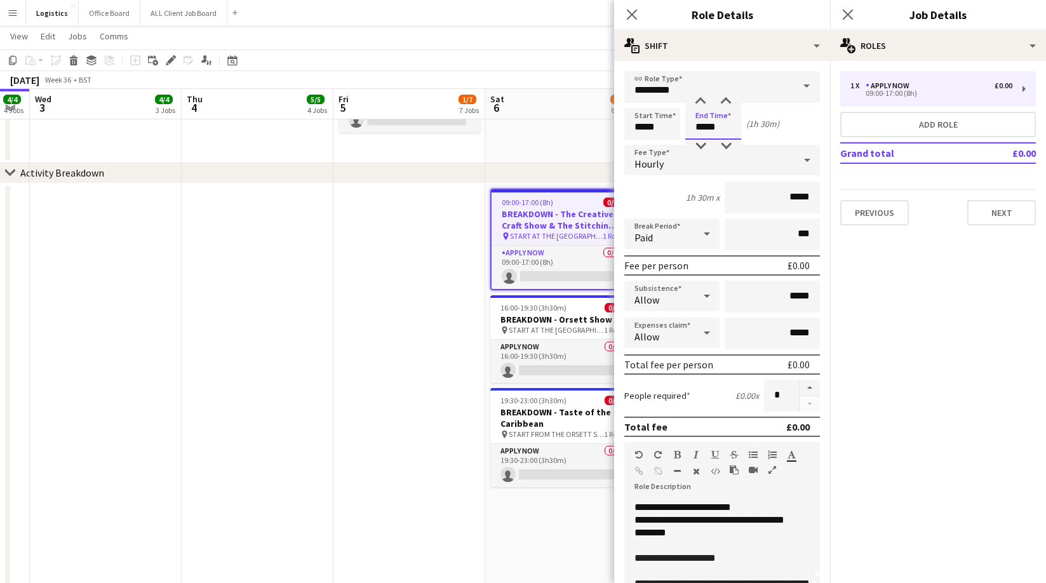
click at [700, 100] on div at bounding box center [700, 101] width 25 height 13
click at [726, 102] on div at bounding box center [725, 101] width 25 height 13
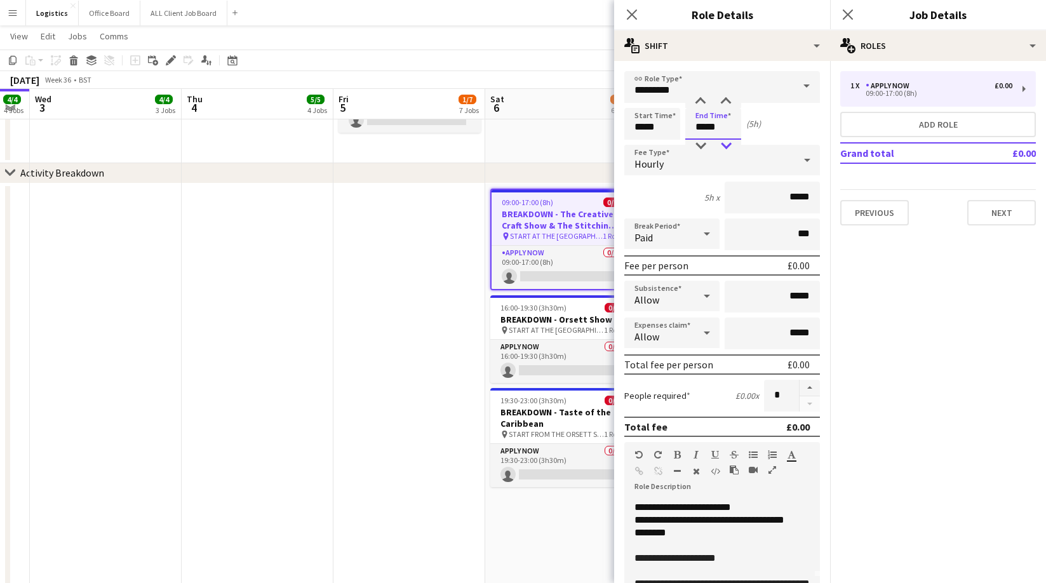
click at [724, 141] on div at bounding box center [725, 146] width 25 height 13
click at [727, 145] on div at bounding box center [725, 146] width 25 height 13
type input "*****"
click at [727, 145] on div at bounding box center [725, 146] width 25 height 13
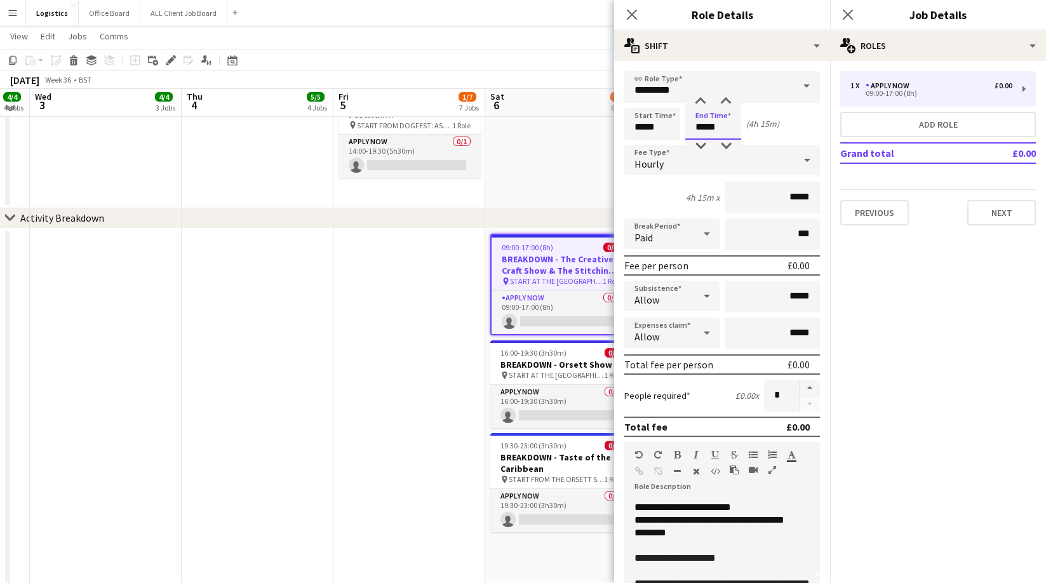
scroll to position [529, 0]
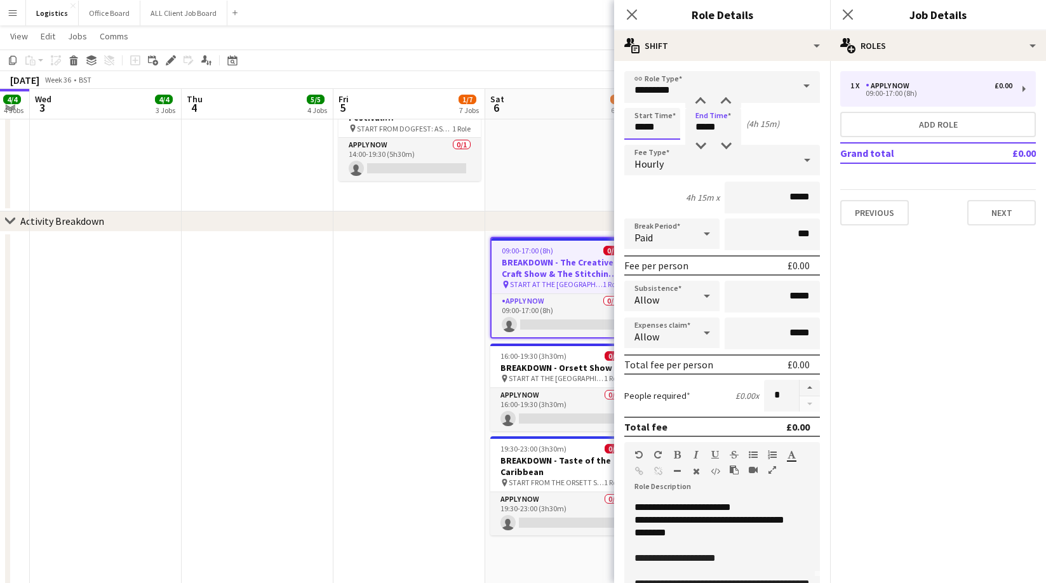
click at [658, 130] on input "*****" at bounding box center [652, 124] width 56 height 32
click at [665, 100] on div at bounding box center [664, 101] width 25 height 13
type input "*****"
click at [639, 101] on div at bounding box center [639, 101] width 25 height 13
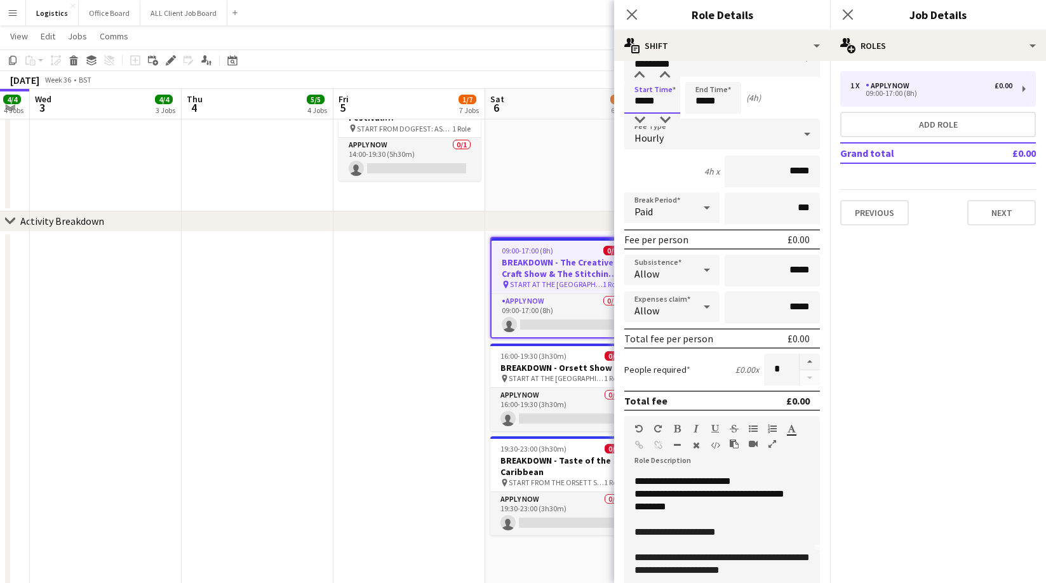
scroll to position [30, 0]
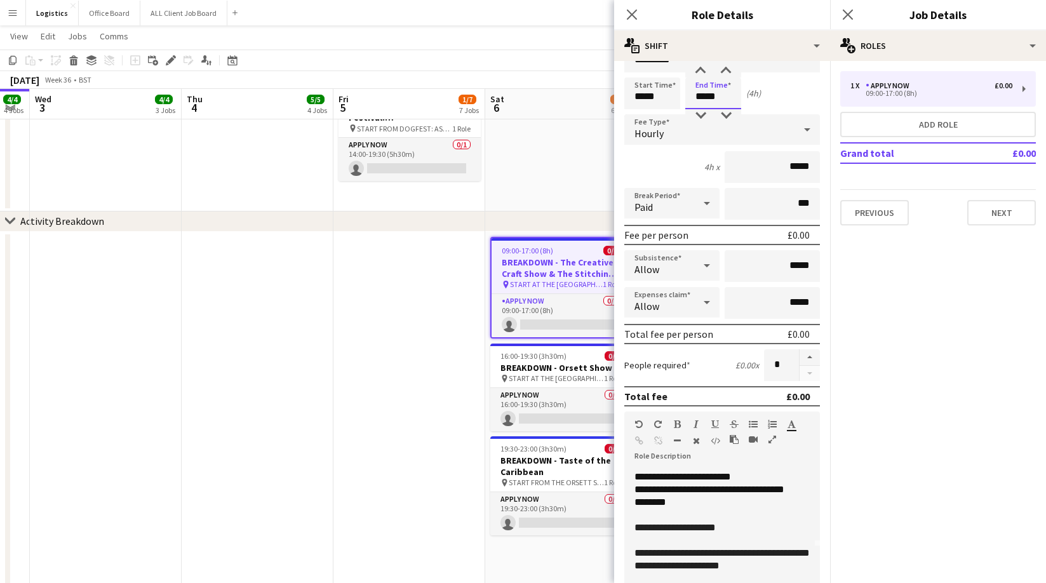
click at [721, 97] on input "*****" at bounding box center [713, 93] width 56 height 32
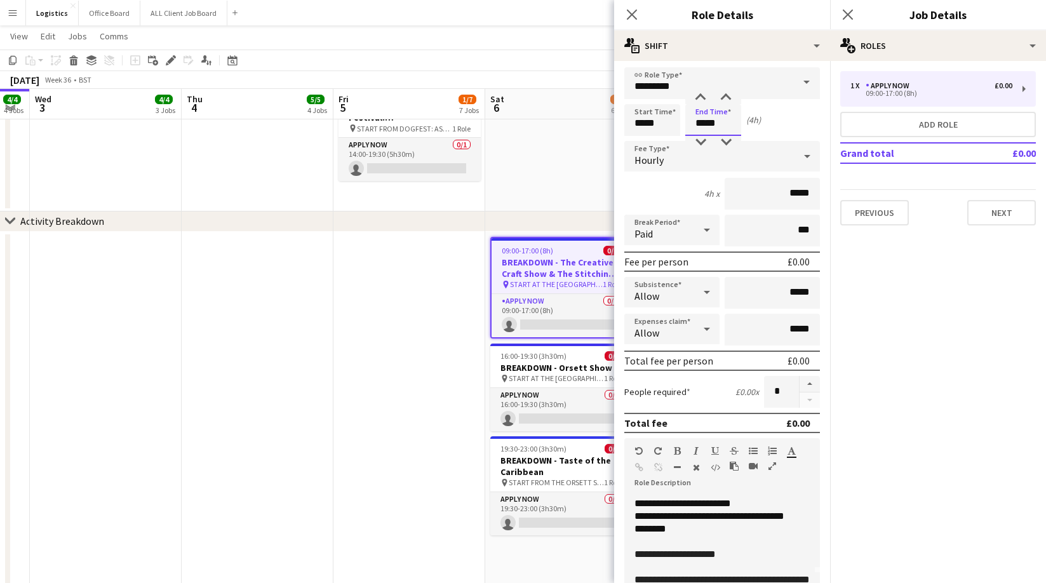
scroll to position [0, 0]
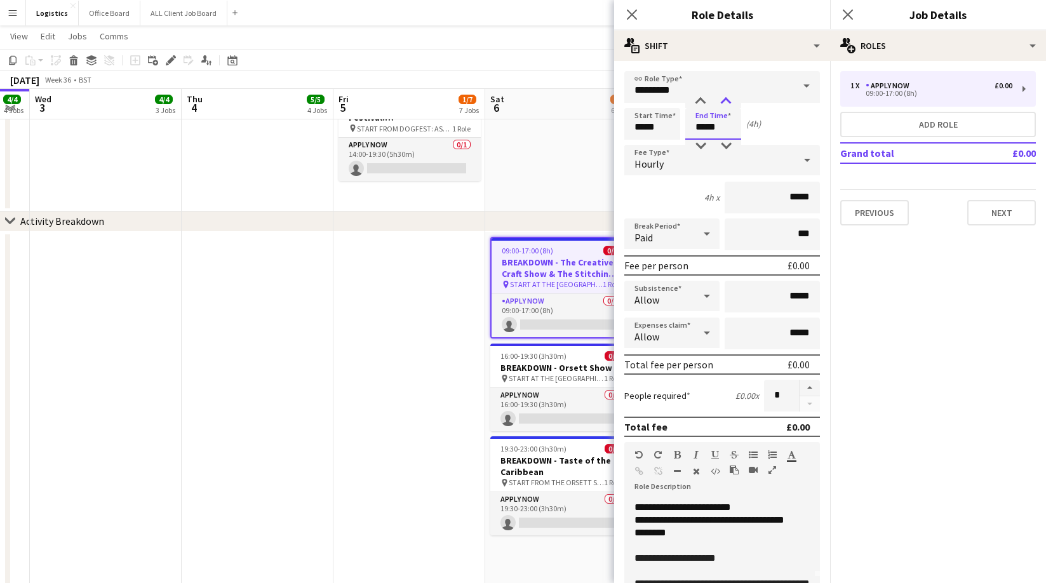
click at [728, 101] on div at bounding box center [725, 101] width 25 height 13
type input "*****"
drag, startPoint x: 728, startPoint y: 101, endPoint x: 731, endPoint y: 120, distance: 19.3
click at [728, 101] on div at bounding box center [725, 101] width 25 height 13
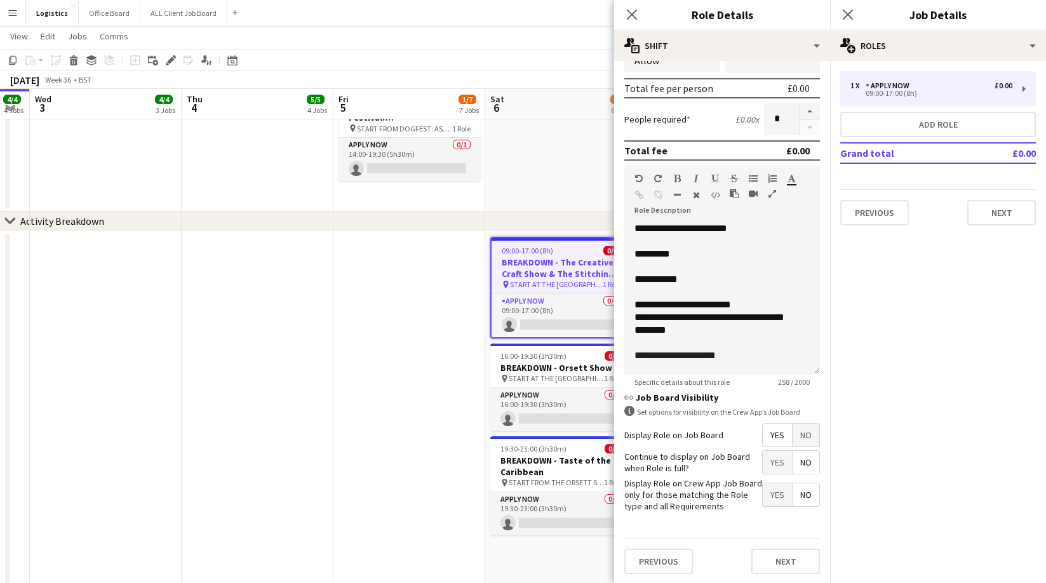
scroll to position [277, 0]
click at [780, 557] on button "Next" at bounding box center [785, 560] width 69 height 25
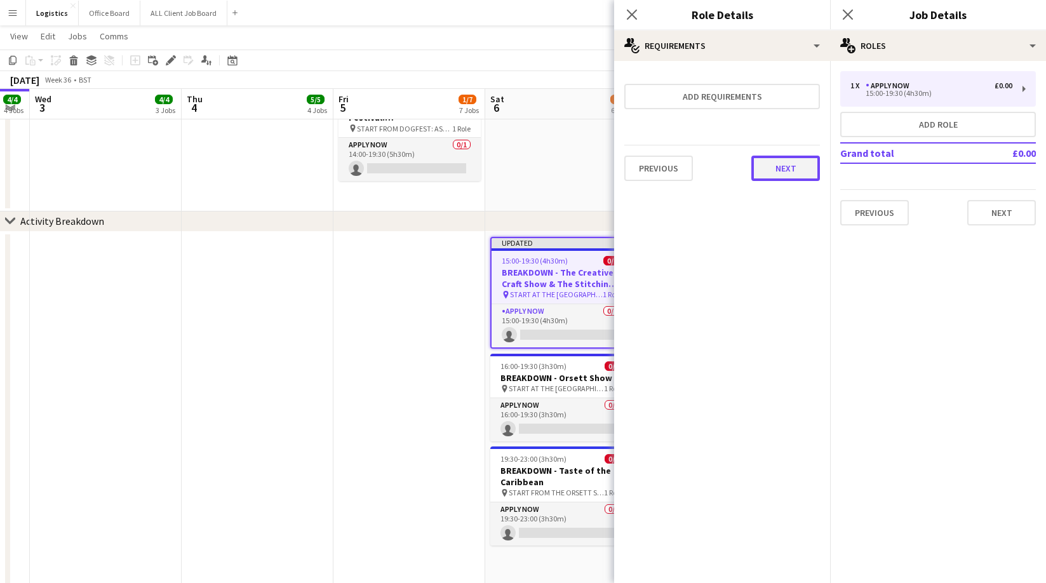
click at [790, 179] on button "Next" at bounding box center [785, 168] width 69 height 25
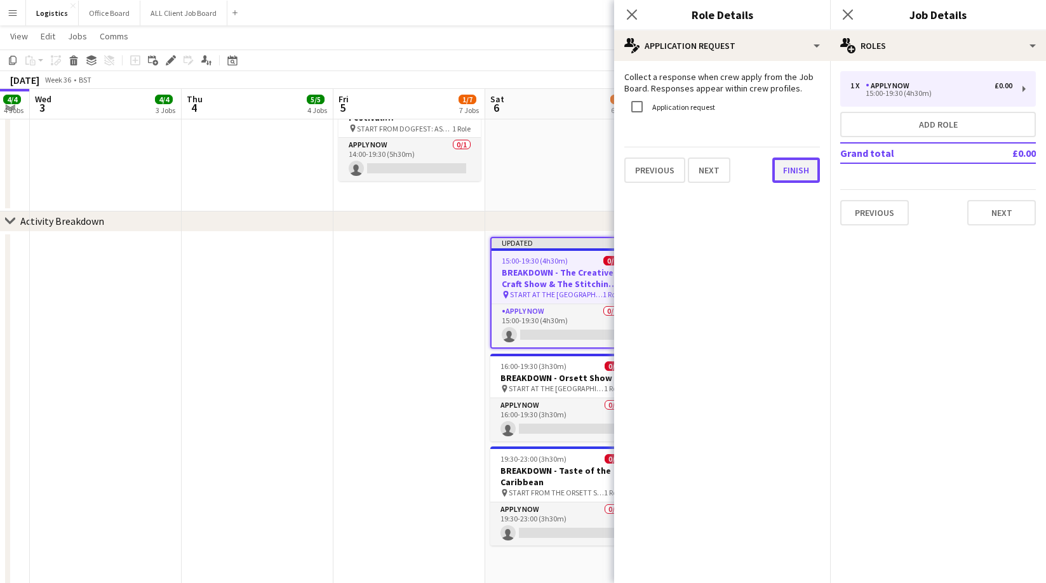
click at [794, 168] on button "Finish" at bounding box center [796, 169] width 48 height 25
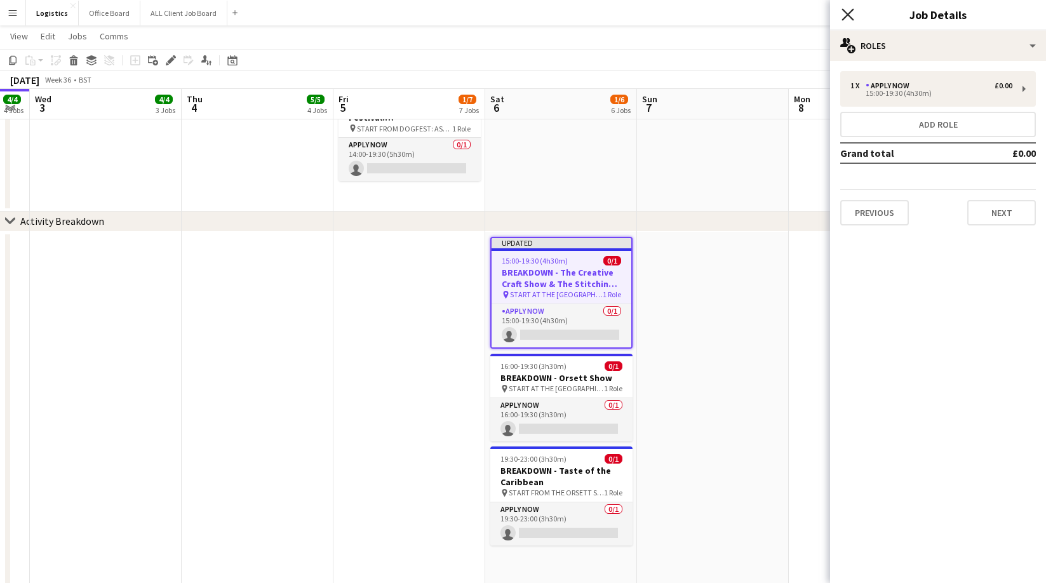
click at [846, 14] on icon at bounding box center [847, 14] width 12 height 12
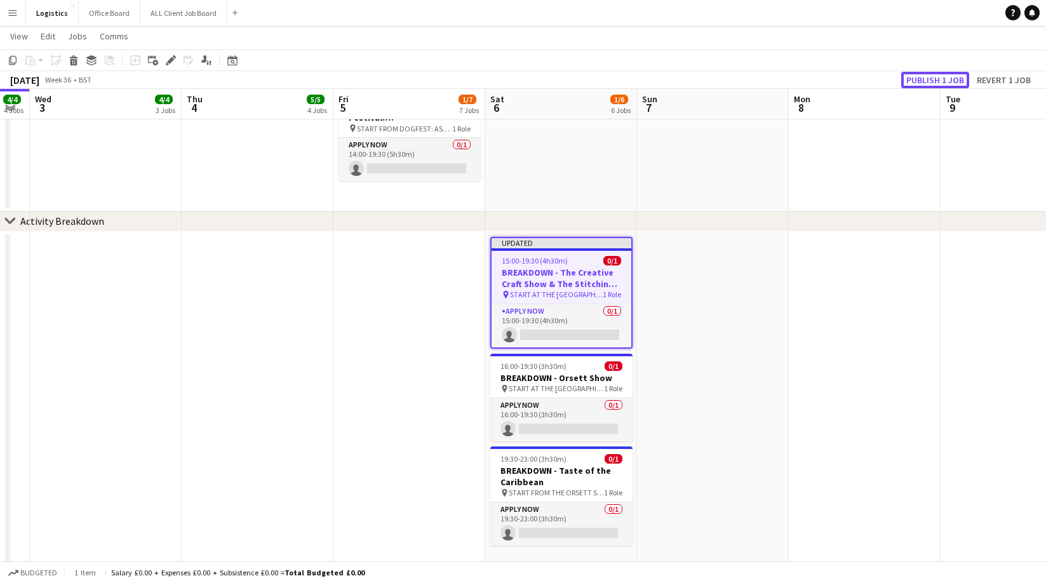
click at [949, 79] on button "Publish 1 job" at bounding box center [935, 80] width 68 height 17
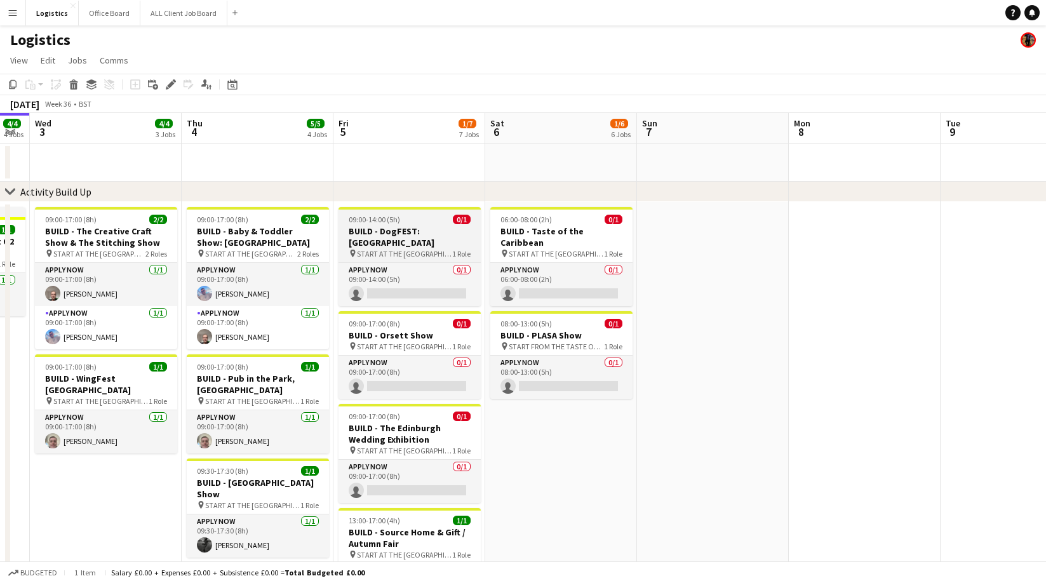
click at [396, 234] on h3 "BUILD - DogFEST: [GEOGRAPHIC_DATA]" at bounding box center [409, 236] width 142 height 23
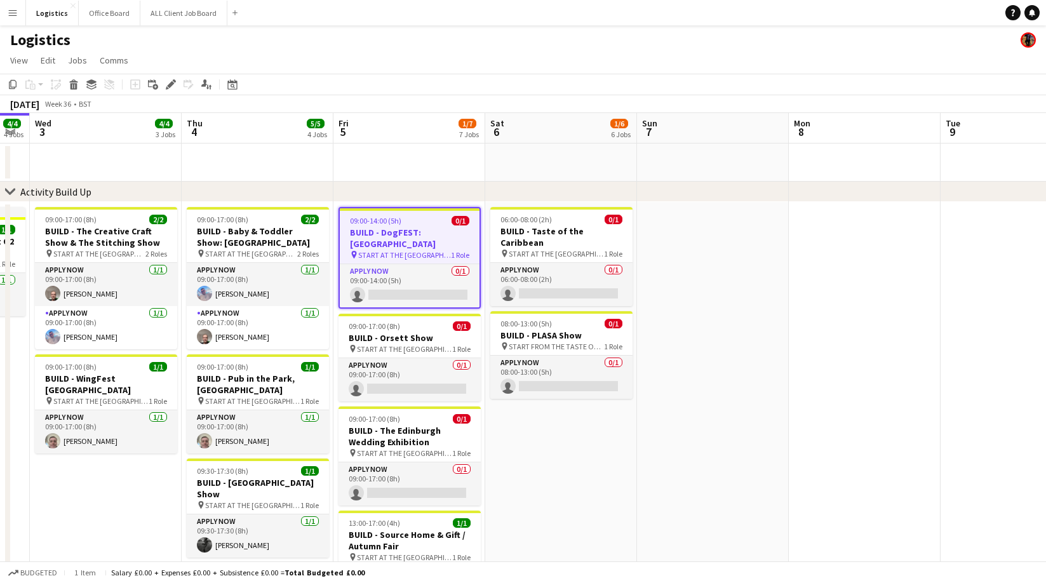
drag, startPoint x: 11, startPoint y: 81, endPoint x: 29, endPoint y: 94, distance: 21.8
click at [11, 81] on icon "Copy" at bounding box center [13, 84] width 10 height 10
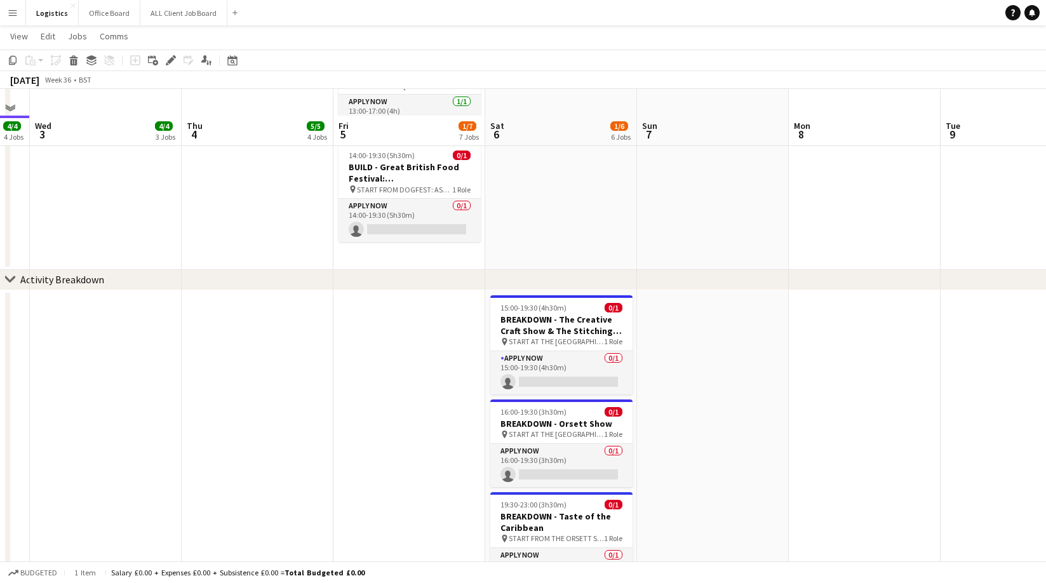
scroll to position [497, 0]
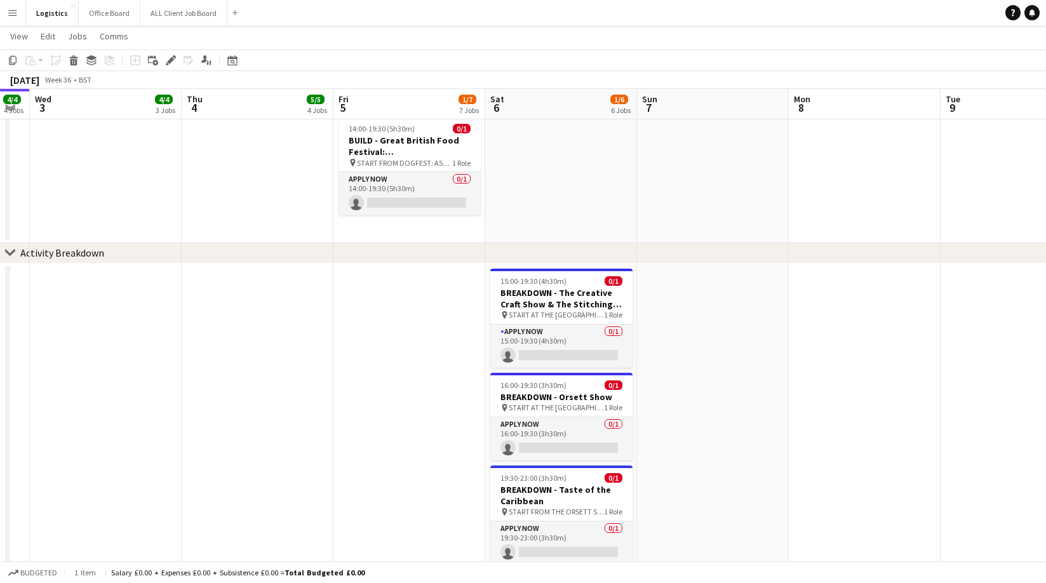
click at [728, 274] on app-date-cell at bounding box center [713, 486] width 152 height 446
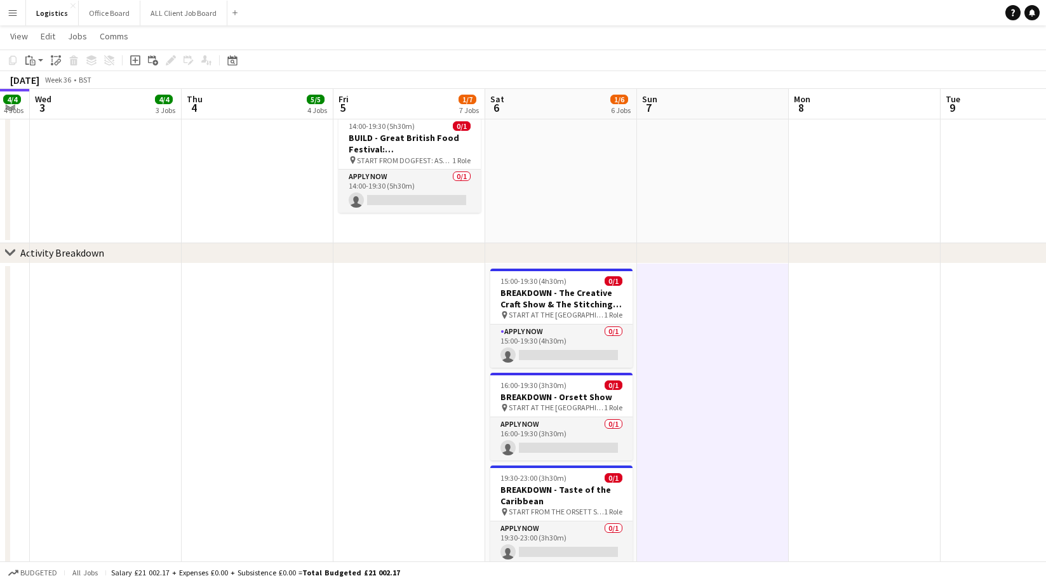
drag, startPoint x: 29, startPoint y: 59, endPoint x: 43, endPoint y: 74, distance: 20.2
click at [29, 59] on icon "Paste" at bounding box center [30, 60] width 10 height 10
click at [51, 84] on link "Paste Command V" at bounding box center [84, 84] width 100 height 11
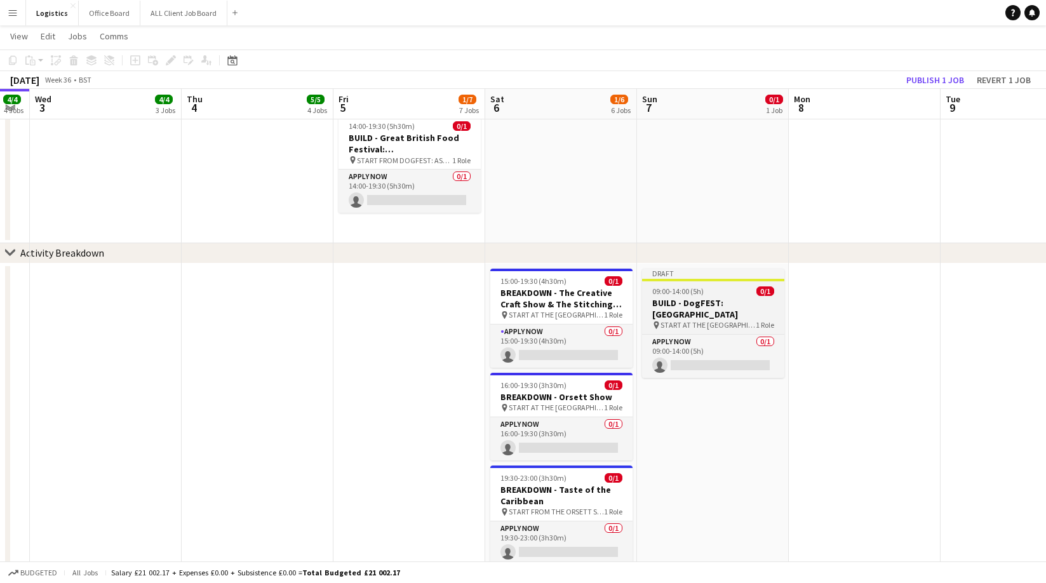
click at [698, 301] on h3 "BUILD - DogFEST: [GEOGRAPHIC_DATA]" at bounding box center [713, 308] width 142 height 23
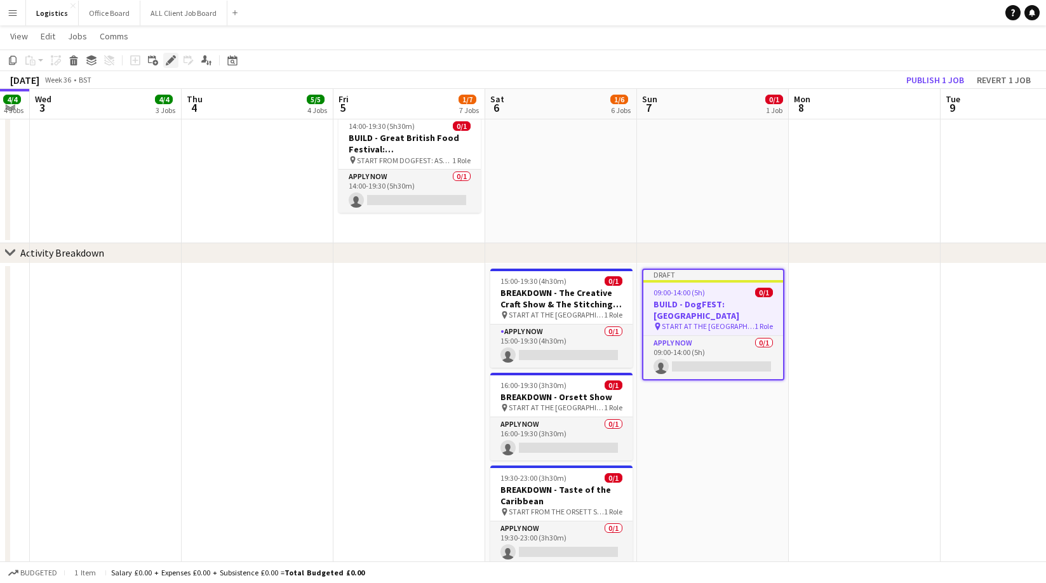
click at [172, 60] on icon at bounding box center [170, 60] width 7 height 7
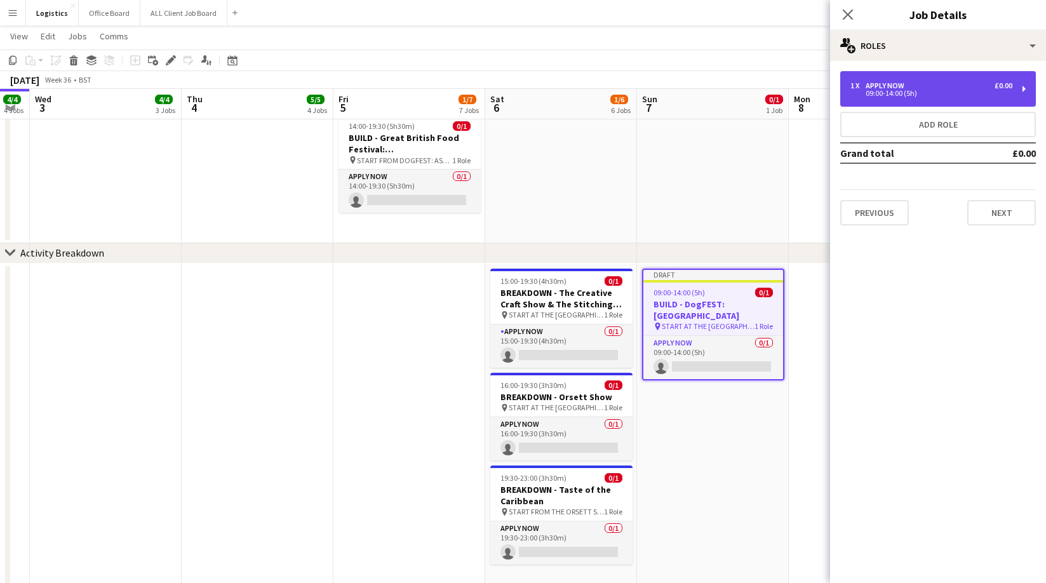
click at [894, 81] on div "1 x APPLY NOW £0.00 09:00-14:00 (5h)" at bounding box center [938, 89] width 196 height 36
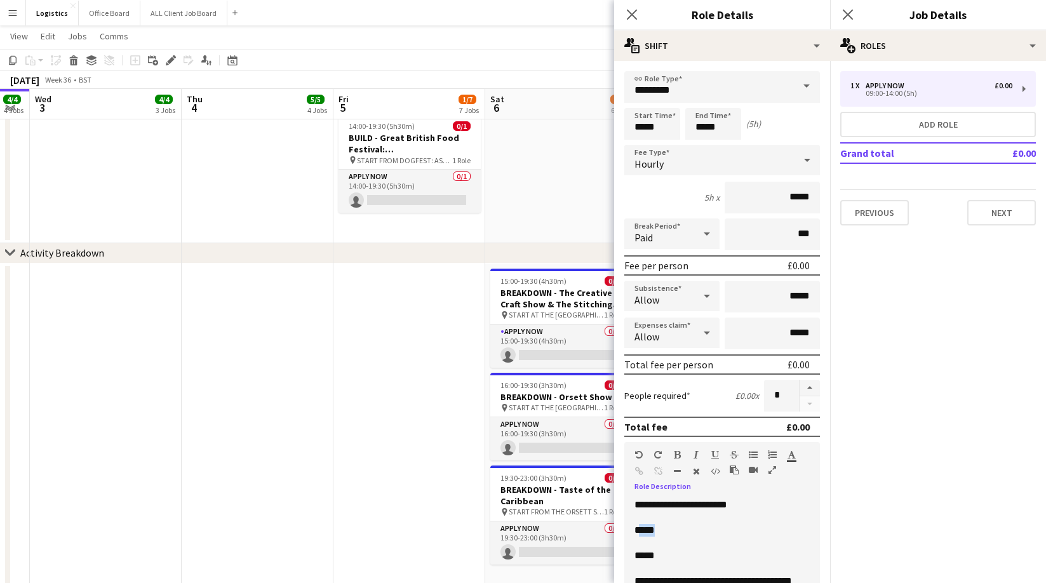
drag, startPoint x: 651, startPoint y: 530, endPoint x: 642, endPoint y: 531, distance: 9.5
click at [642, 531] on p "*****" at bounding box center [721, 530] width 175 height 13
click at [877, 220] on button "Previous" at bounding box center [874, 212] width 69 height 25
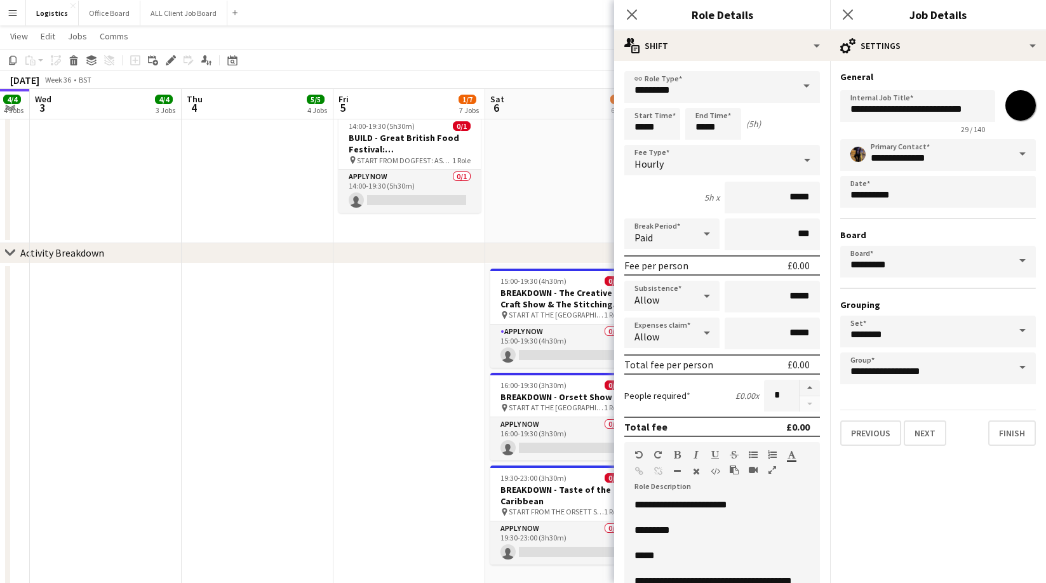
drag, startPoint x: 1024, startPoint y: 105, endPoint x: 1021, endPoint y: 114, distance: 10.0
click at [1024, 105] on input "*******" at bounding box center [1020, 106] width 46 height 46
click at [876, 111] on input "**********" at bounding box center [917, 106] width 155 height 32
click at [1017, 112] on input "*******" at bounding box center [1020, 106] width 46 height 46
type input "*******"
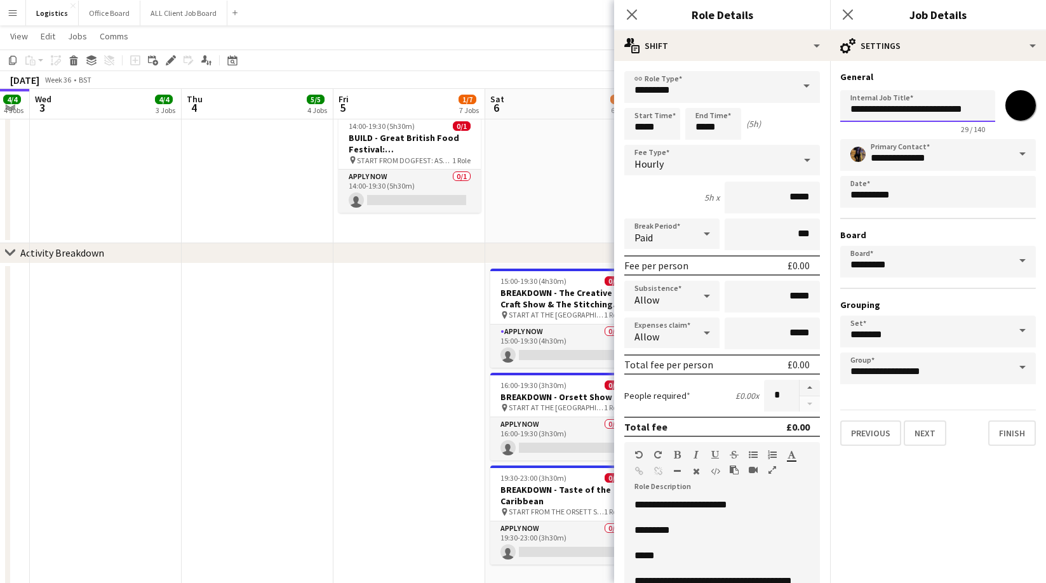
click at [873, 110] on input "**********" at bounding box center [917, 106] width 155 height 32
type input "**********"
click at [928, 432] on button "Next" at bounding box center [925, 432] width 43 height 25
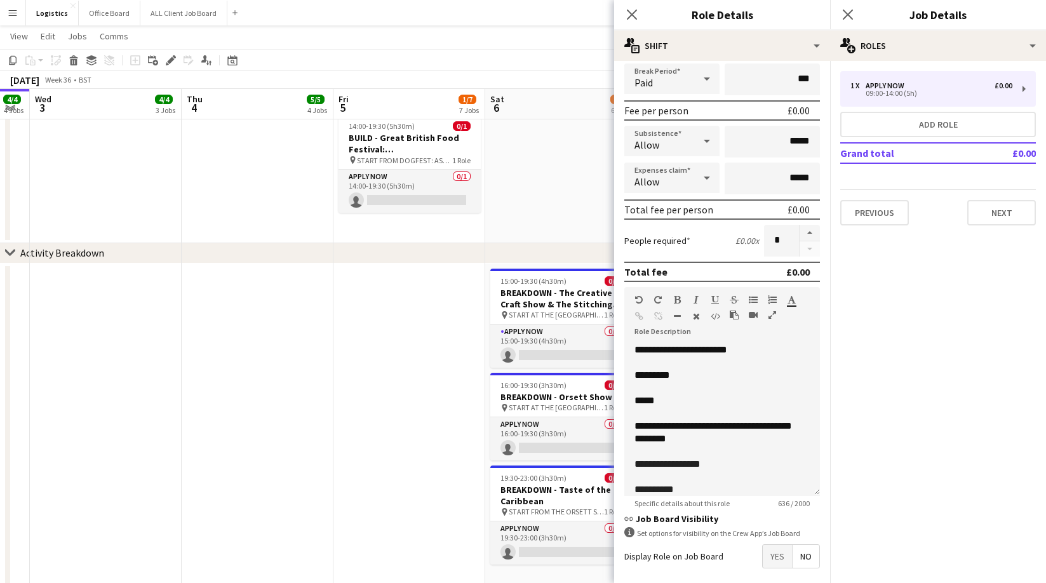
scroll to position [212, 0]
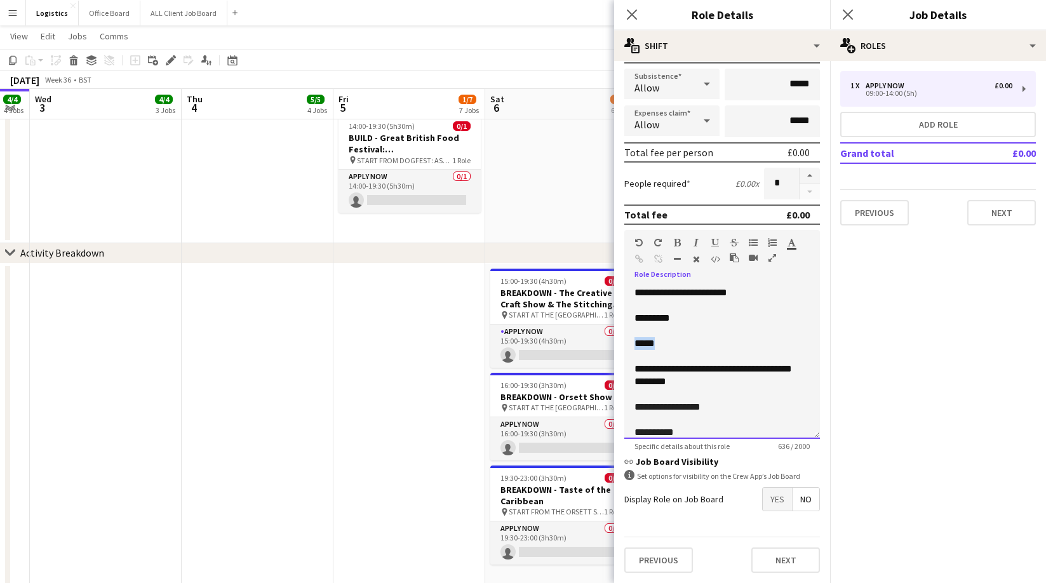
drag, startPoint x: 665, startPoint y: 344, endPoint x: 635, endPoint y: 346, distance: 30.5
click at [635, 346] on p "*****" at bounding box center [721, 343] width 175 height 13
drag, startPoint x: 711, startPoint y: 407, endPoint x: 669, endPoint y: 408, distance: 42.5
click at [669, 408] on p "**********" at bounding box center [721, 407] width 175 height 13
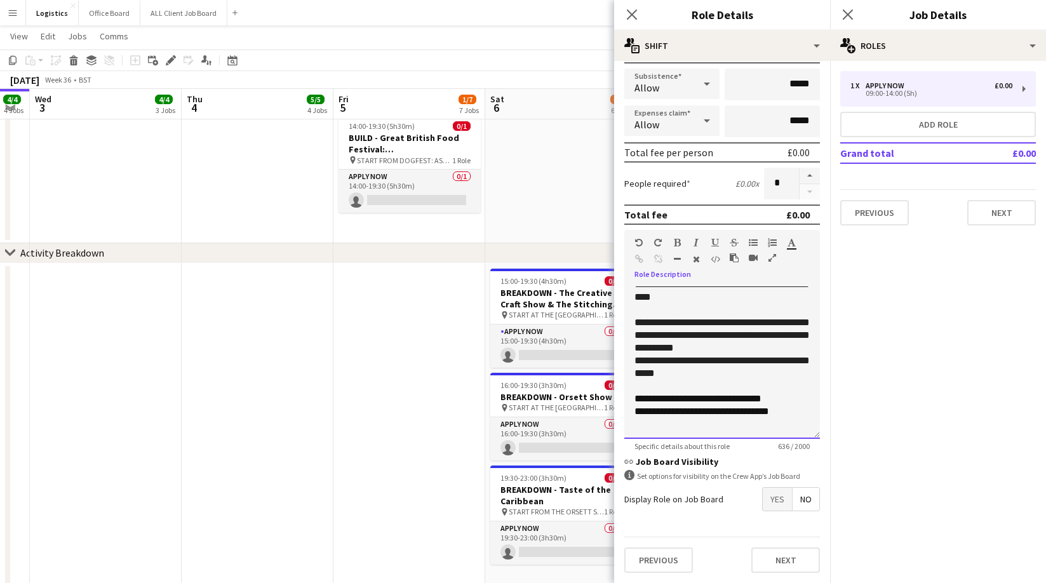
scroll to position [253, 0]
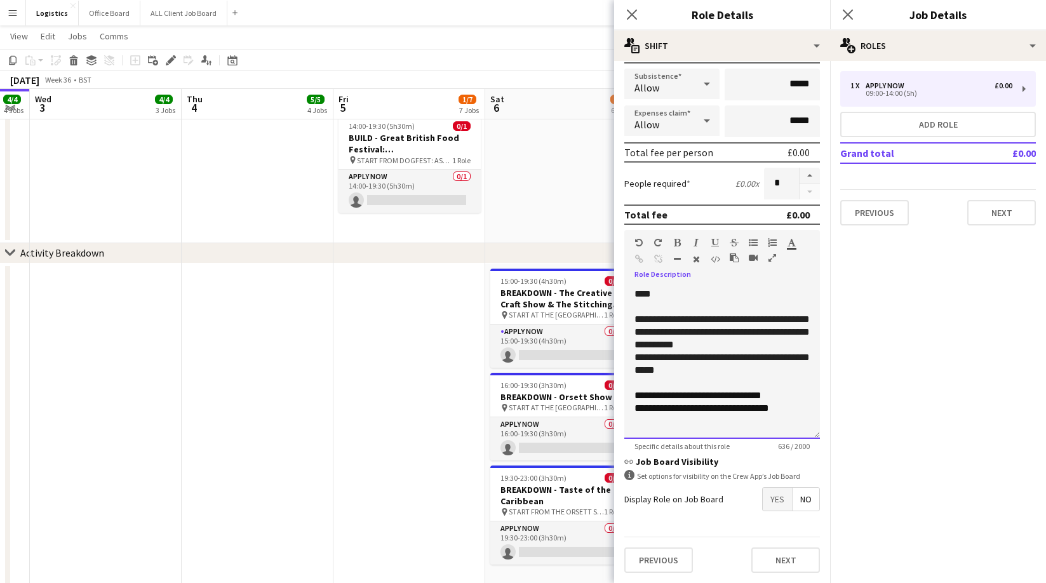
click at [670, 371] on p "**********" at bounding box center [721, 363] width 175 height 25
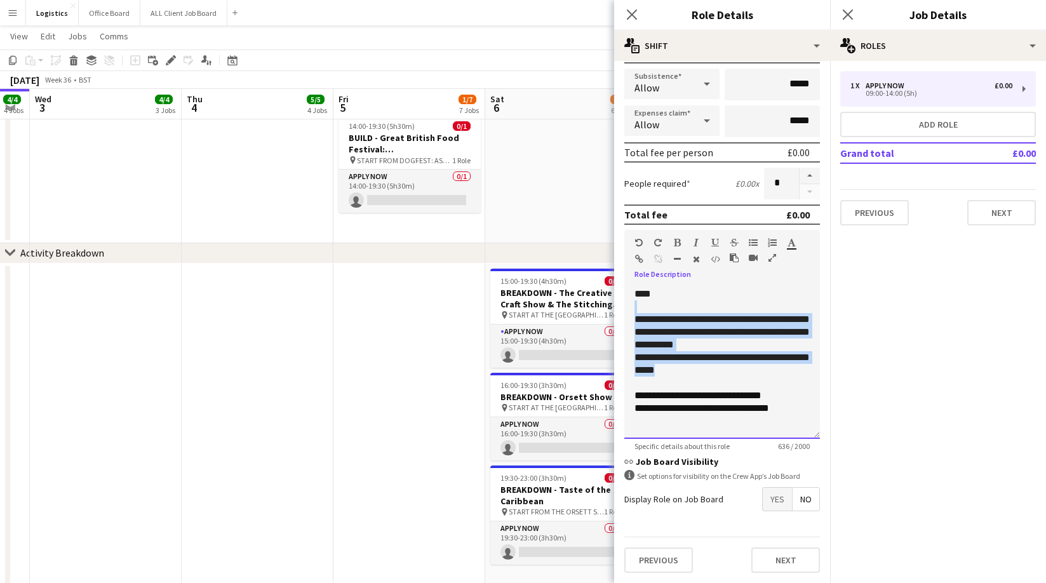
drag, startPoint x: 667, startPoint y: 371, endPoint x: 634, endPoint y: 308, distance: 71.0
click at [634, 308] on div "**********" at bounding box center [722, 362] width 196 height 152
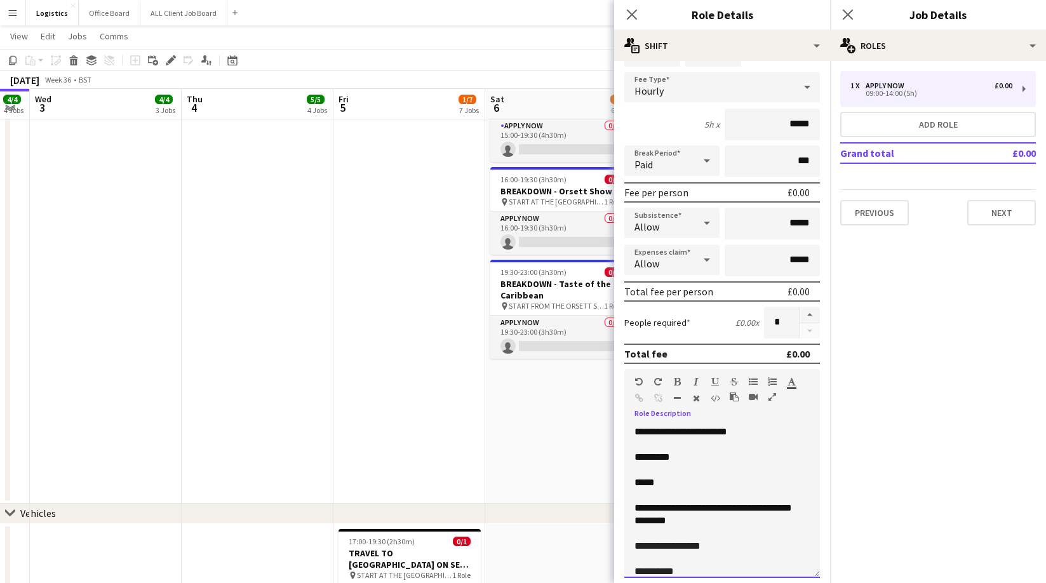
scroll to position [0, 0]
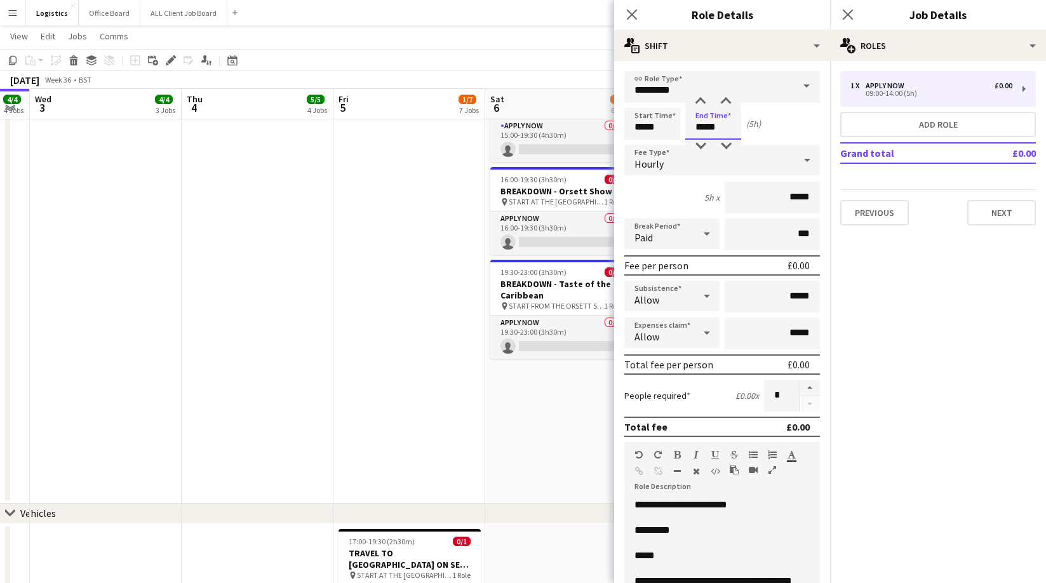
drag, startPoint x: 720, startPoint y: 127, endPoint x: 712, endPoint y: 110, distance: 18.2
click at [720, 127] on input "*****" at bounding box center [713, 124] width 56 height 32
click at [703, 100] on div at bounding box center [700, 101] width 25 height 13
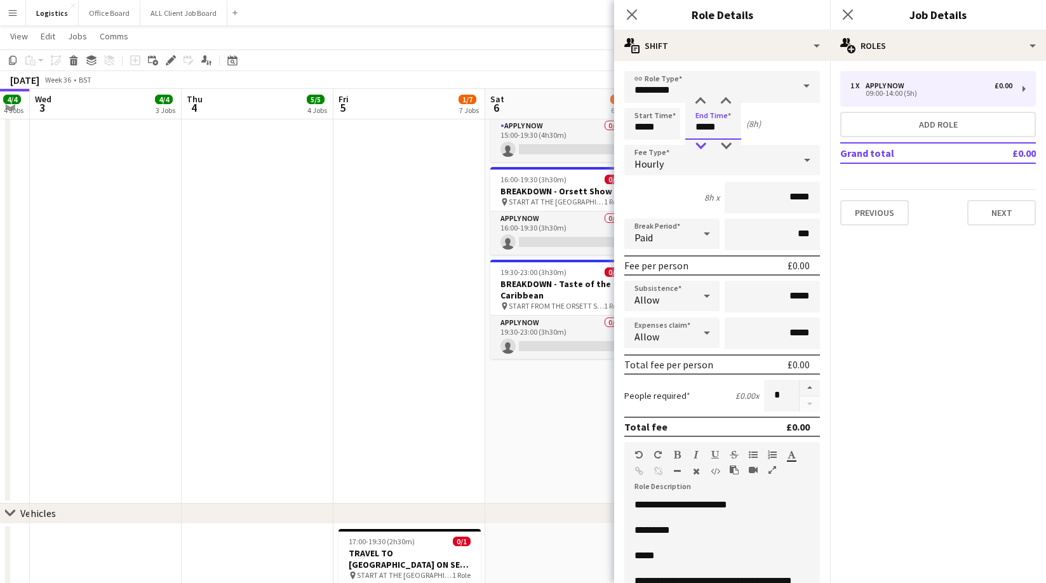
type input "*****"
click at [704, 145] on div at bounding box center [700, 146] width 25 height 13
click at [641, 132] on input "*****" at bounding box center [652, 124] width 56 height 32
click at [639, 100] on div at bounding box center [639, 101] width 25 height 13
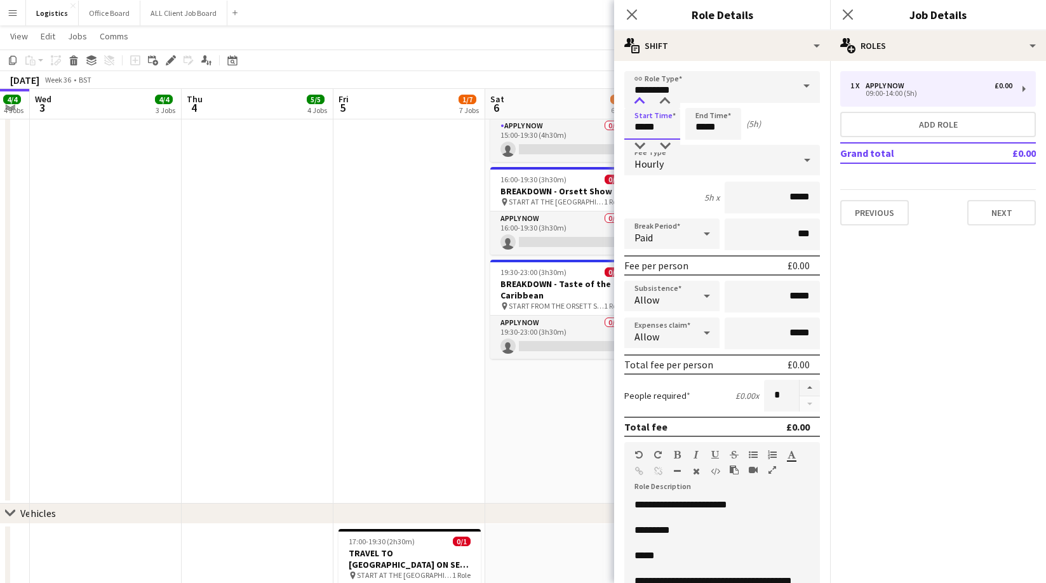
click at [639, 100] on div at bounding box center [639, 101] width 25 height 13
click at [662, 100] on div at bounding box center [664, 101] width 25 height 13
type input "*****"
click at [662, 100] on div at bounding box center [664, 101] width 25 height 13
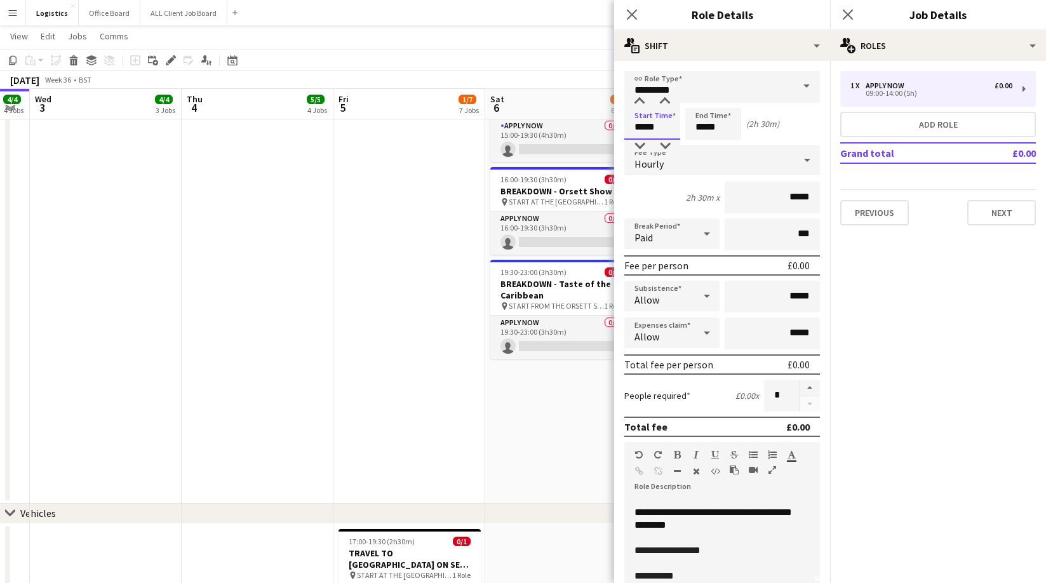
scroll to position [70, 0]
click at [695, 126] on input "*****" at bounding box center [713, 124] width 56 height 32
type input "*****"
click at [700, 101] on div at bounding box center [700, 101] width 25 height 13
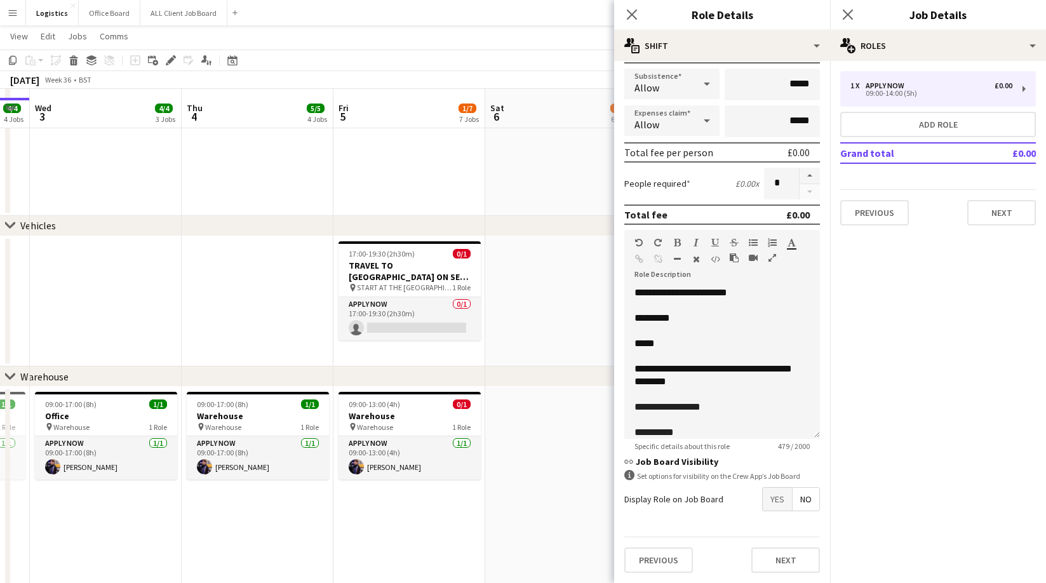
scroll to position [1007, 0]
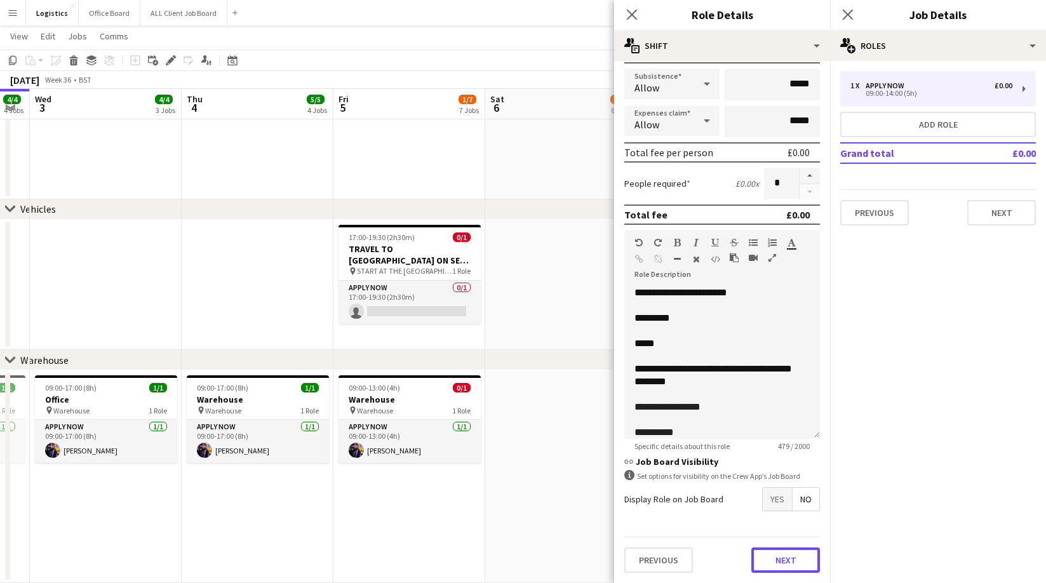
click at [780, 559] on button "Next" at bounding box center [785, 559] width 69 height 25
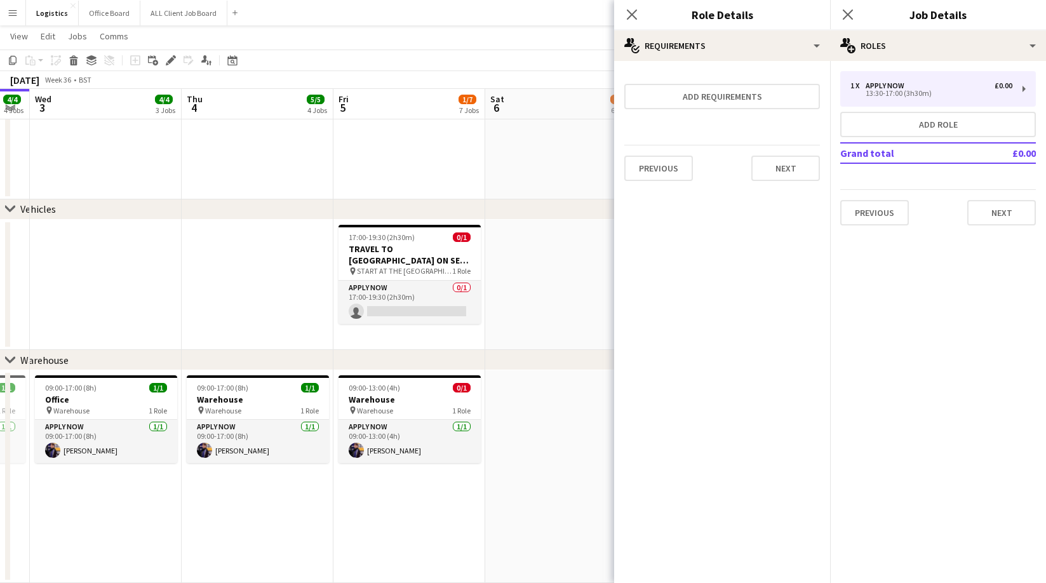
scroll to position [0, 0]
click at [779, 169] on button "Next" at bounding box center [785, 168] width 69 height 25
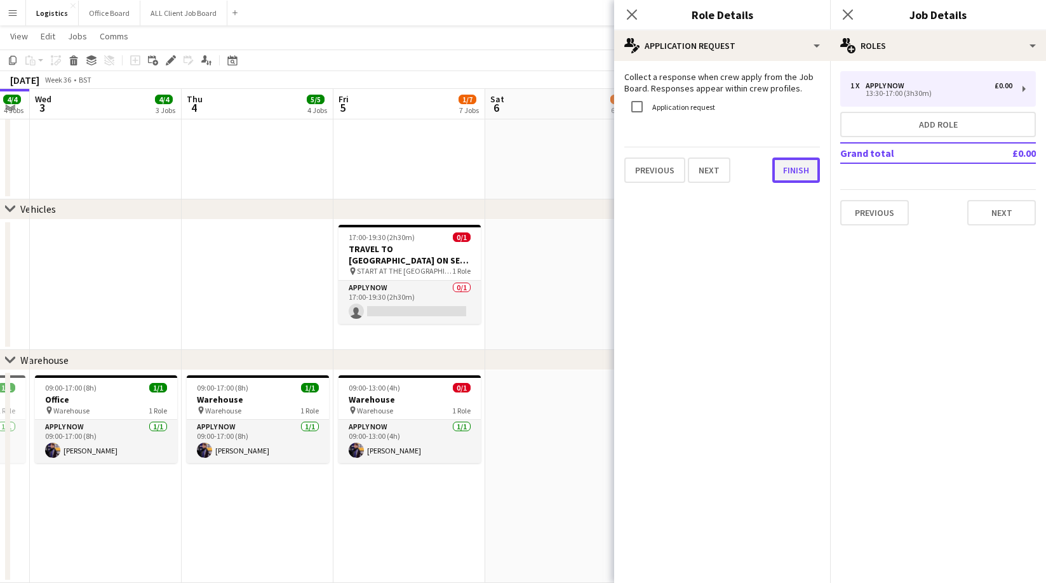
click at [796, 169] on button "Finish" at bounding box center [796, 169] width 48 height 25
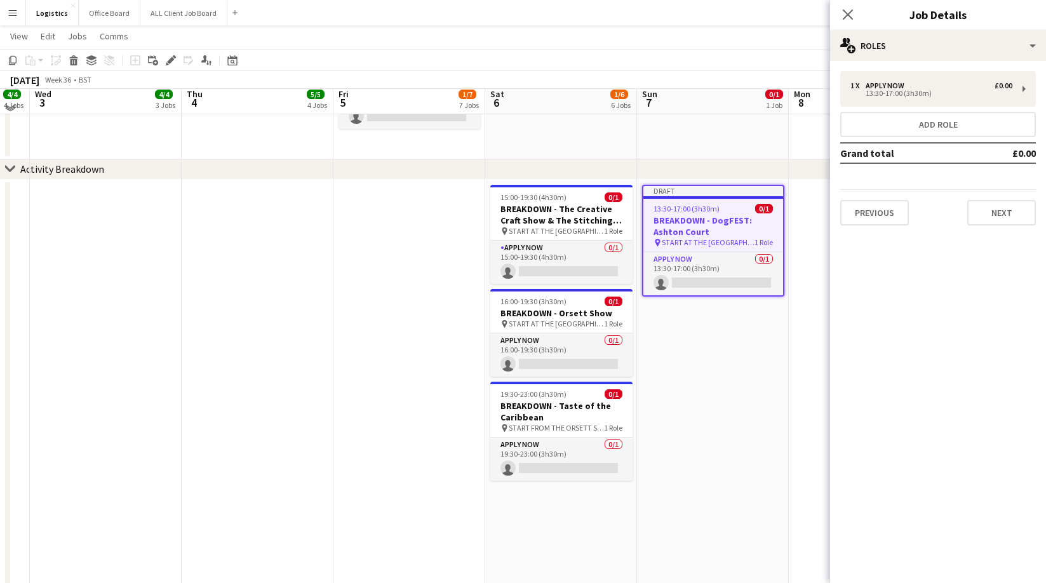
scroll to position [576, 0]
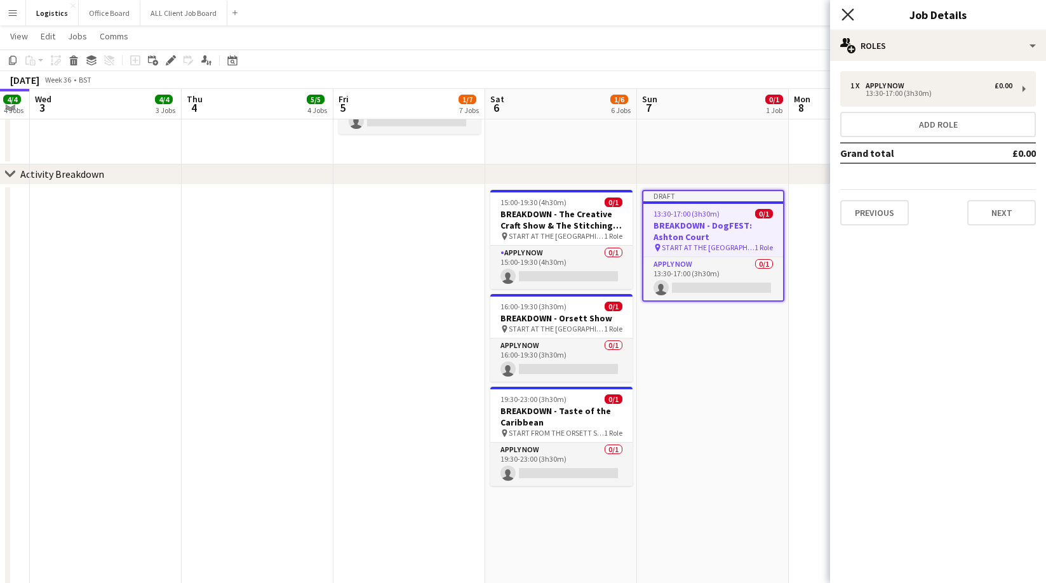
click at [846, 16] on icon at bounding box center [847, 14] width 12 height 12
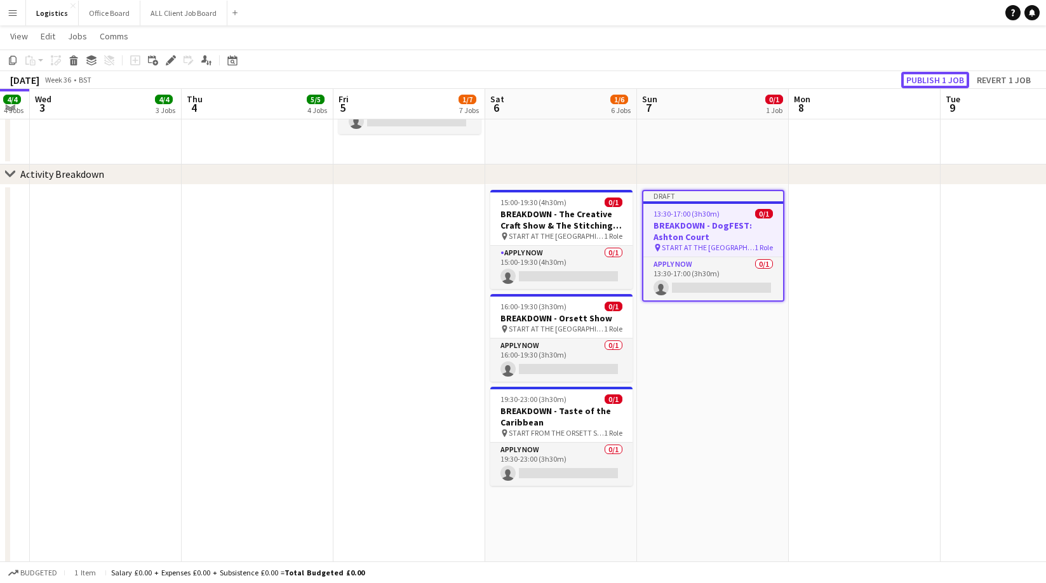
click at [930, 76] on button "Publish 1 job" at bounding box center [935, 80] width 68 height 17
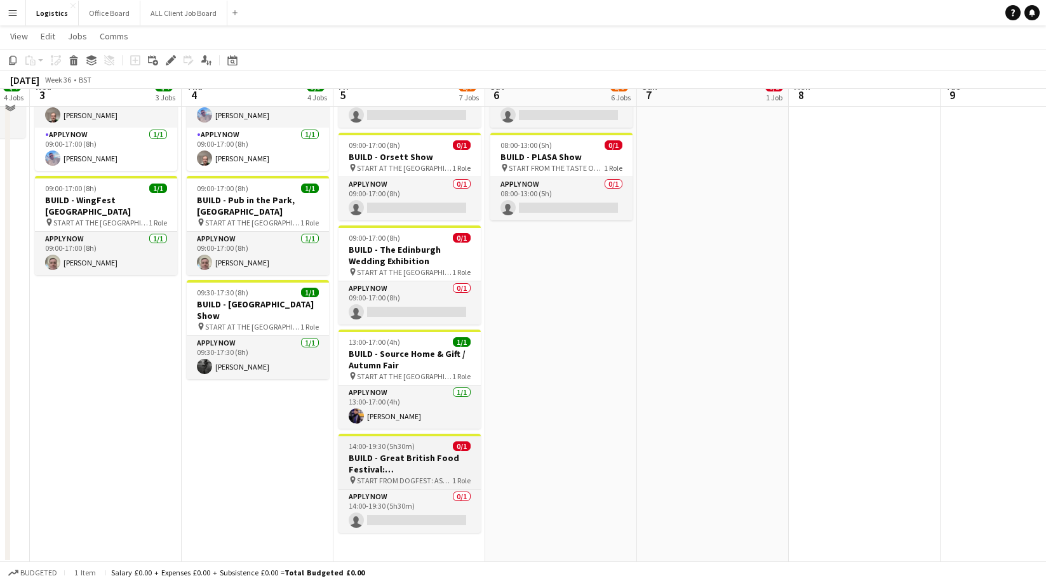
scroll to position [183, 0]
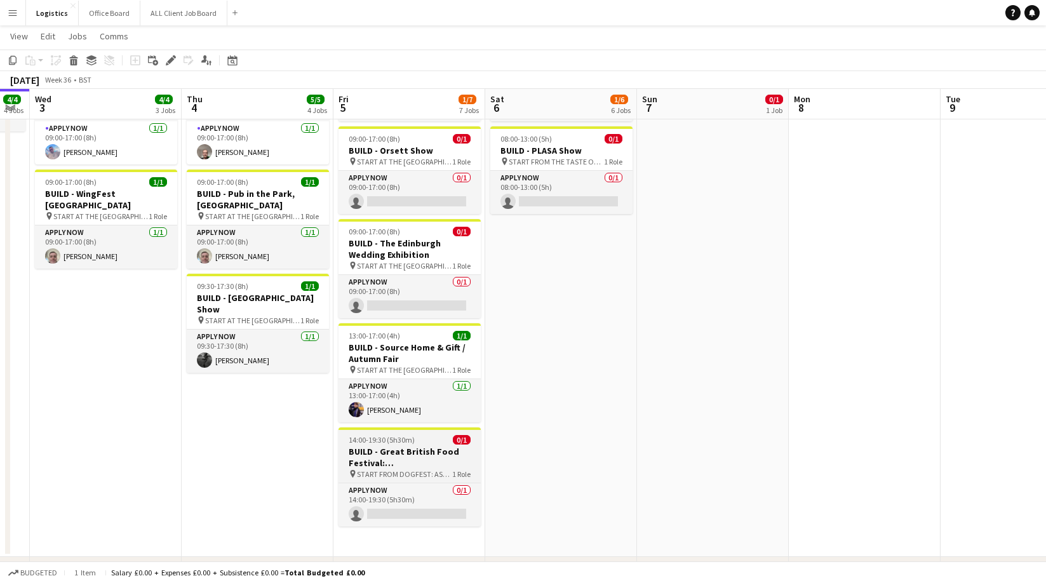
click at [404, 433] on app-job-card "14:00-19:30 (5h30m) 0/1 BUILD - Great British Food Festival: Margam Park pin ST…" at bounding box center [409, 476] width 142 height 99
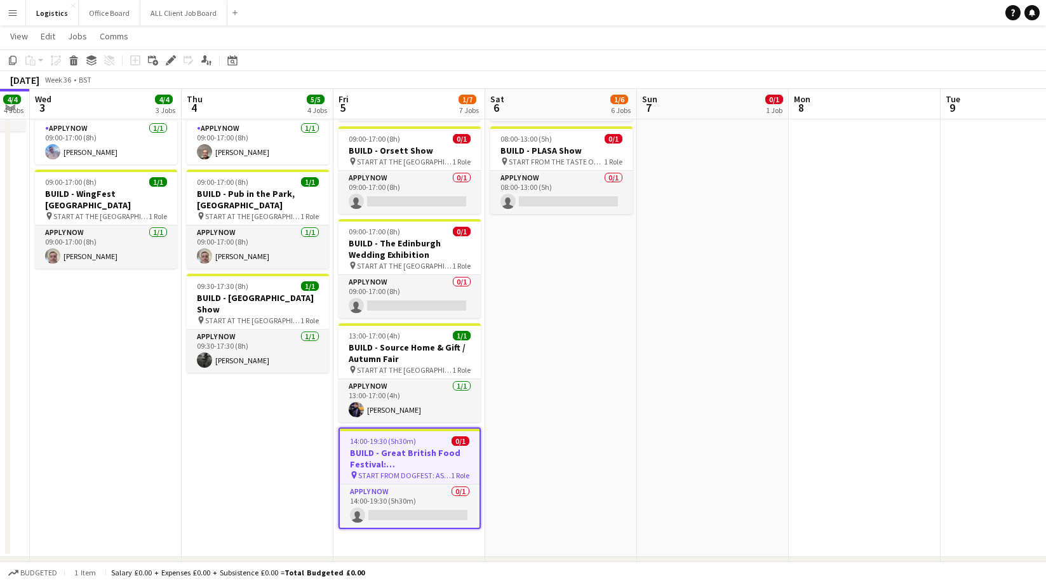
drag, startPoint x: 14, startPoint y: 59, endPoint x: 95, endPoint y: 105, distance: 93.2
click at [14, 59] on icon "Copy" at bounding box center [13, 60] width 10 height 10
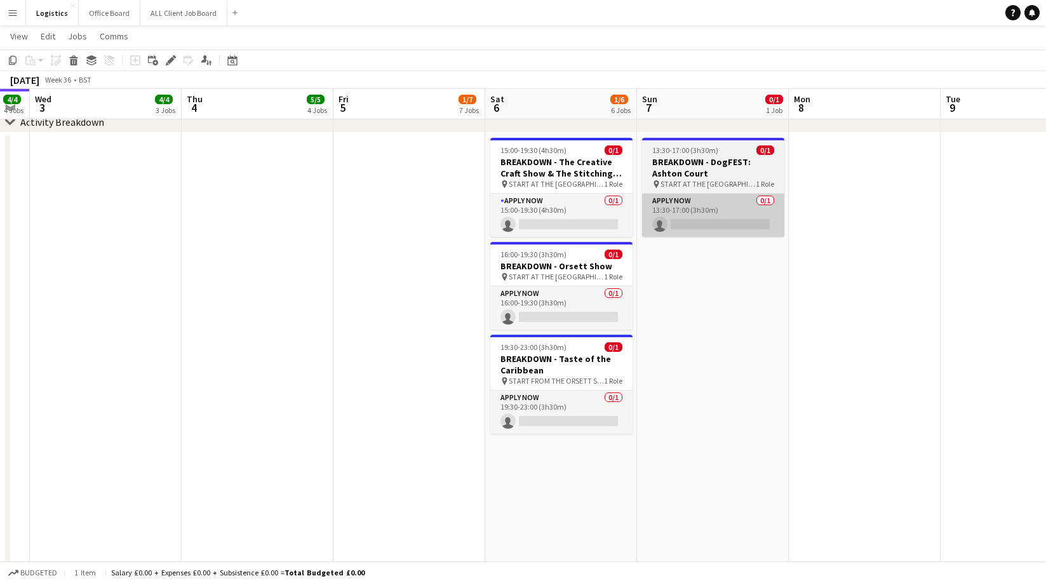
scroll to position [632, 0]
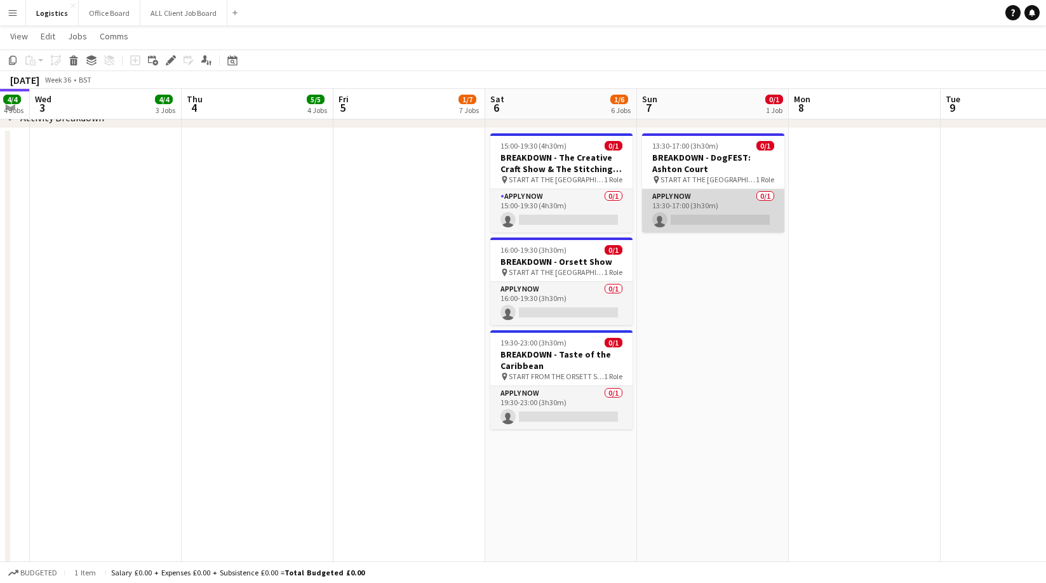
click at [702, 228] on app-card-role "APPLY NOW 0/1 13:30-17:00 (3h30m) single-neutral-actions" at bounding box center [713, 210] width 142 height 43
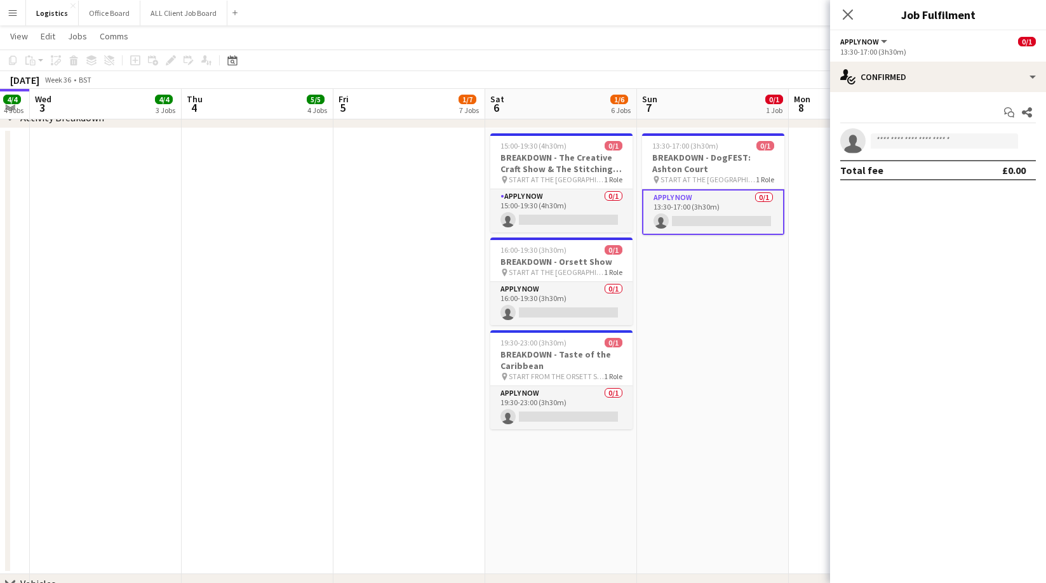
click at [710, 250] on app-date-cell "13:30-17:00 (3h30m) 0/1 BREAKDOWN - DogFEST: Ashton Court pin START AT THE WARE…" at bounding box center [713, 351] width 152 height 446
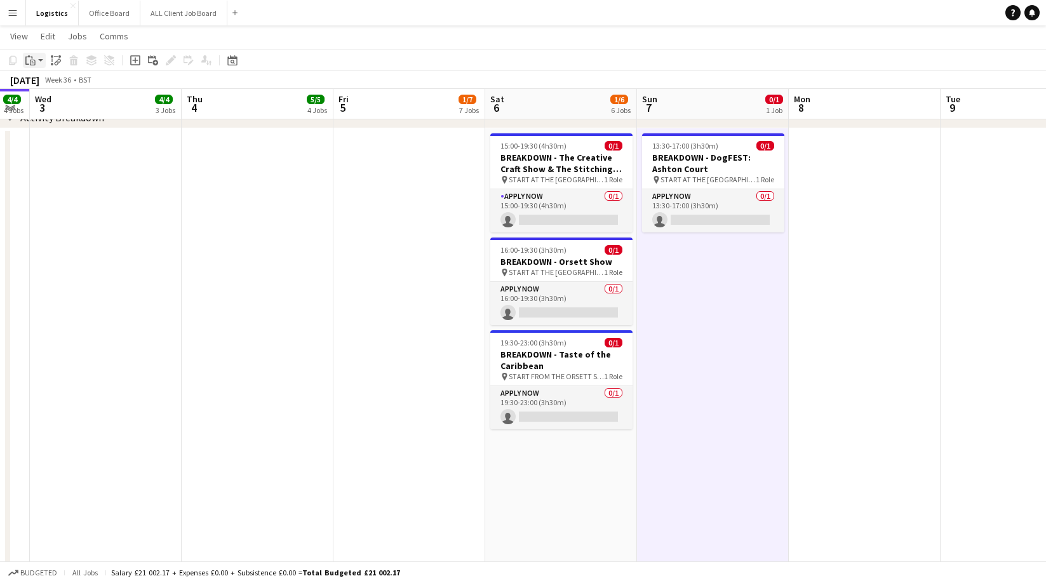
click at [32, 60] on icon "Paste" at bounding box center [30, 60] width 10 height 10
drag, startPoint x: 48, startPoint y: 84, endPoint x: 277, endPoint y: 162, distance: 242.2
click at [48, 84] on link "Paste Command V" at bounding box center [84, 84] width 100 height 11
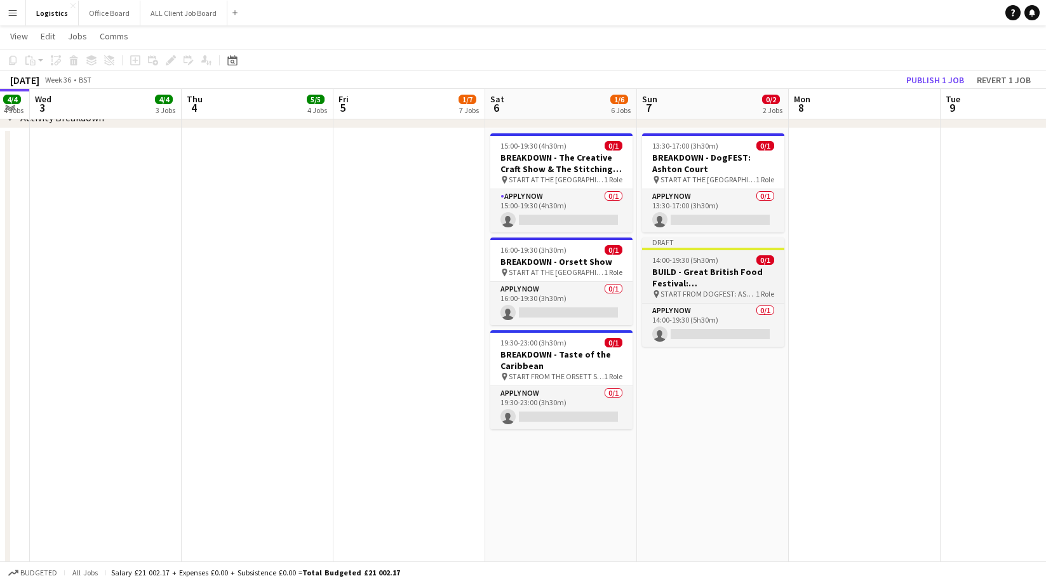
click at [712, 255] on span "14:00-19:30 (5h30m)" at bounding box center [685, 260] width 66 height 10
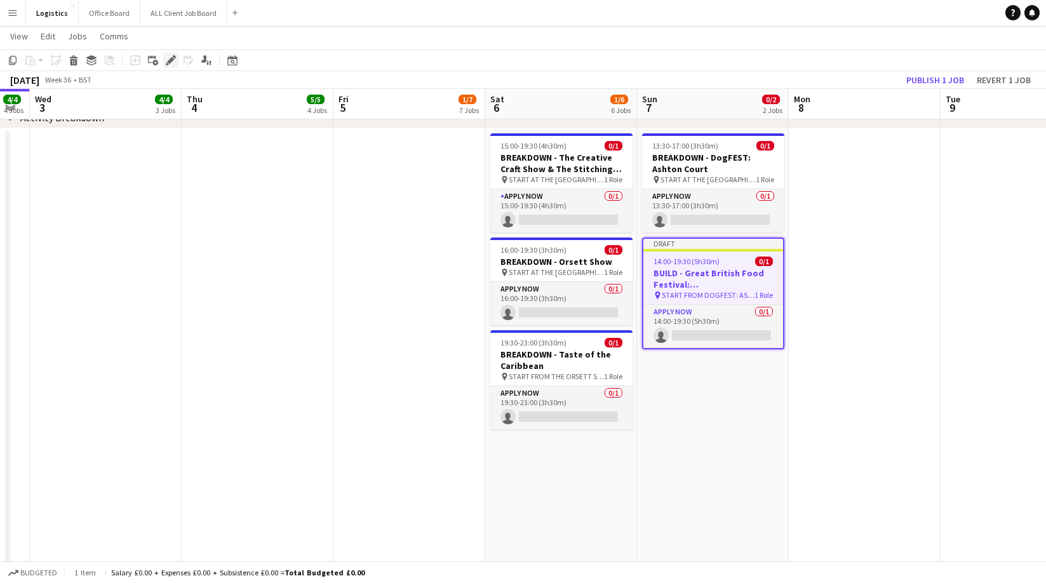
drag, startPoint x: 170, startPoint y: 58, endPoint x: 296, endPoint y: 118, distance: 139.7
click at [170, 58] on icon "Edit" at bounding box center [171, 60] width 10 height 10
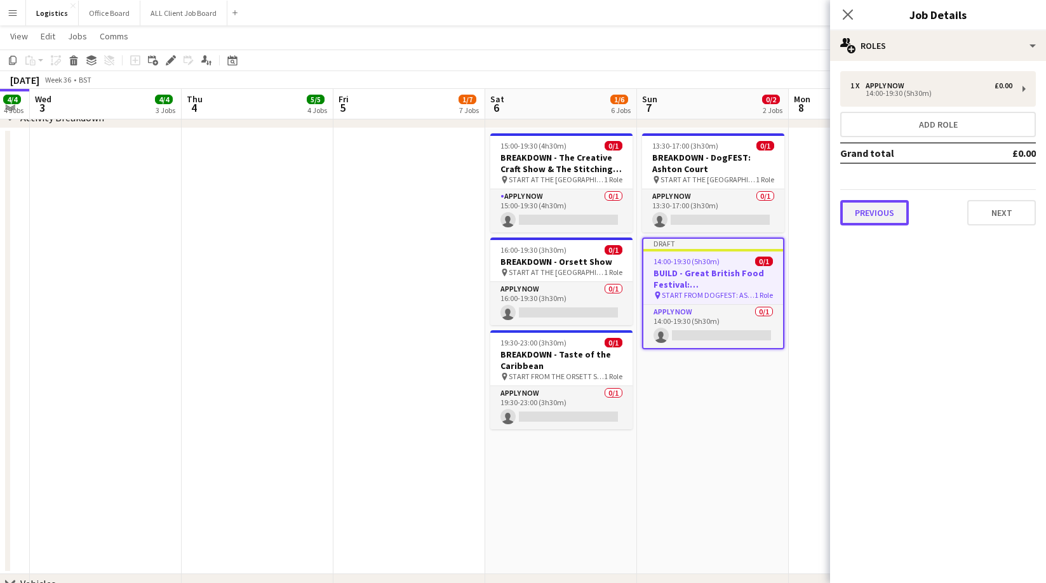
click at [886, 211] on button "Previous" at bounding box center [874, 212] width 69 height 25
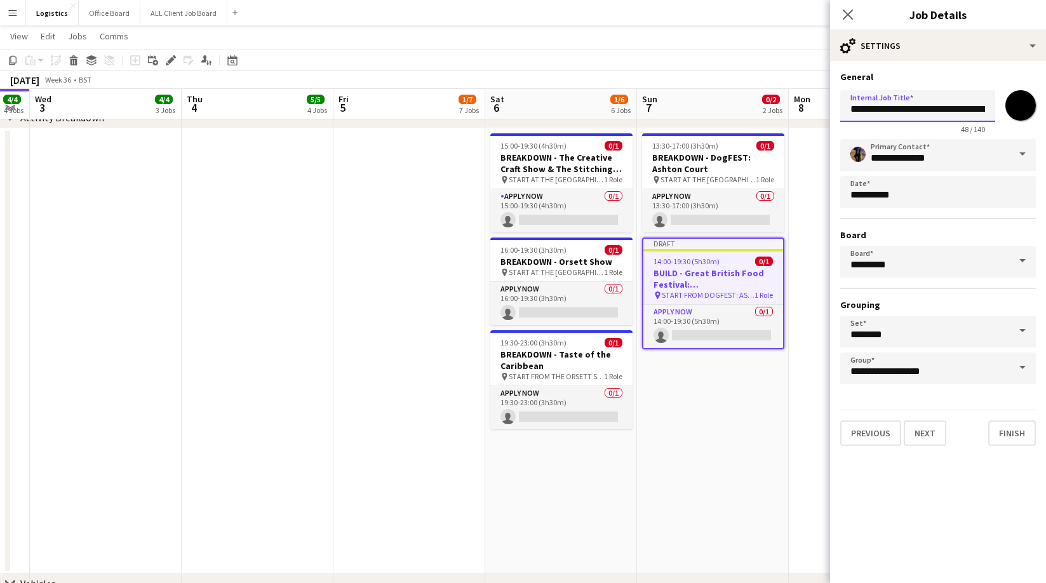
drag, startPoint x: 876, startPoint y: 110, endPoint x: 839, endPoint y: 110, distance: 36.8
click at [839, 110] on form "**********" at bounding box center [938, 258] width 216 height 375
type input "**********"
click at [1020, 106] on input "*******" at bounding box center [1020, 106] width 46 height 46
type input "*******"
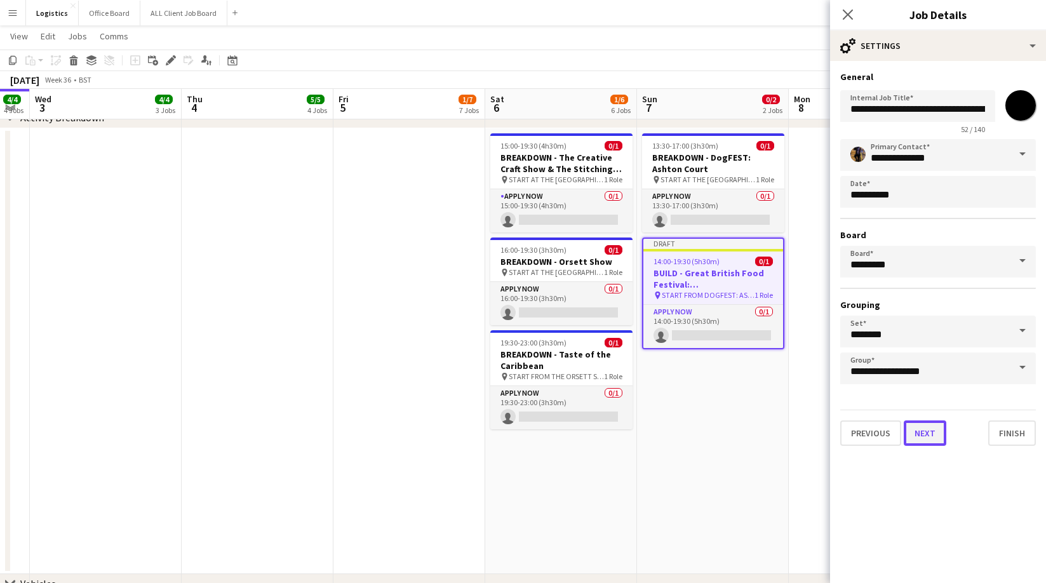
click at [926, 436] on button "Next" at bounding box center [925, 432] width 43 height 25
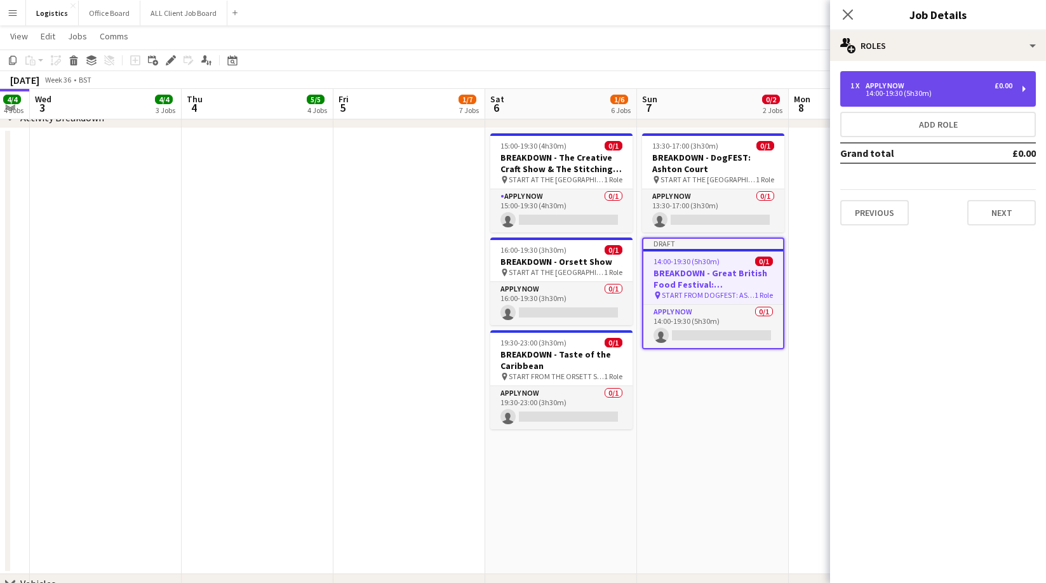
click at [876, 95] on div "14:00-19:30 (5h30m)" at bounding box center [931, 93] width 162 height 6
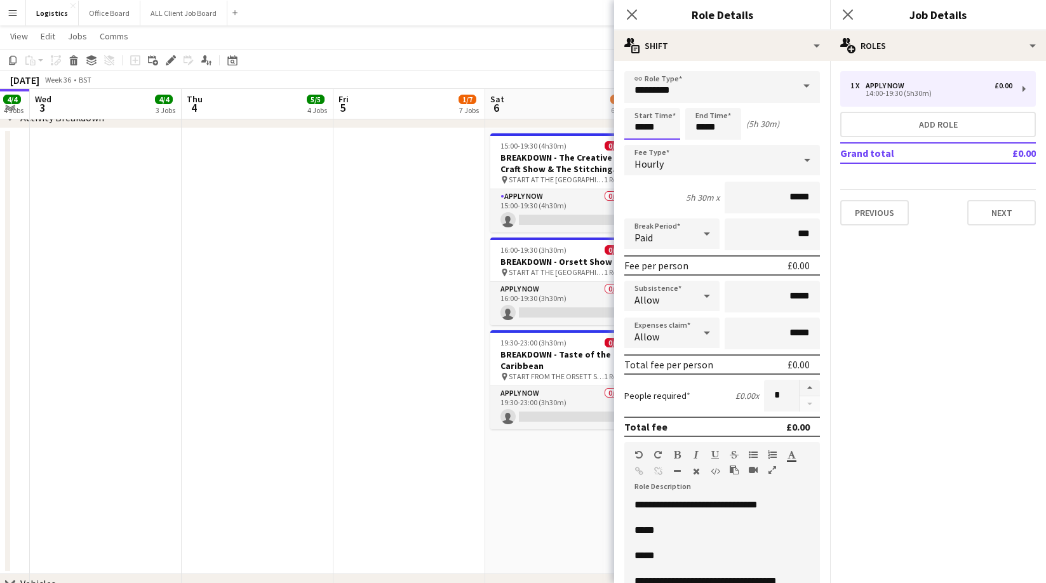
click at [661, 128] on input "*****" at bounding box center [652, 124] width 56 height 32
click at [637, 100] on div at bounding box center [639, 101] width 25 height 13
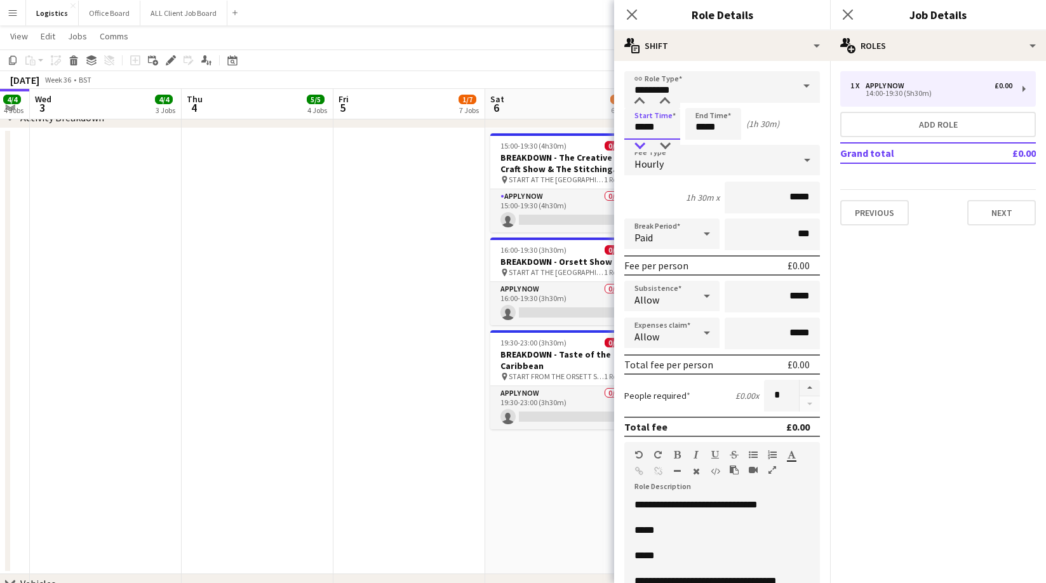
drag, startPoint x: 639, startPoint y: 143, endPoint x: 675, endPoint y: 197, distance: 64.6
click at [639, 143] on div at bounding box center [639, 146] width 25 height 13
type input "*****"
click at [721, 126] on input "*****" at bounding box center [713, 124] width 56 height 32
click at [700, 98] on div at bounding box center [700, 101] width 25 height 13
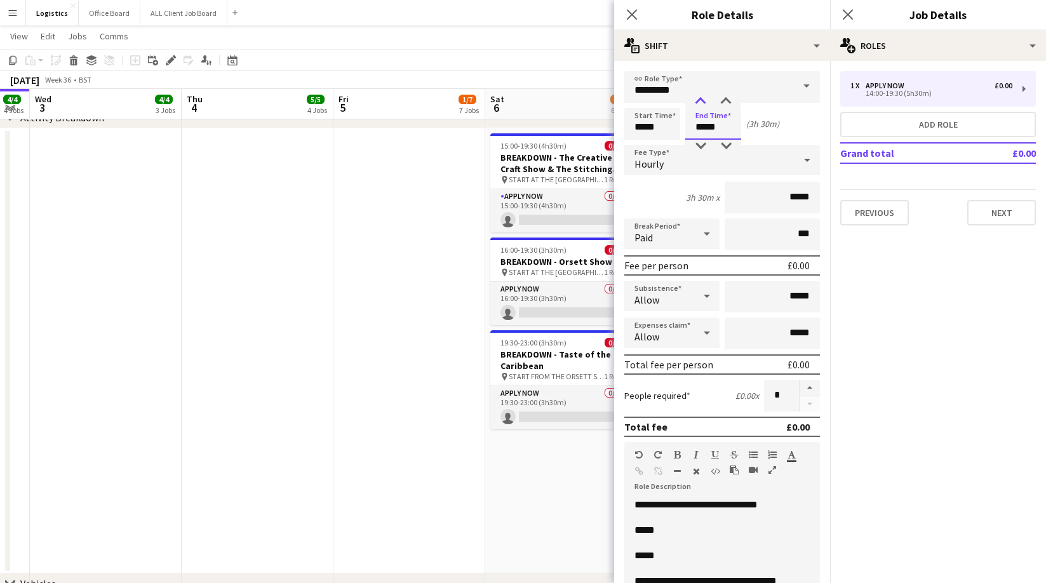
click at [700, 98] on div at bounding box center [700, 101] width 25 height 13
click at [701, 144] on div at bounding box center [700, 146] width 25 height 13
type input "*****"
click at [701, 144] on div at bounding box center [700, 146] width 25 height 13
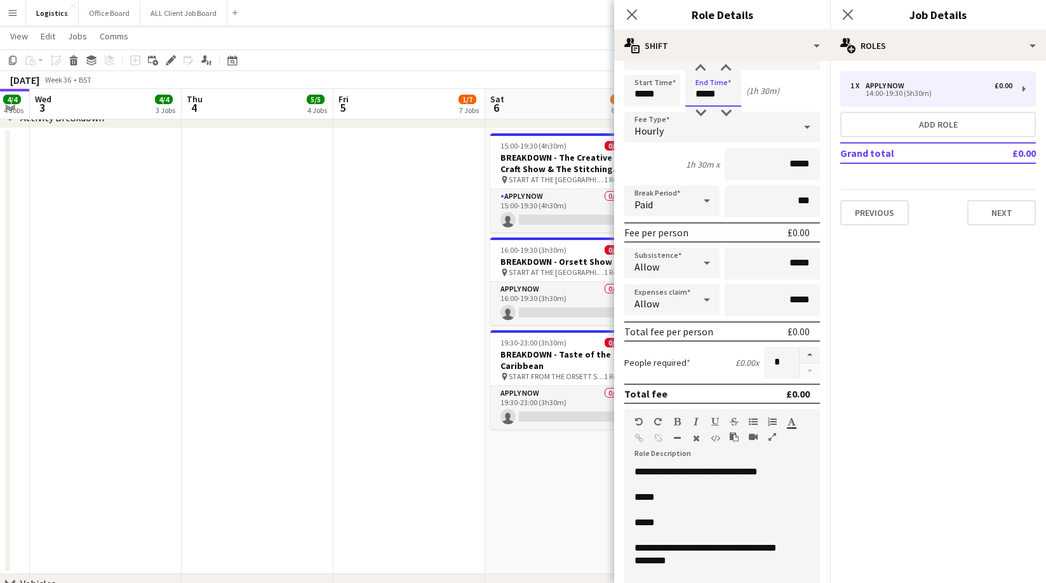
scroll to position [37, 0]
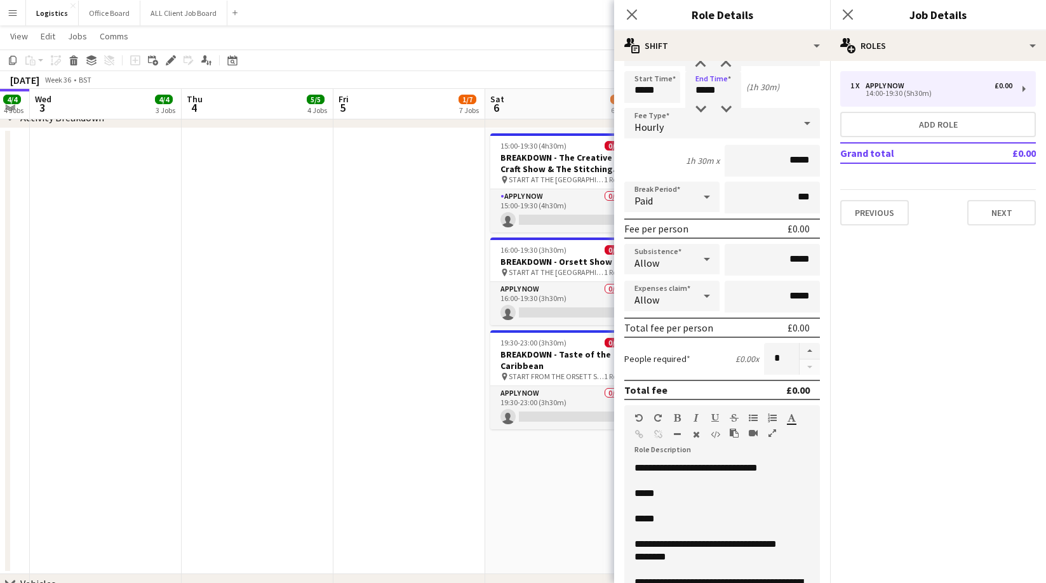
click at [664, 494] on p "*****" at bounding box center [721, 493] width 175 height 13
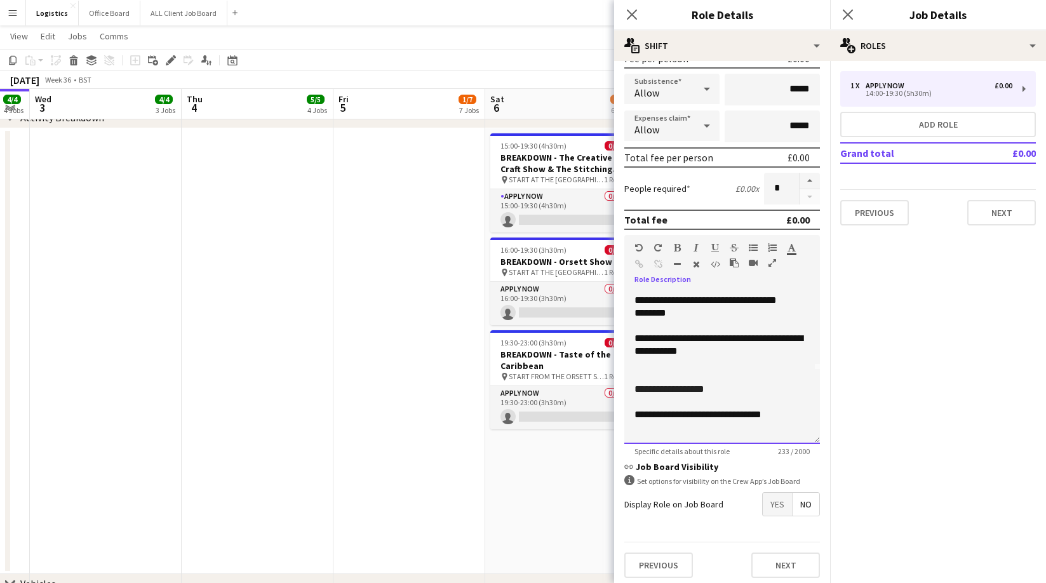
scroll to position [210, 0]
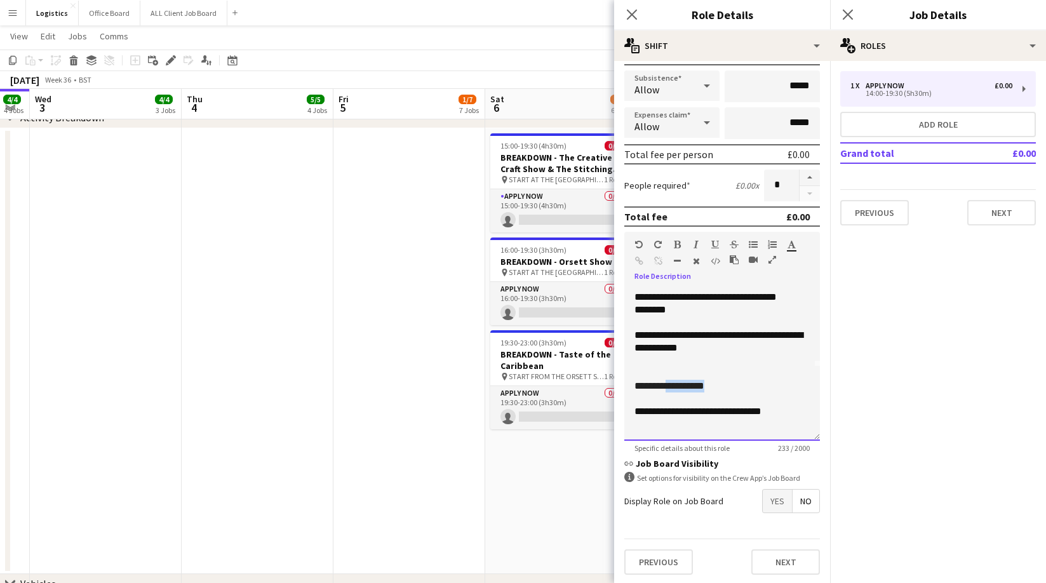
drag, startPoint x: 716, startPoint y: 384, endPoint x: 667, endPoint y: 388, distance: 48.4
click at [667, 388] on p "**********" at bounding box center [721, 386] width 175 height 13
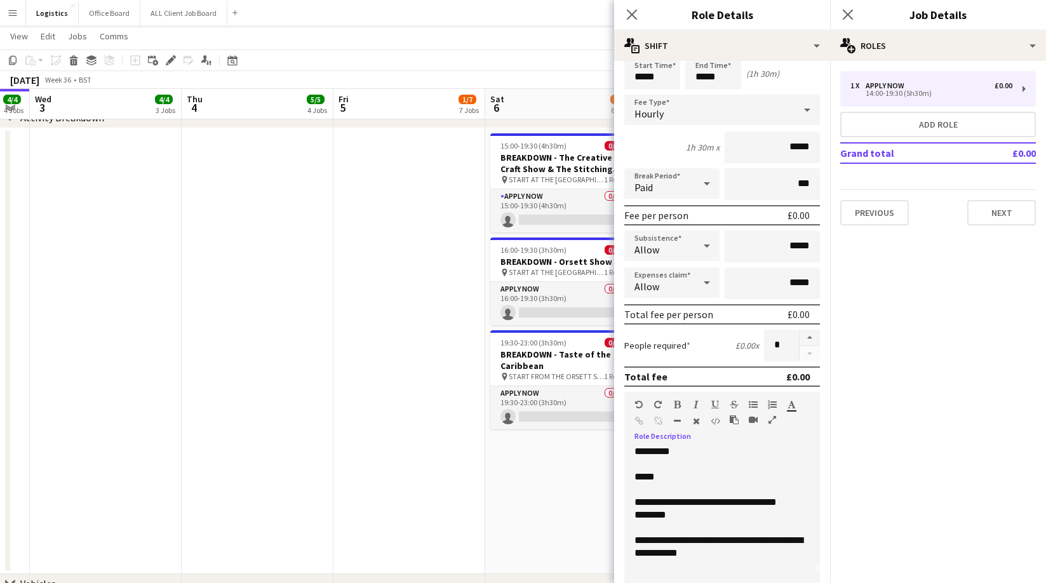
scroll to position [0, 0]
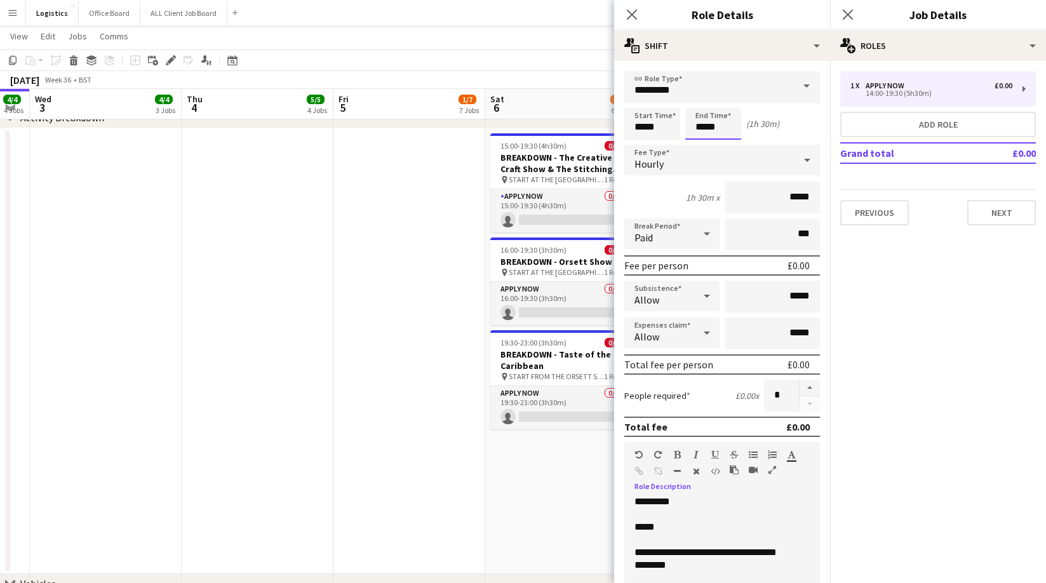
click at [719, 126] on input "*****" at bounding box center [713, 124] width 56 height 32
click at [700, 101] on div at bounding box center [700, 101] width 25 height 13
click at [701, 100] on div at bounding box center [700, 101] width 25 height 13
type input "*****"
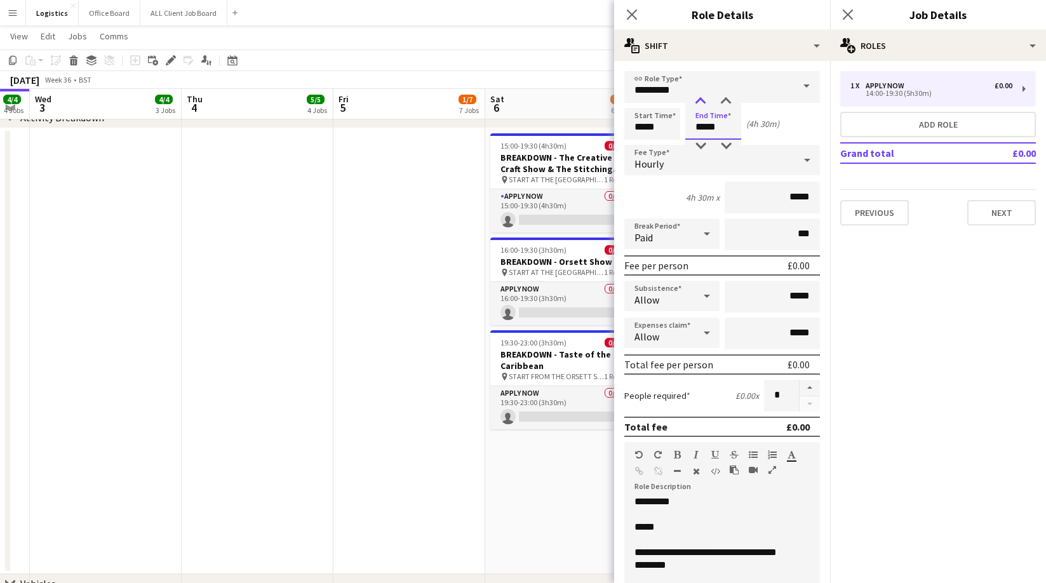
click at [701, 100] on div at bounding box center [700, 101] width 25 height 13
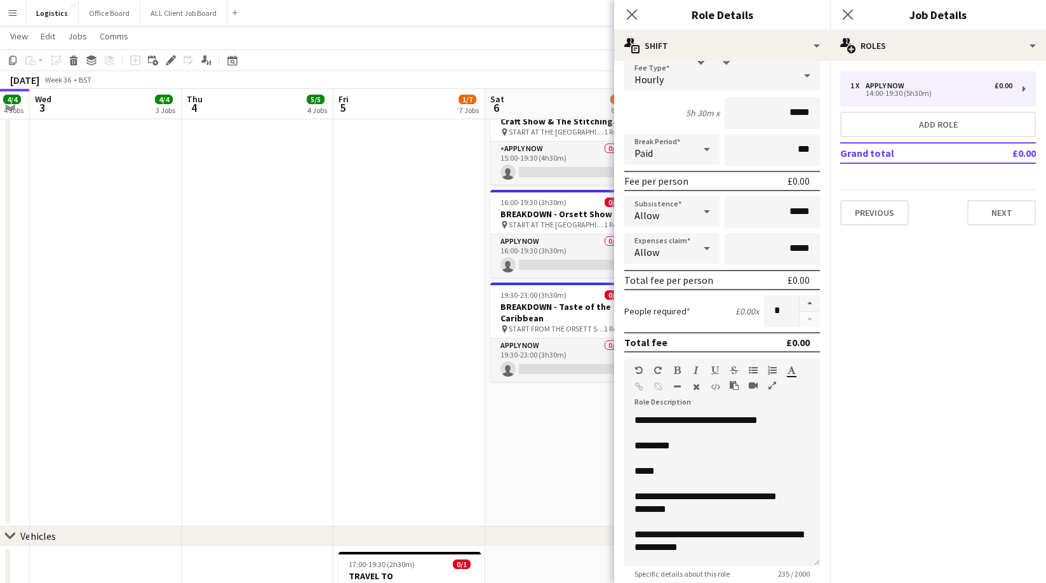
scroll to position [212, 0]
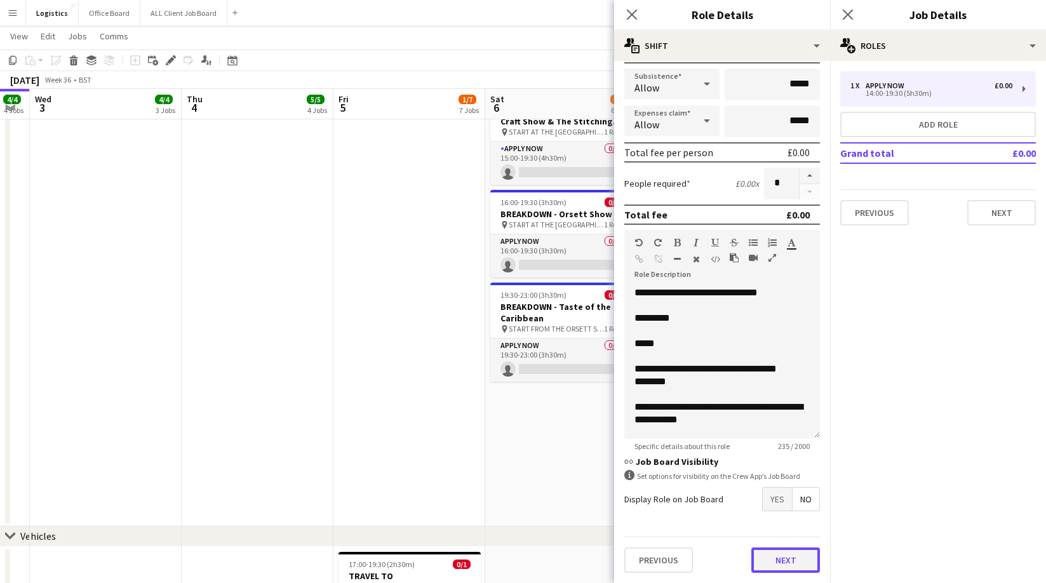
click at [788, 564] on button "Next" at bounding box center [785, 559] width 69 height 25
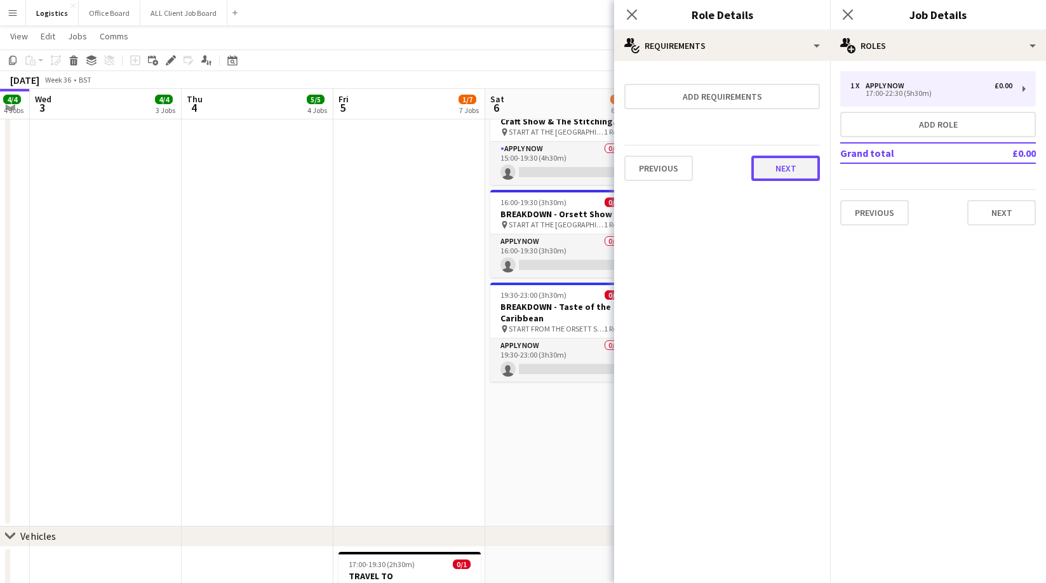
click at [789, 170] on button "Next" at bounding box center [785, 168] width 69 height 25
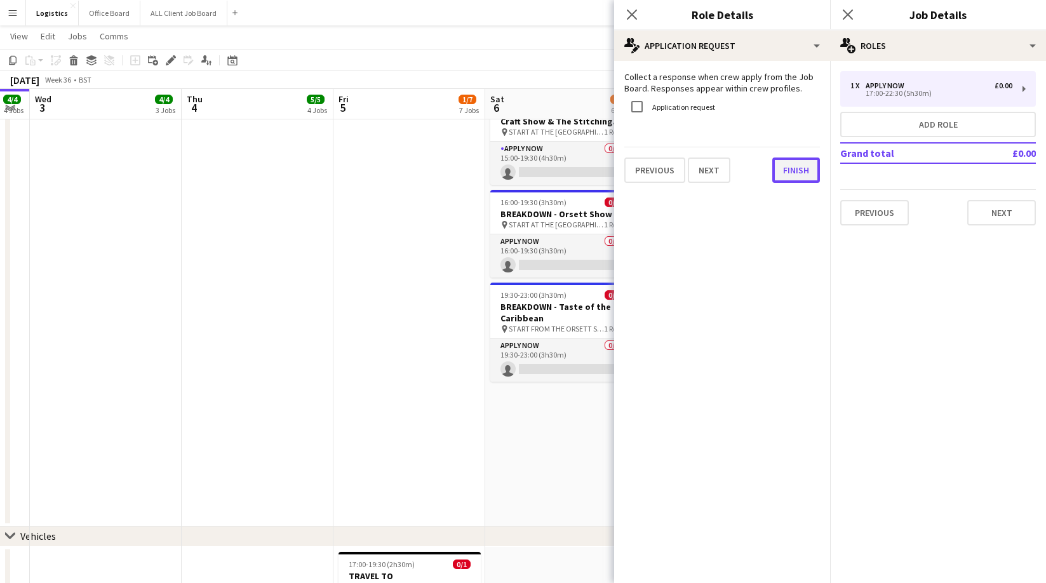
click at [789, 170] on button "Finish" at bounding box center [796, 169] width 48 height 25
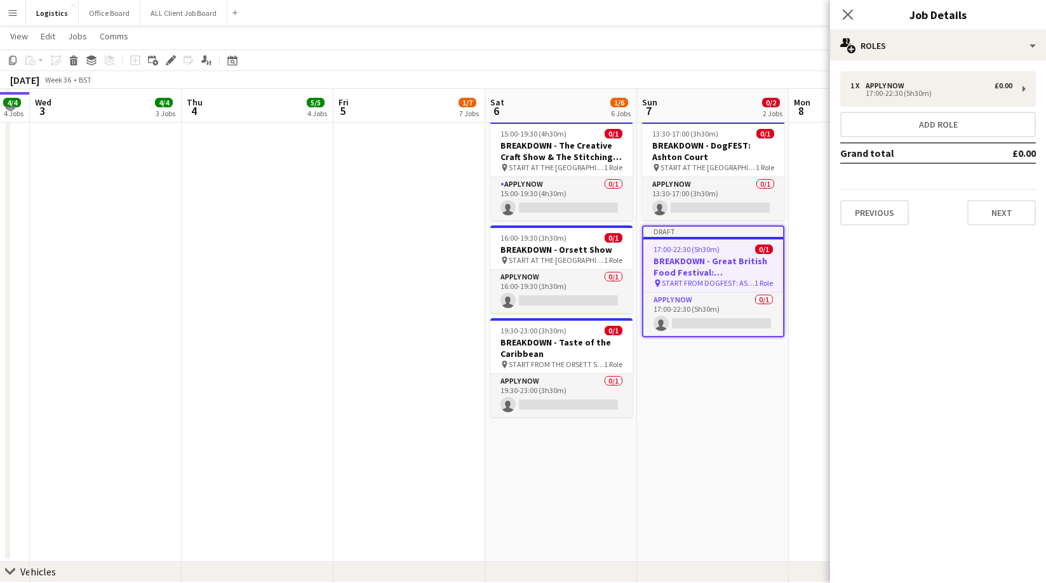
scroll to position [643, 0]
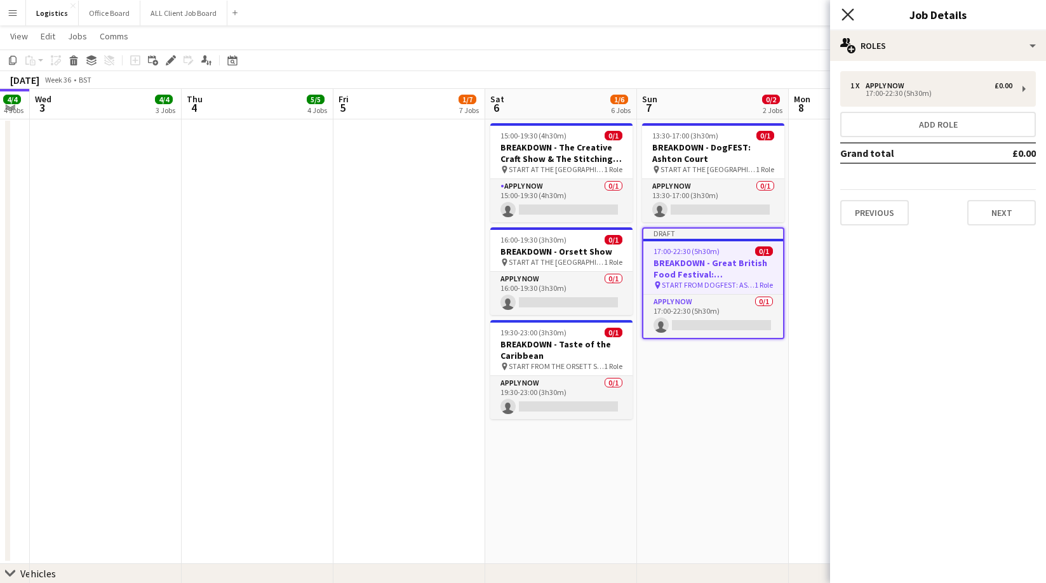
click at [848, 13] on icon "Close pop-in" at bounding box center [847, 14] width 12 height 12
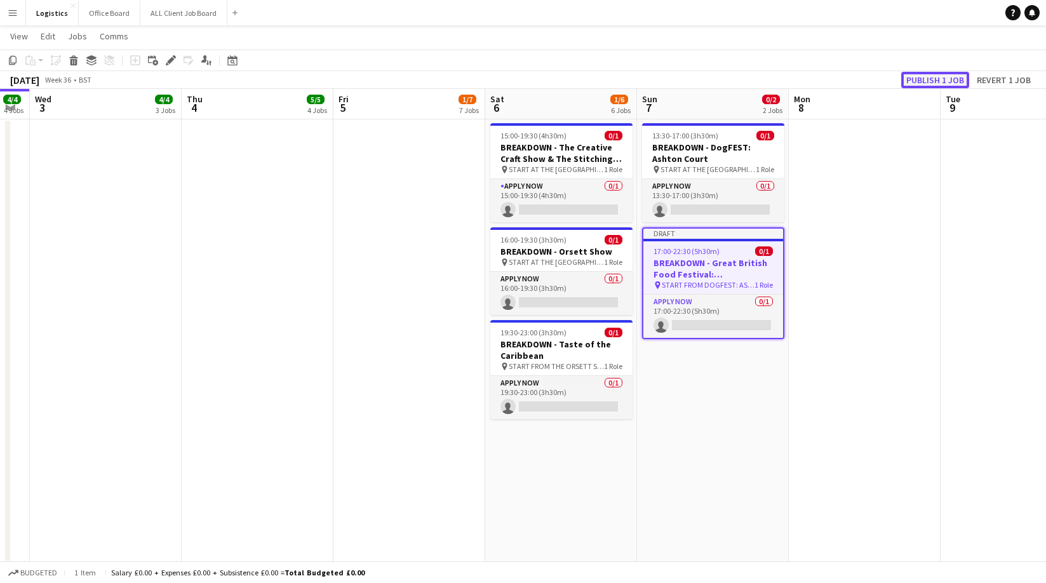
click at [927, 79] on button "Publish 1 job" at bounding box center [935, 80] width 68 height 17
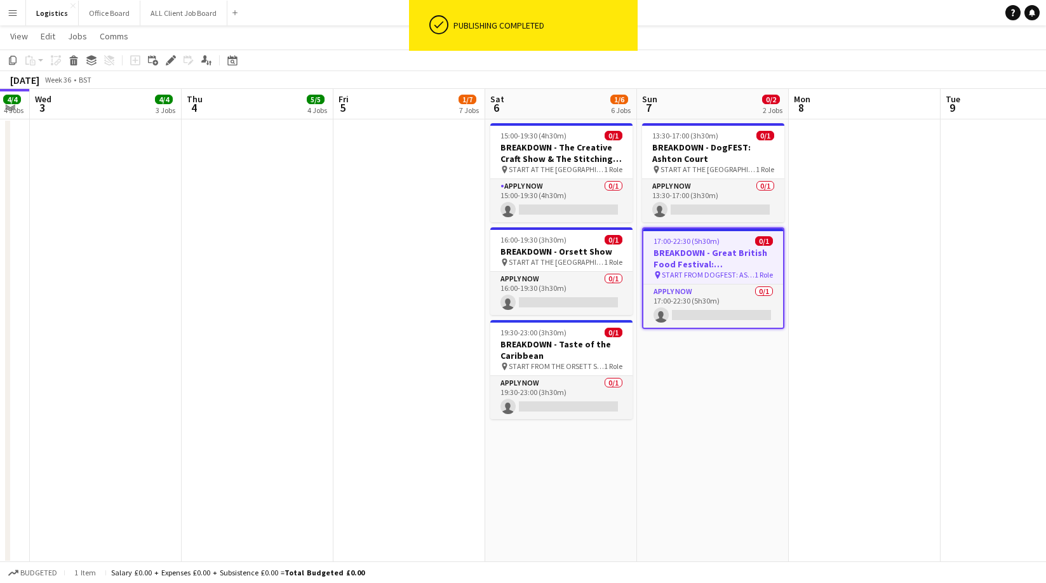
click at [696, 350] on app-date-cell "13:30-17:00 (3h30m) 0/1 BREAKDOWN - DogFEST: Ashton Court pin START AT THE WARE…" at bounding box center [713, 341] width 152 height 446
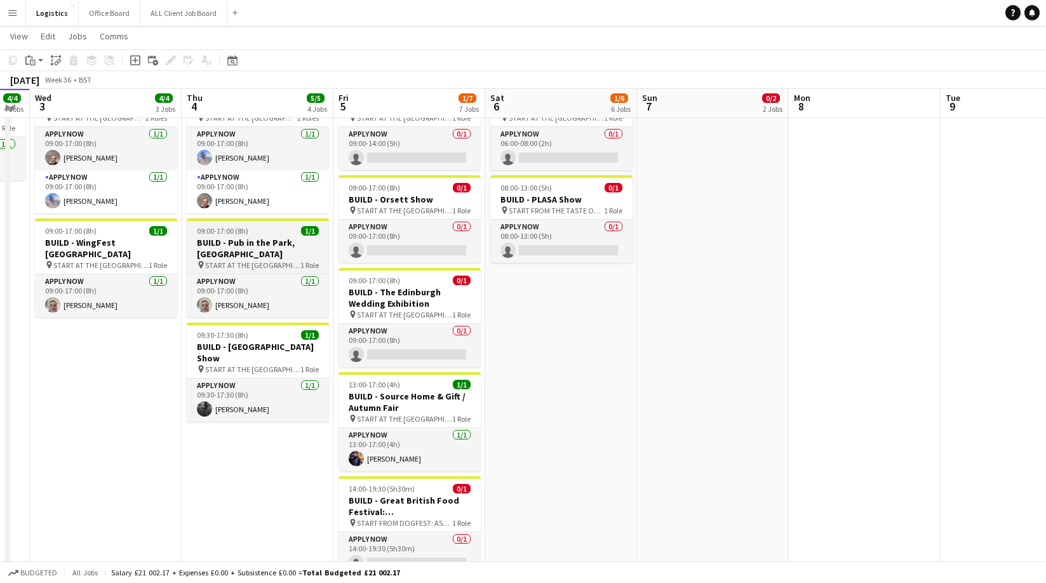
scroll to position [136, 0]
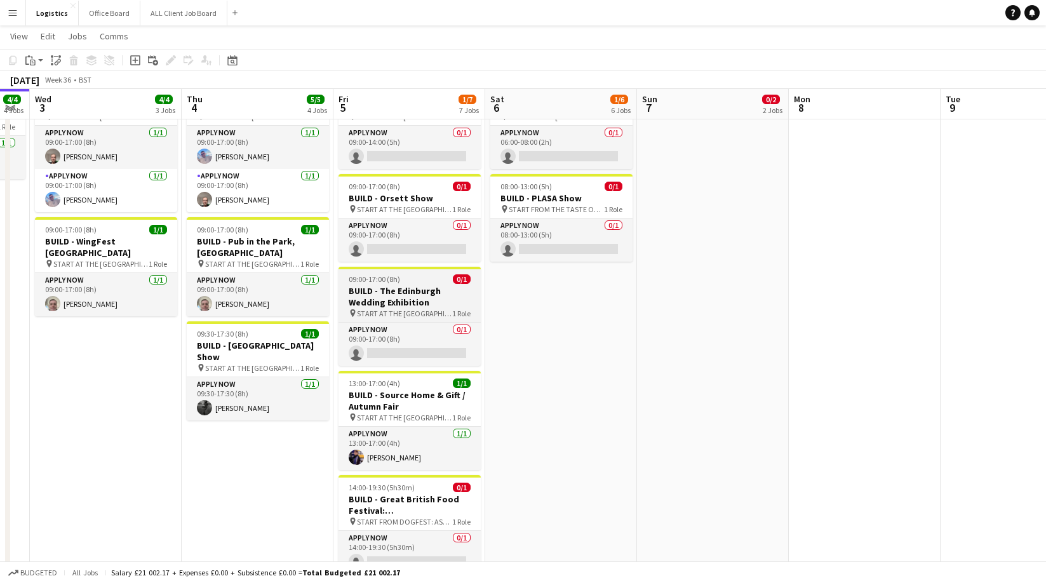
click at [396, 274] on span "09:00-17:00 (8h)" at bounding box center [374, 279] width 51 height 10
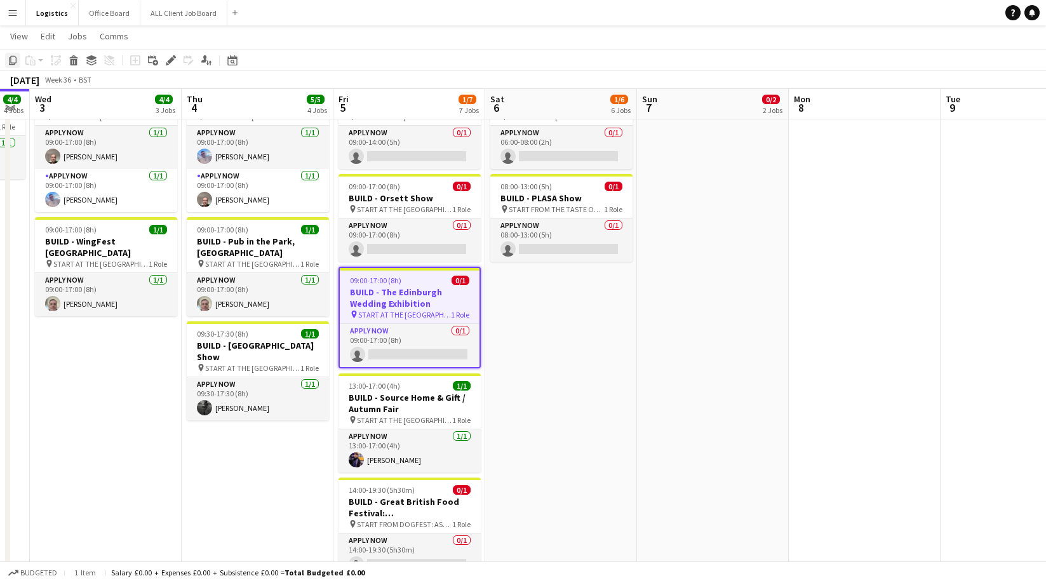
drag, startPoint x: 15, startPoint y: 60, endPoint x: 20, endPoint y: 65, distance: 7.2
click at [15, 60] on icon "Copy" at bounding box center [13, 60] width 10 height 10
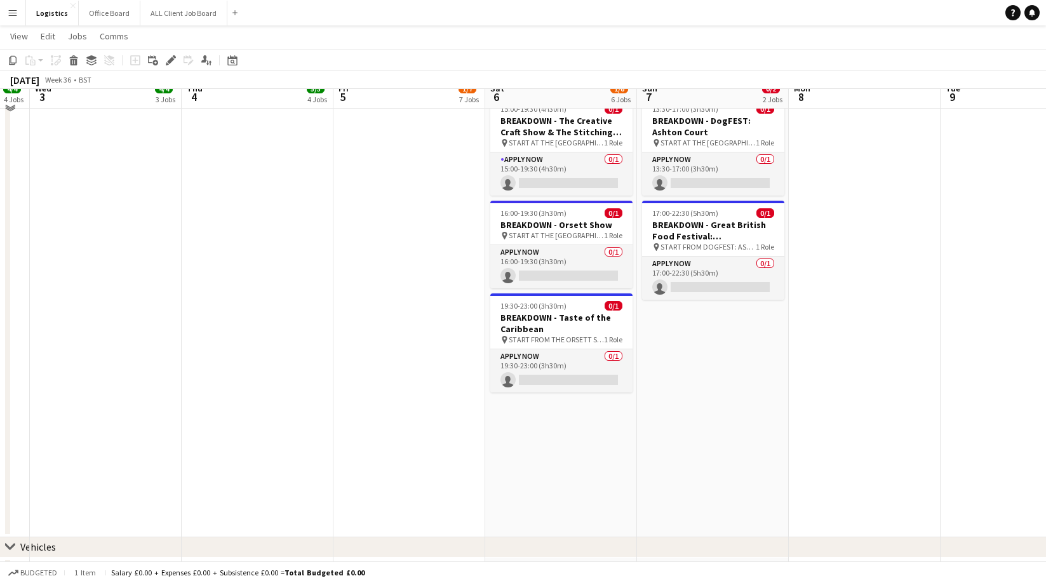
scroll to position [676, 0]
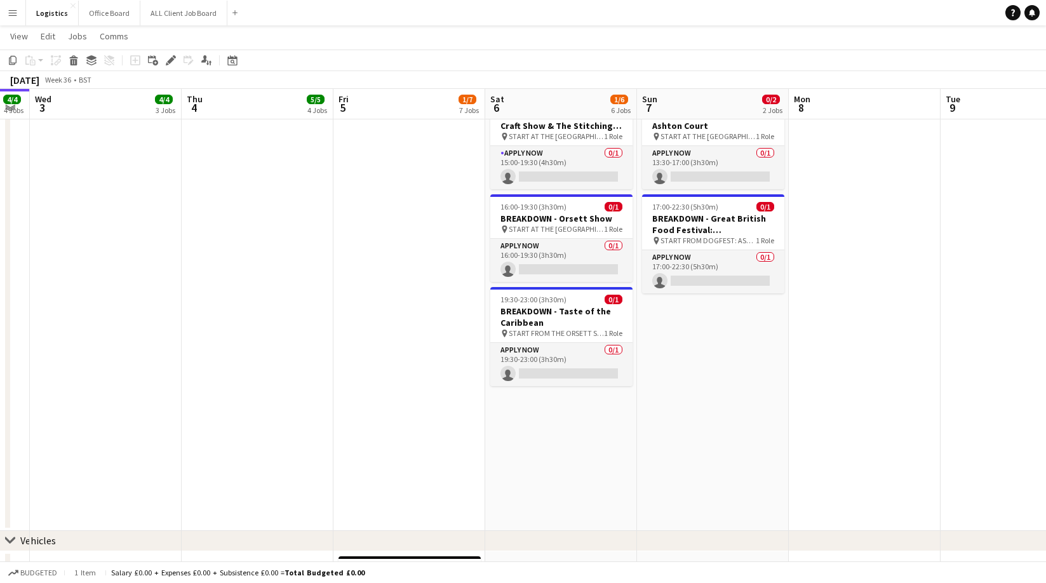
click at [693, 319] on app-date-cell "13:30-17:00 (3h30m) 0/1 BREAKDOWN - DogFEST: Ashton Court pin START AT THE WARE…" at bounding box center [713, 308] width 152 height 446
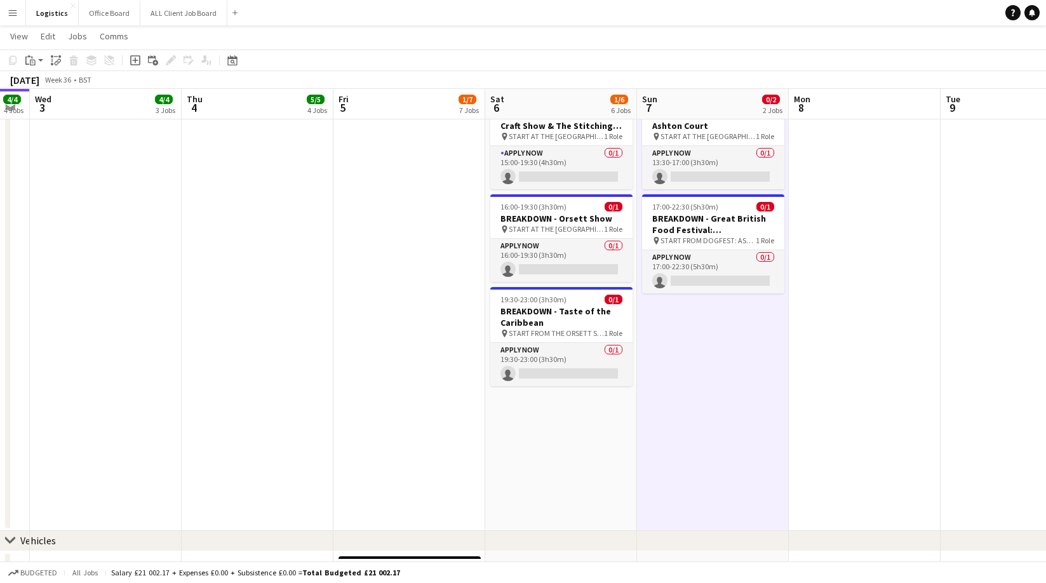
drag, startPoint x: 30, startPoint y: 60, endPoint x: 43, endPoint y: 74, distance: 18.5
click at [30, 60] on icon at bounding box center [33, 63] width 6 height 6
click at [44, 83] on link "Paste Command V" at bounding box center [84, 84] width 100 height 11
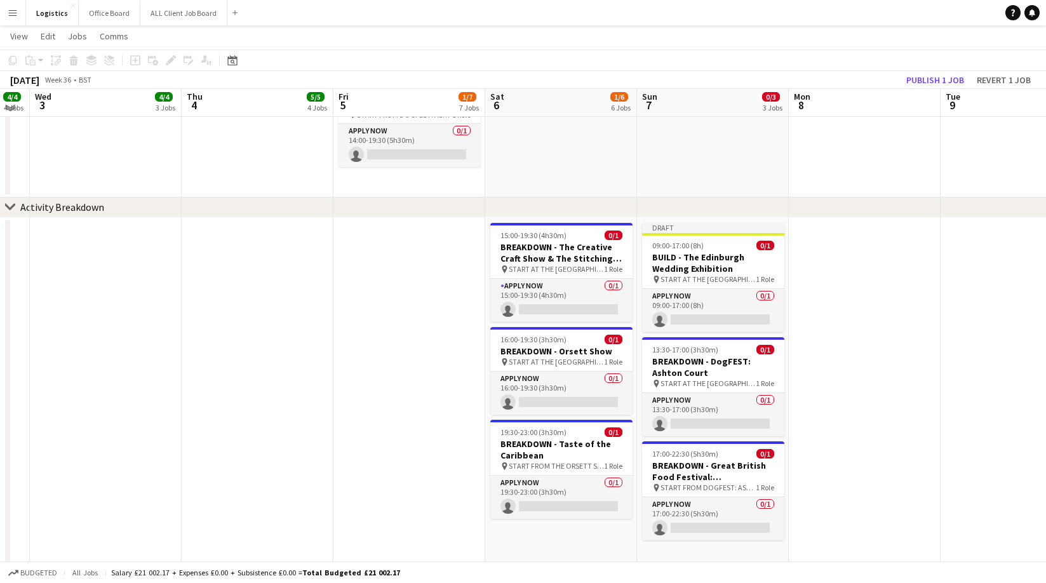
scroll to position [540, 0]
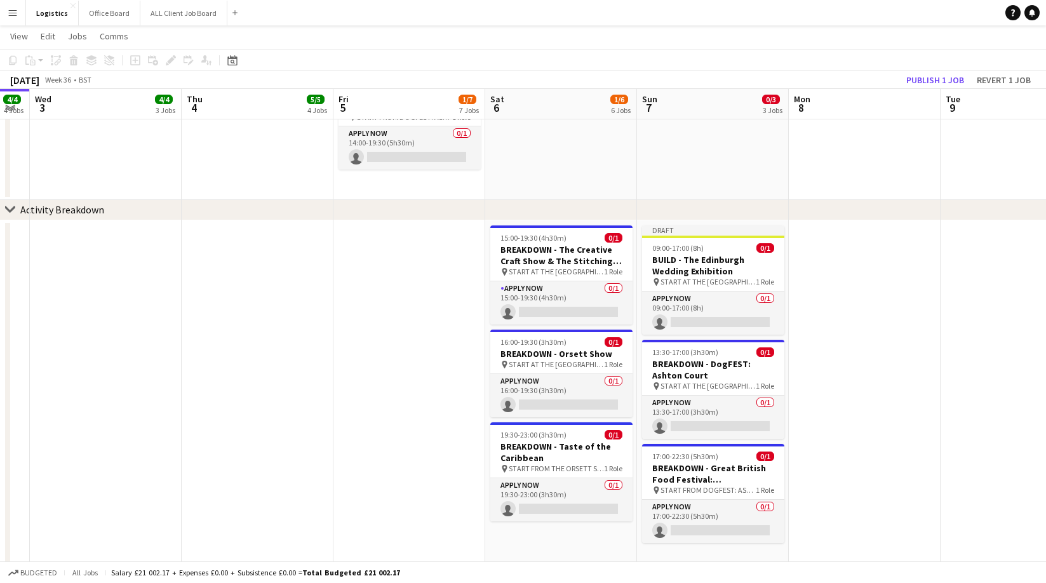
click at [693, 210] on div "chevron-right Activity Breakdown" at bounding box center [523, 210] width 1046 height 20
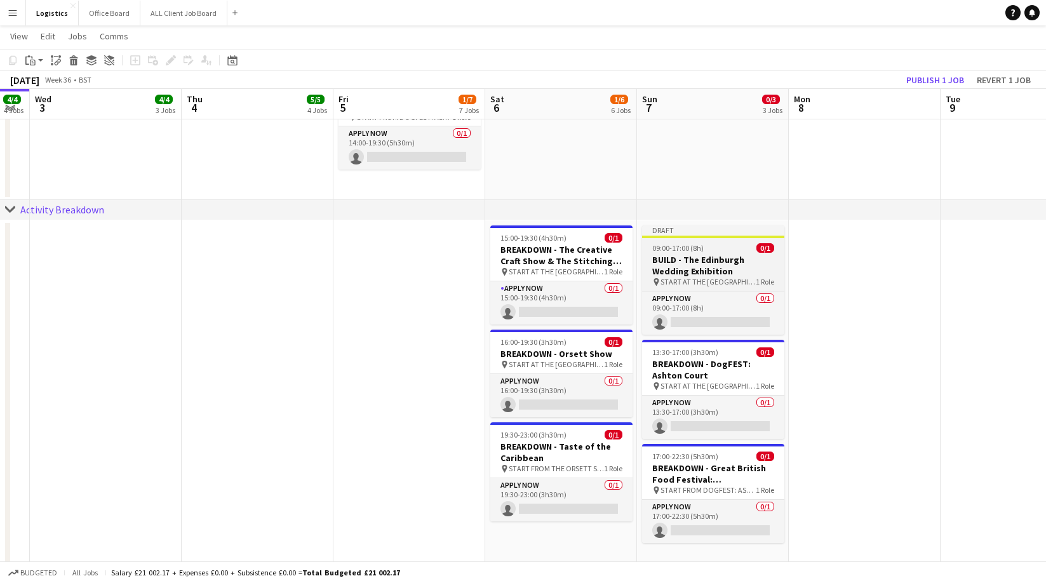
drag, startPoint x: 700, startPoint y: 274, endPoint x: 700, endPoint y: 282, distance: 7.6
click at [700, 274] on h3 "BUILD - The Edinburgh Wedding Exhibition" at bounding box center [713, 265] width 142 height 23
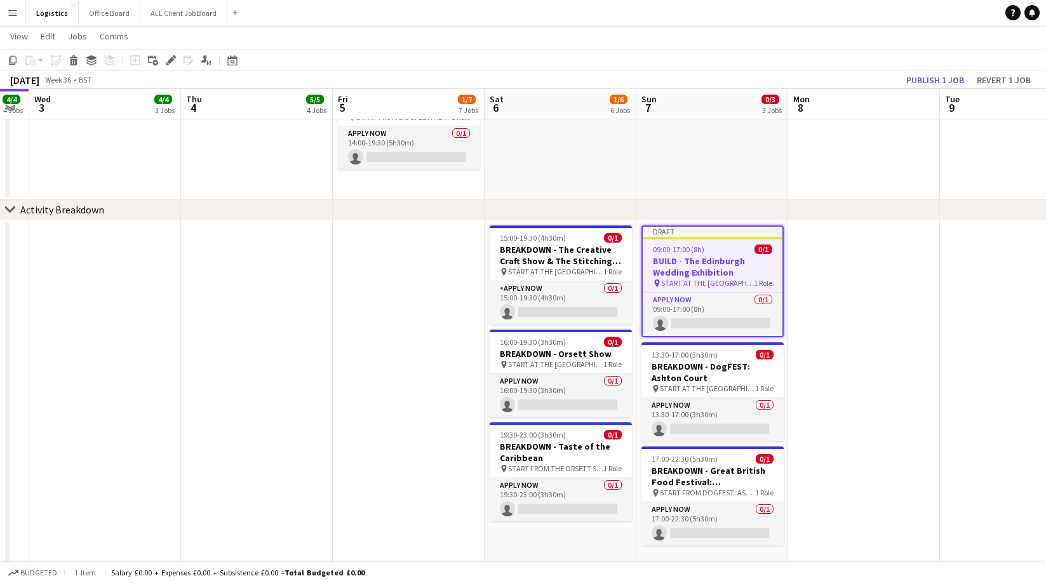
drag, startPoint x: 171, startPoint y: 58, endPoint x: 325, endPoint y: 132, distance: 171.2
click at [172, 57] on icon at bounding box center [170, 60] width 7 height 7
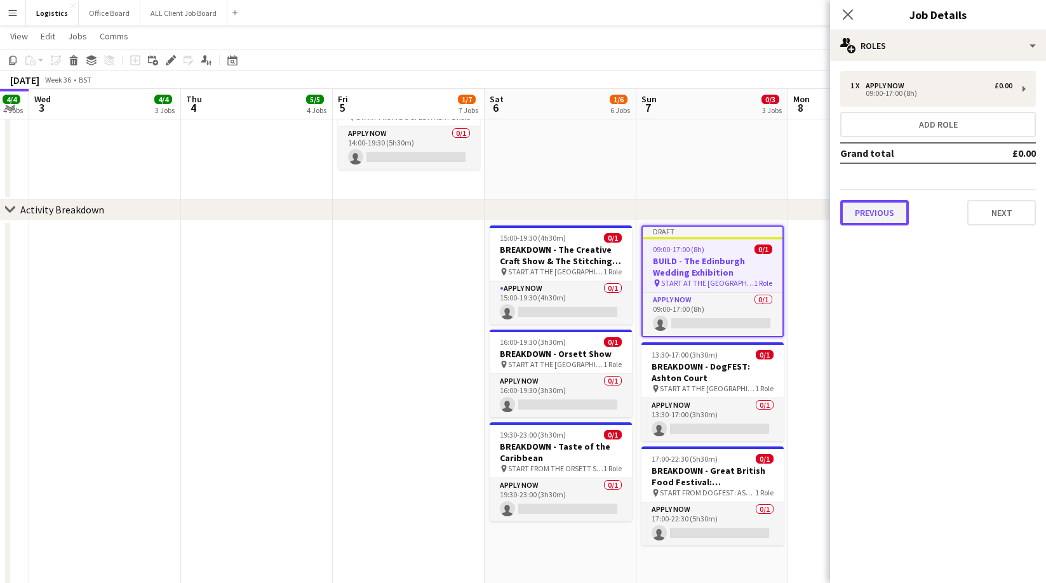
click at [867, 217] on button "Previous" at bounding box center [874, 212] width 69 height 25
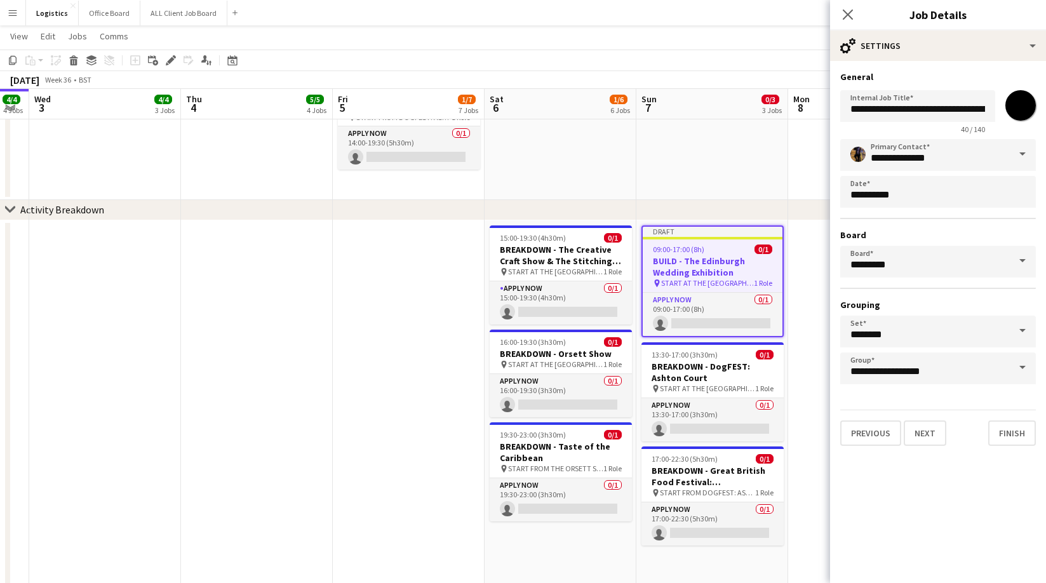
click at [1024, 105] on input "*******" at bounding box center [1020, 106] width 46 height 46
type input "*******"
drag, startPoint x: 875, startPoint y: 108, endPoint x: 871, endPoint y: 146, distance: 38.3
click at [875, 109] on input "**********" at bounding box center [917, 106] width 155 height 32
type input "**********"
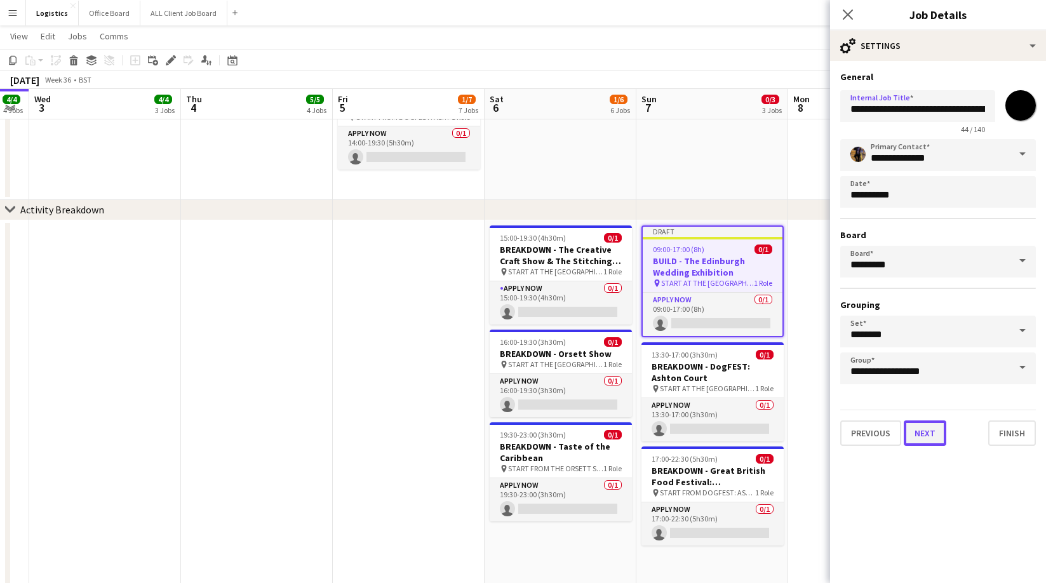
click at [916, 437] on button "Next" at bounding box center [925, 432] width 43 height 25
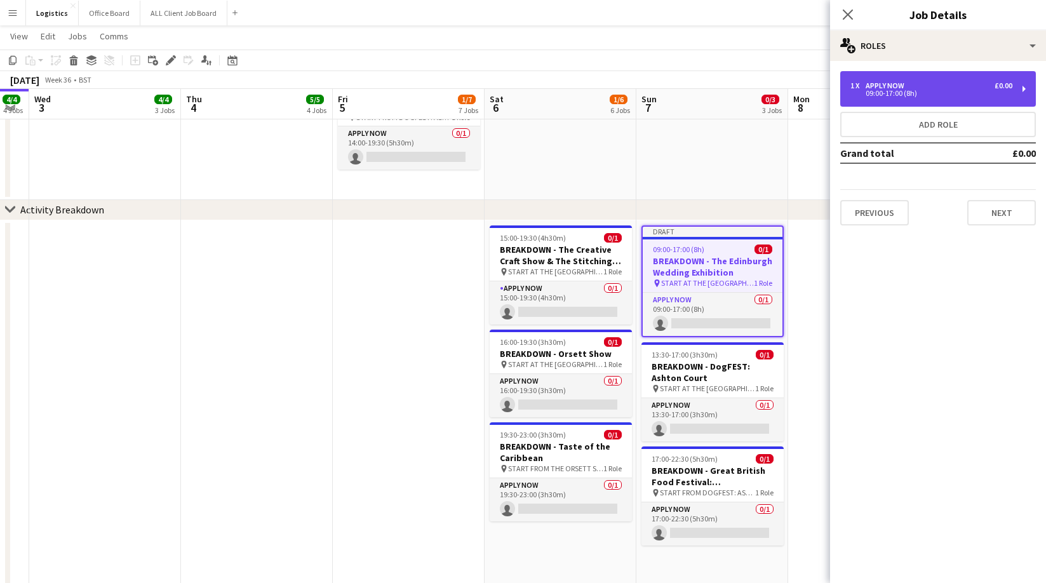
click at [898, 88] on div "APPLY NOW" at bounding box center [887, 85] width 44 height 9
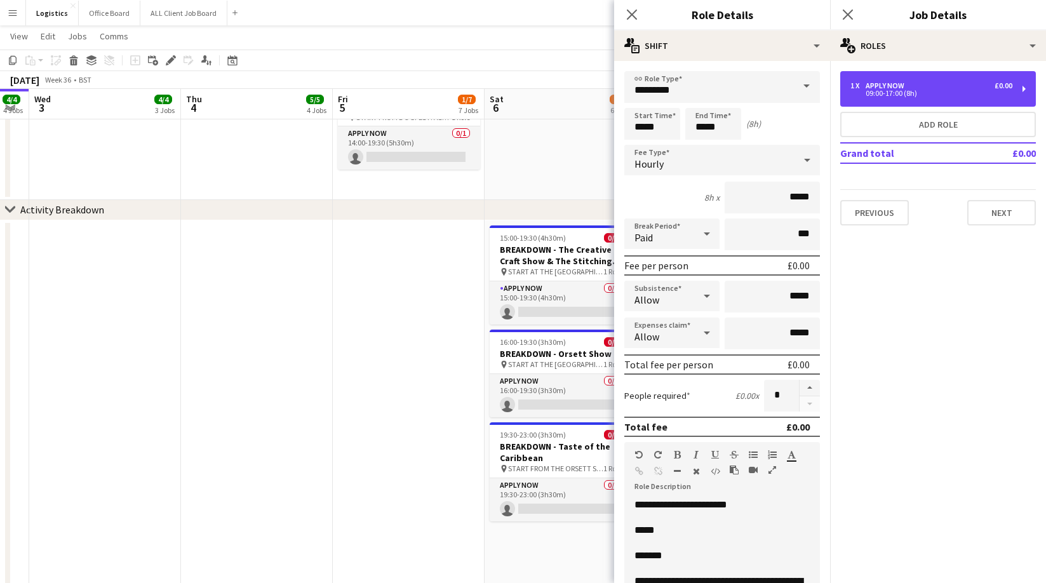
scroll to position [4, 0]
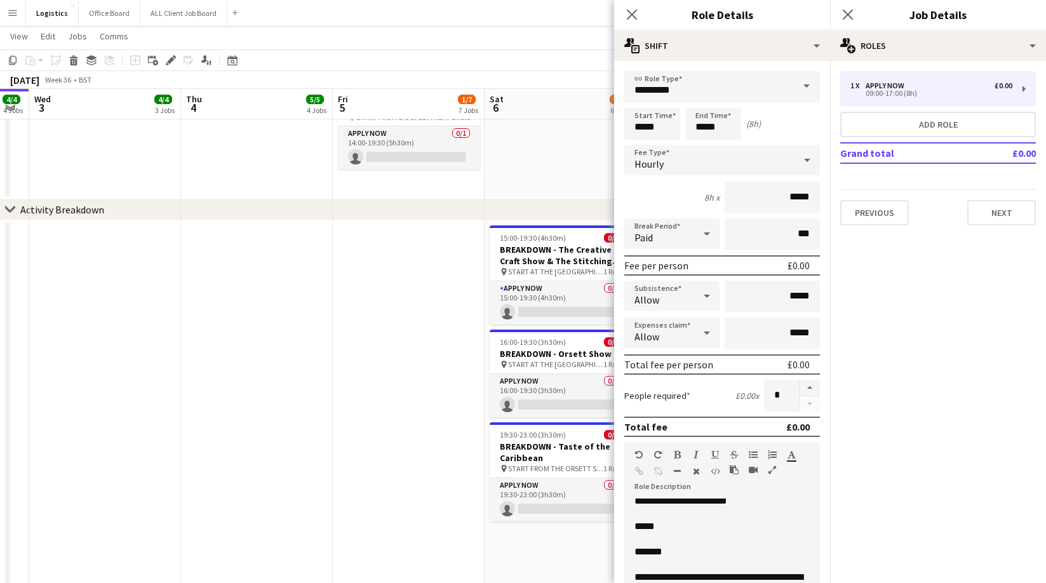
click at [655, 523] on span "*****" at bounding box center [644, 526] width 20 height 10
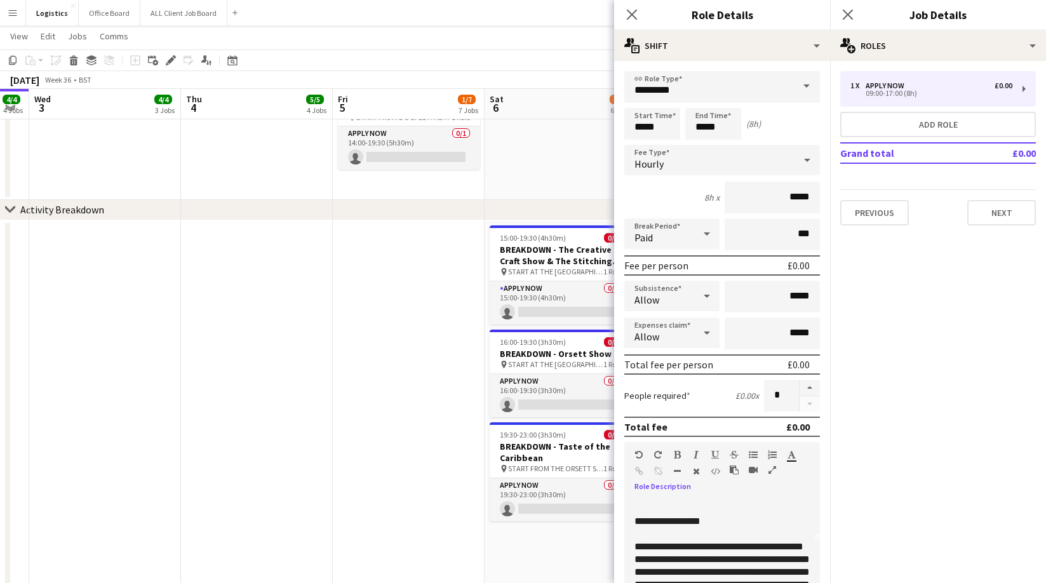
scroll to position [114, 0]
click at [670, 517] on span "**********" at bounding box center [667, 518] width 66 height 10
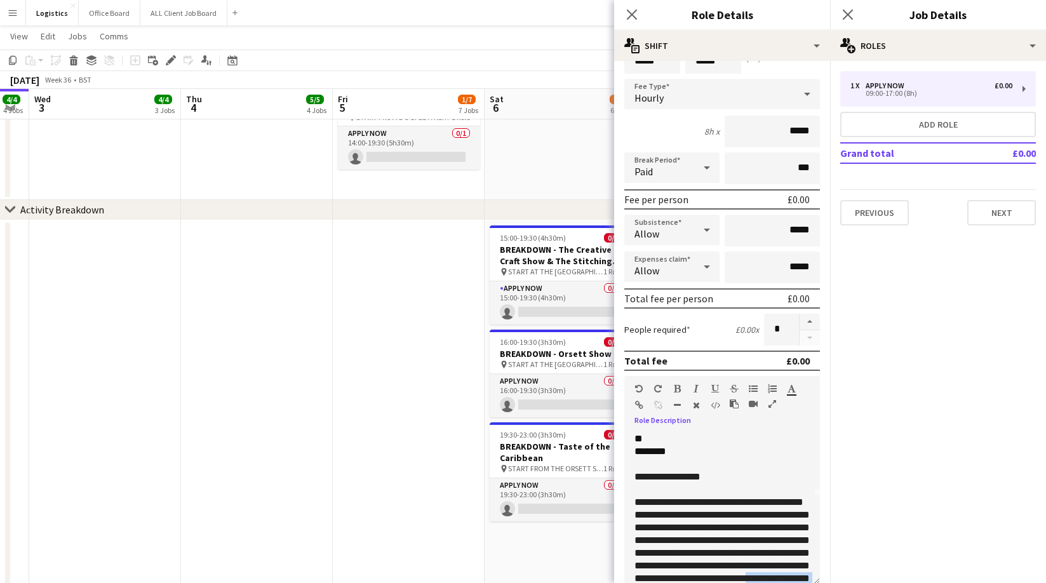
scroll to position [137, 0]
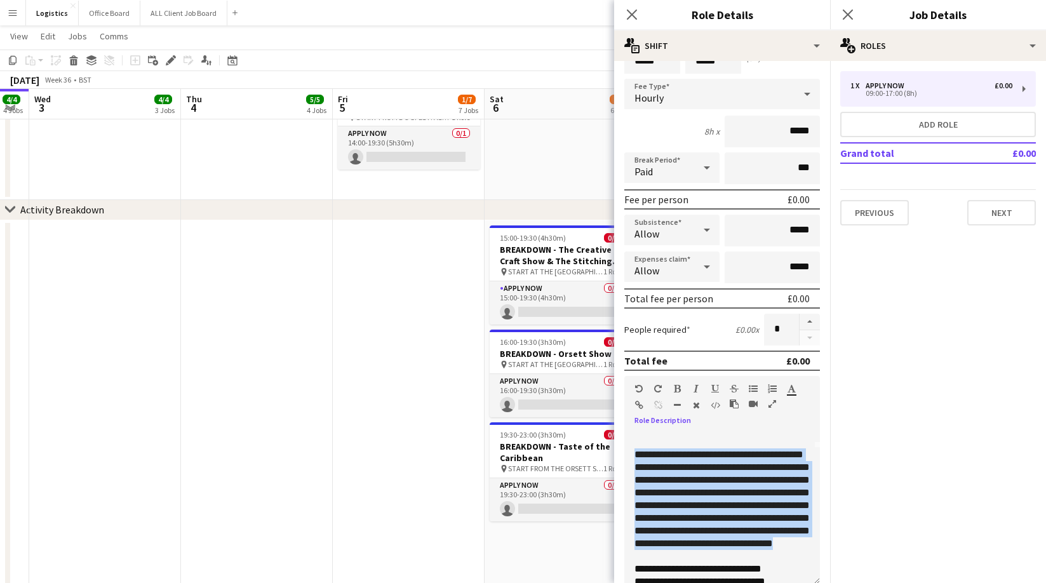
drag, startPoint x: 693, startPoint y: 547, endPoint x: 627, endPoint y: 457, distance: 111.6
click at [627, 457] on div "**********" at bounding box center [722, 508] width 196 height 152
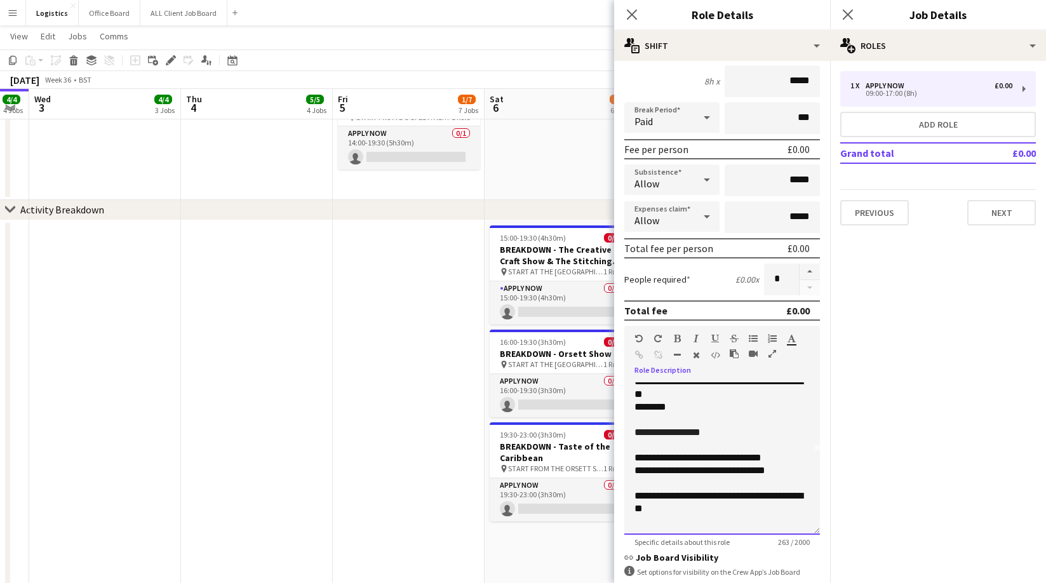
scroll to position [86, 0]
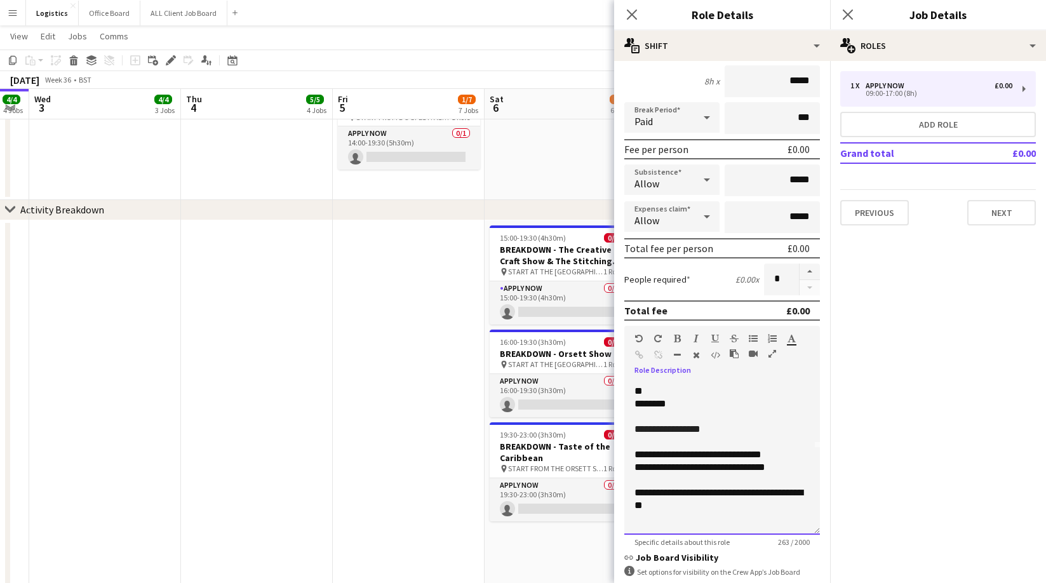
drag, startPoint x: 804, startPoint y: 492, endPoint x: 662, endPoint y: 519, distance: 144.7
click at [803, 494] on span "**********" at bounding box center [718, 499] width 168 height 22
click at [638, 506] on span "**********" at bounding box center [718, 499] width 168 height 22
click at [731, 506] on p "**********" at bounding box center [721, 498] width 175 height 25
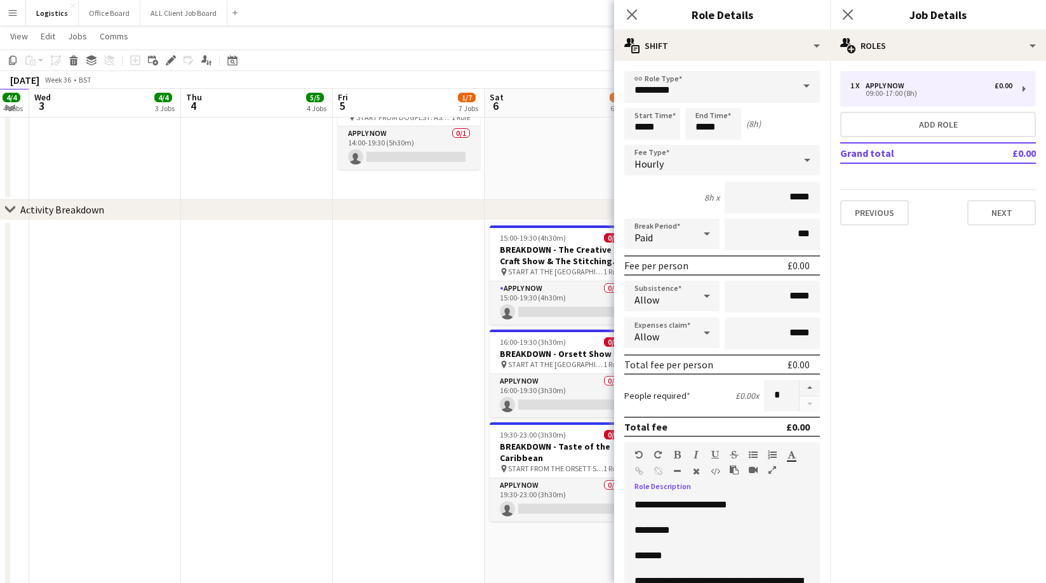
scroll to position [538, 0]
click at [719, 126] on input "*****" at bounding box center [713, 124] width 56 height 32
click at [703, 144] on div at bounding box center [700, 146] width 25 height 13
type input "*****"
click at [660, 127] on input "*****" at bounding box center [652, 124] width 56 height 32
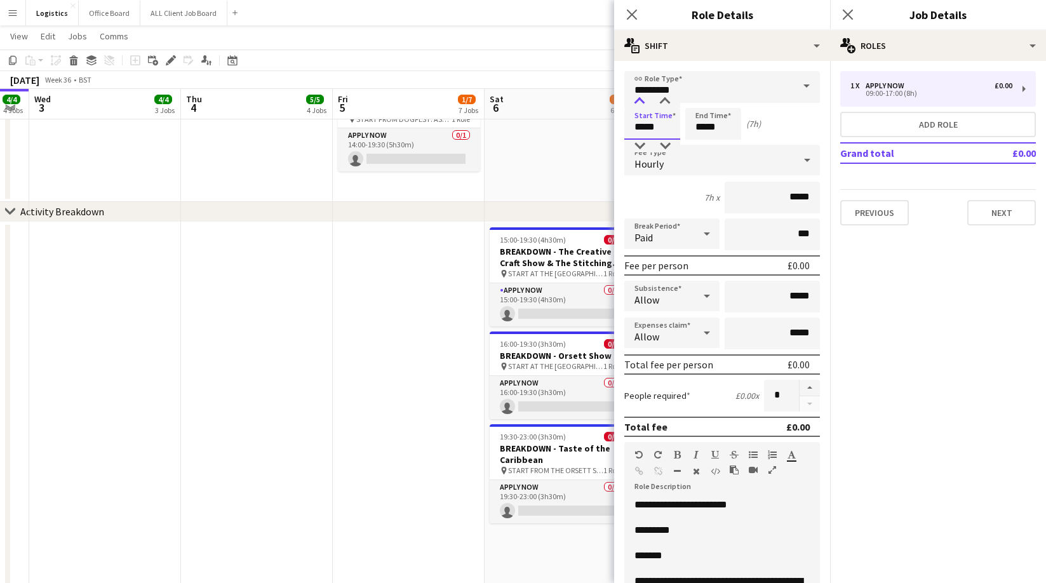
type input "*****"
click at [639, 102] on div at bounding box center [639, 101] width 25 height 13
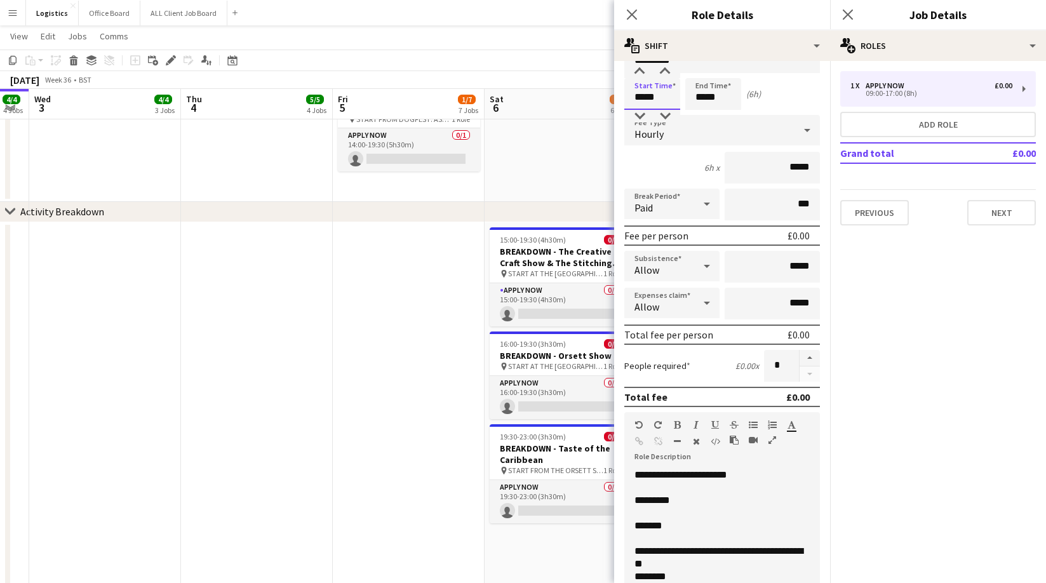
scroll to position [0, 0]
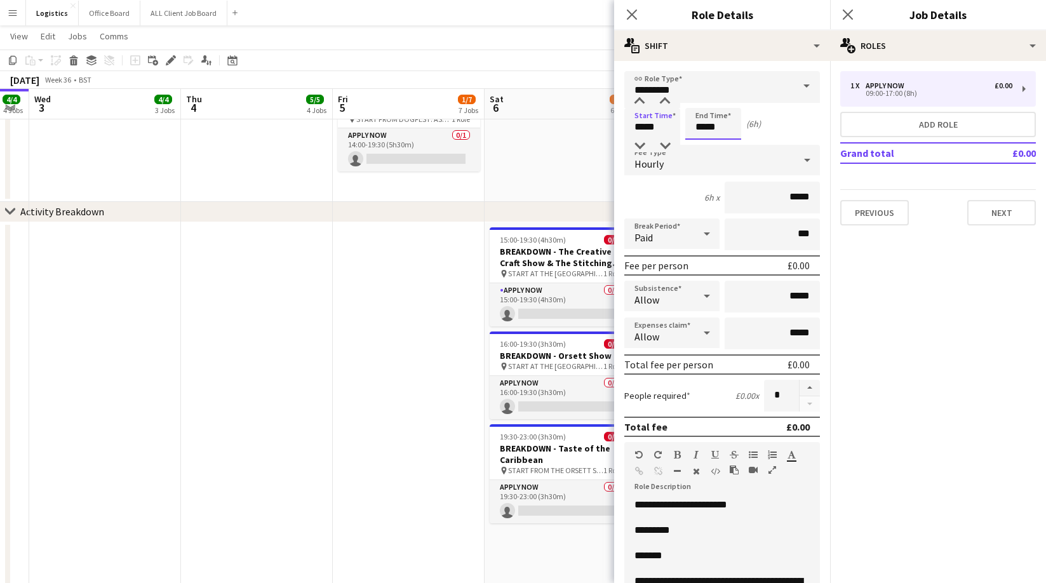
drag, startPoint x: 723, startPoint y: 126, endPoint x: 703, endPoint y: 108, distance: 26.5
click at [722, 126] on input "*****" at bounding box center [713, 124] width 56 height 32
click at [693, 123] on input "*****" at bounding box center [713, 124] width 56 height 32
drag, startPoint x: 700, startPoint y: 98, endPoint x: 724, endPoint y: 164, distance: 70.5
click at [700, 98] on div at bounding box center [700, 101] width 25 height 13
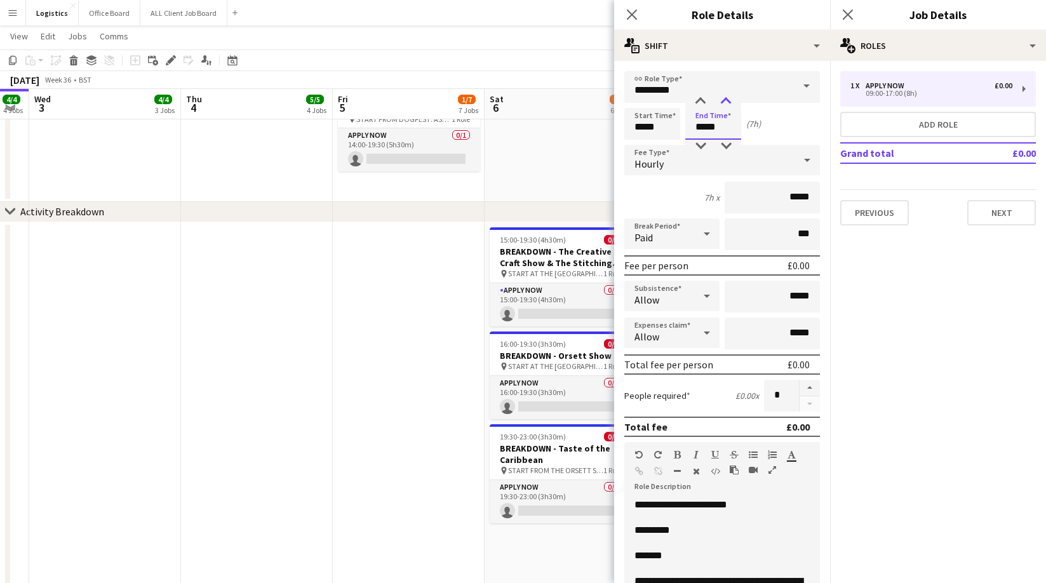
click at [723, 102] on div at bounding box center [725, 101] width 25 height 13
type input "*****"
click at [723, 102] on div at bounding box center [725, 101] width 25 height 13
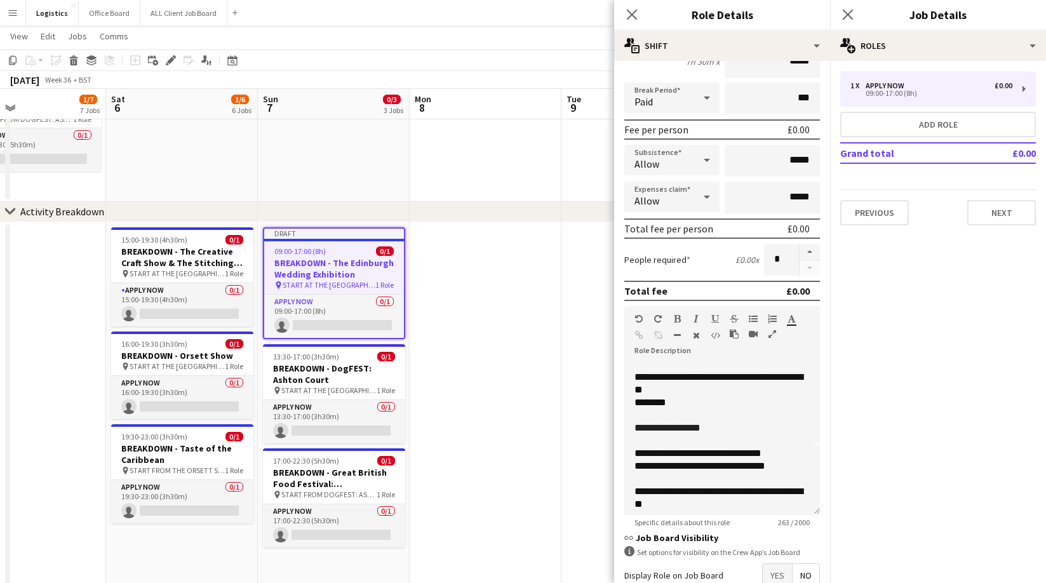
scroll to position [86, 0]
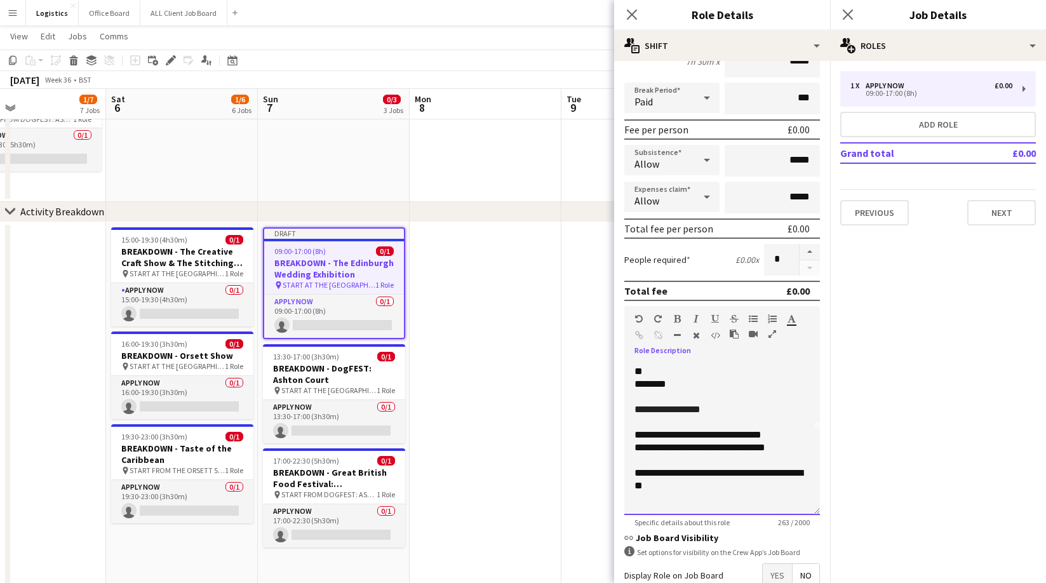
click at [663, 472] on span "**********" at bounding box center [718, 479] width 168 height 22
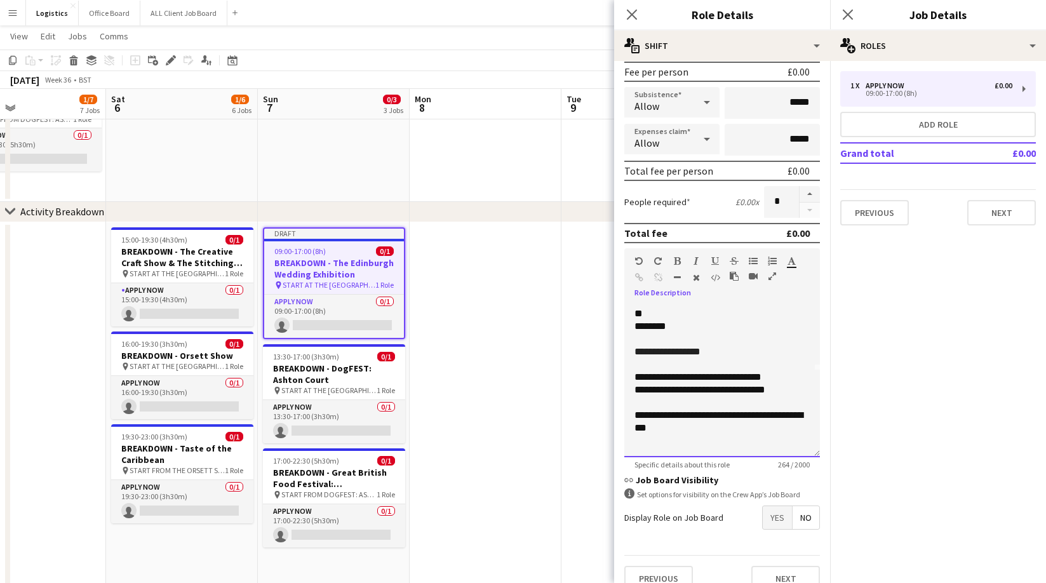
scroll to position [212, 0]
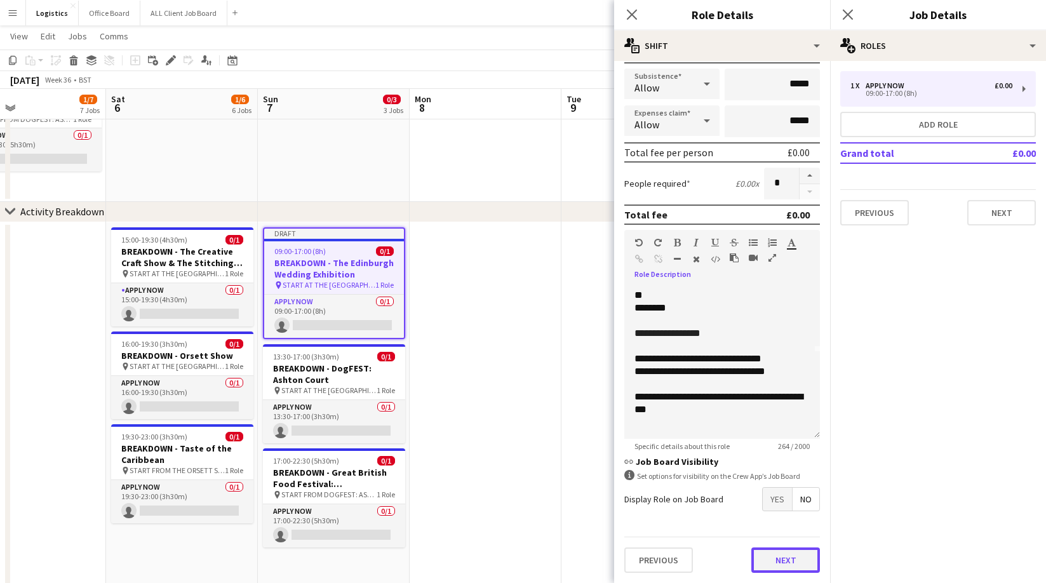
click at [783, 559] on button "Next" at bounding box center [785, 559] width 69 height 25
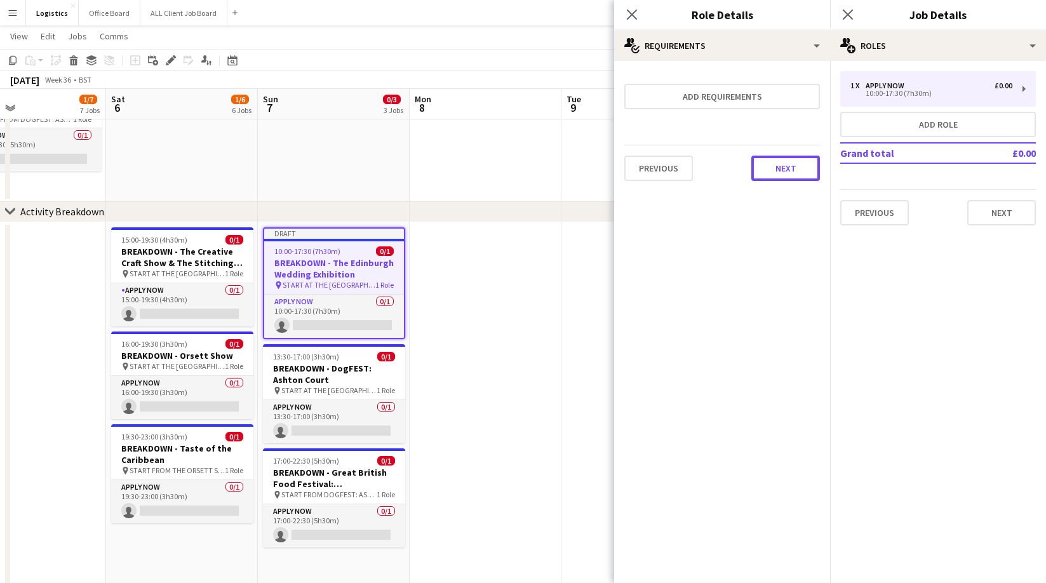
click at [782, 171] on button "Next" at bounding box center [785, 168] width 69 height 25
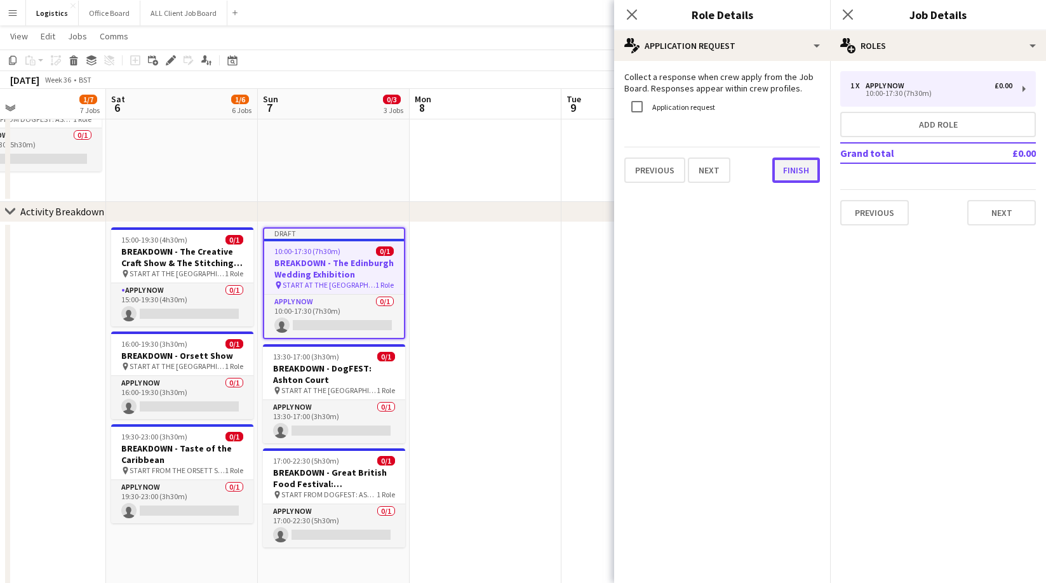
click at [793, 171] on button "Finish" at bounding box center [796, 169] width 48 height 25
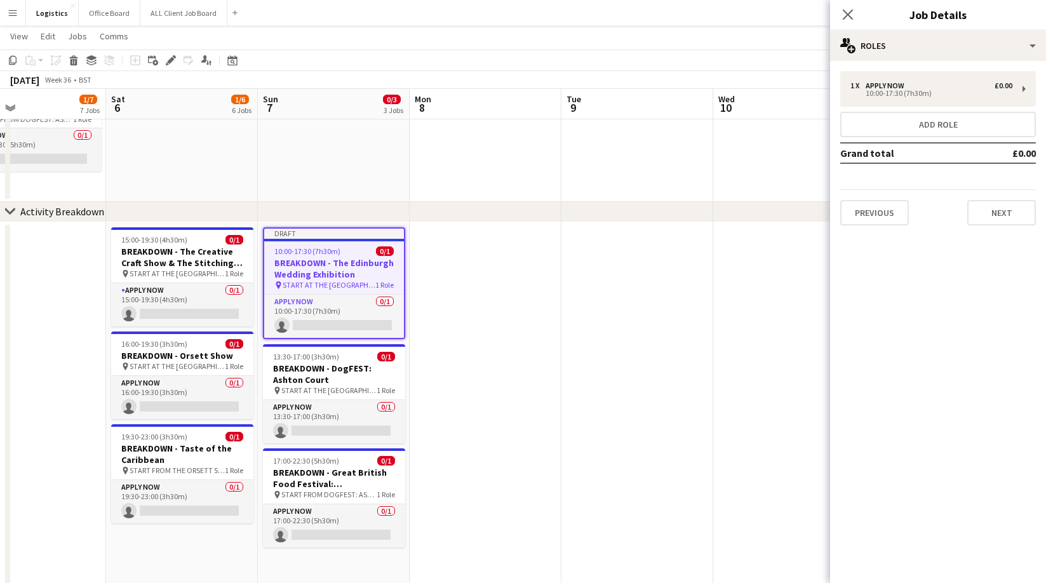
drag, startPoint x: 848, startPoint y: 17, endPoint x: 941, endPoint y: 109, distance: 131.5
click at [848, 17] on icon "Close pop-in" at bounding box center [848, 15] width 10 height 10
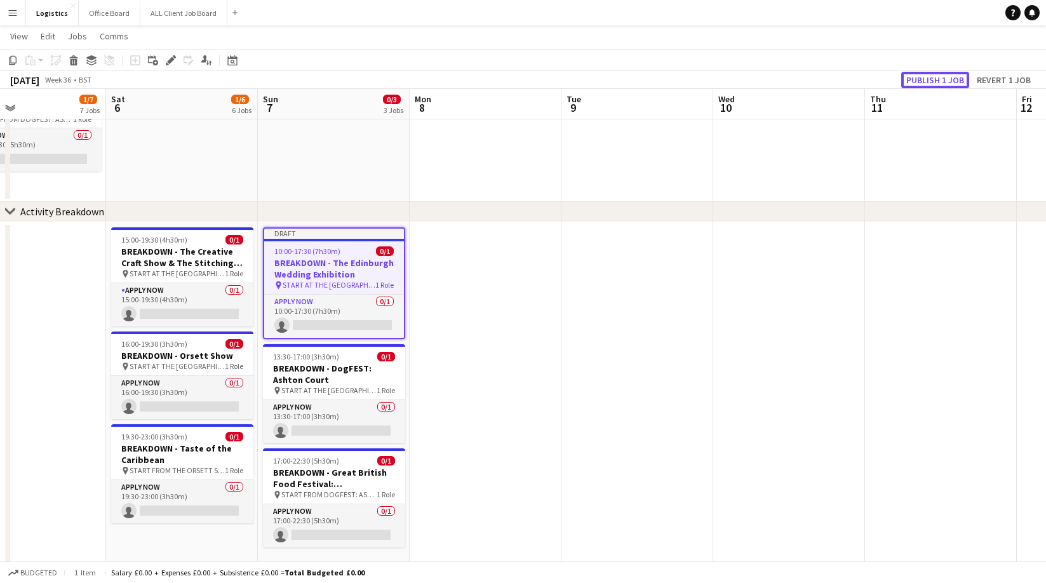
click at [933, 80] on button "Publish 1 job" at bounding box center [935, 80] width 68 height 17
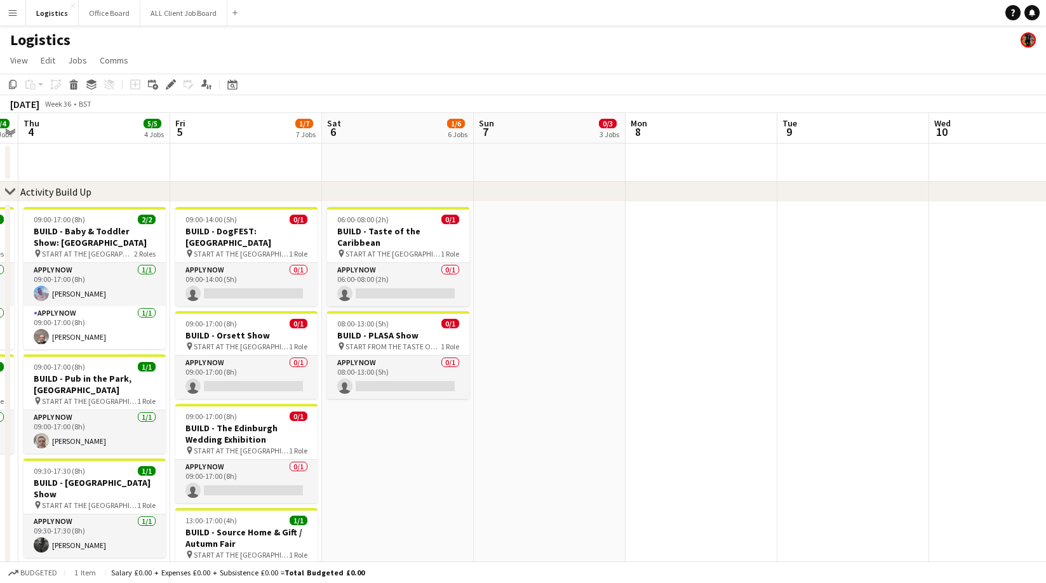
scroll to position [0, 284]
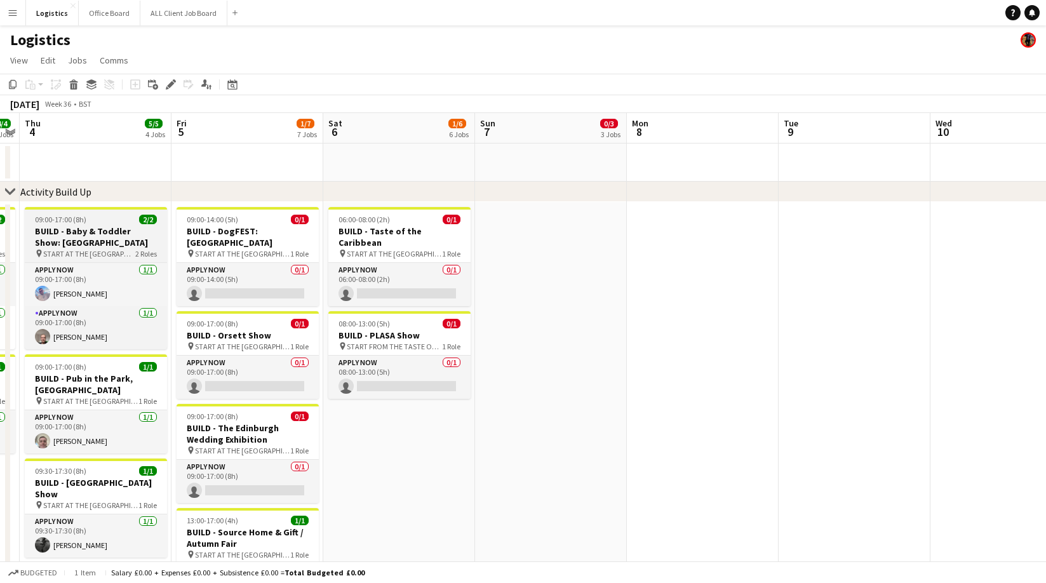
click at [90, 229] on h3 "BUILD - Baby & Toddler Show: [GEOGRAPHIC_DATA]" at bounding box center [96, 236] width 142 height 23
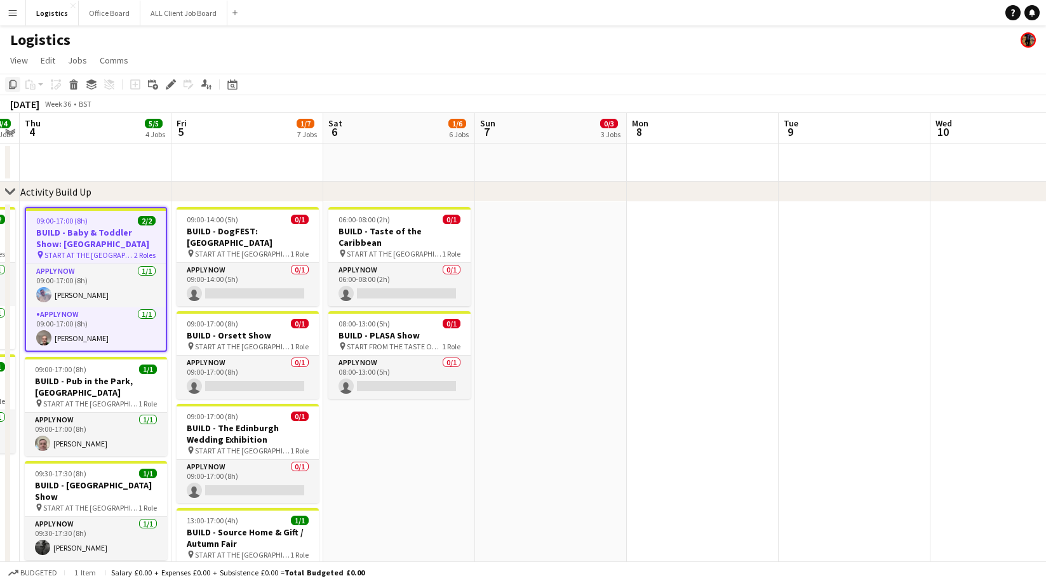
click at [13, 84] on icon "Copy" at bounding box center [13, 84] width 10 height 10
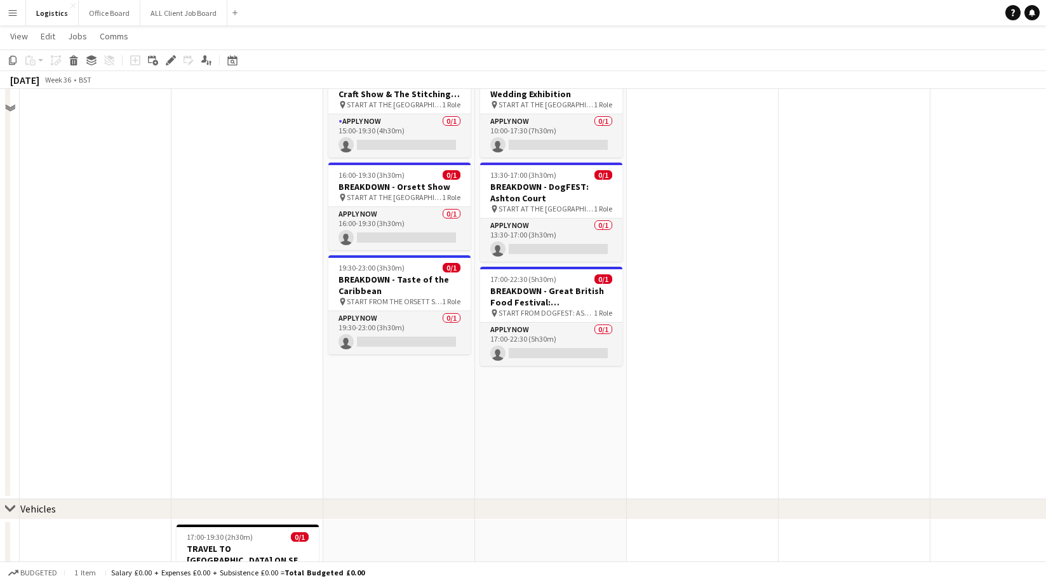
scroll to position [733, 0]
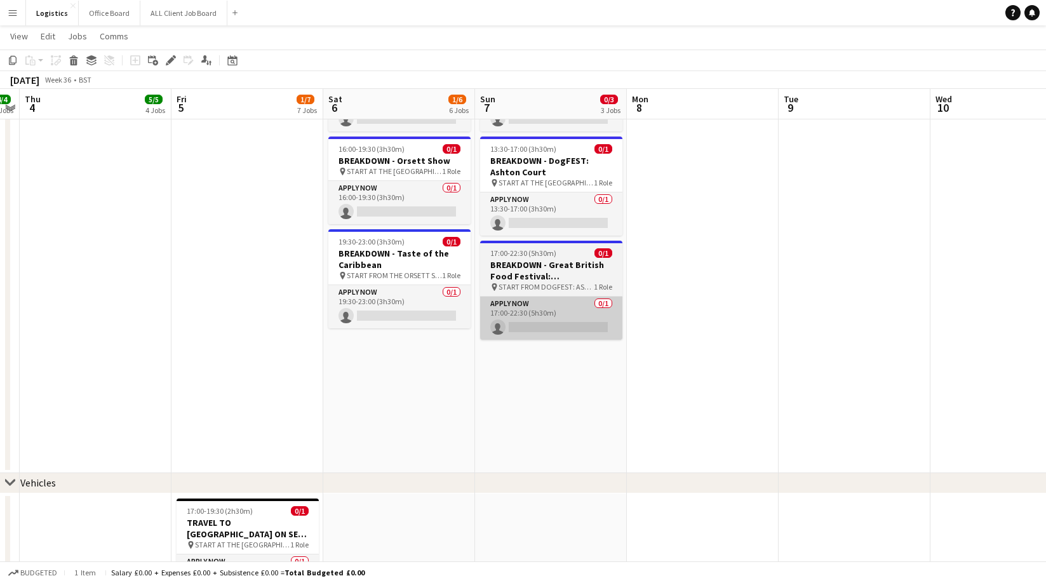
drag, startPoint x: 565, startPoint y: 372, endPoint x: 531, endPoint y: 337, distance: 48.5
click at [564, 372] on app-date-cell "10:00-17:30 (7h30m) 0/1 BREAKDOWN - The Edinburgh Wedding Exhibition pin START …" at bounding box center [551, 250] width 152 height 446
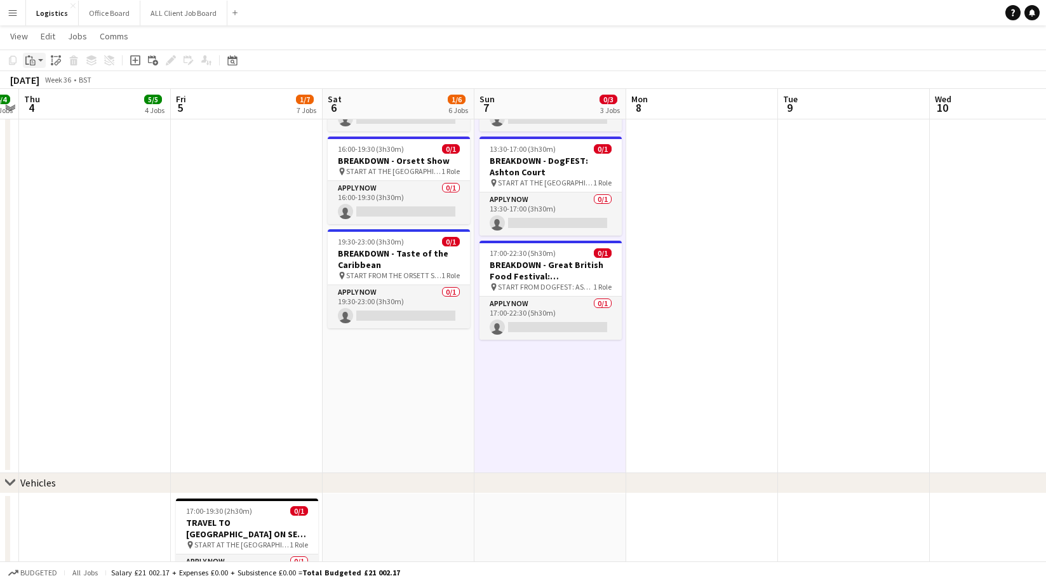
click at [29, 60] on icon "Paste" at bounding box center [30, 60] width 10 height 10
click at [43, 81] on link "Paste Command V" at bounding box center [84, 84] width 100 height 11
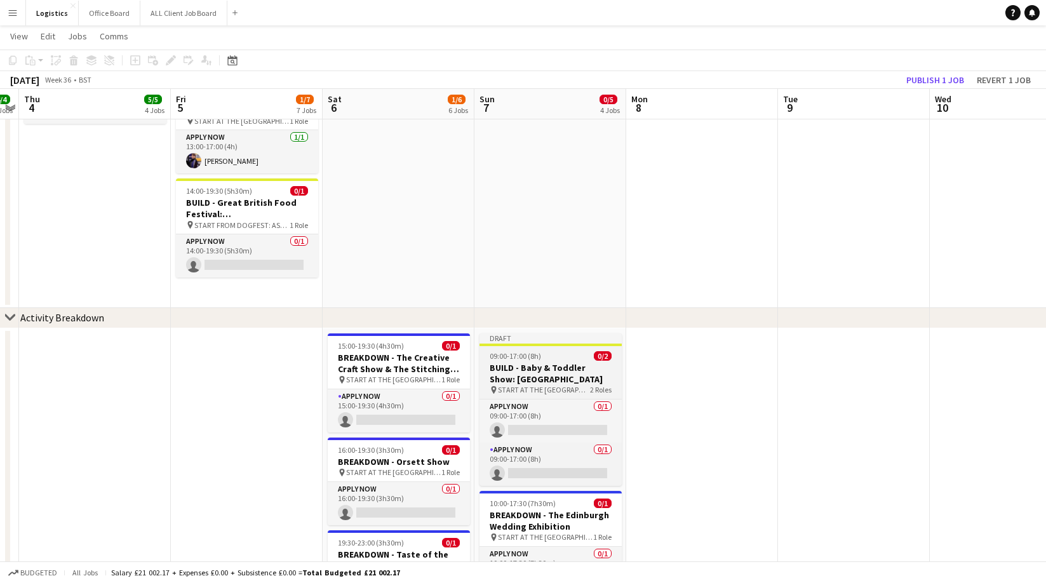
scroll to position [422, 0]
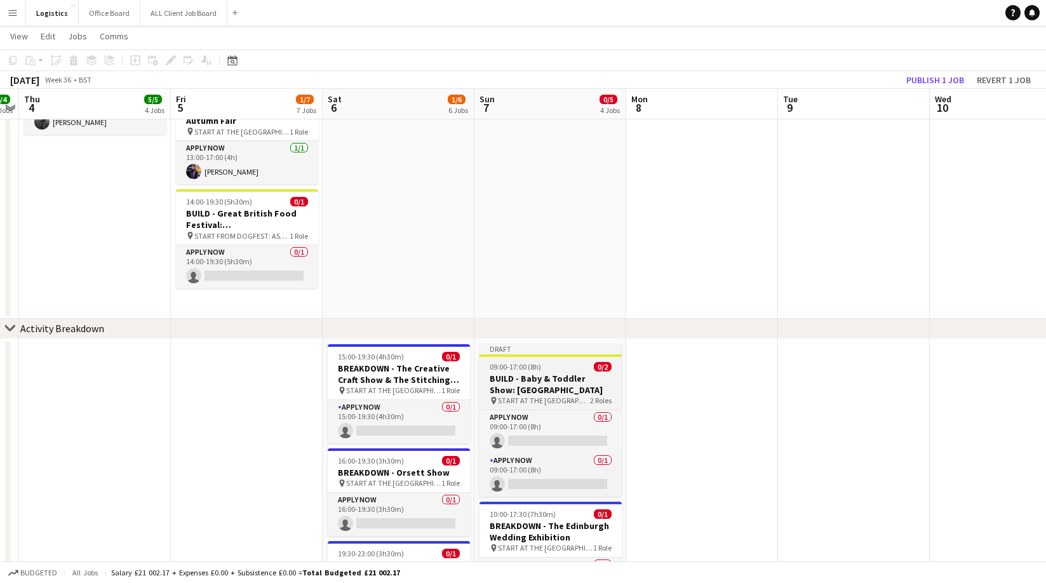
click at [532, 368] on span "09:00-17:00 (8h)" at bounding box center [515, 367] width 51 height 10
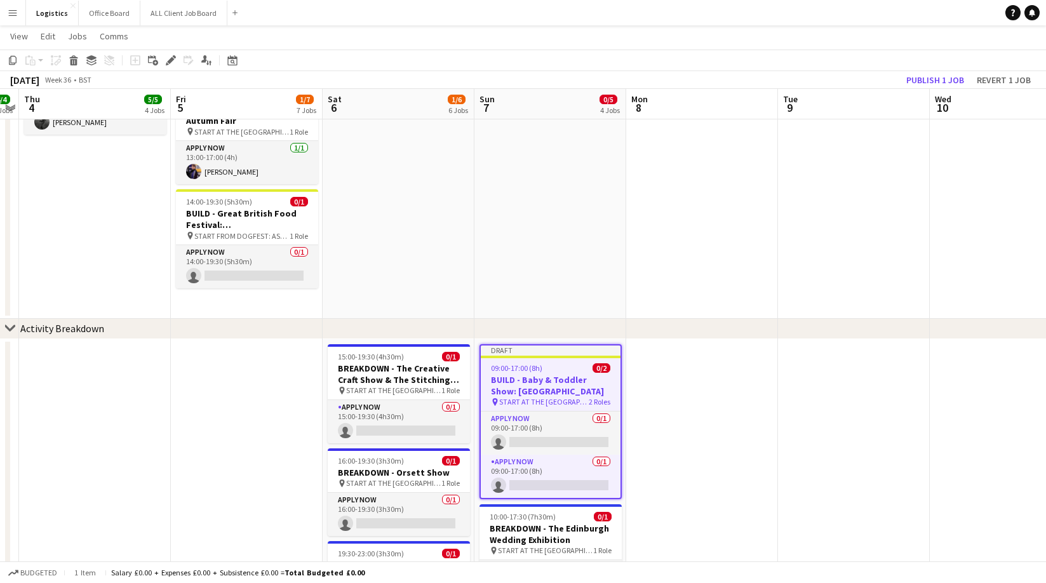
click at [173, 60] on icon "Edit" at bounding box center [171, 60] width 10 height 10
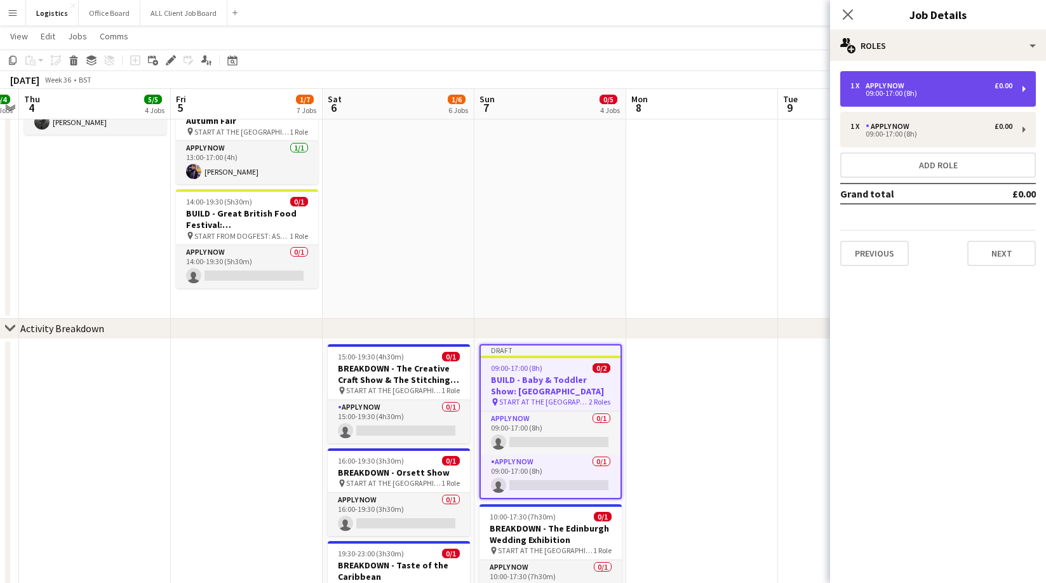
drag, startPoint x: 900, startPoint y: 86, endPoint x: 893, endPoint y: 83, distance: 8.0
click at [900, 86] on div "APPLY NOW" at bounding box center [887, 85] width 44 height 9
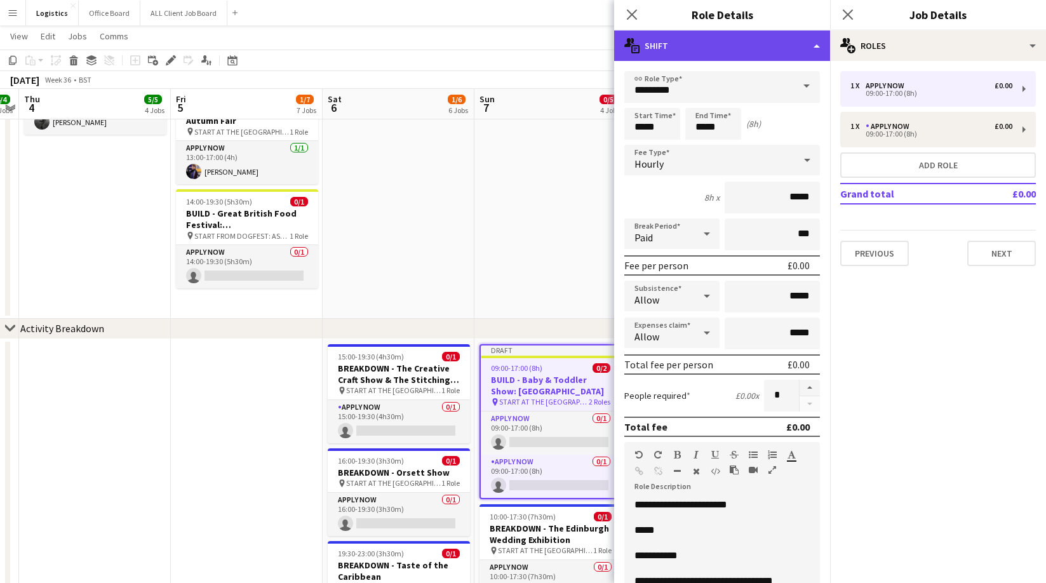
click at [696, 45] on div "multiple-actions-text Shift" at bounding box center [722, 45] width 216 height 30
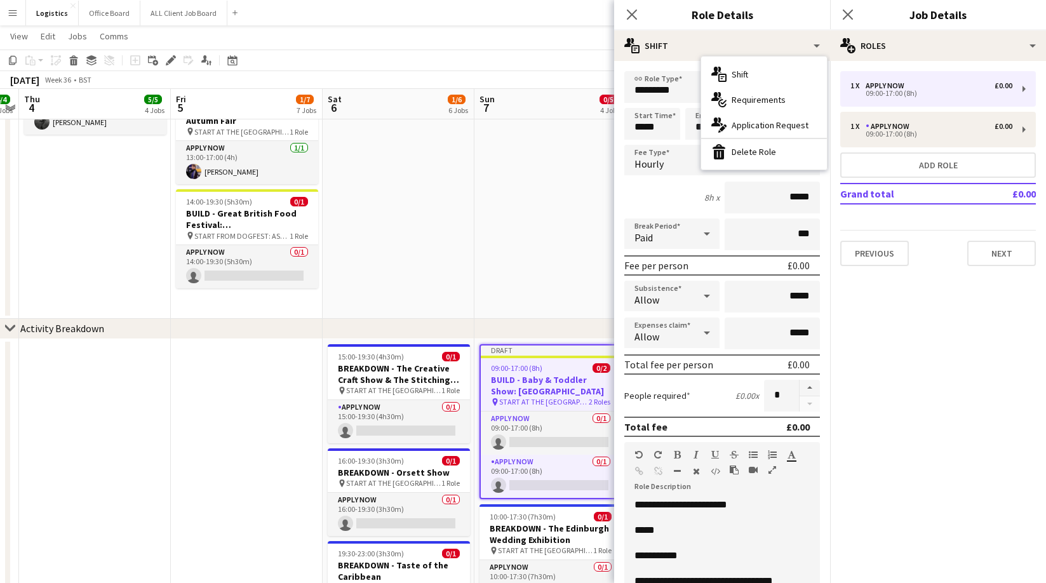
click at [749, 155] on div "bin-2 Delete Role" at bounding box center [764, 151] width 126 height 25
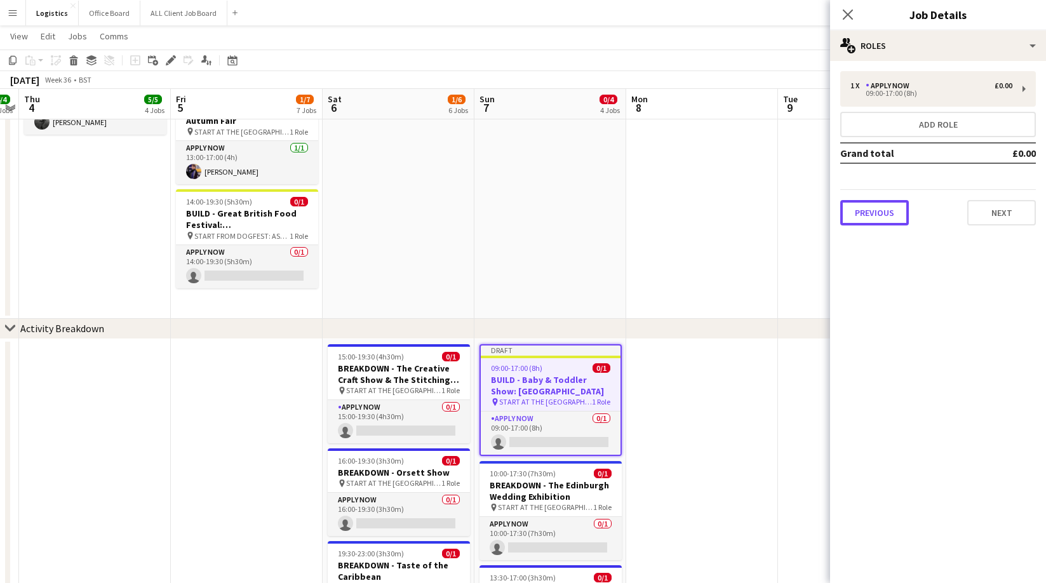
click at [879, 214] on button "Previous" at bounding box center [874, 212] width 69 height 25
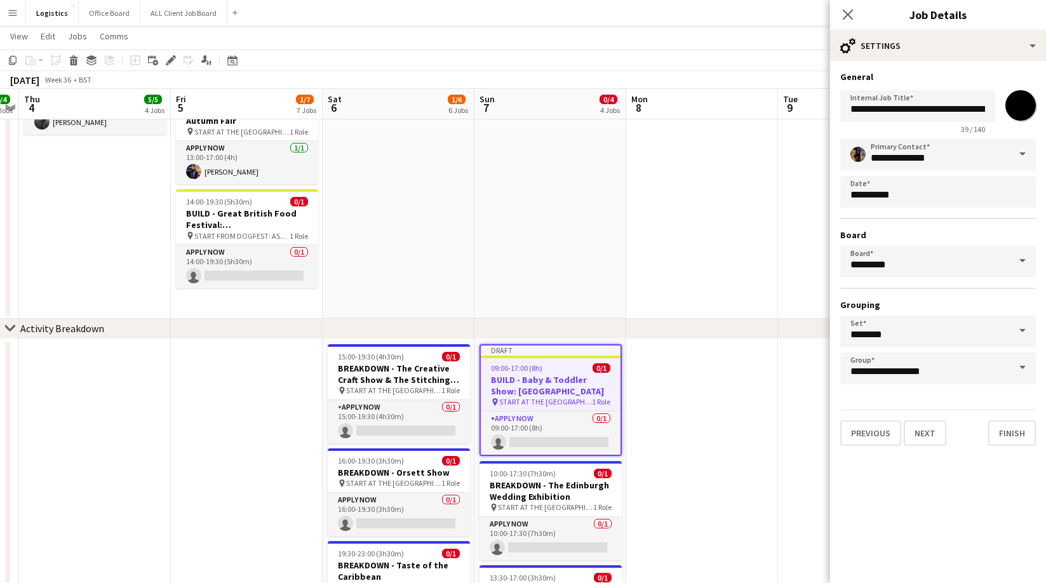
click at [1020, 104] on input "*******" at bounding box center [1020, 106] width 46 height 46
type input "*******"
click at [874, 110] on input "**********" at bounding box center [917, 106] width 155 height 32
type input "**********"
click at [923, 425] on button "Next" at bounding box center [925, 432] width 43 height 25
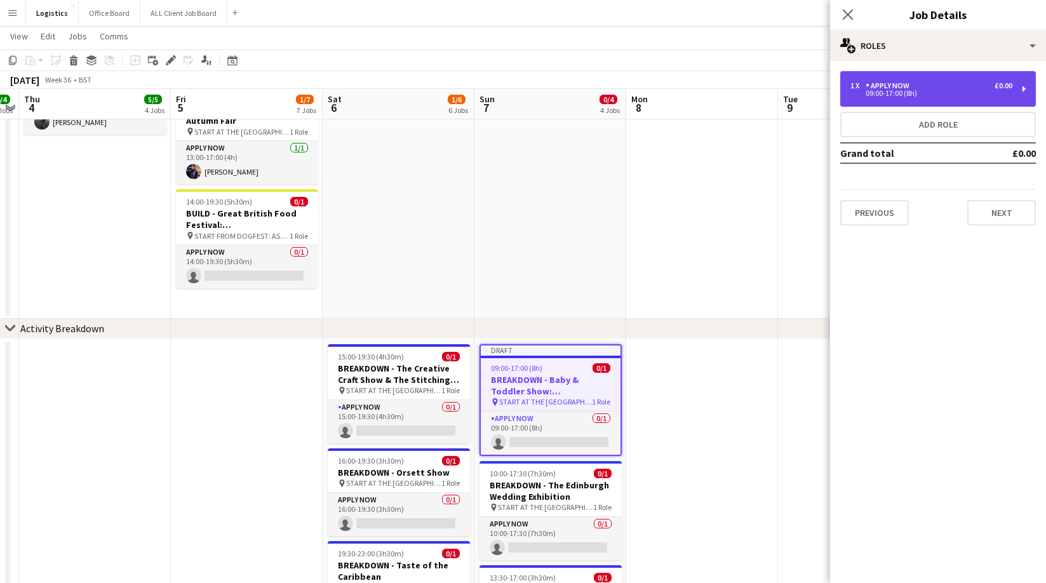
click at [879, 93] on div "09:00-17:00 (8h)" at bounding box center [931, 93] width 162 height 6
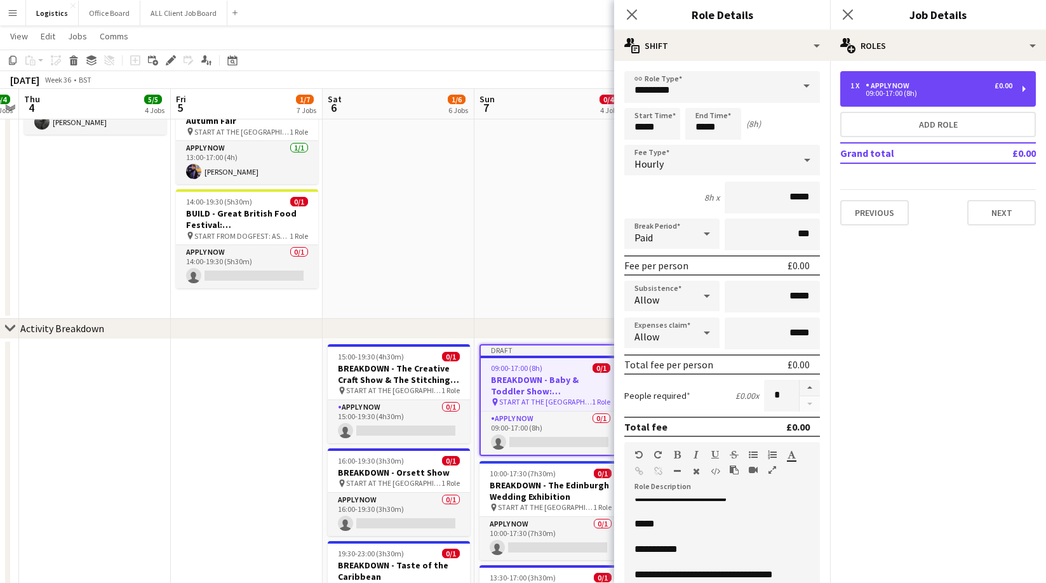
scroll to position [10, 0]
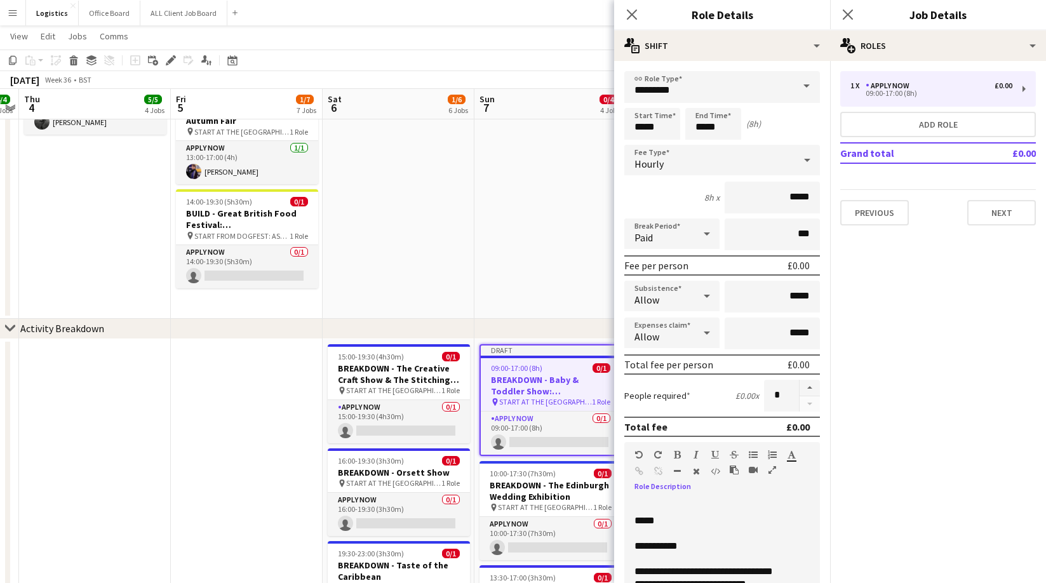
click at [663, 519] on p "*****" at bounding box center [721, 520] width 175 height 13
drag, startPoint x: 706, startPoint y: 575, endPoint x: 669, endPoint y: 576, distance: 37.5
click at [669, 576] on p "**********" at bounding box center [721, 578] width 175 height 13
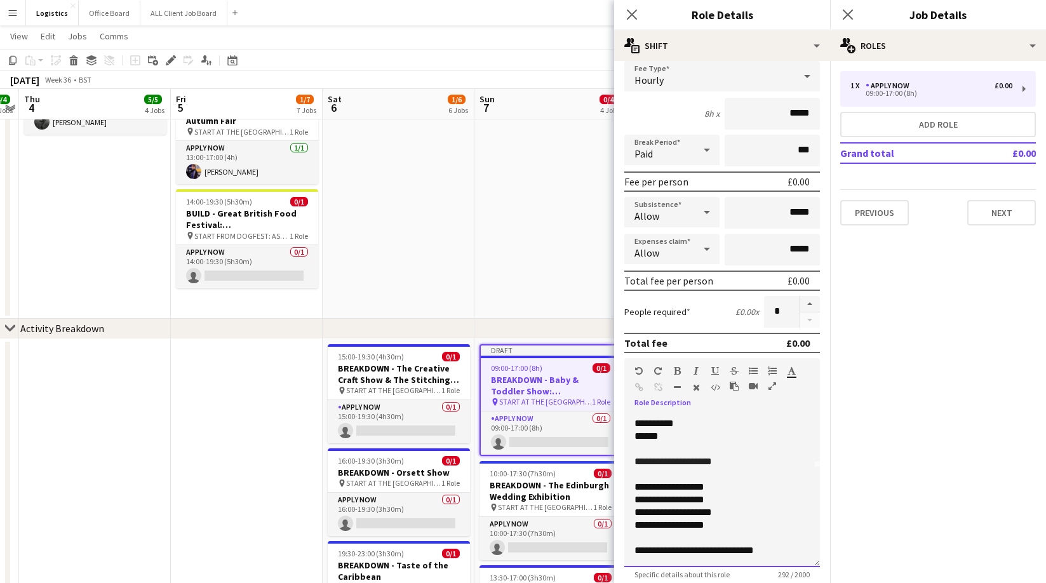
scroll to position [92, 0]
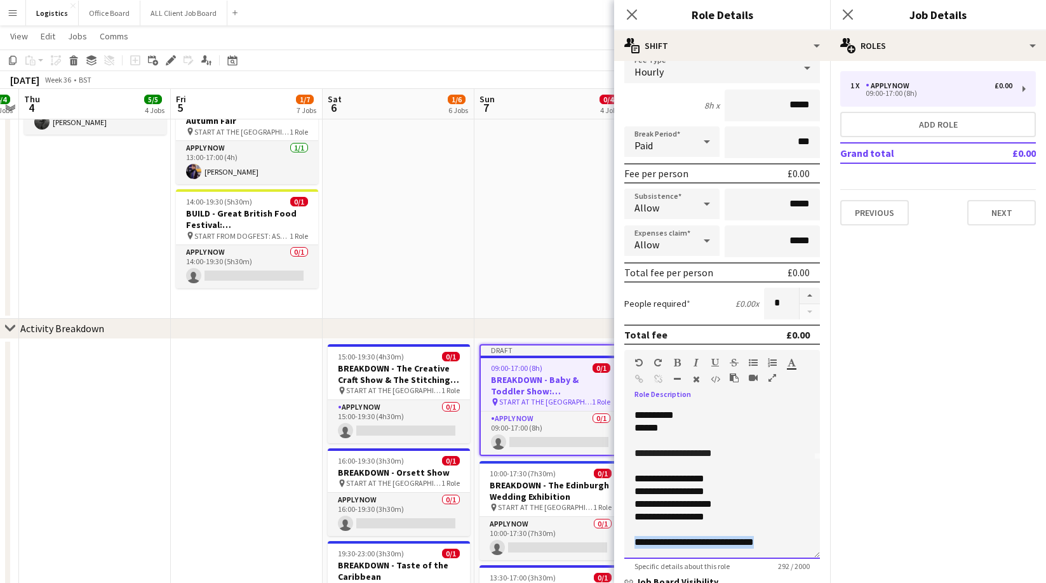
drag, startPoint x: 796, startPoint y: 544, endPoint x: 635, endPoint y: 545, distance: 161.3
click at [635, 545] on p "**********" at bounding box center [721, 542] width 175 height 13
click at [723, 518] on p "**********" at bounding box center [721, 516] width 175 height 13
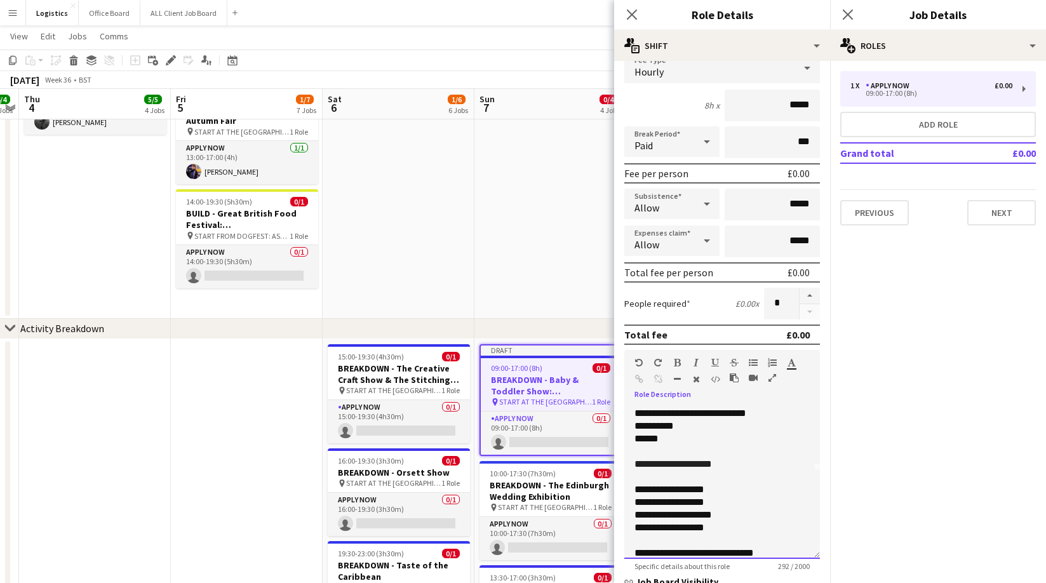
scroll to position [99, 0]
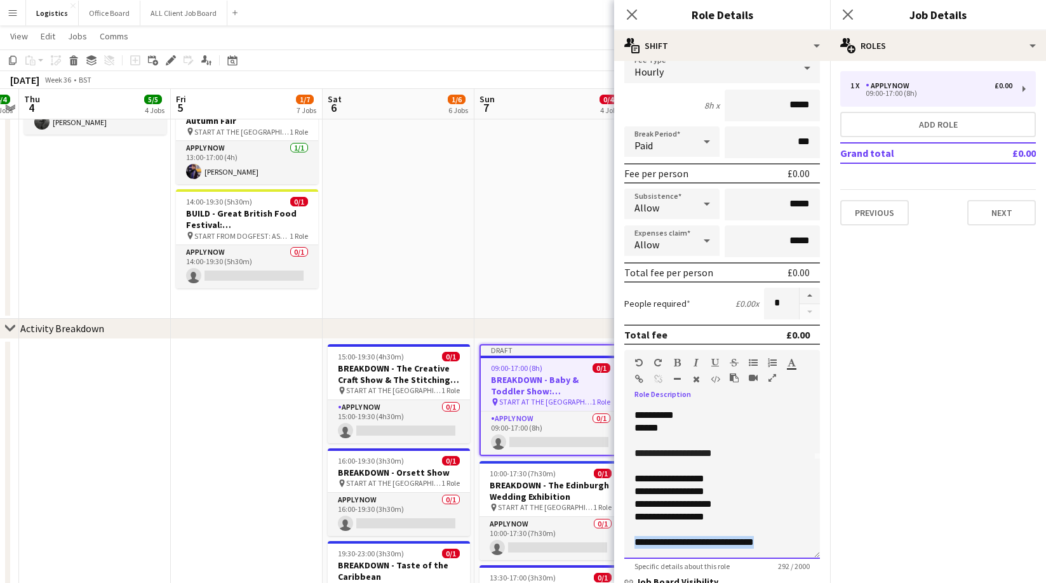
drag, startPoint x: 797, startPoint y: 540, endPoint x: 618, endPoint y: 543, distance: 179.1
click at [618, 543] on form "**********" at bounding box center [722, 373] width 216 height 789
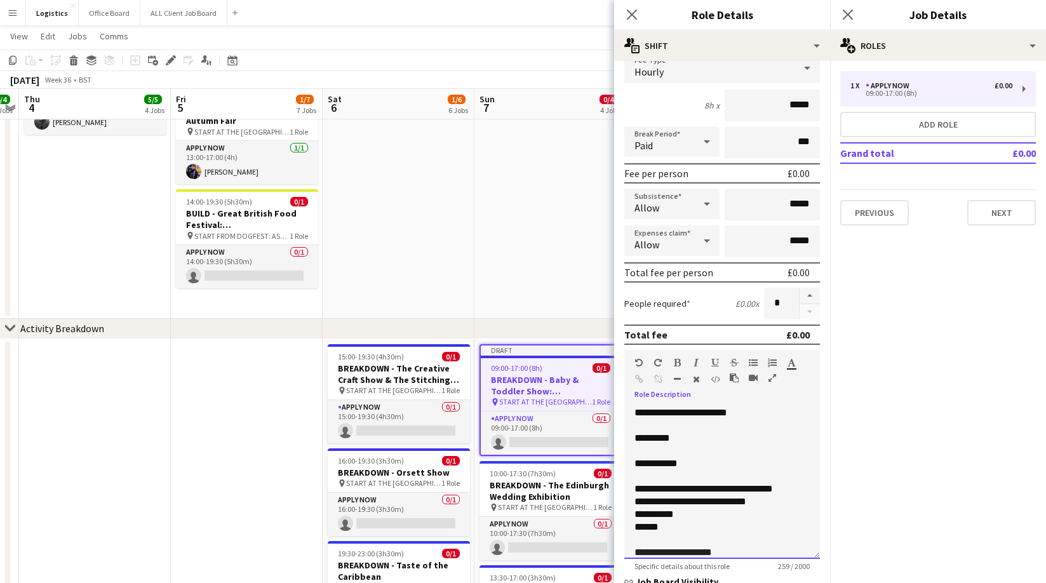
scroll to position [0, 0]
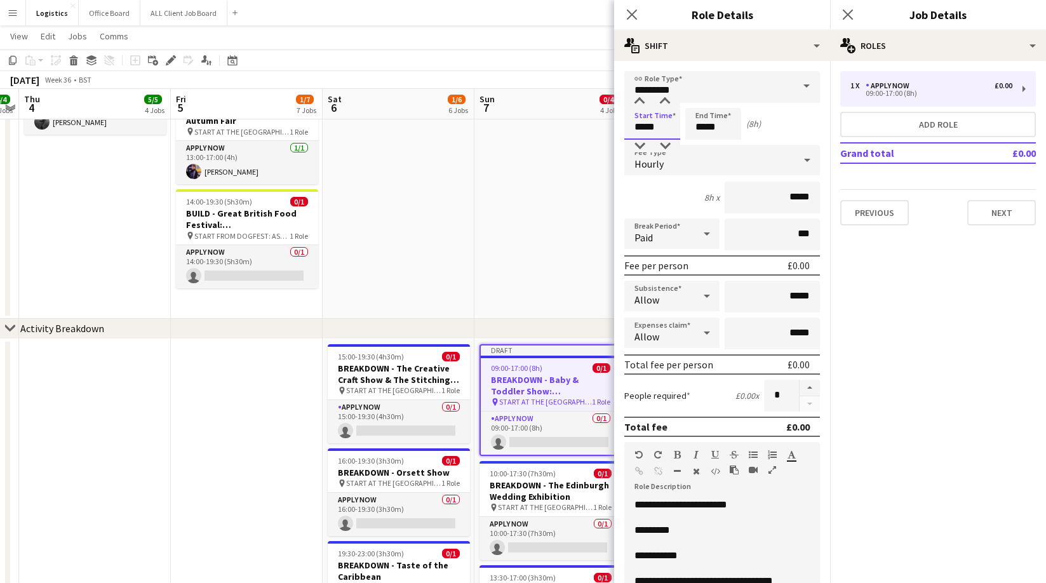
drag, startPoint x: 657, startPoint y: 129, endPoint x: 705, endPoint y: 126, distance: 49.0
click at [657, 128] on input "*****" at bounding box center [652, 124] width 56 height 32
drag, startPoint x: 731, startPoint y: 129, endPoint x: 737, endPoint y: 109, distance: 20.5
click at [731, 129] on input "*****" at bounding box center [713, 124] width 56 height 32
drag, startPoint x: 729, startPoint y: 101, endPoint x: 690, endPoint y: 124, distance: 45.8
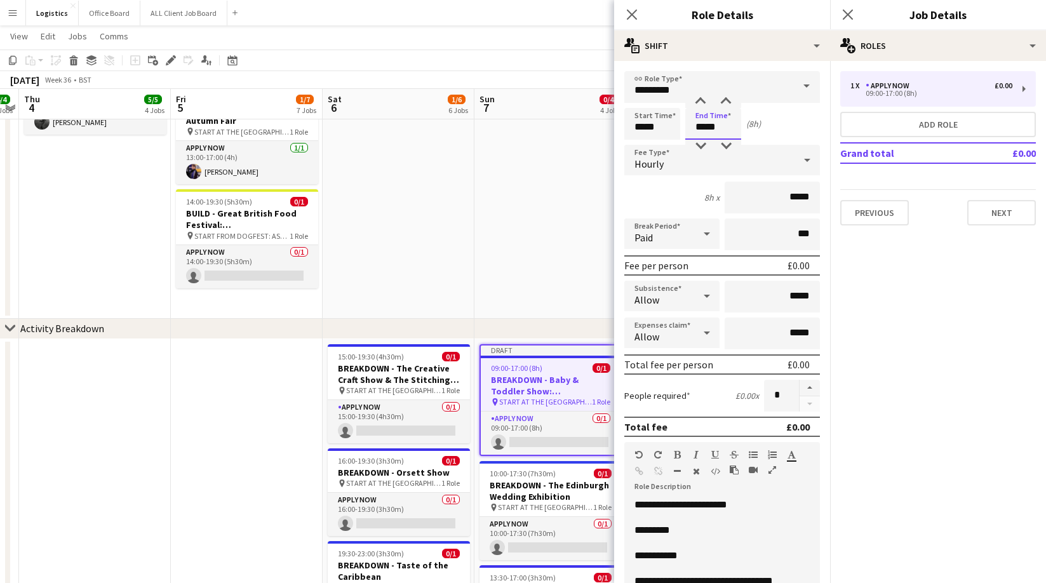
click at [729, 101] on div at bounding box center [725, 101] width 25 height 13
type input "*****"
drag, startPoint x: 660, startPoint y: 124, endPoint x: 643, endPoint y: 93, distance: 35.5
click at [660, 124] on input "*****" at bounding box center [652, 124] width 56 height 32
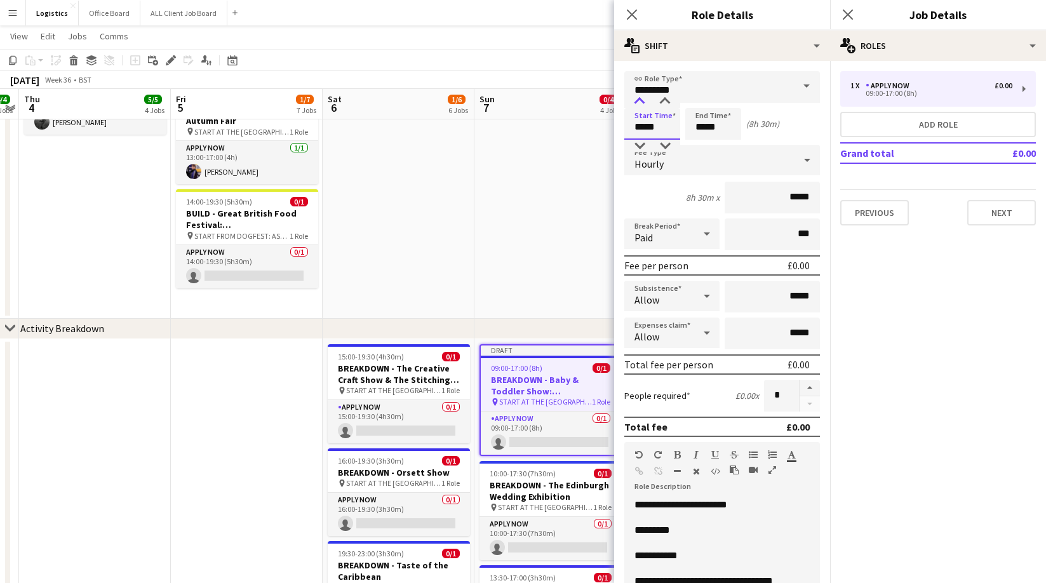
click at [639, 100] on div at bounding box center [639, 101] width 25 height 13
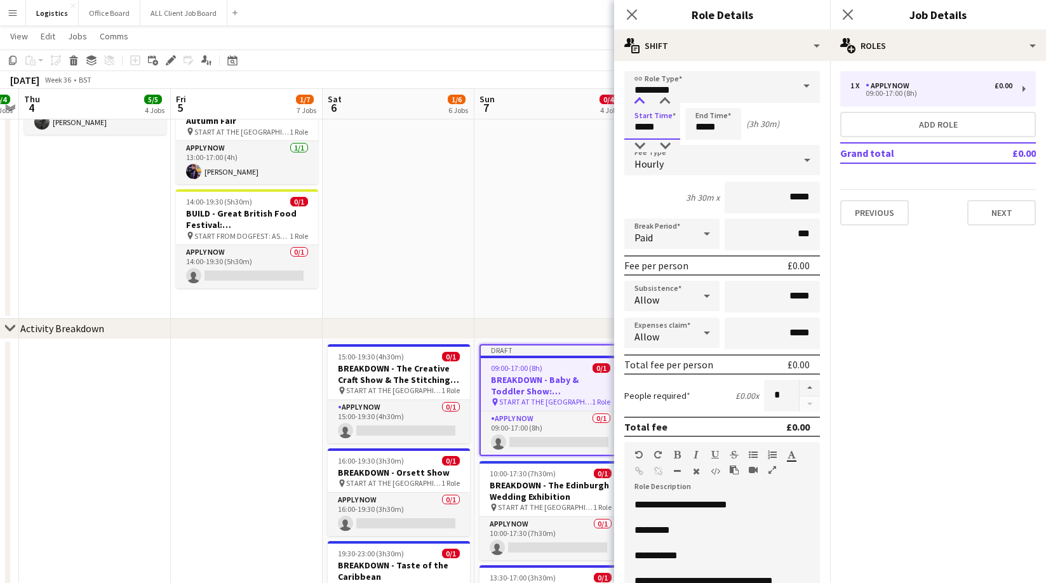
type input "*****"
click at [639, 100] on div at bounding box center [639, 101] width 25 height 13
drag, startPoint x: 694, startPoint y: 128, endPoint x: 708, endPoint y: 86, distance: 44.8
click at [694, 128] on input "*****" at bounding box center [713, 124] width 56 height 32
click at [704, 99] on div at bounding box center [700, 101] width 25 height 13
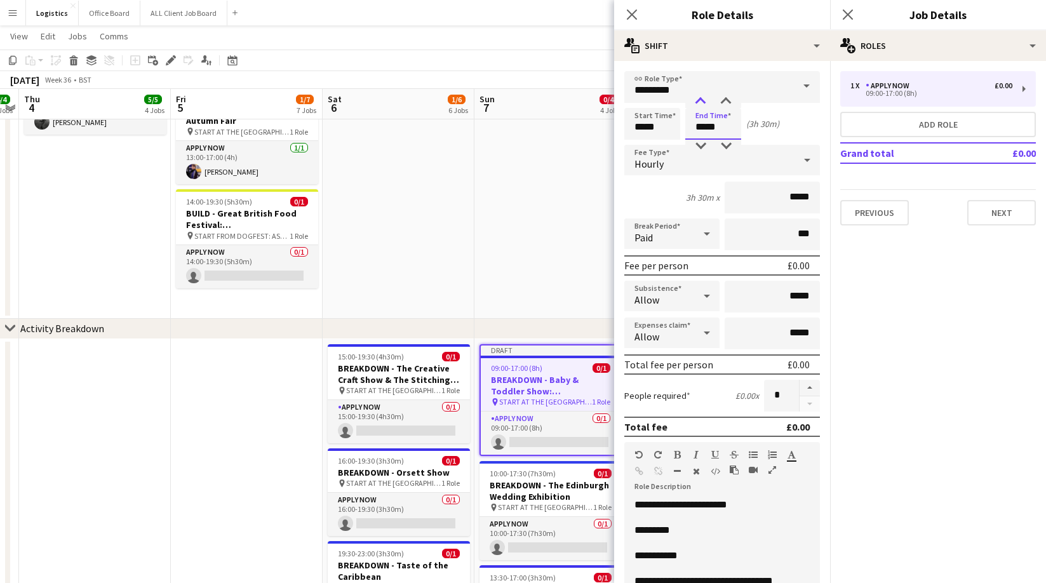
drag, startPoint x: 704, startPoint y: 99, endPoint x: 733, endPoint y: 106, distance: 30.6
click at [704, 99] on div at bounding box center [700, 101] width 25 height 13
click at [727, 99] on div at bounding box center [725, 101] width 25 height 13
click at [700, 99] on div at bounding box center [700, 101] width 25 height 13
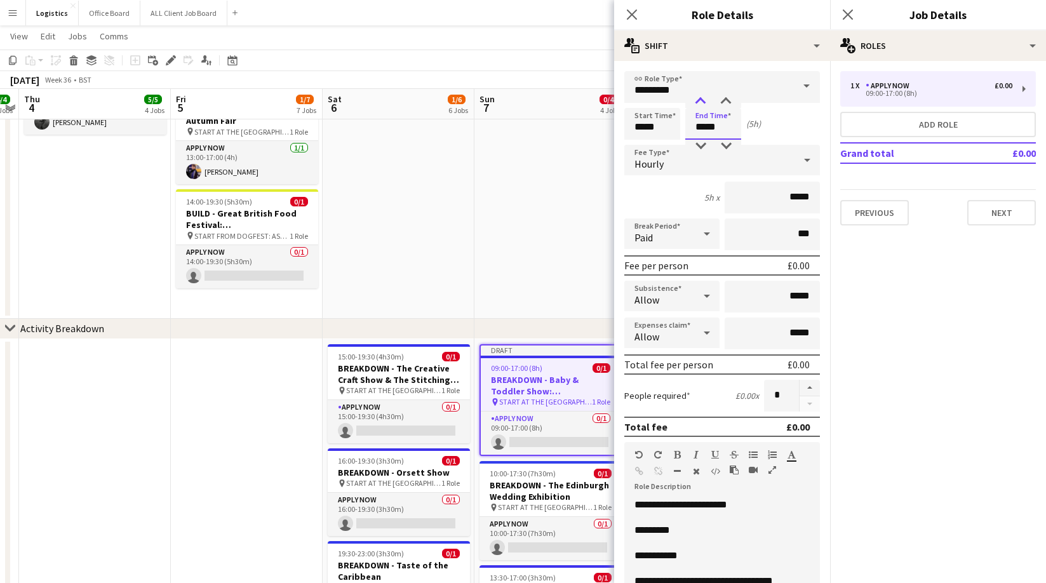
click at [700, 98] on div at bounding box center [700, 101] width 25 height 13
click at [725, 100] on div at bounding box center [725, 101] width 25 height 13
type input "*****"
click at [725, 100] on div at bounding box center [725, 101] width 25 height 13
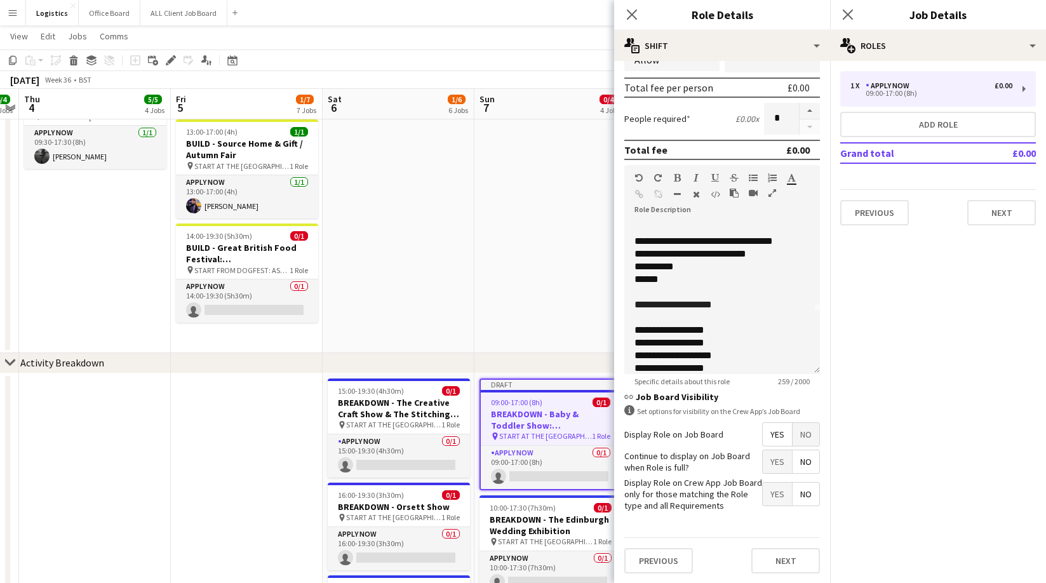
scroll to position [86, 0]
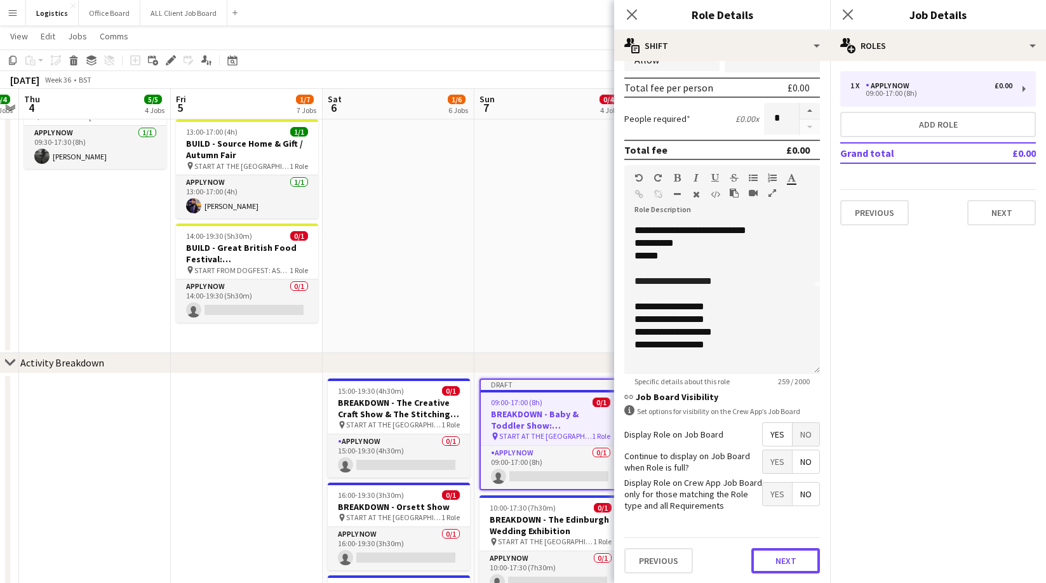
drag, startPoint x: 784, startPoint y: 561, endPoint x: 790, endPoint y: 501, distance: 60.6
click at [784, 561] on button "Next" at bounding box center [785, 560] width 69 height 25
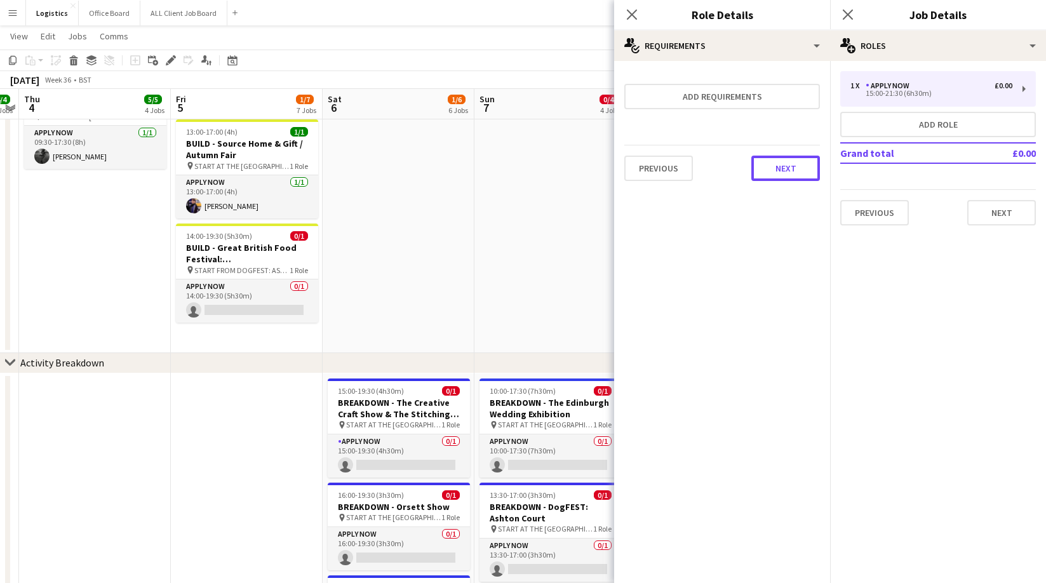
click at [787, 161] on button "Next" at bounding box center [785, 168] width 69 height 25
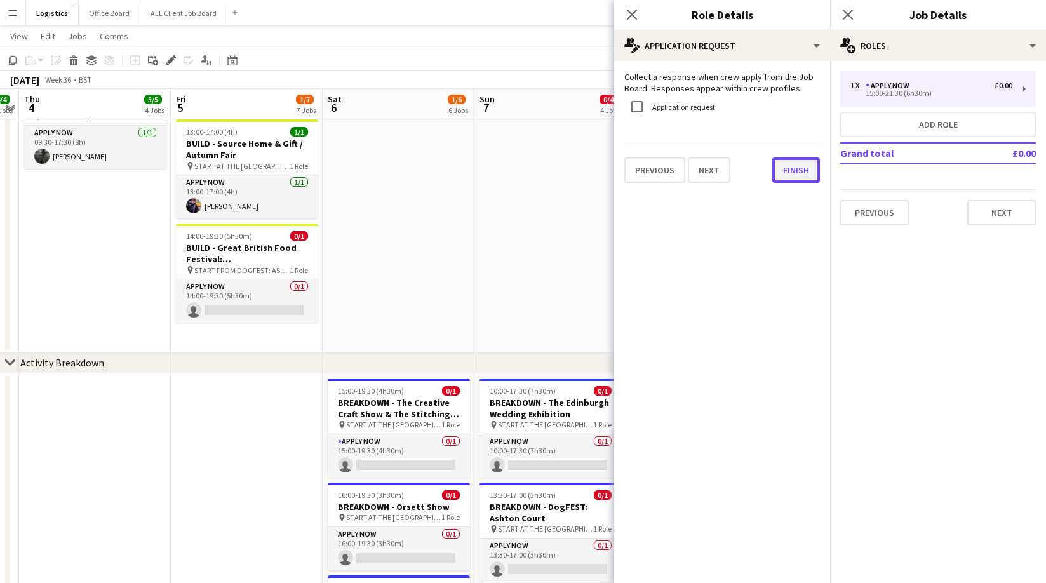
click at [791, 171] on button "Finish" at bounding box center [796, 169] width 48 height 25
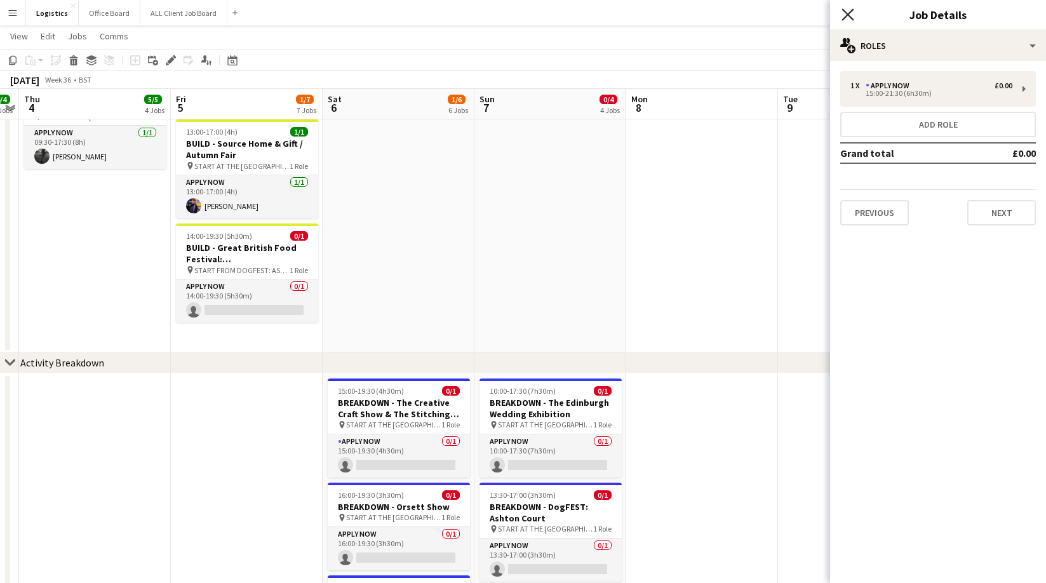
click at [851, 13] on icon "Close pop-in" at bounding box center [847, 14] width 12 height 12
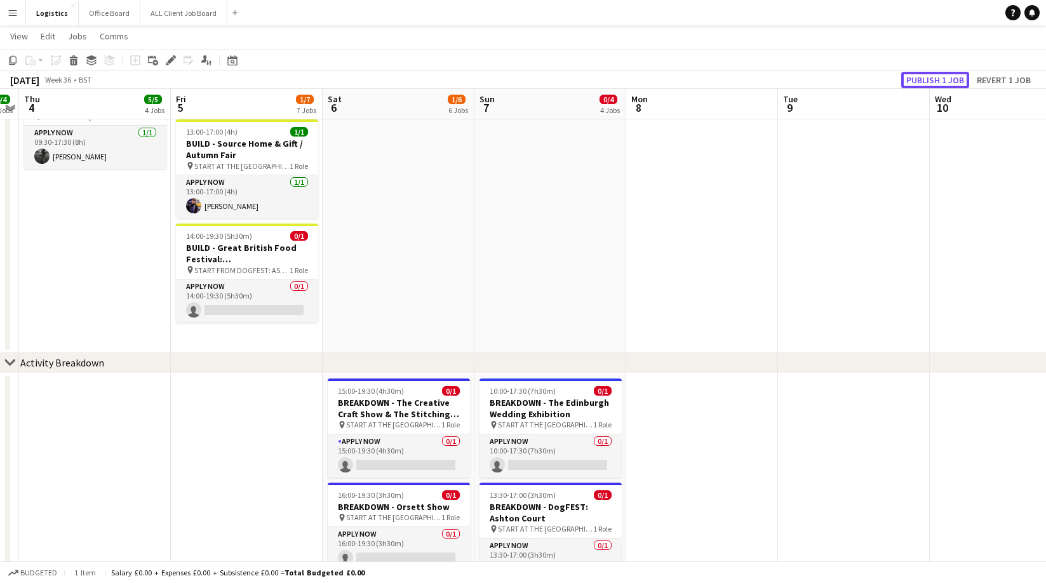
click at [933, 78] on button "Publish 1 job" at bounding box center [935, 80] width 68 height 17
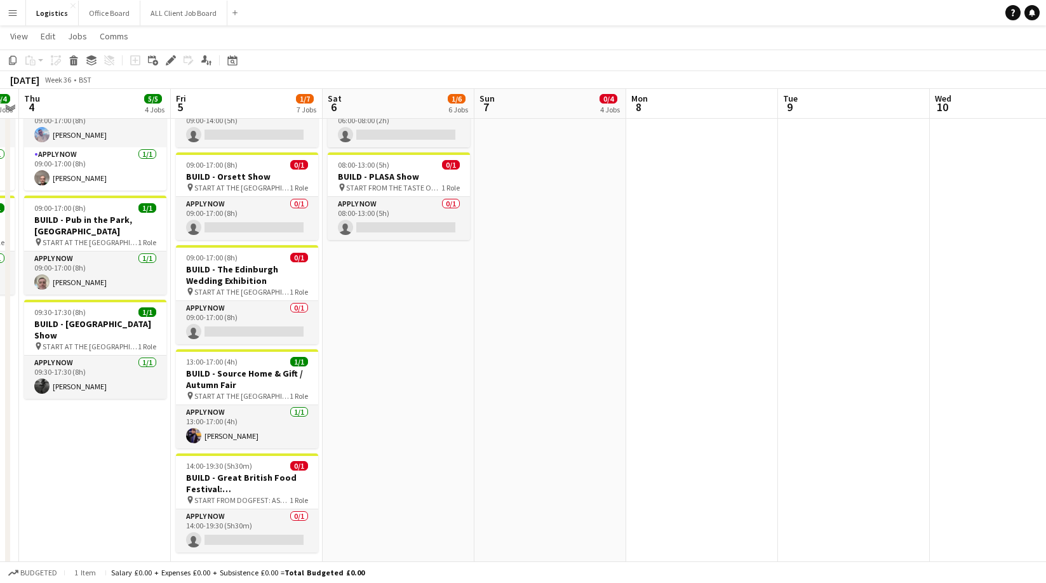
scroll to position [167, 0]
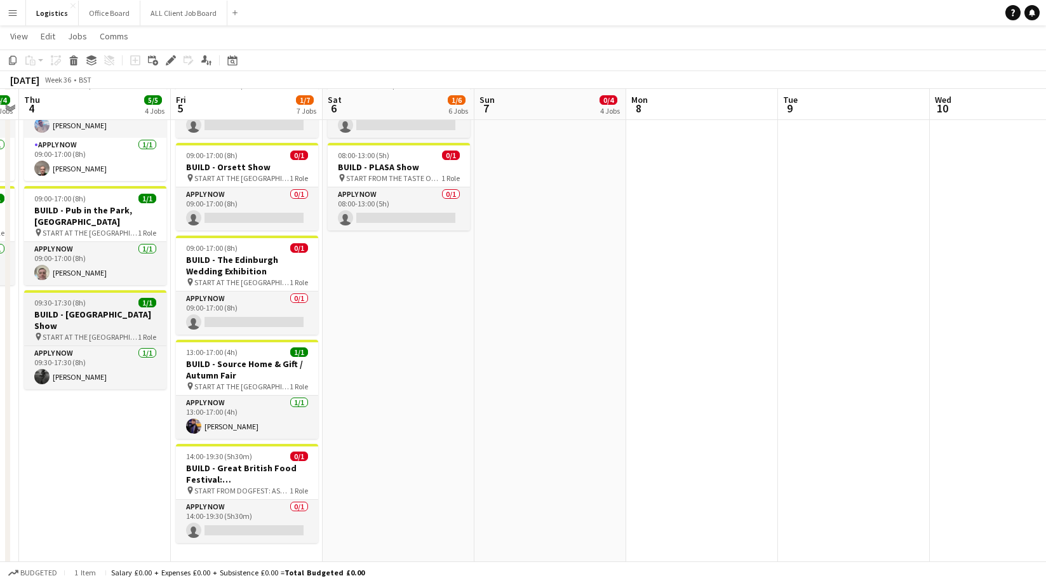
click at [91, 311] on h3 "BUILD - [GEOGRAPHIC_DATA] Show" at bounding box center [95, 320] width 142 height 23
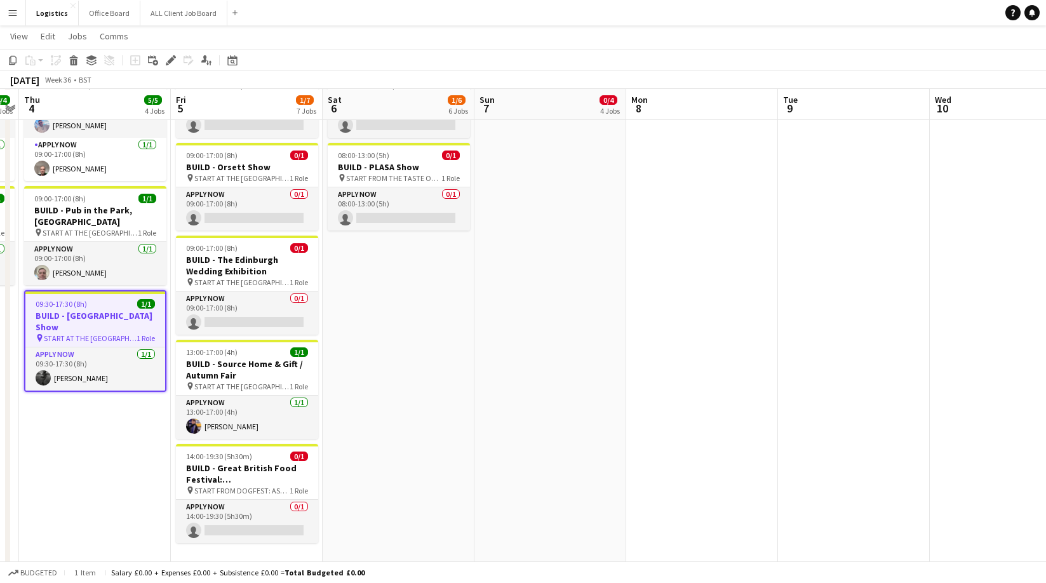
drag, startPoint x: 15, startPoint y: 58, endPoint x: 173, endPoint y: 149, distance: 182.3
click at [15, 58] on icon "Copy" at bounding box center [13, 60] width 10 height 10
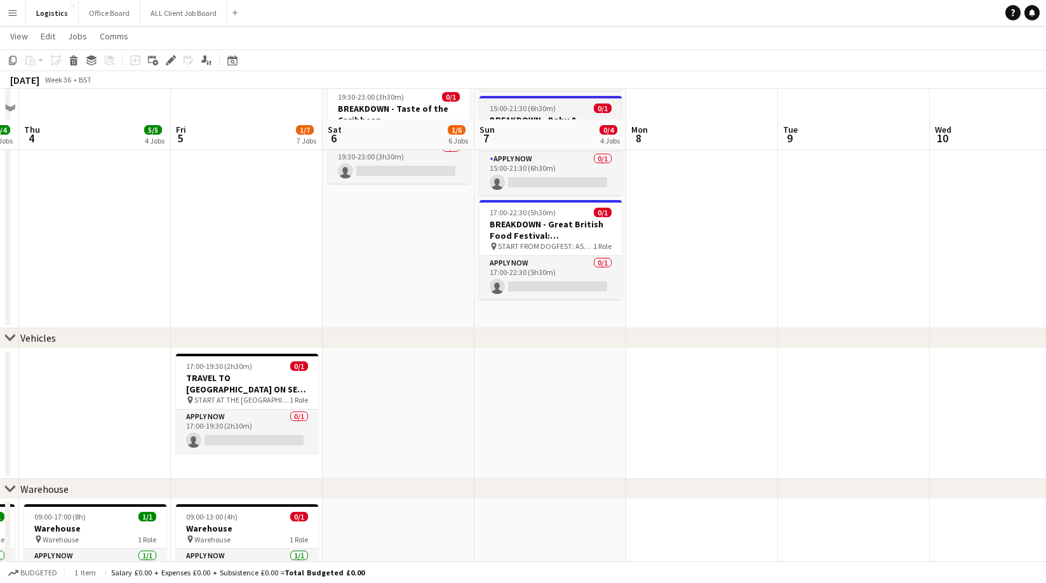
scroll to position [929, 0]
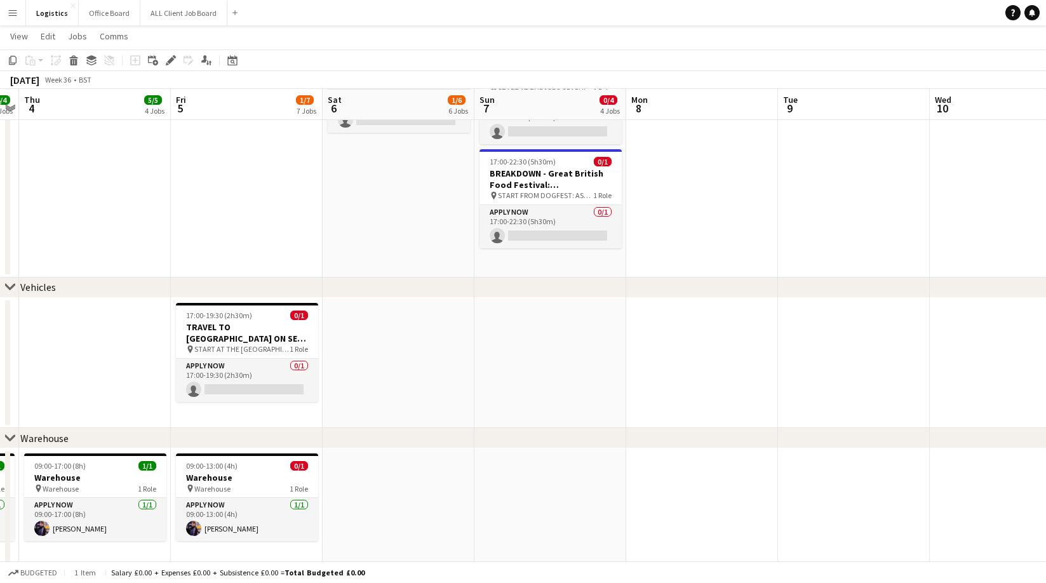
click at [529, 260] on app-date-cell "10:00-17:30 (7h30m) 0/1 BREAKDOWN - The Edinburgh Wedding Exhibition pin START …" at bounding box center [550, 55] width 152 height 446
click at [33, 60] on icon at bounding box center [33, 63] width 6 height 6
click at [49, 80] on link "Paste Command V" at bounding box center [84, 84] width 100 height 11
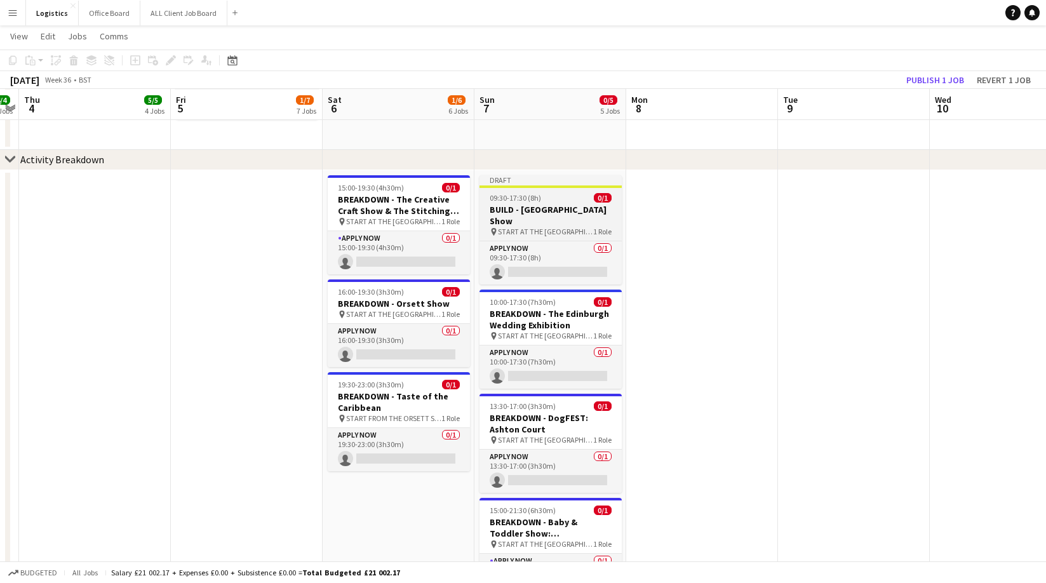
scroll to position [0, 285]
click at [526, 185] on div at bounding box center [550, 186] width 142 height 3
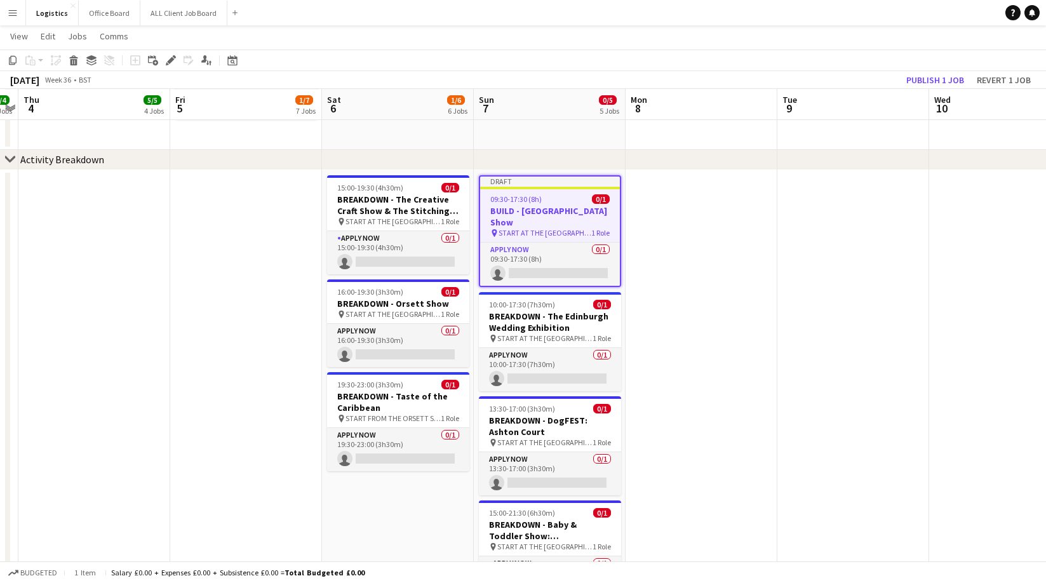
click at [169, 60] on icon at bounding box center [170, 60] width 7 height 7
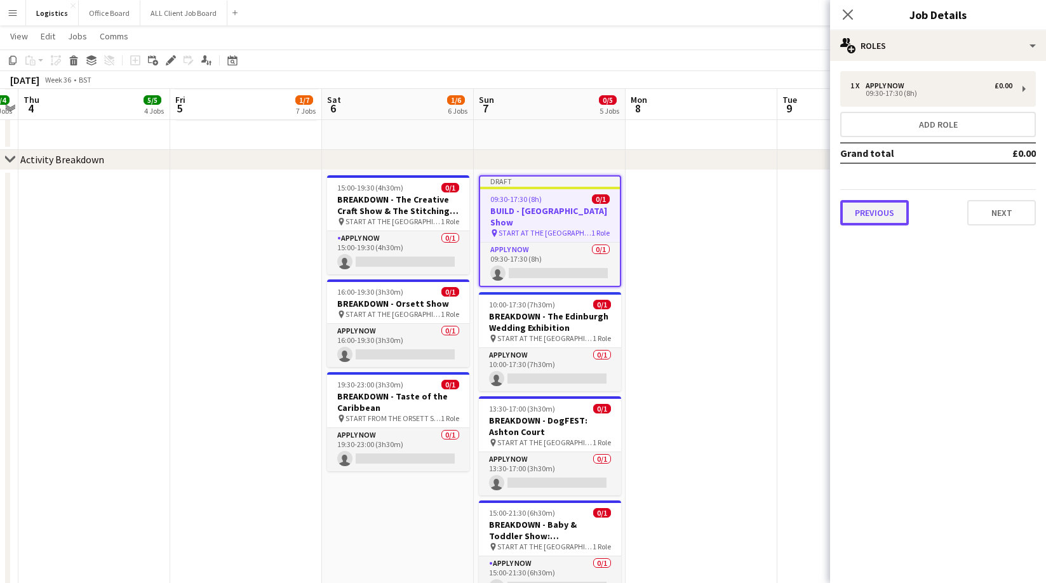
drag, startPoint x: 874, startPoint y: 205, endPoint x: 897, endPoint y: 163, distance: 48.6
click at [874, 205] on button "Previous" at bounding box center [874, 212] width 69 height 25
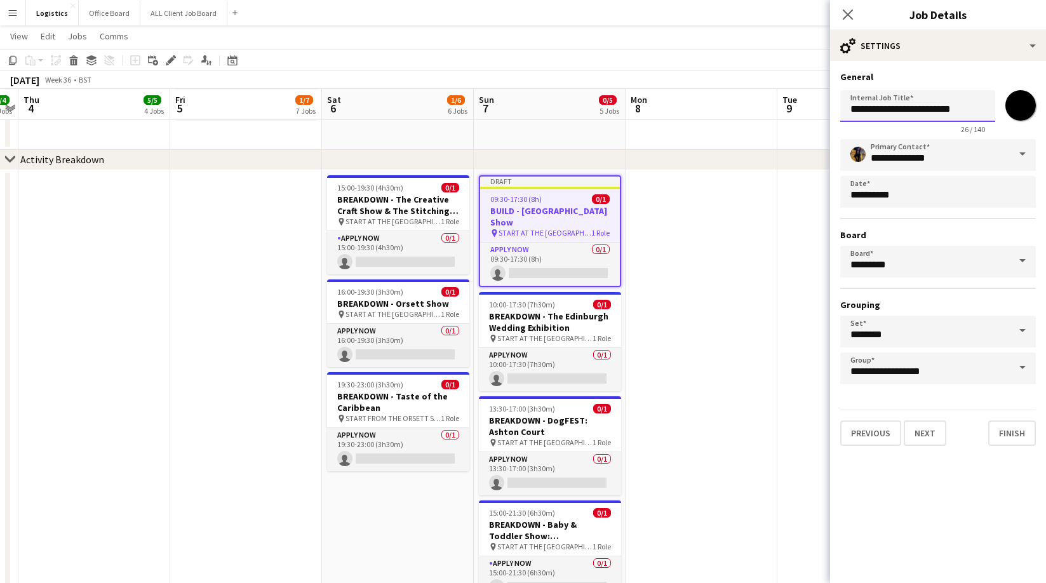
click at [874, 111] on input "**********" at bounding box center [917, 106] width 155 height 32
drag, startPoint x: 1017, startPoint y: 103, endPoint x: 1039, endPoint y: 166, distance: 65.9
click at [1017, 103] on input "*******" at bounding box center [1020, 106] width 46 height 46
type input "*******"
drag, startPoint x: 875, startPoint y: 110, endPoint x: 885, endPoint y: 147, distance: 37.6
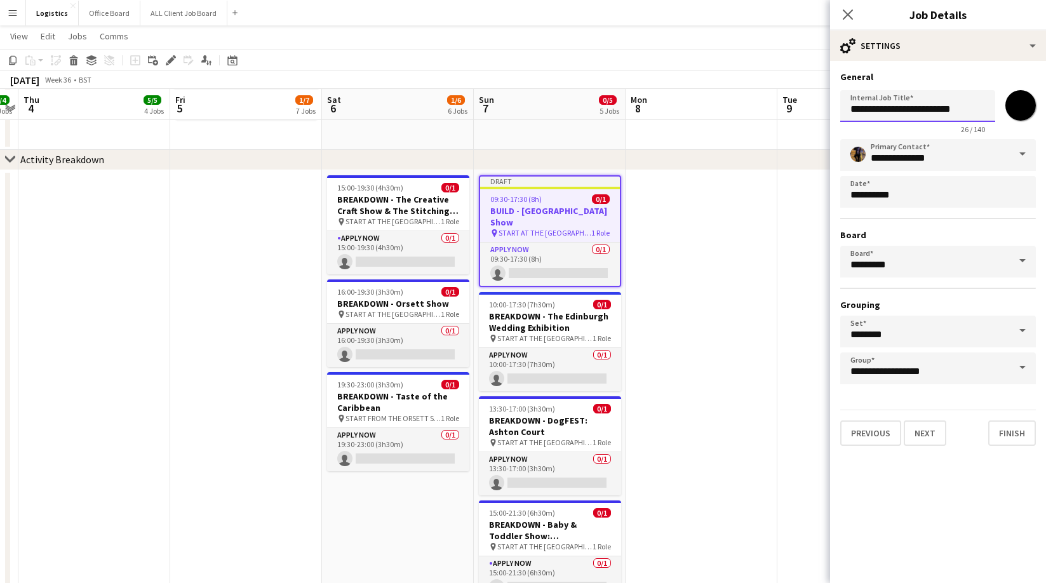
click at [876, 112] on input "**********" at bounding box center [917, 106] width 155 height 32
type input "**********"
click at [929, 425] on button "Next" at bounding box center [925, 432] width 43 height 25
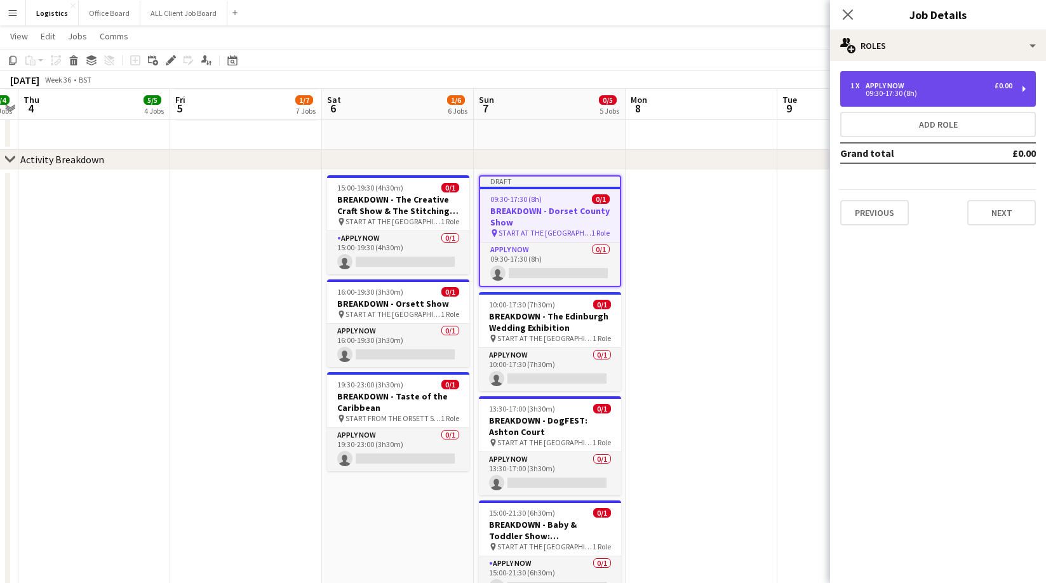
click at [895, 79] on div "1 x APPLY NOW £0.00 09:30-17:30 (8h)" at bounding box center [938, 89] width 196 height 36
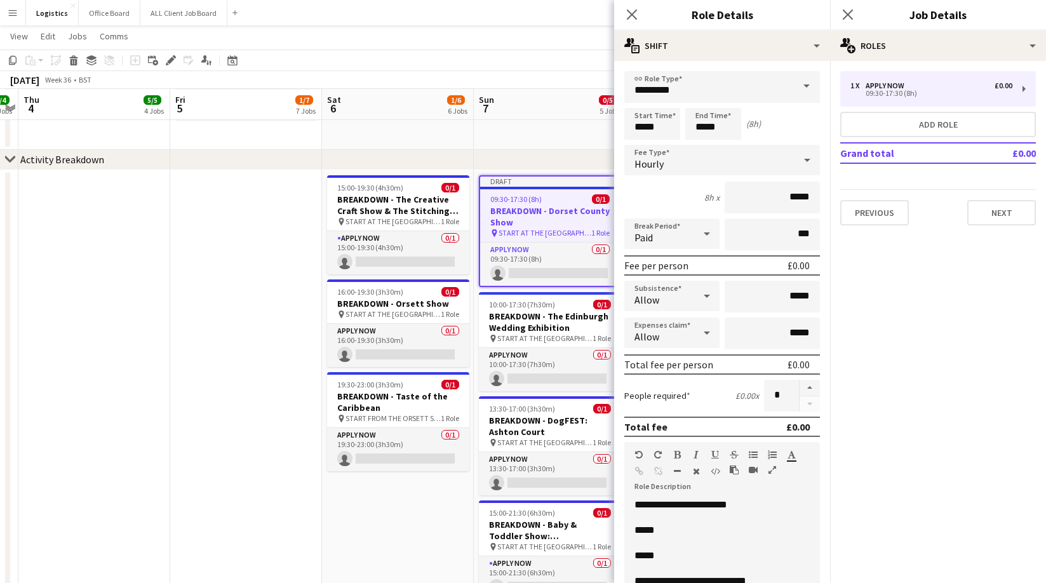
click at [655, 531] on span "*****" at bounding box center [644, 530] width 20 height 10
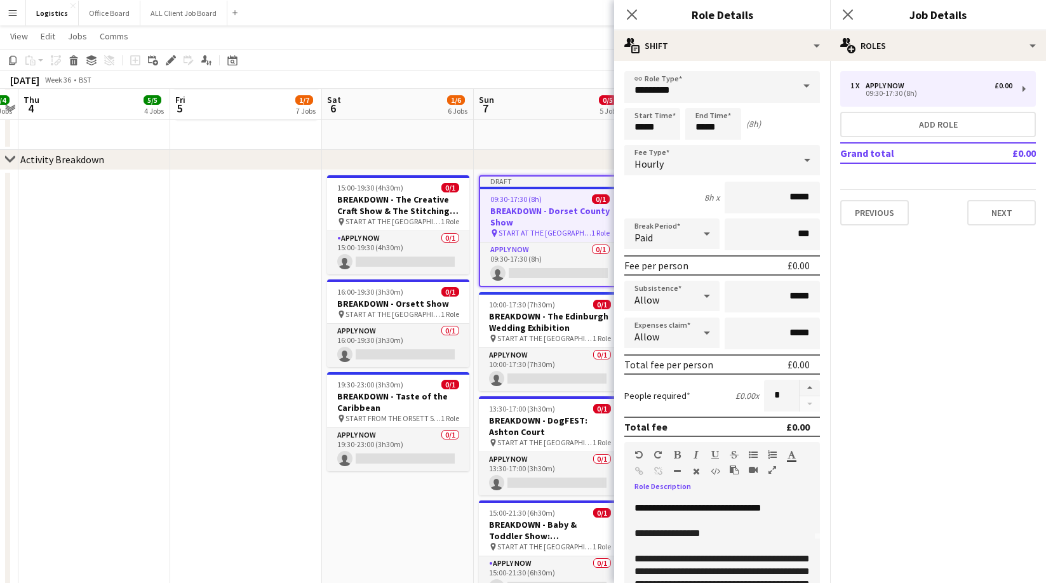
scroll to position [114, 0]
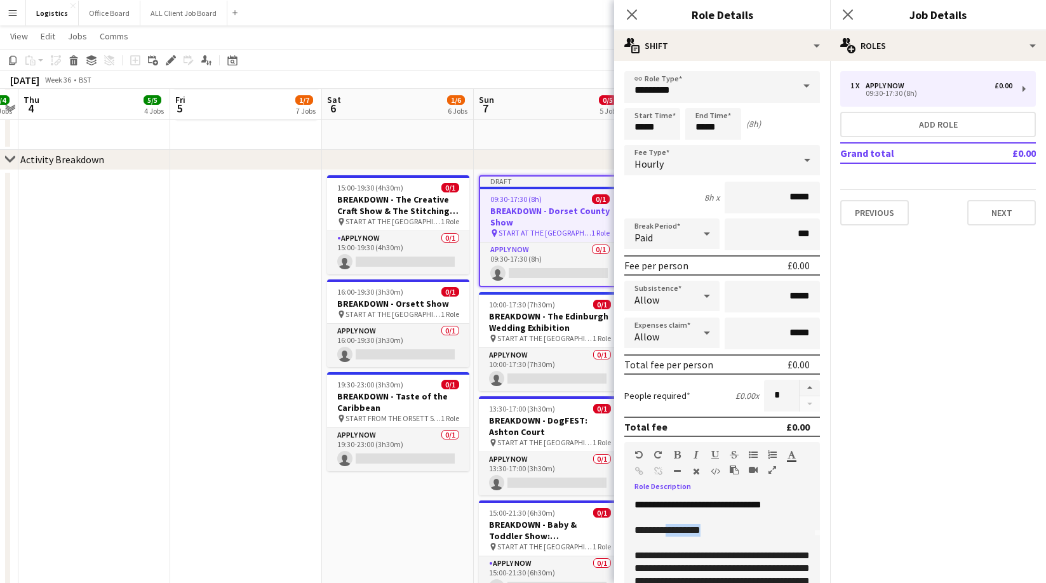
drag, startPoint x: 712, startPoint y: 529, endPoint x: 669, endPoint y: 530, distance: 42.5
click at [669, 530] on p "**********" at bounding box center [721, 530] width 175 height 13
click at [674, 531] on span "**********" at bounding box center [671, 530] width 74 height 10
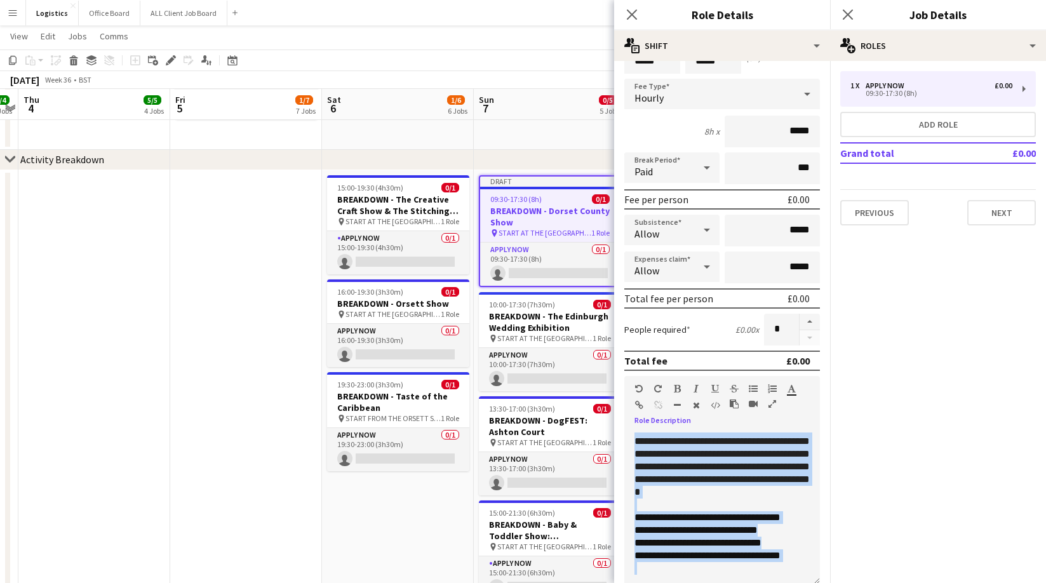
scroll to position [78, 0]
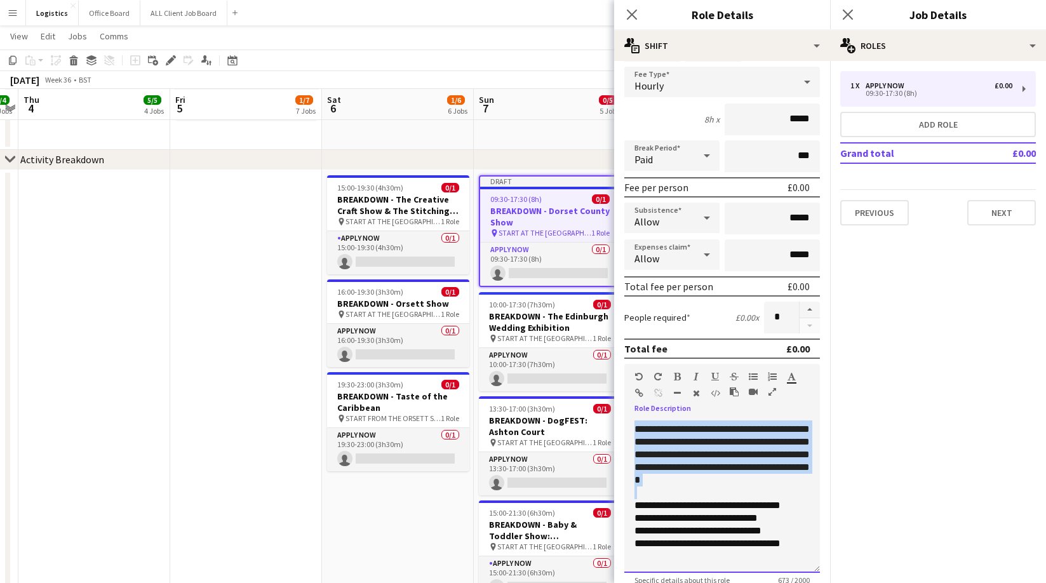
drag, startPoint x: 632, startPoint y: 508, endPoint x: 777, endPoint y: 466, distance: 151.3
click at [777, 466] on div "**********" at bounding box center [722, 496] width 196 height 152
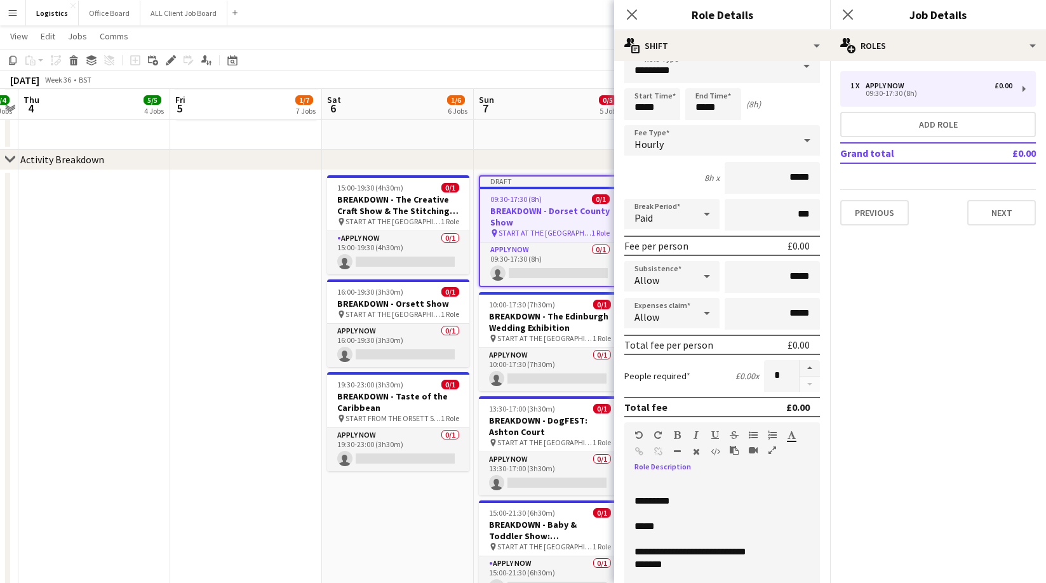
scroll to position [0, 0]
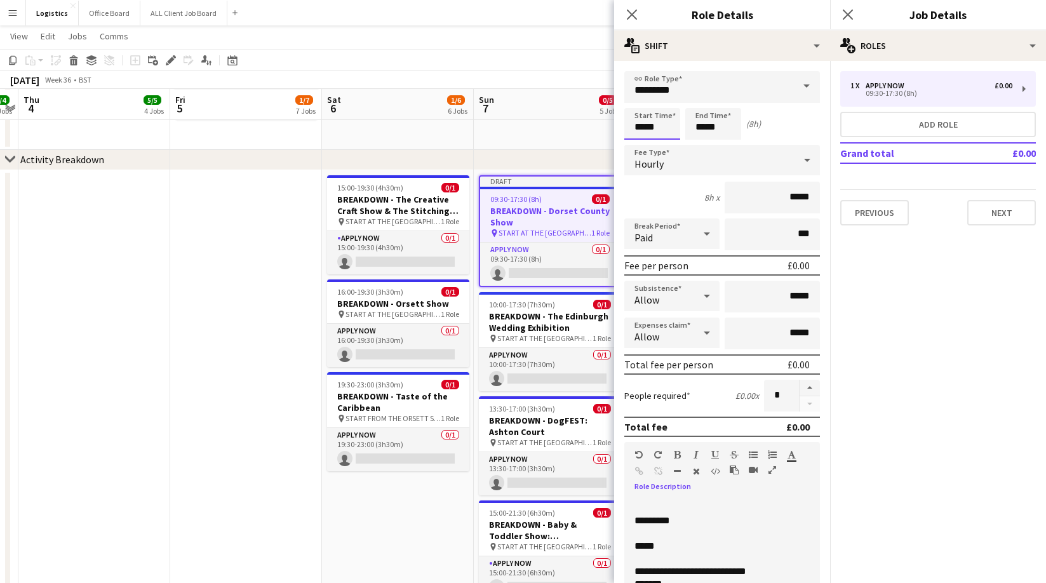
drag, startPoint x: 665, startPoint y: 124, endPoint x: 665, endPoint y: 109, distance: 15.3
click at [665, 124] on input "*****" at bounding box center [652, 124] width 56 height 32
drag, startPoint x: 721, startPoint y: 128, endPoint x: 720, endPoint y: 100, distance: 27.3
click at [723, 126] on input "*****" at bounding box center [713, 124] width 56 height 32
click at [728, 99] on div at bounding box center [725, 101] width 25 height 13
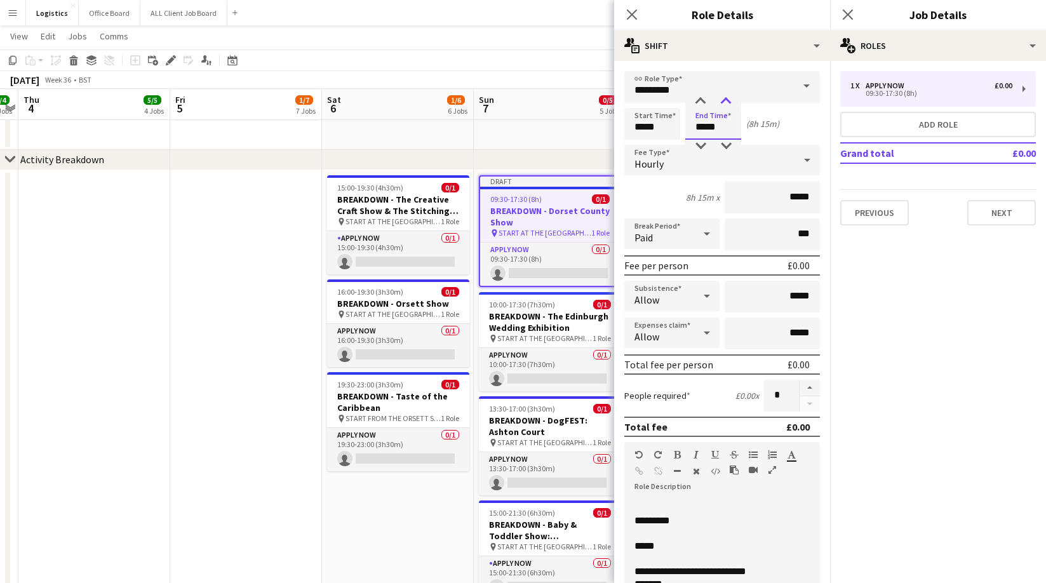
click at [728, 99] on div at bounding box center [725, 101] width 25 height 13
click at [702, 98] on div at bounding box center [700, 101] width 25 height 13
type input "*****"
drag, startPoint x: 664, startPoint y: 127, endPoint x: 647, endPoint y: 134, distance: 18.5
click at [664, 128] on input "*****" at bounding box center [652, 124] width 56 height 32
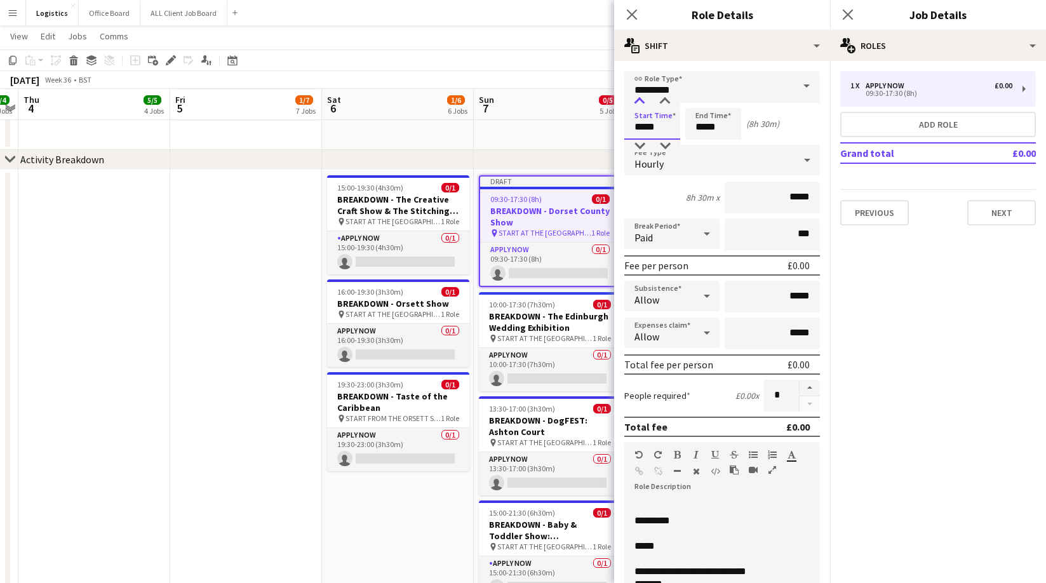
click at [639, 102] on div at bounding box center [639, 101] width 25 height 13
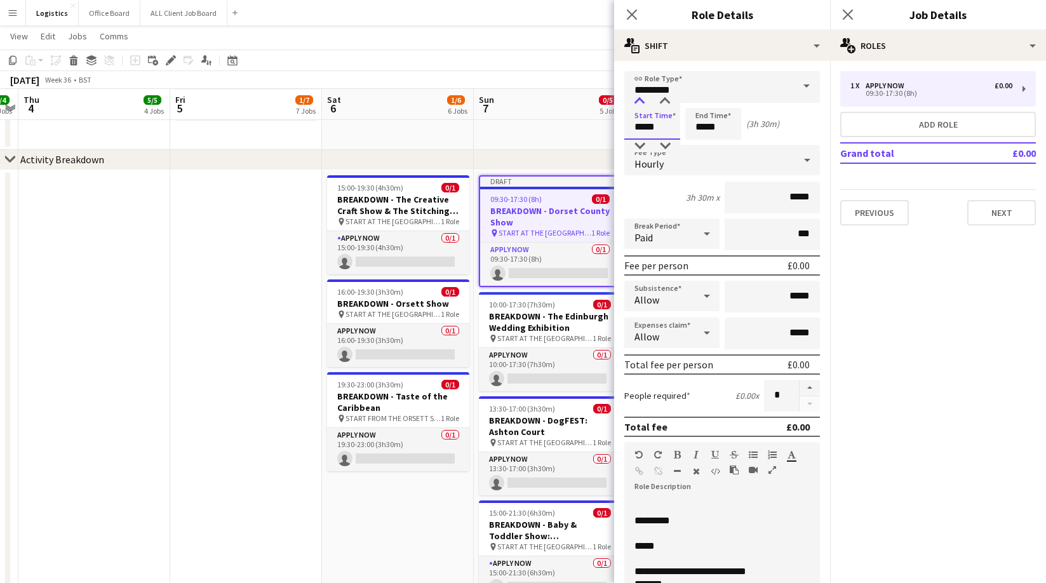
click at [639, 102] on div at bounding box center [639, 101] width 25 height 13
click at [664, 143] on div at bounding box center [664, 146] width 25 height 13
type input "*****"
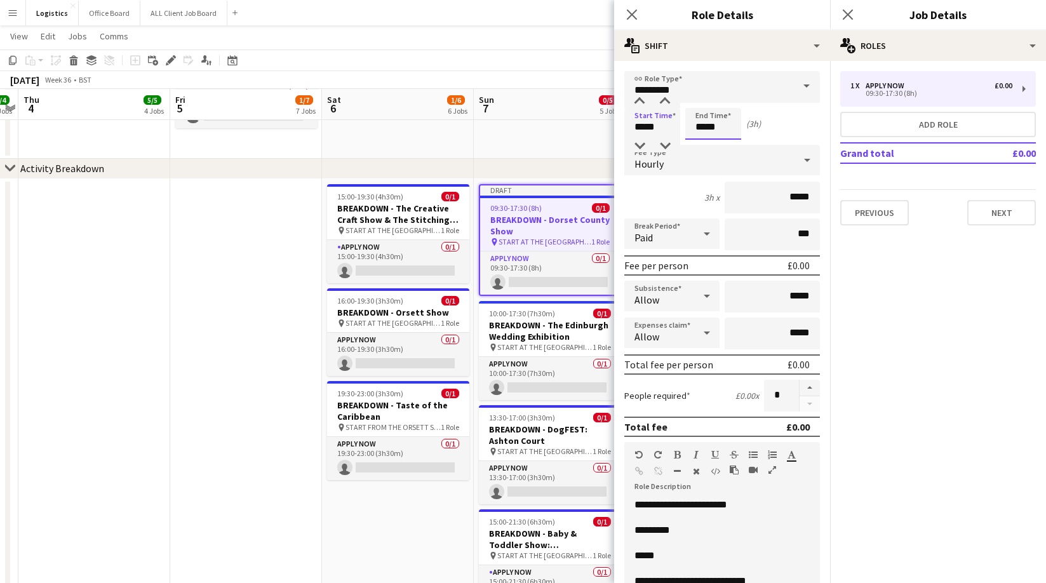
click at [695, 128] on input "*****" at bounding box center [713, 124] width 56 height 32
click at [700, 101] on div at bounding box center [700, 101] width 25 height 13
click at [725, 98] on div at bounding box center [725, 101] width 25 height 13
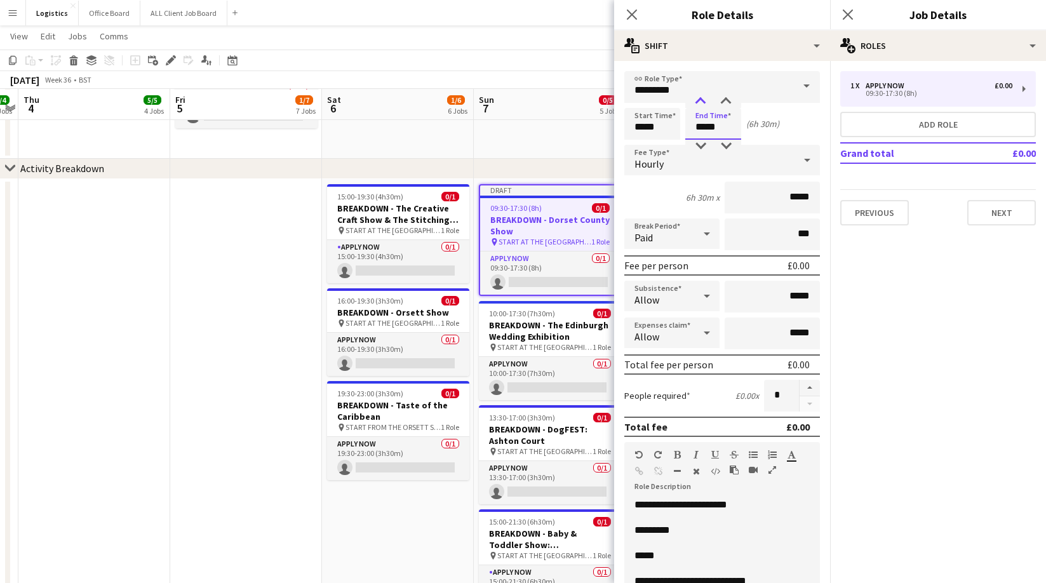
click at [700, 100] on div at bounding box center [700, 101] width 25 height 13
click at [700, 99] on div at bounding box center [700, 101] width 25 height 13
type input "*****"
click at [700, 99] on div at bounding box center [700, 101] width 25 height 13
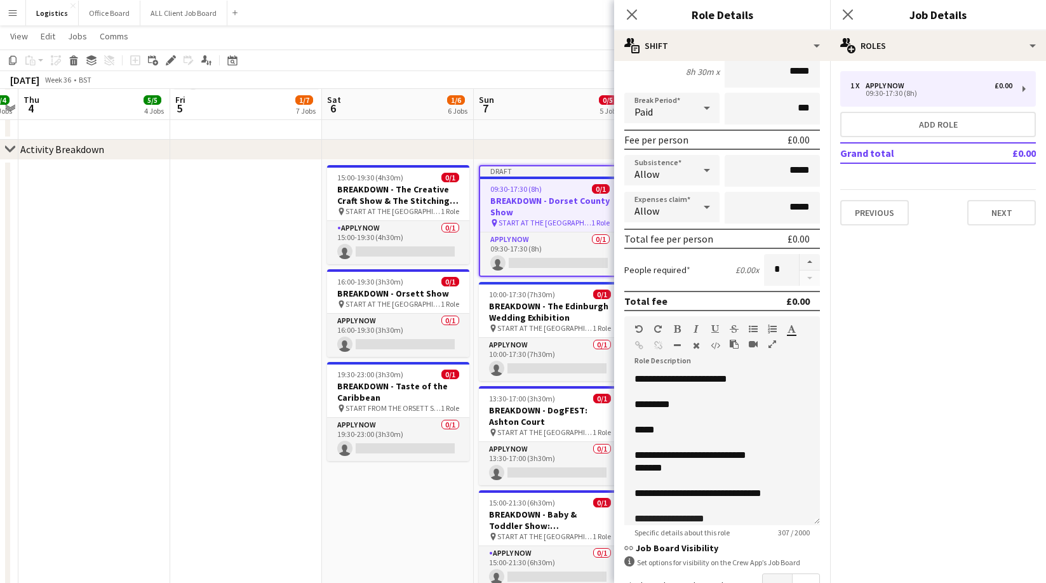
scroll to position [212, 0]
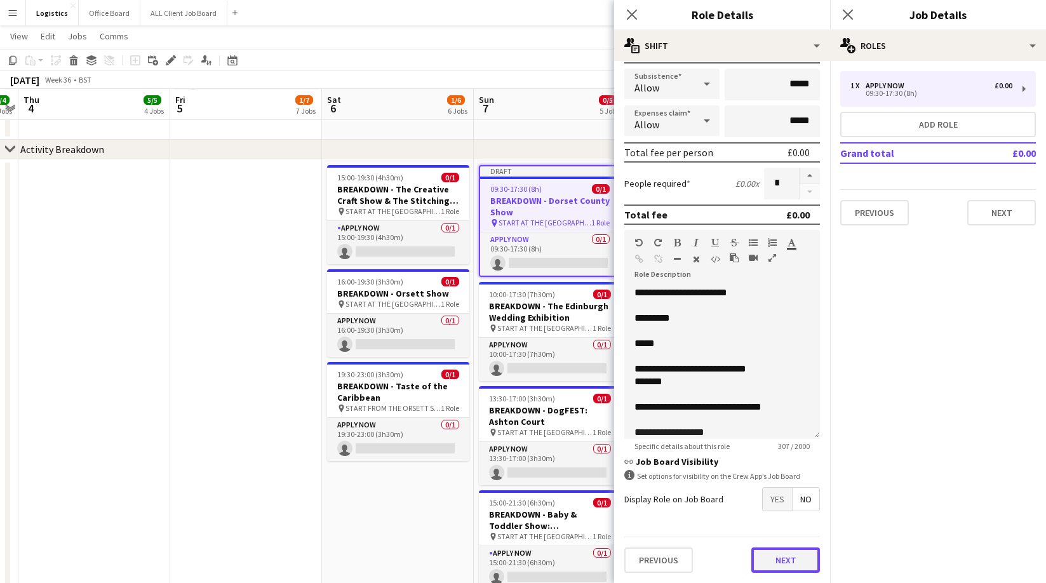
click at [782, 556] on button "Next" at bounding box center [785, 559] width 69 height 25
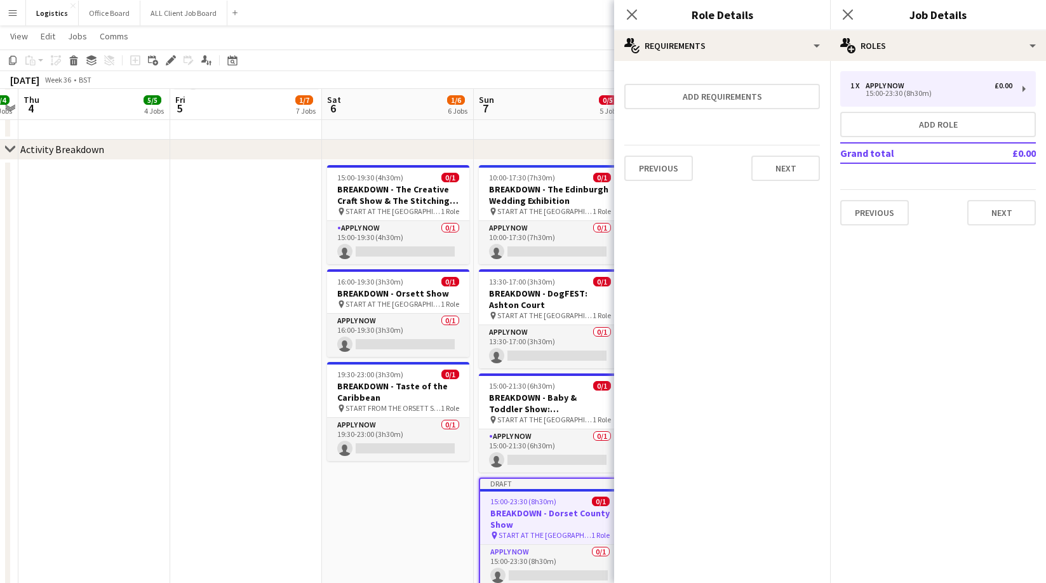
scroll to position [0, 0]
click at [787, 168] on button "Next" at bounding box center [785, 168] width 69 height 25
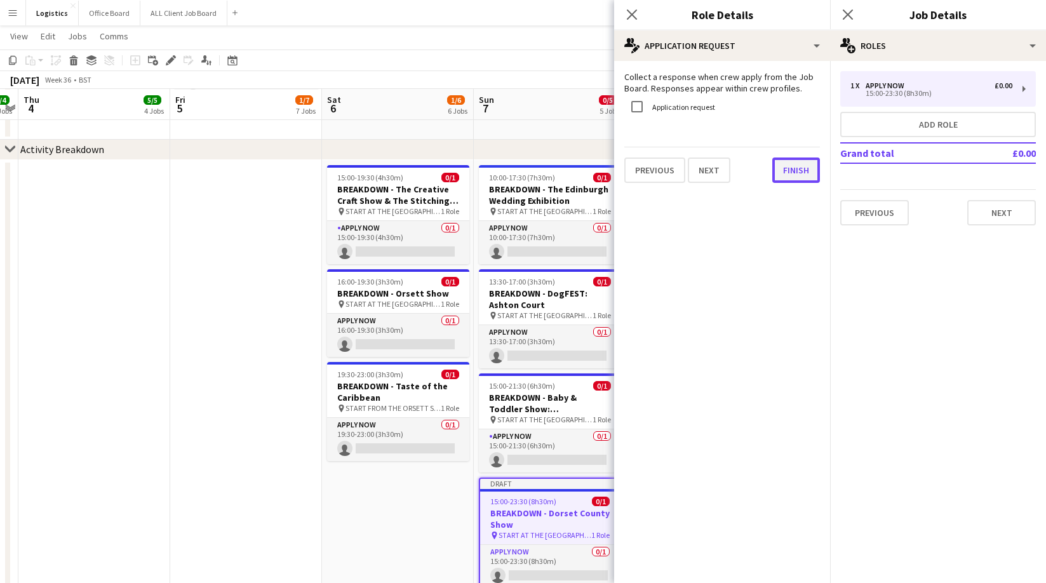
click at [798, 171] on button "Finish" at bounding box center [796, 169] width 48 height 25
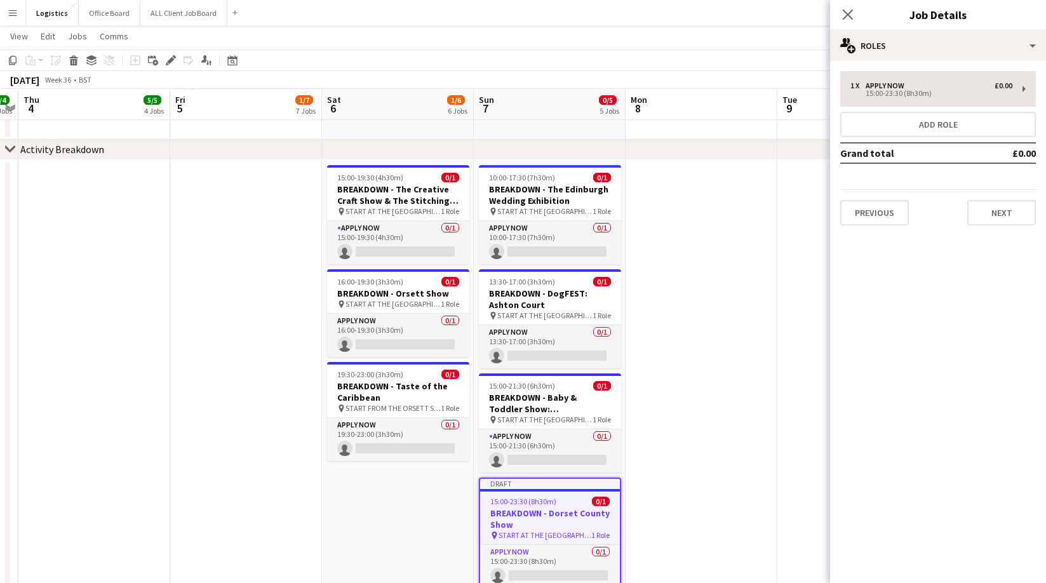
drag, startPoint x: 848, startPoint y: 16, endPoint x: 939, endPoint y: 84, distance: 114.3
click at [849, 16] on icon at bounding box center [848, 15] width 10 height 10
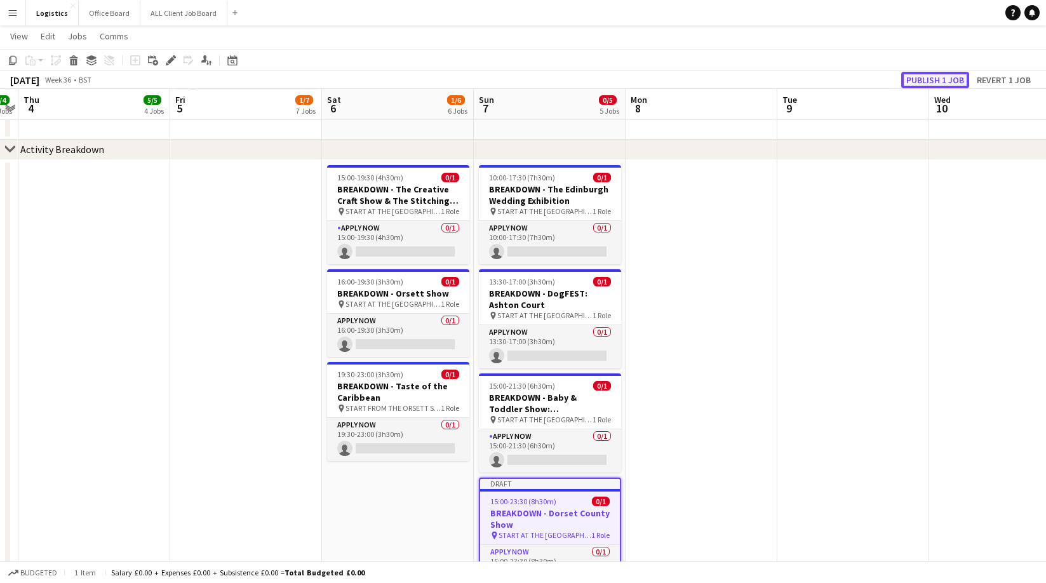
click at [926, 79] on button "Publish 1 job" at bounding box center [935, 80] width 68 height 17
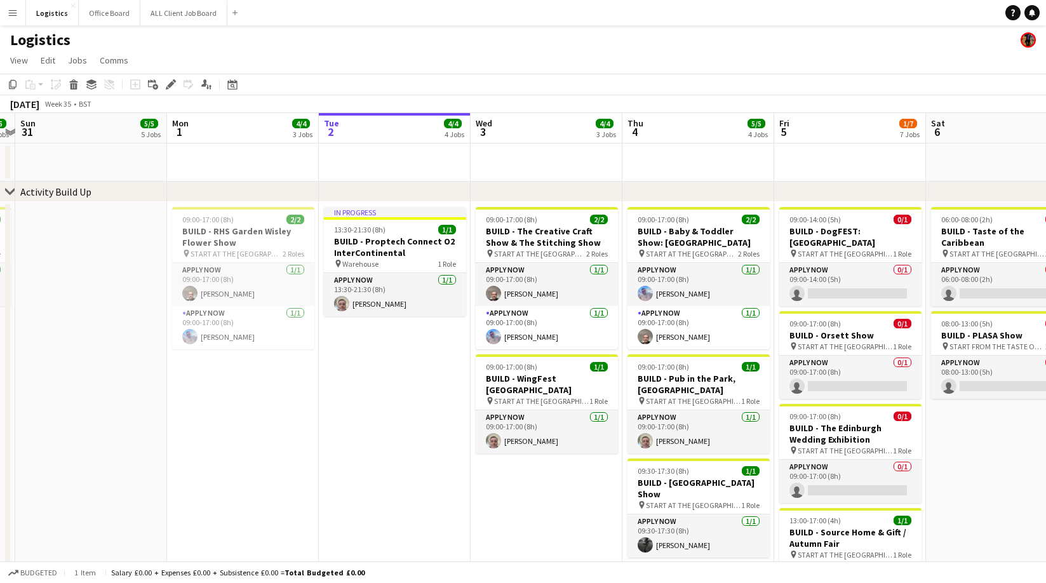
scroll to position [0, 283]
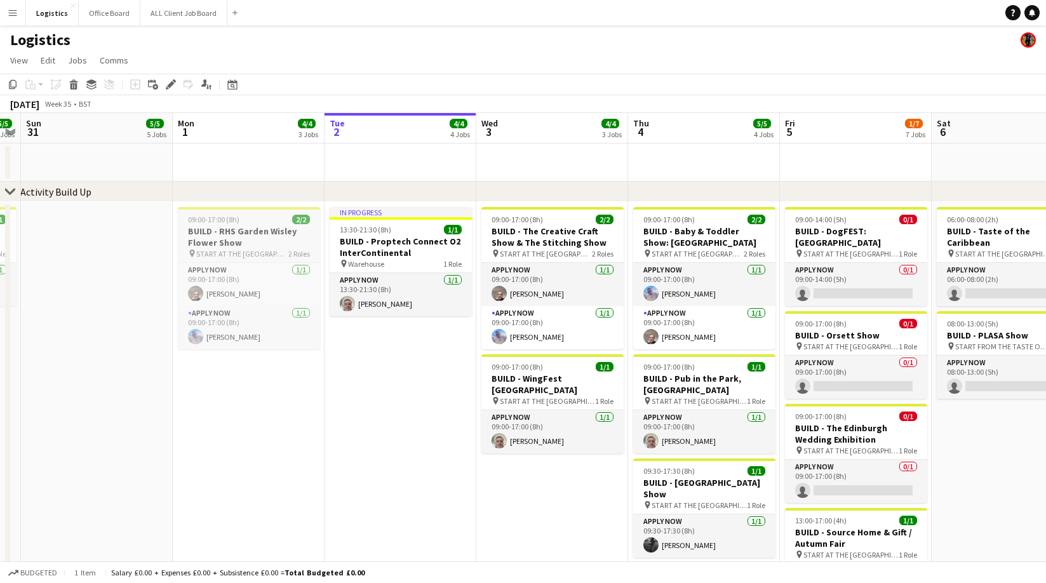
click at [244, 235] on h3 "BUILD - RHS Garden Wisley Flower Show" at bounding box center [249, 236] width 142 height 23
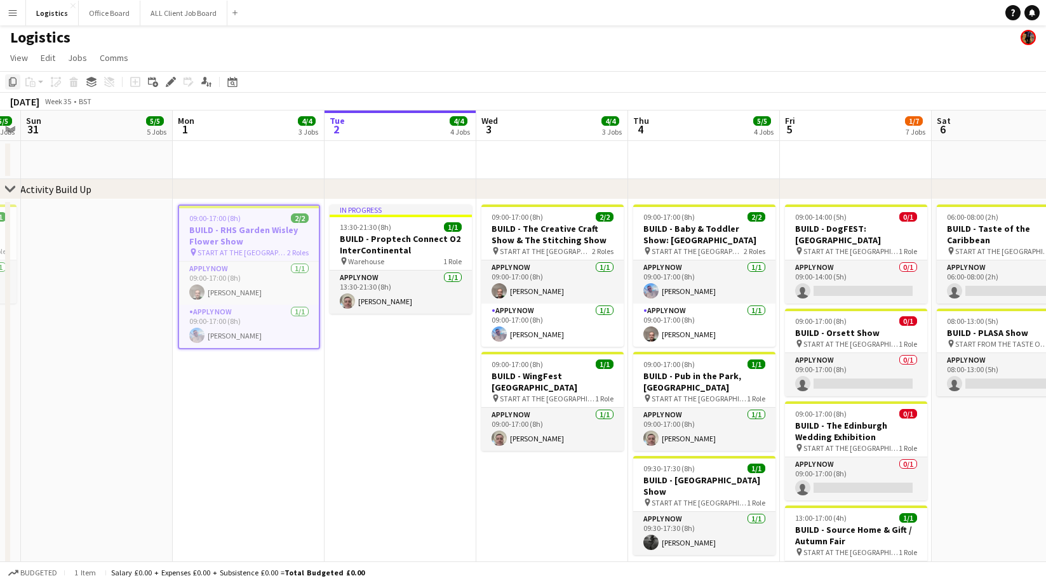
scroll to position [2, 0]
click at [13, 82] on icon "Copy" at bounding box center [13, 82] width 10 height 10
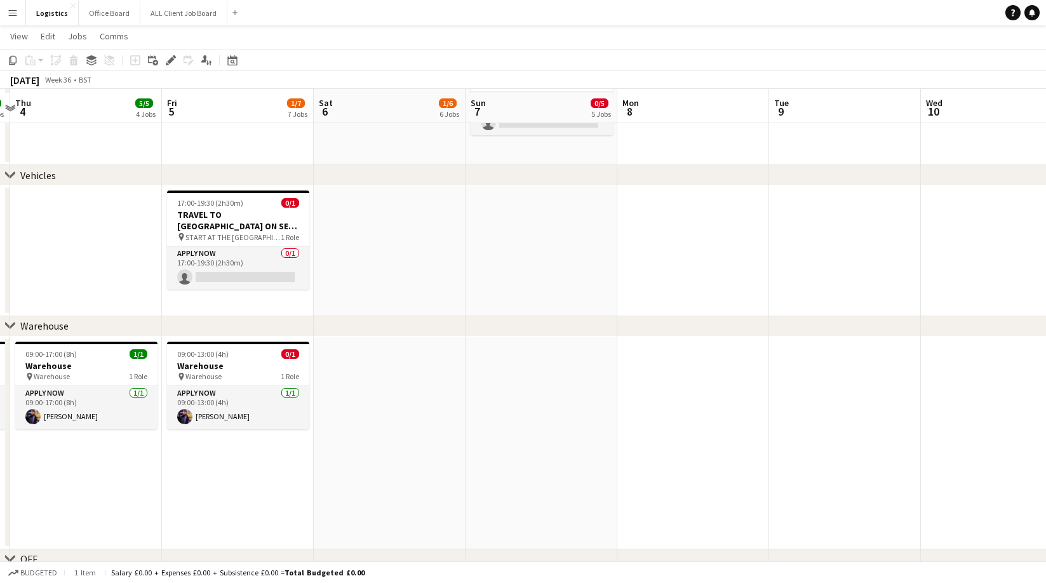
scroll to position [1150, 0]
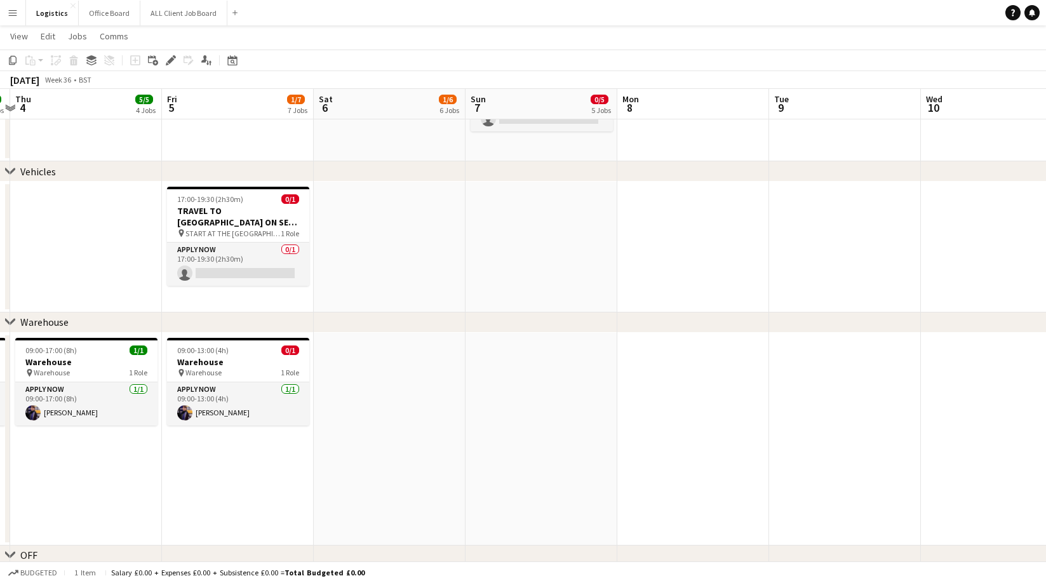
click at [29, 60] on icon "Paste" at bounding box center [30, 60] width 10 height 10
click at [39, 81] on link "Paste Command V" at bounding box center [84, 84] width 100 height 11
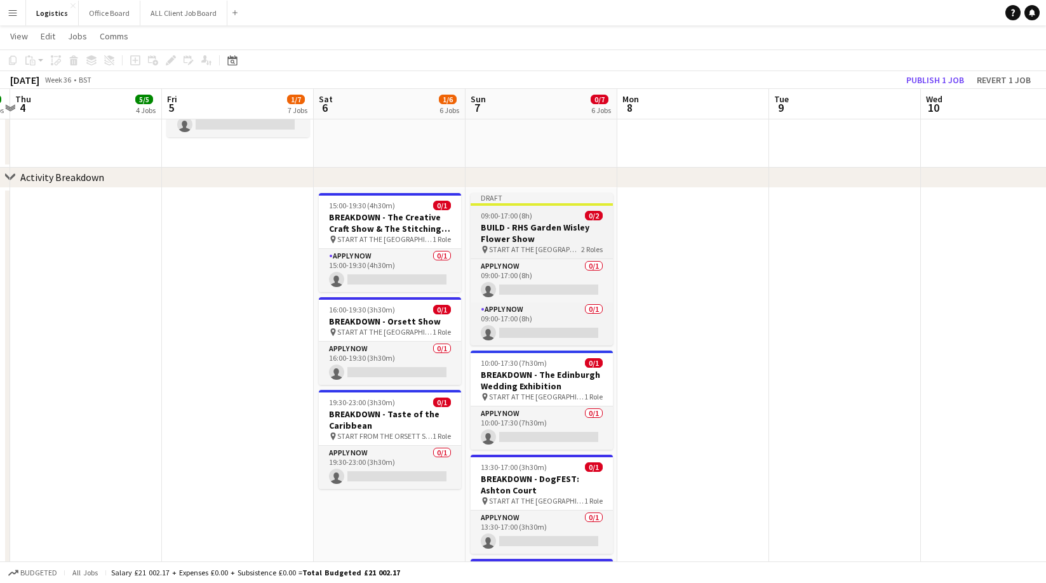
scroll to position [571, 0]
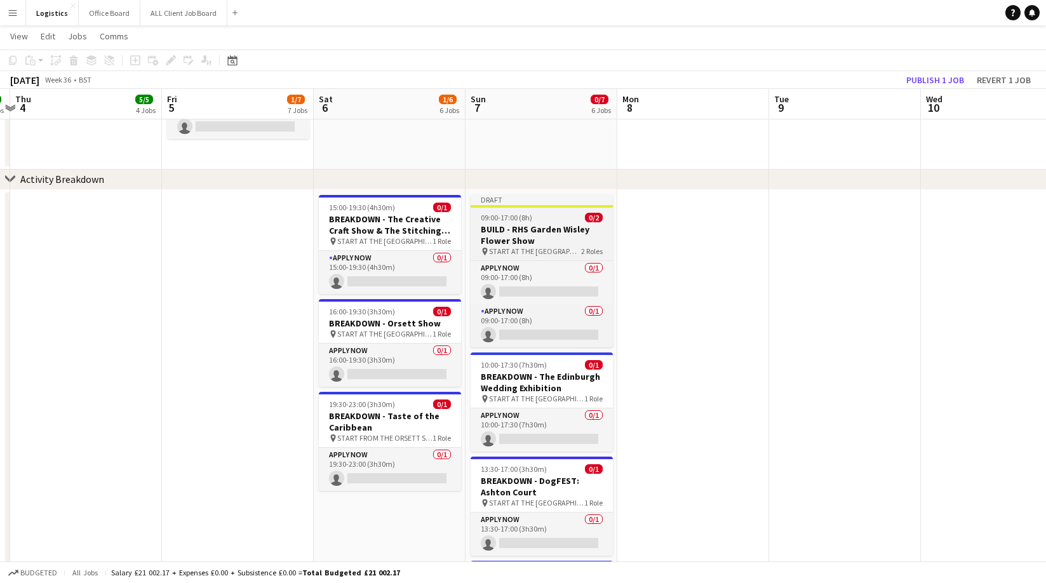
click at [505, 233] on h3 "BUILD - RHS Garden Wisley Flower Show" at bounding box center [541, 234] width 142 height 23
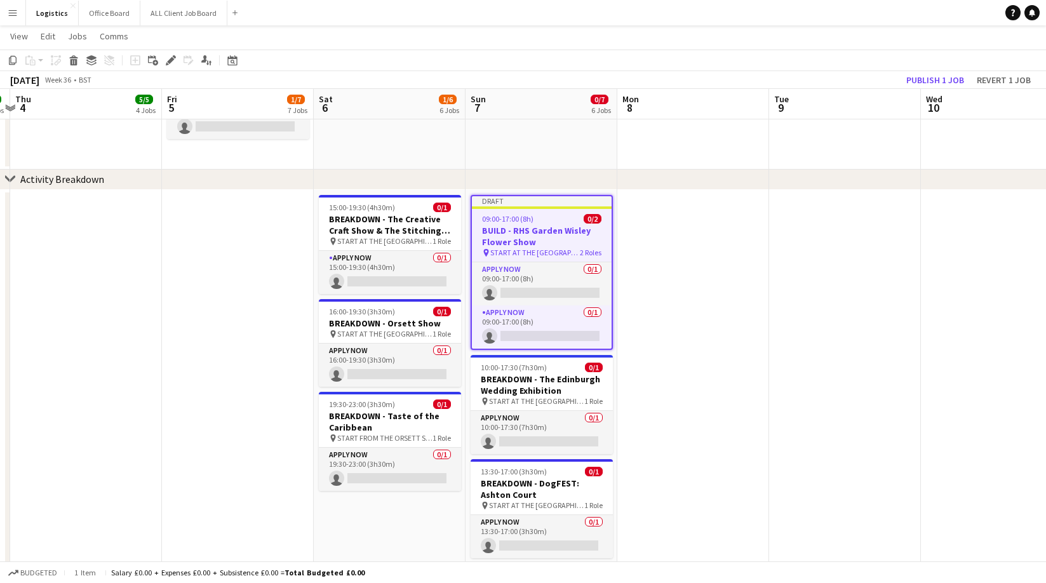
click at [172, 62] on icon "Edit" at bounding box center [171, 60] width 10 height 10
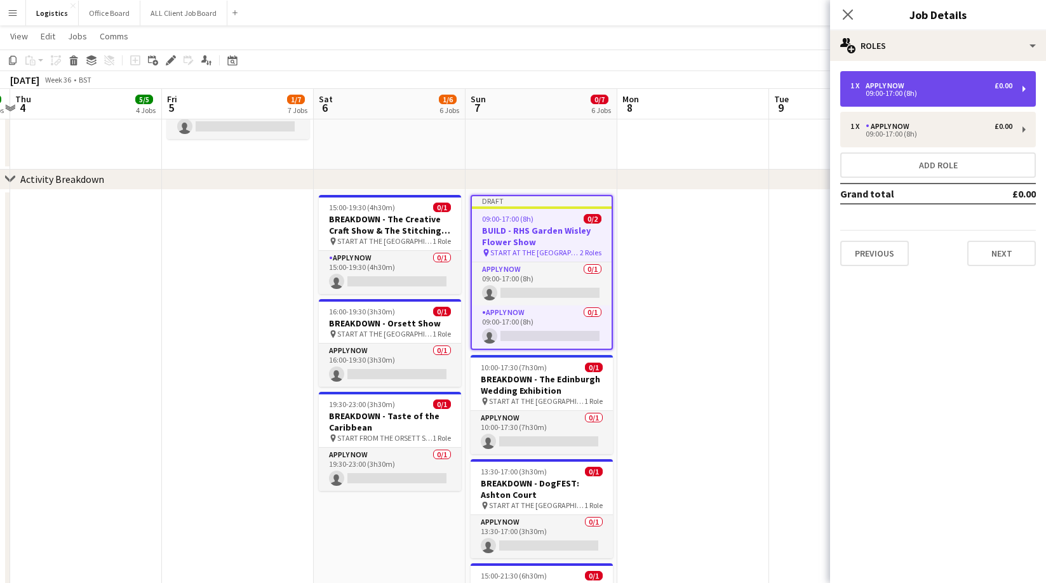
drag, startPoint x: 883, startPoint y: 91, endPoint x: 858, endPoint y: 91, distance: 25.4
click at [883, 90] on div "09:00-17:00 (8h)" at bounding box center [931, 93] width 162 height 6
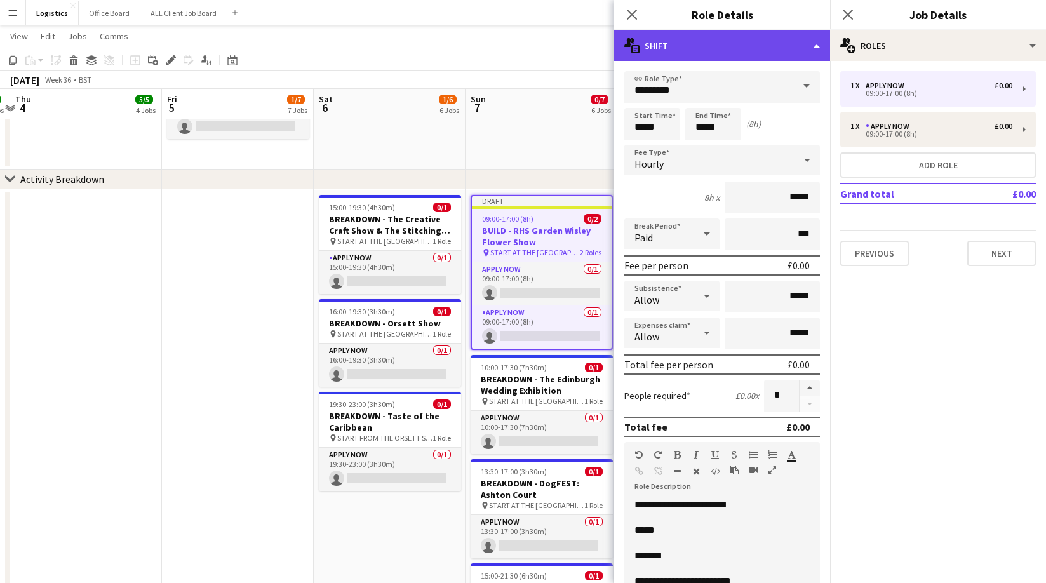
click at [672, 48] on div "multiple-actions-text Shift" at bounding box center [722, 45] width 216 height 30
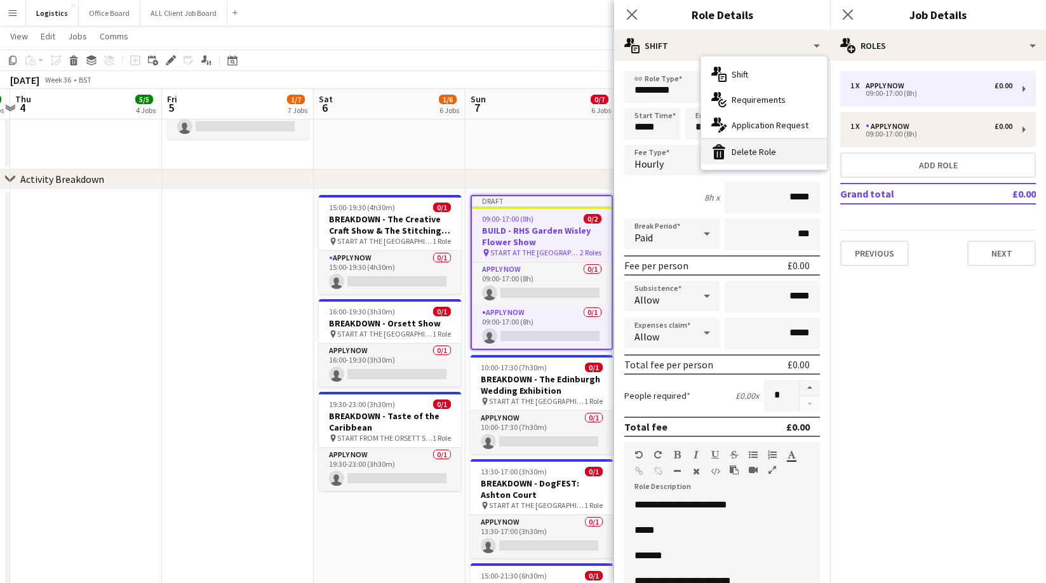
click at [748, 150] on div "bin-2 Delete Role" at bounding box center [764, 151] width 126 height 25
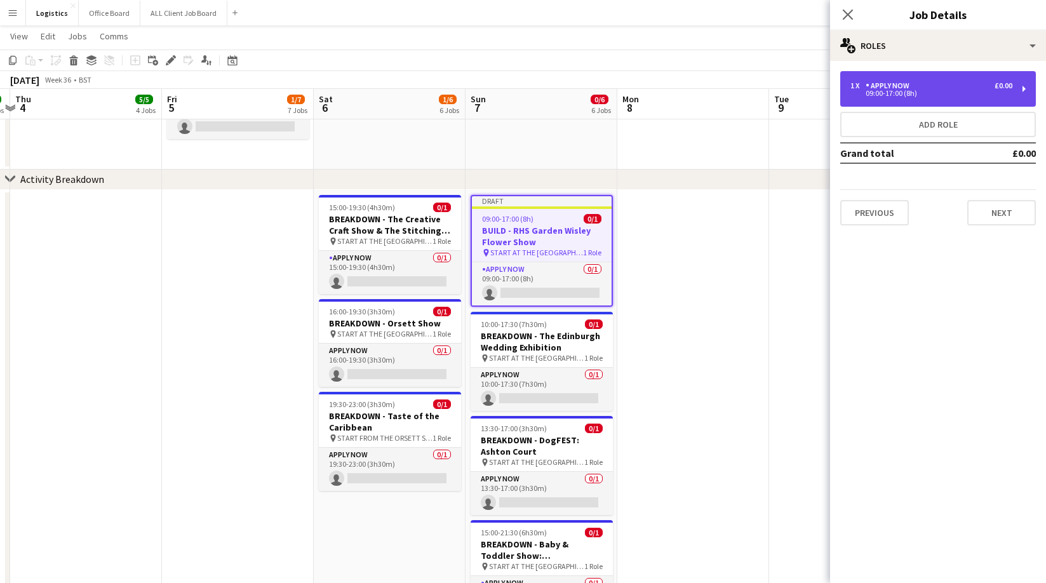
drag, startPoint x: 891, startPoint y: 91, endPoint x: 878, endPoint y: 96, distance: 13.7
click at [891, 91] on div "09:00-17:00 (8h)" at bounding box center [931, 93] width 162 height 6
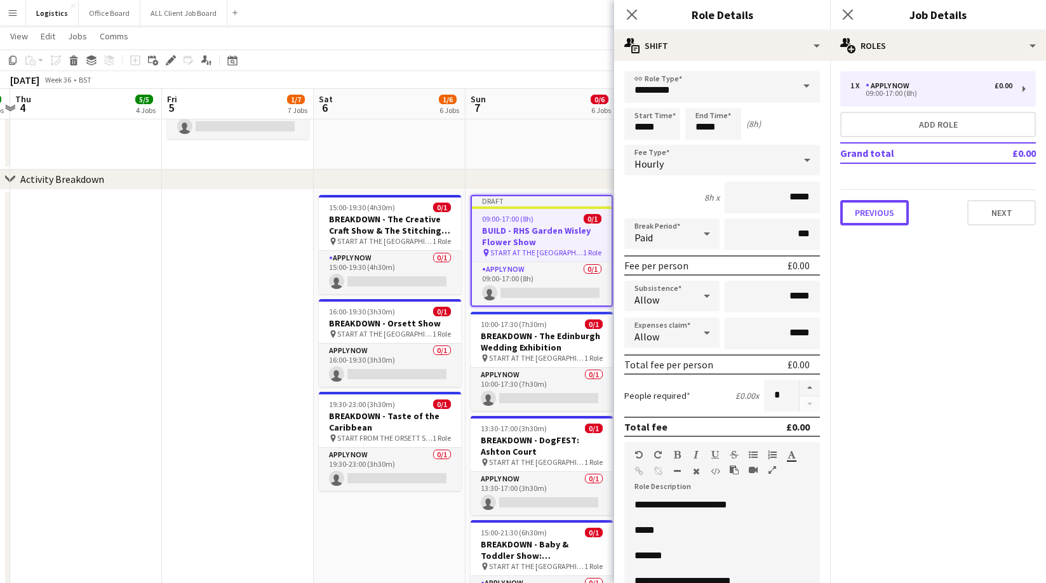
click at [875, 223] on button "Previous" at bounding box center [874, 212] width 69 height 25
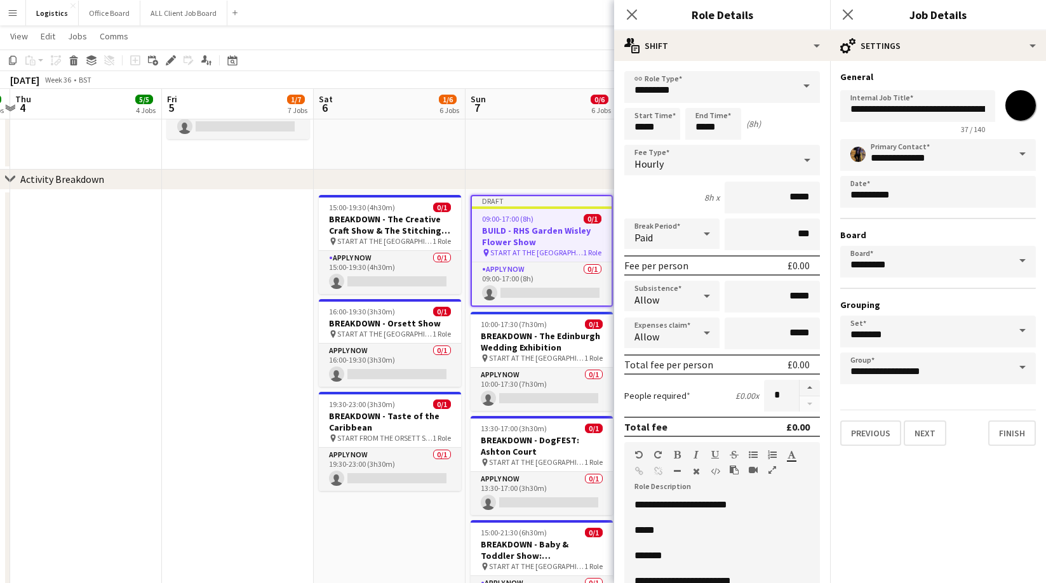
drag, startPoint x: 1019, startPoint y: 105, endPoint x: 1020, endPoint y: 137, distance: 31.8
click at [1019, 105] on input "*******" at bounding box center [1020, 106] width 46 height 46
type input "*******"
click at [877, 110] on input "**********" at bounding box center [917, 106] width 155 height 32
type input "**********"
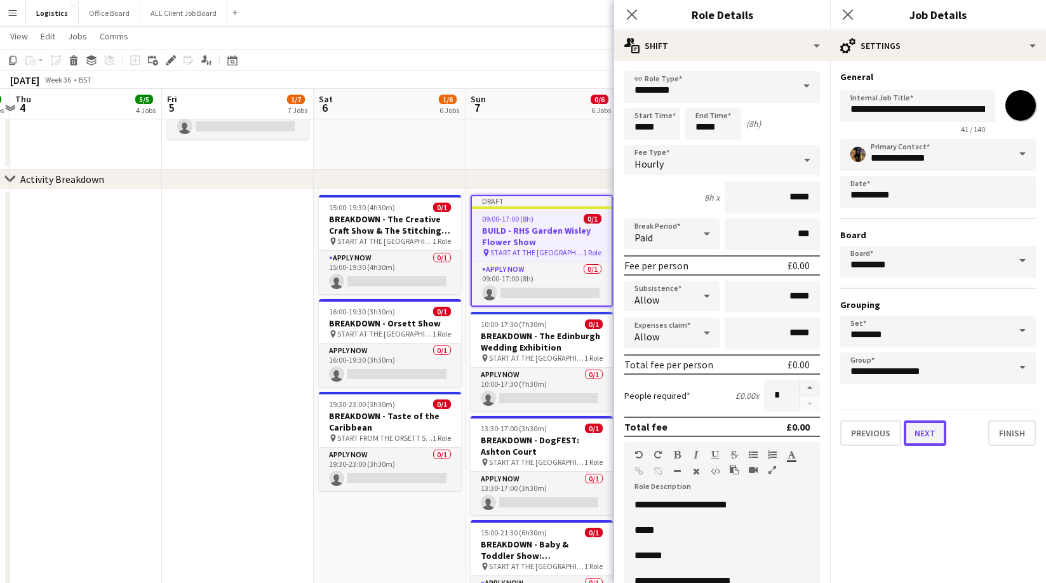
click at [921, 432] on button "Next" at bounding box center [925, 432] width 43 height 25
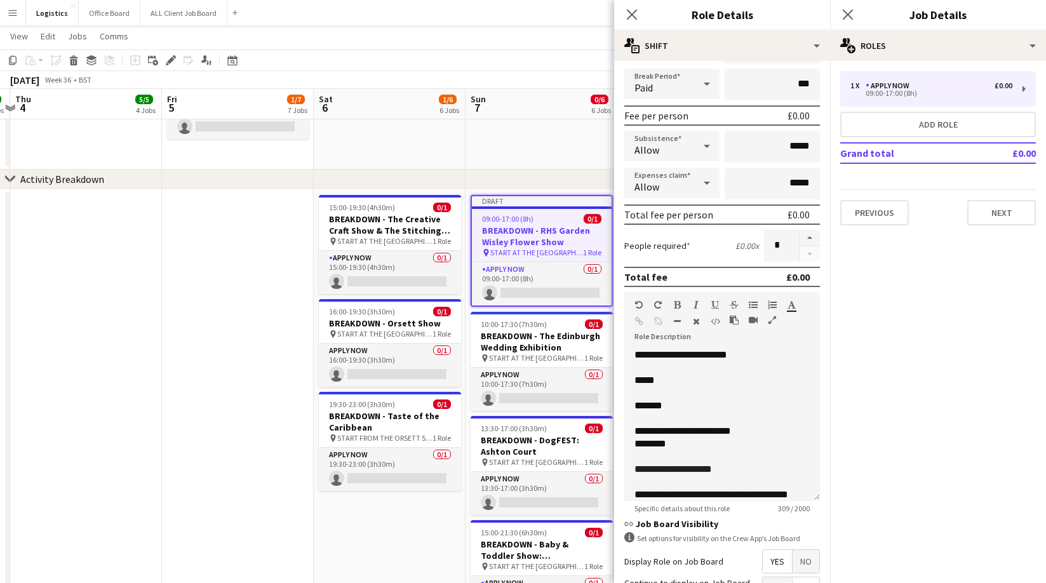
scroll to position [153, 0]
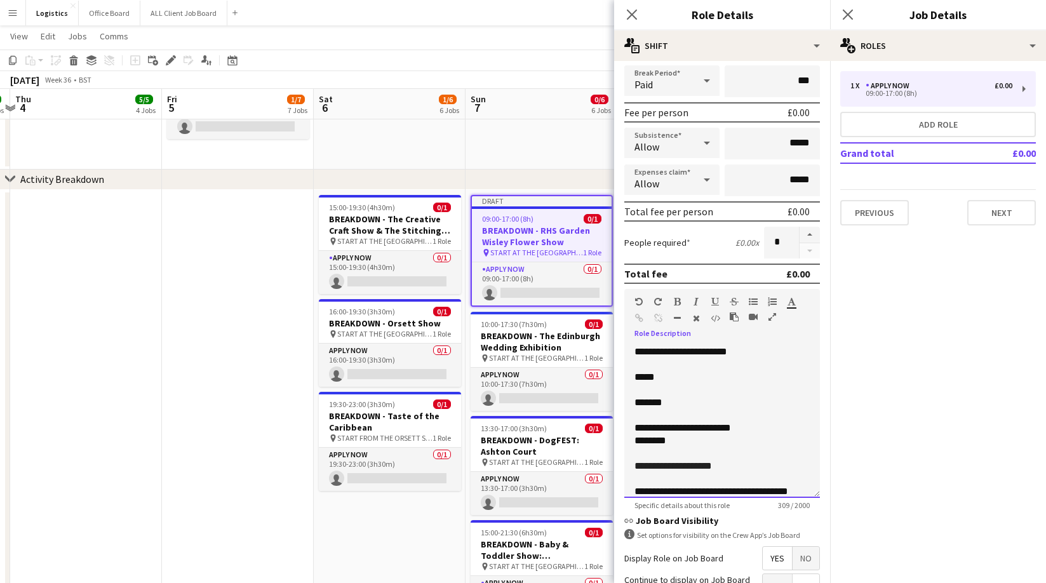
click at [667, 378] on p "*****" at bounding box center [721, 377] width 175 height 13
click at [674, 404] on p "*******" at bounding box center [721, 402] width 175 height 13
drag, startPoint x: 730, startPoint y: 463, endPoint x: 669, endPoint y: 467, distance: 60.5
click at [669, 467] on p "**********" at bounding box center [721, 466] width 175 height 13
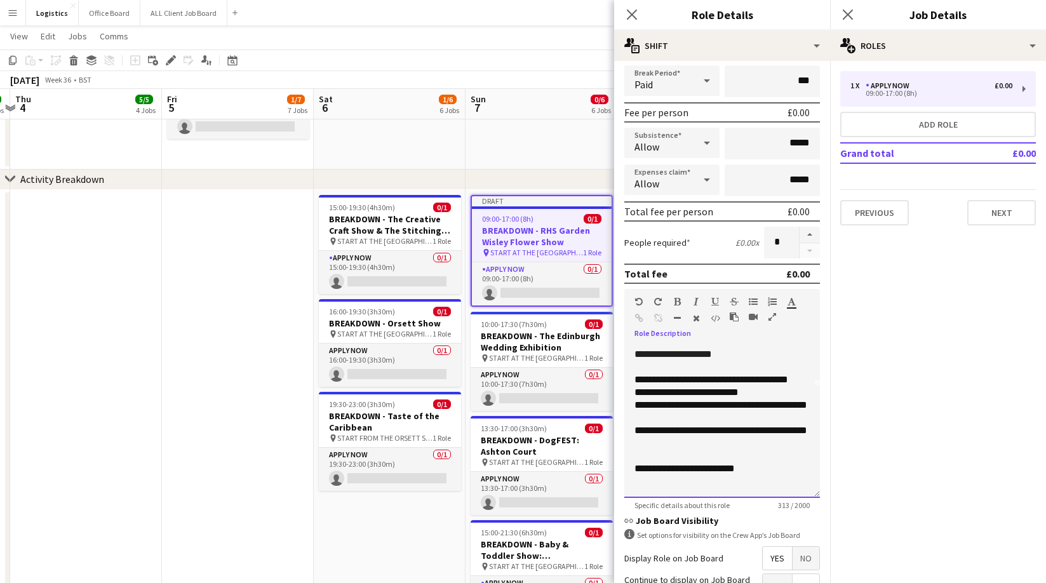
scroll to position [109, 0]
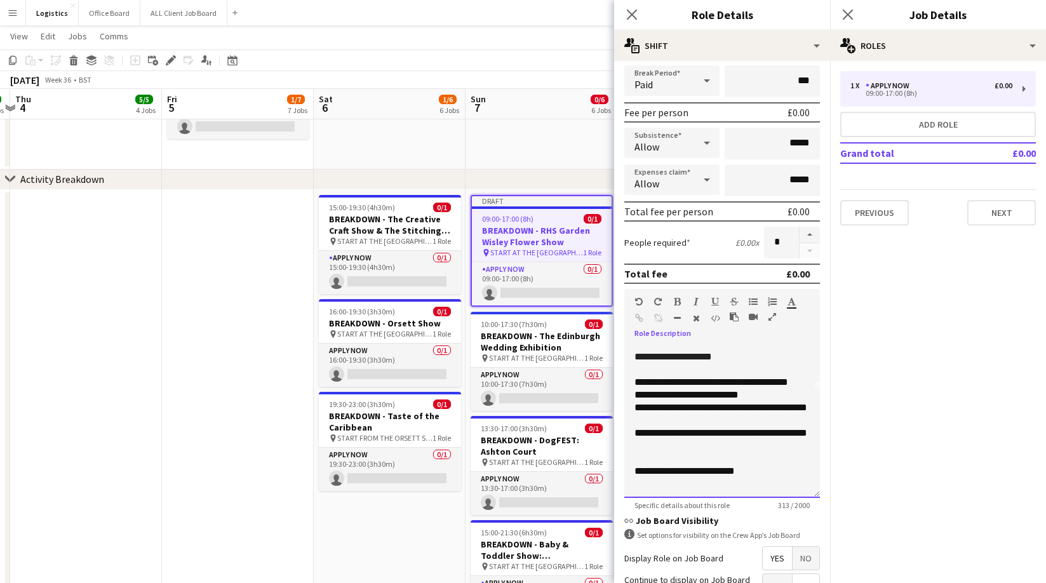
click at [657, 448] on div "**********" at bounding box center [721, 439] width 175 height 25
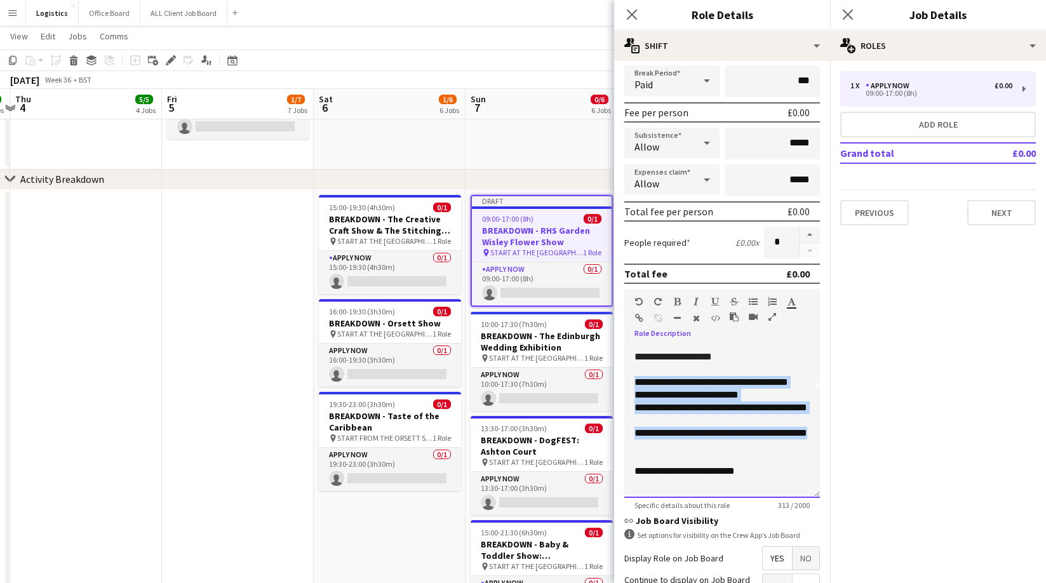
drag, startPoint x: 662, startPoint y: 448, endPoint x: 634, endPoint y: 379, distance: 74.0
click at [635, 379] on div "**********" at bounding box center [721, 414] width 175 height 76
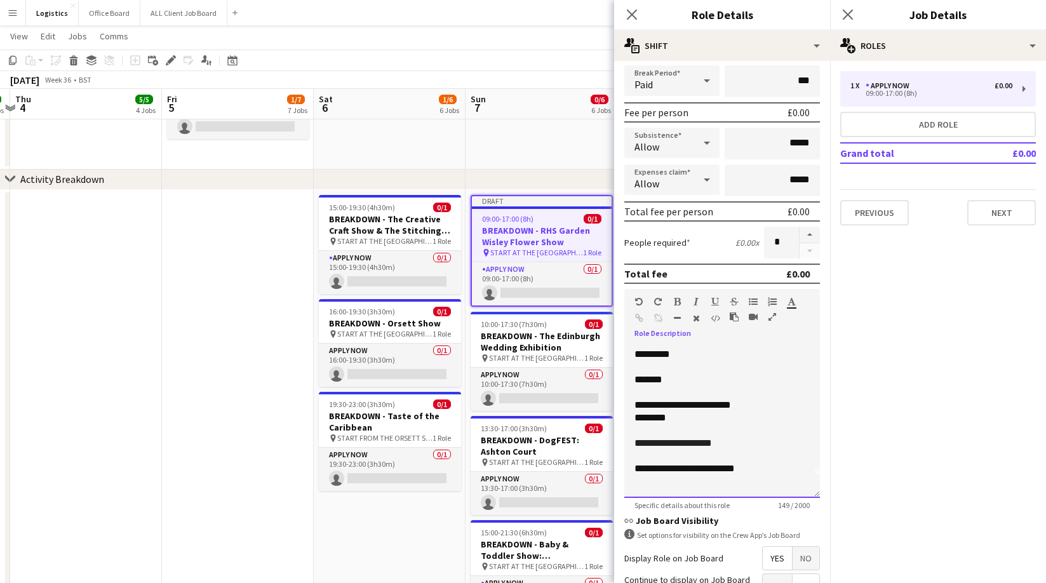
scroll to position [23, 0]
drag, startPoint x: 750, startPoint y: 467, endPoint x: 743, endPoint y: 493, distance: 27.1
click at [750, 469] on p "**********" at bounding box center [721, 468] width 175 height 13
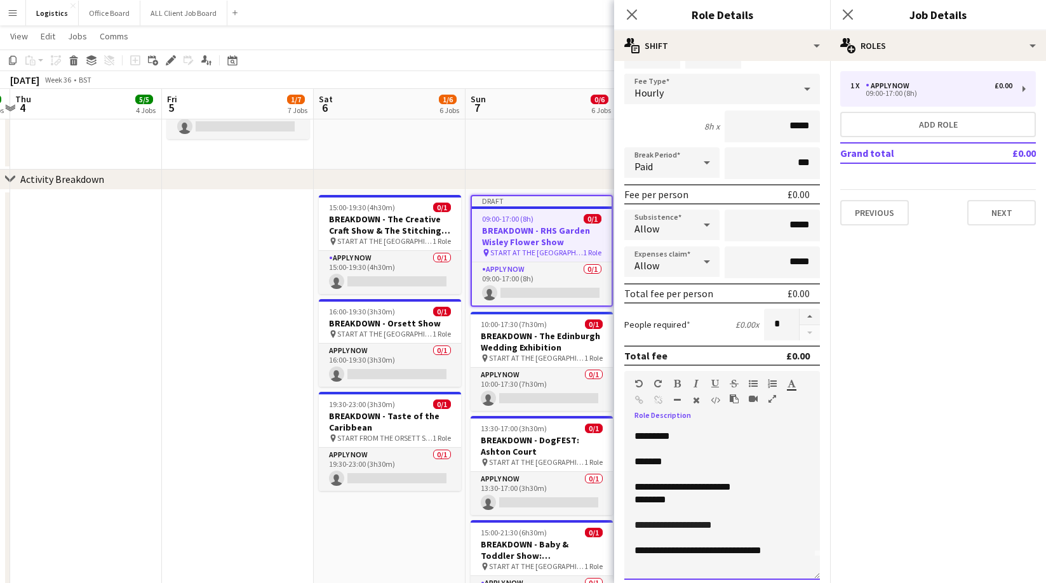
scroll to position [0, 0]
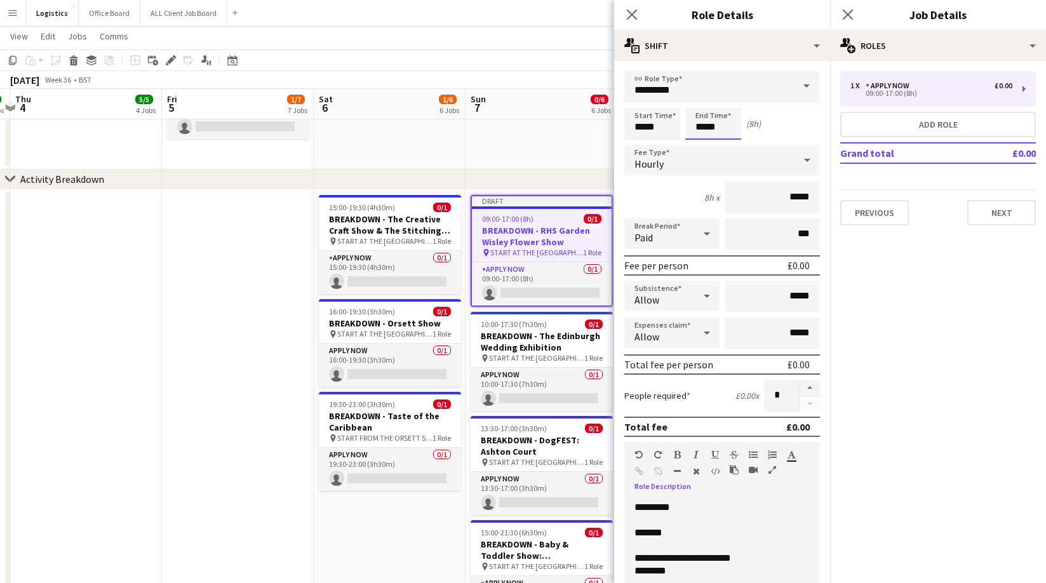
click at [720, 126] on input "*****" at bounding box center [713, 124] width 56 height 32
type input "*****"
click at [700, 98] on div at bounding box center [700, 101] width 25 height 13
drag, startPoint x: 662, startPoint y: 131, endPoint x: 643, endPoint y: 137, distance: 19.9
click at [662, 131] on input "*****" at bounding box center [652, 124] width 56 height 32
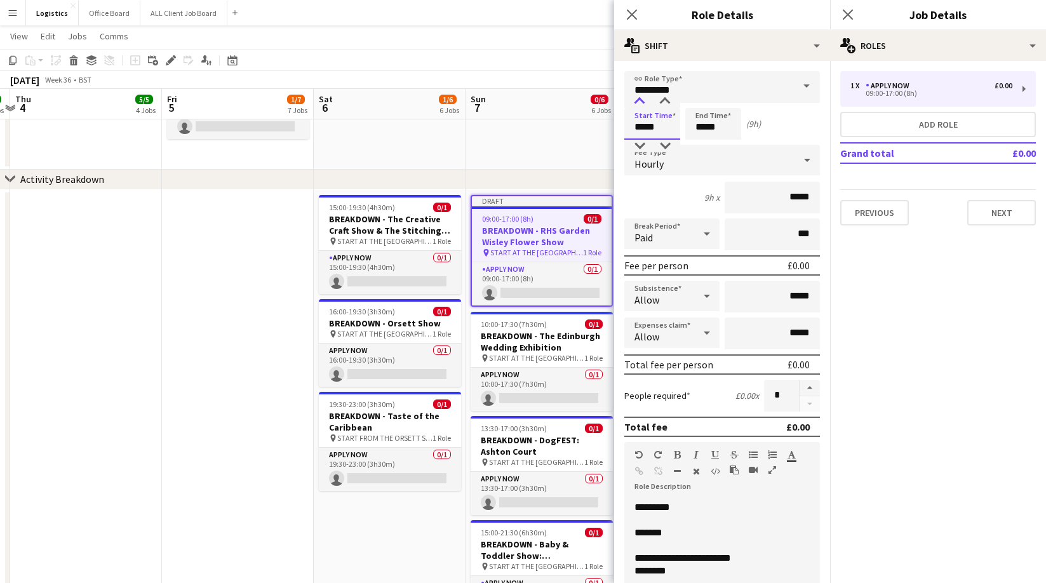
click at [639, 102] on div at bounding box center [639, 101] width 25 height 13
click at [640, 102] on div at bounding box center [639, 101] width 25 height 13
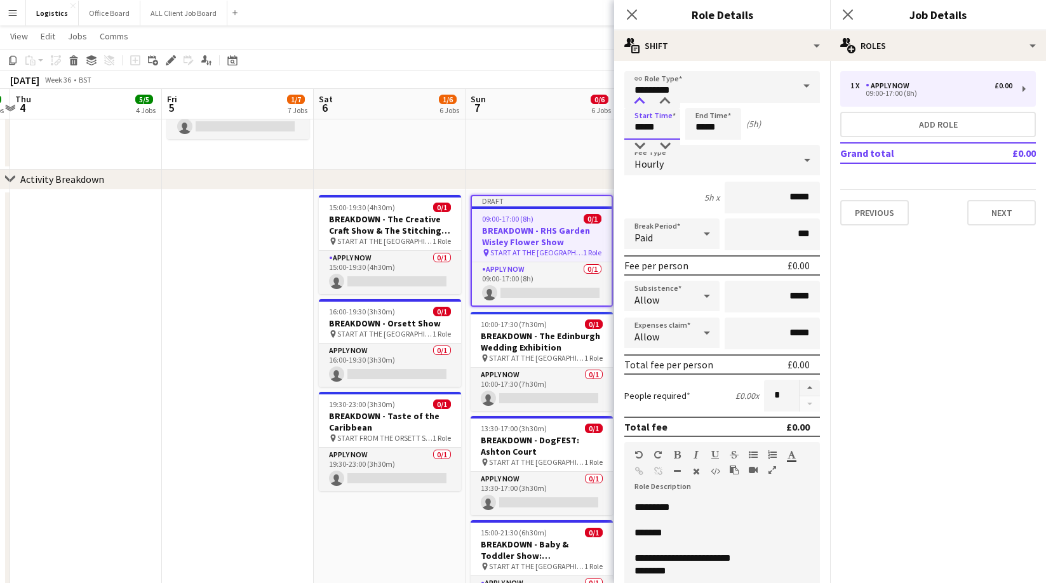
click at [640, 102] on div at bounding box center [639, 101] width 25 height 13
click at [639, 102] on div at bounding box center [639, 101] width 25 height 13
type input "*****"
drag, startPoint x: 720, startPoint y: 128, endPoint x: 723, endPoint y: 115, distance: 13.6
click at [720, 128] on input "*****" at bounding box center [713, 124] width 56 height 32
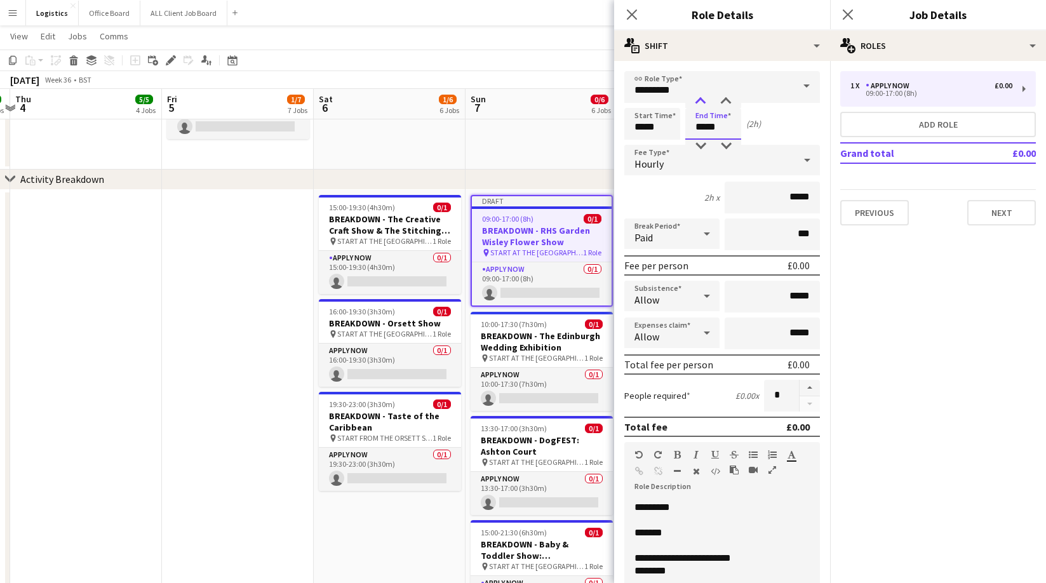
click at [698, 102] on div at bounding box center [700, 101] width 25 height 13
click at [698, 101] on div at bounding box center [700, 101] width 25 height 13
type input "*****"
click at [698, 102] on div at bounding box center [700, 101] width 25 height 13
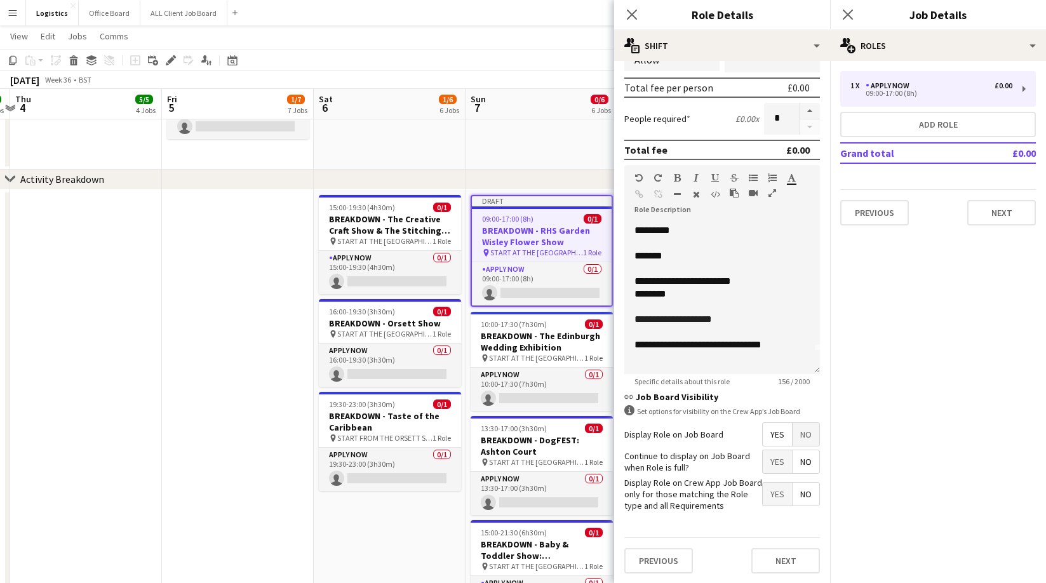
scroll to position [277, 0]
drag, startPoint x: 783, startPoint y: 561, endPoint x: 807, endPoint y: 413, distance: 149.9
click at [784, 560] on button "Next" at bounding box center [785, 560] width 69 height 25
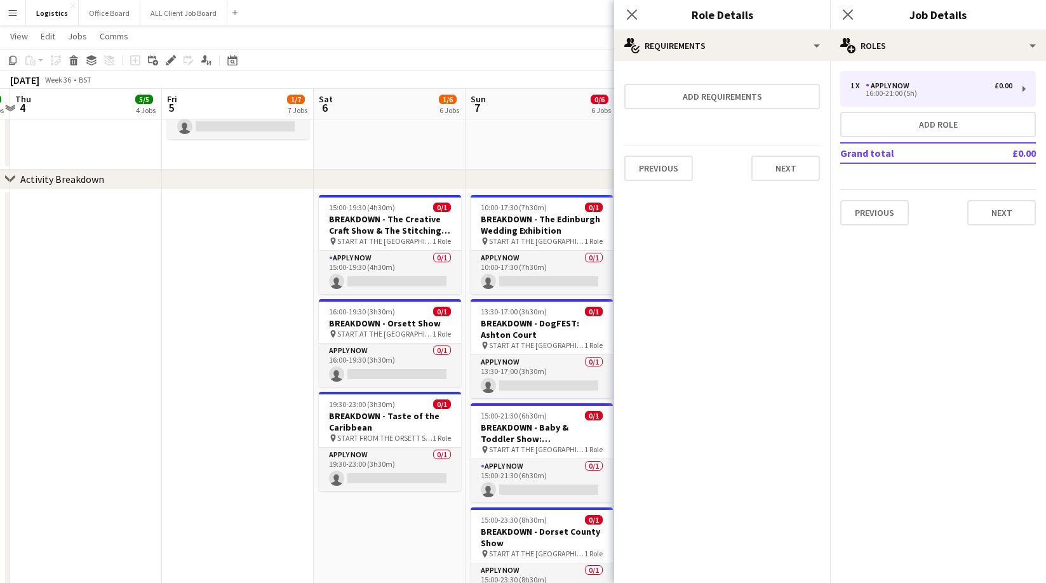
scroll to position [0, 0]
drag, startPoint x: 785, startPoint y: 167, endPoint x: 876, endPoint y: 67, distance: 134.8
click at [785, 167] on button "Next" at bounding box center [785, 168] width 69 height 25
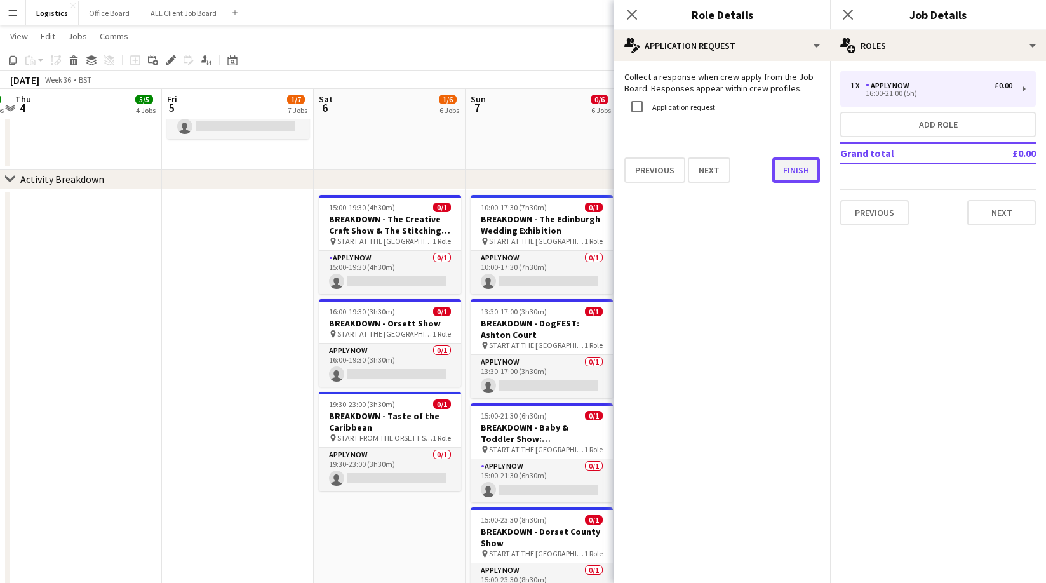
drag, startPoint x: 792, startPoint y: 169, endPoint x: 797, endPoint y: 158, distance: 11.9
click at [792, 169] on button "Finish" at bounding box center [796, 169] width 48 height 25
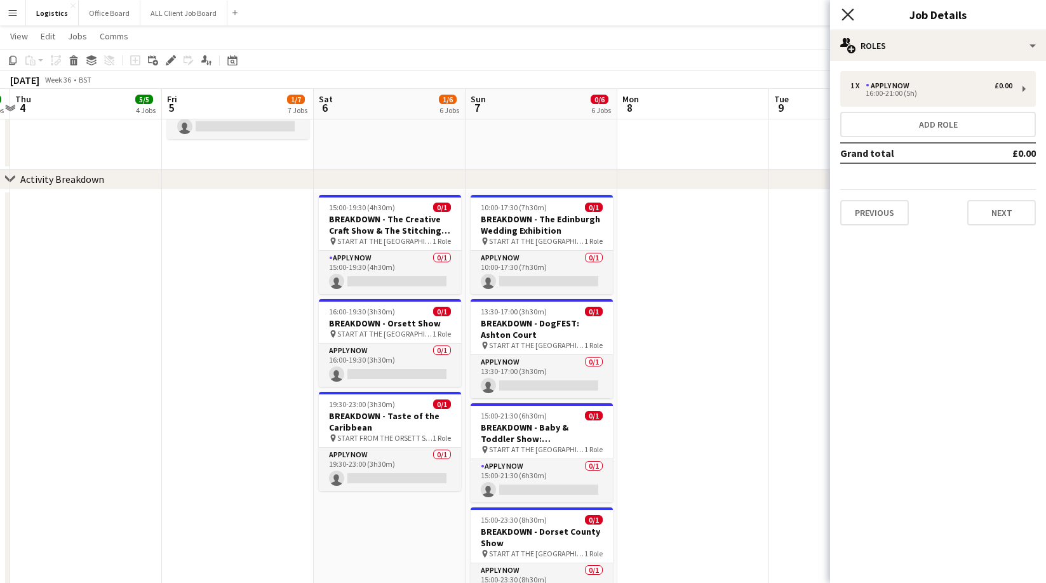
click at [846, 15] on icon at bounding box center [847, 14] width 12 height 12
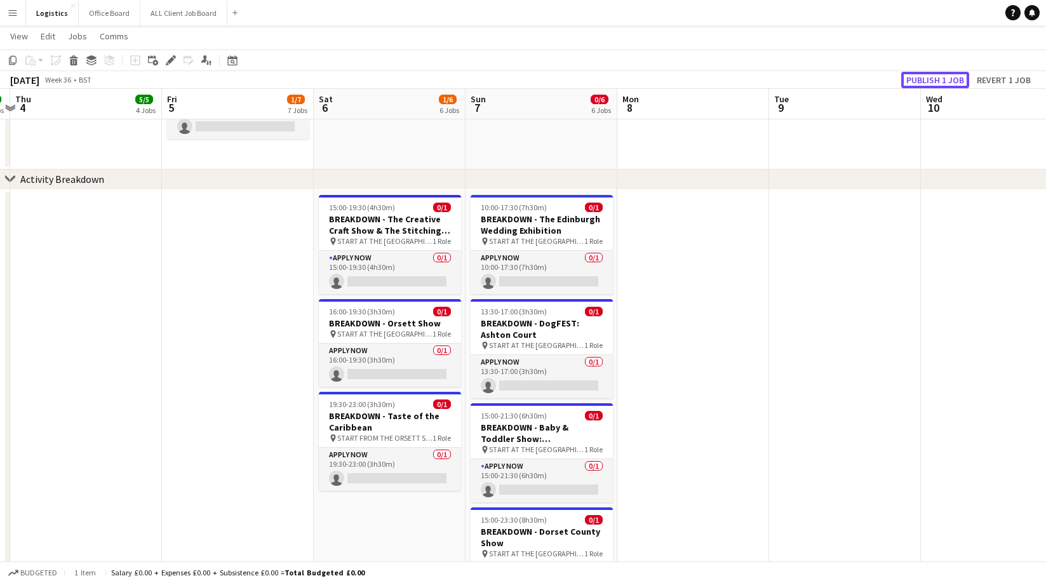
click at [940, 80] on button "Publish 1 job" at bounding box center [935, 80] width 68 height 17
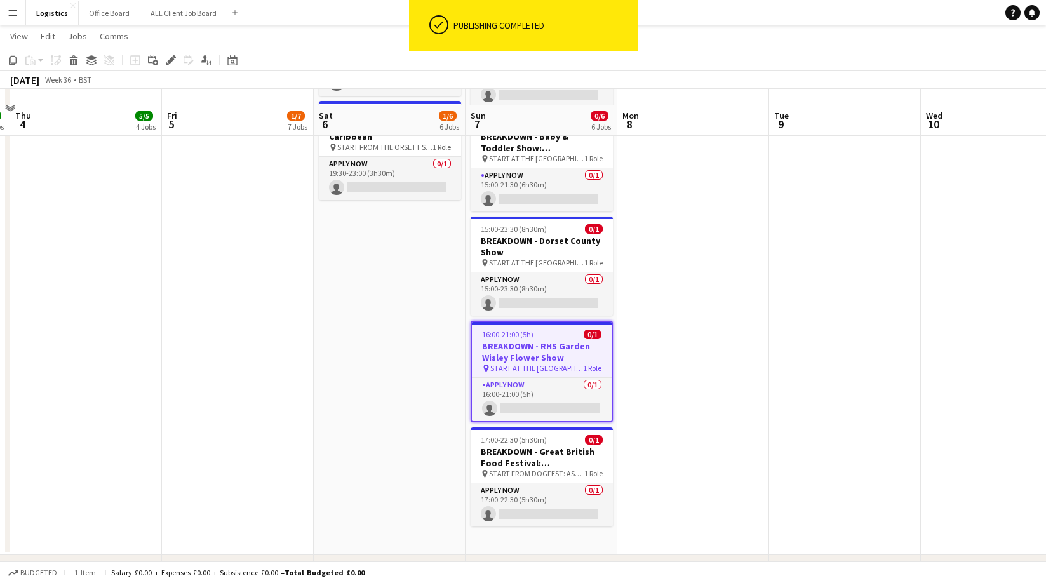
scroll to position [878, 0]
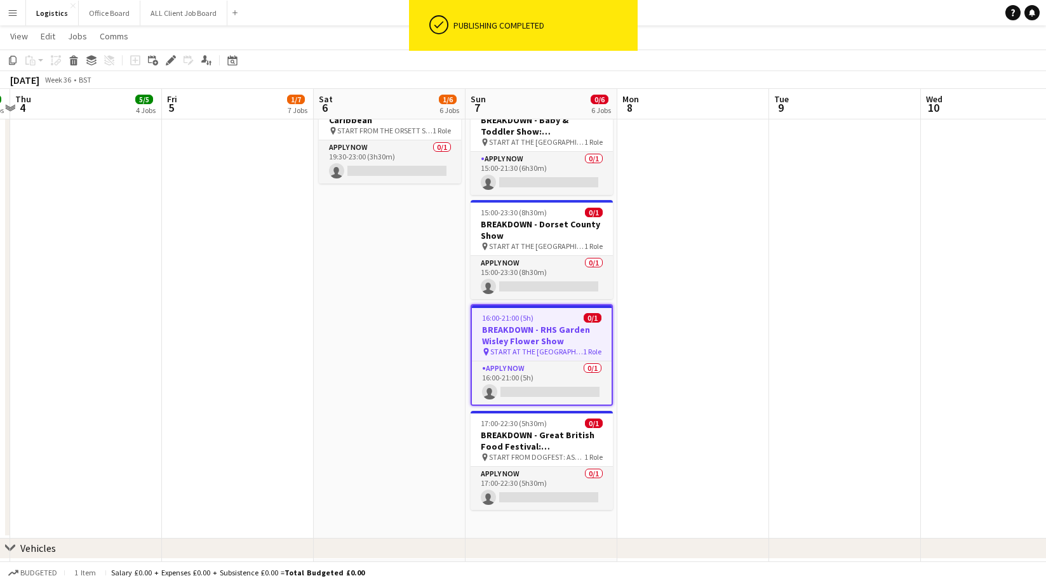
drag, startPoint x: 680, startPoint y: 354, endPoint x: 683, endPoint y: 367, distance: 13.1
click at [680, 354] on app-date-cell at bounding box center [693, 211] width 152 height 656
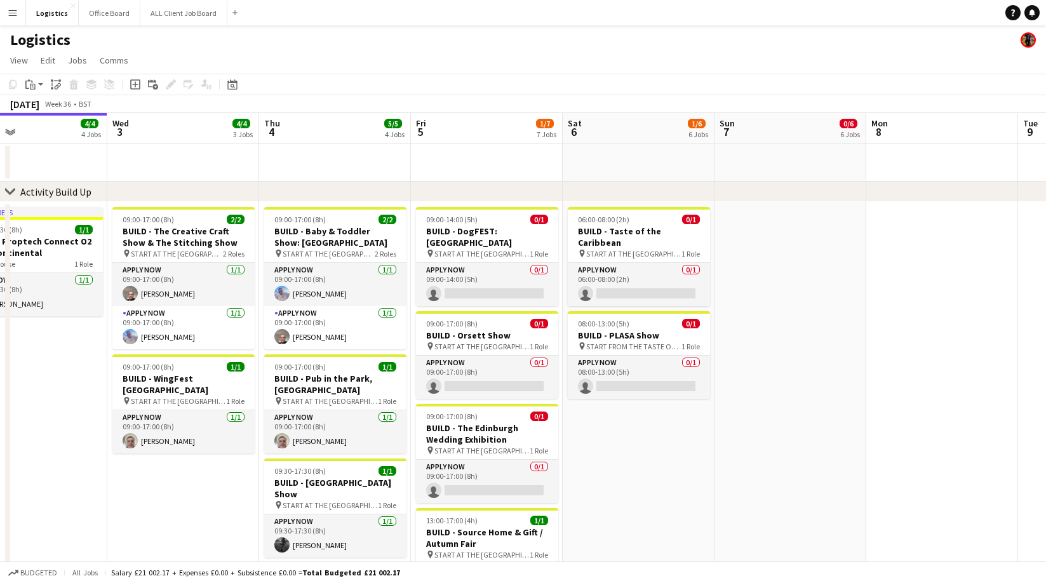
scroll to position [0, 346]
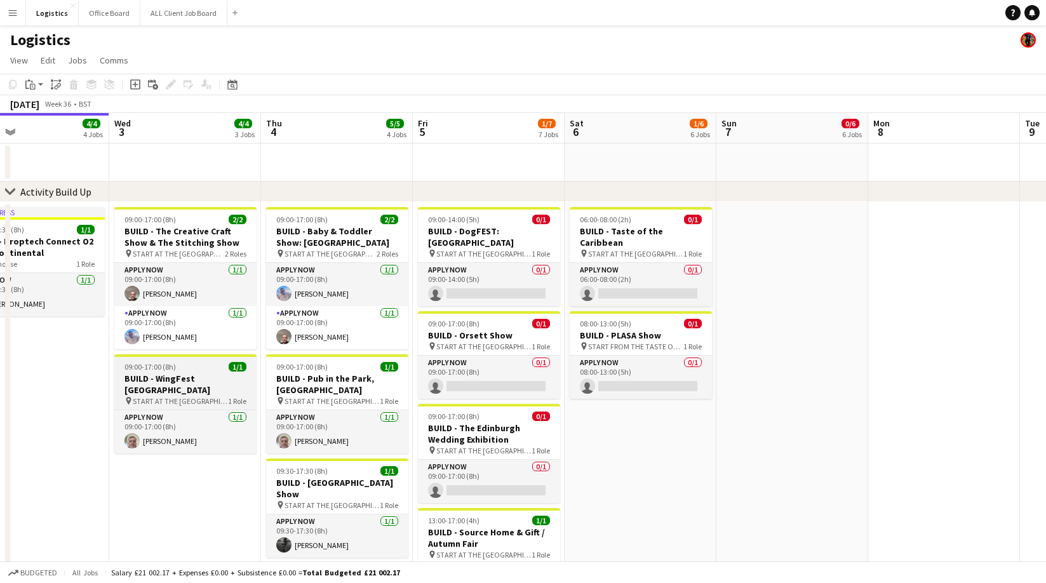
click at [161, 377] on h3 "BUILD - WingFest [GEOGRAPHIC_DATA]" at bounding box center [185, 384] width 142 height 23
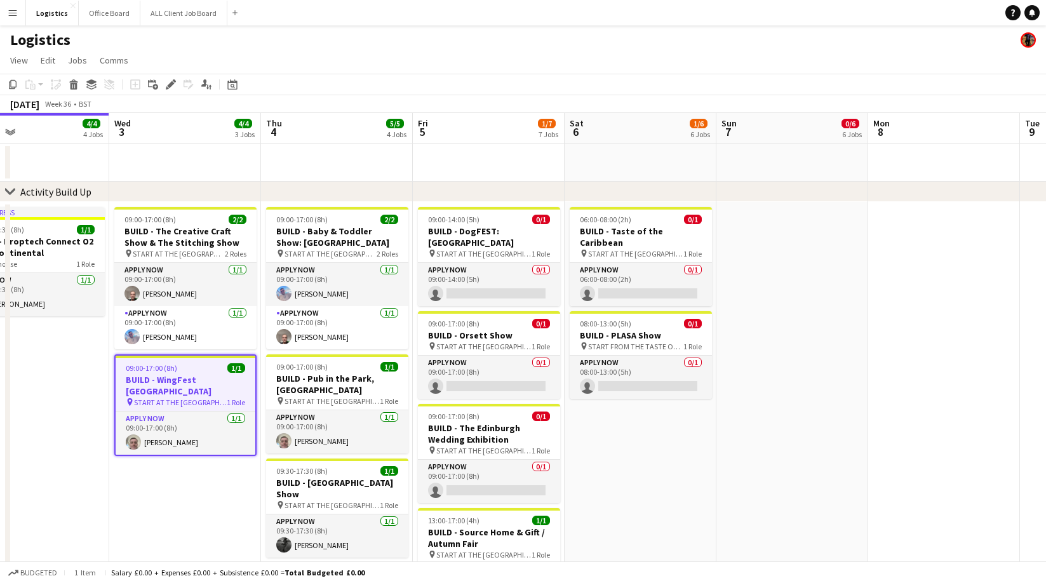
drag, startPoint x: 14, startPoint y: 86, endPoint x: 134, endPoint y: 140, distance: 131.3
click at [14, 86] on icon at bounding box center [13, 84] width 8 height 9
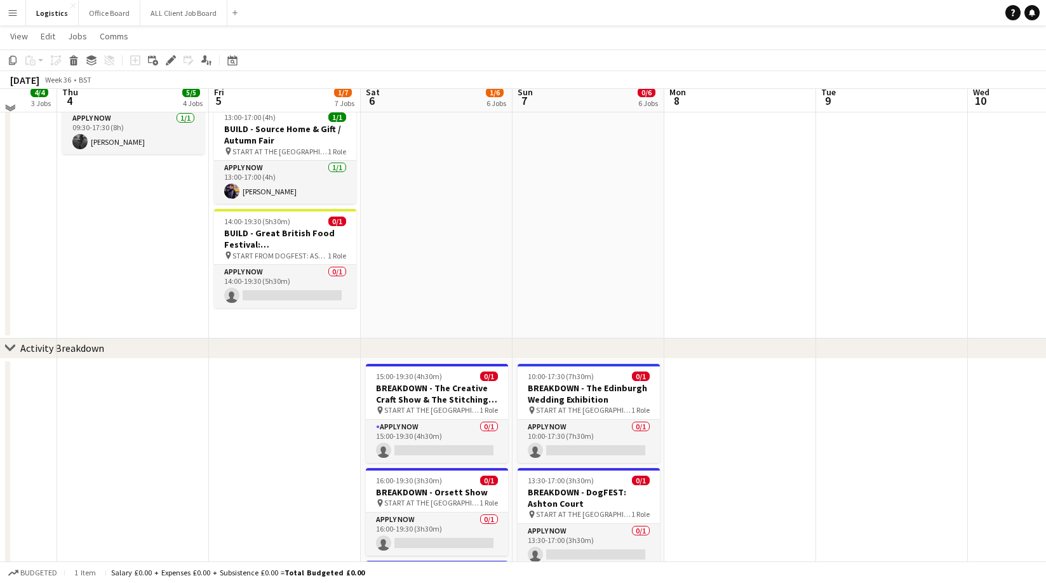
scroll to position [465, 0]
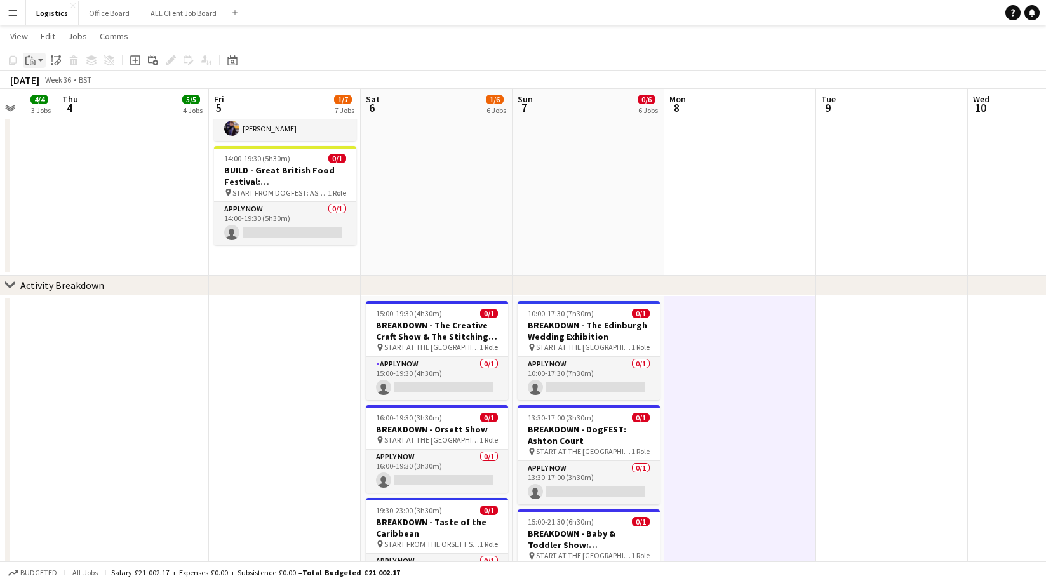
drag, startPoint x: 30, startPoint y: 59, endPoint x: 32, endPoint y: 67, distance: 7.9
click at [30, 60] on icon at bounding box center [33, 63] width 6 height 6
click at [47, 85] on link "Paste Command V" at bounding box center [84, 84] width 100 height 11
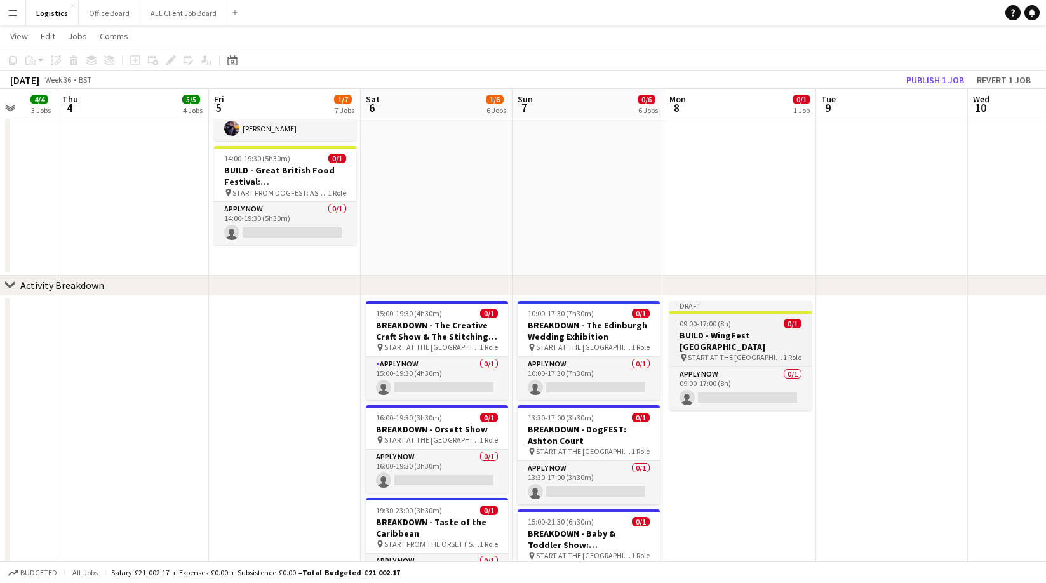
drag, startPoint x: 717, startPoint y: 333, endPoint x: 729, endPoint y: 342, distance: 14.1
click at [717, 333] on h3 "BUILD - WingFest [GEOGRAPHIC_DATA]" at bounding box center [740, 341] width 142 height 23
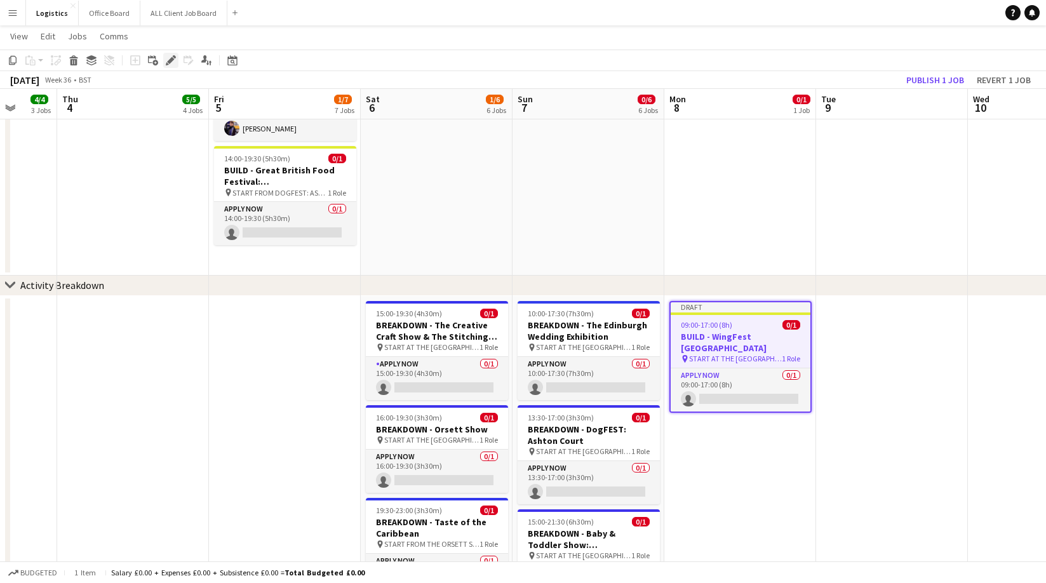
drag, startPoint x: 171, startPoint y: 58, endPoint x: 385, endPoint y: 88, distance: 216.1
click at [171, 58] on icon at bounding box center [170, 60] width 7 height 7
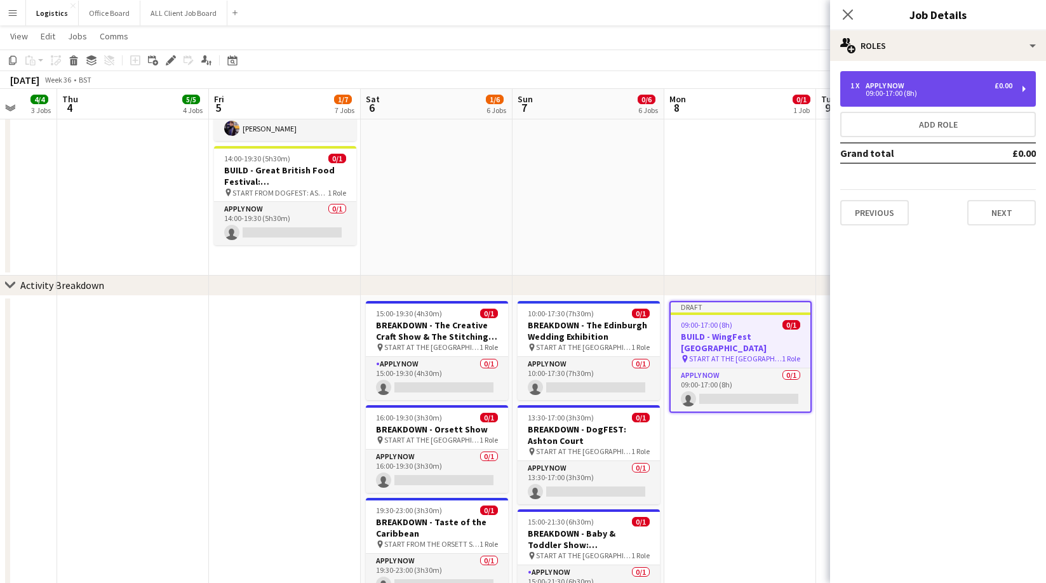
click at [899, 90] on div "09:00-17:00 (8h)" at bounding box center [931, 93] width 162 height 6
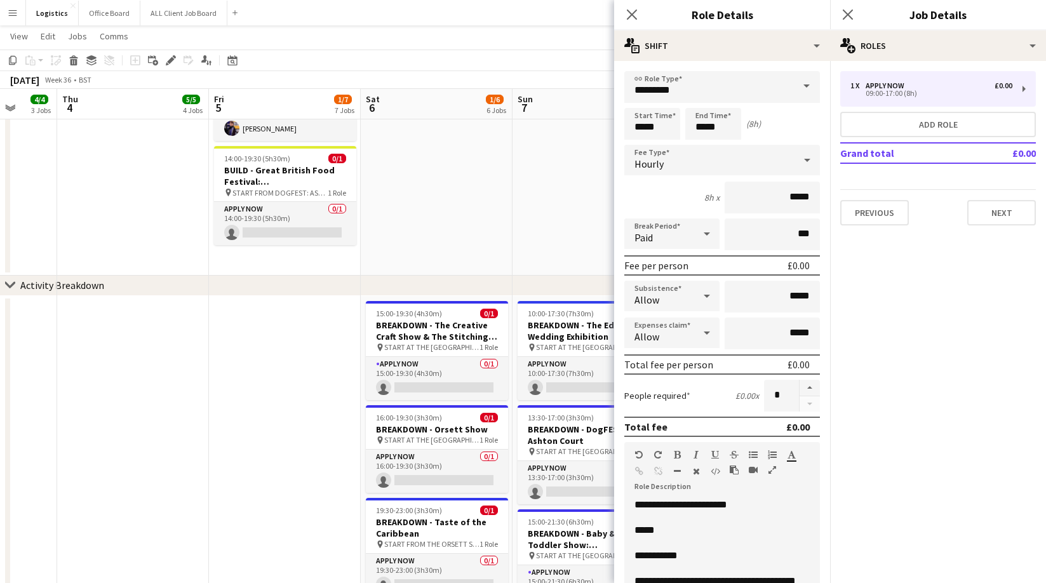
click at [664, 529] on p "*****" at bounding box center [721, 530] width 175 height 13
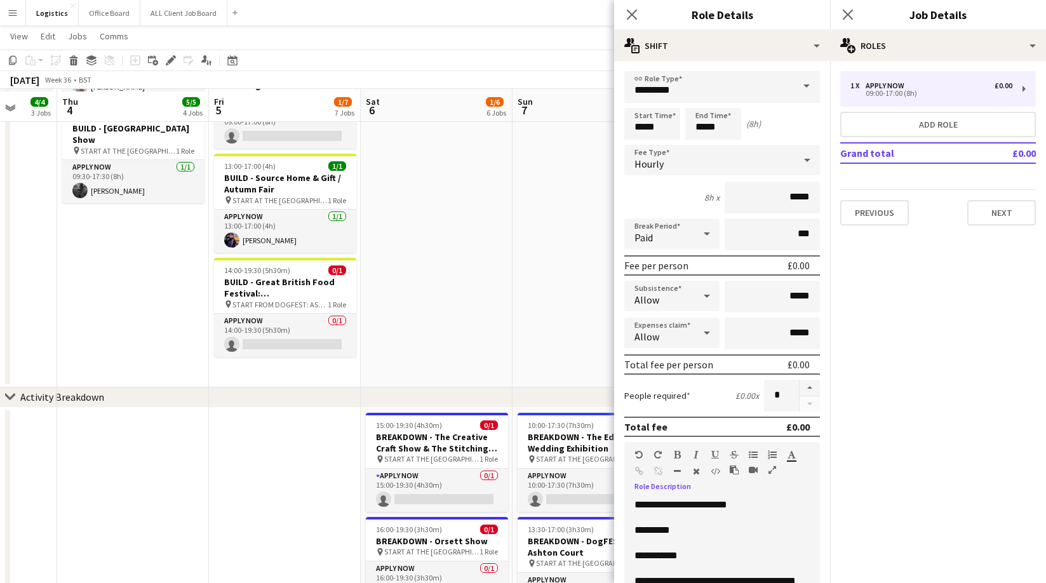
scroll to position [349, 0]
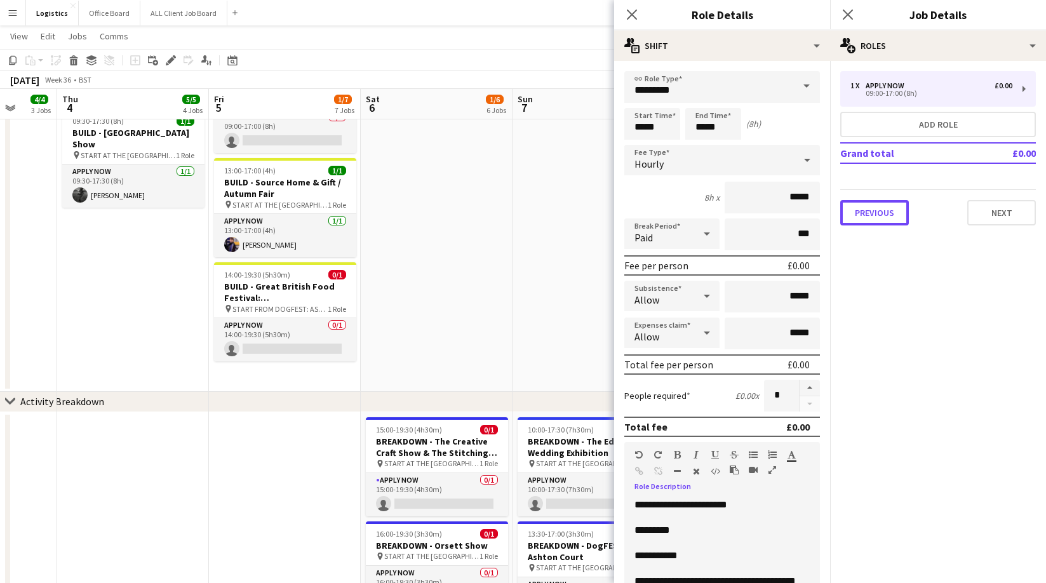
click at [876, 215] on button "Previous" at bounding box center [874, 212] width 69 height 25
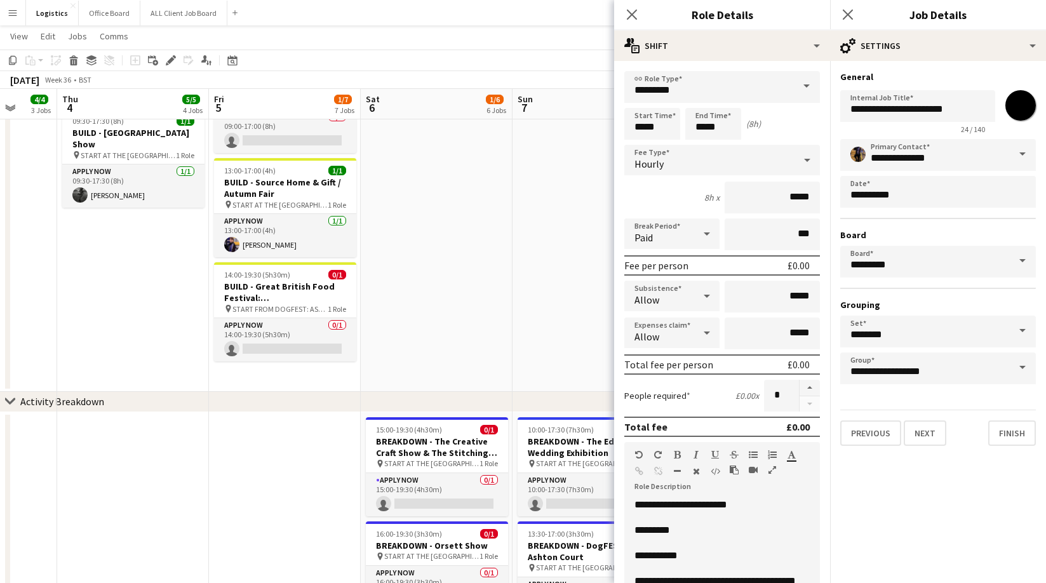
click at [1020, 105] on input "*******" at bounding box center [1020, 106] width 46 height 46
type input "*******"
click at [875, 108] on input "**********" at bounding box center [917, 106] width 155 height 32
type input "**********"
click at [927, 426] on button "Next" at bounding box center [925, 432] width 43 height 25
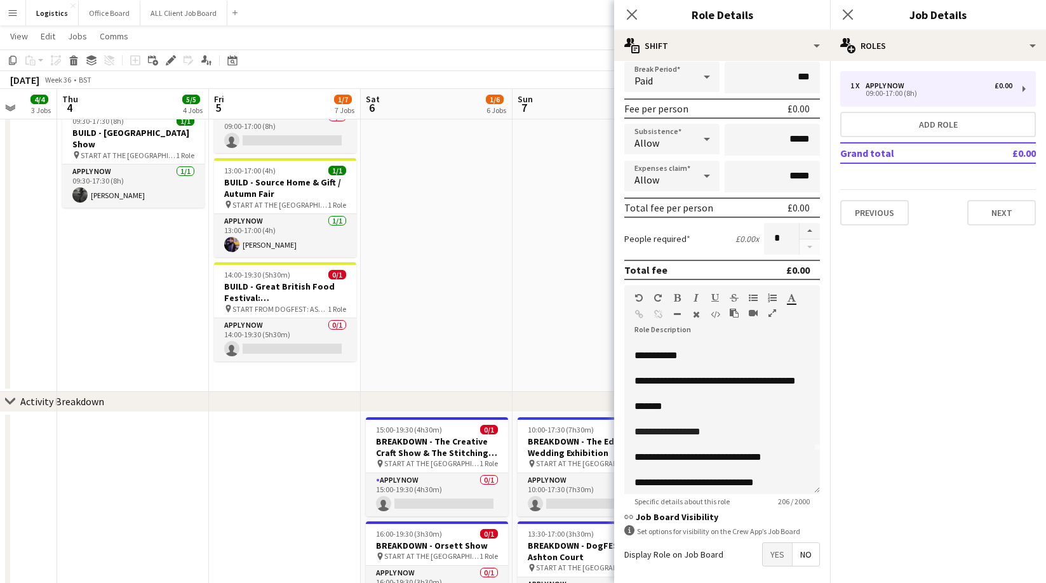
scroll to position [48, 0]
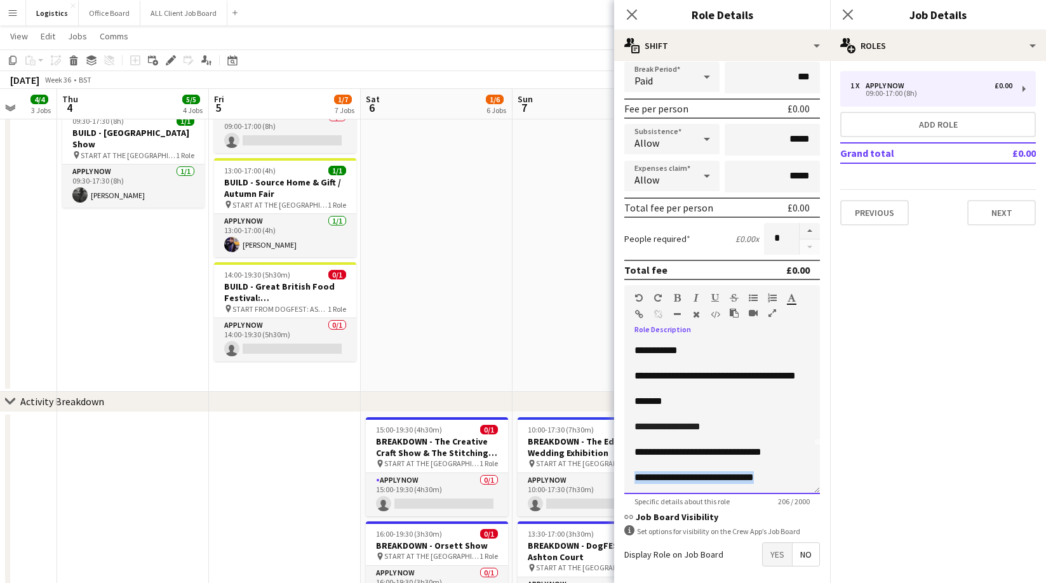
drag, startPoint x: 801, startPoint y: 476, endPoint x: 630, endPoint y: 476, distance: 170.8
click at [630, 477] on div "**********" at bounding box center [722, 418] width 196 height 152
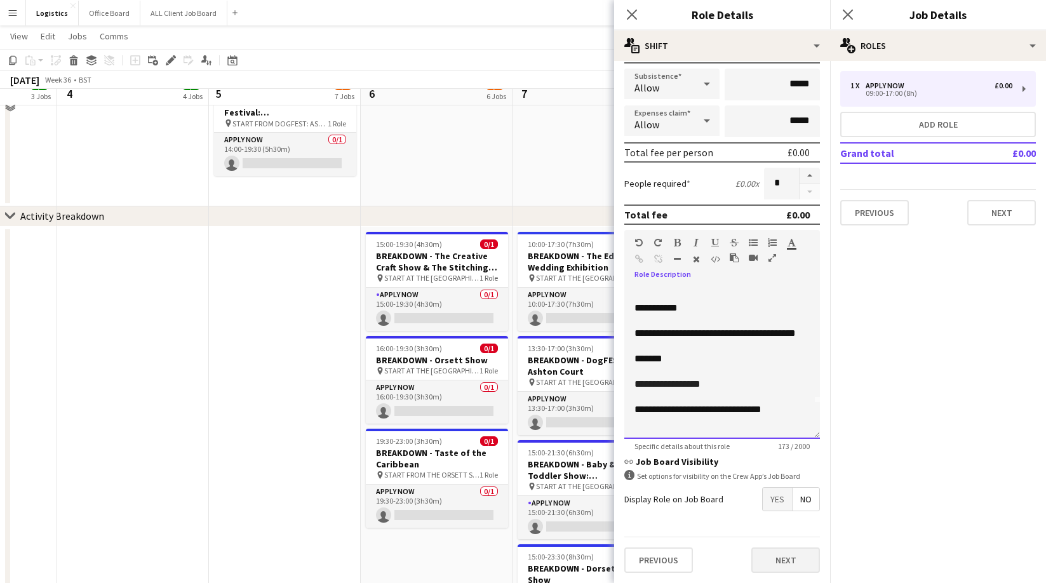
scroll to position [553, 0]
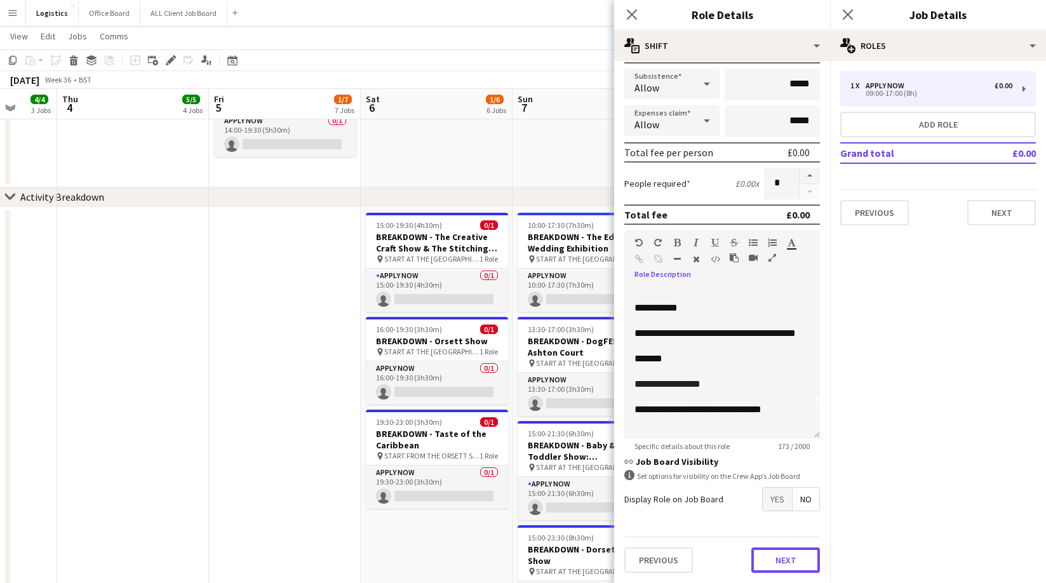
drag, startPoint x: 787, startPoint y: 564, endPoint x: 744, endPoint y: 161, distance: 406.1
click at [787, 564] on button "Next" at bounding box center [785, 559] width 69 height 25
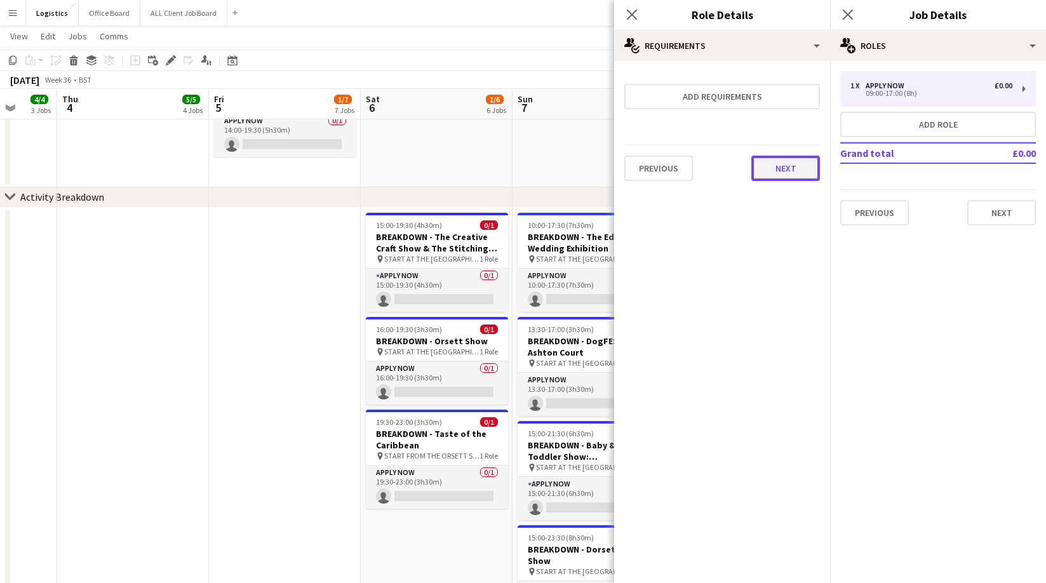
drag, startPoint x: 790, startPoint y: 168, endPoint x: 799, endPoint y: 140, distance: 29.3
click at [790, 168] on button "Next" at bounding box center [785, 168] width 69 height 25
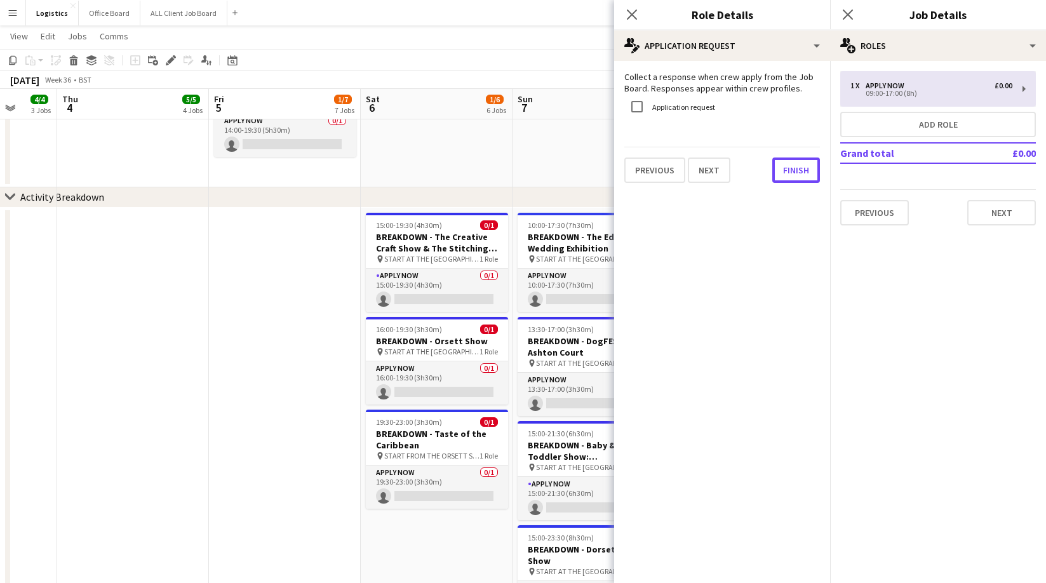
drag, startPoint x: 785, startPoint y: 177, endPoint x: 860, endPoint y: 71, distance: 129.7
click at [785, 177] on button "Finish" at bounding box center [796, 169] width 48 height 25
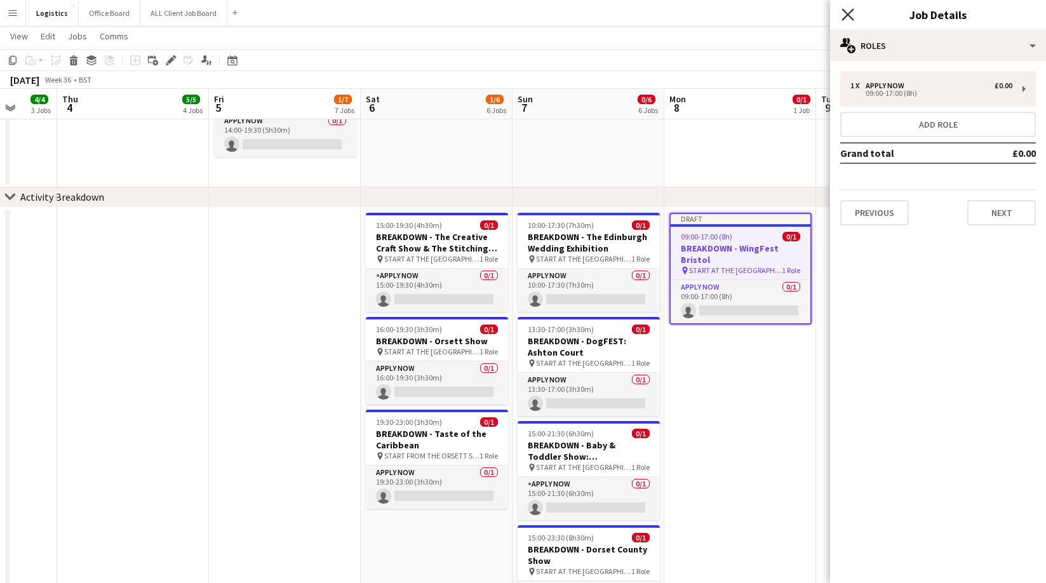
click at [849, 15] on icon "Close pop-in" at bounding box center [847, 14] width 12 height 12
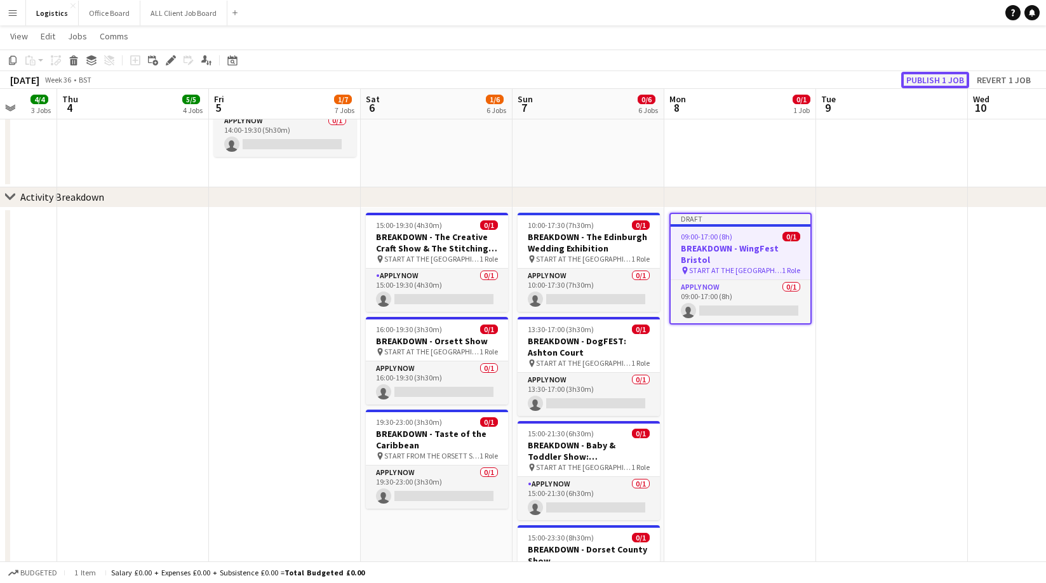
click at [935, 76] on button "Publish 1 job" at bounding box center [935, 80] width 68 height 17
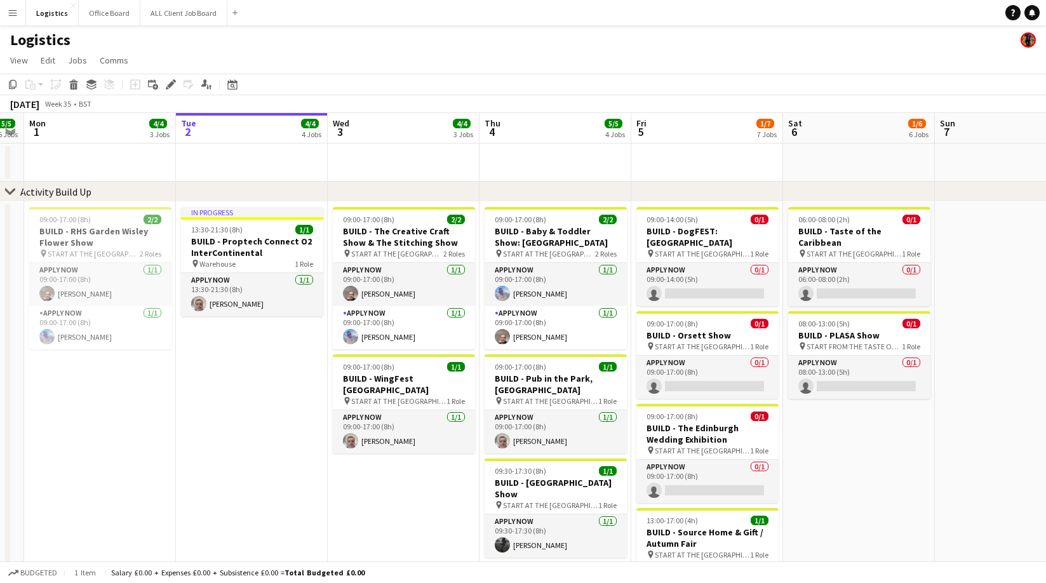
scroll to position [0, 437]
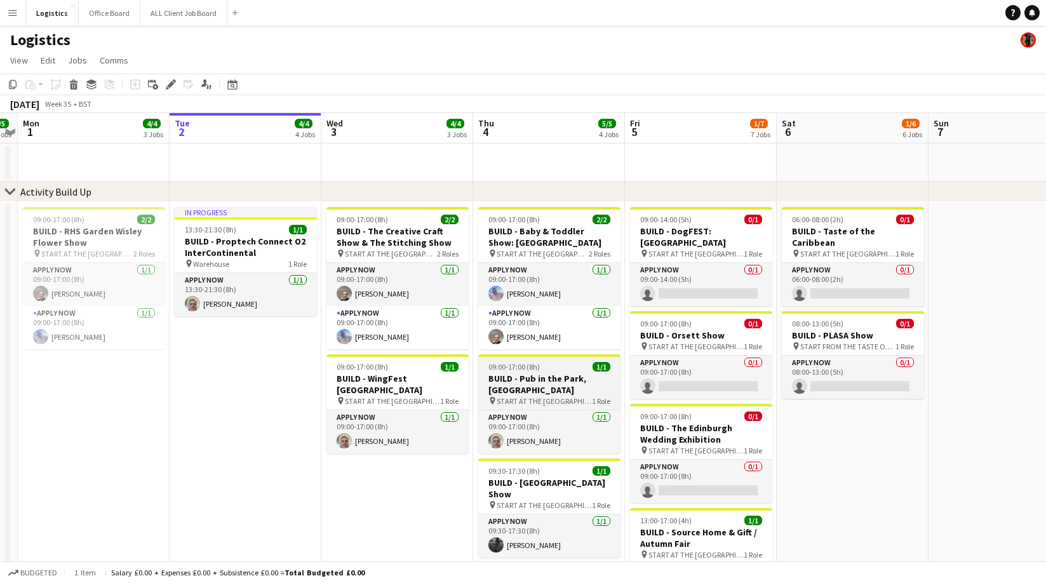
click at [545, 370] on div "09:00-17:00 (8h) 1/1" at bounding box center [549, 367] width 142 height 10
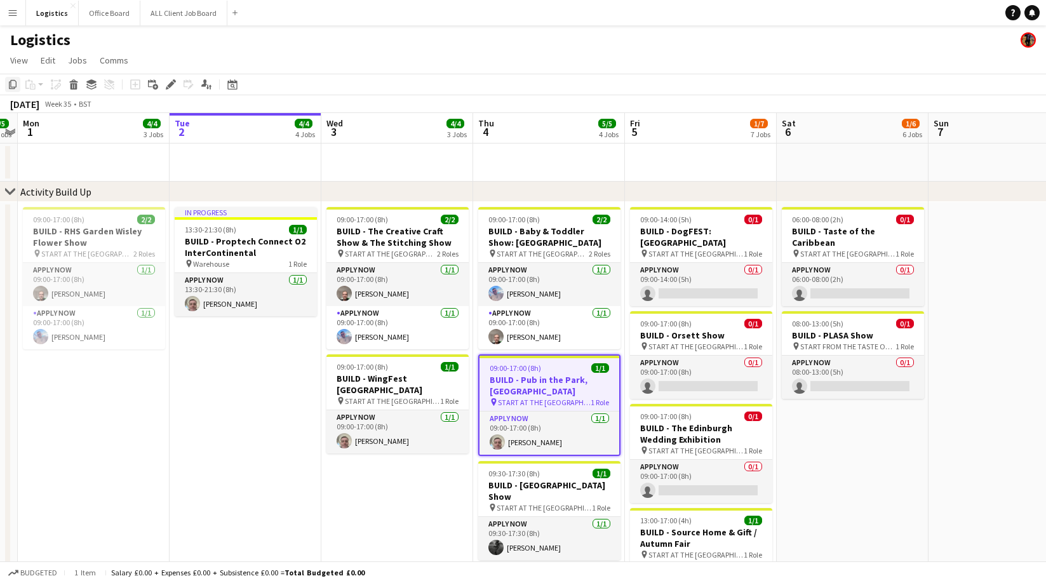
click at [15, 84] on icon "Copy" at bounding box center [13, 84] width 10 height 10
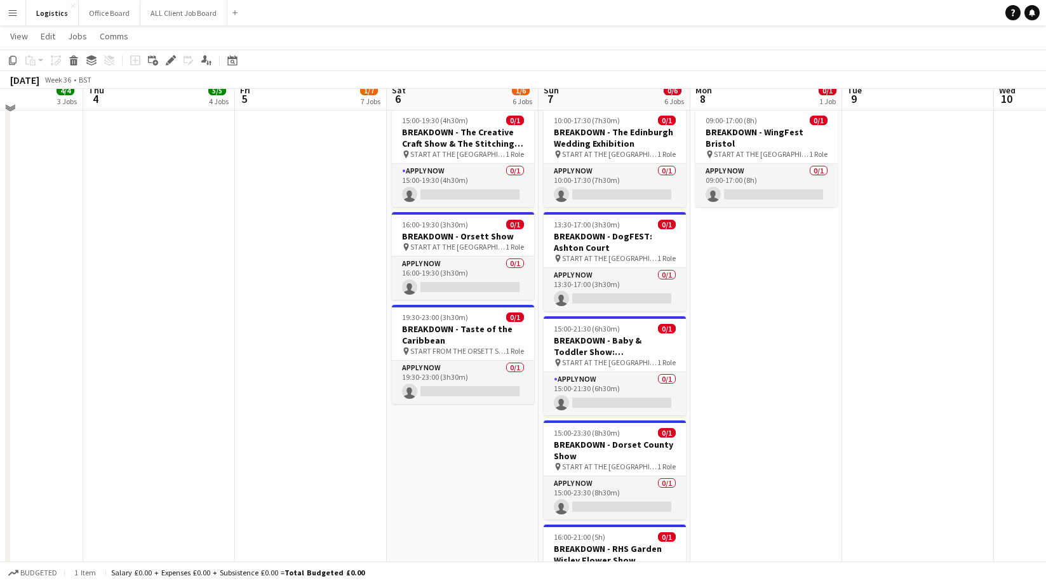
scroll to position [674, 0]
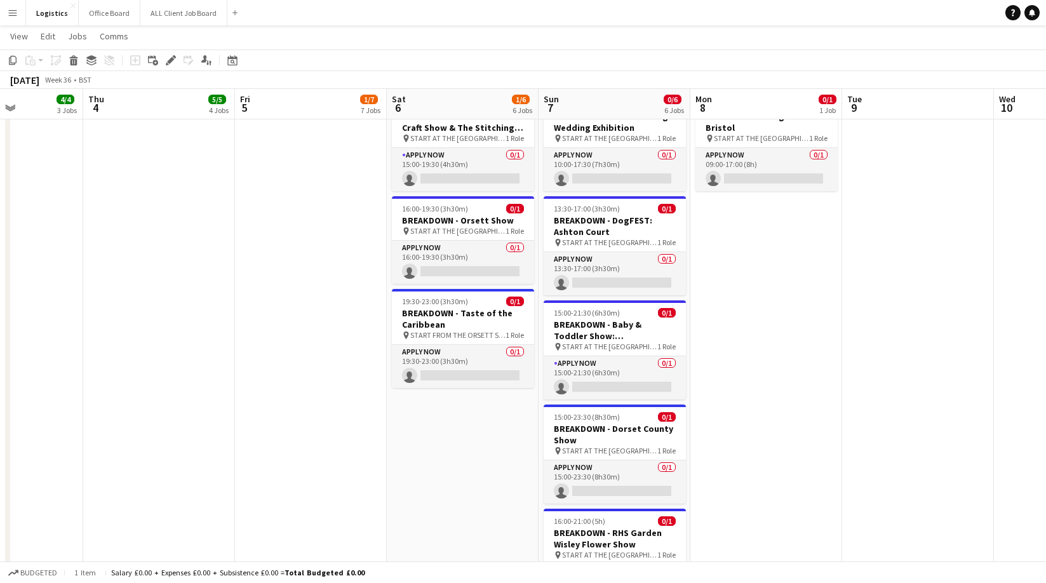
click at [729, 219] on app-date-cell "09:00-17:00 (8h) 0/1 BREAKDOWN - WingFest Bristol pin START AT THE WAREHOUSE 1 …" at bounding box center [766, 415] width 152 height 656
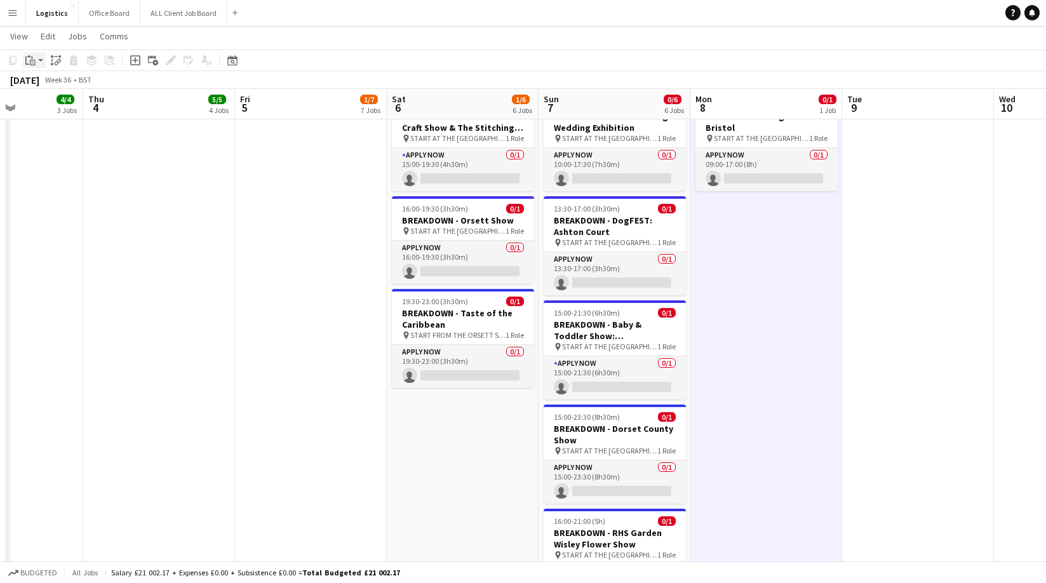
click at [35, 62] on div "Paste" at bounding box center [30, 60] width 15 height 15
click at [47, 84] on link "Paste Command V" at bounding box center [84, 84] width 100 height 11
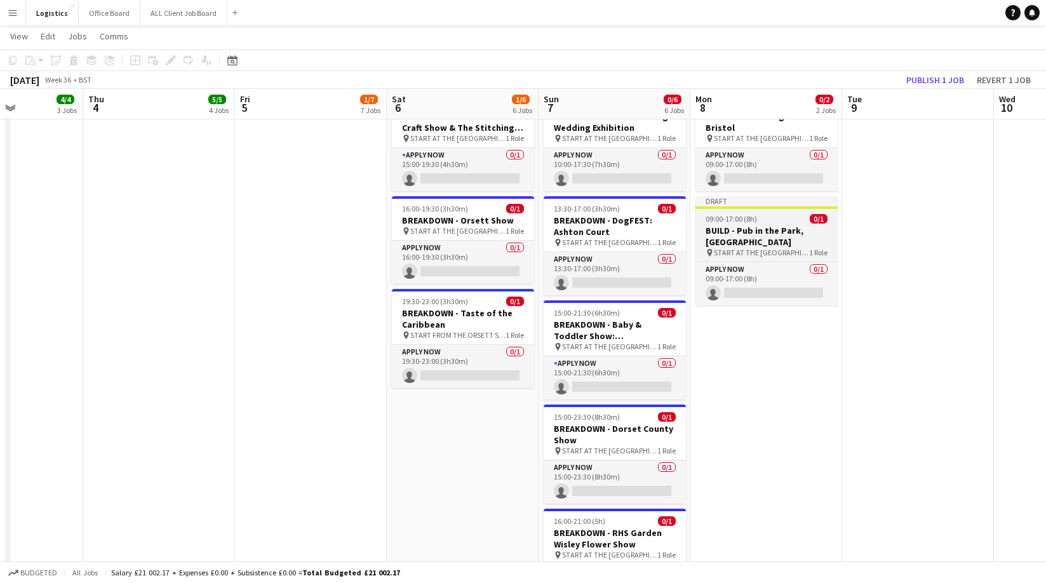
drag, startPoint x: 766, startPoint y: 223, endPoint x: 697, endPoint y: 194, distance: 75.4
click at [766, 225] on h3 "BUILD - Pub in the Park, [GEOGRAPHIC_DATA]" at bounding box center [766, 236] width 142 height 23
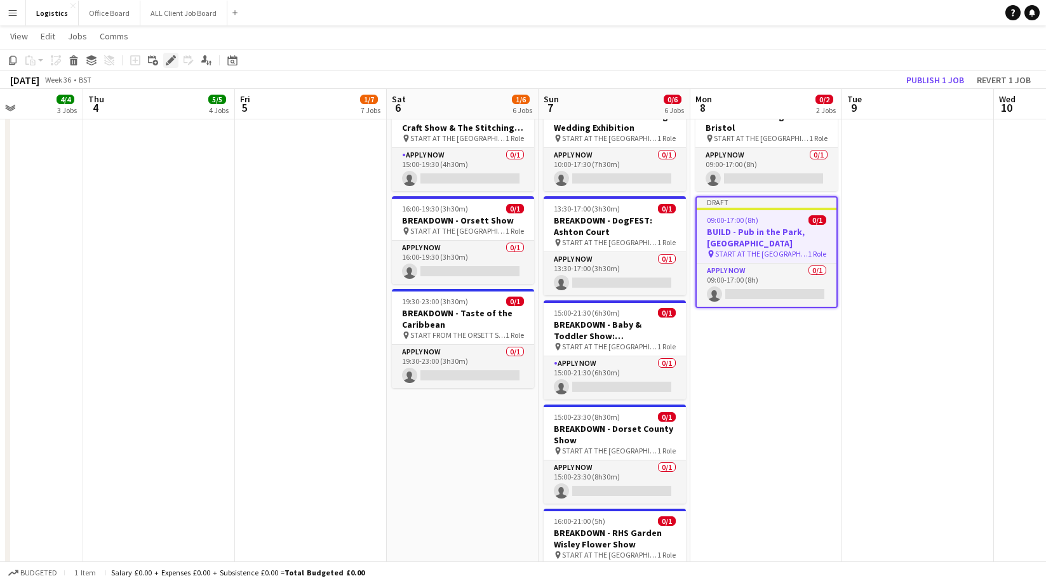
drag, startPoint x: 170, startPoint y: 59, endPoint x: 323, endPoint y: 144, distance: 174.5
click at [170, 59] on icon at bounding box center [170, 60] width 7 height 7
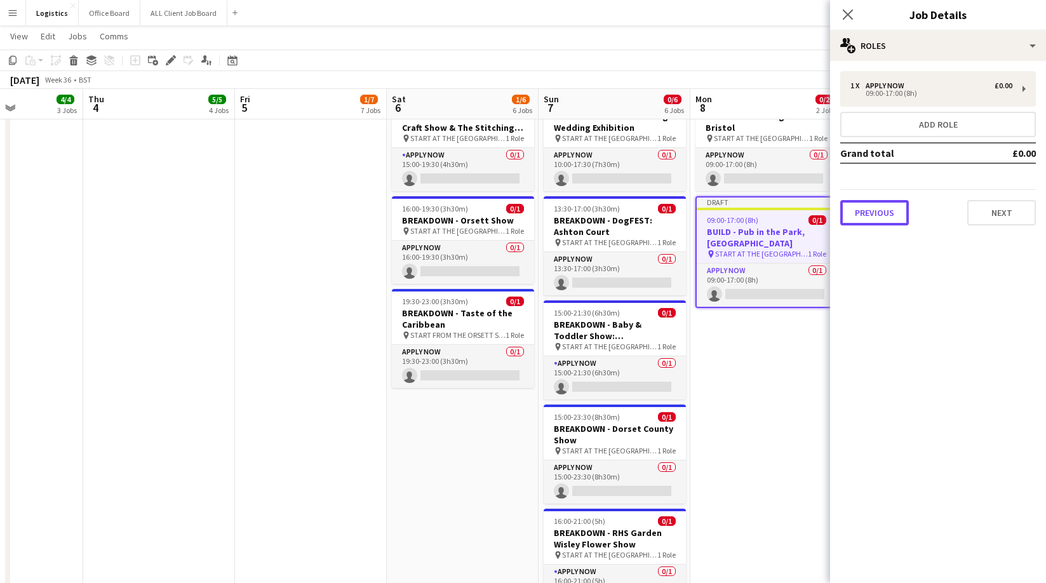
drag, startPoint x: 864, startPoint y: 212, endPoint x: 923, endPoint y: 181, distance: 66.7
click at [868, 211] on button "Previous" at bounding box center [874, 212] width 69 height 25
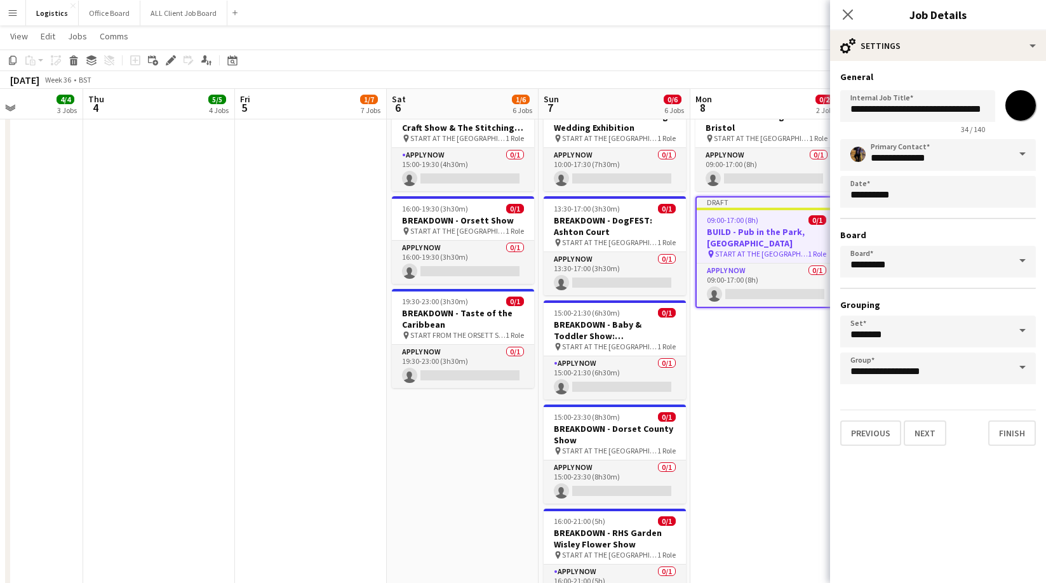
drag, startPoint x: 1017, startPoint y: 107, endPoint x: 1011, endPoint y: 132, distance: 25.4
click at [1017, 108] on input "*******" at bounding box center [1020, 106] width 46 height 46
type input "*******"
drag, startPoint x: 875, startPoint y: 109, endPoint x: 876, endPoint y: 129, distance: 19.7
click at [875, 109] on input "**********" at bounding box center [917, 106] width 155 height 32
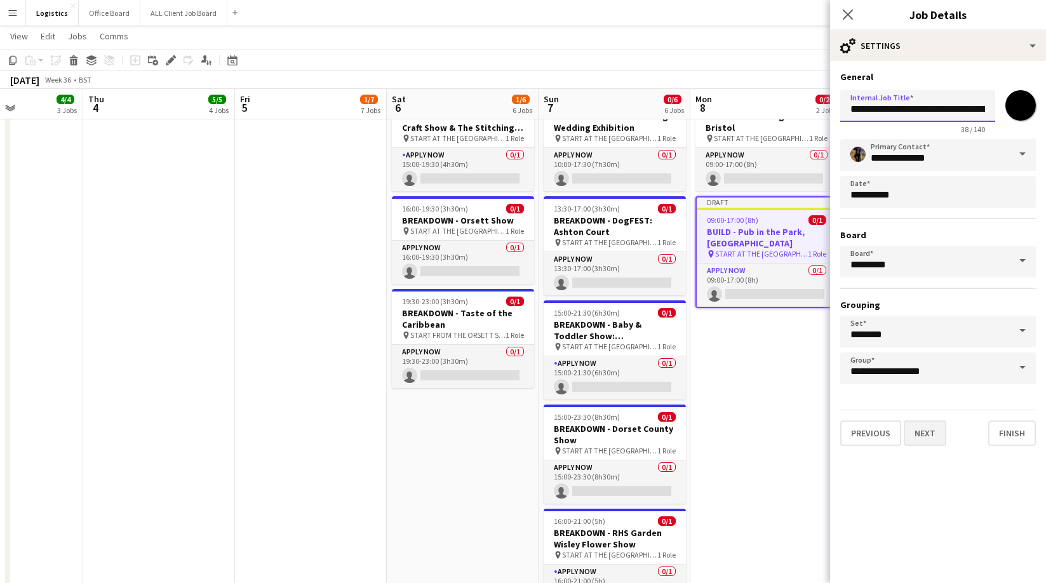
type input "**********"
drag, startPoint x: 930, startPoint y: 434, endPoint x: 890, endPoint y: 269, distance: 170.3
click at [930, 434] on button "Next" at bounding box center [925, 432] width 43 height 25
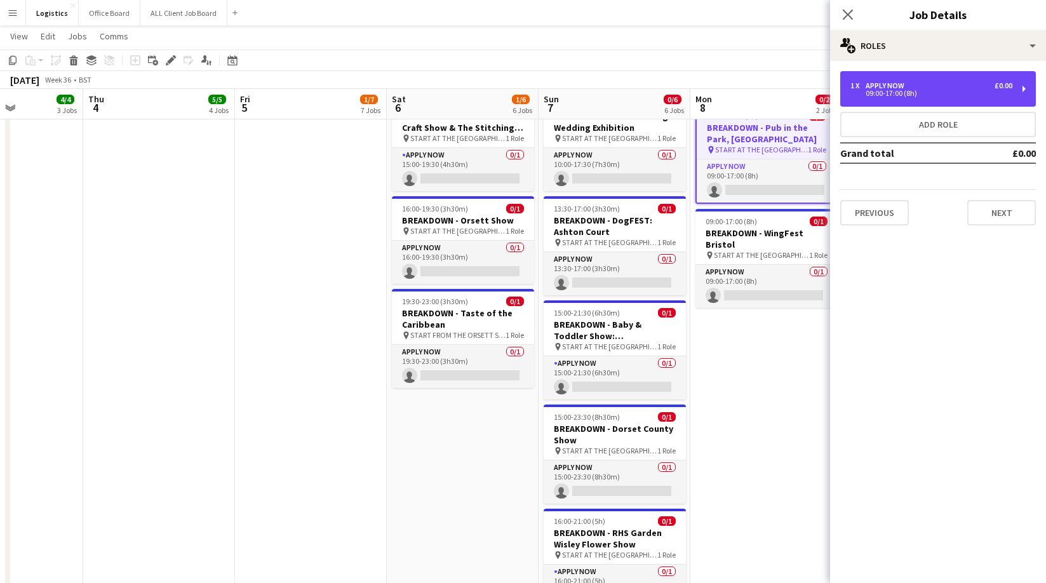
drag, startPoint x: 893, startPoint y: 81, endPoint x: 846, endPoint y: 110, distance: 55.9
click at [893, 81] on div "APPLY NOW" at bounding box center [887, 85] width 44 height 9
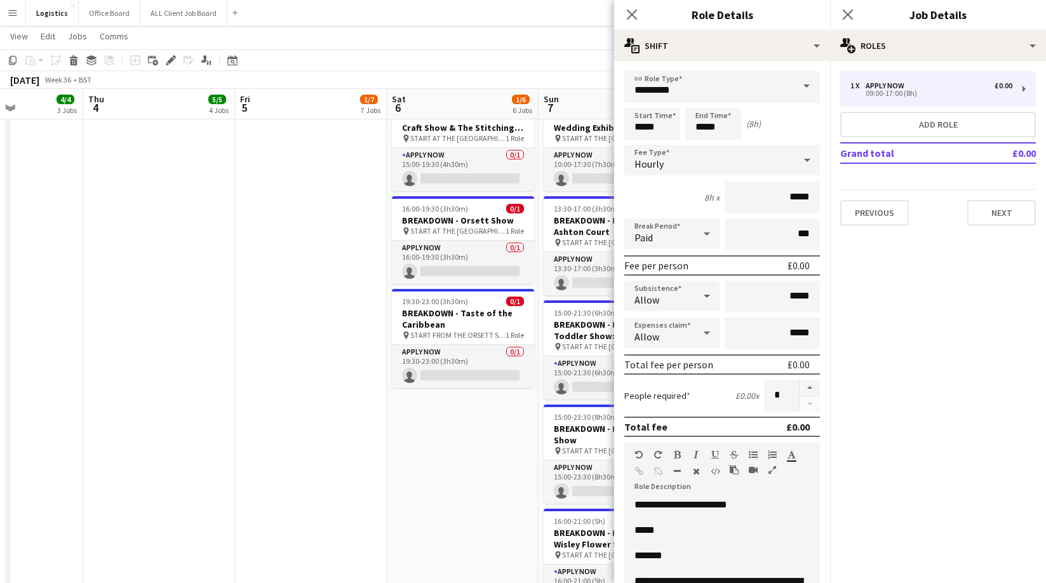
click at [662, 531] on p "*****" at bounding box center [721, 530] width 175 height 13
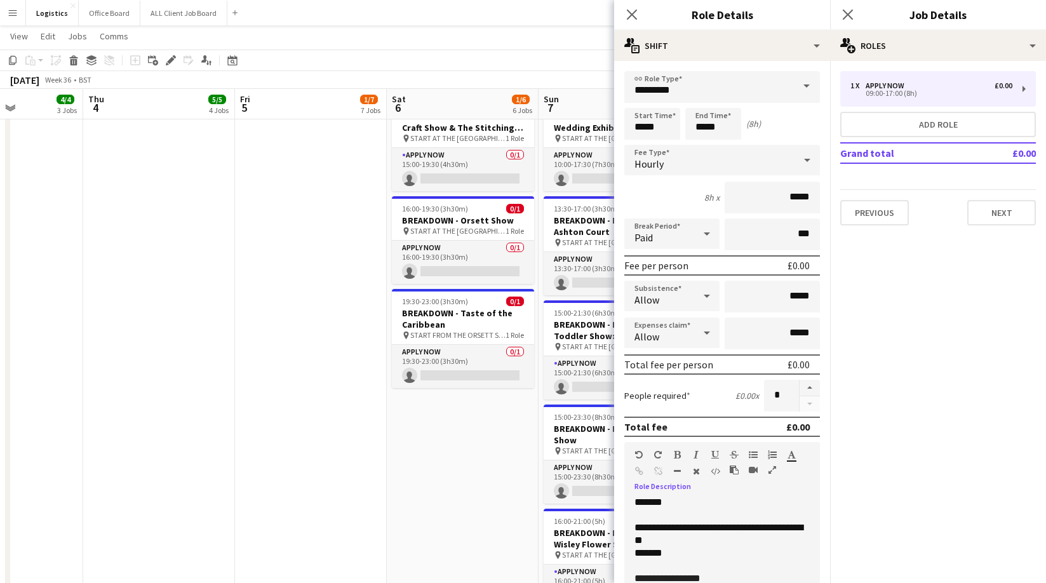
scroll to position [57, 0]
click at [698, 575] on span "**********" at bounding box center [667, 575] width 66 height 10
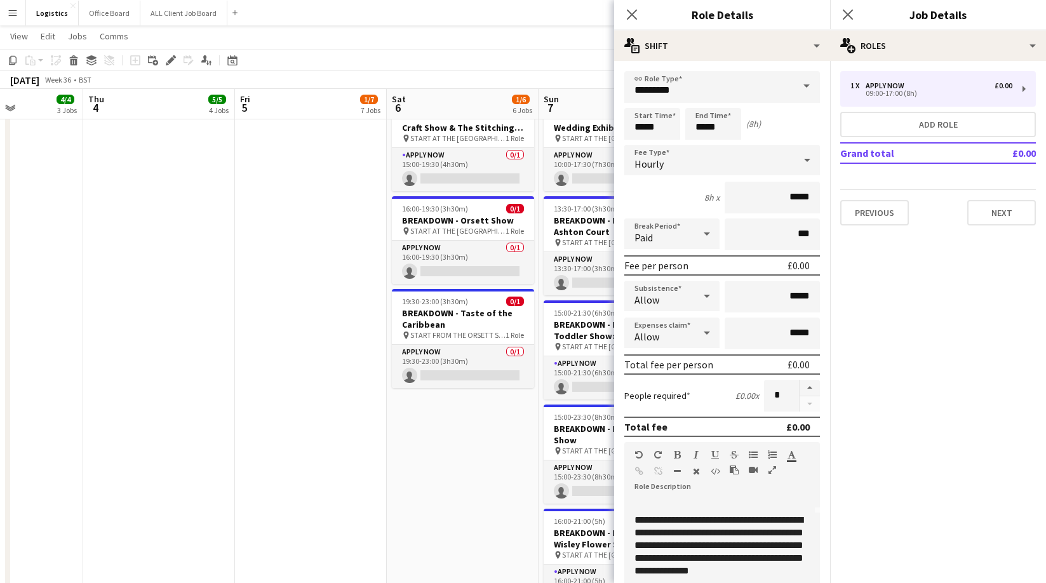
scroll to position [150, 0]
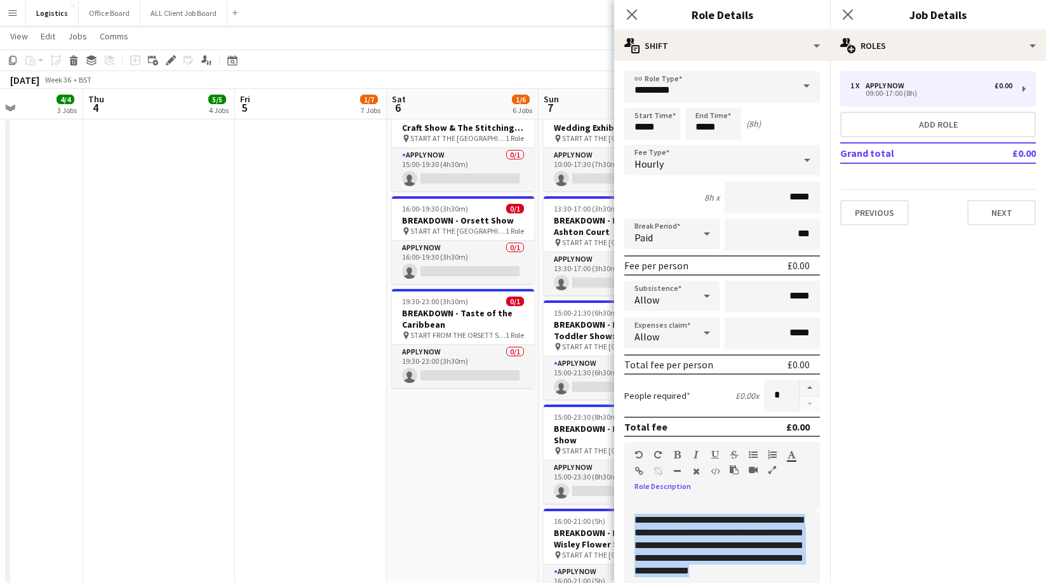
drag, startPoint x: 633, startPoint y: 506, endPoint x: 774, endPoint y: 575, distance: 156.8
click at [774, 575] on div "**********" at bounding box center [722, 574] width 196 height 152
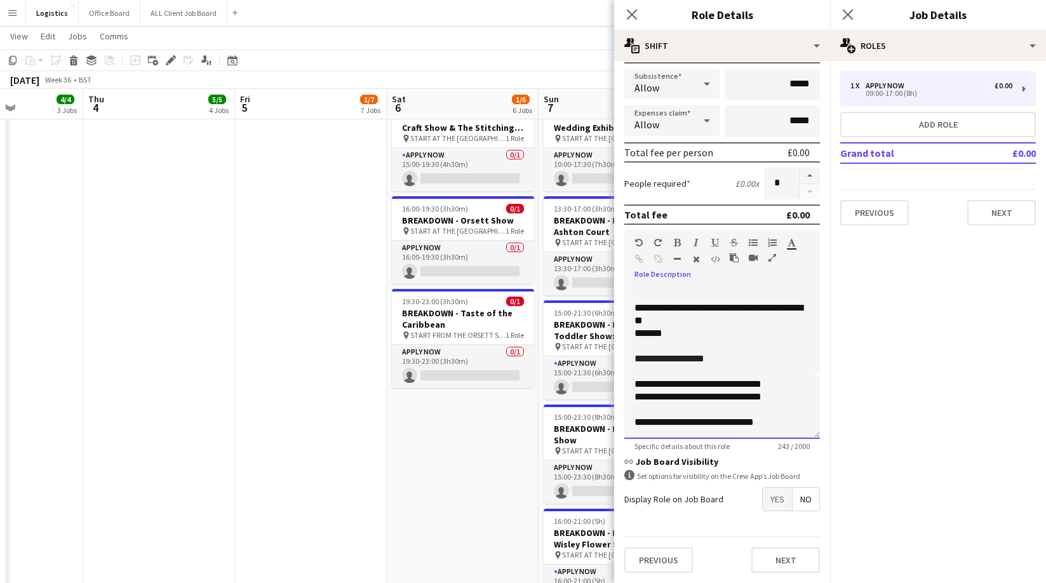
scroll to position [675, 0]
drag, startPoint x: 800, startPoint y: 418, endPoint x: 625, endPoint y: 417, distance: 174.6
click at [625, 417] on div "**********" at bounding box center [722, 362] width 196 height 152
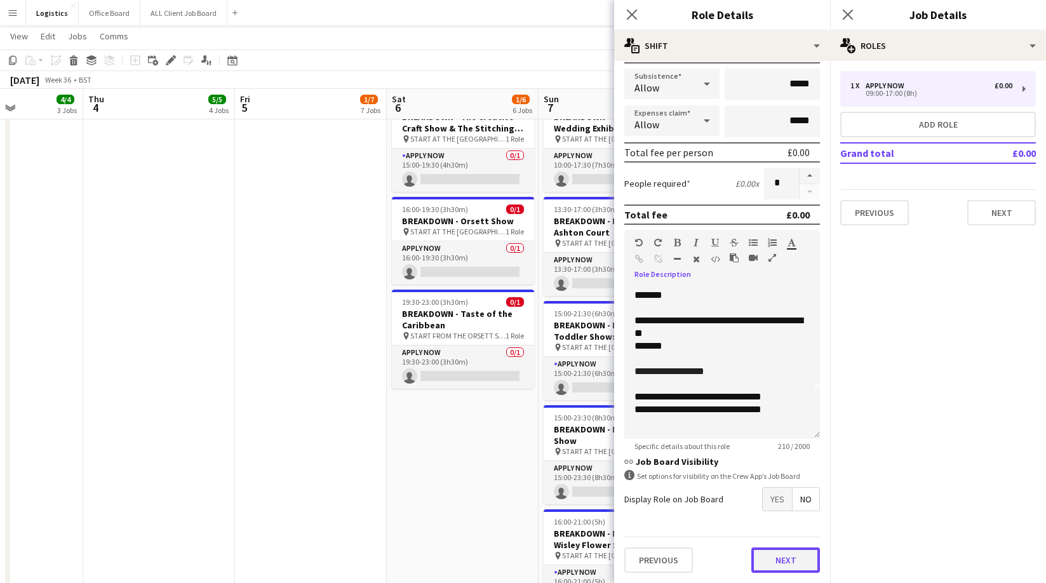
click at [789, 561] on button "Next" at bounding box center [785, 559] width 69 height 25
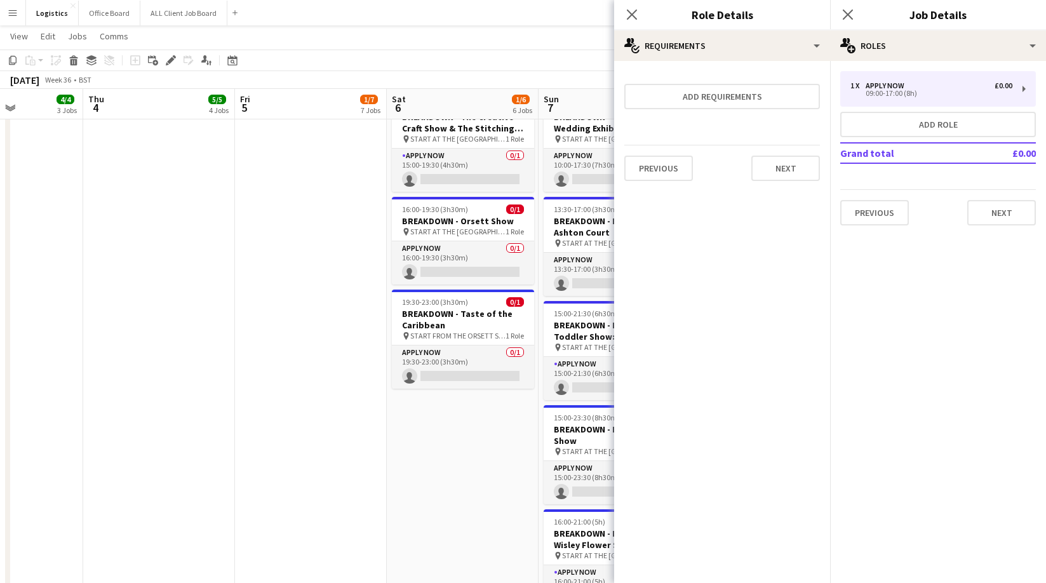
scroll to position [0, 0]
click at [790, 170] on button "Next" at bounding box center [785, 168] width 69 height 25
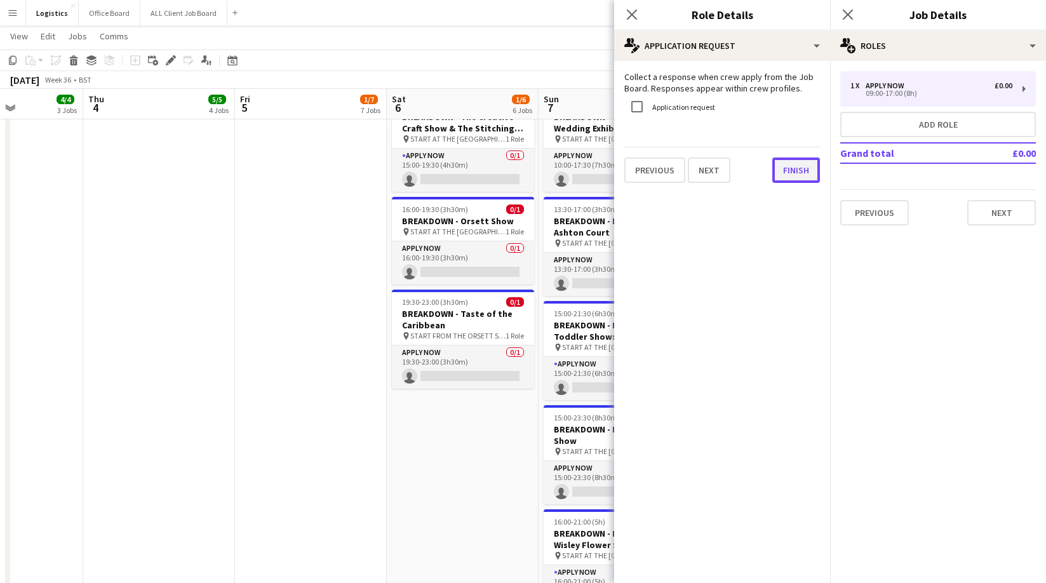
click at [797, 173] on button "Finish" at bounding box center [796, 169] width 48 height 25
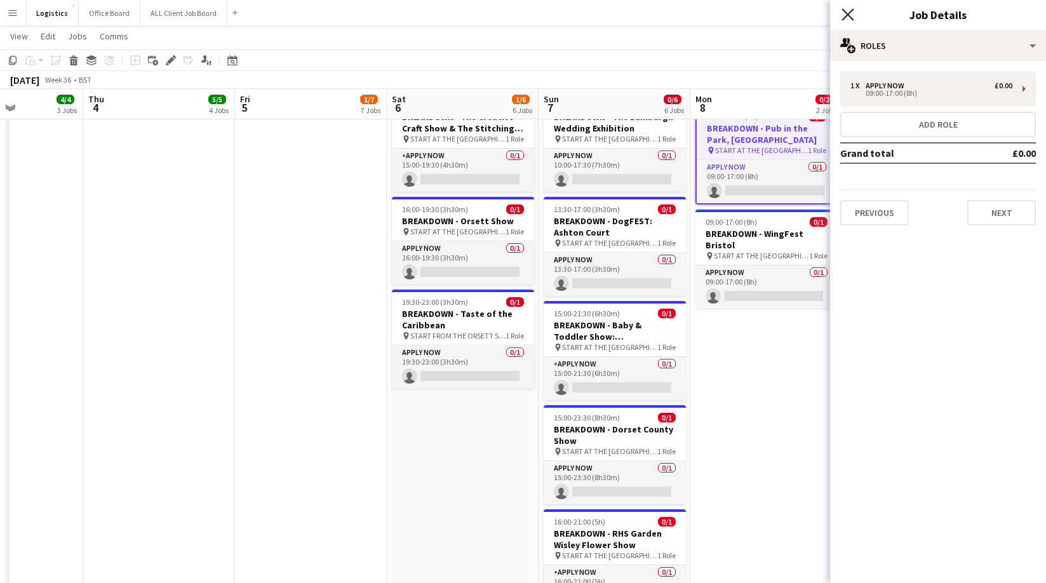
click at [850, 11] on icon "Close pop-in" at bounding box center [847, 14] width 12 height 12
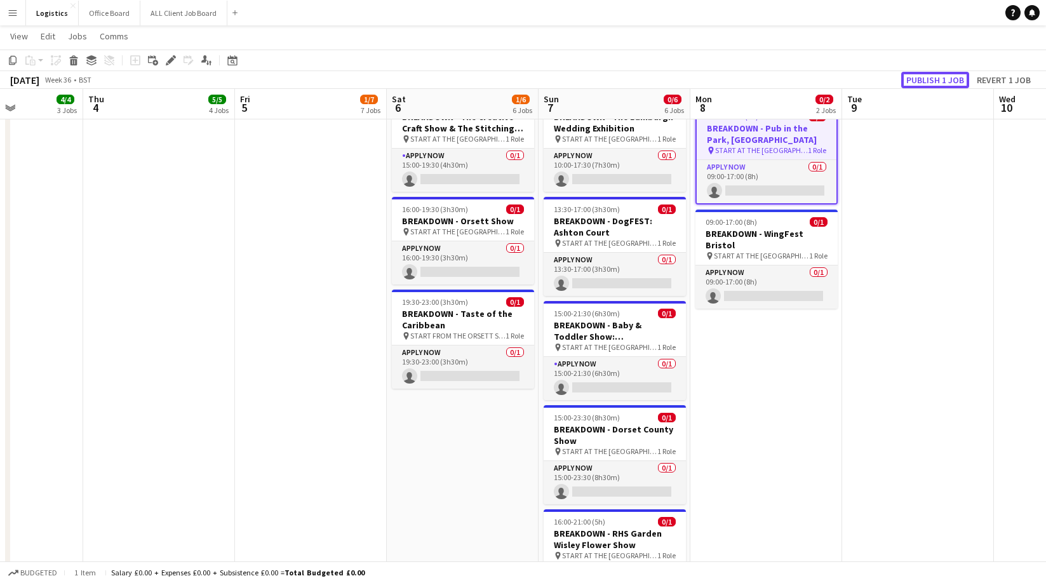
click at [934, 78] on button "Publish 1 job" at bounding box center [935, 80] width 68 height 17
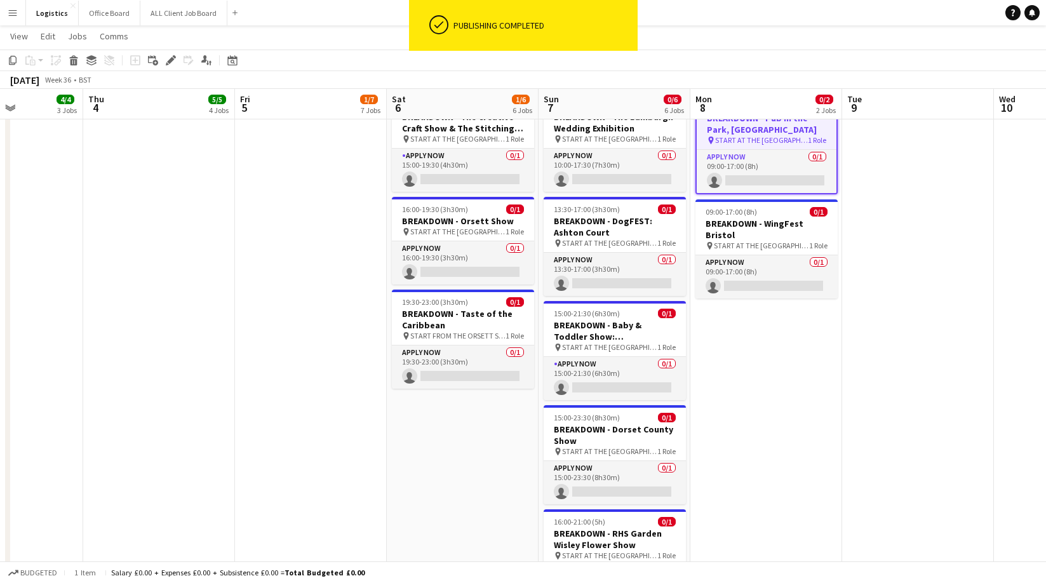
click at [934, 79] on div "September 2025 Week 36 • BST" at bounding box center [523, 80] width 1046 height 18
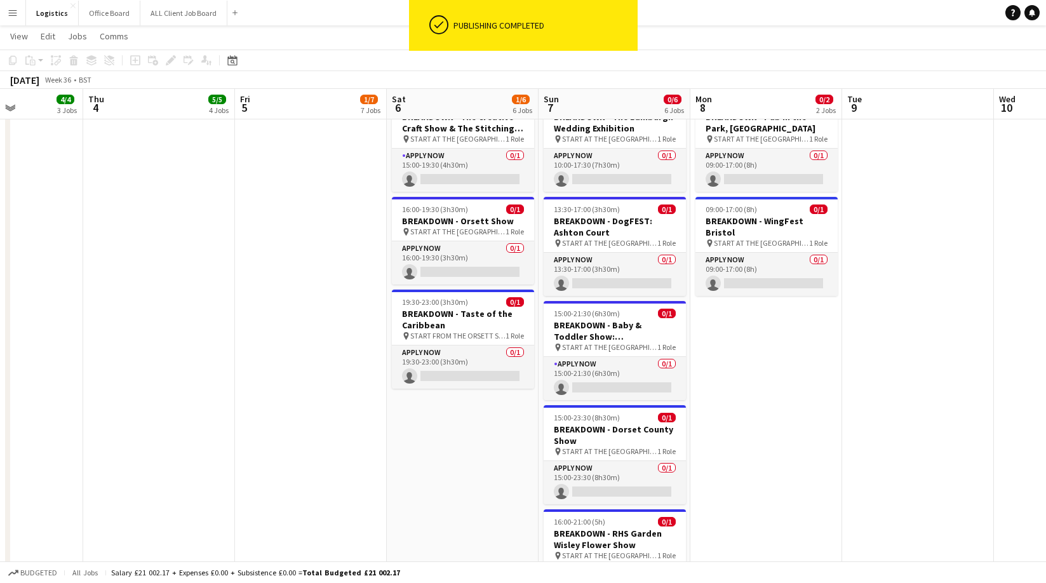
click at [749, 26] on app-page-menu "View Day view expanded Day view collapsed Month view Date picker Jump to today …" at bounding box center [523, 37] width 1046 height 24
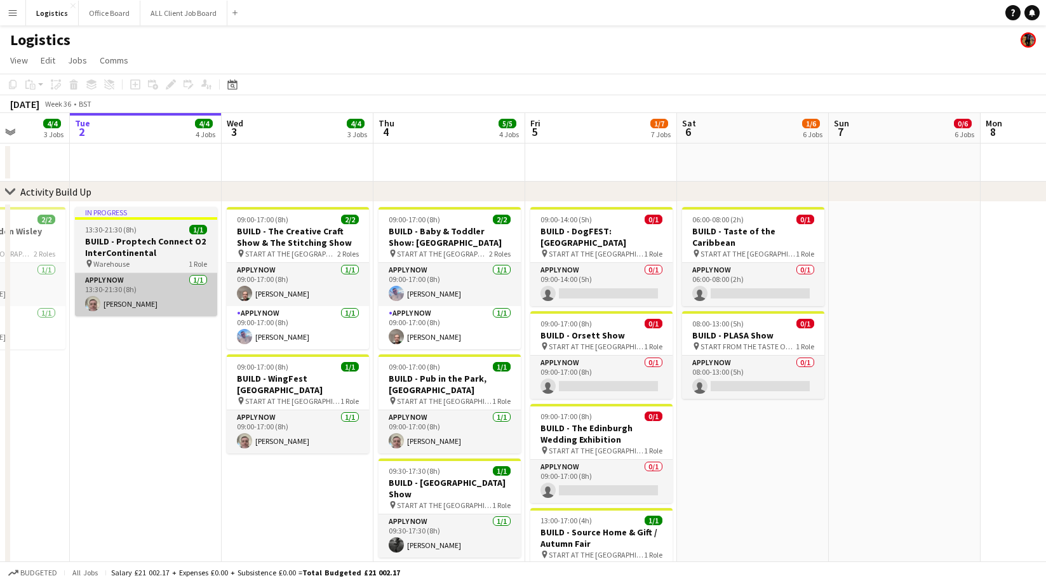
scroll to position [0, 390]
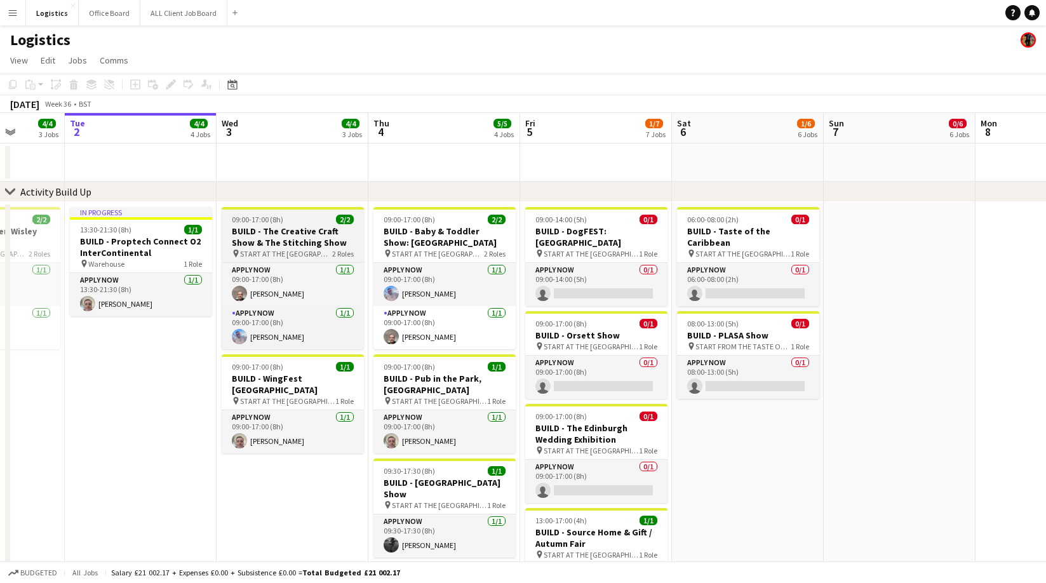
click at [312, 229] on h3 "BUILD - The Creative Craft Show & The Stitching Show" at bounding box center [293, 236] width 142 height 23
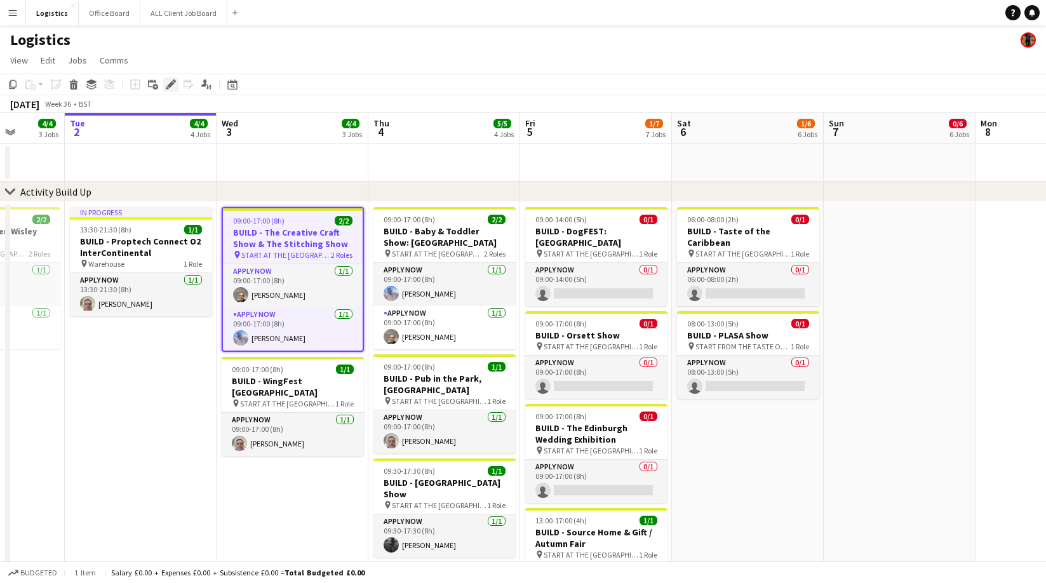
click at [170, 83] on icon at bounding box center [170, 84] width 7 height 7
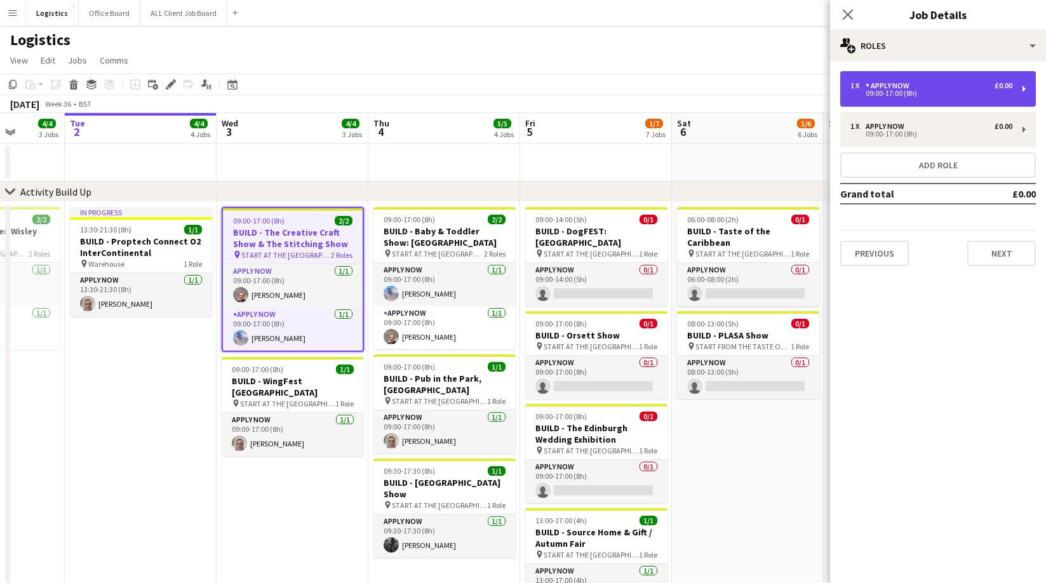
click at [898, 86] on div "APPLY NOW" at bounding box center [889, 85] width 49 height 9
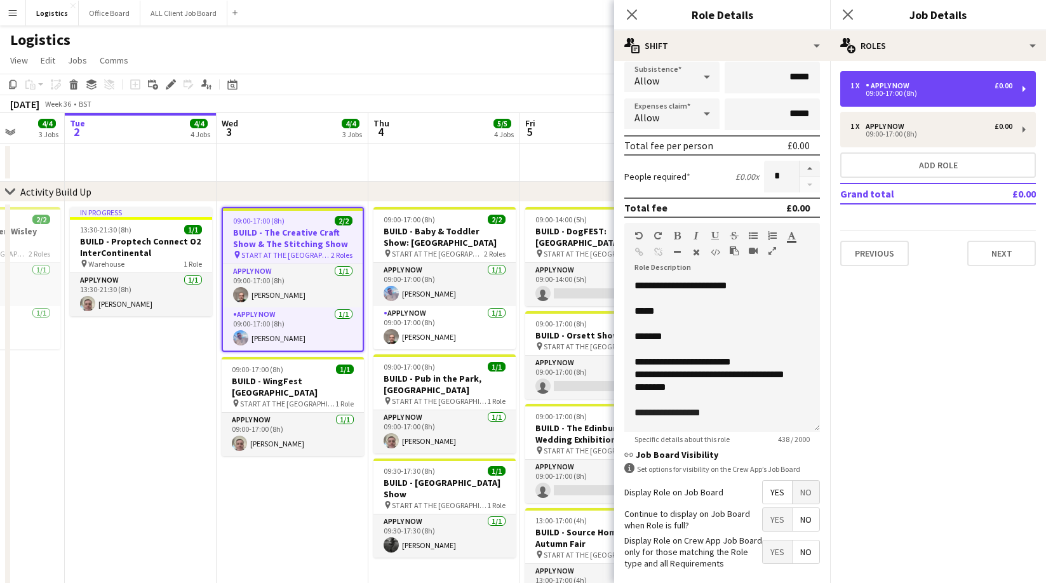
scroll to position [220, 0]
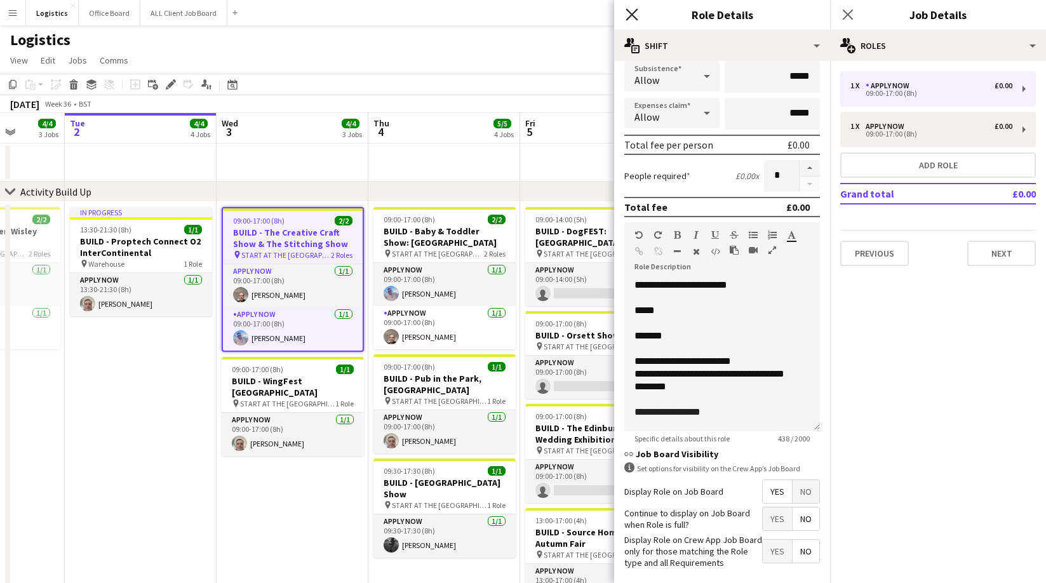
click at [629, 15] on icon "Close pop-in" at bounding box center [631, 14] width 12 height 12
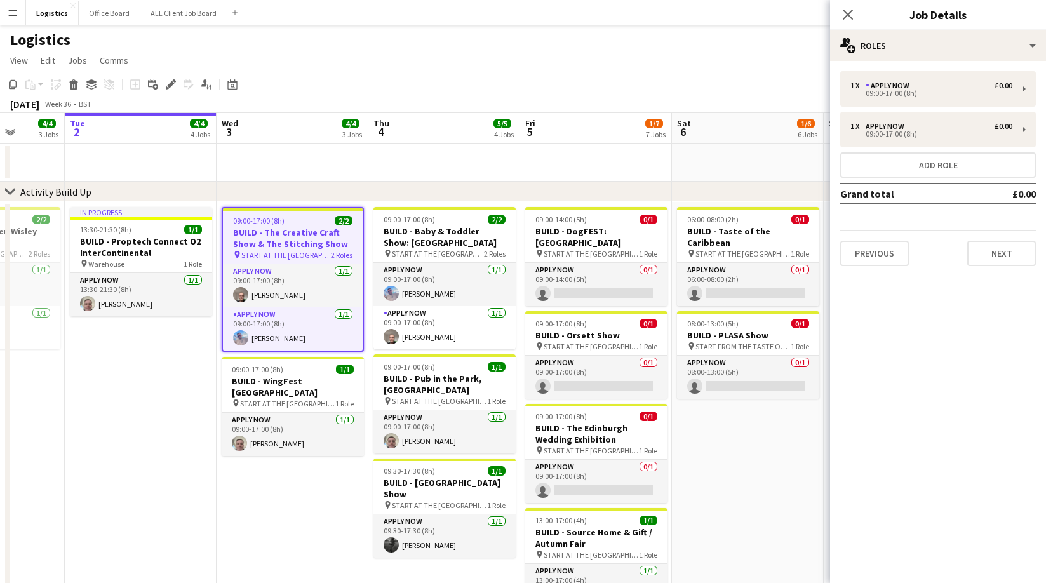
drag, startPoint x: 847, startPoint y: 14, endPoint x: 823, endPoint y: 41, distance: 36.4
click at [847, 15] on icon at bounding box center [848, 15] width 10 height 10
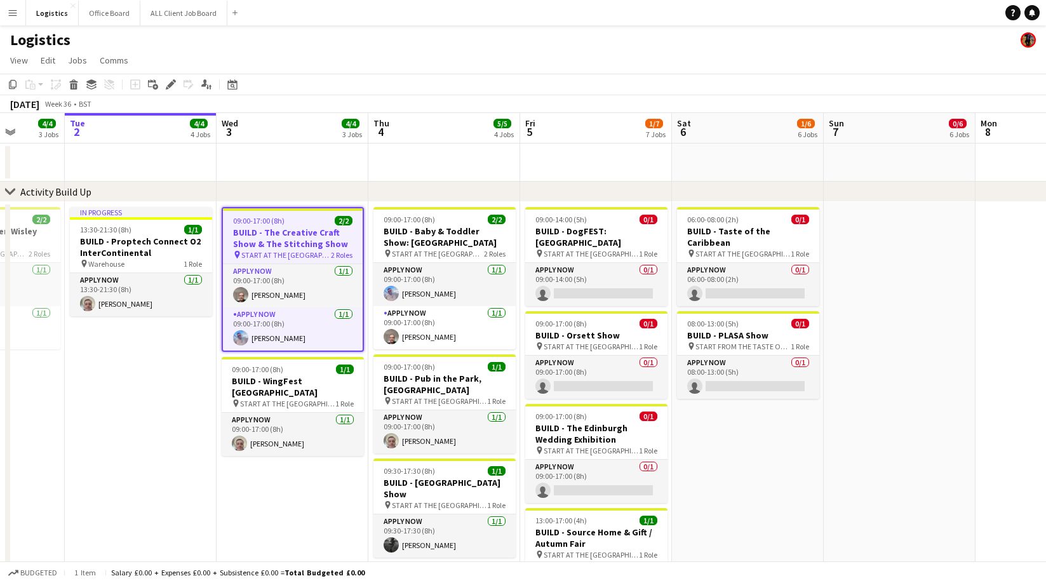
drag, startPoint x: 623, startPoint y: 42, endPoint x: 600, endPoint y: 165, distance: 125.3
click at [623, 42] on div "Logistics" at bounding box center [523, 37] width 1046 height 24
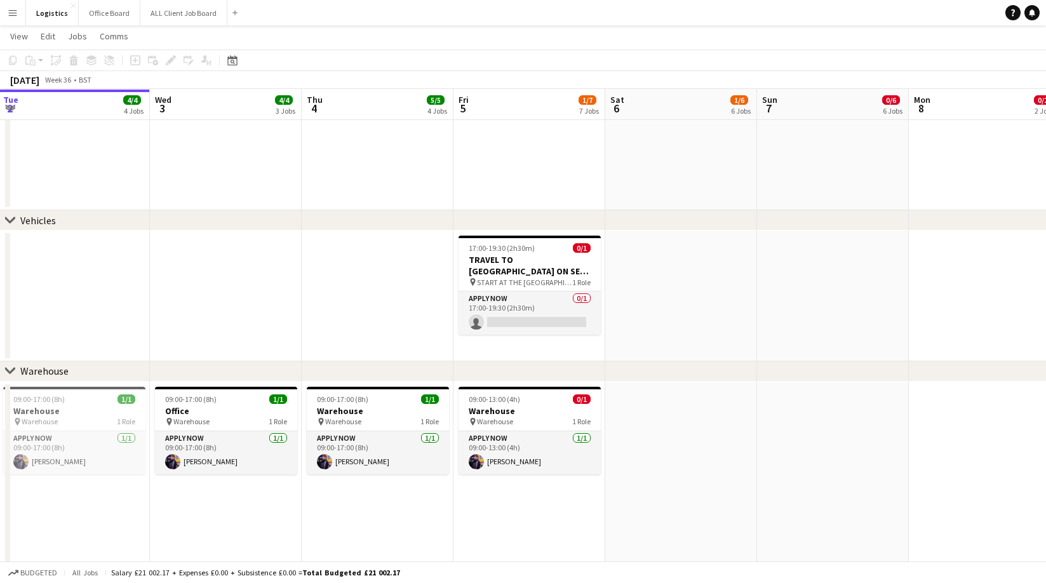
scroll to position [0, 509]
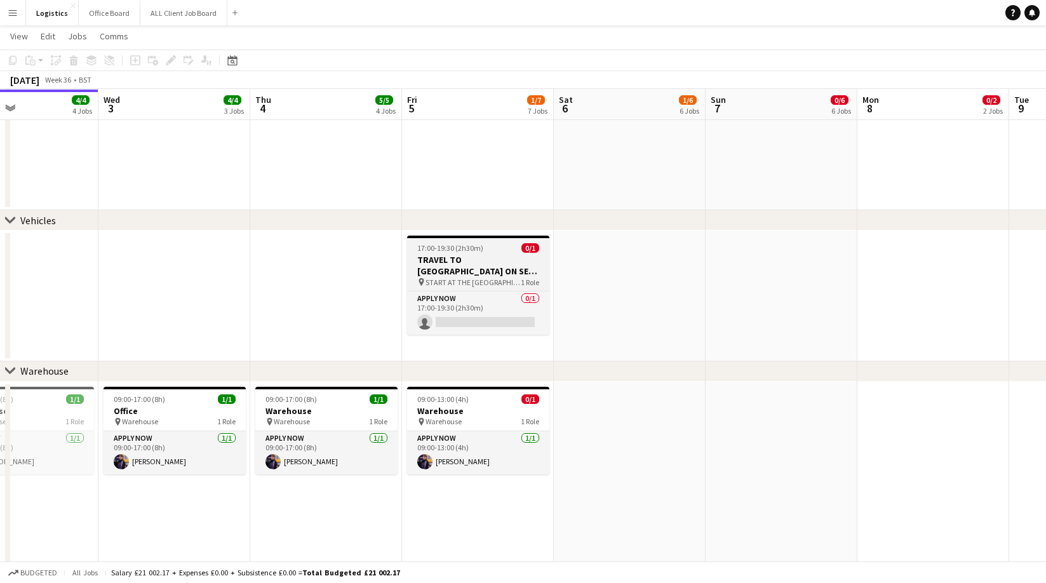
click at [476, 260] on h3 "TRAVEL TO [GEOGRAPHIC_DATA] ON SEA: BUILD - Taste of the Caribbean" at bounding box center [478, 265] width 142 height 23
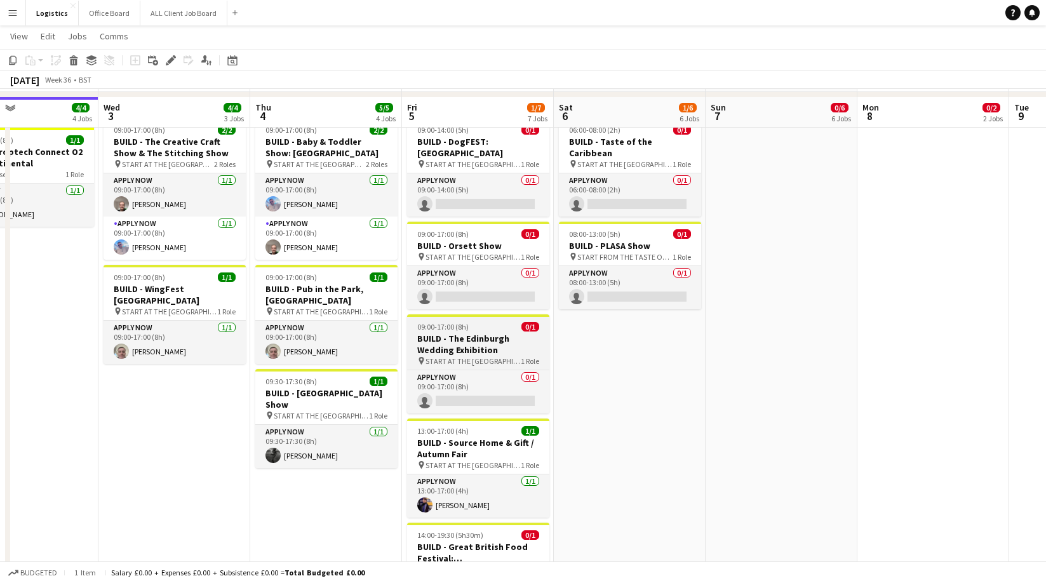
scroll to position [87, 0]
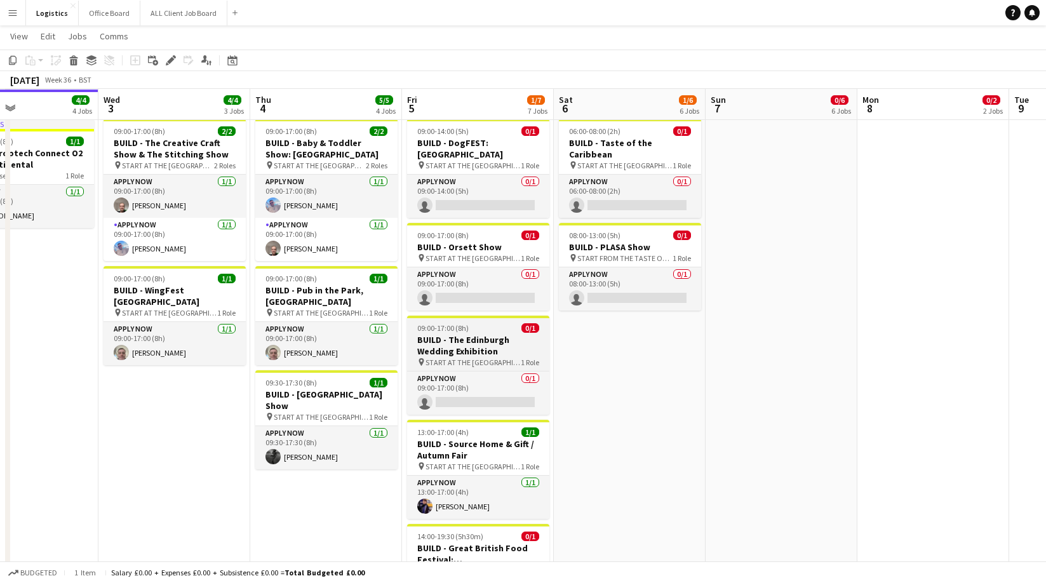
click at [464, 334] on h3 "BUILD - The Edinburgh Wedding Exhibition" at bounding box center [478, 345] width 142 height 23
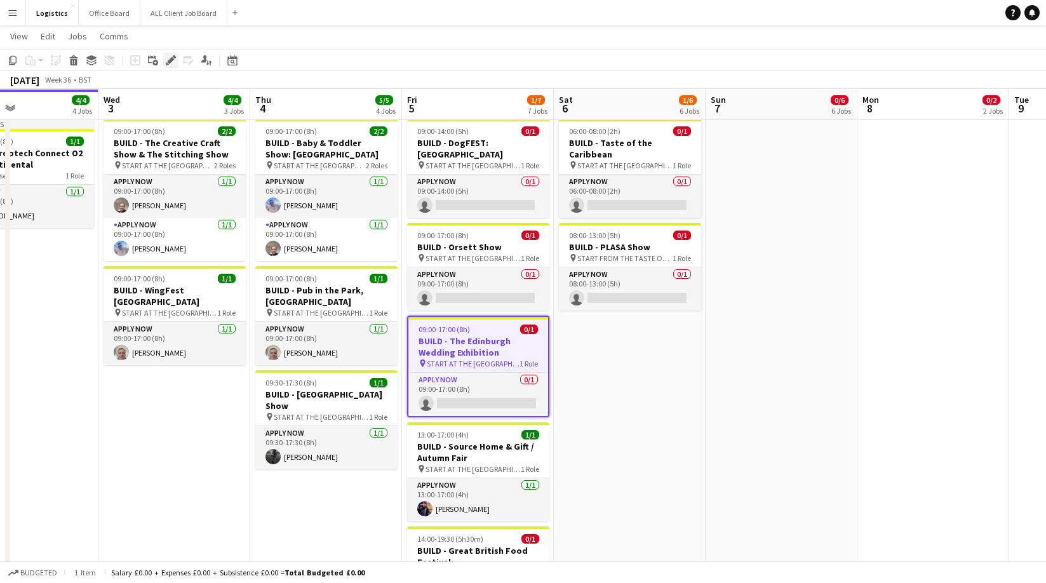
click at [170, 60] on icon at bounding box center [170, 60] width 7 height 7
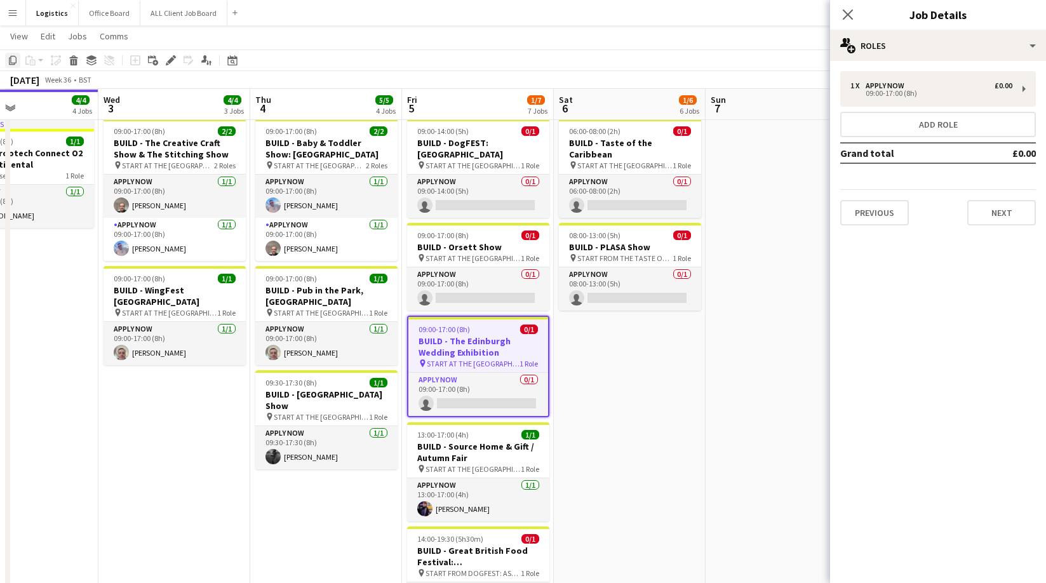
click at [13, 60] on icon "Copy" at bounding box center [13, 60] width 10 height 10
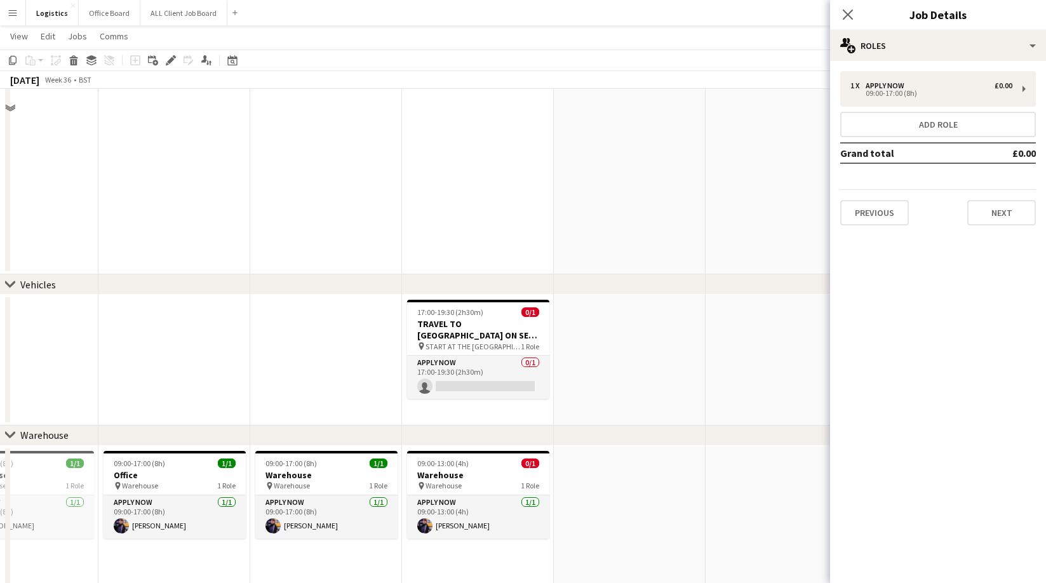
scroll to position [1539, 0]
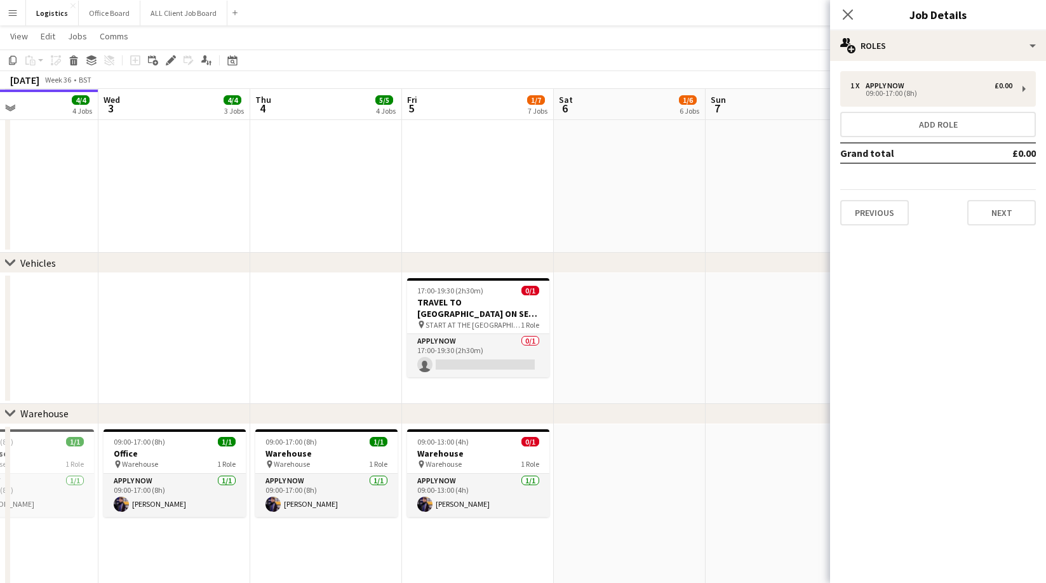
click at [621, 291] on app-date-cell at bounding box center [630, 338] width 152 height 131
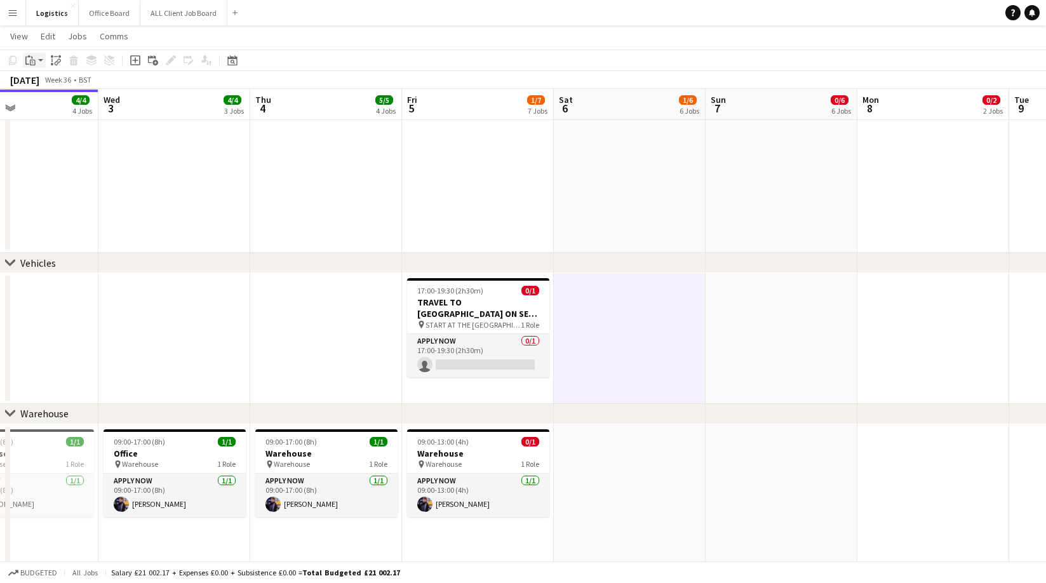
click at [30, 59] on icon "Paste" at bounding box center [30, 60] width 10 height 10
drag, startPoint x: 49, startPoint y: 85, endPoint x: 70, endPoint y: 97, distance: 24.2
click at [49, 85] on link "Paste Command V" at bounding box center [84, 84] width 100 height 11
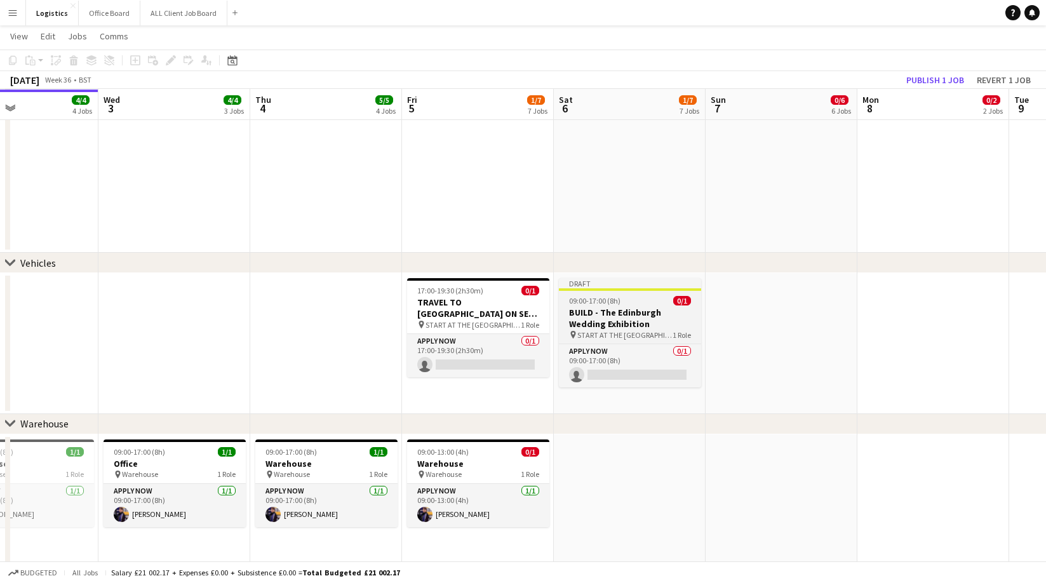
drag, startPoint x: 587, startPoint y: 316, endPoint x: 575, endPoint y: 300, distance: 20.1
click at [587, 316] on h3 "BUILD - The Edinburgh Wedding Exhibition" at bounding box center [630, 318] width 142 height 23
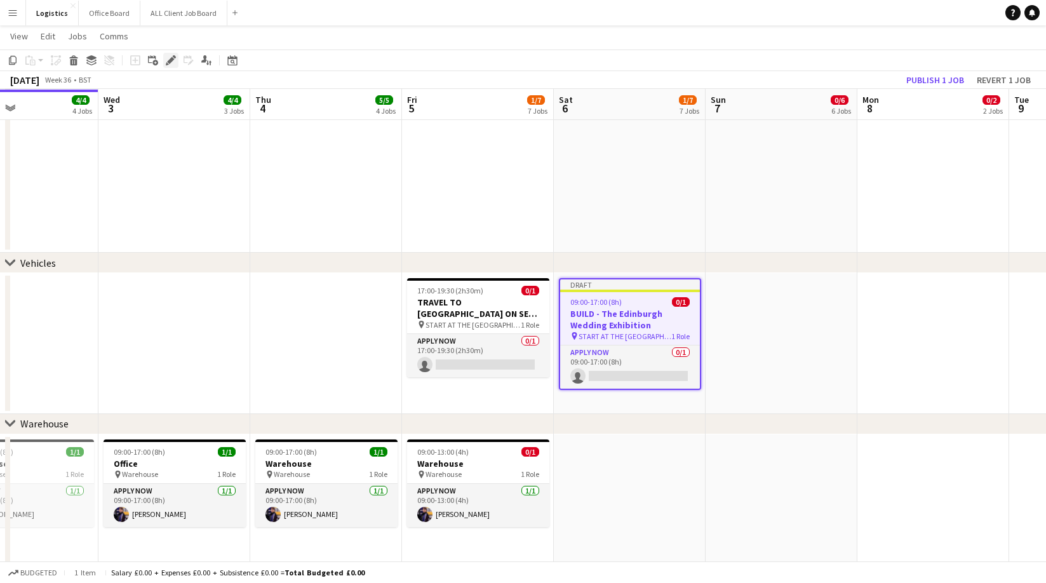
click at [173, 60] on icon "Edit" at bounding box center [171, 60] width 10 height 10
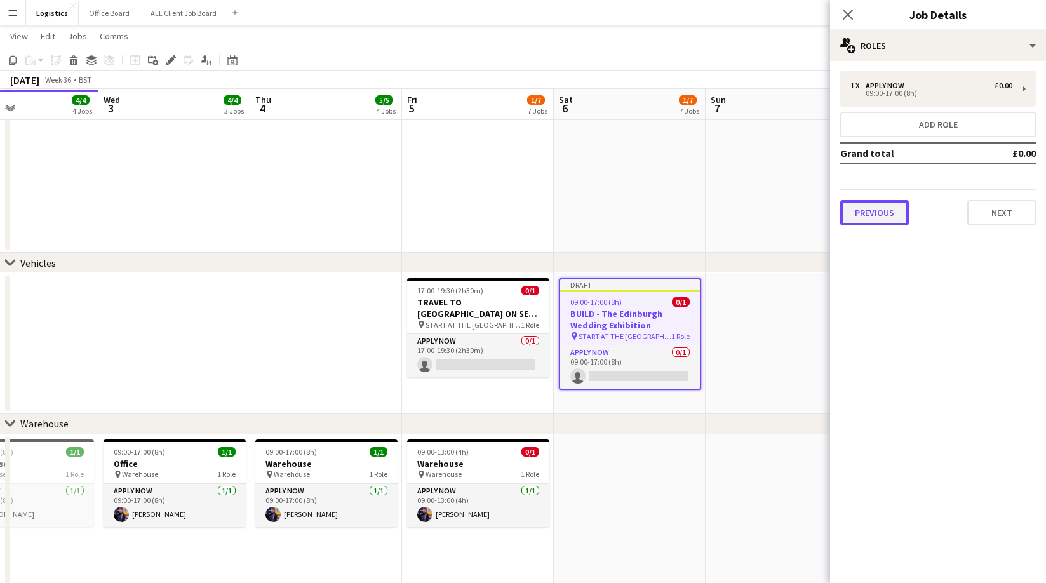
drag, startPoint x: 881, startPoint y: 211, endPoint x: 876, endPoint y: 175, distance: 36.5
click at [881, 211] on button "Previous" at bounding box center [874, 212] width 69 height 25
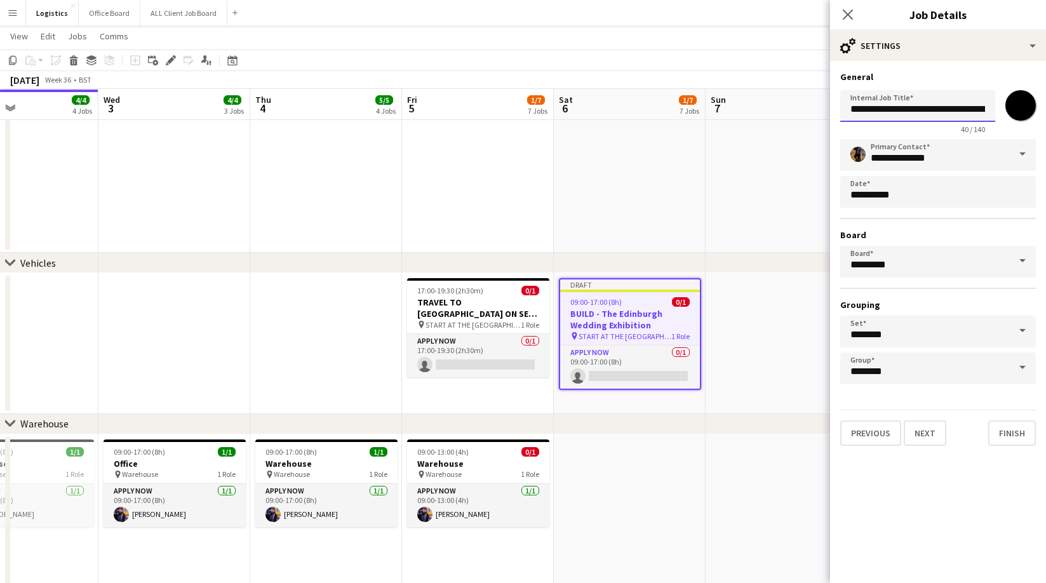
click at [851, 111] on input "**********" at bounding box center [917, 106] width 155 height 32
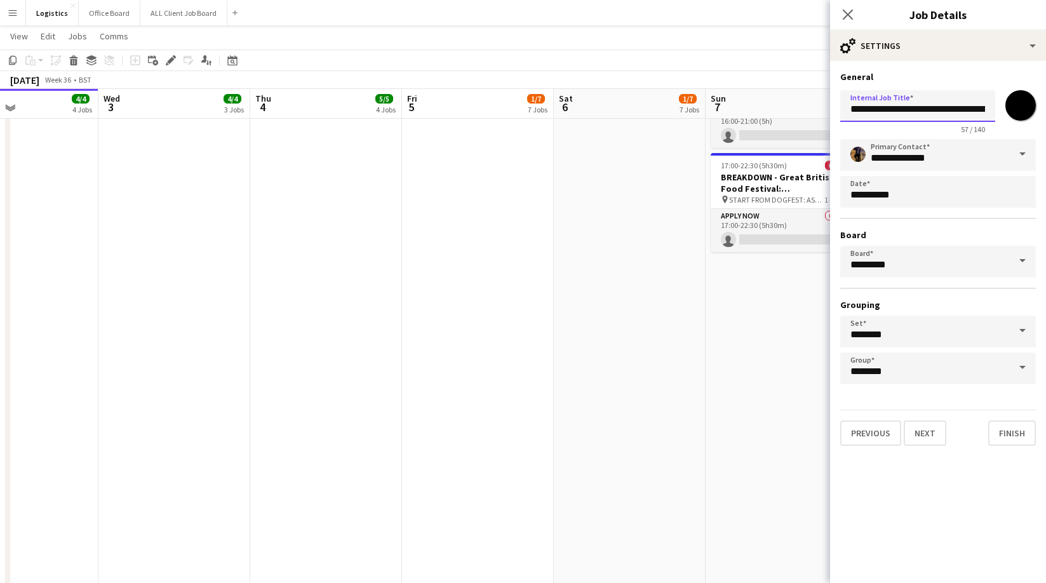
scroll to position [1168, 0]
type input "**********"
click at [1020, 106] on input "*******" at bounding box center [1020, 106] width 46 height 46
type input "*******"
drag, startPoint x: 923, startPoint y: 436, endPoint x: 923, endPoint y: 356, distance: 80.0
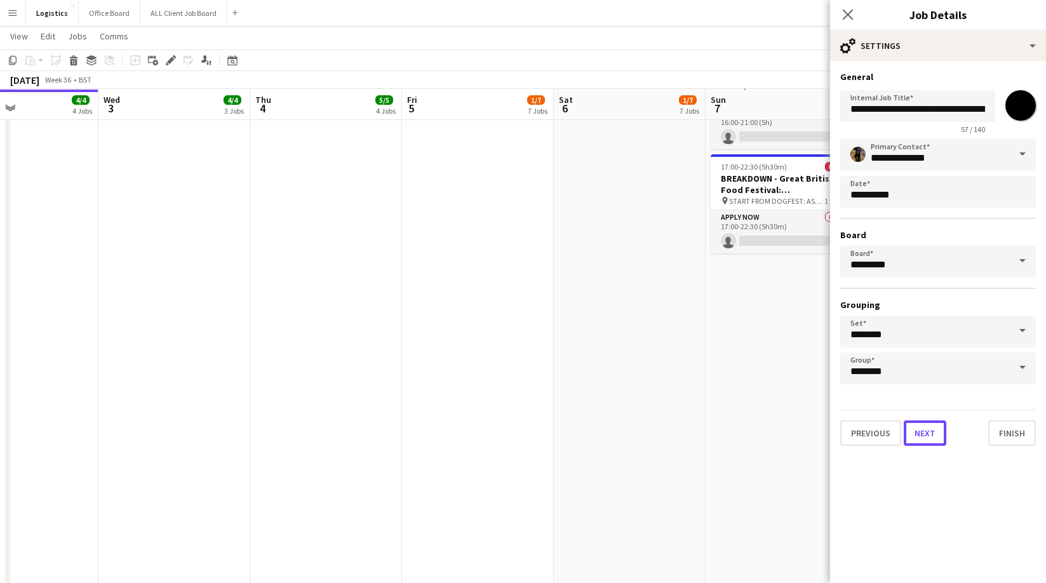
click at [923, 436] on button "Next" at bounding box center [925, 432] width 43 height 25
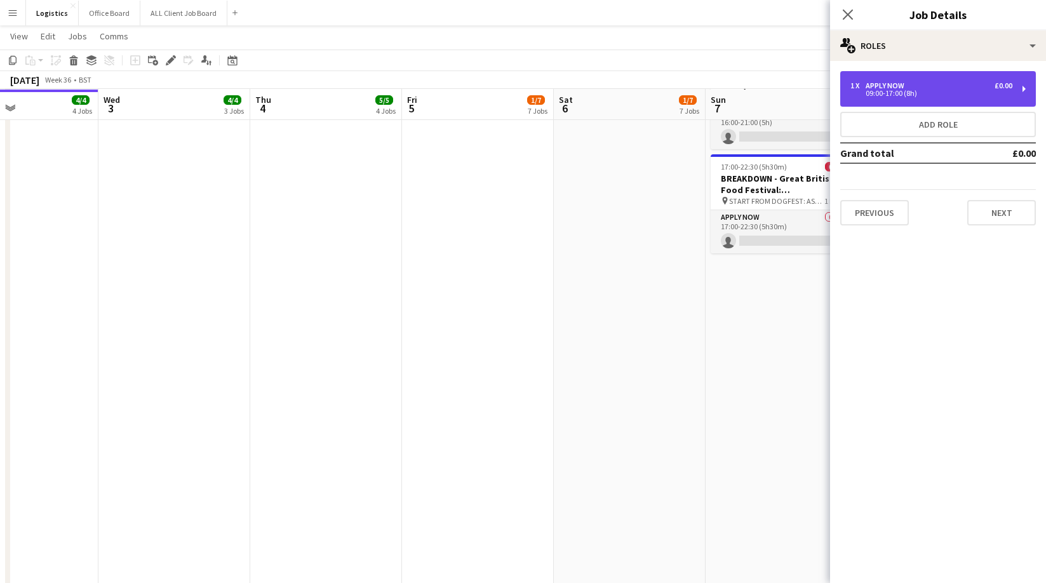
click at [889, 86] on div "APPLY NOW" at bounding box center [887, 85] width 44 height 9
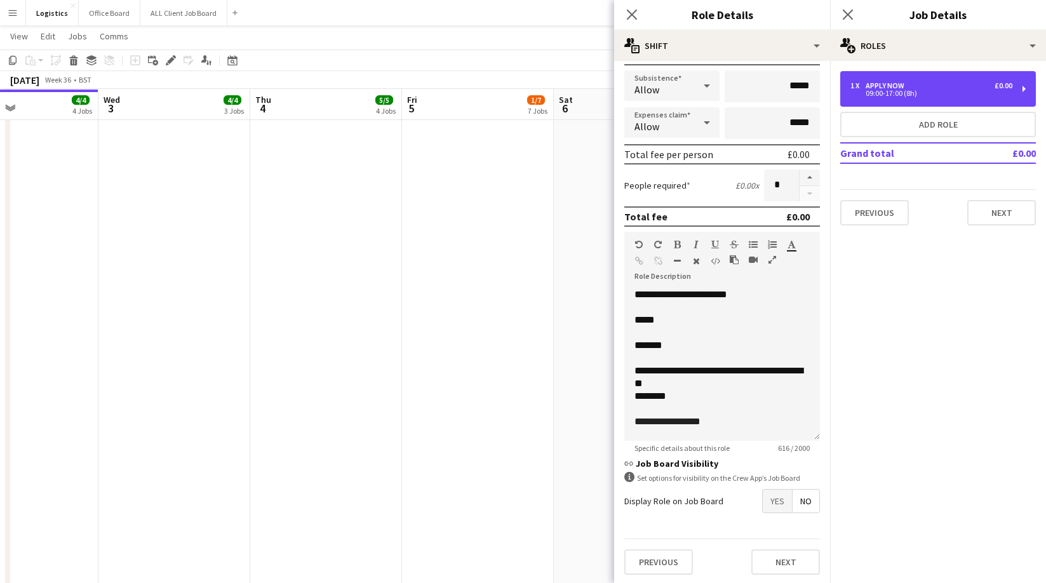
scroll to position [212, 0]
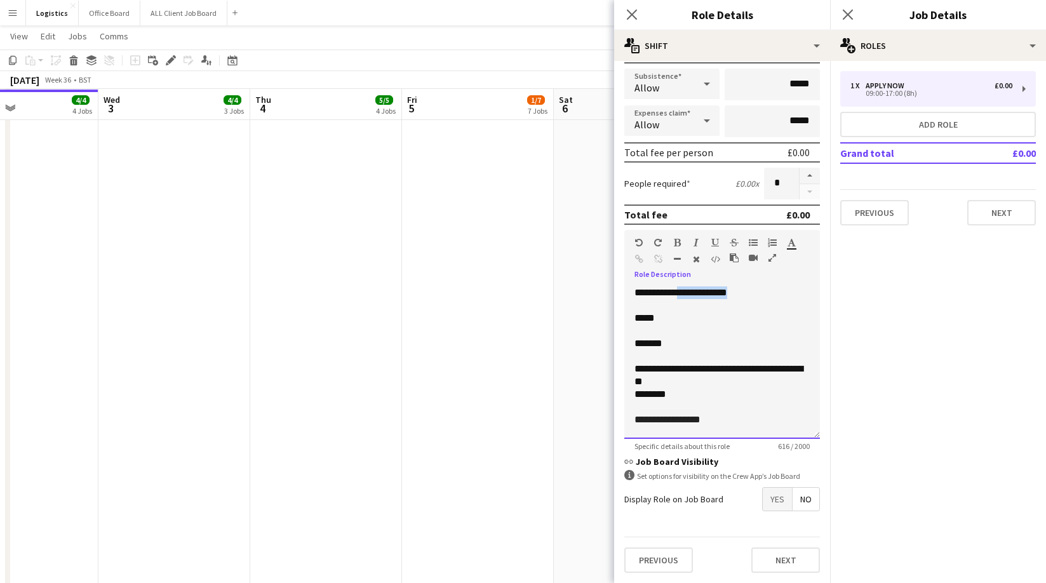
drag, startPoint x: 767, startPoint y: 292, endPoint x: 691, endPoint y: 293, distance: 75.6
click at [691, 293] on p "**********" at bounding box center [721, 292] width 175 height 13
drag, startPoint x: 665, startPoint y: 317, endPoint x: 633, endPoint y: 318, distance: 32.4
click at [633, 318] on div "**********" at bounding box center [722, 362] width 196 height 152
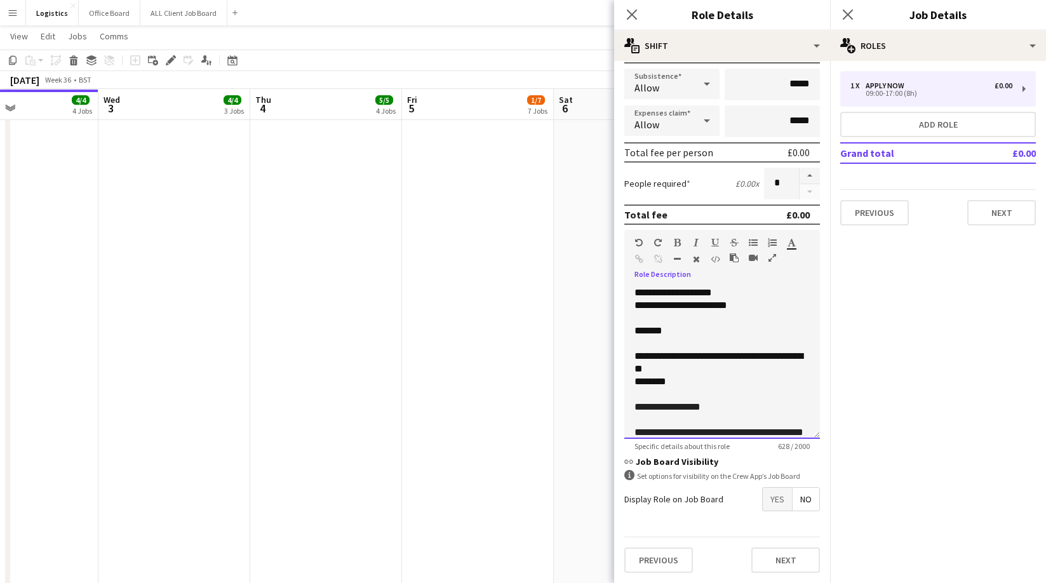
click at [746, 295] on p "**********" at bounding box center [721, 292] width 175 height 13
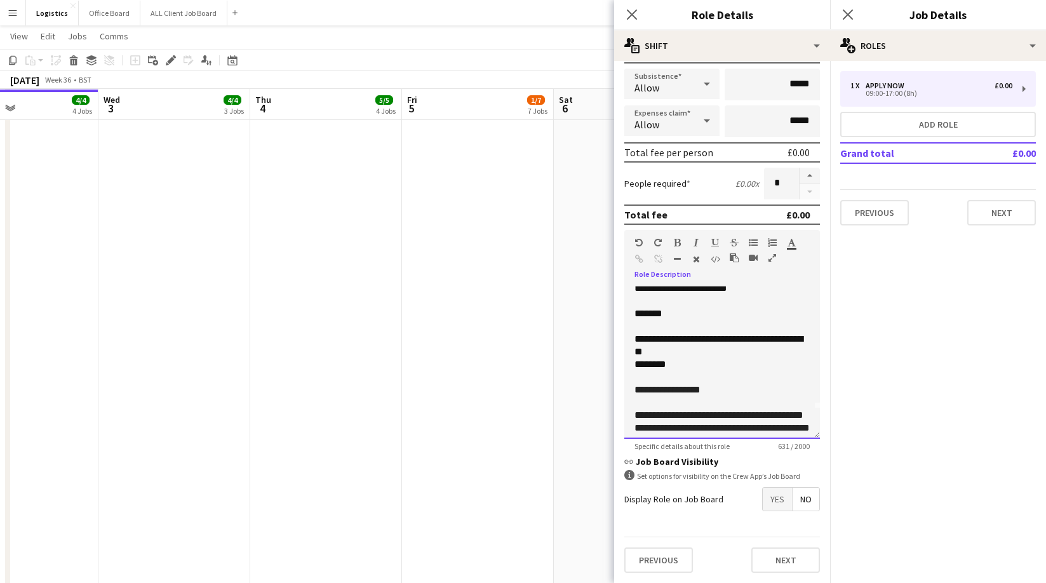
scroll to position [37, 0]
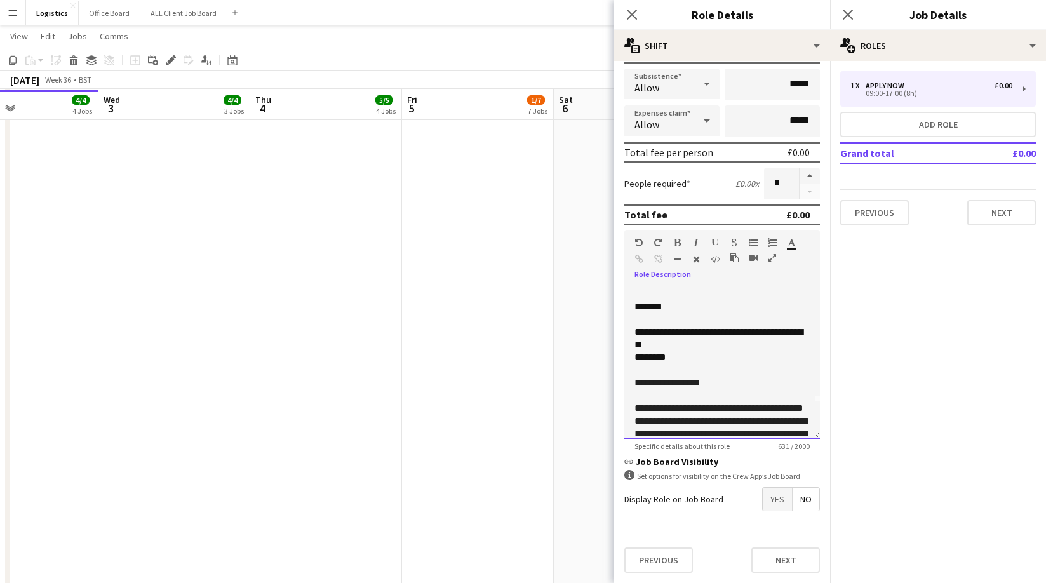
click at [630, 330] on div "**********" at bounding box center [722, 362] width 196 height 152
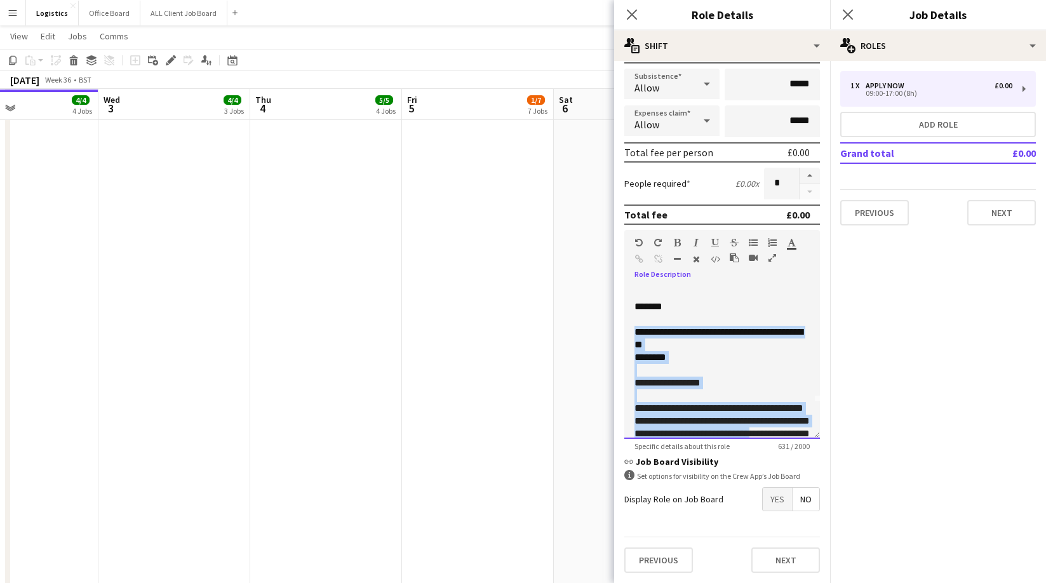
drag, startPoint x: 631, startPoint y: 330, endPoint x: 773, endPoint y: 449, distance: 185.3
click at [773, 449] on app-form-group "**********" at bounding box center [722, 340] width 196 height 221
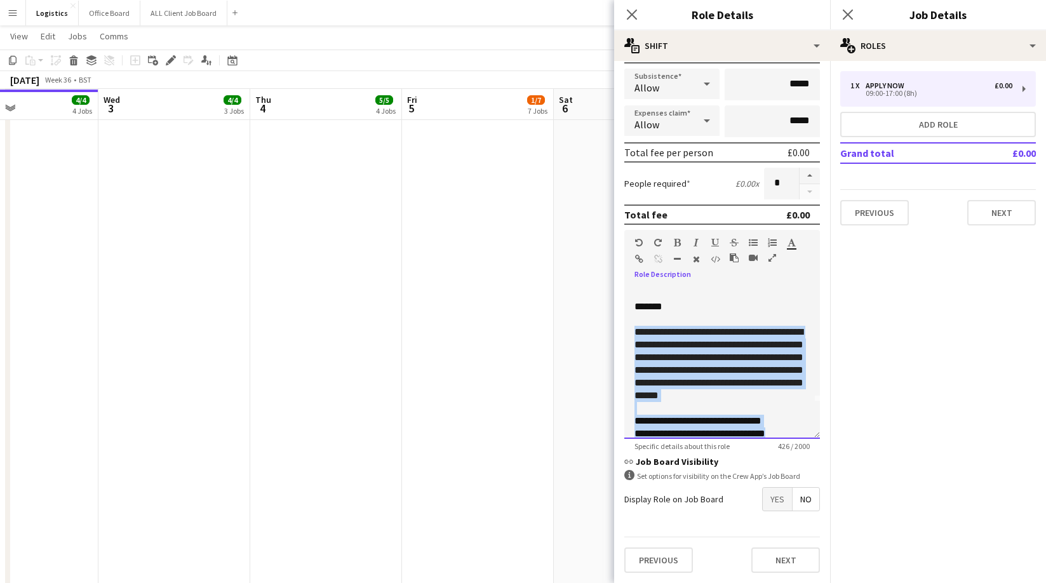
scroll to position [99, 0]
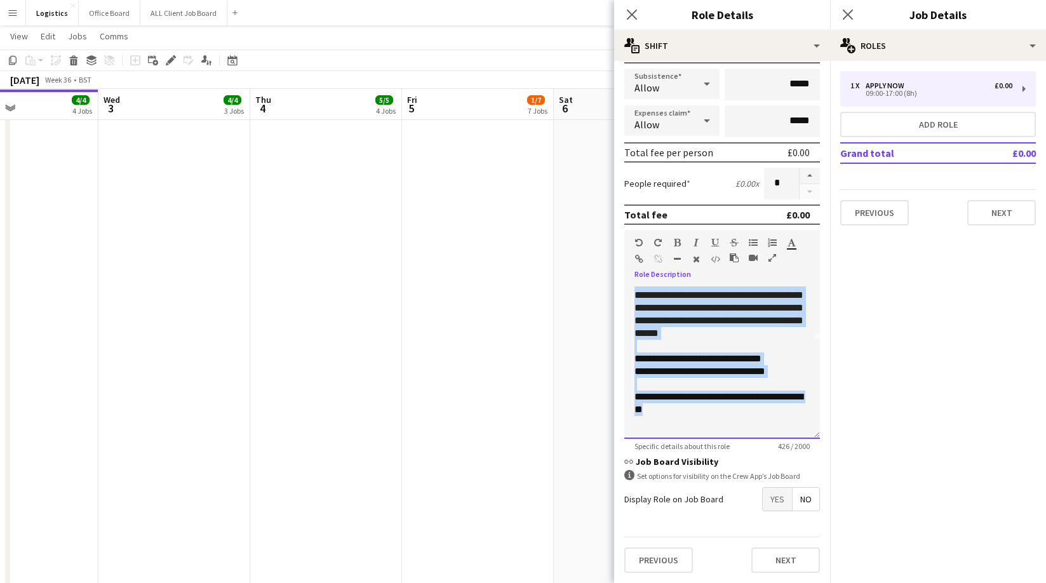
drag, startPoint x: 633, startPoint y: 333, endPoint x: 839, endPoint y: 443, distance: 233.2
click at [839, 443] on body "Menu Boards Boards Boards All jobs Status Workforce Workforce My Workforce Recr…" at bounding box center [523, 222] width 1046 height 2780
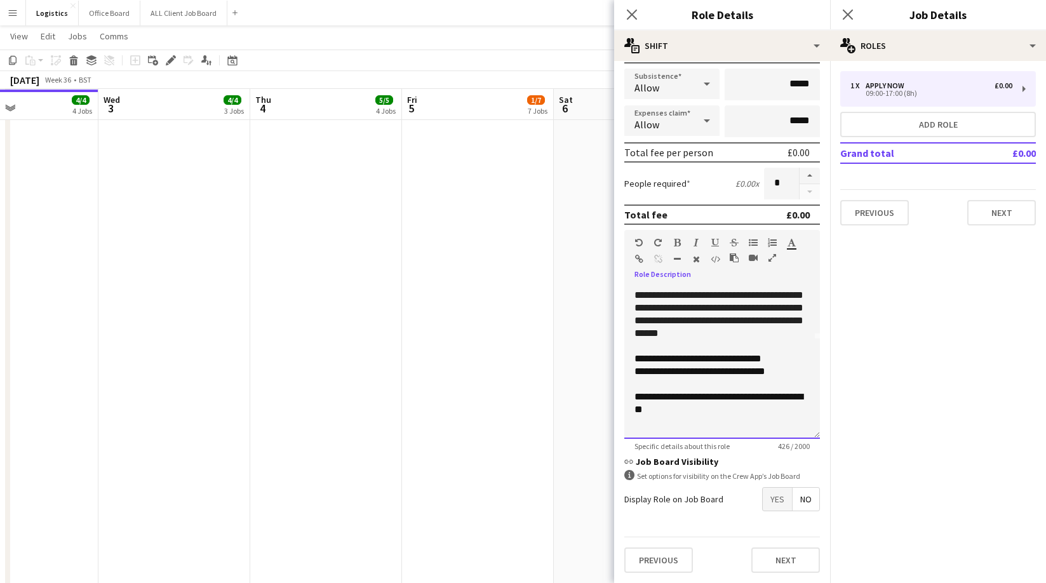
scroll to position [0, 0]
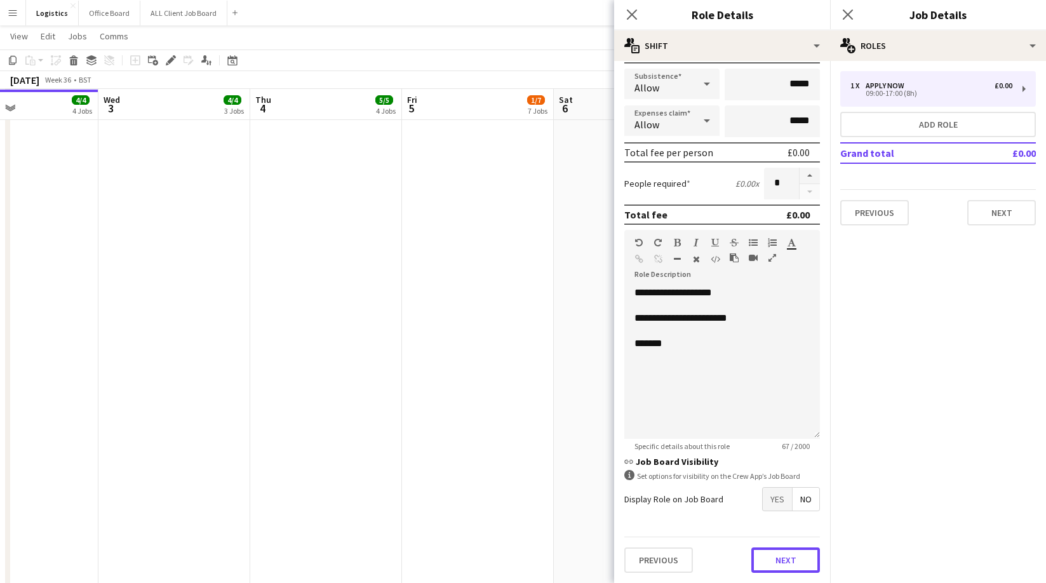
click at [782, 559] on button "Next" at bounding box center [785, 559] width 69 height 25
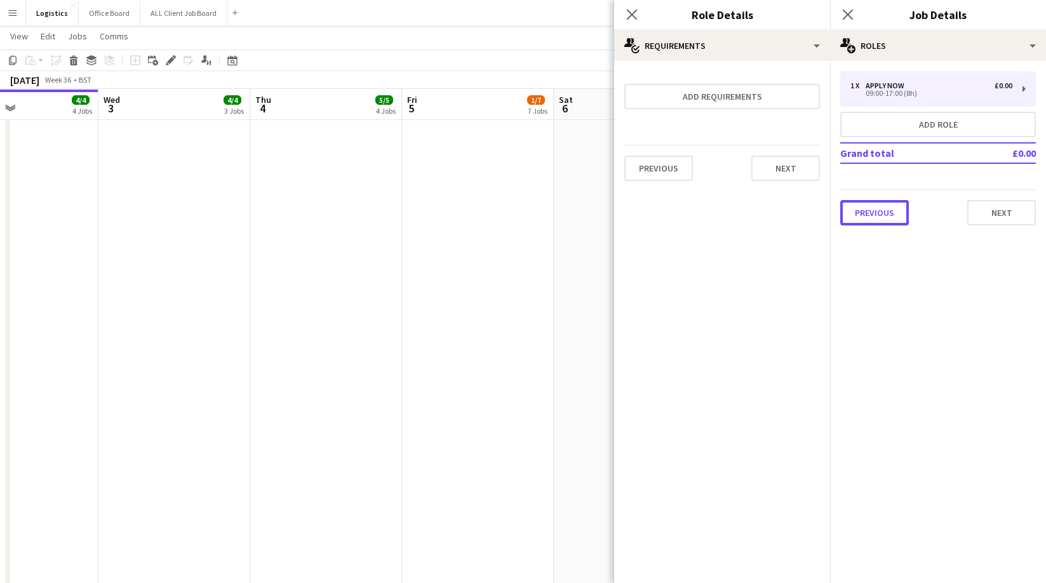
click at [870, 211] on button "Previous" at bounding box center [874, 212] width 69 height 25
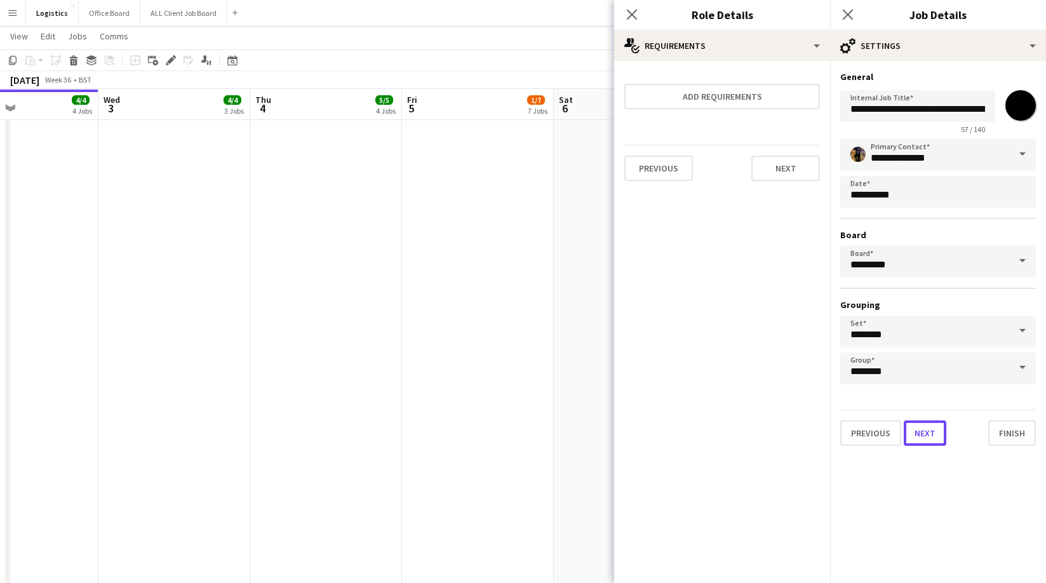
click at [923, 425] on button "Next" at bounding box center [925, 432] width 43 height 25
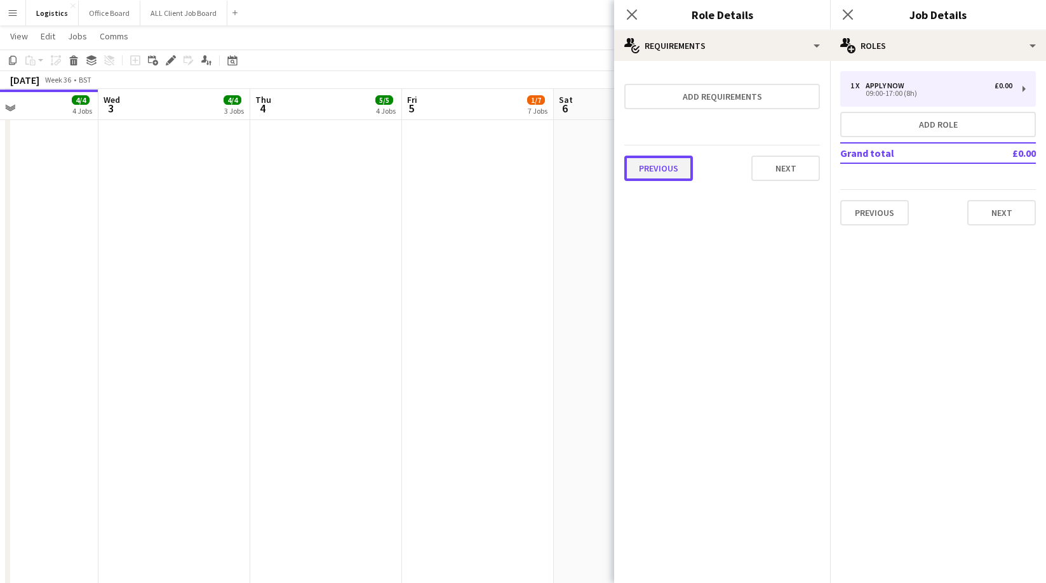
click at [663, 172] on button "Previous" at bounding box center [658, 168] width 69 height 25
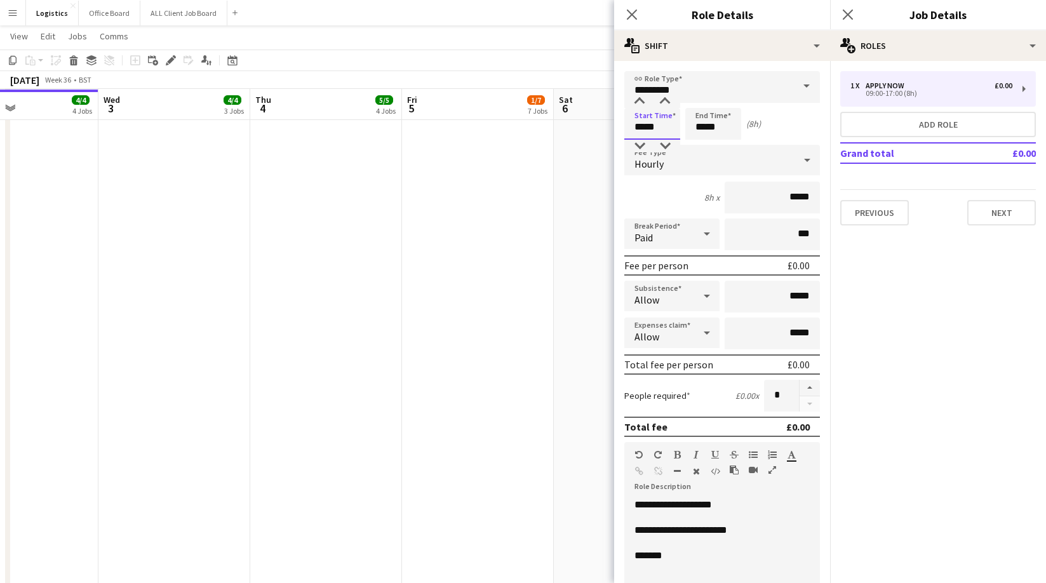
click at [660, 129] on input "*****" at bounding box center [652, 124] width 56 height 32
click at [663, 99] on div at bounding box center [664, 101] width 25 height 13
type input "*****"
click at [663, 99] on div at bounding box center [664, 101] width 25 height 13
drag, startPoint x: 720, startPoint y: 127, endPoint x: 721, endPoint y: 136, distance: 9.0
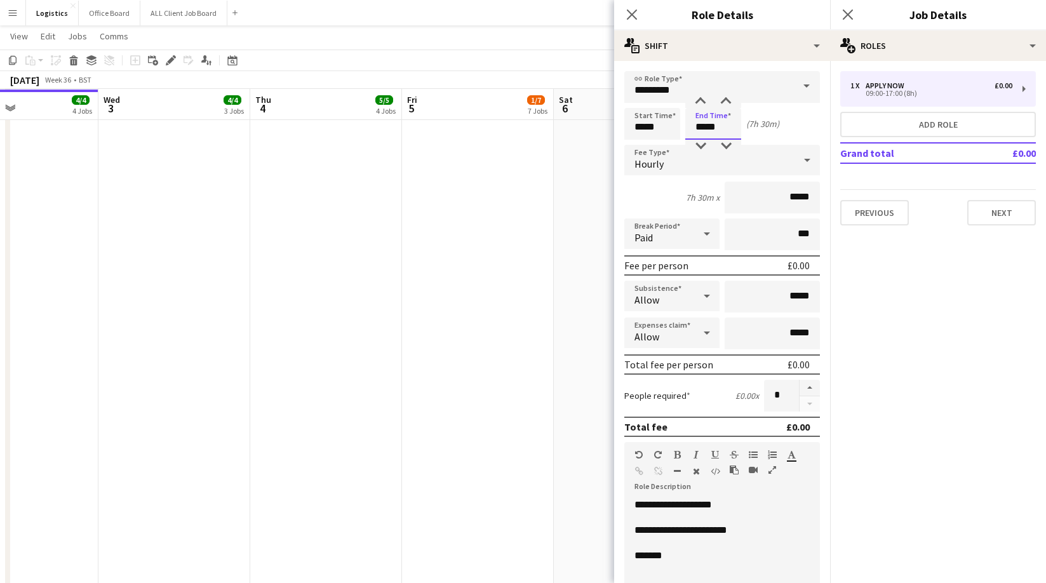
click at [720, 127] on input "*****" at bounding box center [713, 124] width 56 height 32
click at [726, 146] on div at bounding box center [725, 146] width 25 height 13
click at [728, 145] on div at bounding box center [725, 146] width 25 height 13
click at [702, 145] on div at bounding box center [700, 146] width 25 height 13
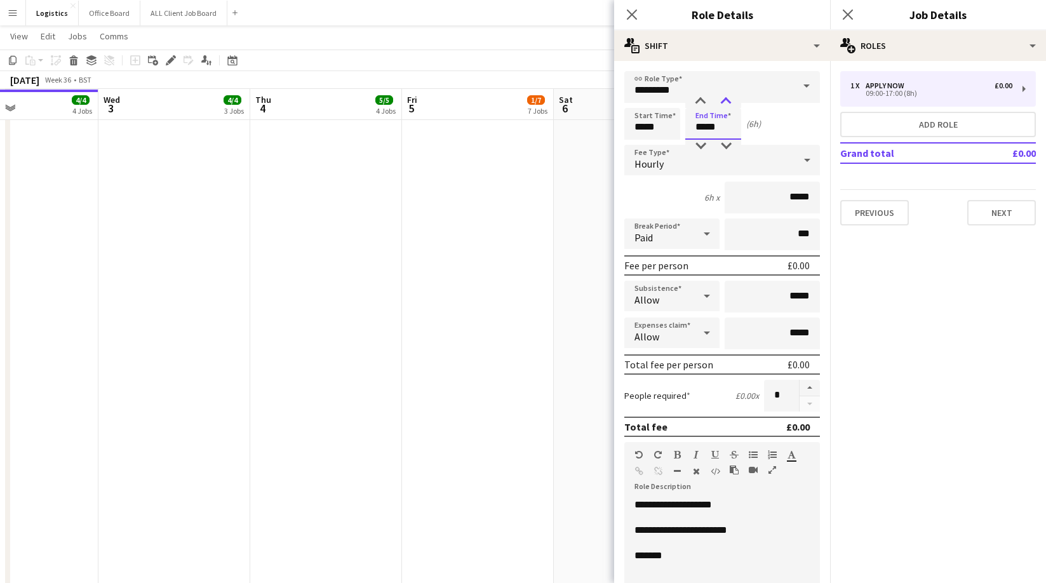
click at [723, 101] on div at bounding box center [725, 101] width 25 height 13
type input "*****"
drag, startPoint x: 701, startPoint y: 96, endPoint x: 702, endPoint y: 113, distance: 17.2
click at [701, 95] on div at bounding box center [700, 101] width 25 height 13
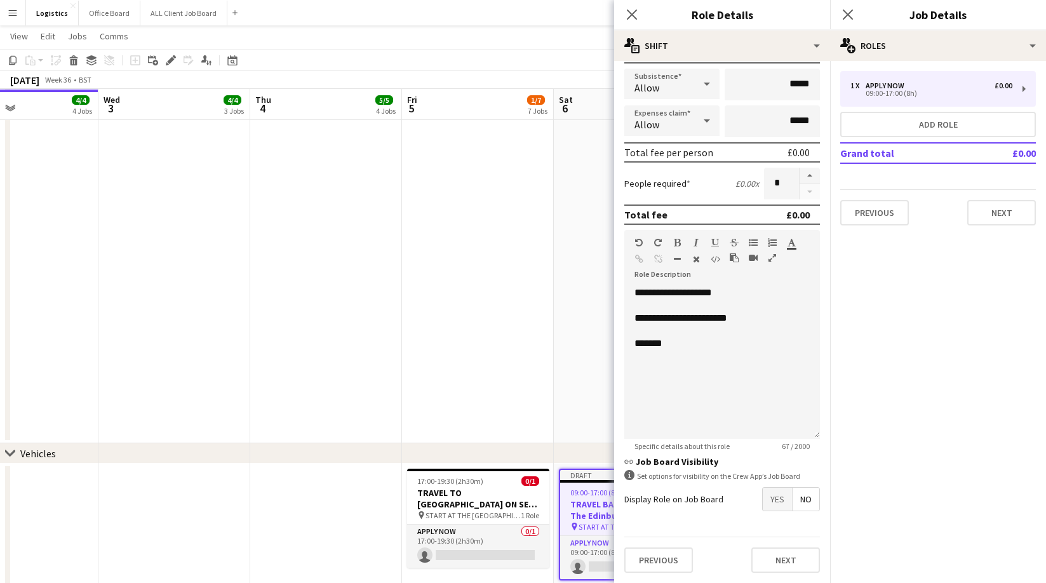
scroll to position [1367, 0]
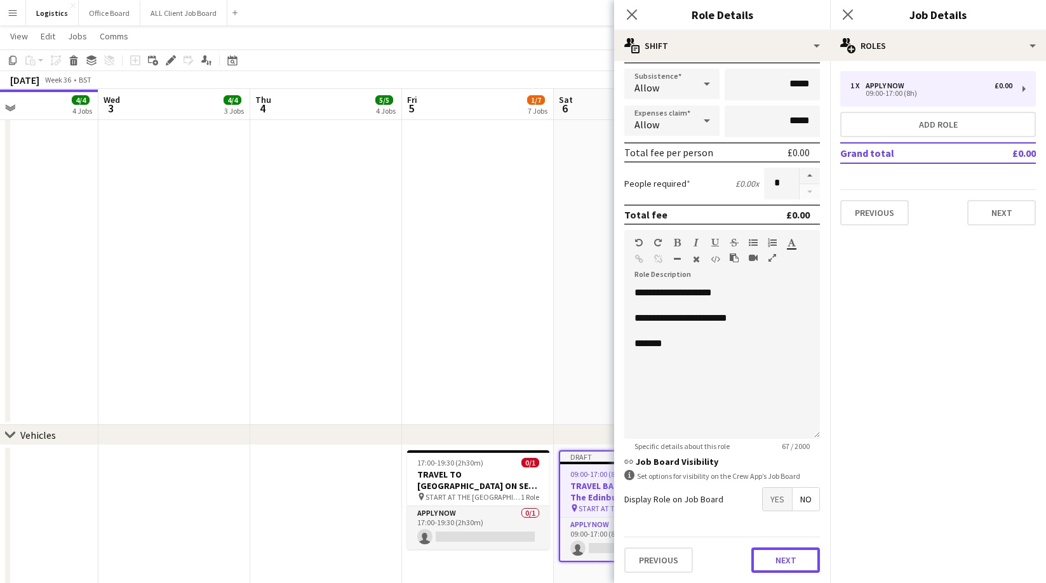
drag, startPoint x: 780, startPoint y: 564, endPoint x: 782, endPoint y: 557, distance: 7.2
click at [780, 564] on button "Next" at bounding box center [785, 559] width 69 height 25
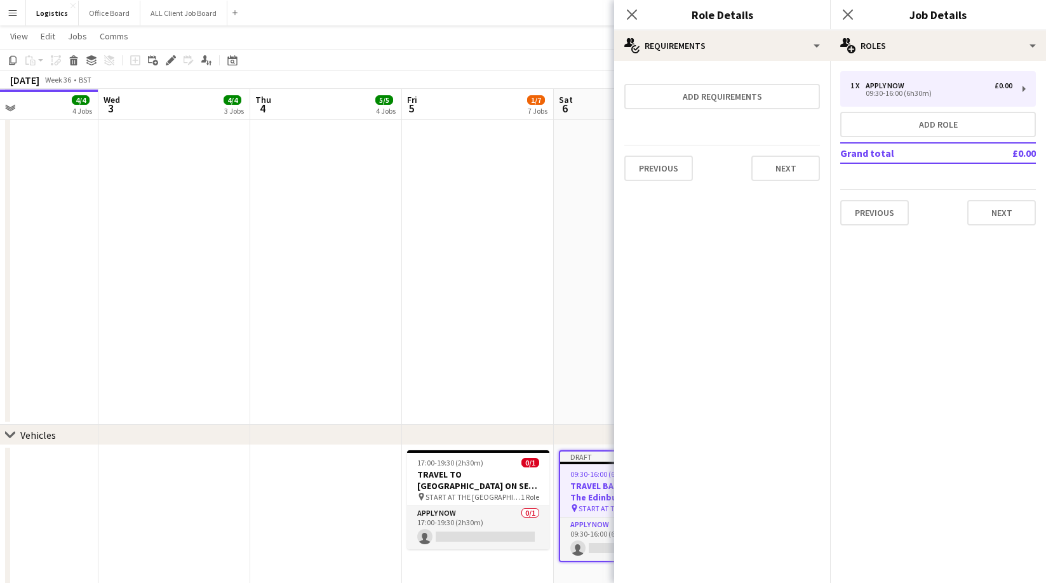
scroll to position [0, 0]
click at [779, 170] on button "Next" at bounding box center [785, 168] width 69 height 25
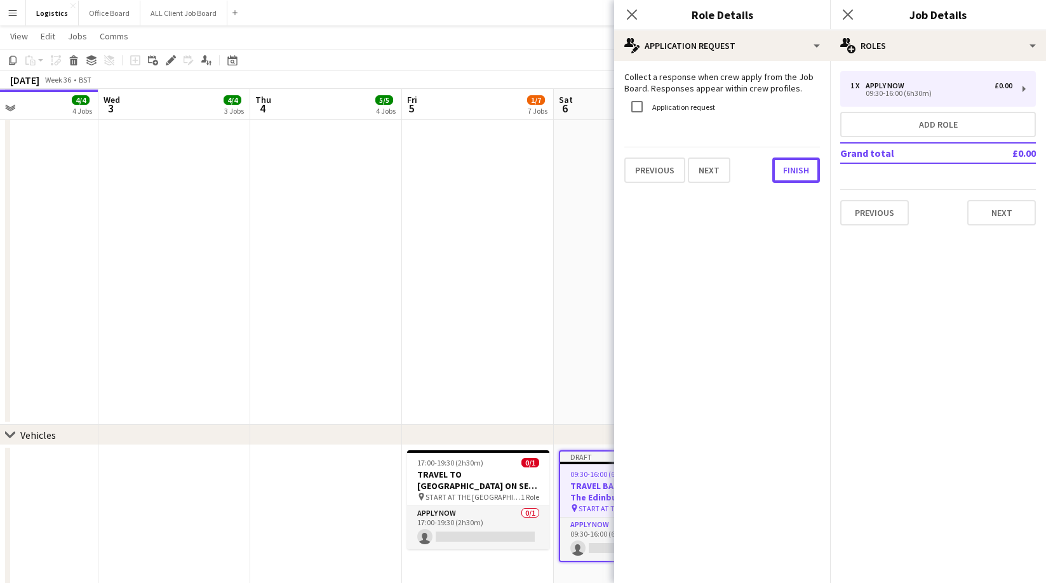
drag, startPoint x: 792, startPoint y: 167, endPoint x: 805, endPoint y: 146, distance: 24.5
click at [794, 167] on button "Finish" at bounding box center [796, 169] width 48 height 25
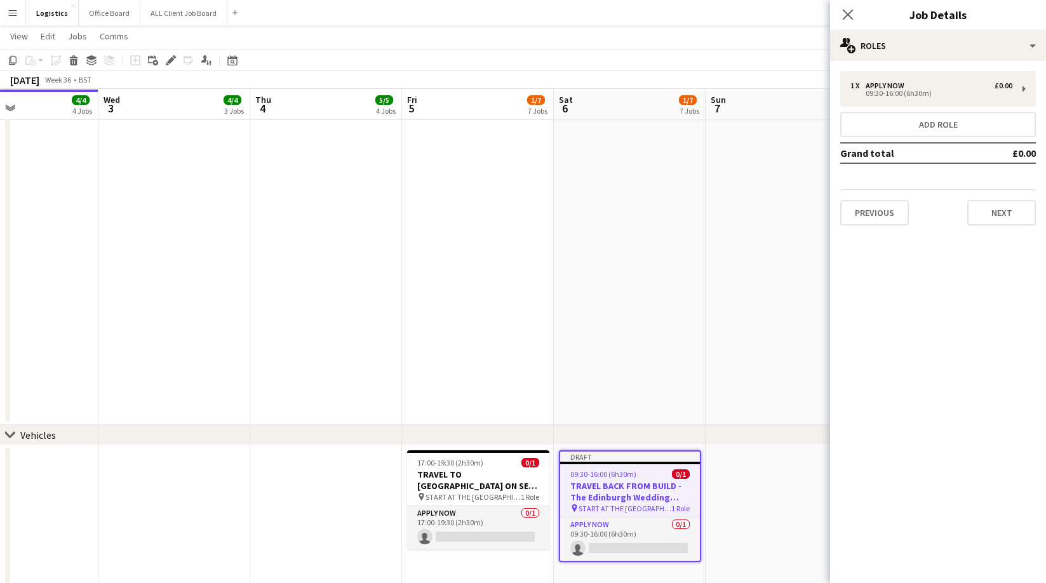
drag, startPoint x: 848, startPoint y: 17, endPoint x: 851, endPoint y: 29, distance: 11.9
click at [848, 18] on icon "Close pop-in" at bounding box center [848, 15] width 10 height 10
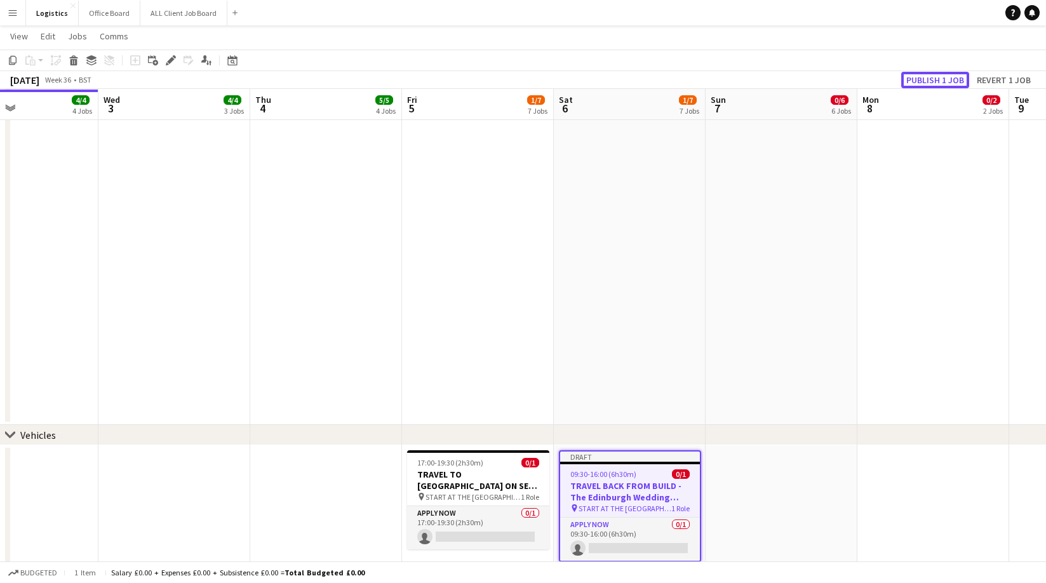
click at [927, 79] on button "Publish 1 job" at bounding box center [935, 80] width 68 height 17
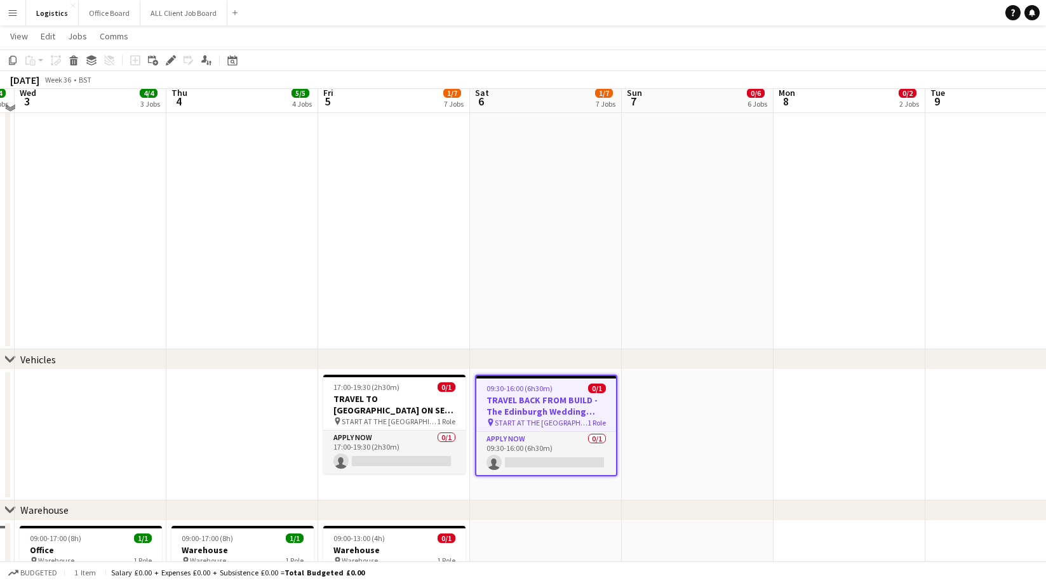
scroll to position [1453, 0]
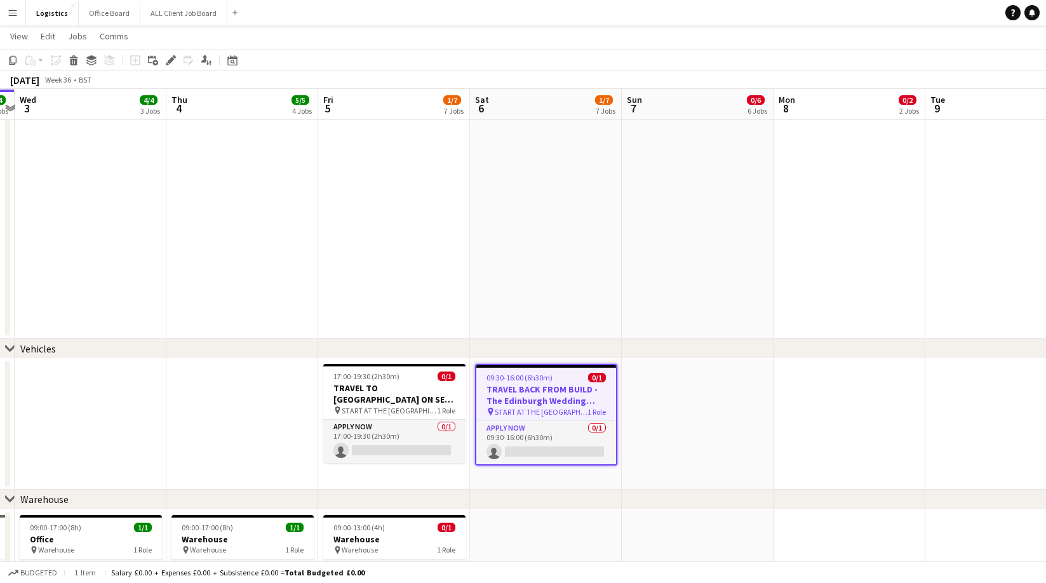
click at [693, 382] on app-date-cell at bounding box center [698, 424] width 152 height 131
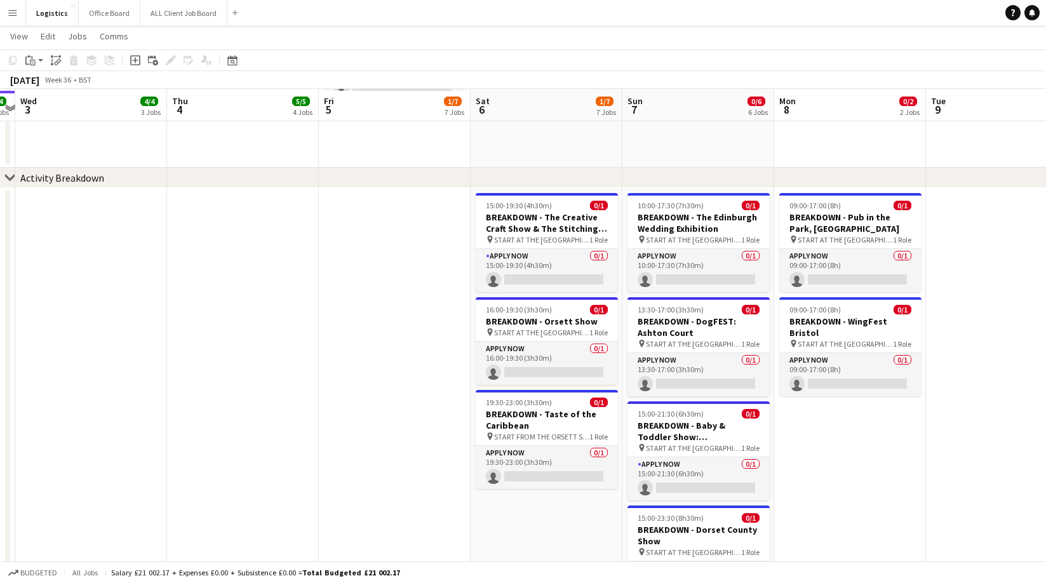
scroll to position [616, 0]
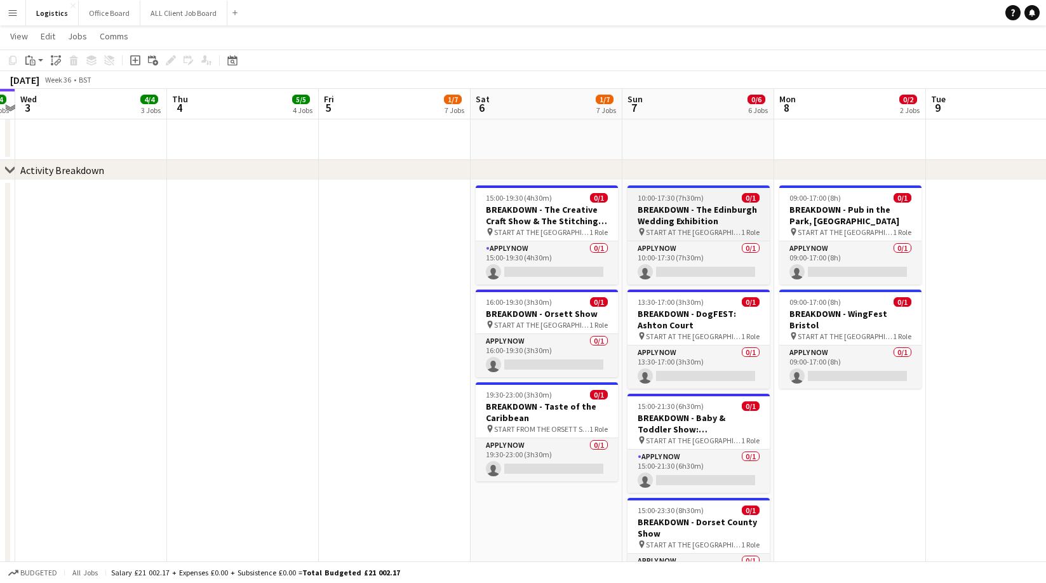
click at [685, 211] on h3 "BREAKDOWN - The Edinburgh Wedding Exhibition" at bounding box center [698, 215] width 142 height 23
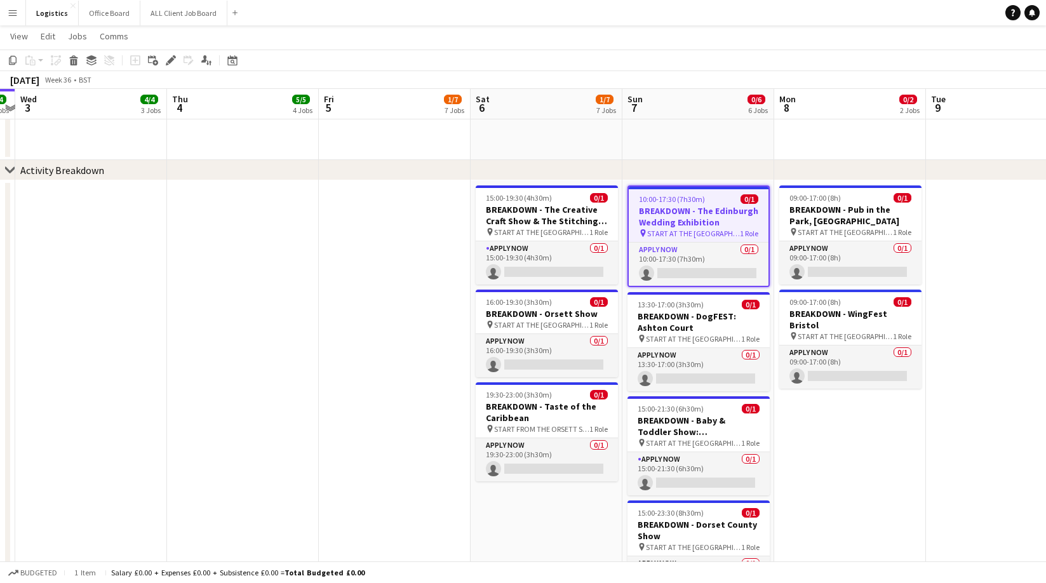
drag, startPoint x: 13, startPoint y: 60, endPoint x: 242, endPoint y: 163, distance: 250.7
click at [14, 60] on icon "Copy" at bounding box center [13, 60] width 10 height 10
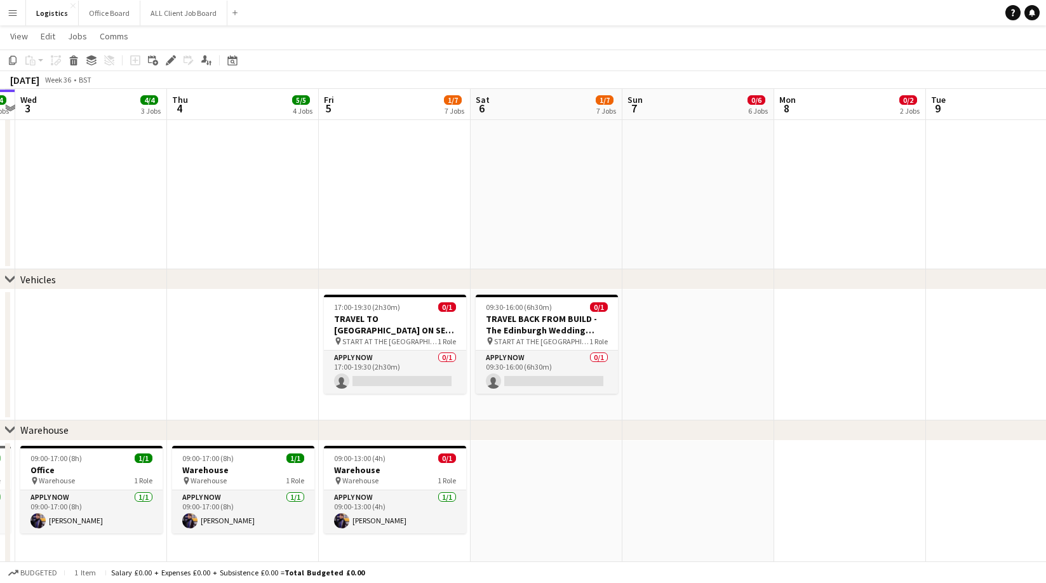
scroll to position [1523, 0]
drag, startPoint x: 519, startPoint y: 312, endPoint x: 517, endPoint y: 305, distance: 7.4
click at [519, 312] on app-job-card "09:30-16:00 (6h30m) 0/1 TRAVEL BACK FROM BUILD - The Edinburgh Wedding Exhibiti…" at bounding box center [547, 343] width 142 height 99
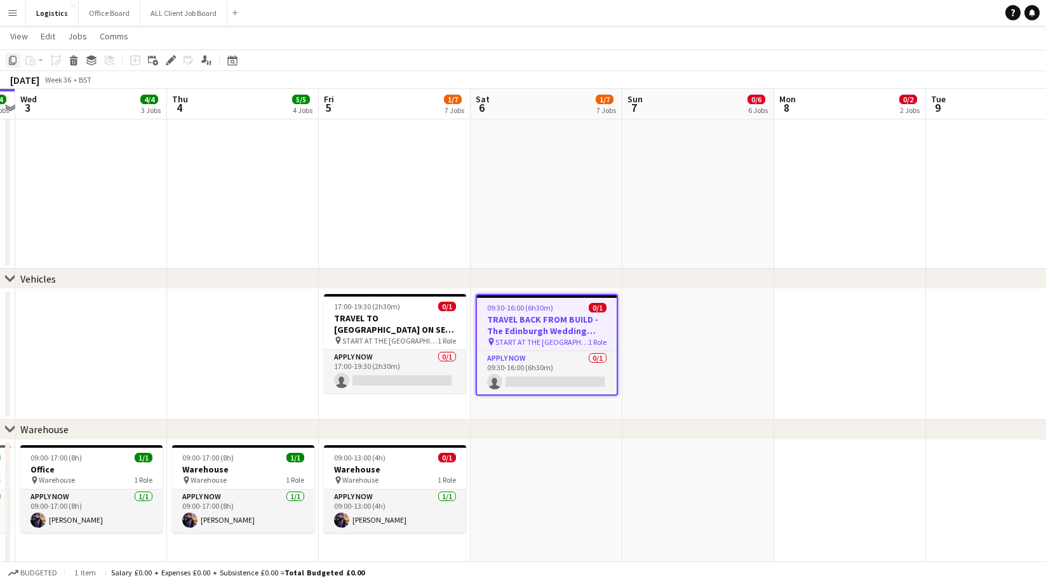
click at [12, 60] on icon "Copy" at bounding box center [13, 60] width 10 height 10
click at [825, 305] on app-date-cell at bounding box center [850, 354] width 152 height 131
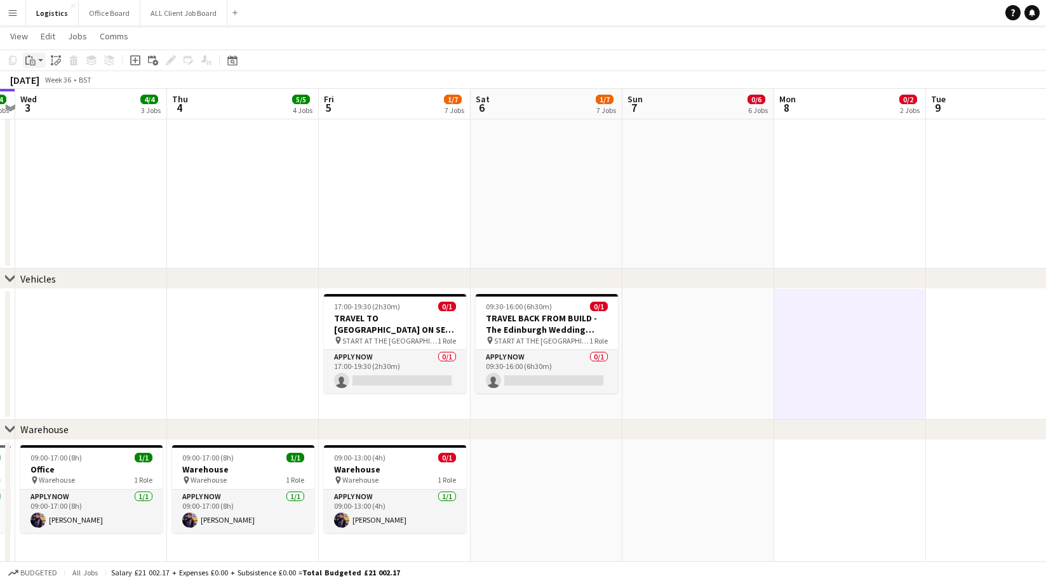
drag, startPoint x: 29, startPoint y: 57, endPoint x: 44, endPoint y: 69, distance: 18.9
click at [31, 58] on icon "Paste" at bounding box center [30, 60] width 10 height 10
drag, startPoint x: 50, startPoint y: 83, endPoint x: 540, endPoint y: 274, distance: 526.3
click at [50, 83] on link "Paste Command V" at bounding box center [84, 84] width 100 height 11
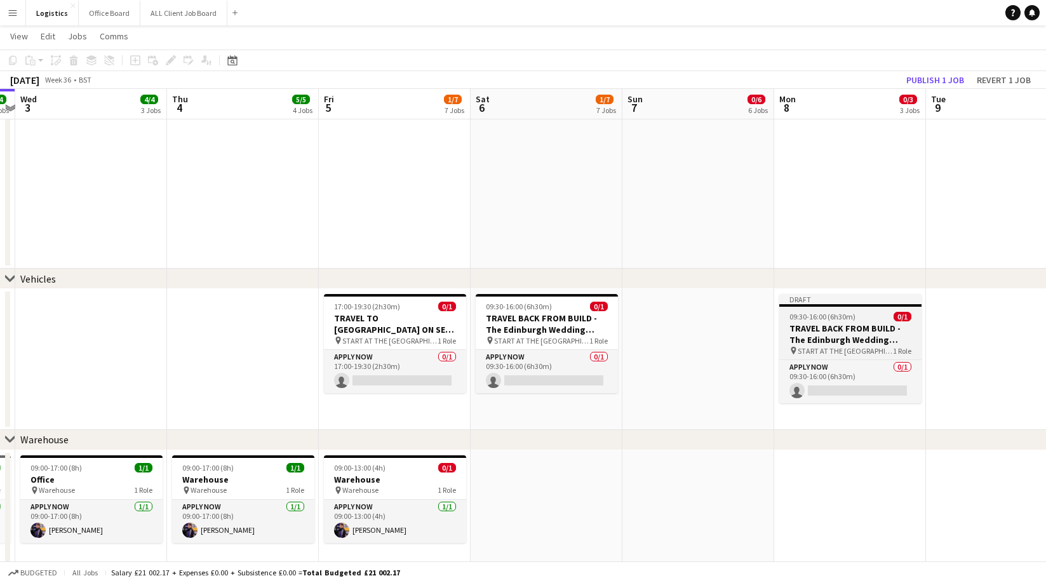
click at [829, 328] on h3 "TRAVEL BACK FROM BUILD - The Edinburgh Wedding Exhibition" at bounding box center [850, 334] width 142 height 23
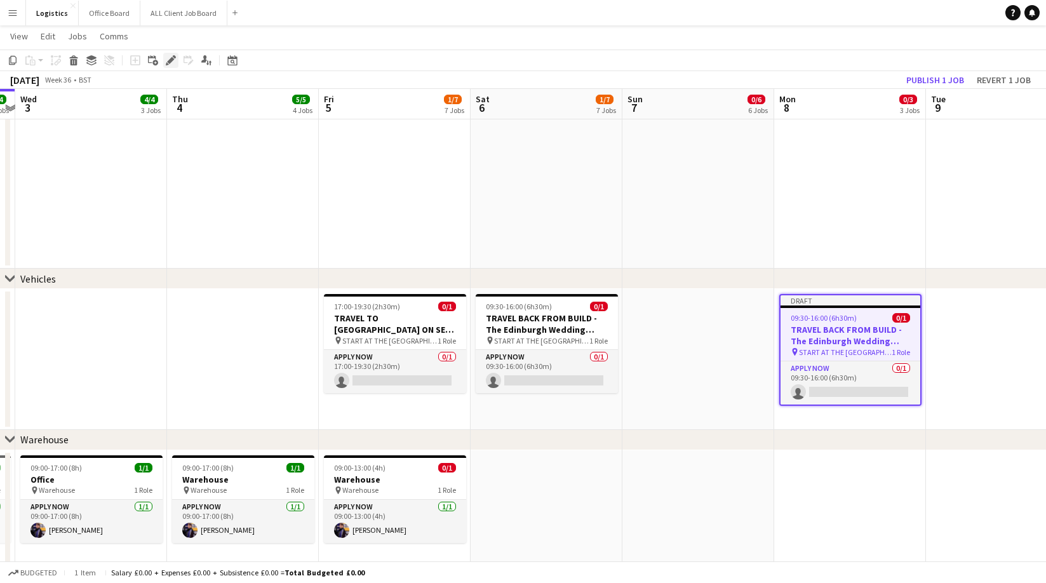
click at [170, 60] on icon at bounding box center [170, 60] width 7 height 7
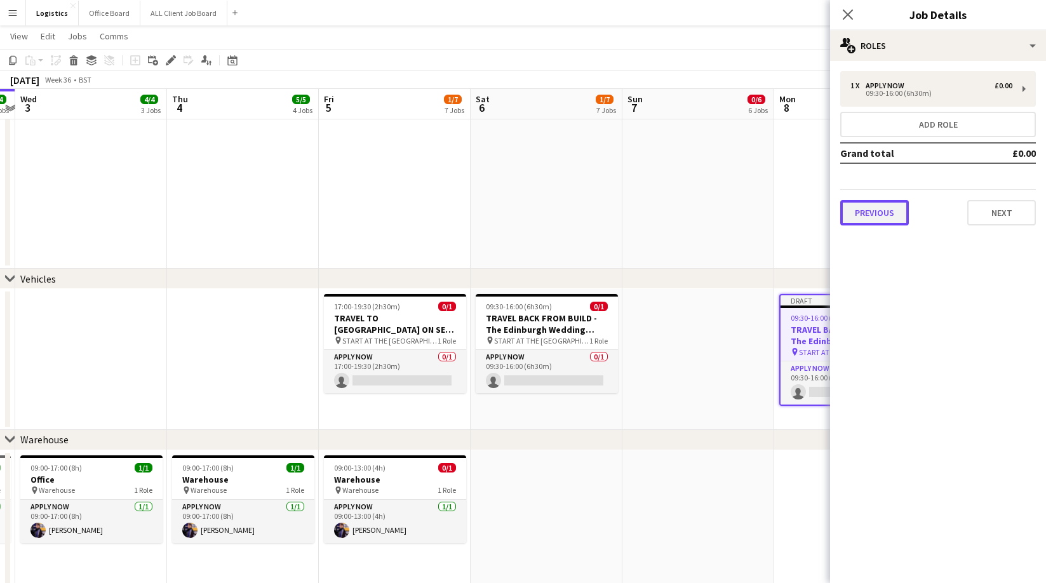
click at [860, 204] on button "Previous" at bounding box center [874, 212] width 69 height 25
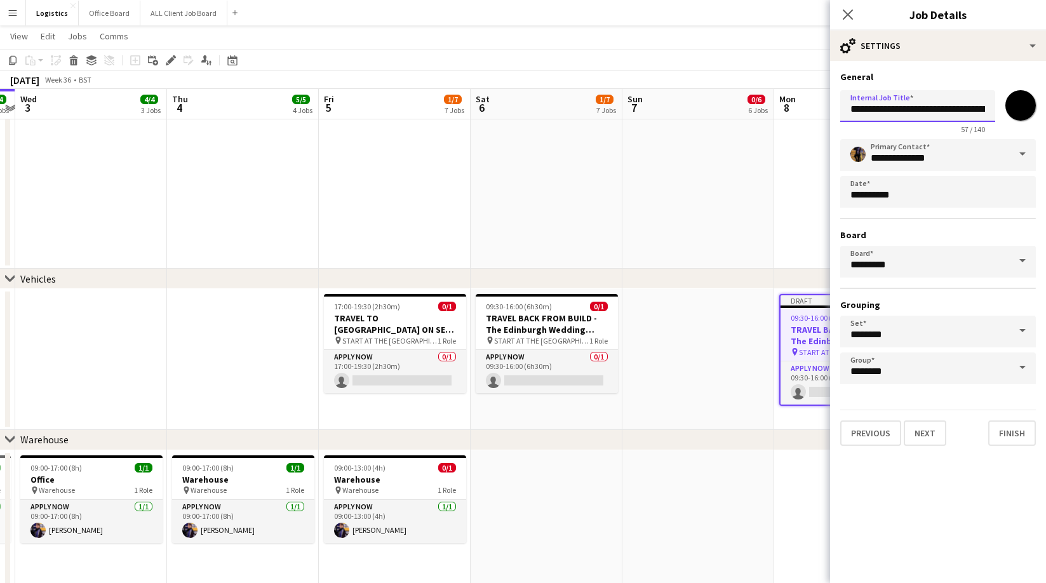
drag, startPoint x: 962, startPoint y: 109, endPoint x: 954, endPoint y: 208, distance: 99.3
click at [962, 109] on input "**********" at bounding box center [917, 106] width 155 height 32
type input "**********"
click at [926, 435] on button "Next" at bounding box center [925, 432] width 43 height 25
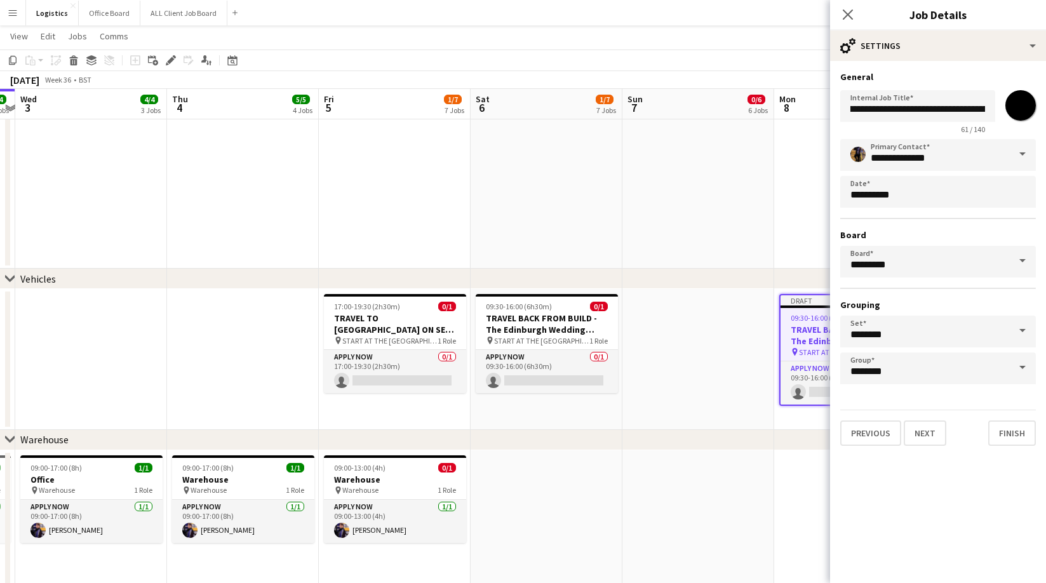
scroll to position [0, 0]
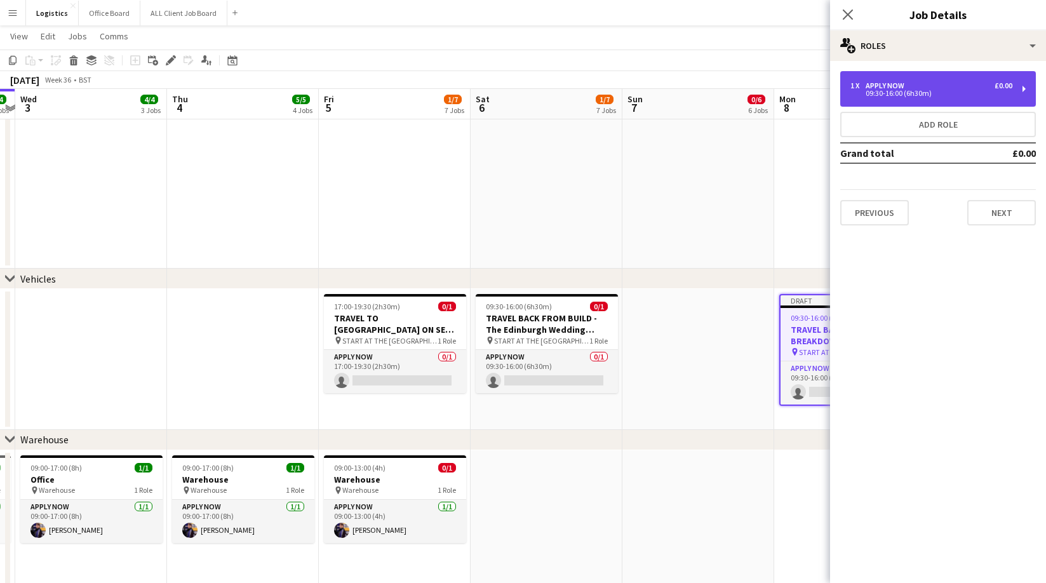
drag, startPoint x: 883, startPoint y: 85, endPoint x: 879, endPoint y: 94, distance: 9.7
click at [883, 85] on div "APPLY NOW" at bounding box center [887, 85] width 44 height 9
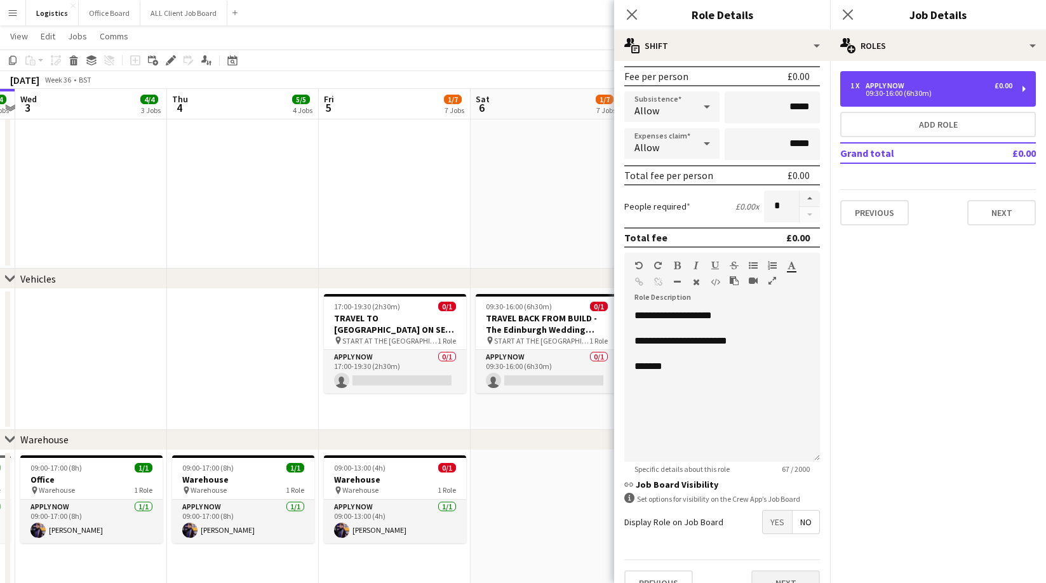
scroll to position [212, 0]
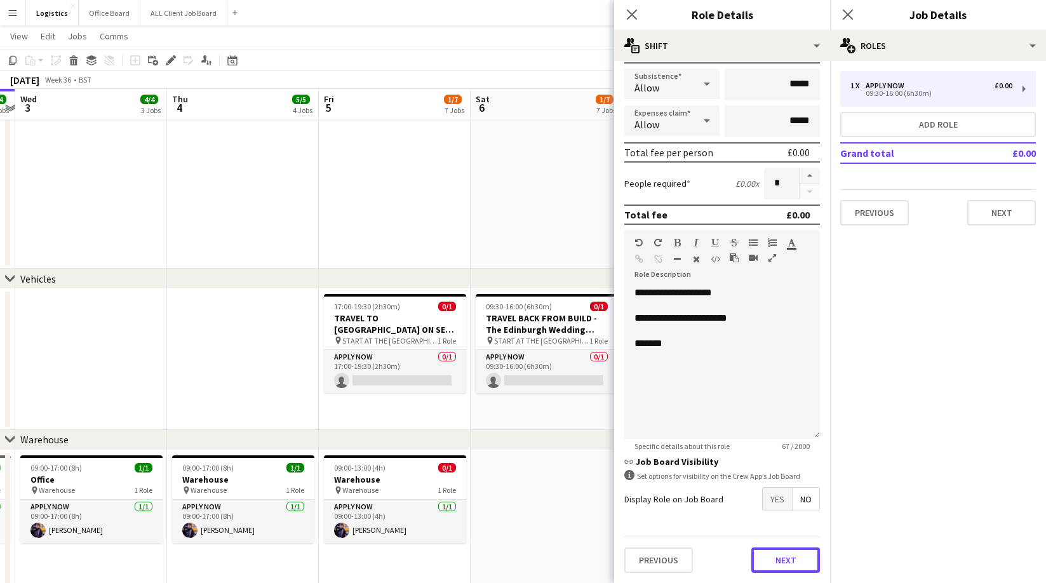
drag, startPoint x: 787, startPoint y: 561, endPoint x: 789, endPoint y: 516, distance: 45.1
click at [787, 562] on button "Next" at bounding box center [785, 559] width 69 height 25
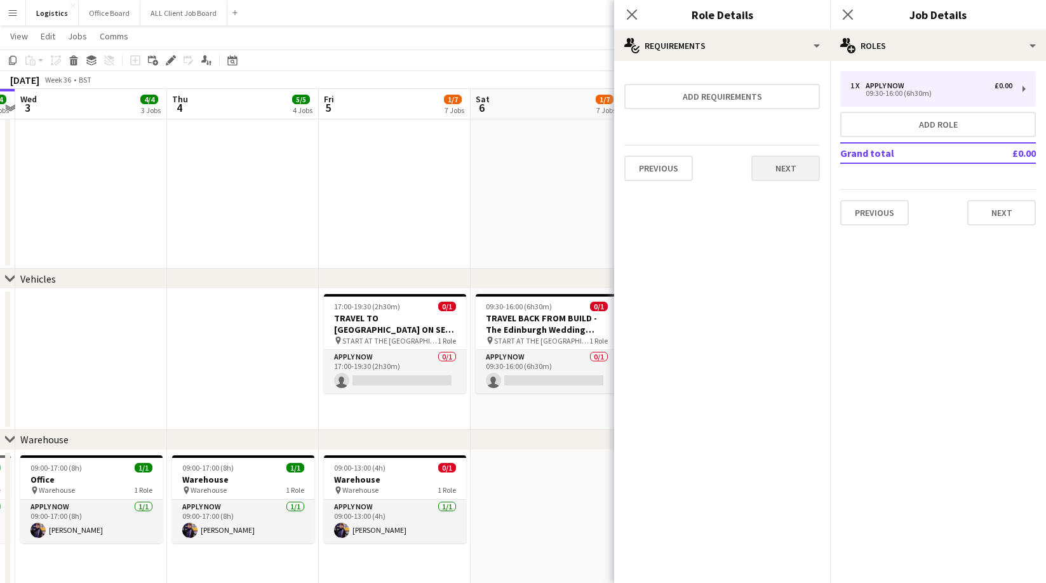
scroll to position [0, 0]
drag, startPoint x: 781, startPoint y: 175, endPoint x: 785, endPoint y: 167, distance: 8.8
click at [781, 175] on button "Next" at bounding box center [785, 168] width 69 height 25
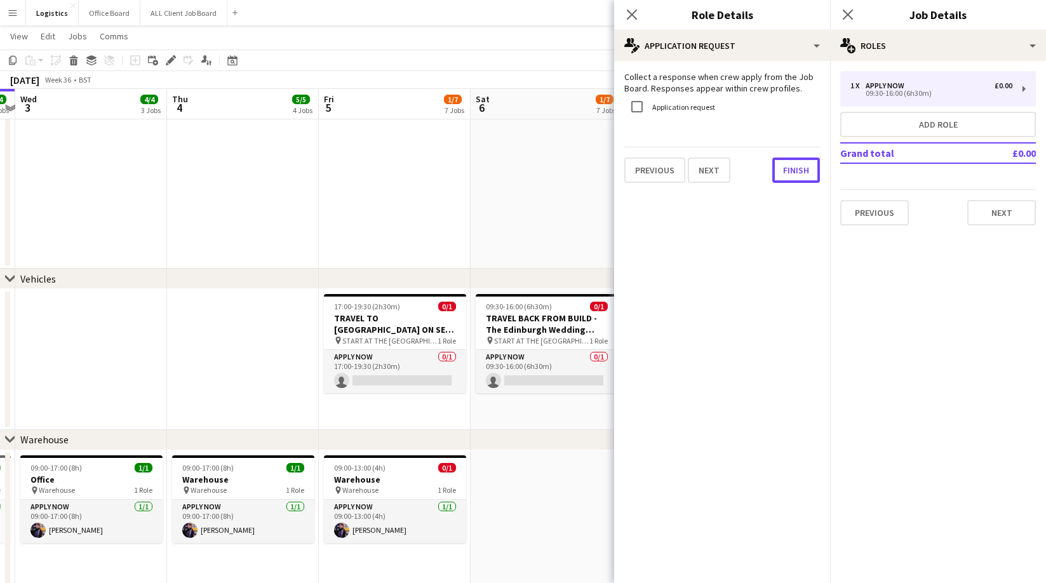
drag, startPoint x: 806, startPoint y: 176, endPoint x: 839, endPoint y: 83, distance: 98.8
click at [806, 176] on button "Finish" at bounding box center [796, 169] width 48 height 25
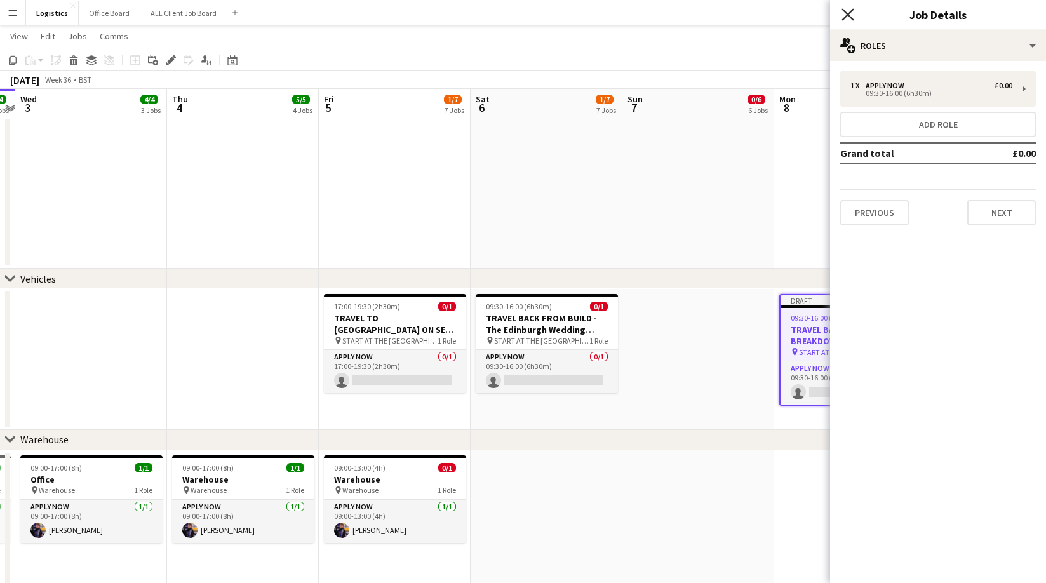
click at [844, 14] on icon "Close pop-in" at bounding box center [847, 14] width 12 height 12
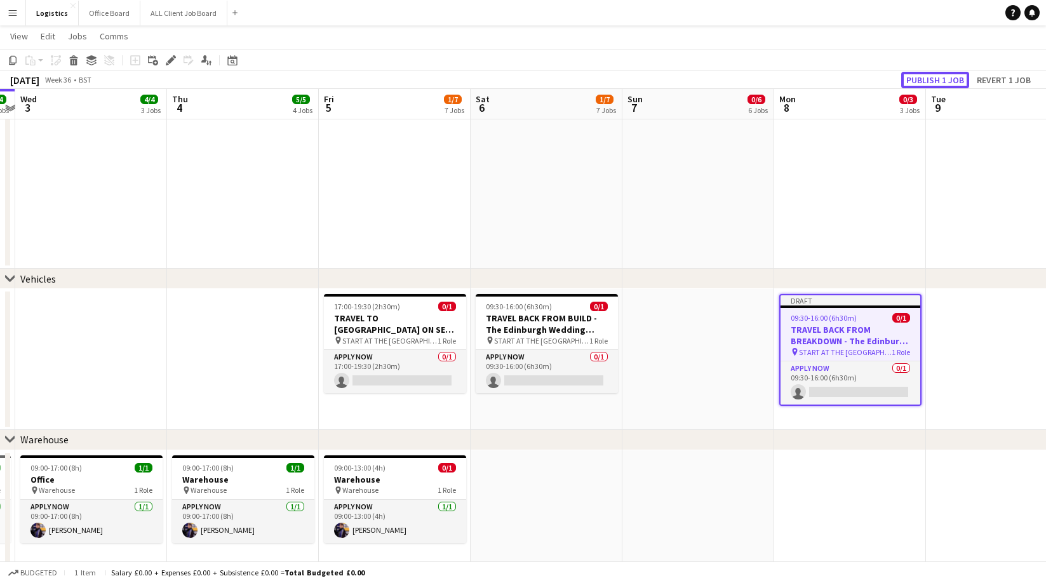
click at [935, 77] on button "Publish 1 job" at bounding box center [935, 80] width 68 height 17
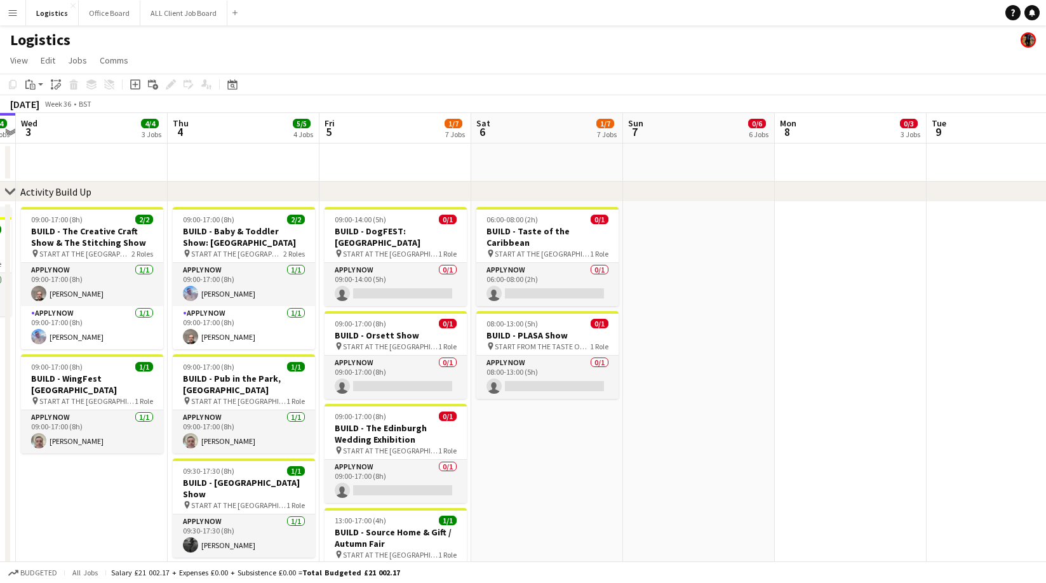
scroll to position [0, 437]
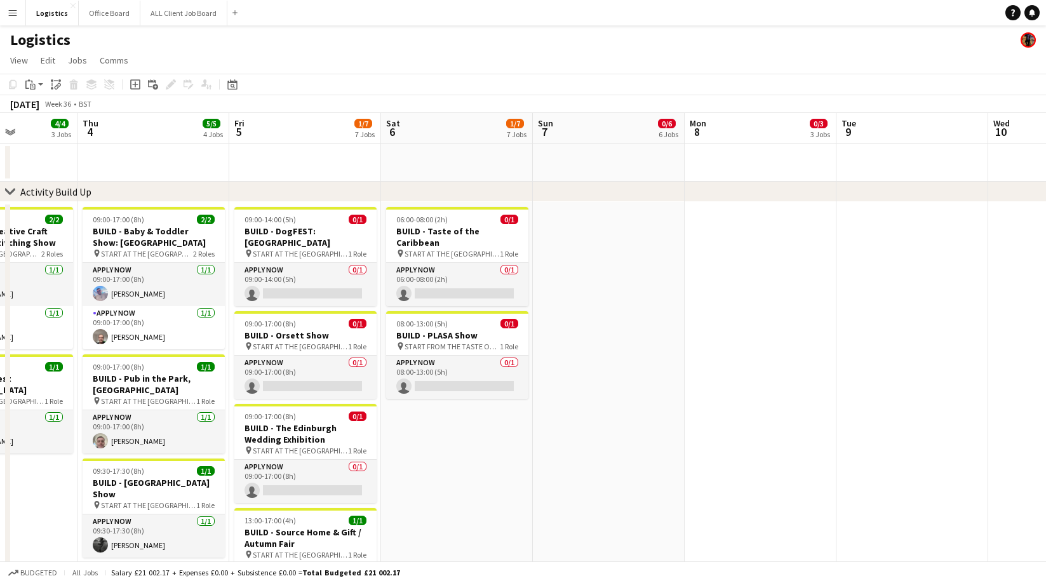
click at [409, 59] on app-page-menu "View Day view expanded Day view collapsed Month view Date picker Jump to today …" at bounding box center [523, 62] width 1046 height 24
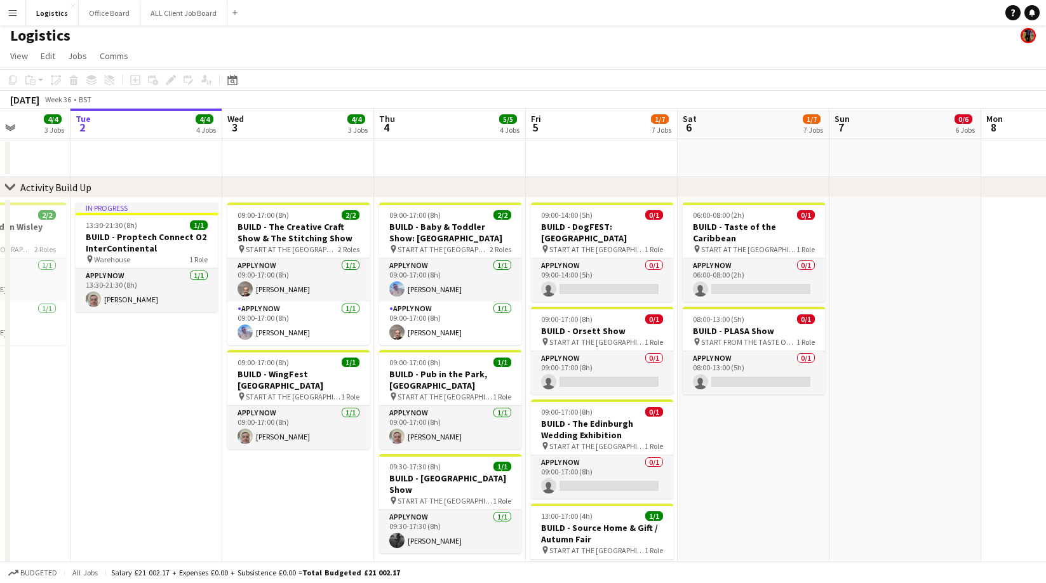
scroll to position [0, 385]
